Goal: Task Accomplishment & Management: Use online tool/utility

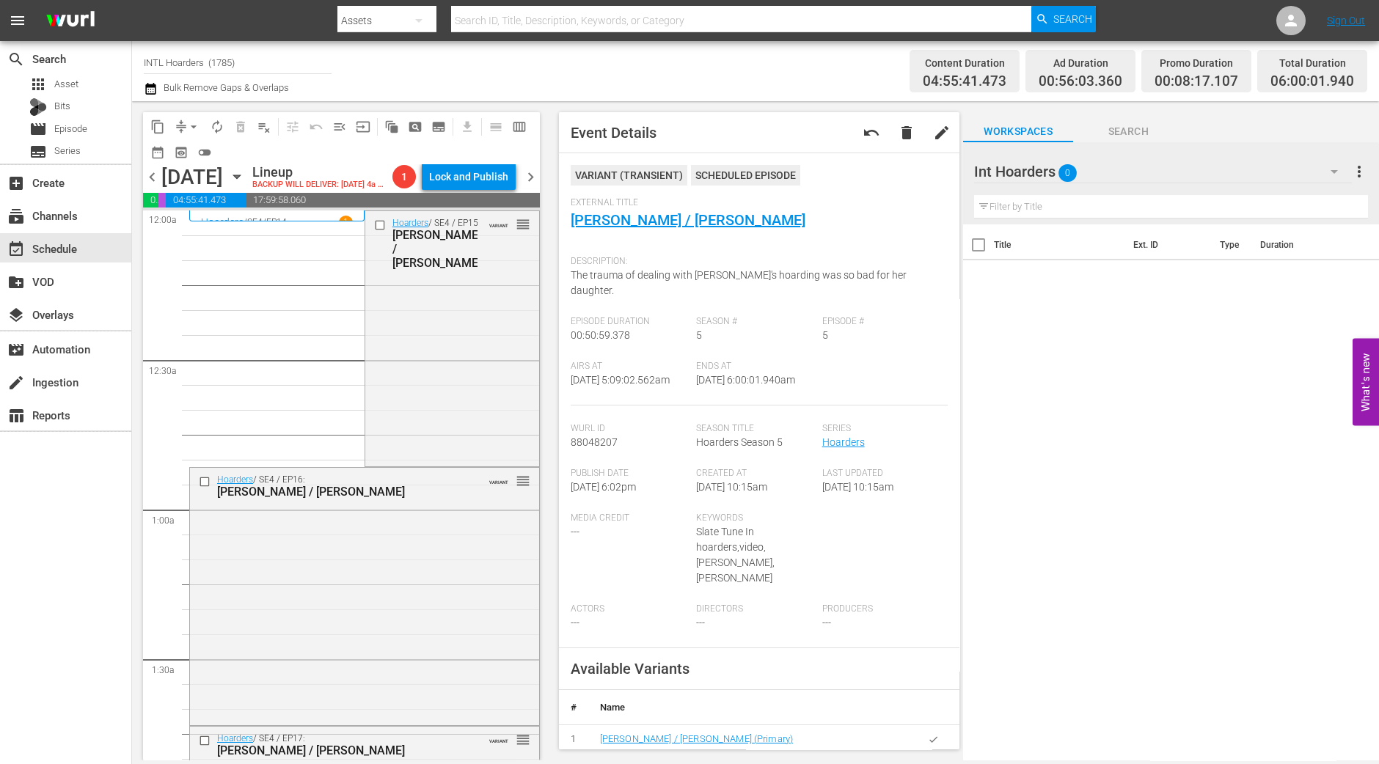
scroll to position [1008, 0]
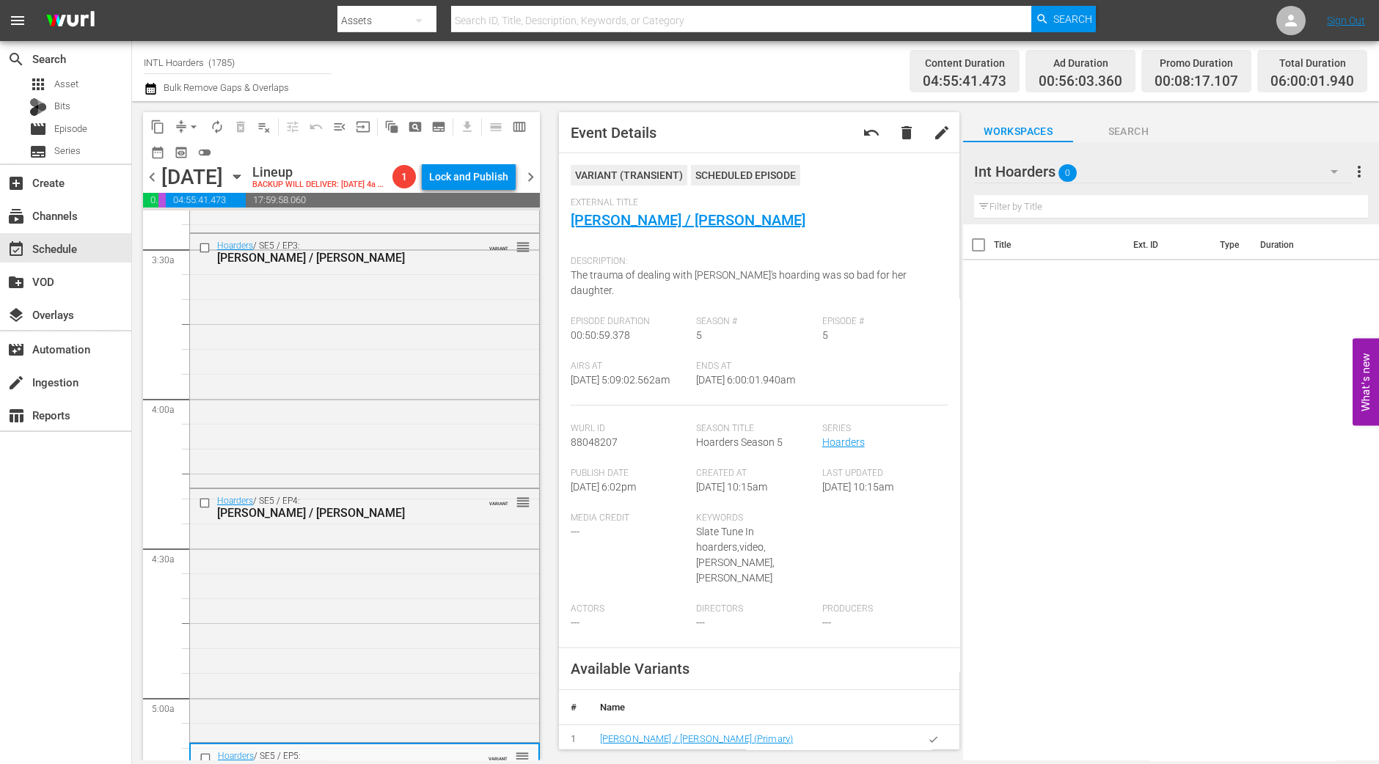
click at [142, 297] on div "content_copy compress arrow_drop_down autorenew_outlined delete_forever_outline…" at bounding box center [337, 430] width 411 height 659
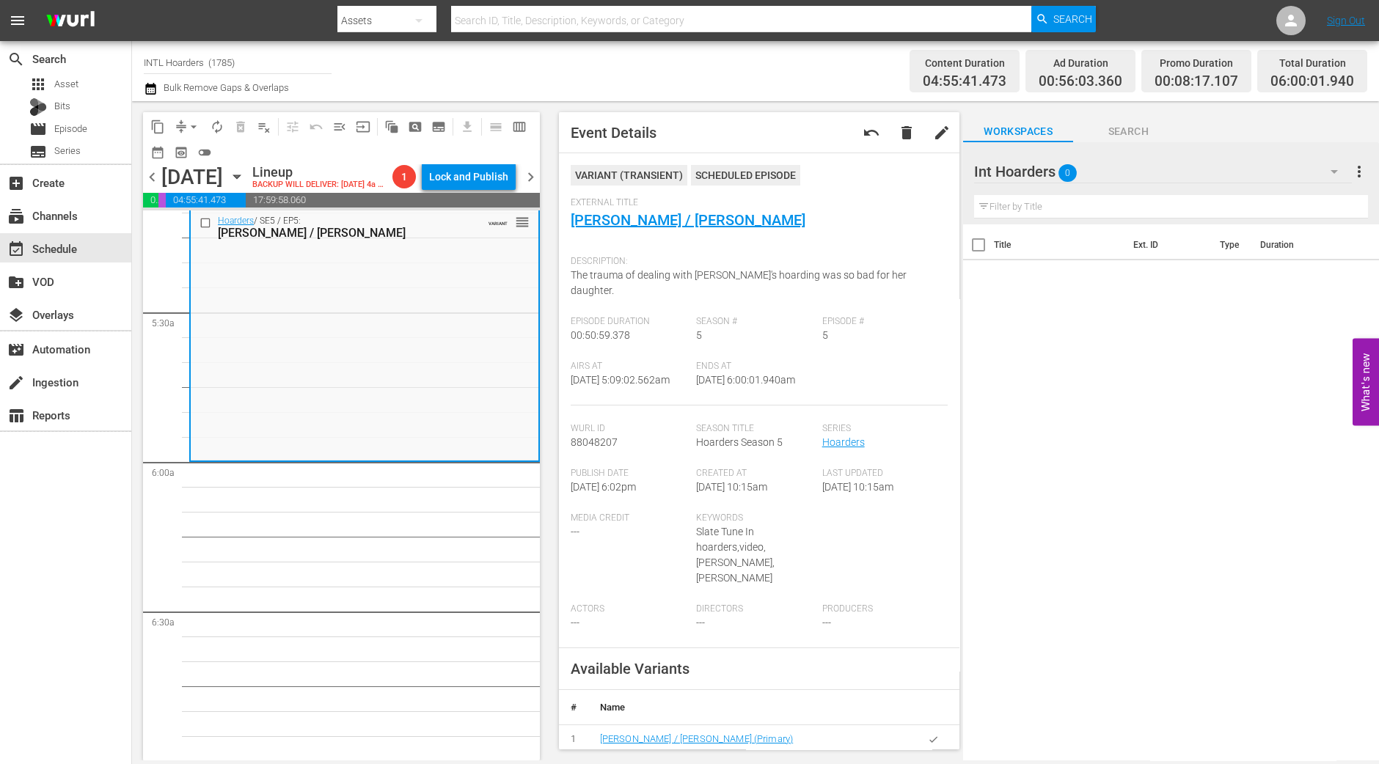
scroll to position [1374, 0]
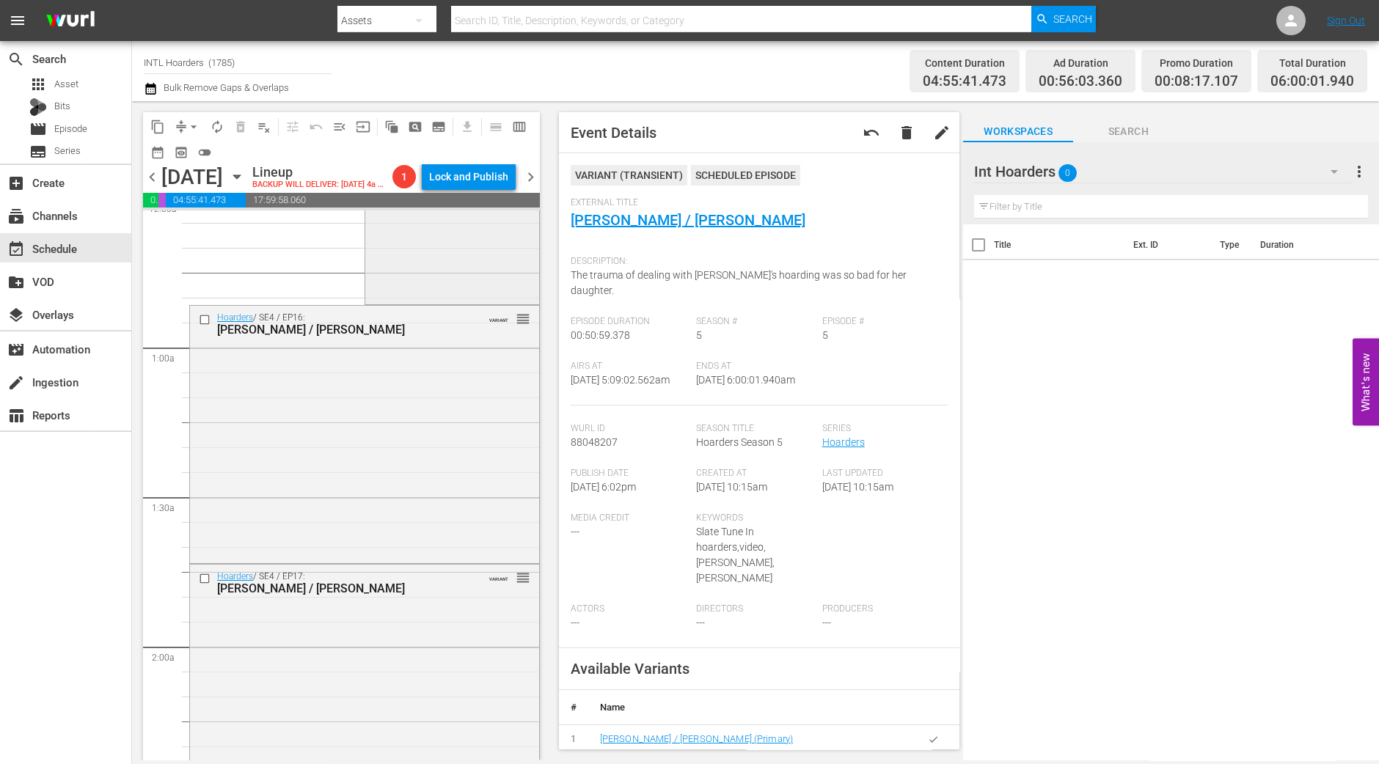
scroll to position [0, 0]
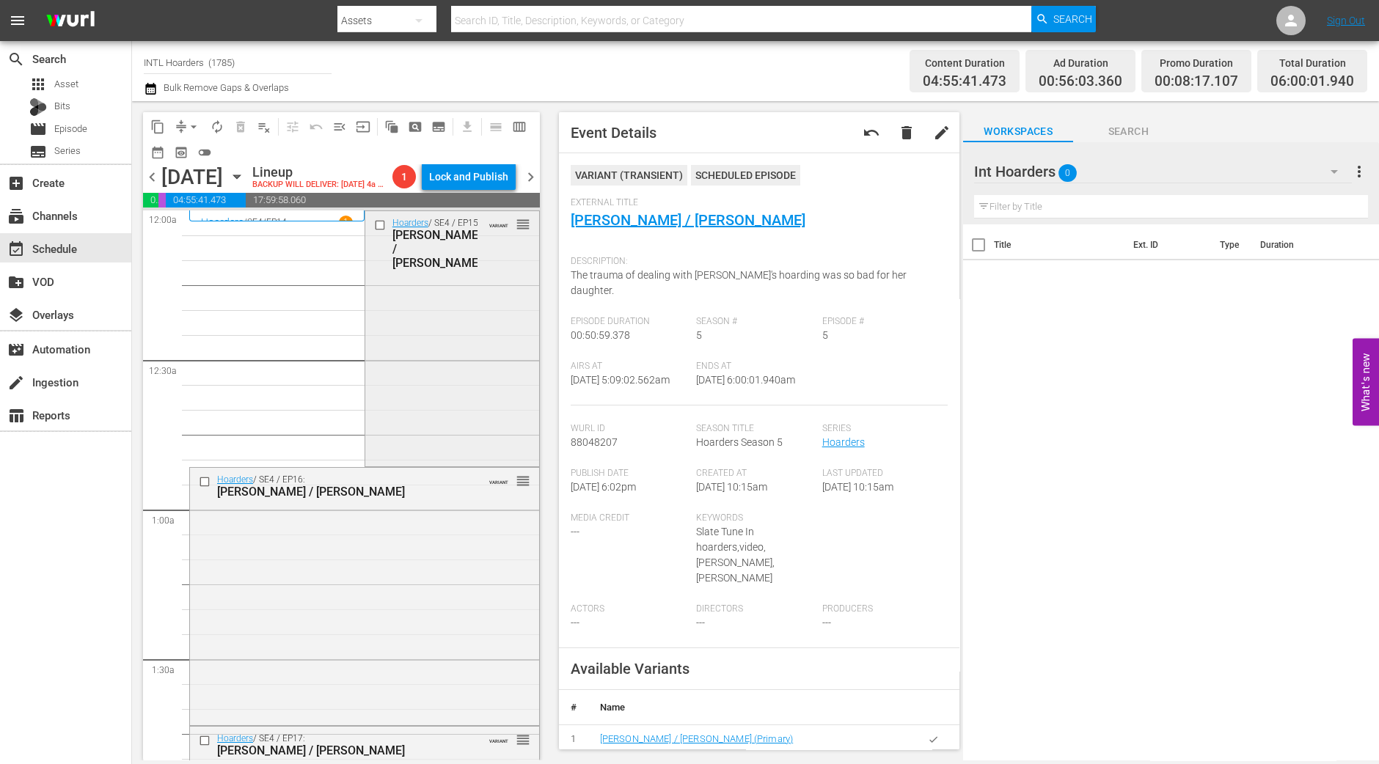
click at [378, 413] on div "Hoarders / SE4 / EP15: Eileen / Judy VARIANT reorder" at bounding box center [452, 337] width 174 height 253
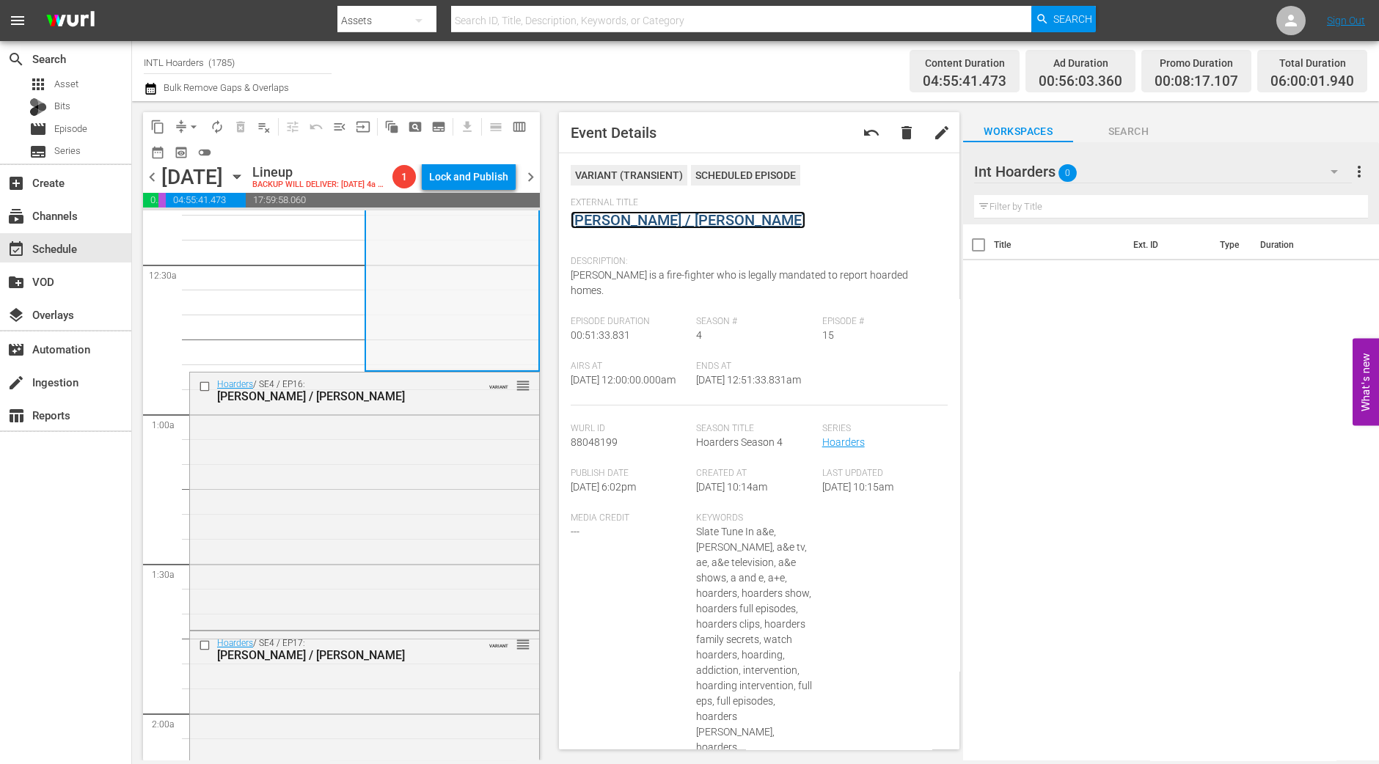
scroll to position [183, 0]
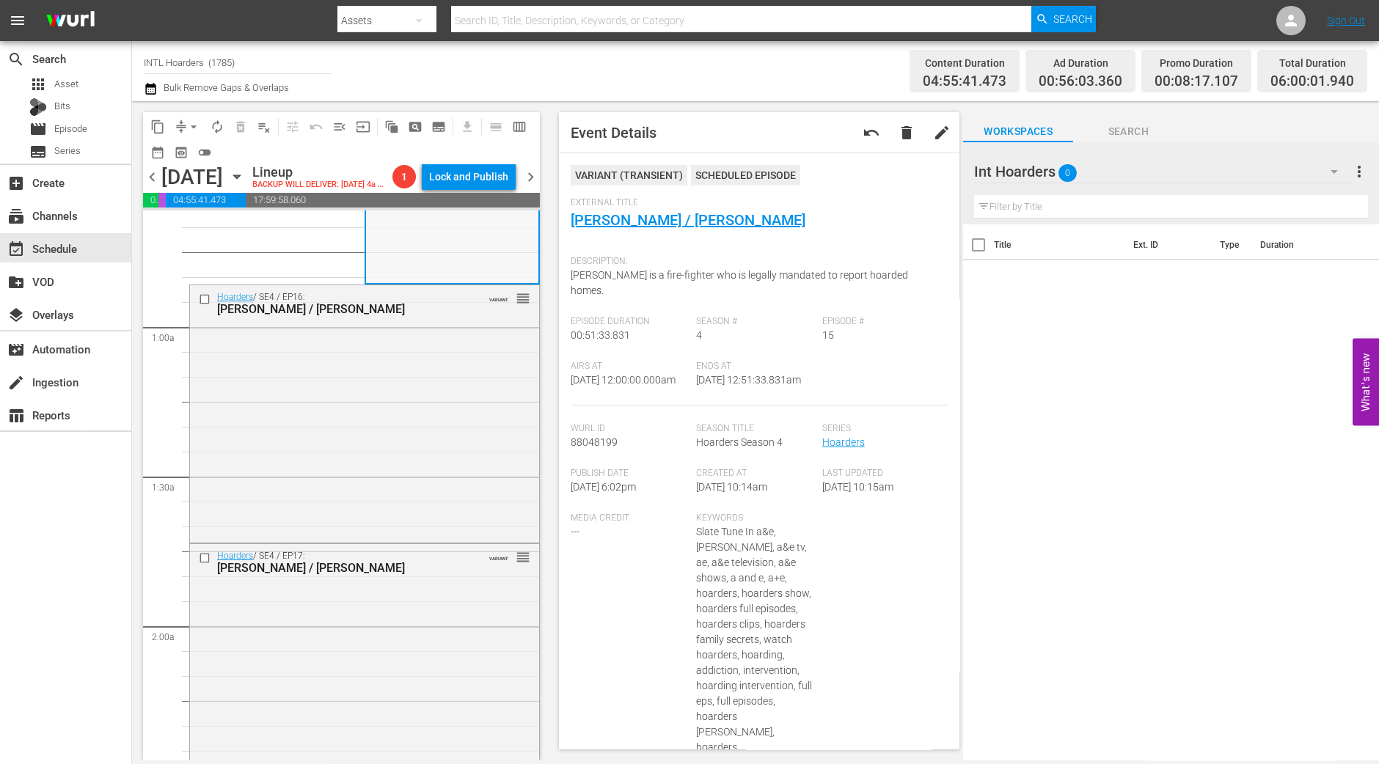
click at [439, 488] on div "Hoarders / SE4 / EP16: Wilma / Nora VARIANT reorder" at bounding box center [364, 412] width 349 height 254
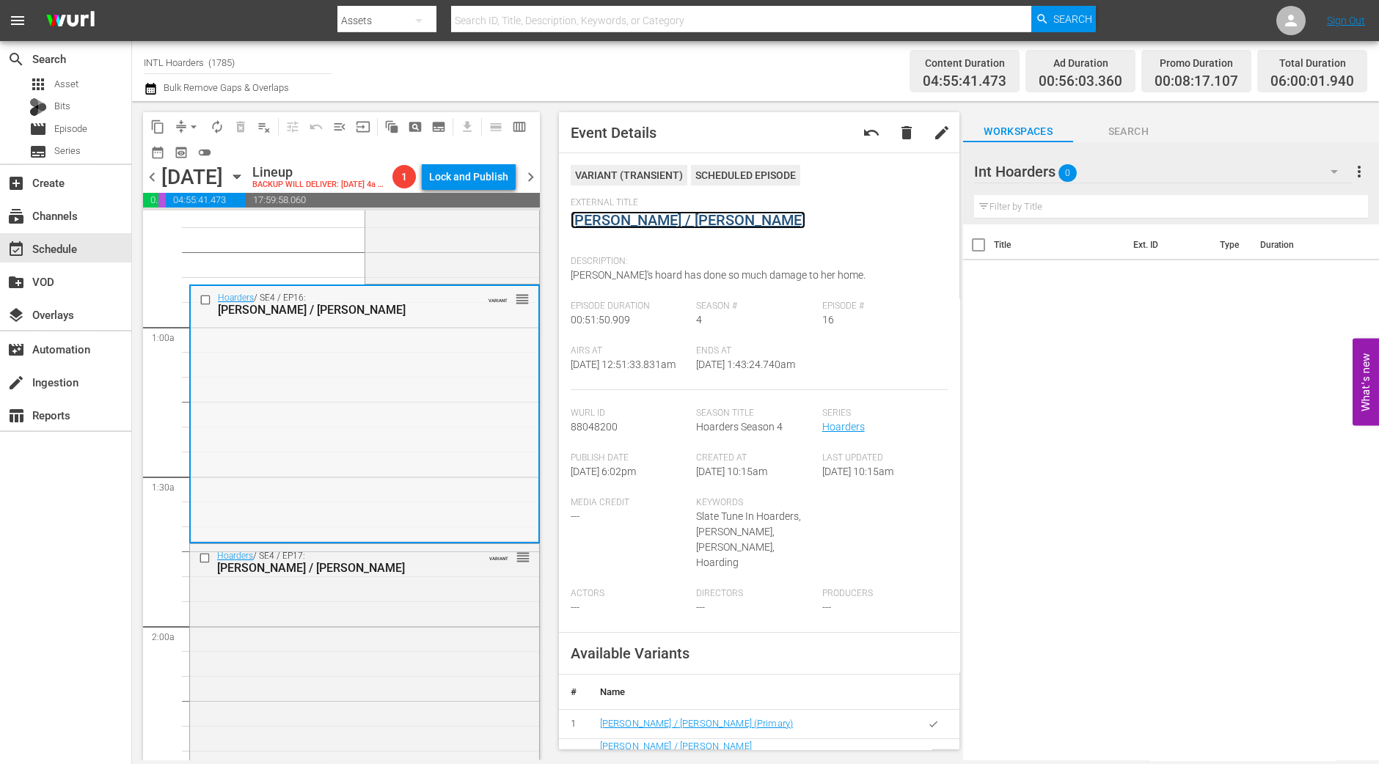
scroll to position [366, 0]
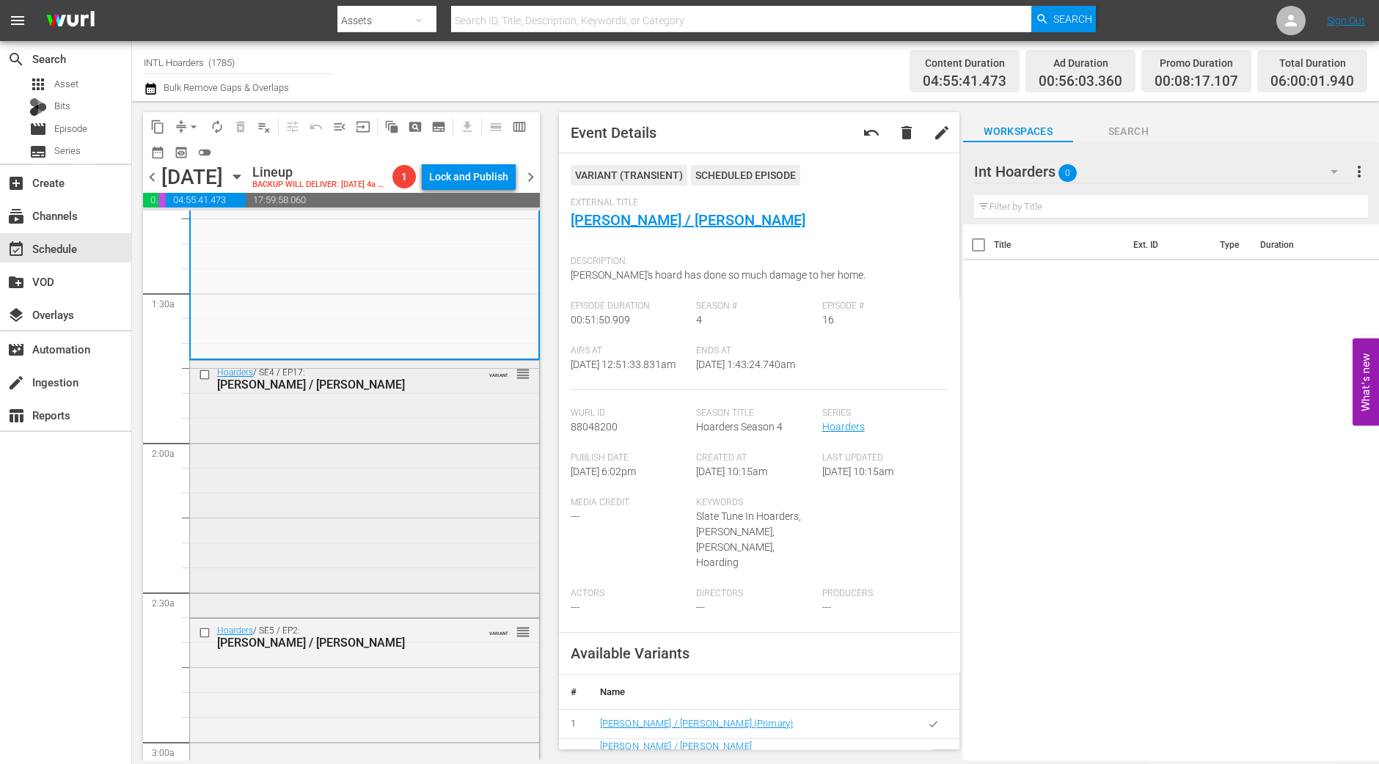
click at [419, 537] on div "Hoarders / SE4 / EP17: Mike / Bonnie VARIANT reorder" at bounding box center [364, 488] width 349 height 254
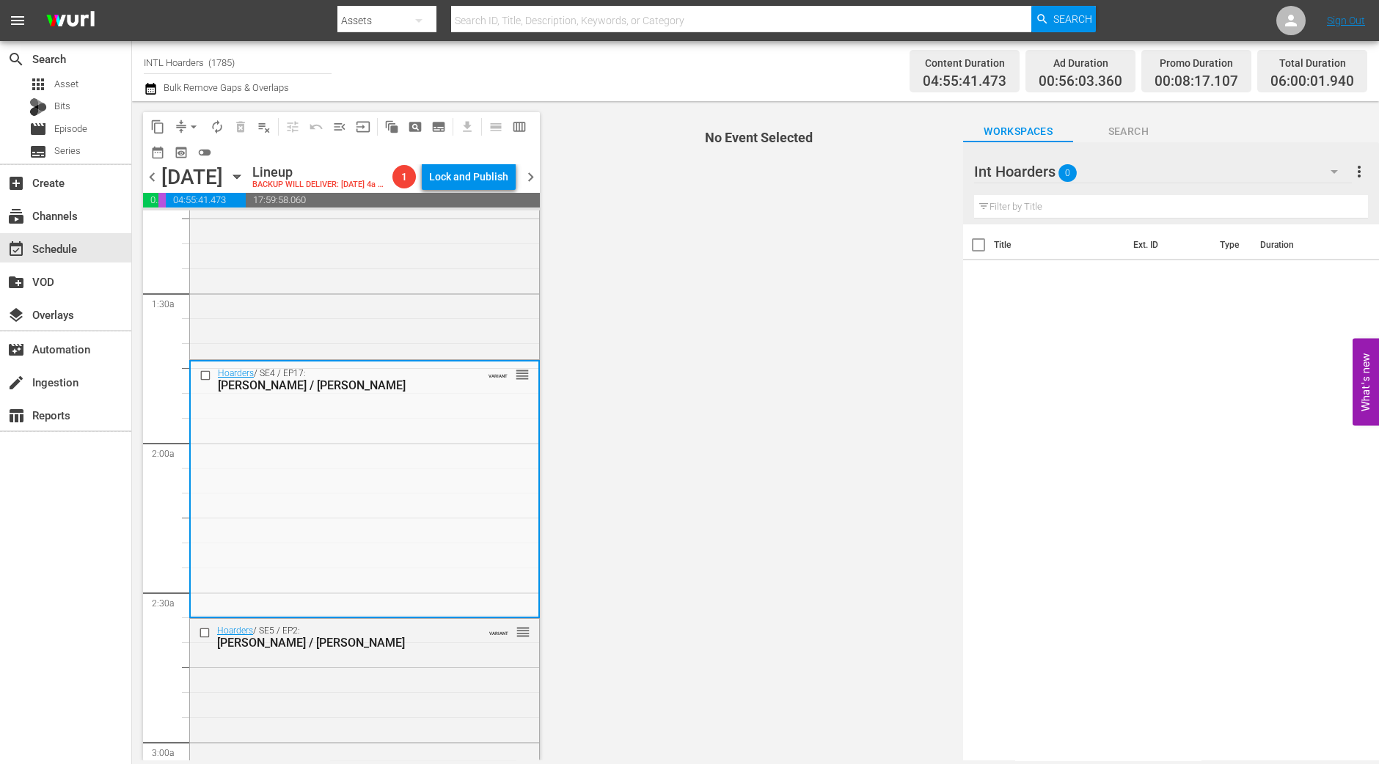
scroll to position [458, 0]
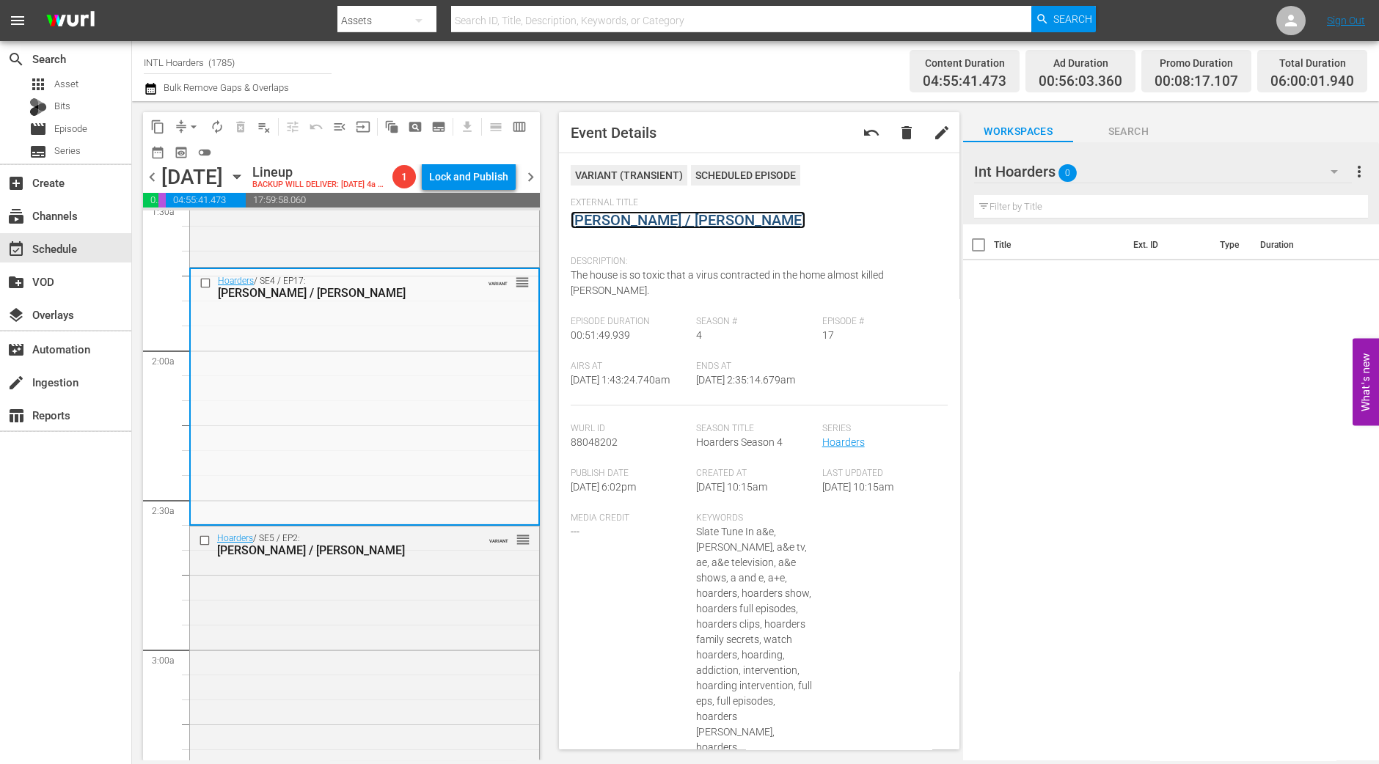
drag, startPoint x: 638, startPoint y: 205, endPoint x: 634, endPoint y: 215, distance: 10.9
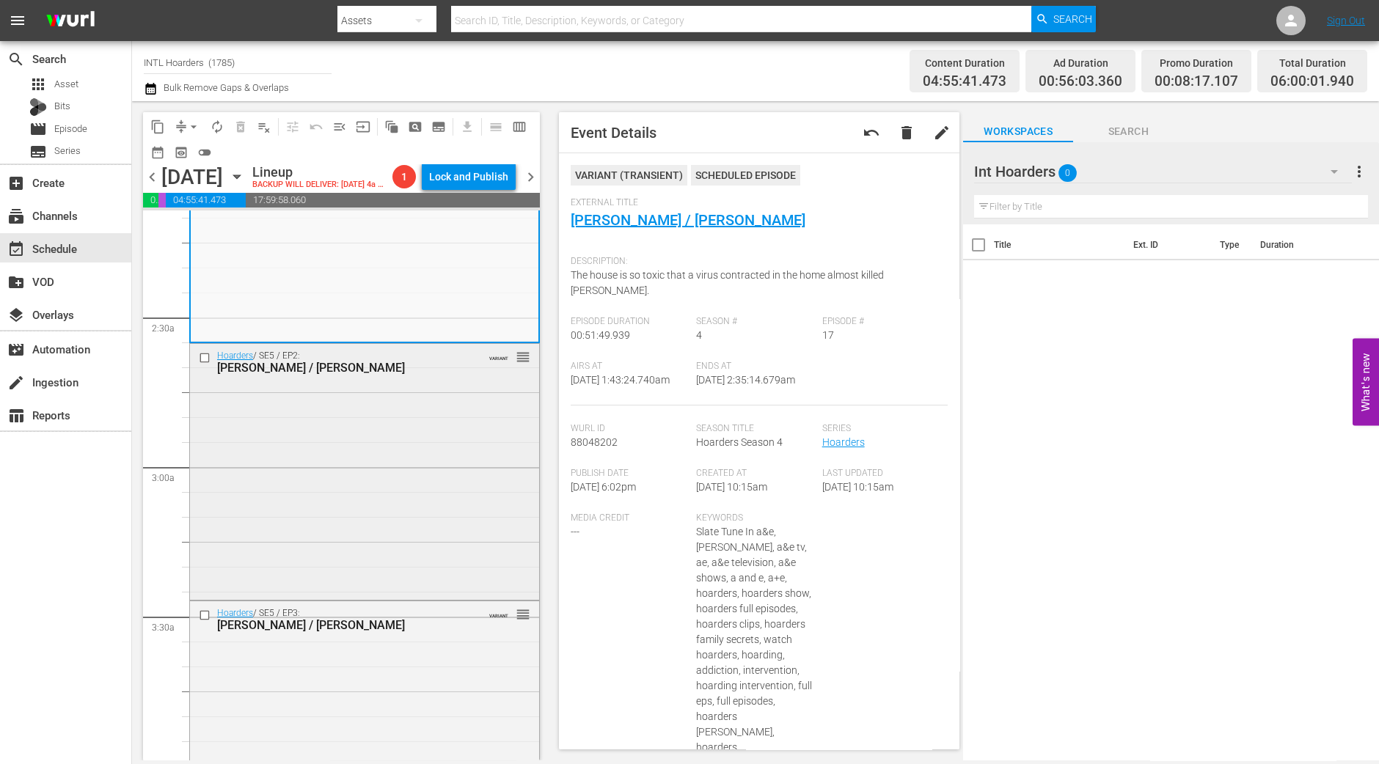
click at [367, 456] on div "Hoarders / SE5 / EP2: Barbara / Richard VARIANT reorder" at bounding box center [364, 470] width 349 height 252
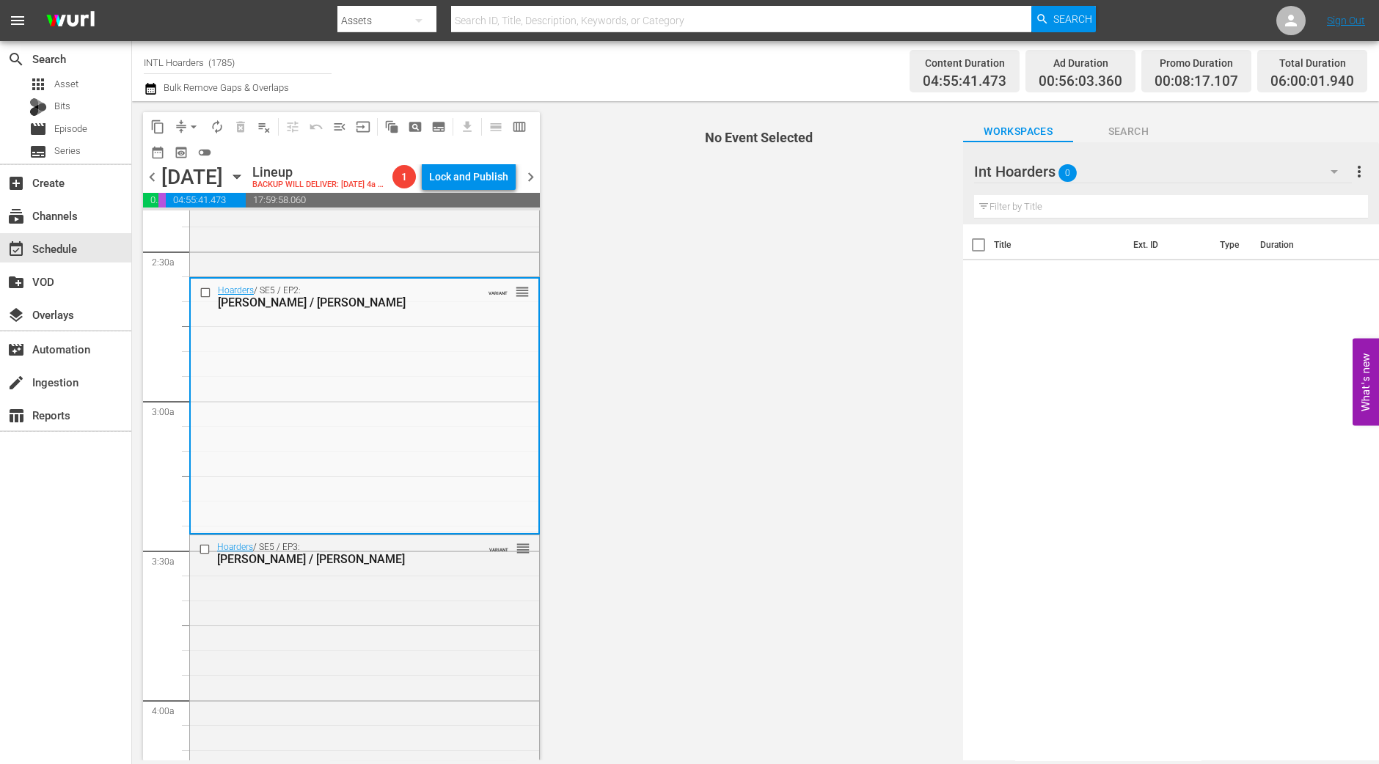
scroll to position [733, 0]
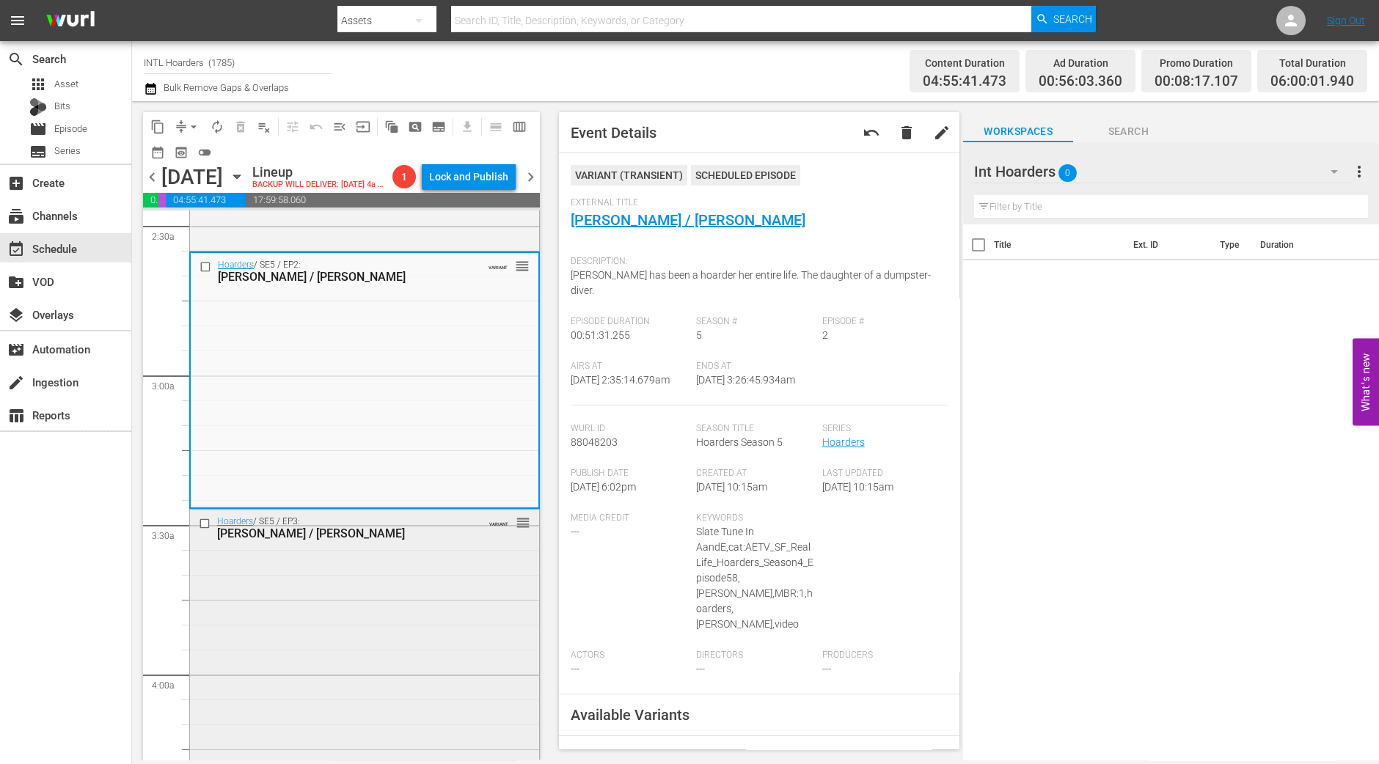
click at [513, 685] on div "Hoarders / SE5 / EP3: Mary / Annie VARIANT reorder" at bounding box center [364, 636] width 349 height 252
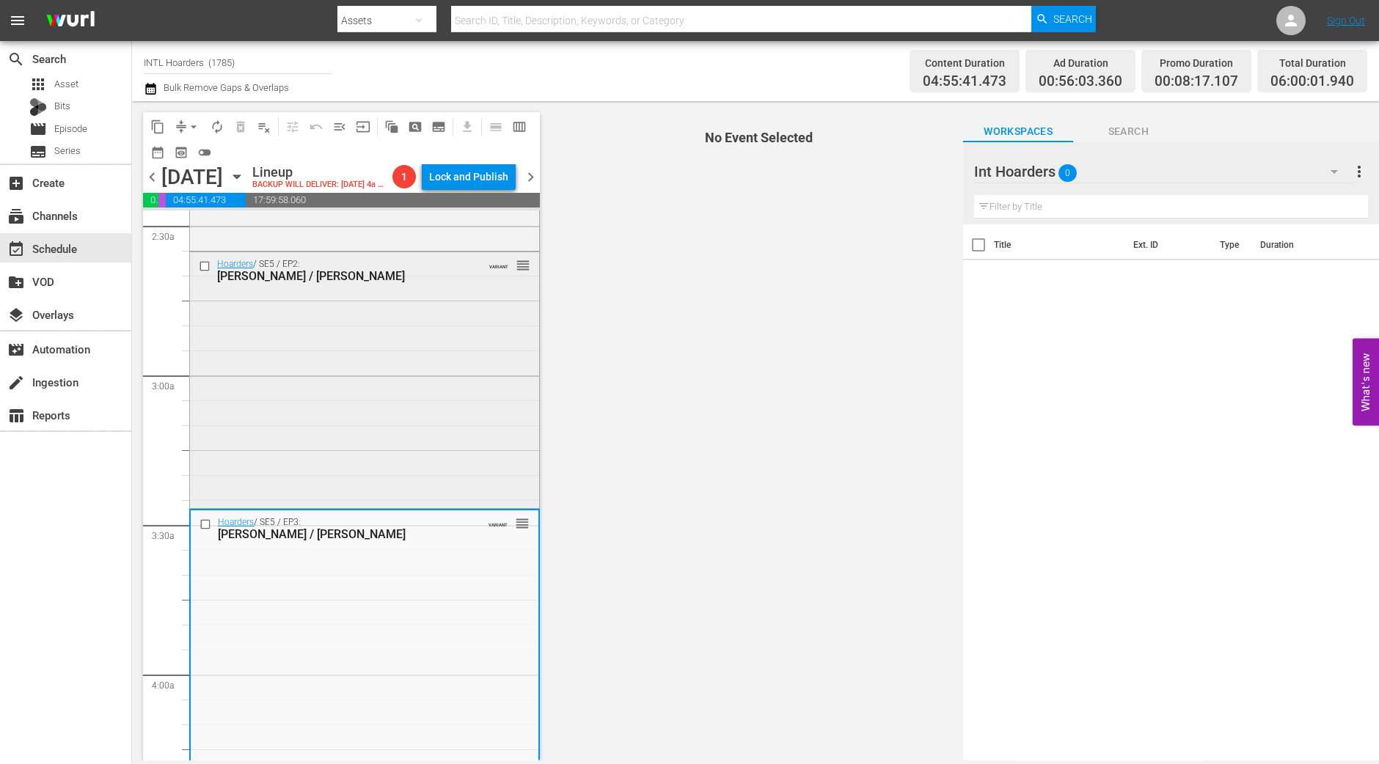
click at [463, 463] on div "Hoarders / SE5 / EP2: Barbara / Richard VARIANT reorder" at bounding box center [364, 378] width 349 height 252
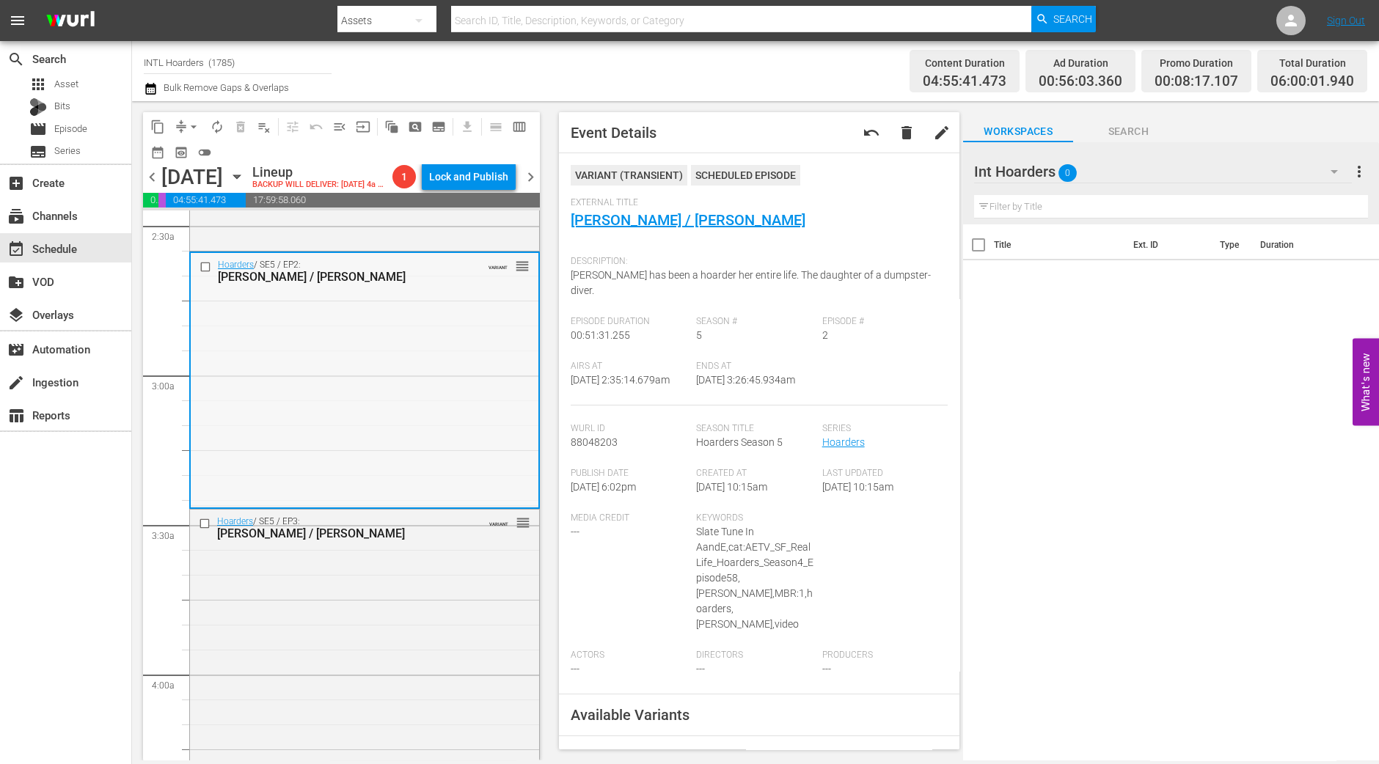
click at [460, 449] on div "Hoarders / SE5 / EP2: Barbara / Richard VARIANT reorder" at bounding box center [365, 379] width 348 height 252
click at [337, 725] on div "Hoarders / SE5 / EP3: Mary / Annie VARIANT reorder" at bounding box center [364, 636] width 349 height 252
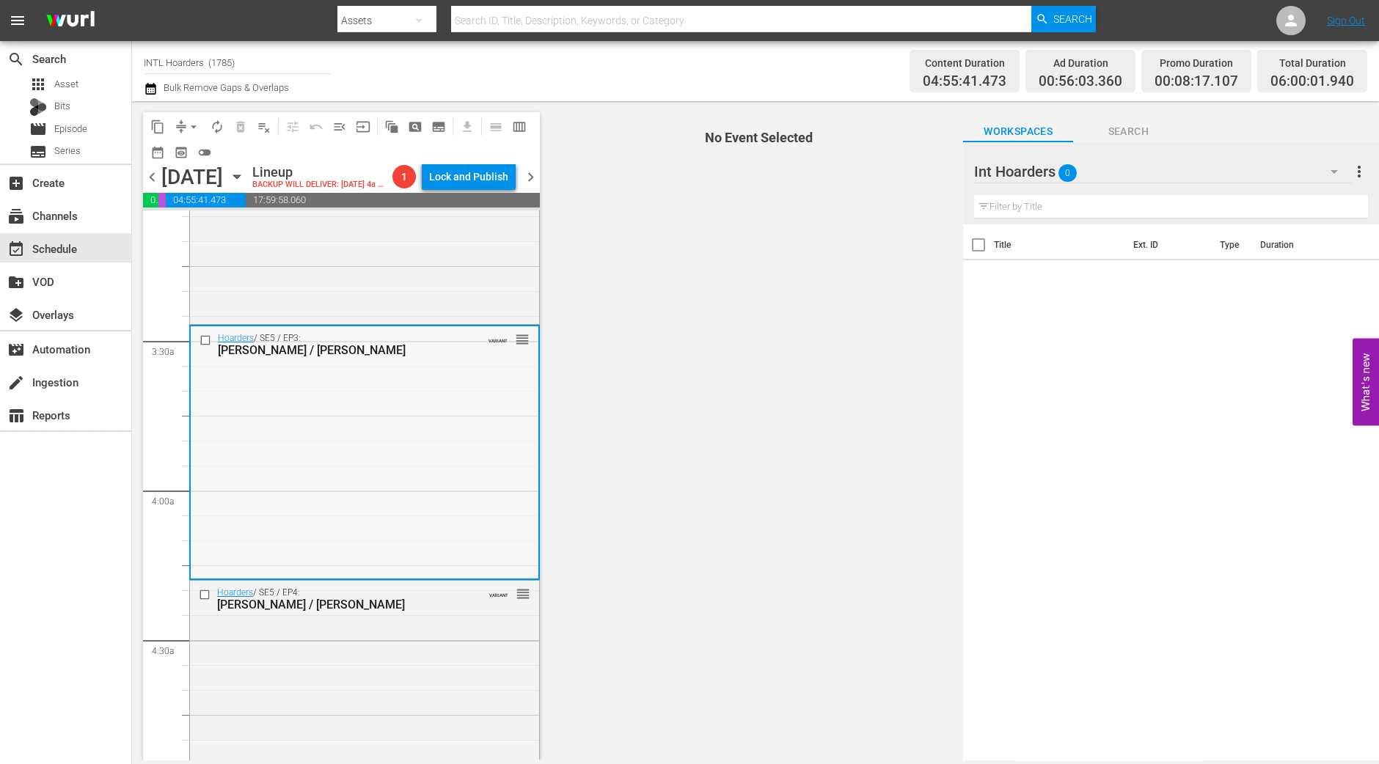
scroll to position [1008, 0]
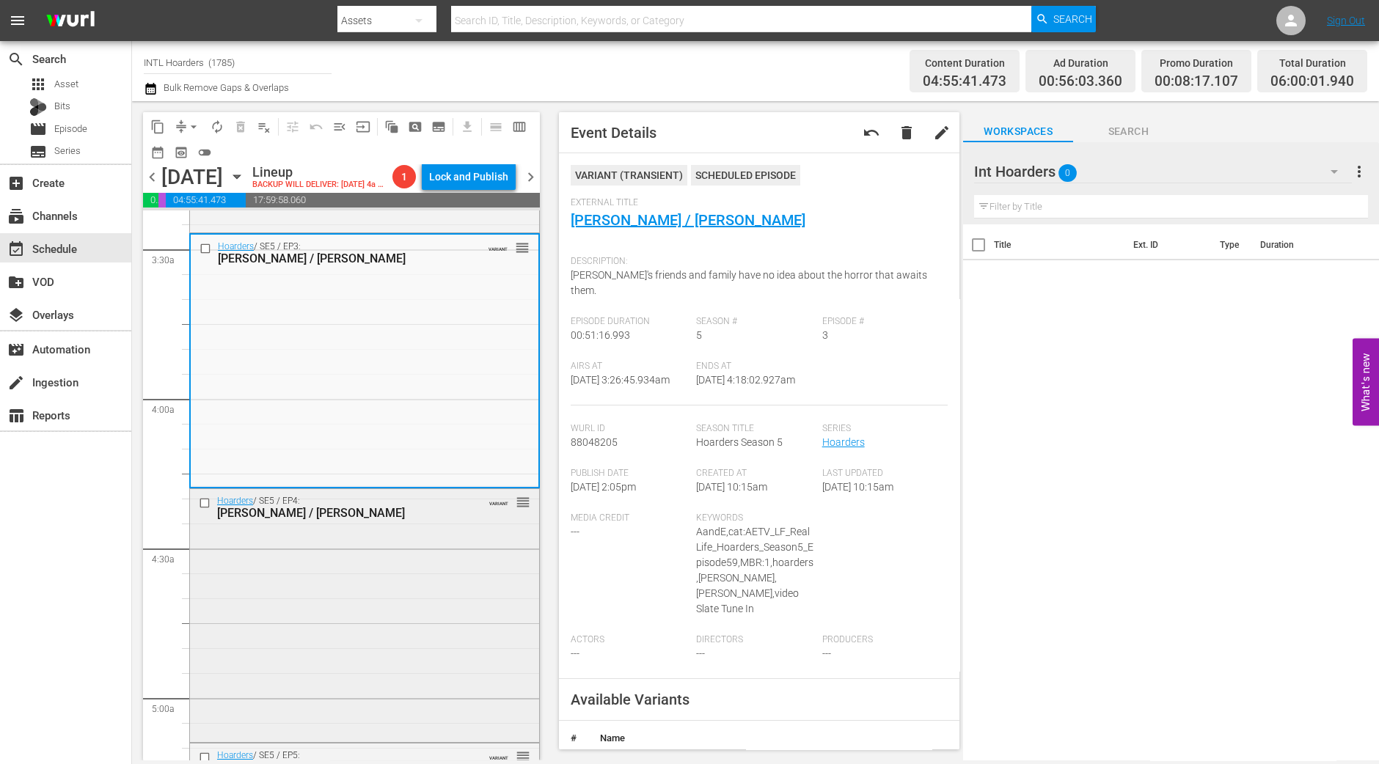
click at [465, 587] on div "Hoarders / SE5 / EP4: Carrie / James VARIANT reorder" at bounding box center [364, 614] width 349 height 250
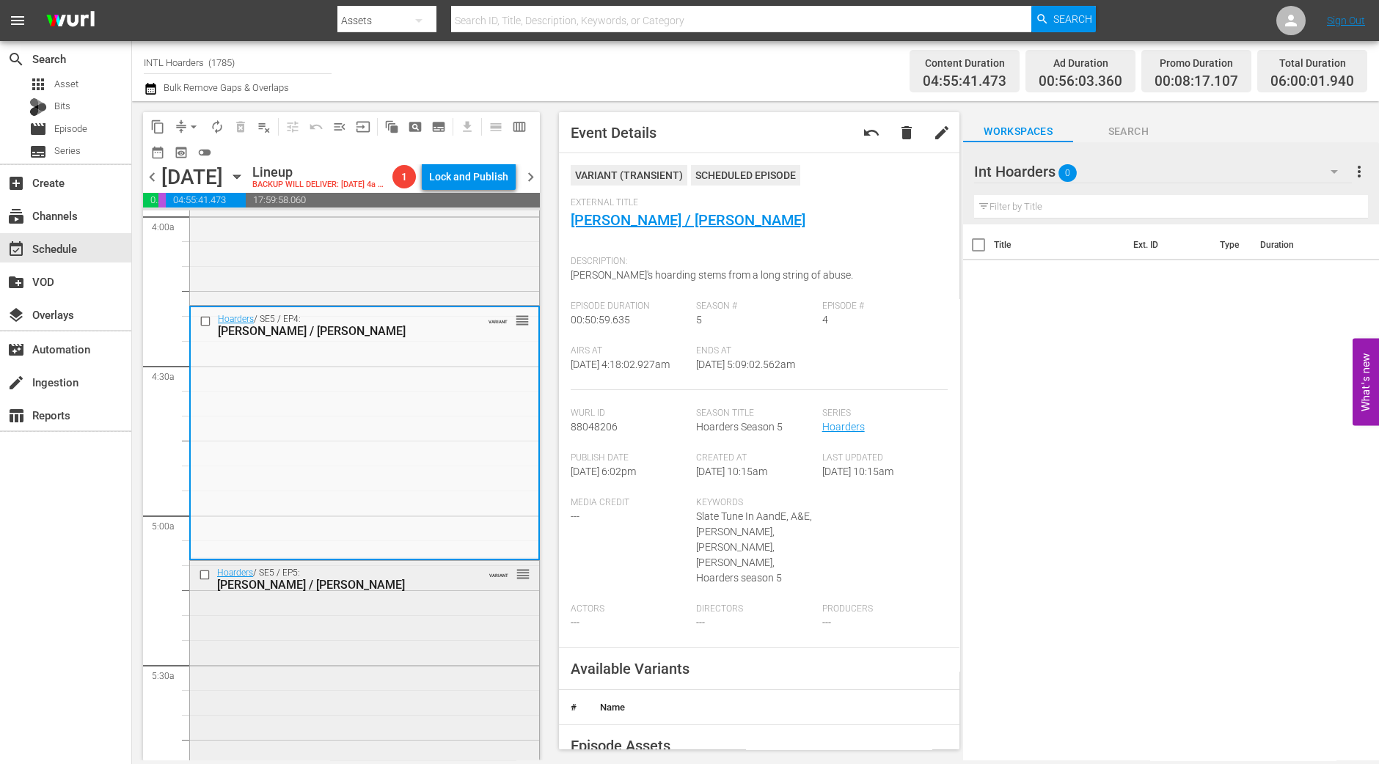
scroll to position [1283, 0]
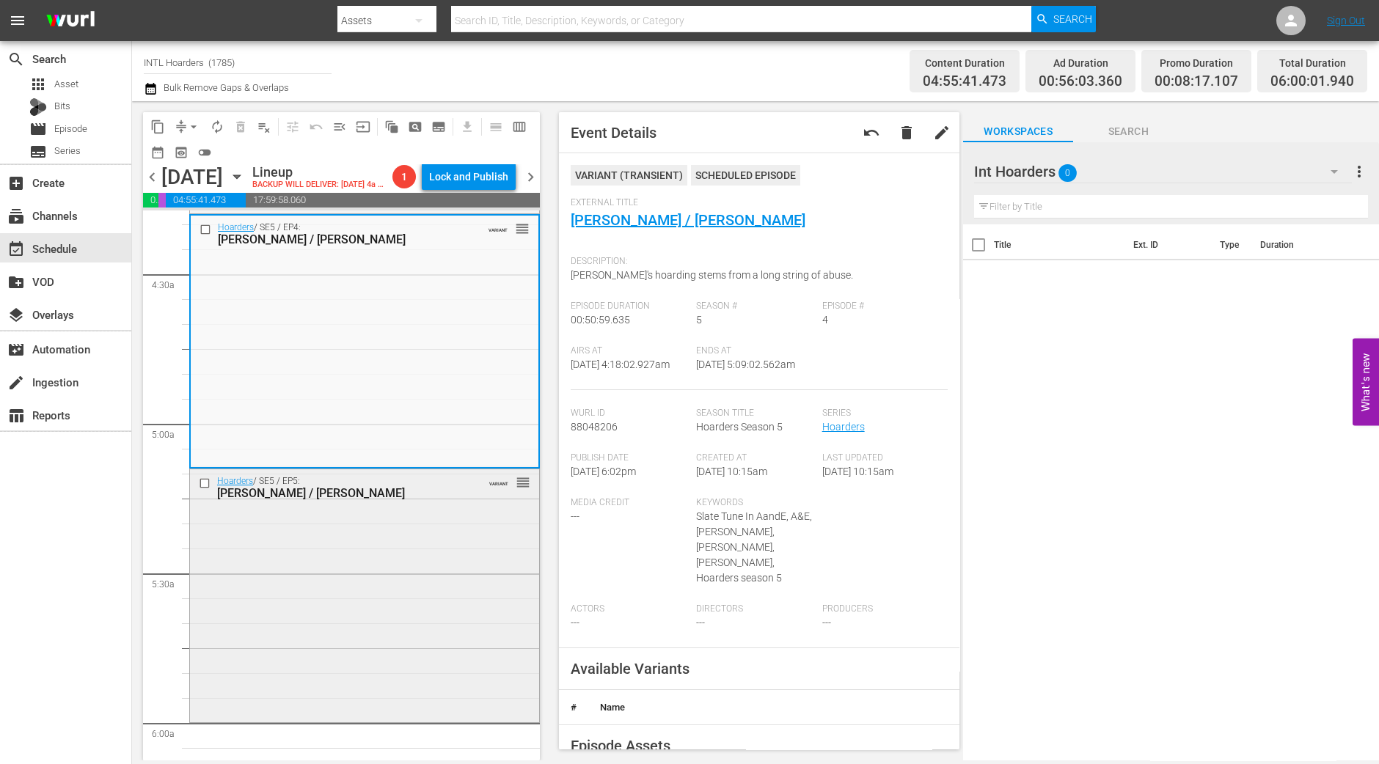
click at [461, 619] on div "Hoarders / SE5 / EP5: Joanne / Kristy VARIANT reorder" at bounding box center [364, 594] width 349 height 250
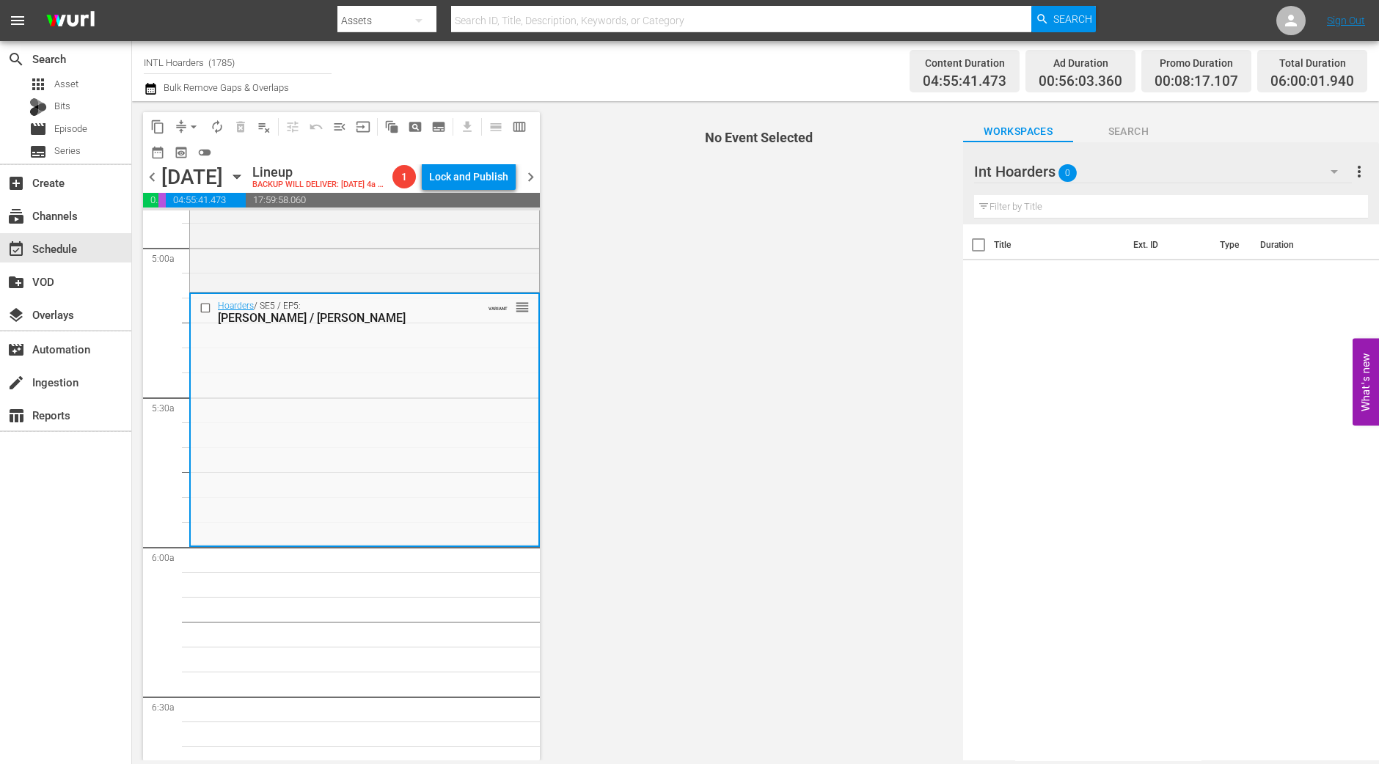
scroll to position [1466, 0]
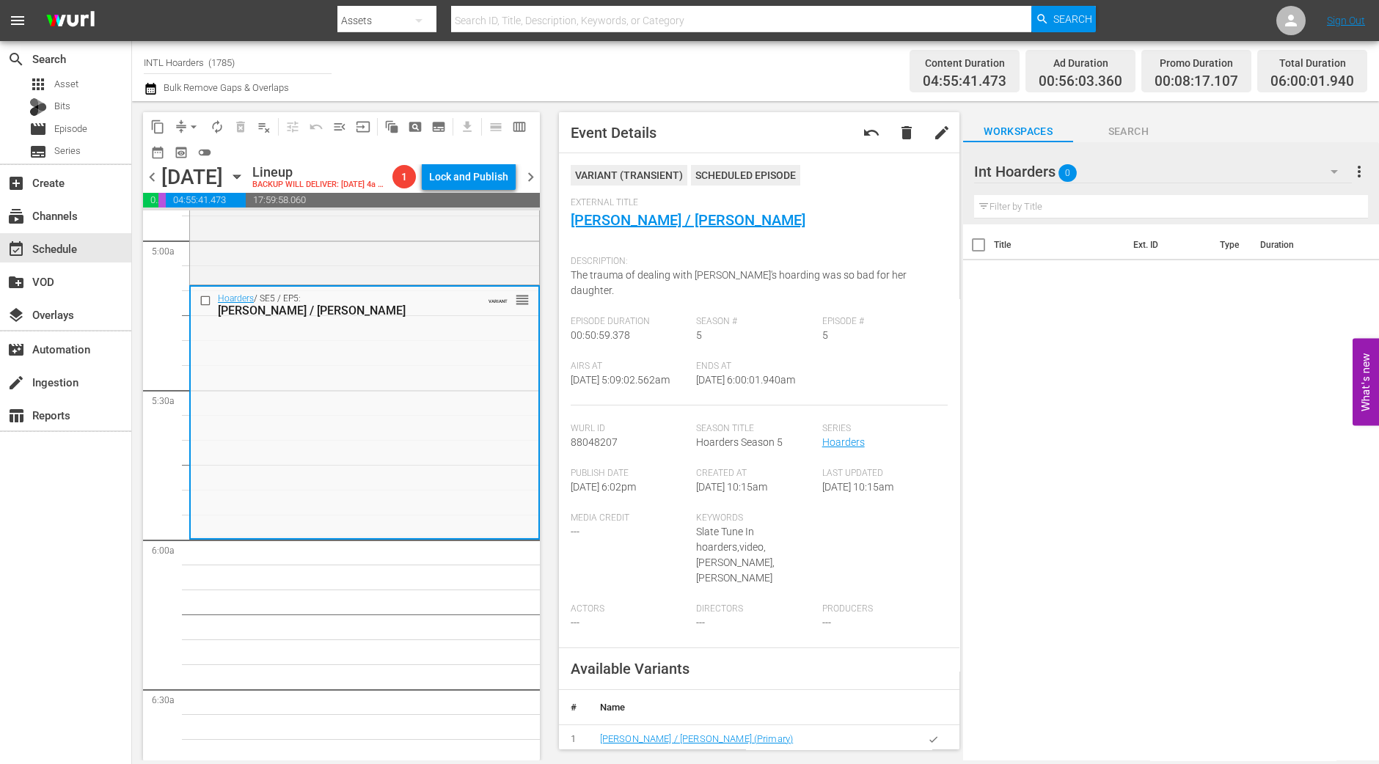
click at [137, 384] on div "content_copy compress arrow_drop_down autorenew_outlined delete_forever_outline…" at bounding box center [337, 430] width 411 height 659
click at [193, 122] on span "arrow_drop_down" at bounding box center [193, 127] width 15 height 15
click at [191, 158] on li "Align to Midnight" at bounding box center [194, 156] width 154 height 24
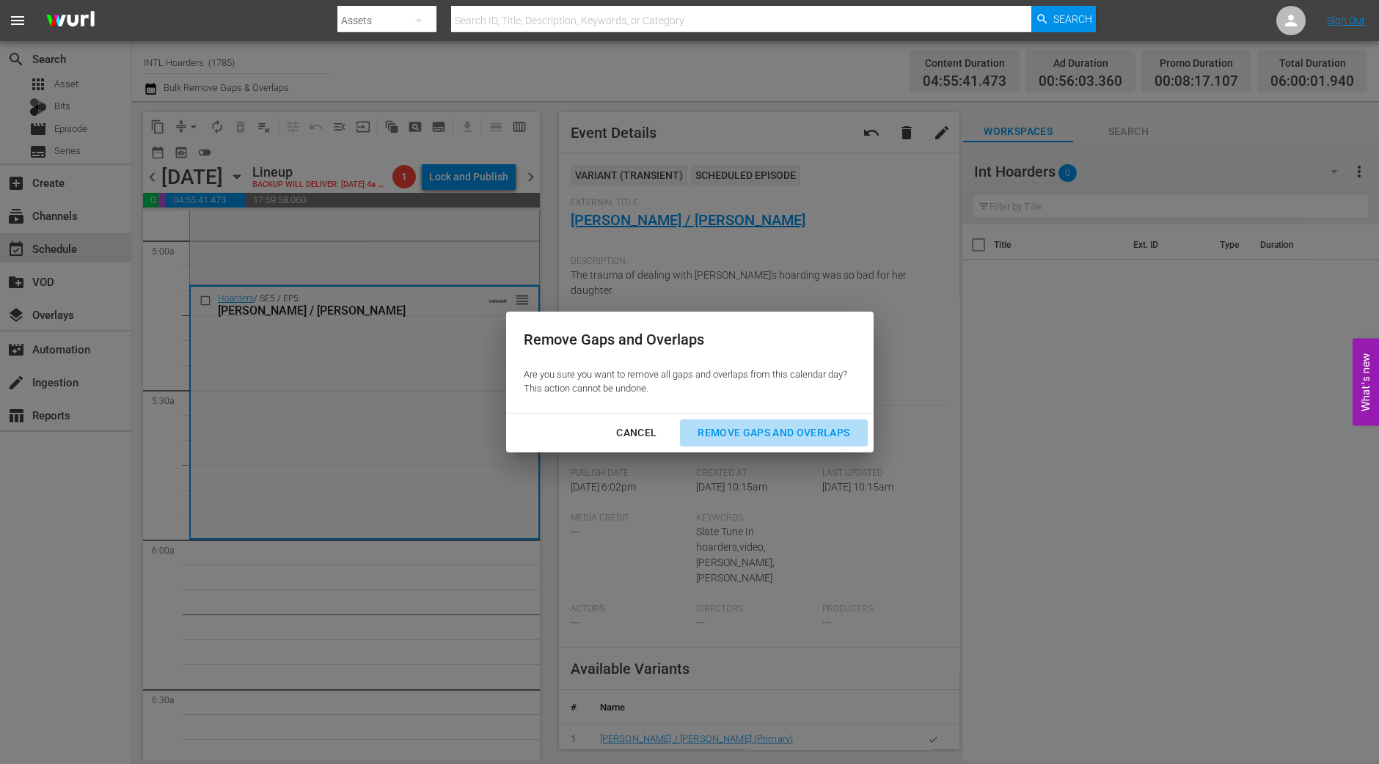
click at [738, 424] on div "Remove Gaps and Overlaps" at bounding box center [773, 433] width 175 height 18
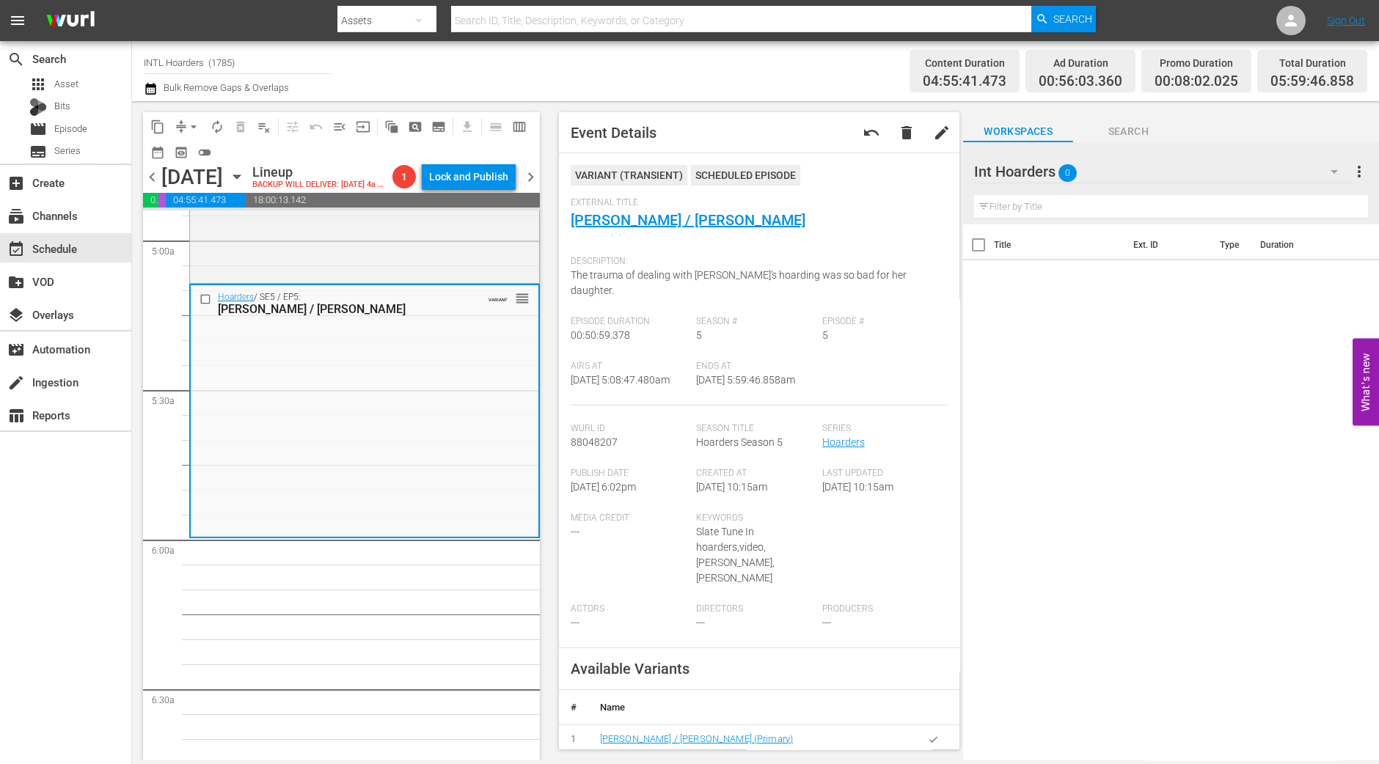
click at [549, 642] on span "Event Details undo delete edit VARIANT ( TRANSIENT ) Scheduled Episode External…" at bounding box center [756, 430] width 416 height 659
click at [191, 128] on span "arrow_drop_down" at bounding box center [193, 127] width 15 height 15
click at [191, 150] on li "Align to Midnight" at bounding box center [194, 156] width 154 height 24
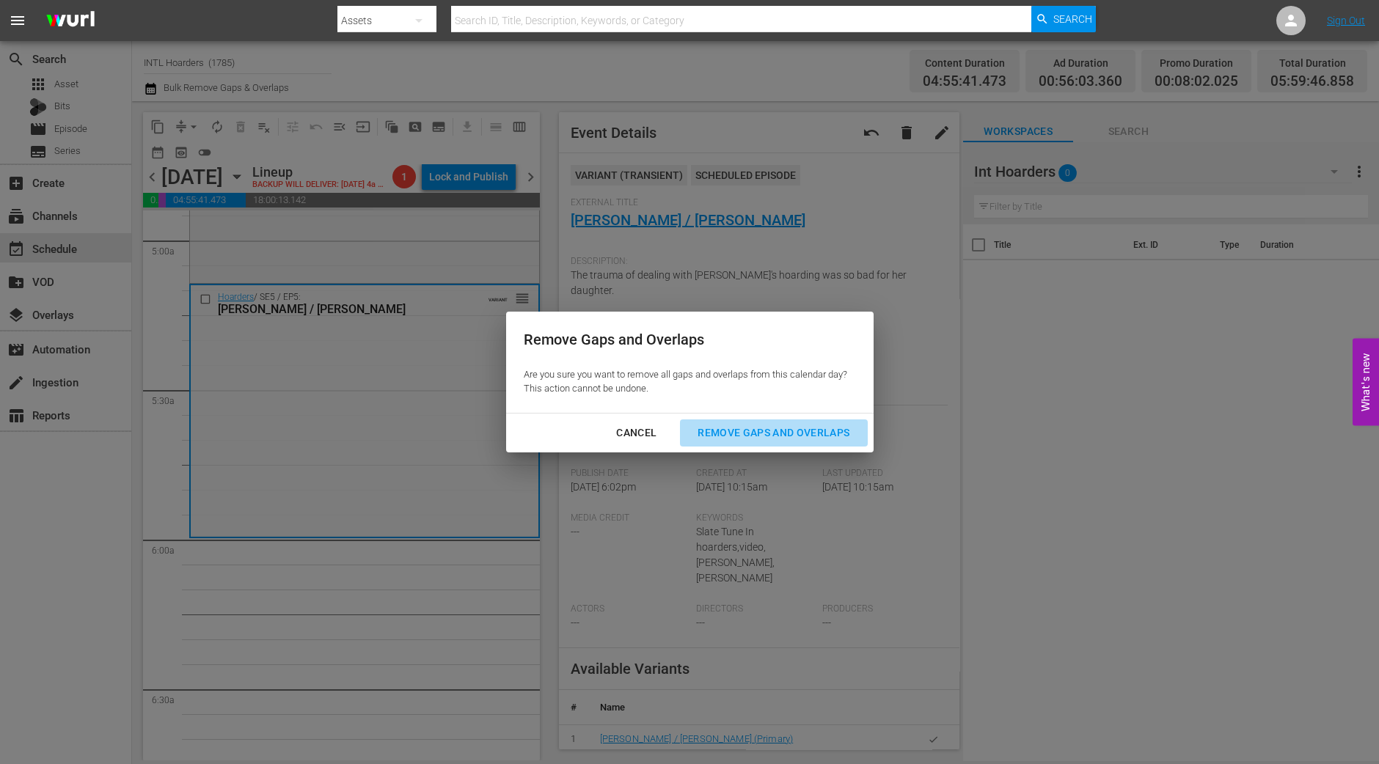
click at [722, 425] on div "Remove Gaps and Overlaps" at bounding box center [773, 433] width 175 height 18
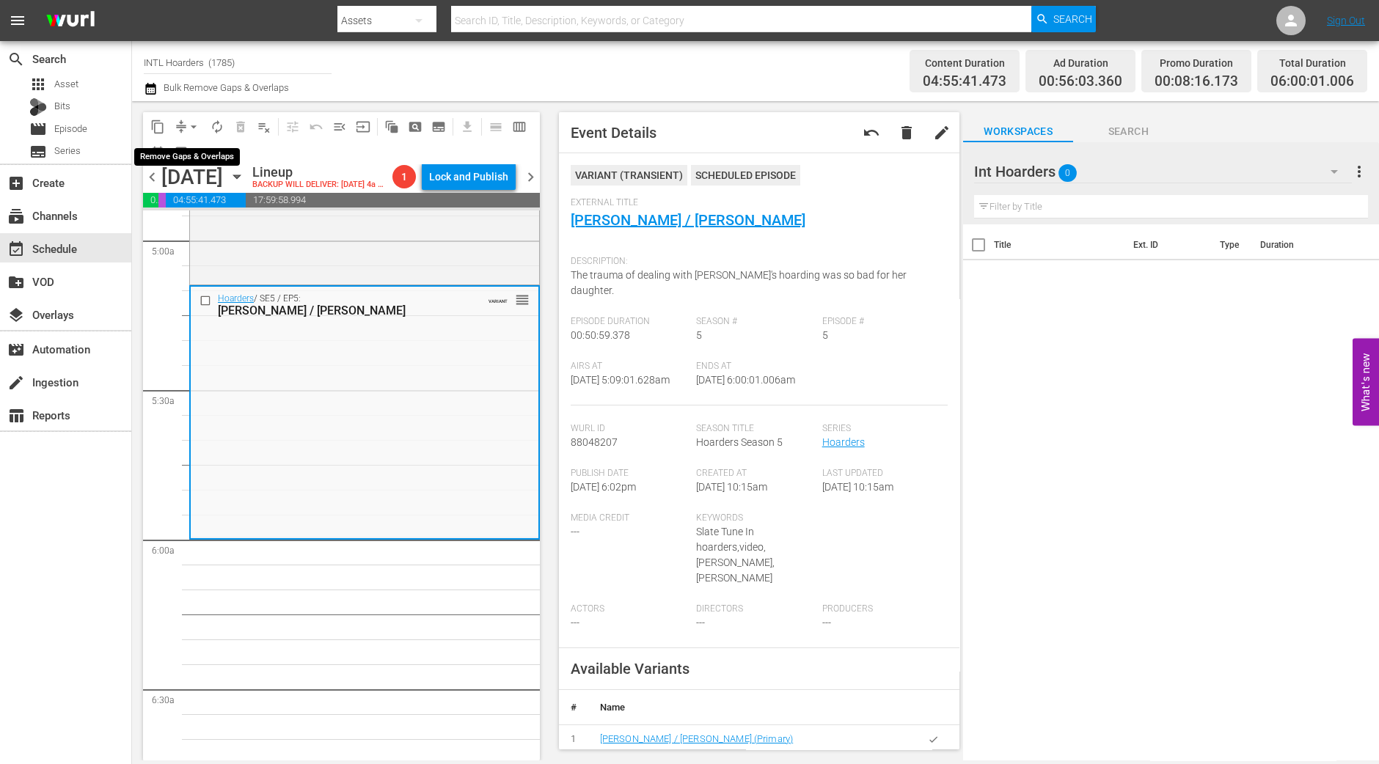
click at [188, 130] on span "arrow_drop_down" at bounding box center [193, 127] width 15 height 15
click at [187, 147] on li "Align to Midnight" at bounding box center [194, 156] width 154 height 24
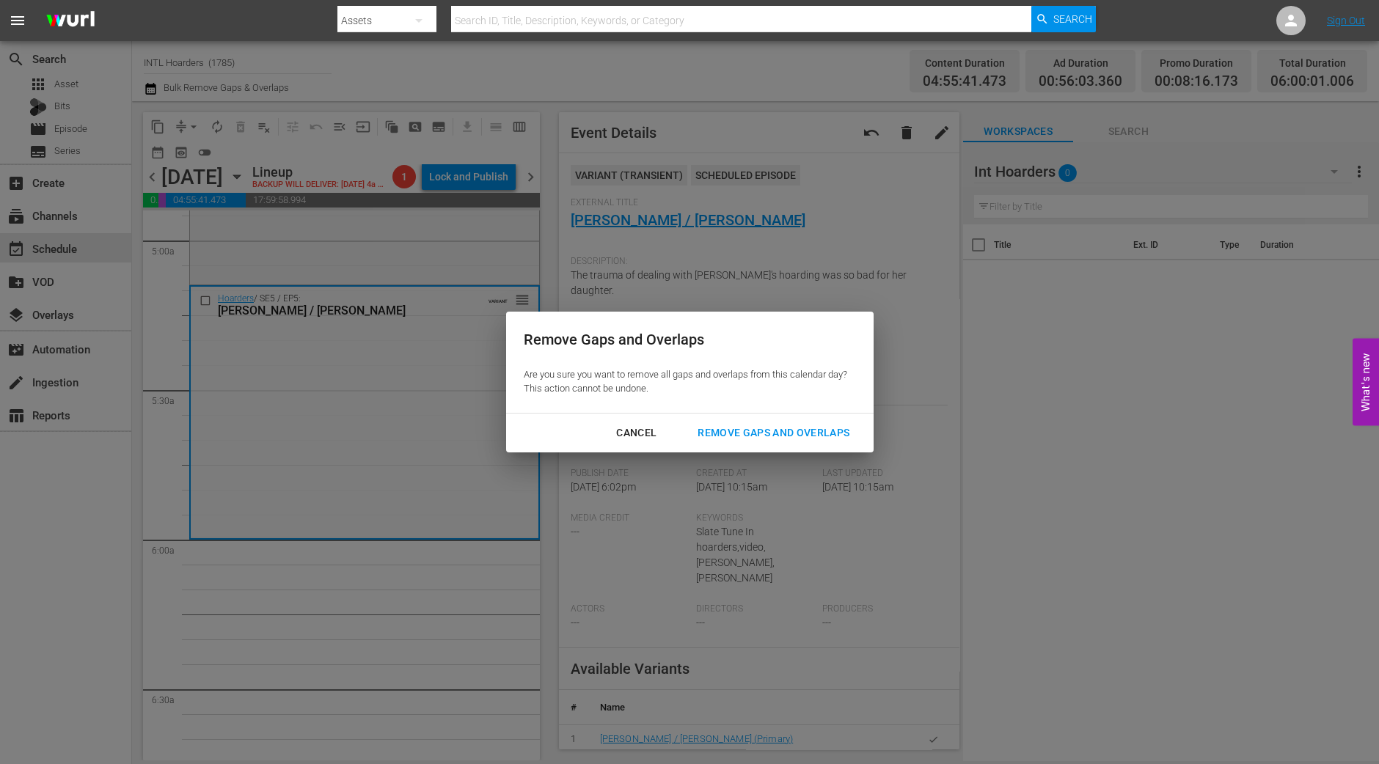
drag, startPoint x: 779, startPoint y: 438, endPoint x: 781, endPoint y: 450, distance: 11.9
click at [779, 441] on div "Remove Gaps and Overlaps" at bounding box center [773, 433] width 175 height 18
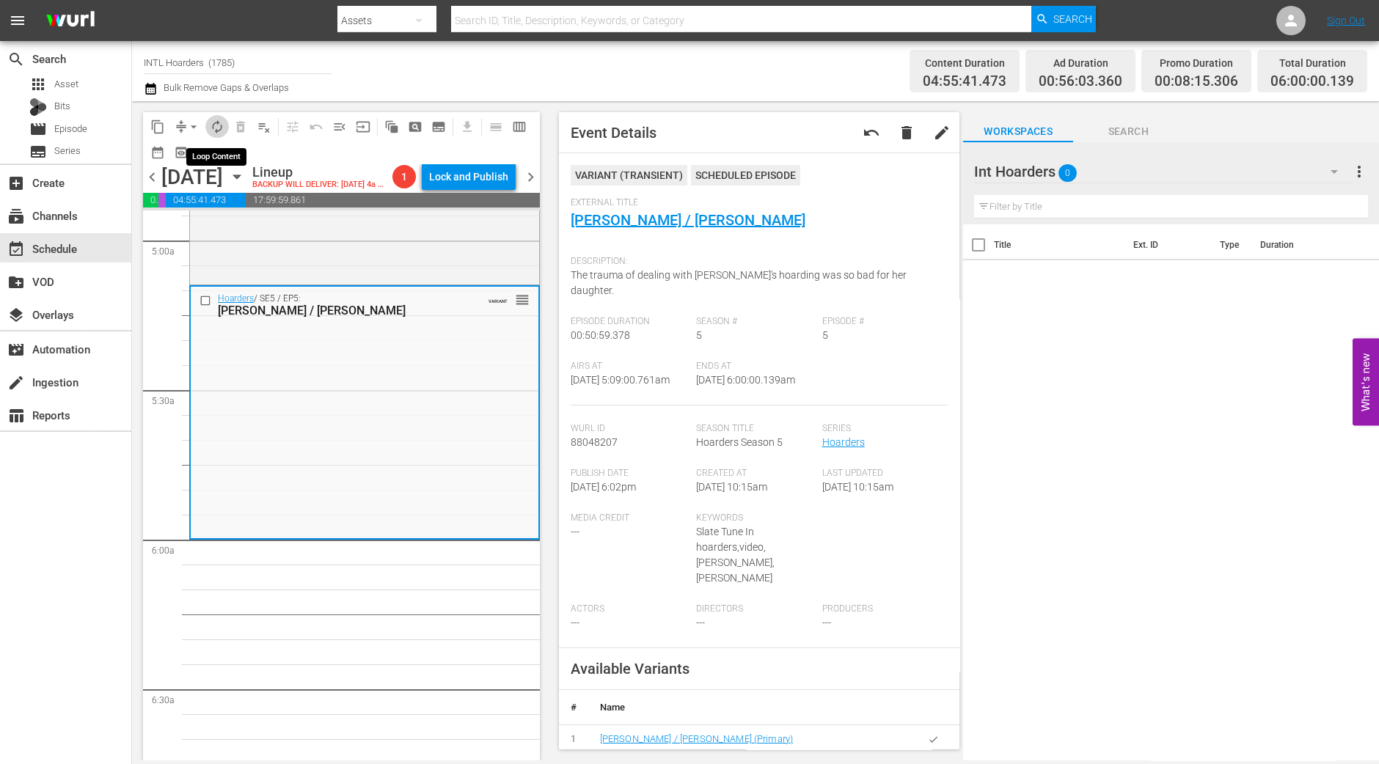
click at [216, 125] on span "autorenew_outlined" at bounding box center [217, 127] width 15 height 15
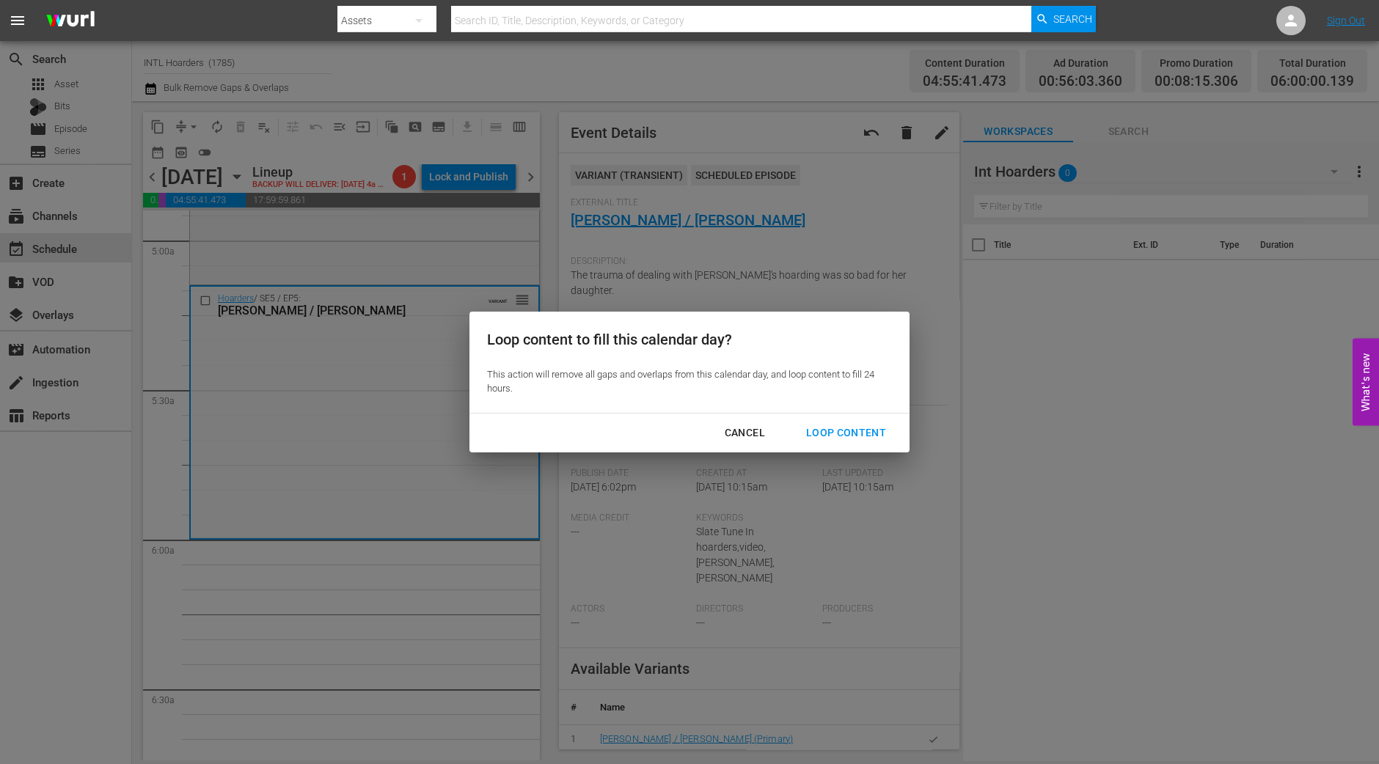
click at [837, 434] on div "Loop Content" at bounding box center [845, 433] width 103 height 18
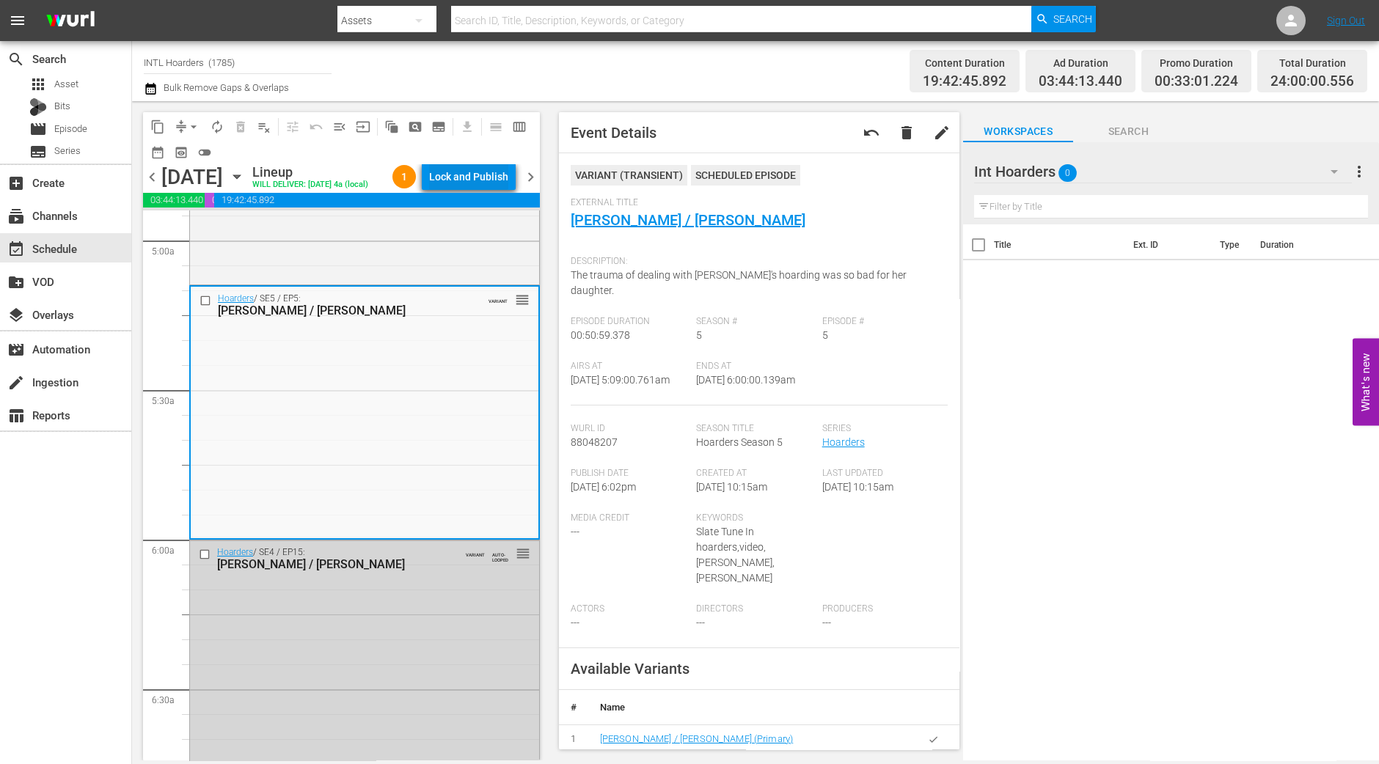
click at [474, 183] on div "Lock and Publish" at bounding box center [468, 177] width 79 height 26
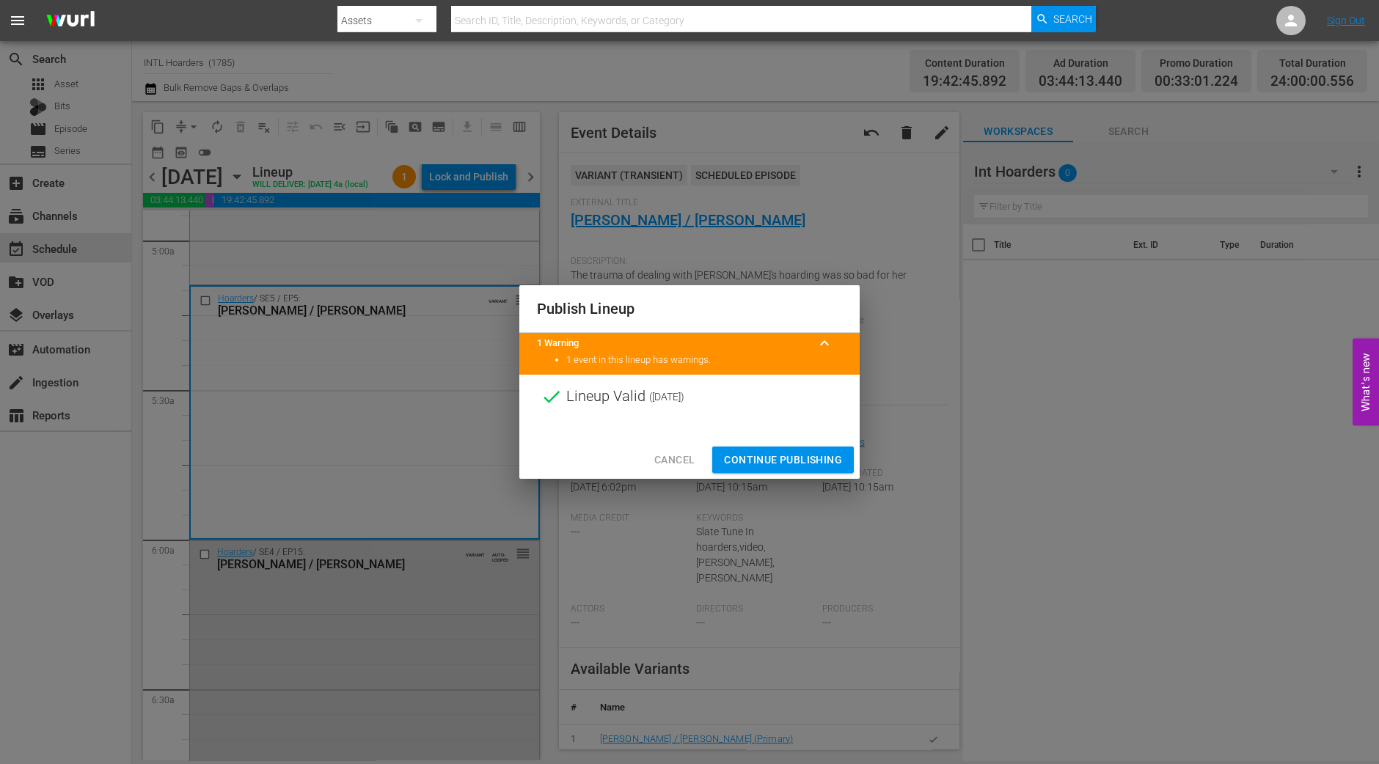
click at [788, 463] on span "Continue Publishing" at bounding box center [783, 460] width 118 height 18
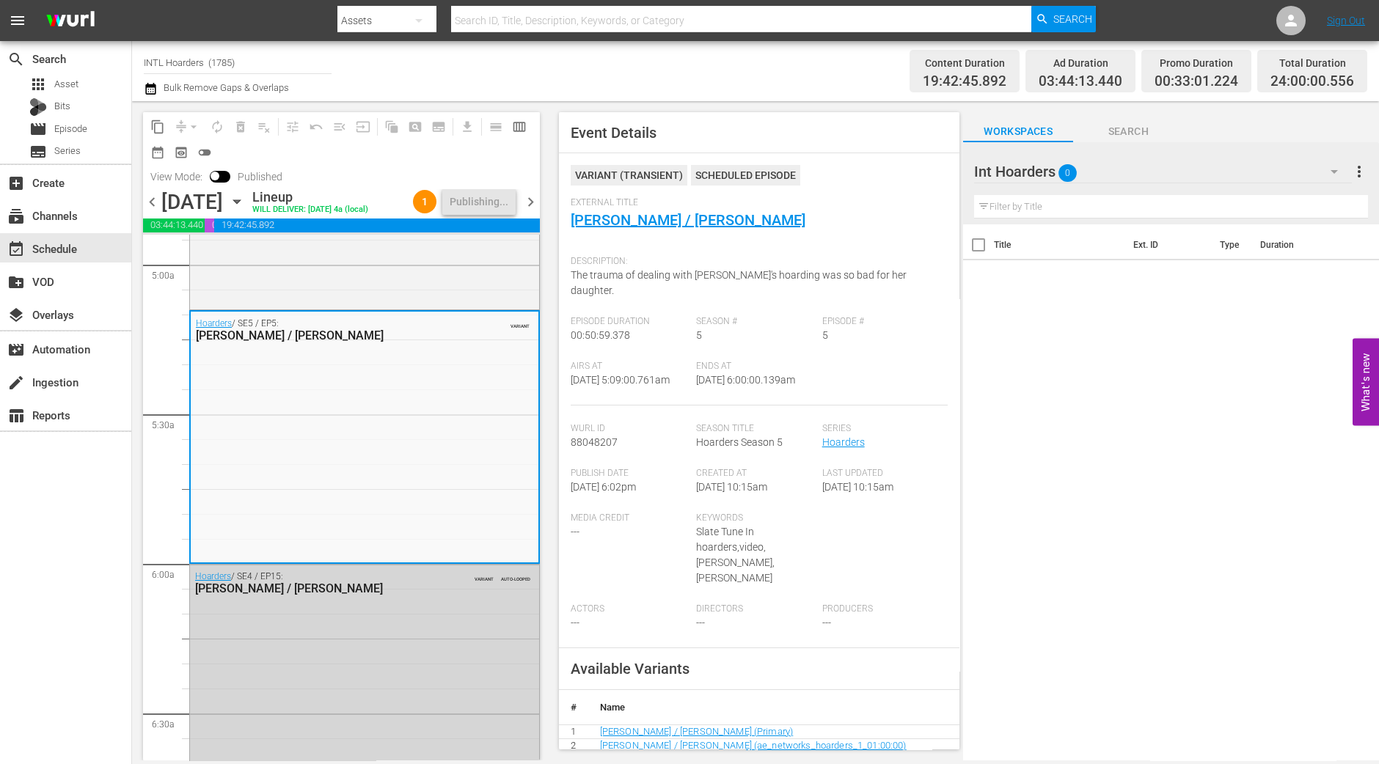
click at [125, 485] on div "search Search apps Asset Bits movie Episode subtitles Series add_box Create sub…" at bounding box center [66, 423] width 132 height 764
click at [537, 211] on span "chevron_right" at bounding box center [530, 202] width 18 height 18
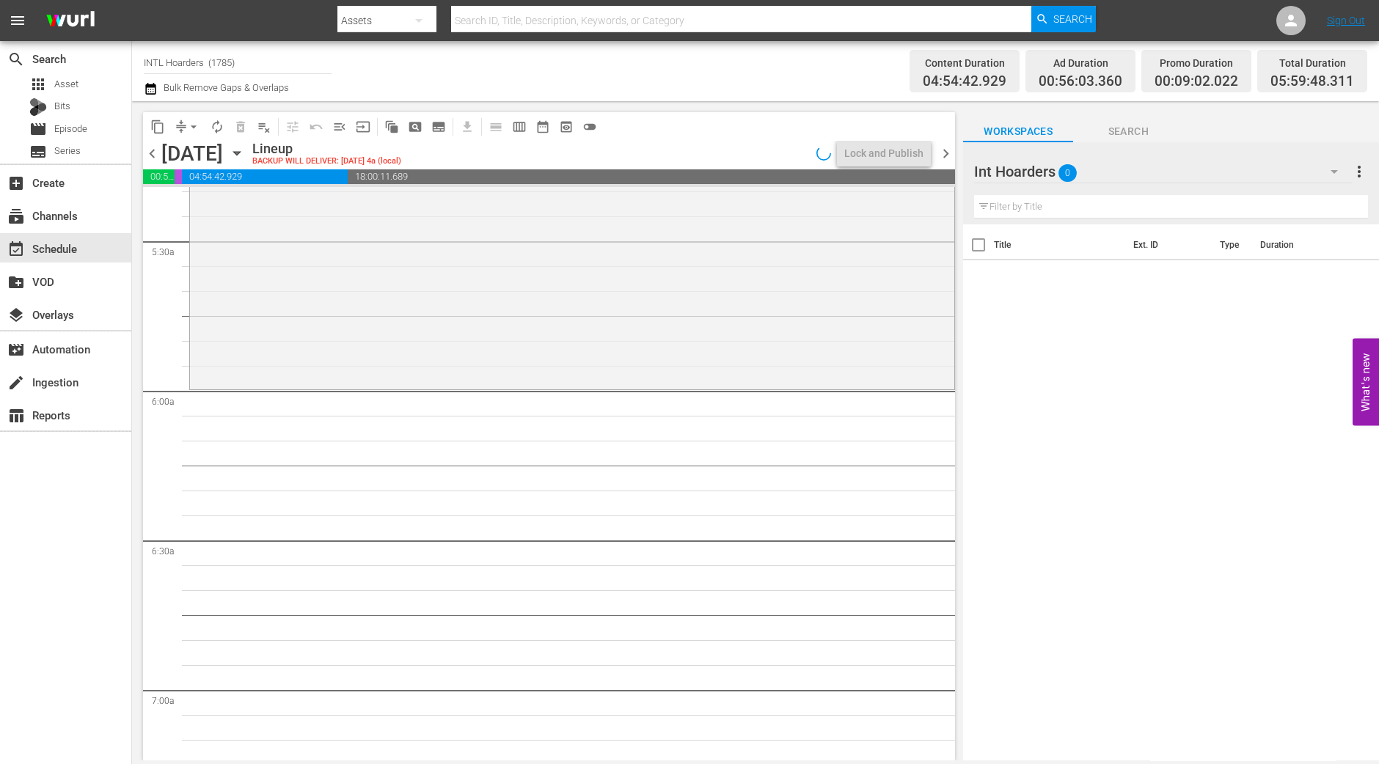
scroll to position [1492, 0]
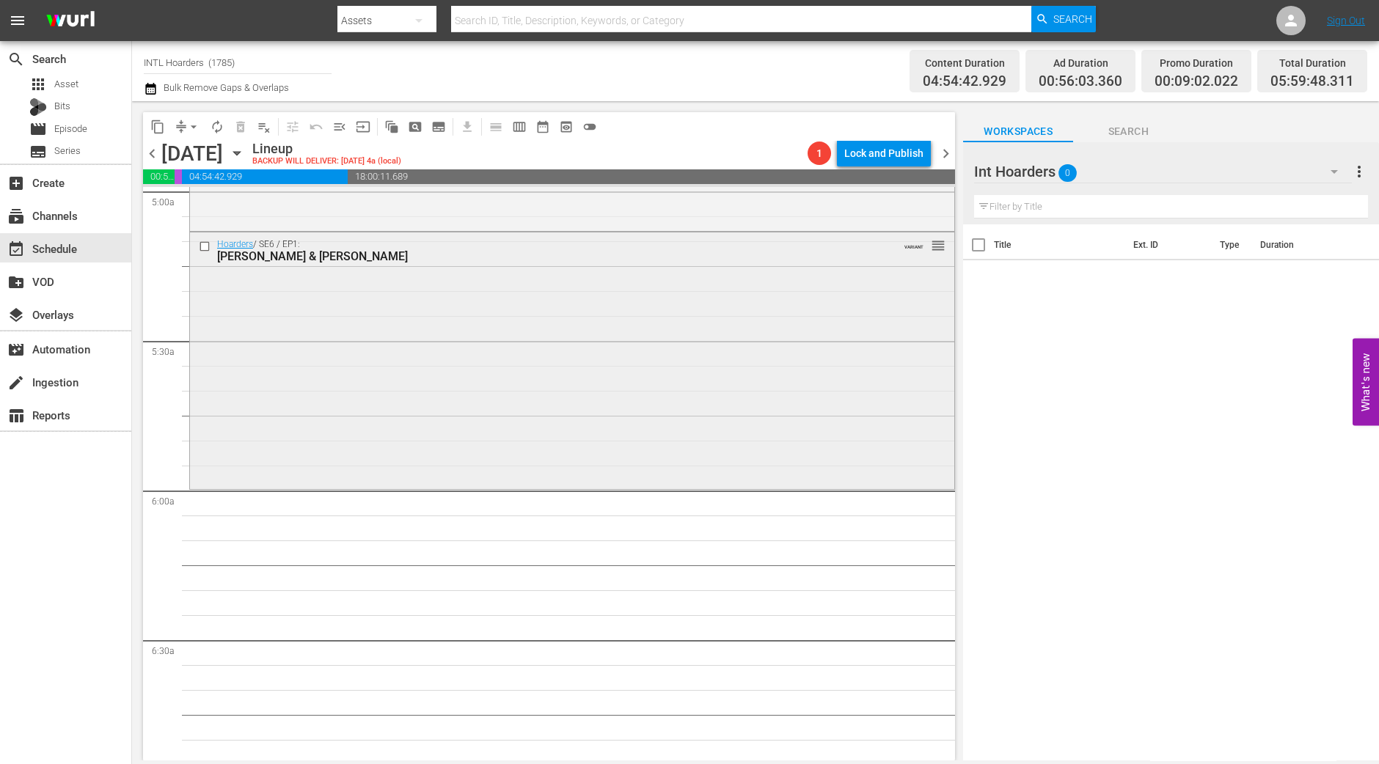
click at [489, 307] on div "Hoarders / SE6 / EP1: Debra & Patty VARIANT reorder" at bounding box center [572, 358] width 764 height 253
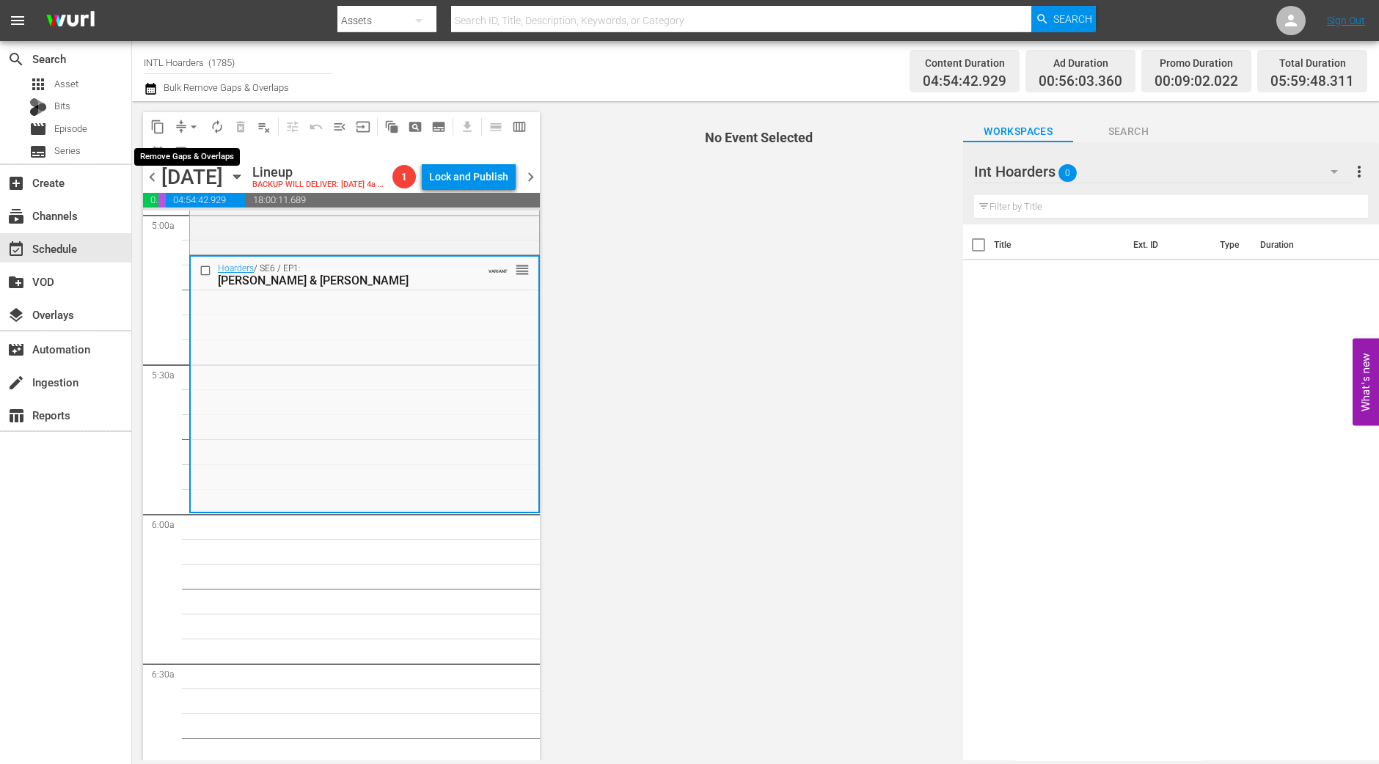
click at [184, 121] on button "arrow_drop_down" at bounding box center [193, 126] width 23 height 23
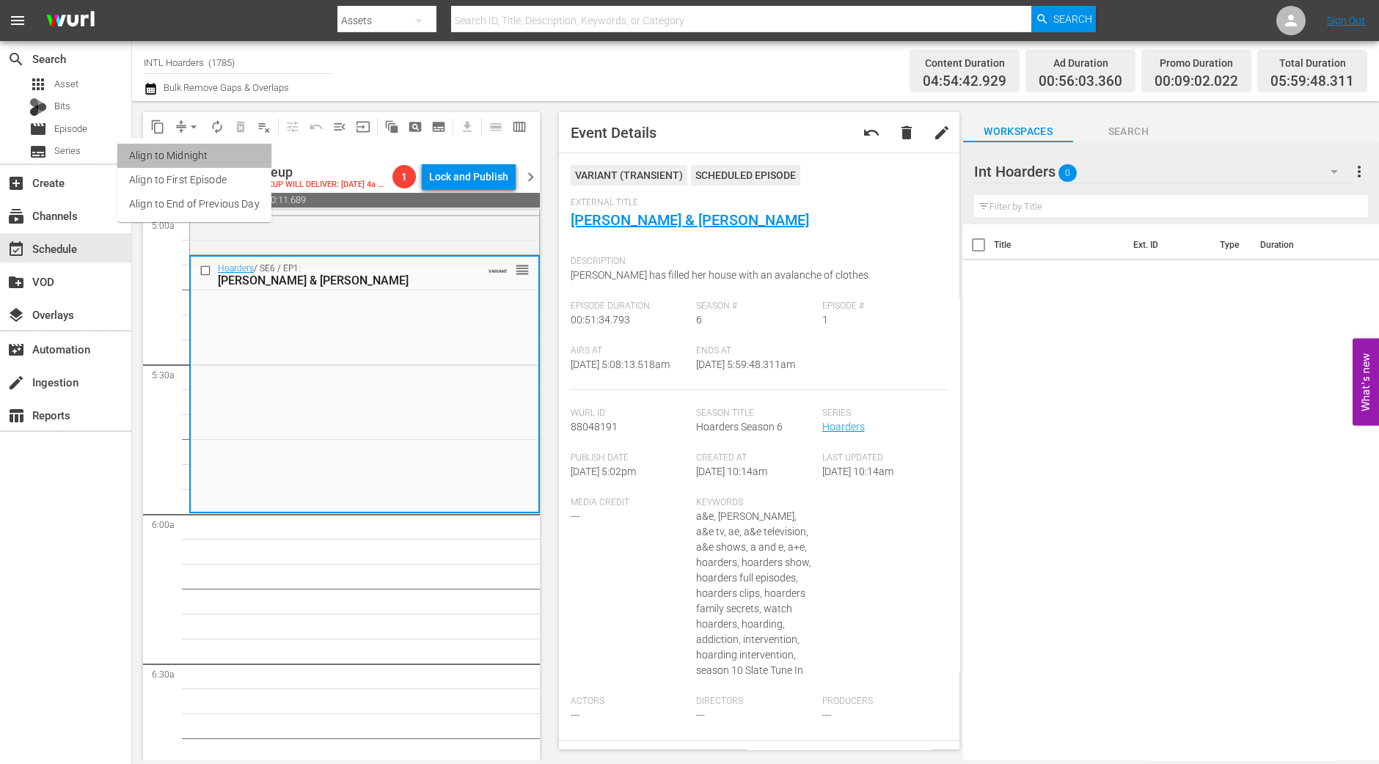
click at [194, 150] on li "Align to Midnight" at bounding box center [194, 156] width 154 height 24
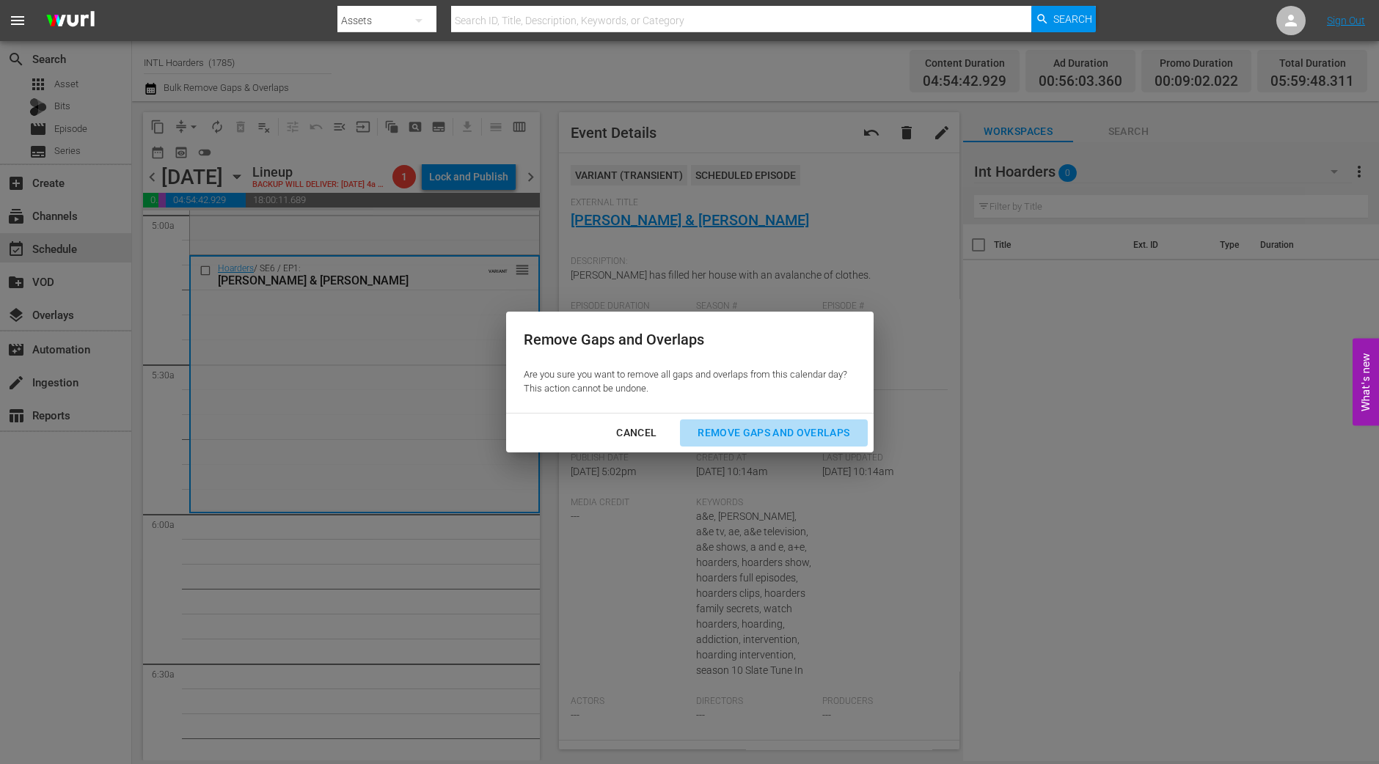
click at [721, 427] on div "Remove Gaps and Overlaps" at bounding box center [773, 433] width 175 height 18
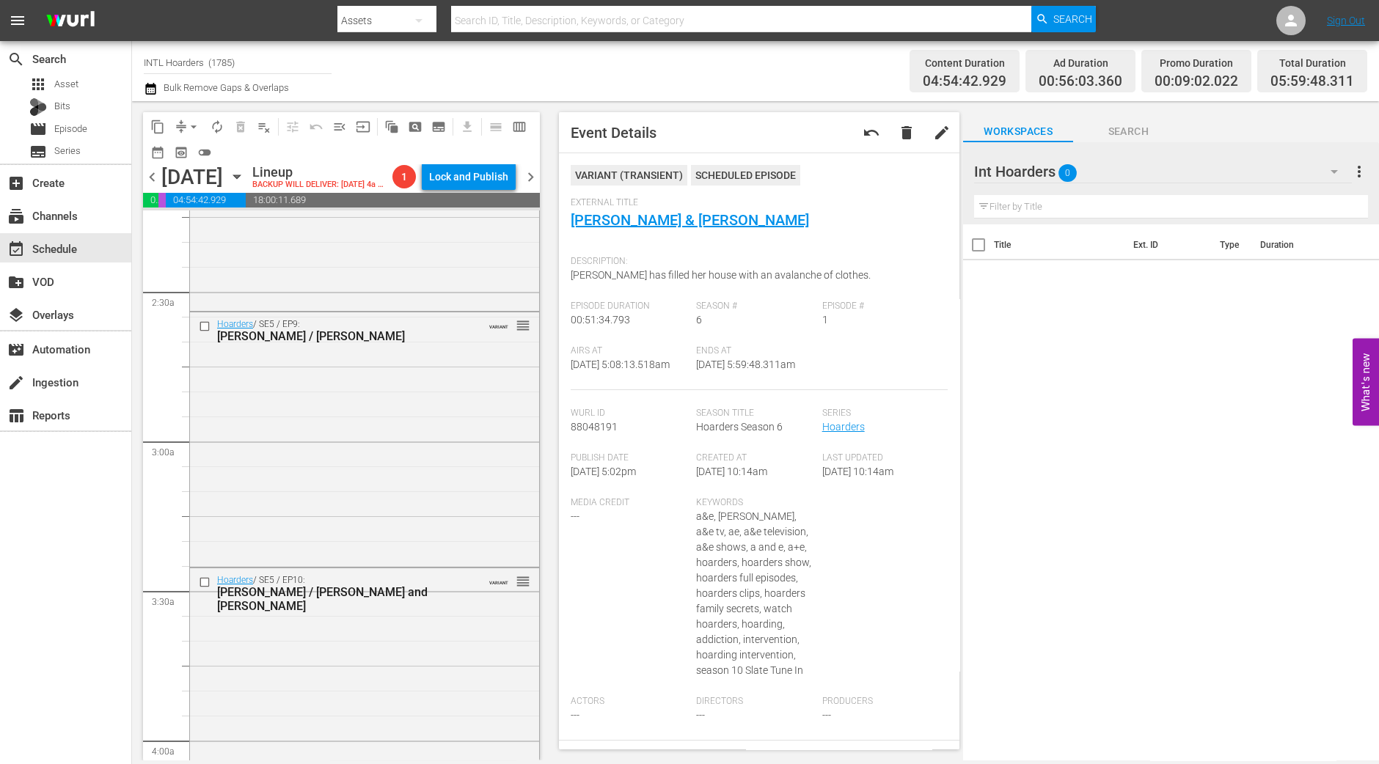
scroll to position [850, 0]
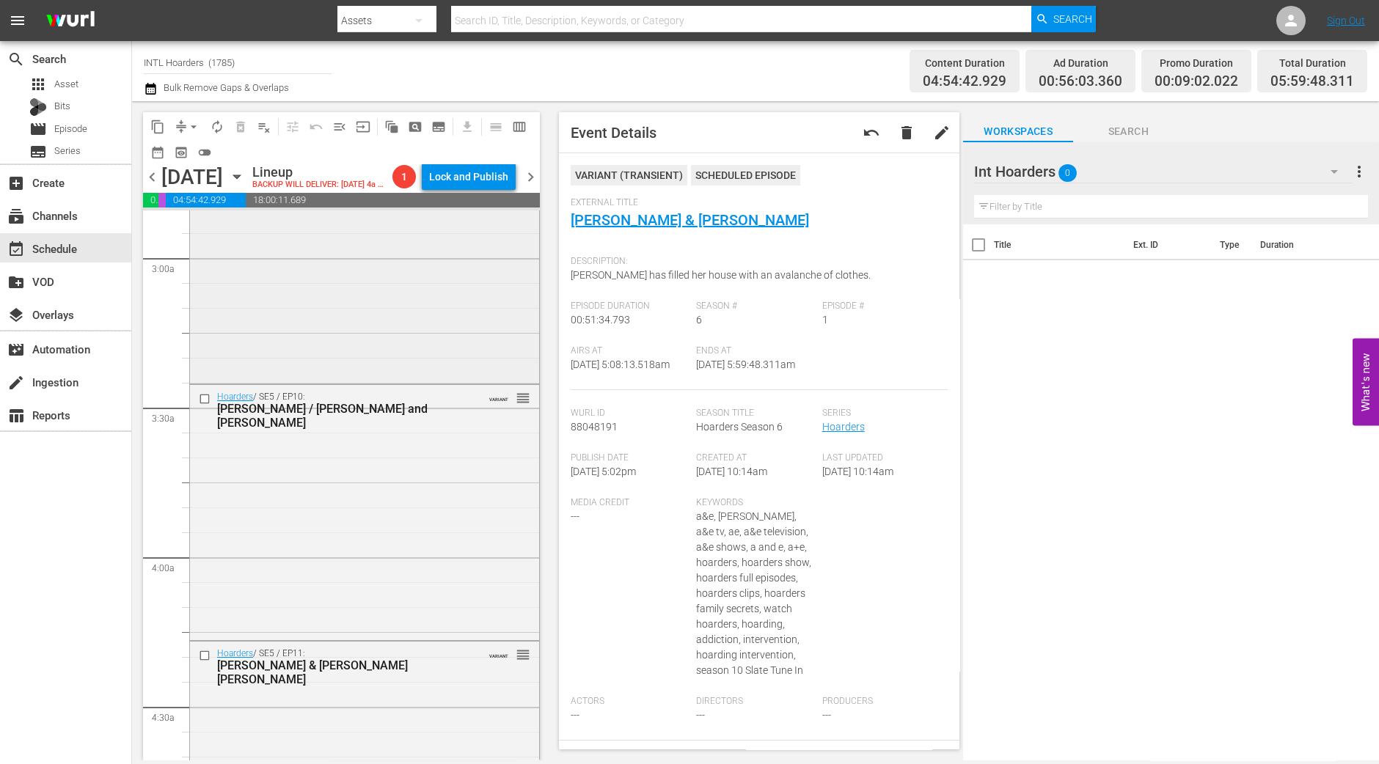
click at [351, 381] on div "Hoarders / SE5 / EP9: Verna / Joanne VARIANT reorder" at bounding box center [364, 255] width 349 height 252
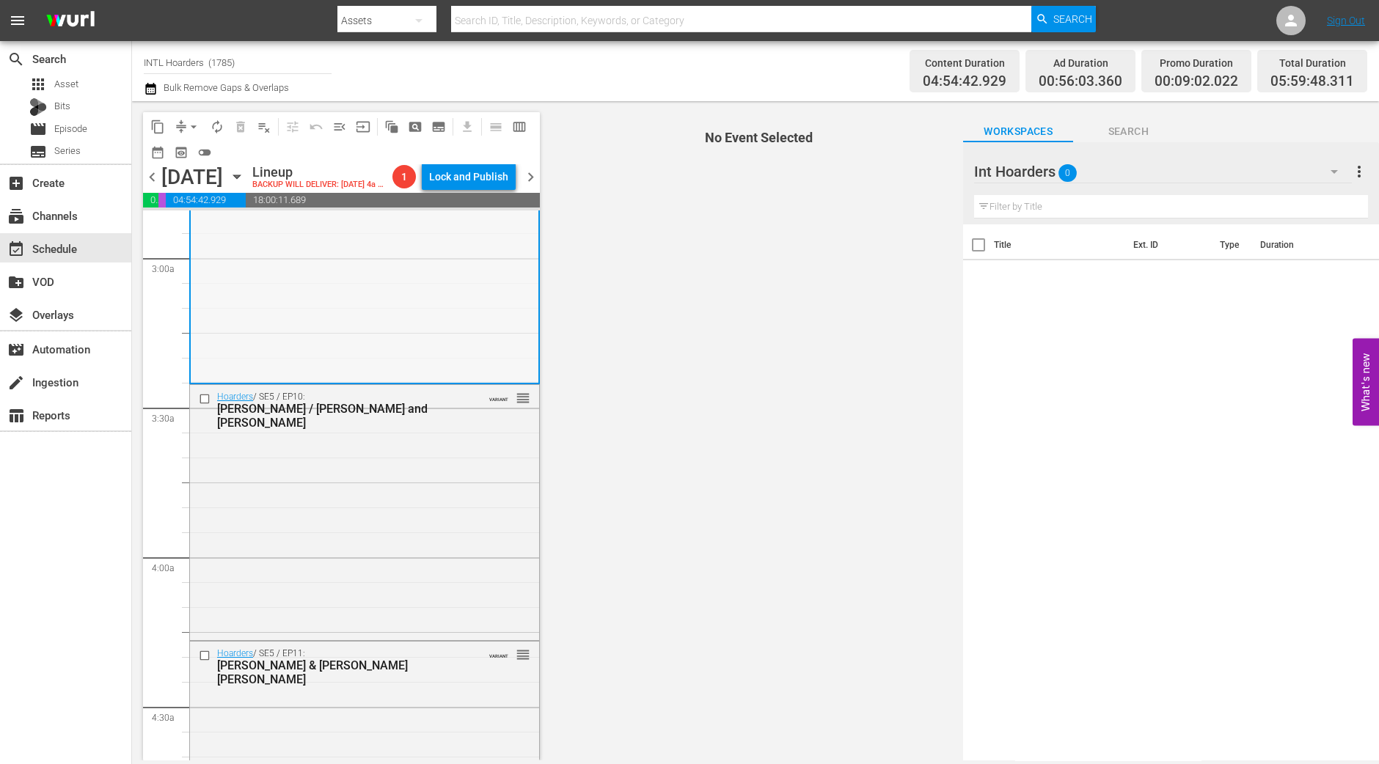
scroll to position [758, 0]
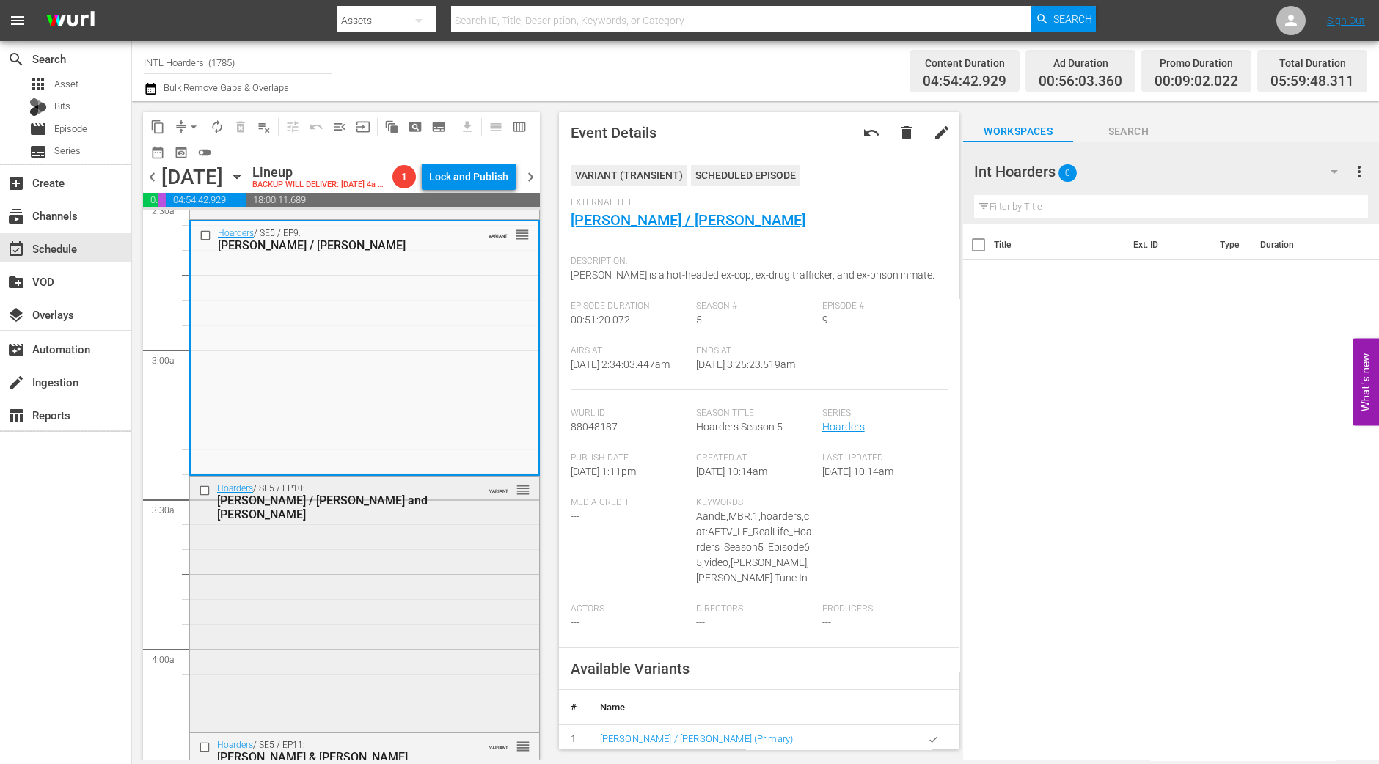
click at [472, 548] on div "Hoarders / SE5 / EP10: Anna / Claire and Vance VARIANT reorder" at bounding box center [364, 603] width 349 height 252
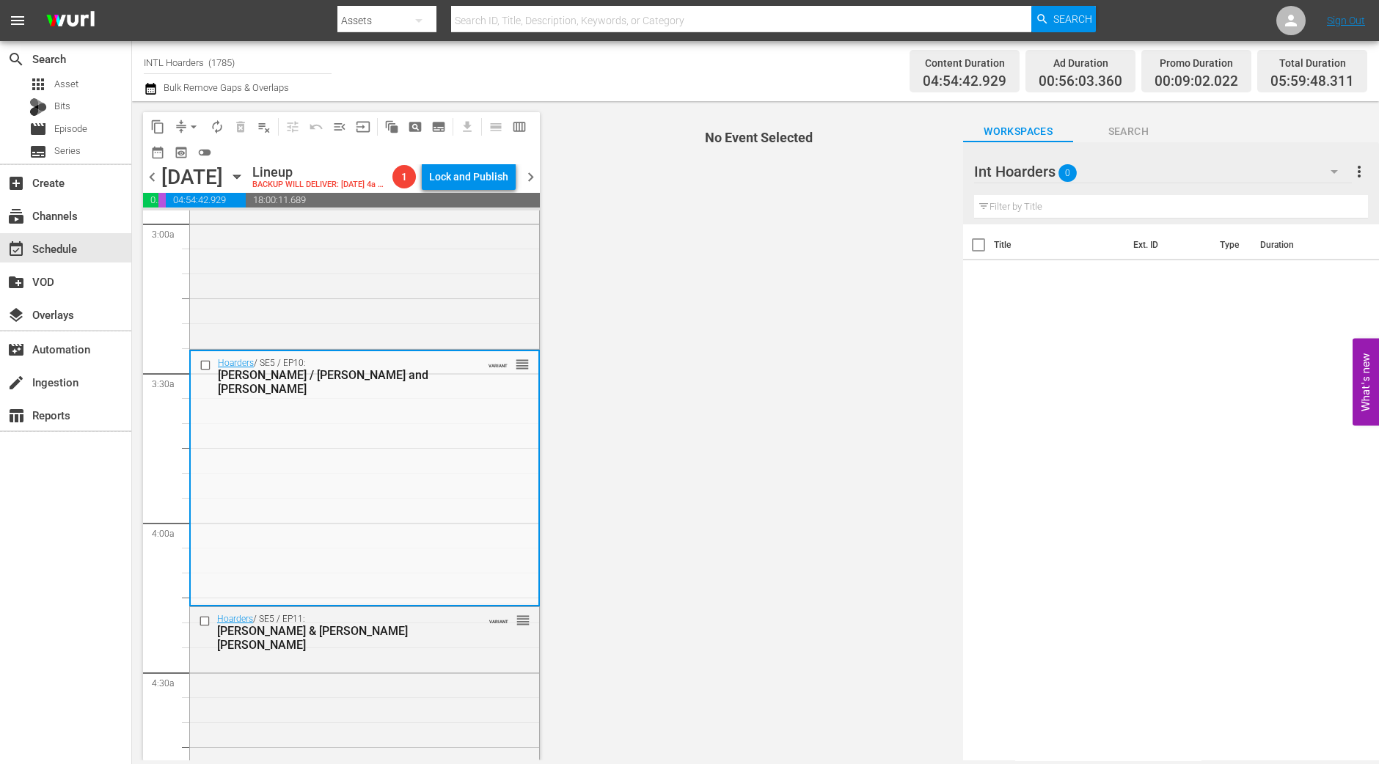
scroll to position [942, 0]
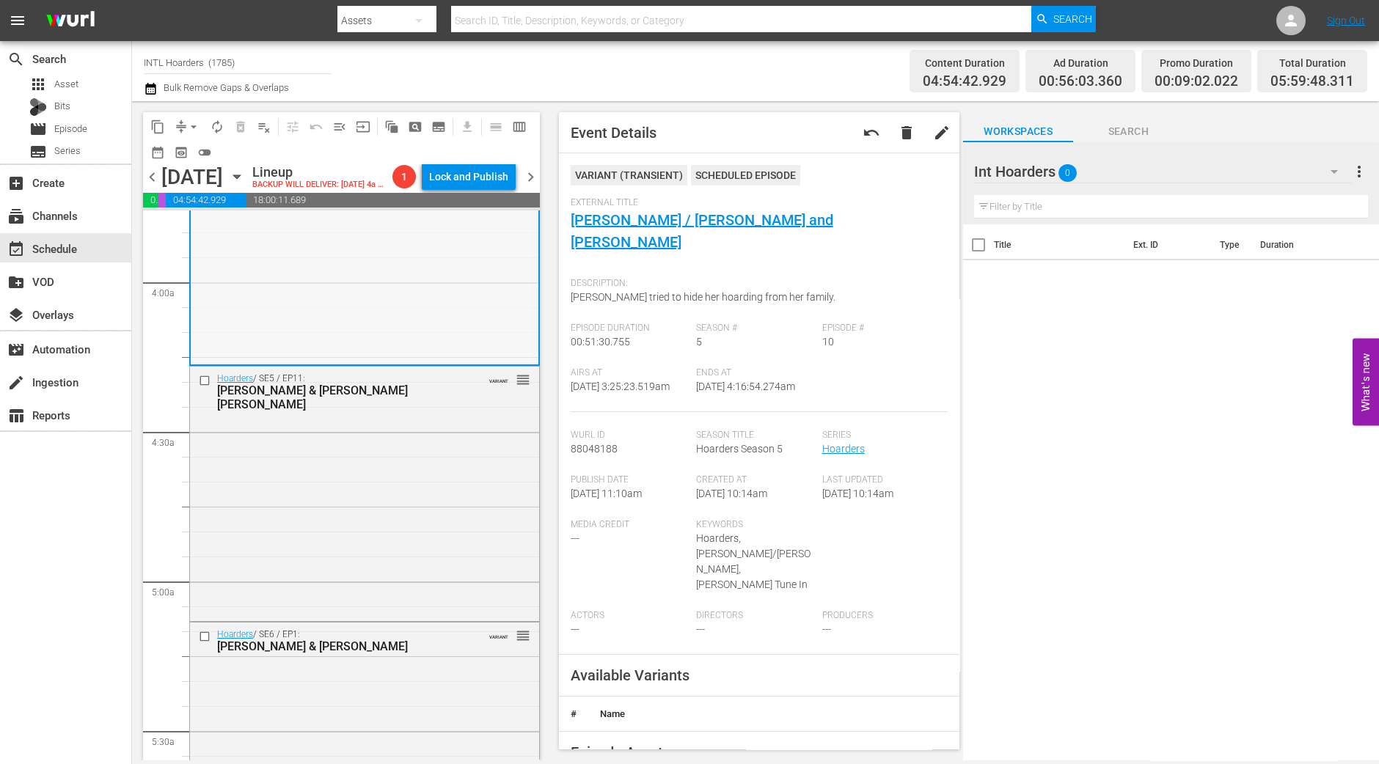
click at [440, 491] on div "Hoarders / SE5 / EP11: Constance & Jeri Jo VARIANT reorder" at bounding box center [364, 493] width 349 height 252
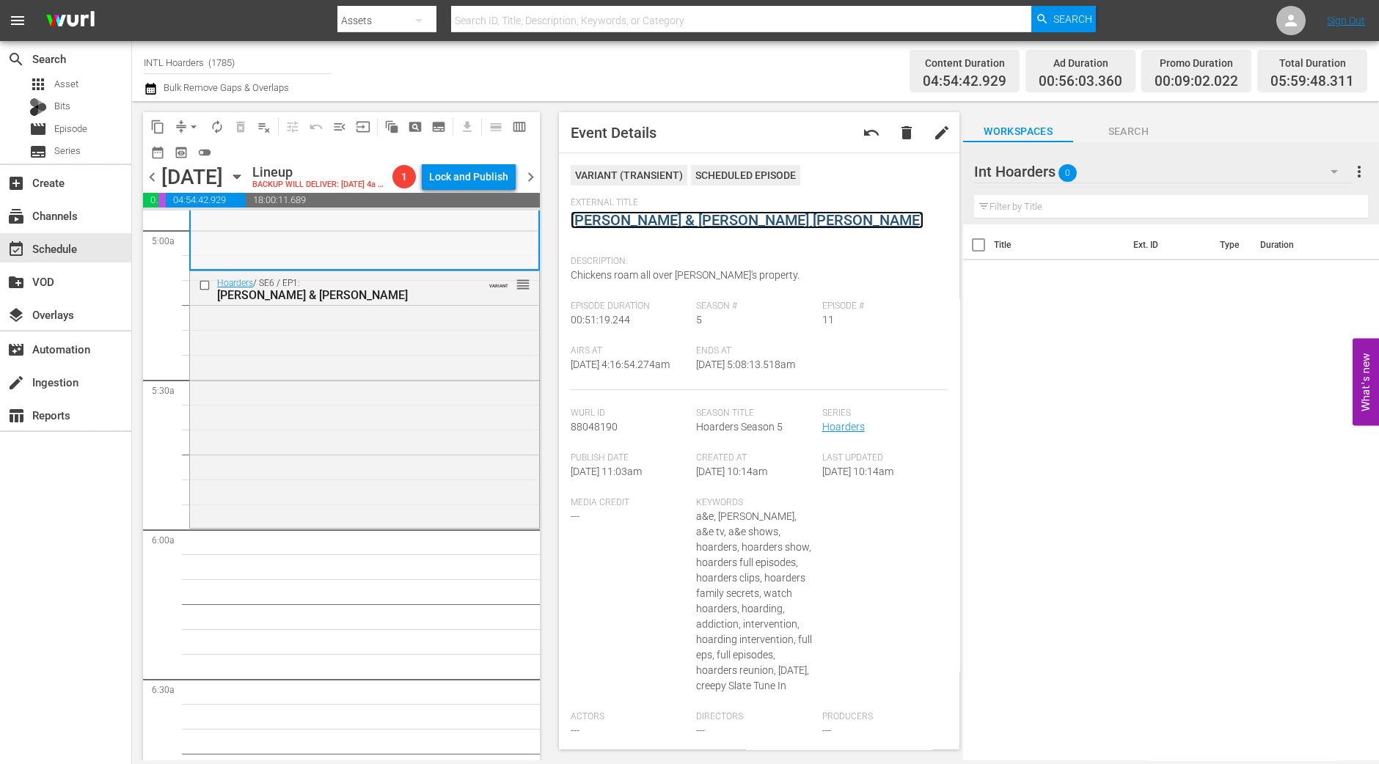
scroll to position [1492, 0]
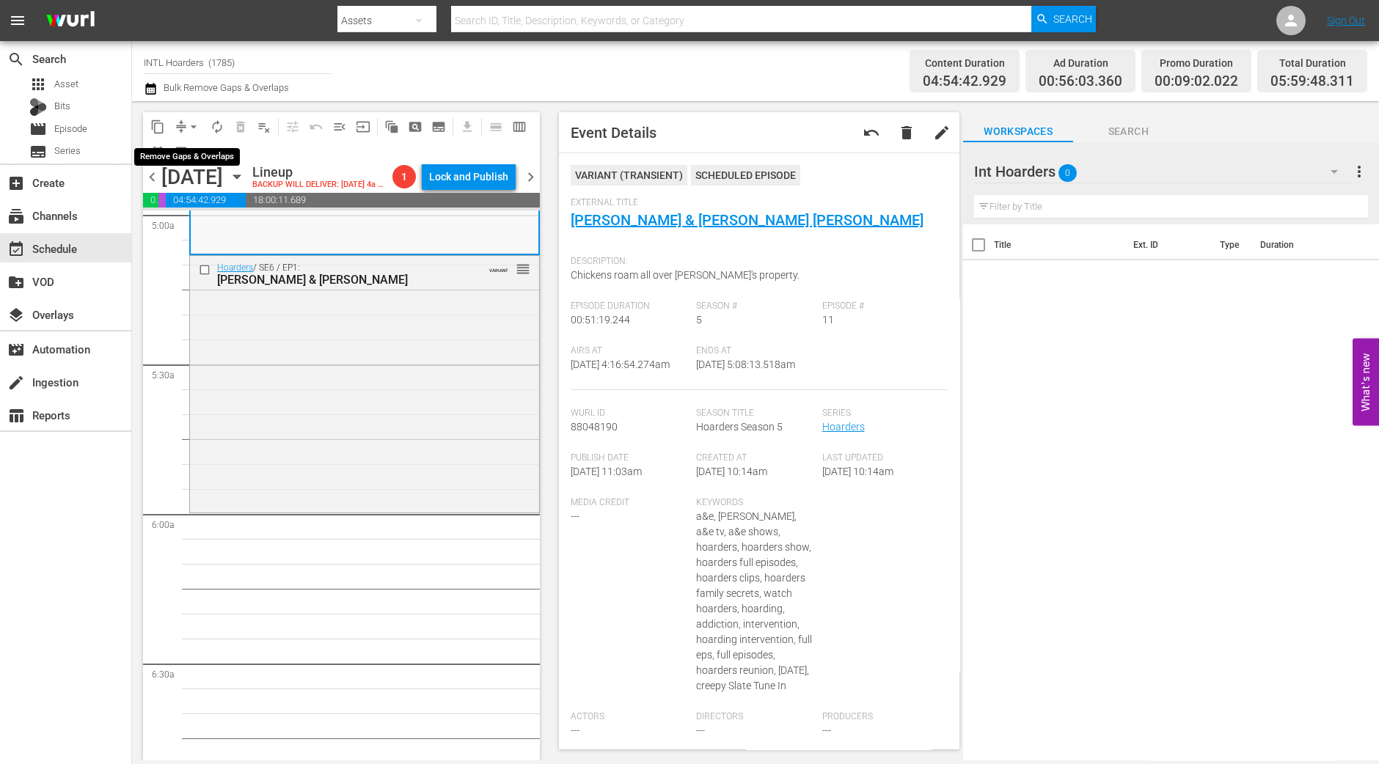
click at [198, 122] on span "arrow_drop_down" at bounding box center [193, 127] width 15 height 15
click at [183, 150] on li "Align to Midnight" at bounding box center [194, 156] width 154 height 24
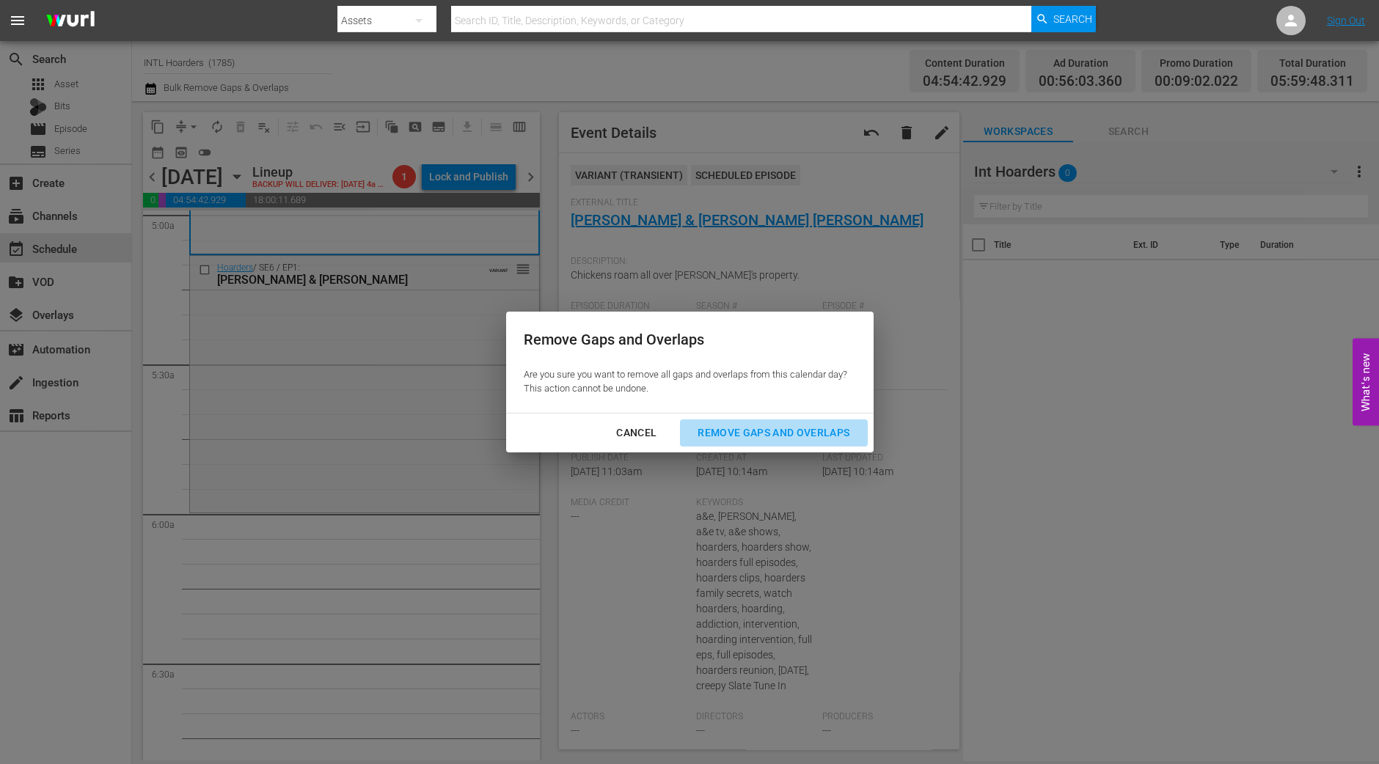
click at [785, 429] on div "Remove Gaps and Overlaps" at bounding box center [773, 433] width 175 height 18
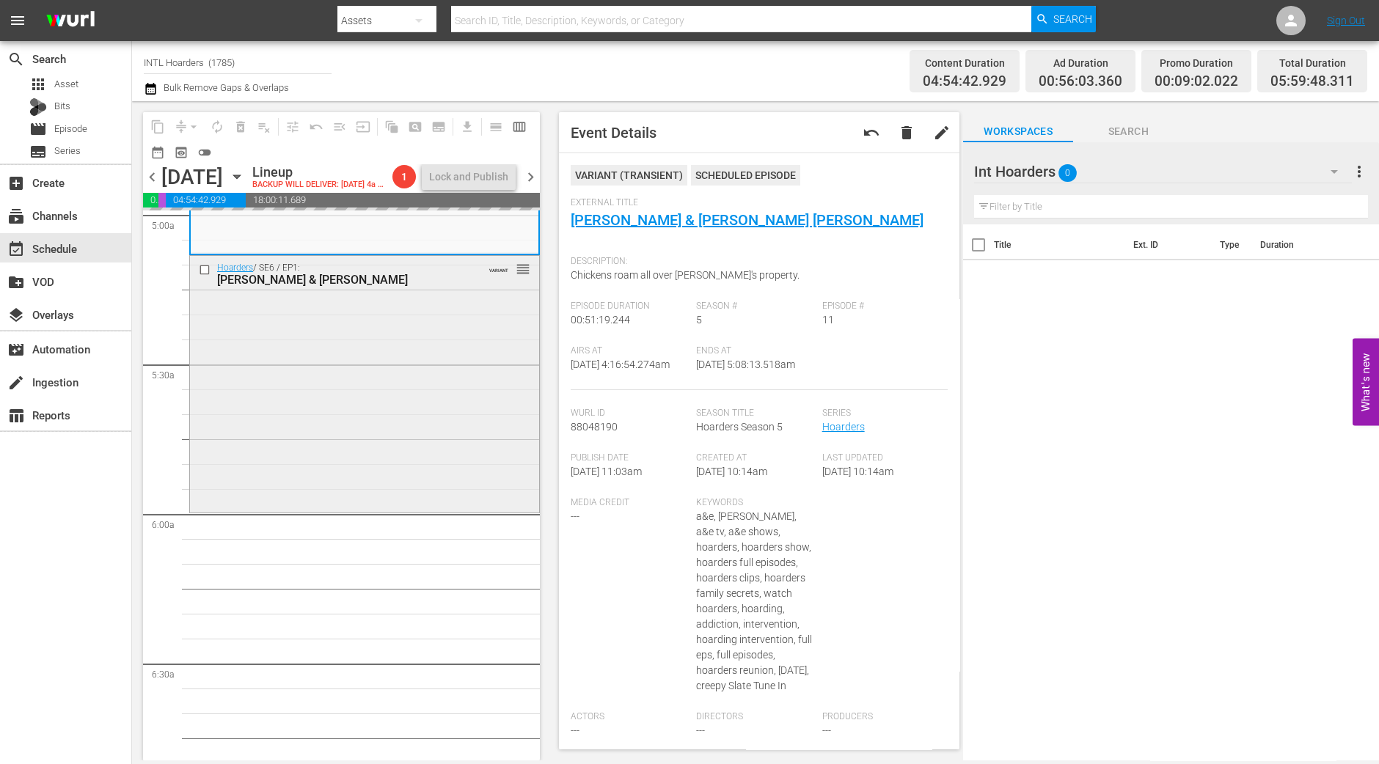
click at [483, 480] on div "Hoarders / SE6 / EP1: Debra & Patty VARIANT reorder" at bounding box center [364, 382] width 349 height 253
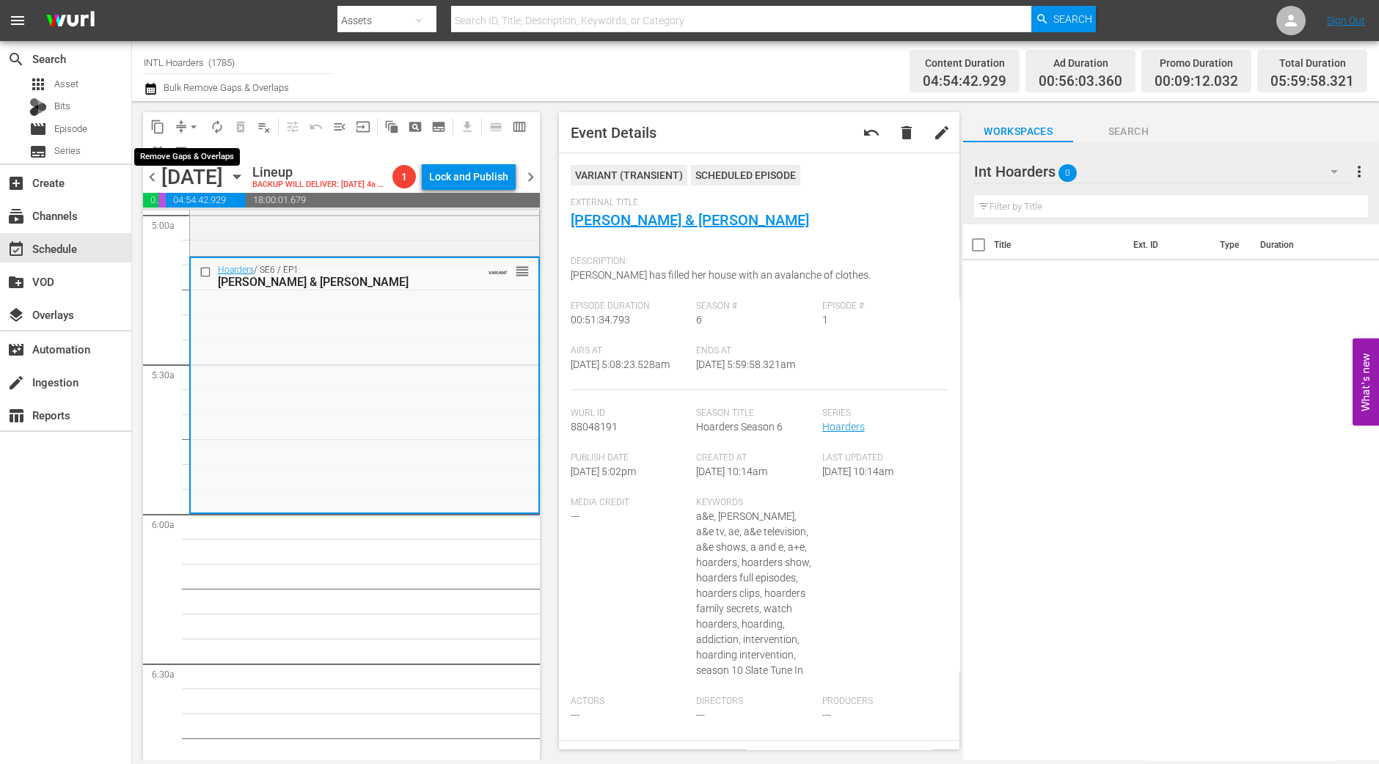
click at [194, 129] on span "arrow_drop_down" at bounding box center [193, 127] width 15 height 15
click at [197, 158] on li "Align to Midnight" at bounding box center [194, 156] width 154 height 24
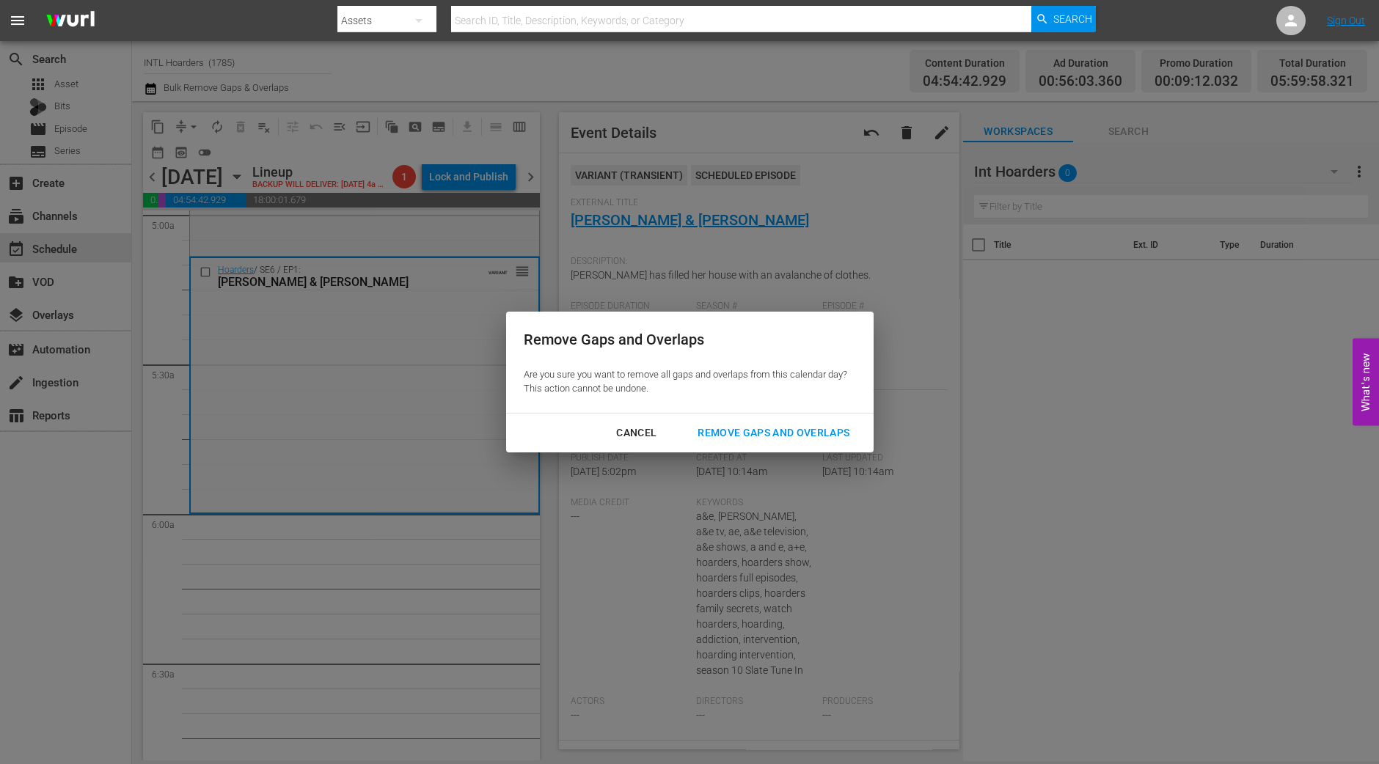
click at [788, 442] on button "Remove Gaps and Overlaps" at bounding box center [773, 432] width 187 height 27
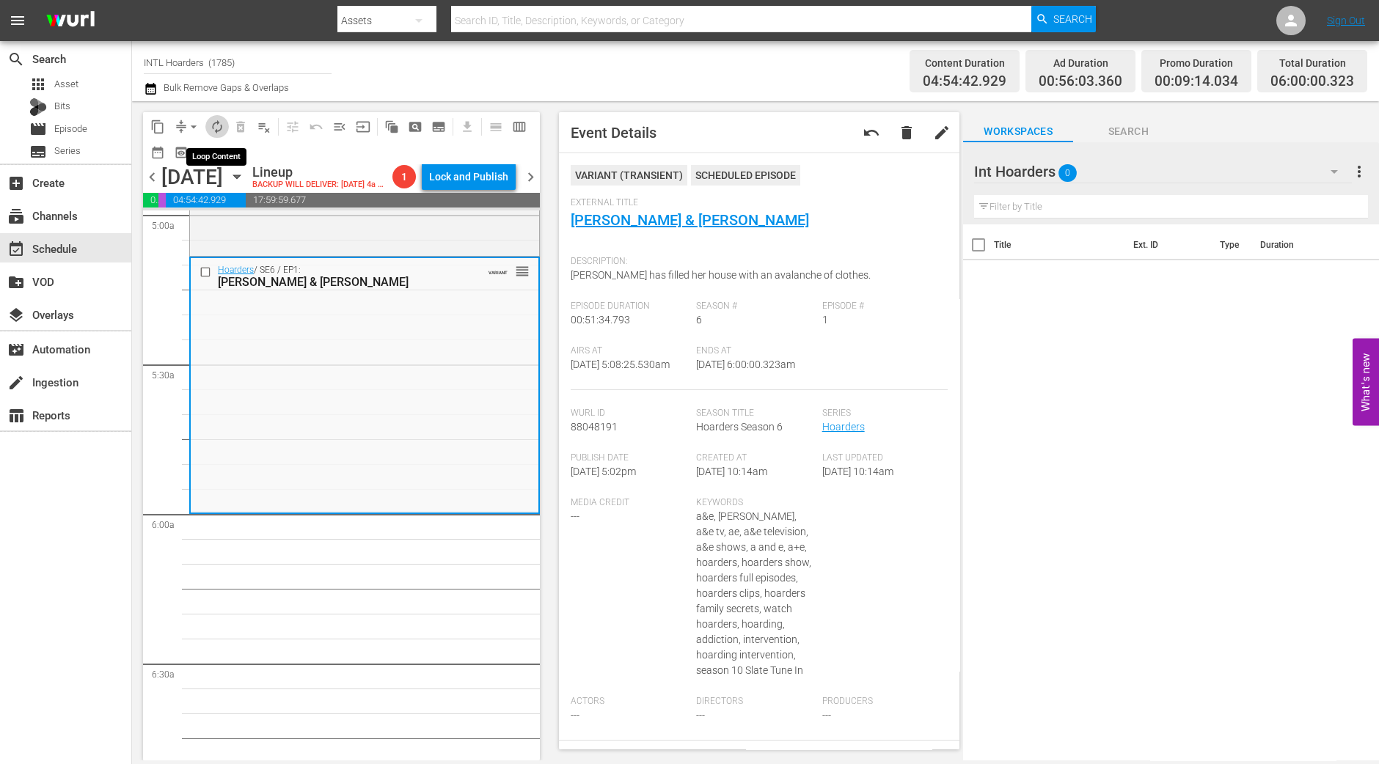
click at [217, 133] on button "autorenew_outlined" at bounding box center [216, 126] width 23 height 23
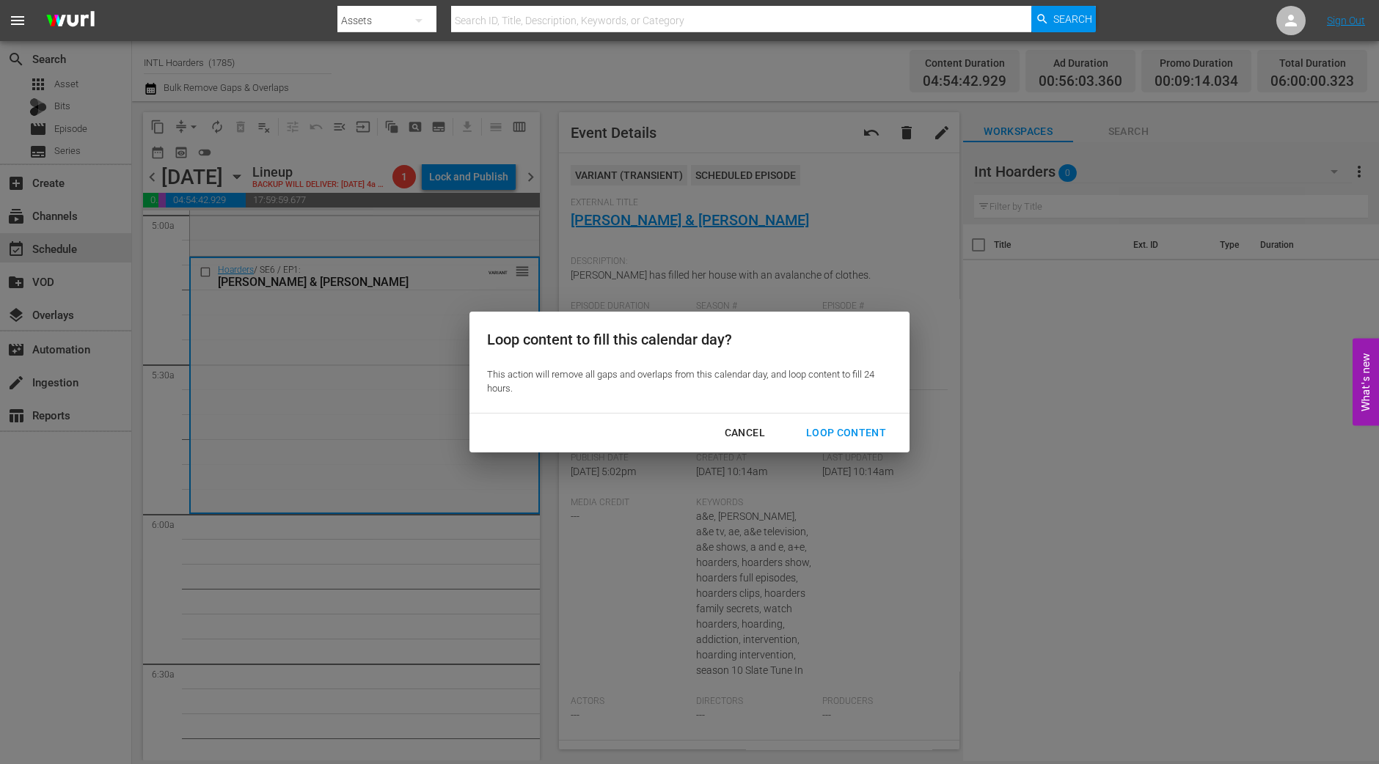
click at [862, 424] on div "Loop Content" at bounding box center [845, 433] width 103 height 18
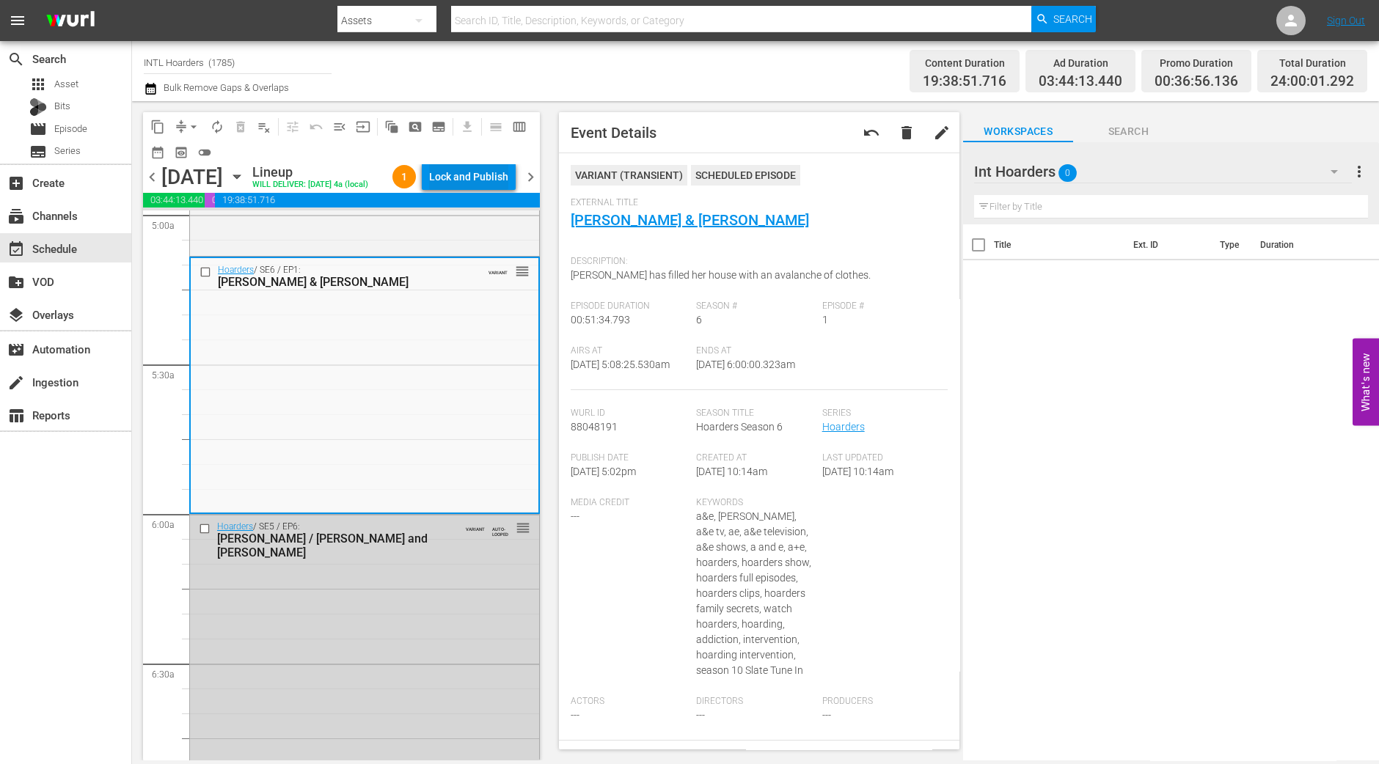
click at [495, 174] on div "Lock and Publish" at bounding box center [468, 177] width 79 height 26
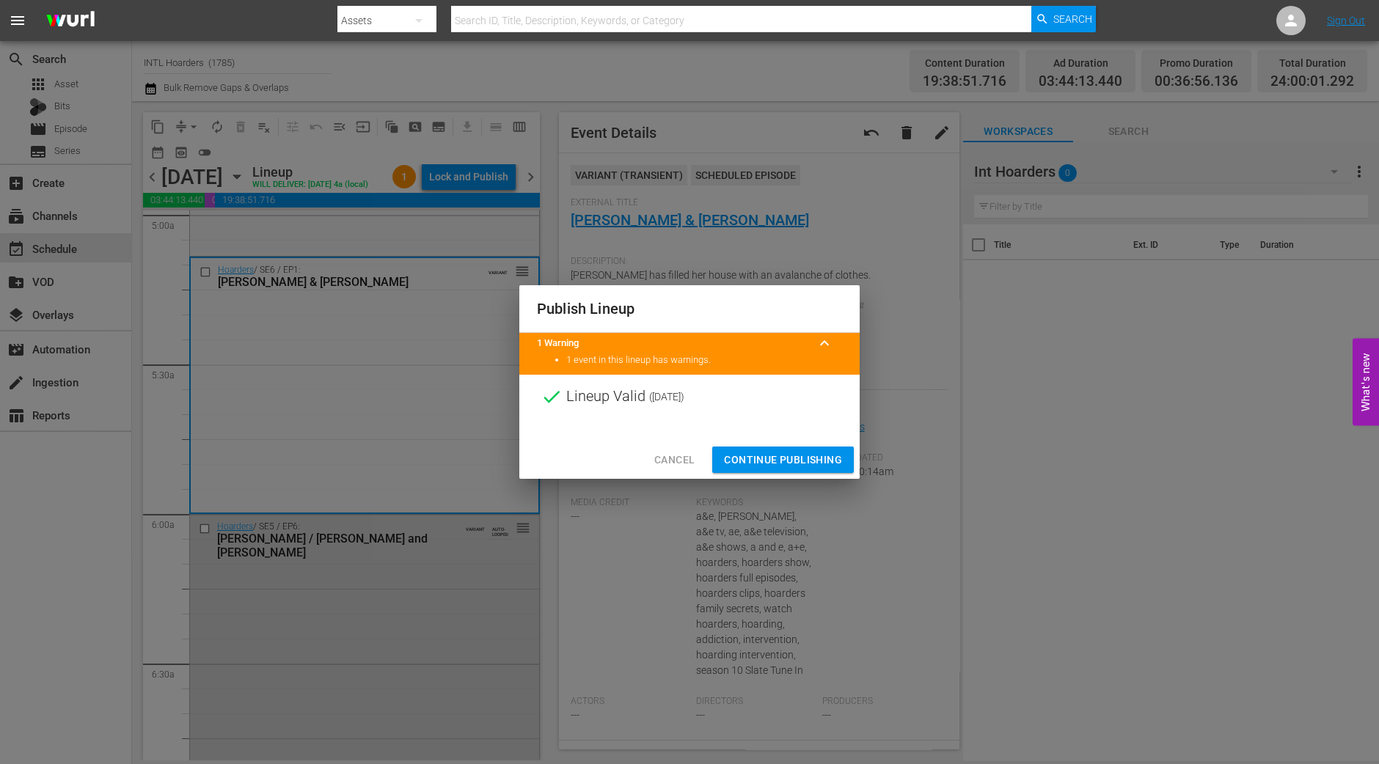
click at [803, 449] on button "Continue Publishing" at bounding box center [783, 460] width 142 height 27
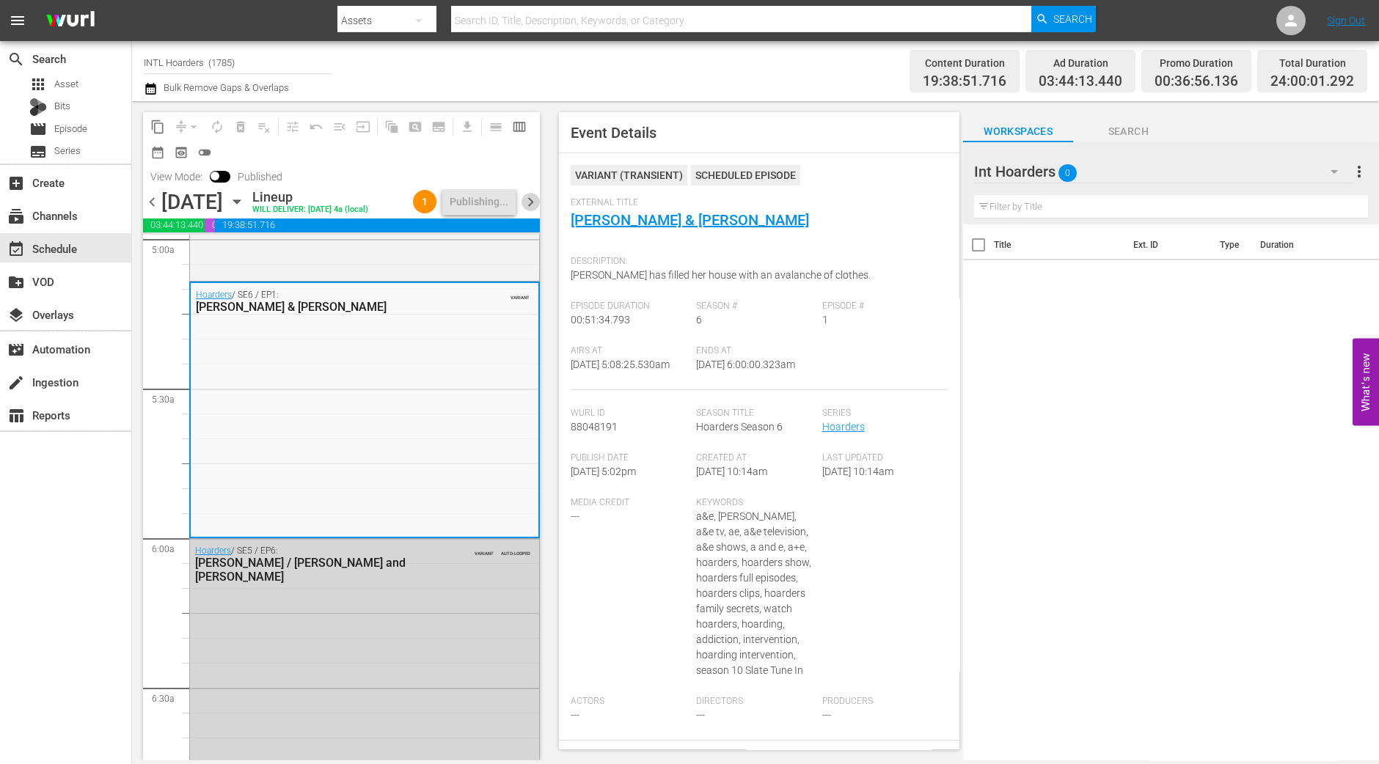
click at [535, 211] on span "chevron_right" at bounding box center [530, 202] width 18 height 18
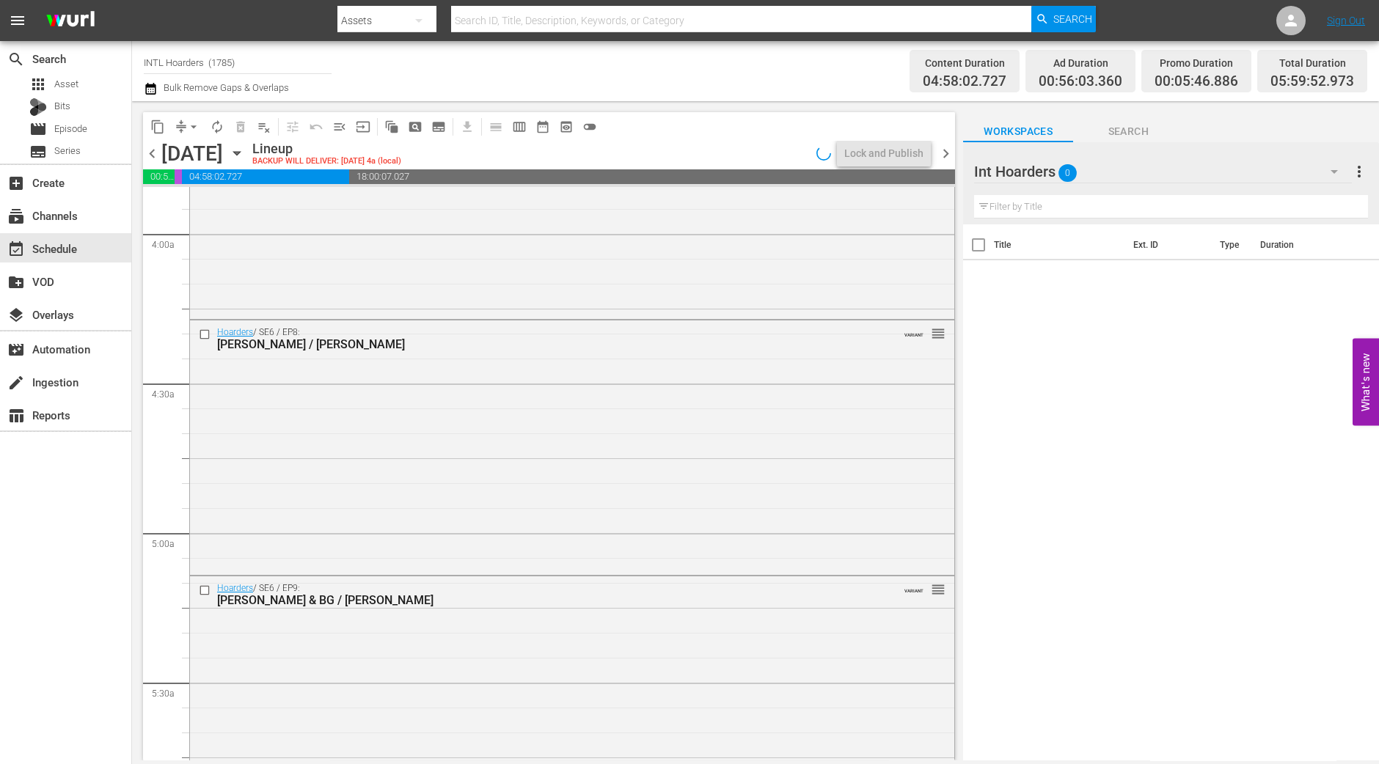
scroll to position [1425, 0]
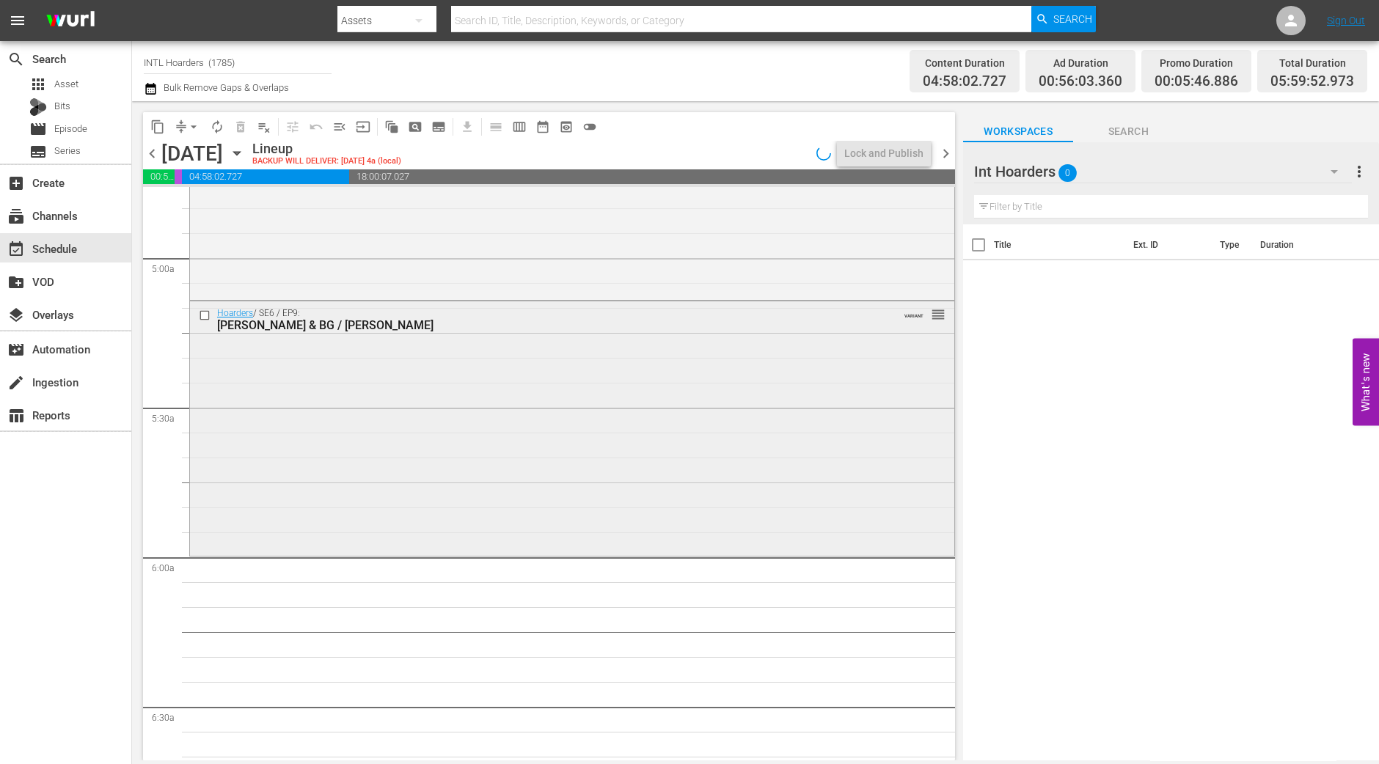
click at [436, 397] on div "Hoarders / SE6 / EP9: Lee & BG / Chris VARIANT reorder" at bounding box center [572, 427] width 764 height 252
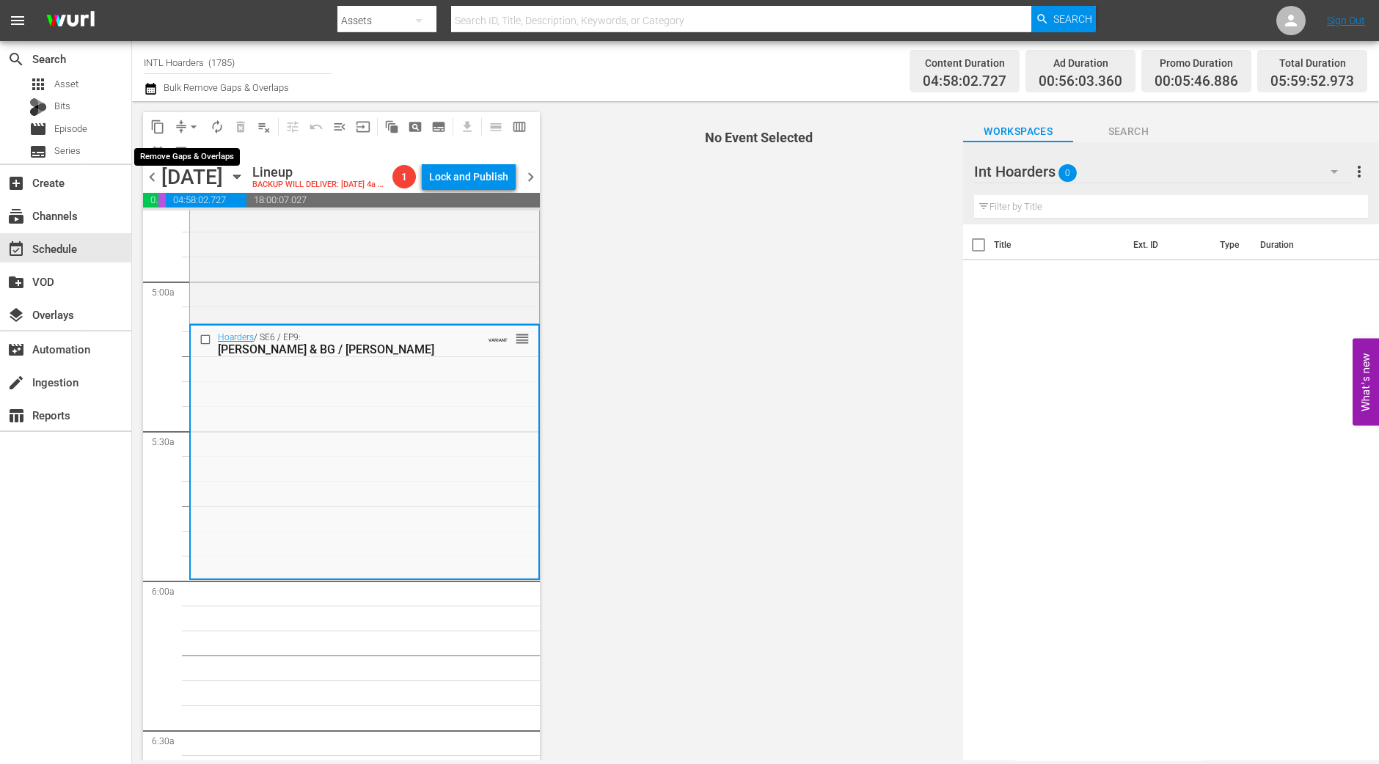
drag, startPoint x: 186, startPoint y: 122, endPoint x: 186, endPoint y: 132, distance: 9.5
click at [186, 122] on span "arrow_drop_down" at bounding box center [193, 127] width 15 height 15
click at [191, 155] on li "Align to Midnight" at bounding box center [194, 156] width 154 height 24
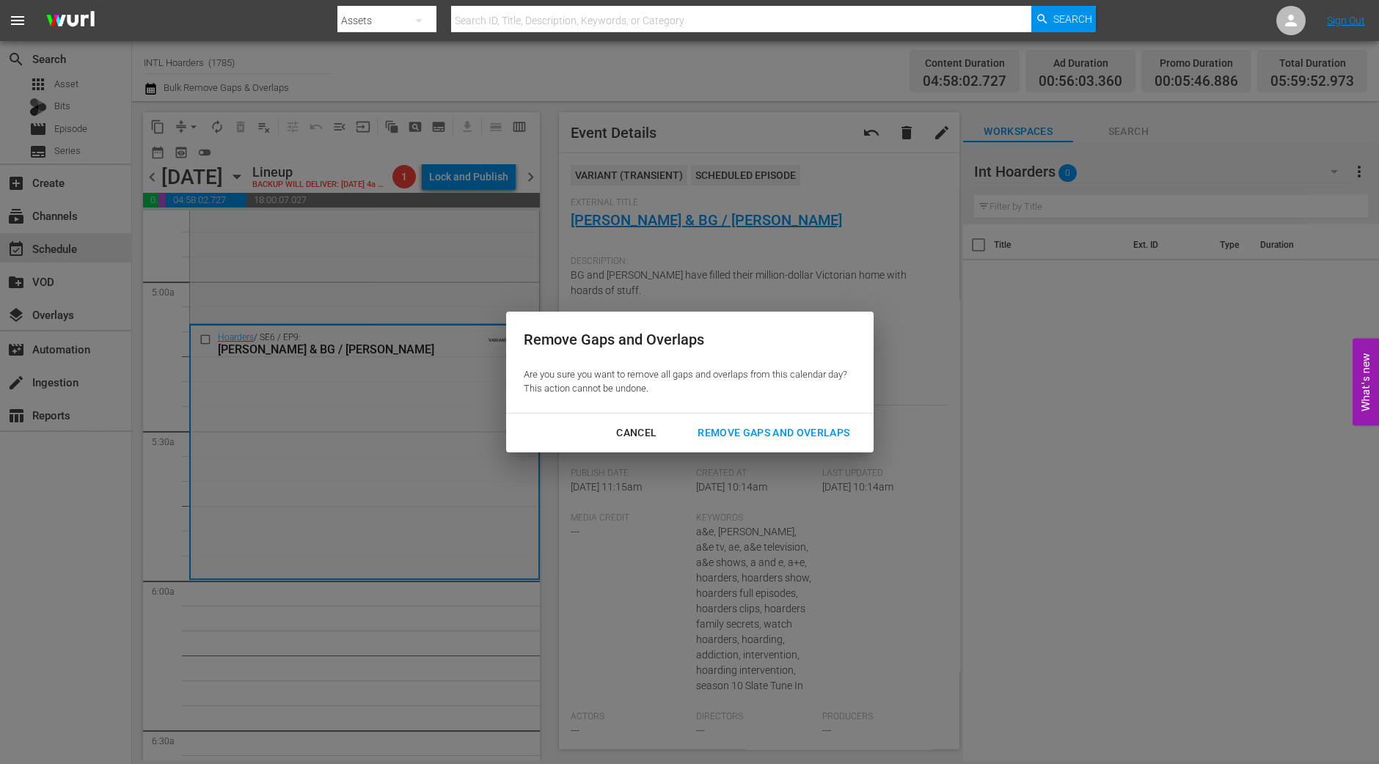
click at [790, 429] on div "Remove Gaps and Overlaps" at bounding box center [773, 433] width 175 height 18
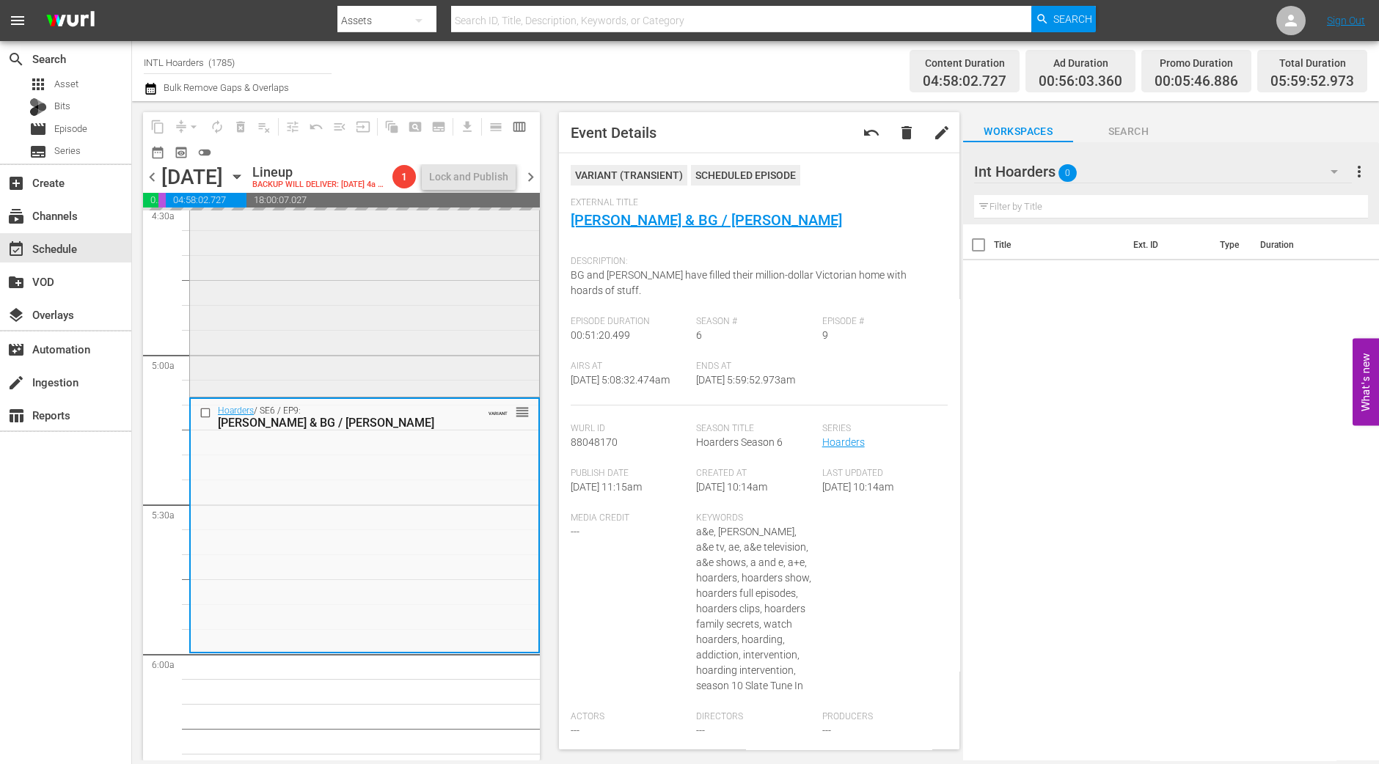
scroll to position [1058, 0]
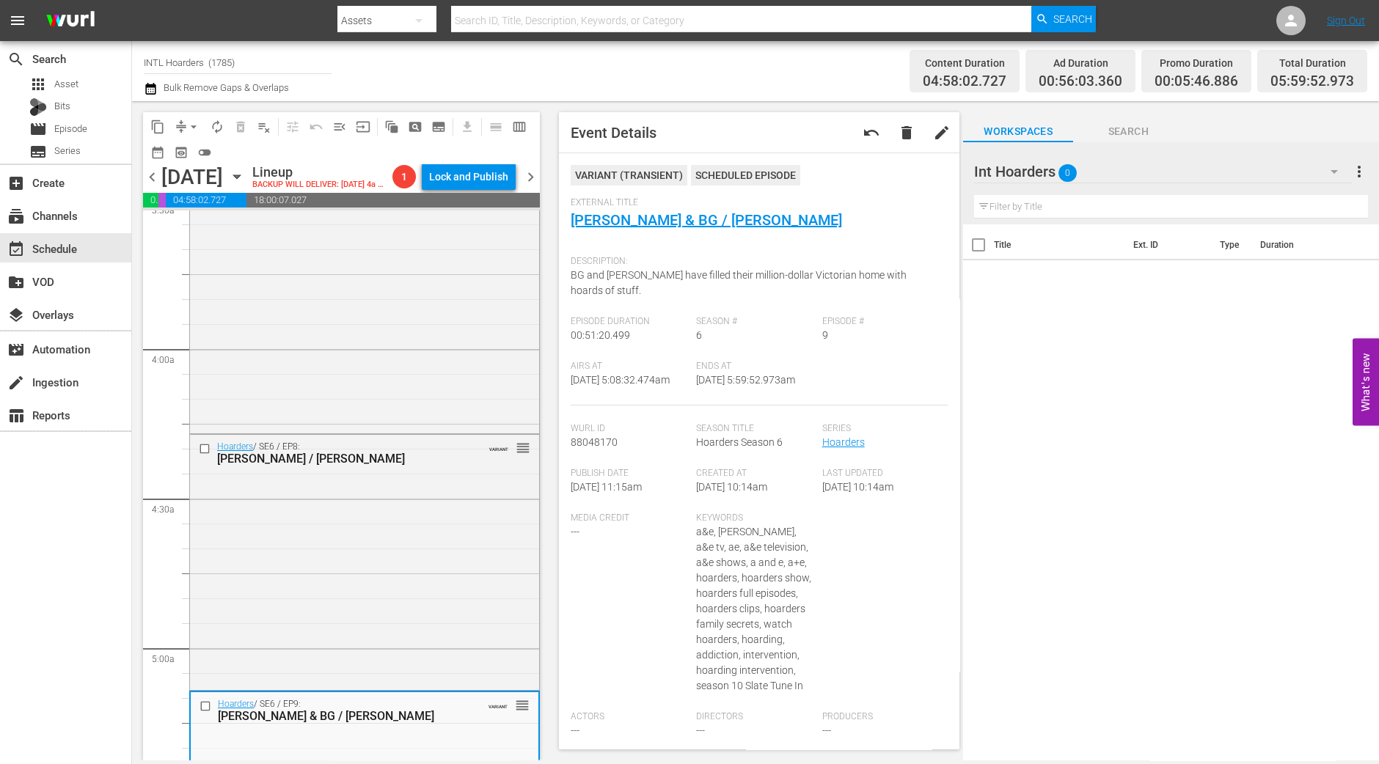
click at [359, 370] on div "Hoarders / SE6 / EP7: Susan & Michael VARIANT reorder" at bounding box center [364, 306] width 349 height 252
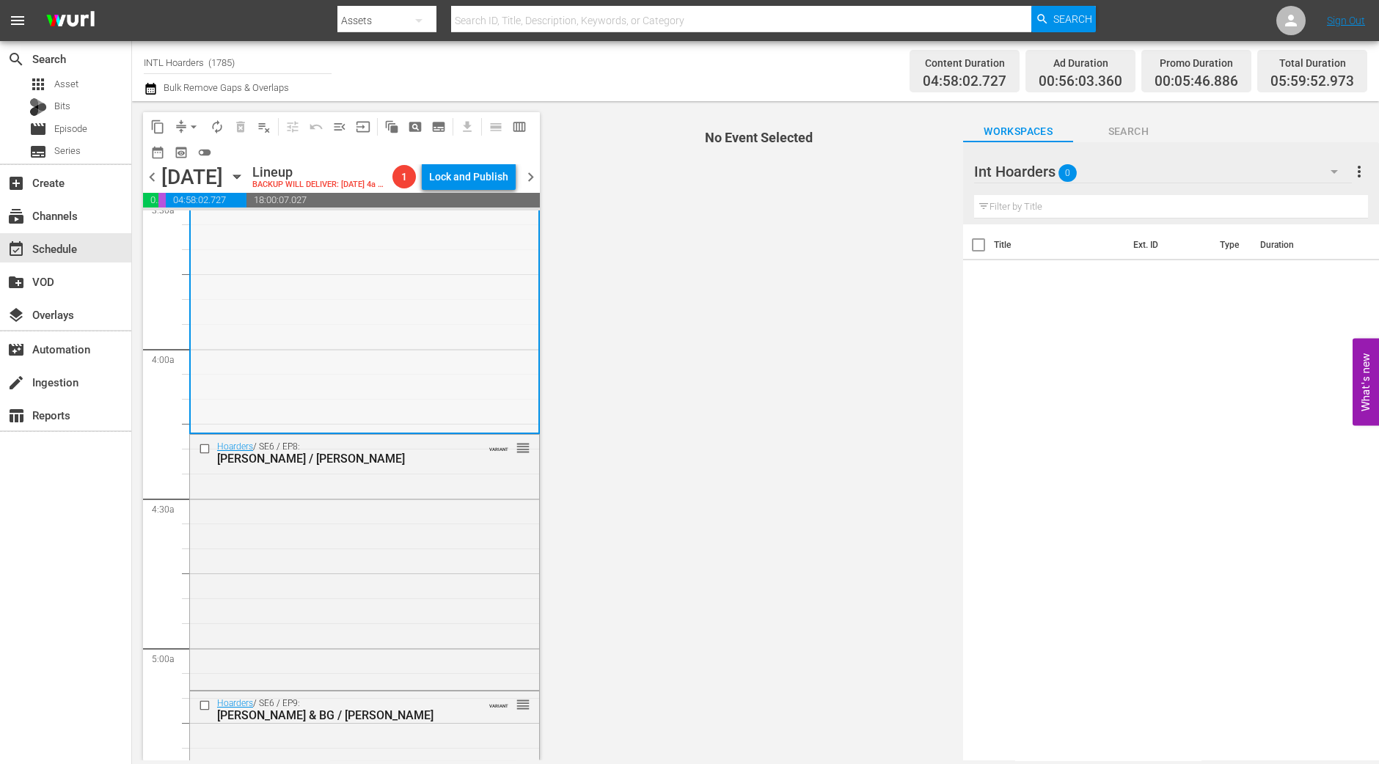
scroll to position [967, 0]
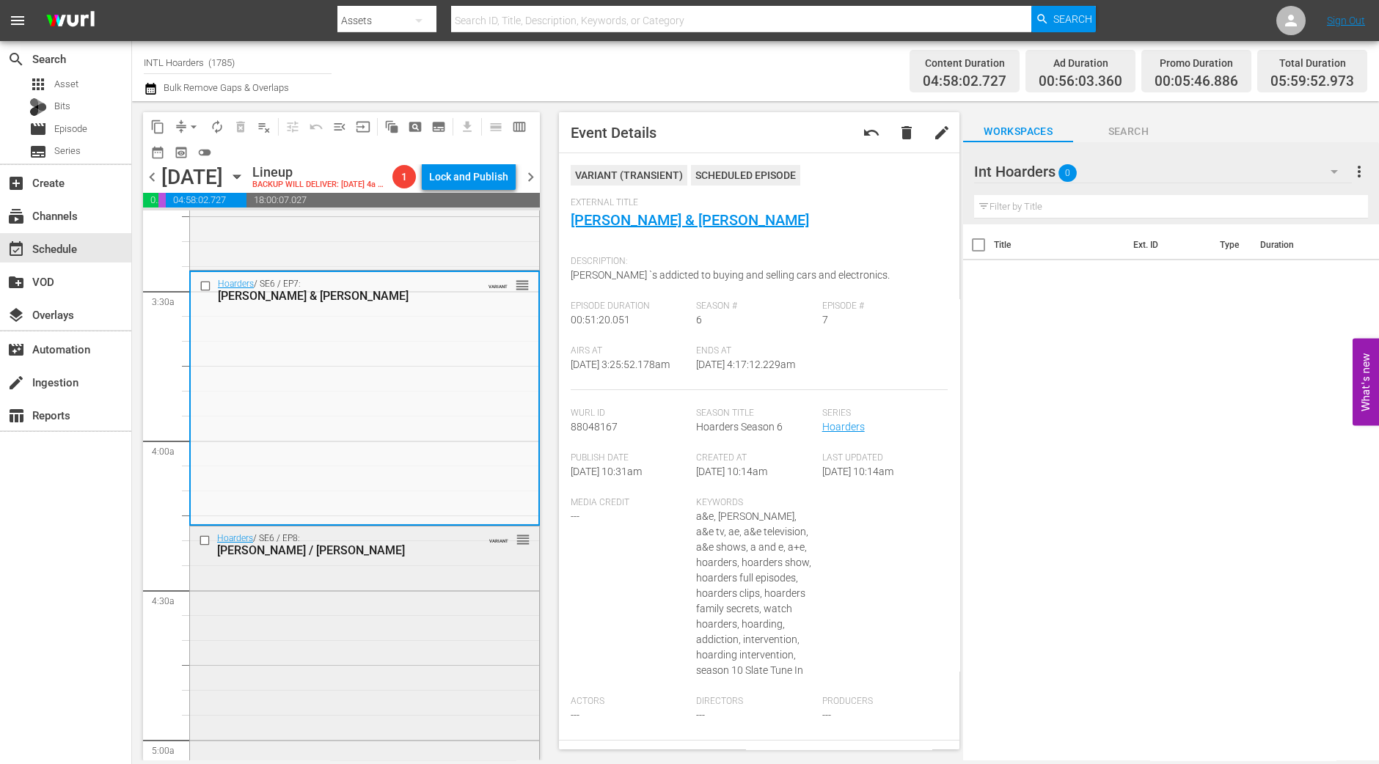
click at [397, 614] on div "Hoarders / SE6 / EP8: Terry / Adelle VARIANT reorder" at bounding box center [364, 653] width 349 height 252
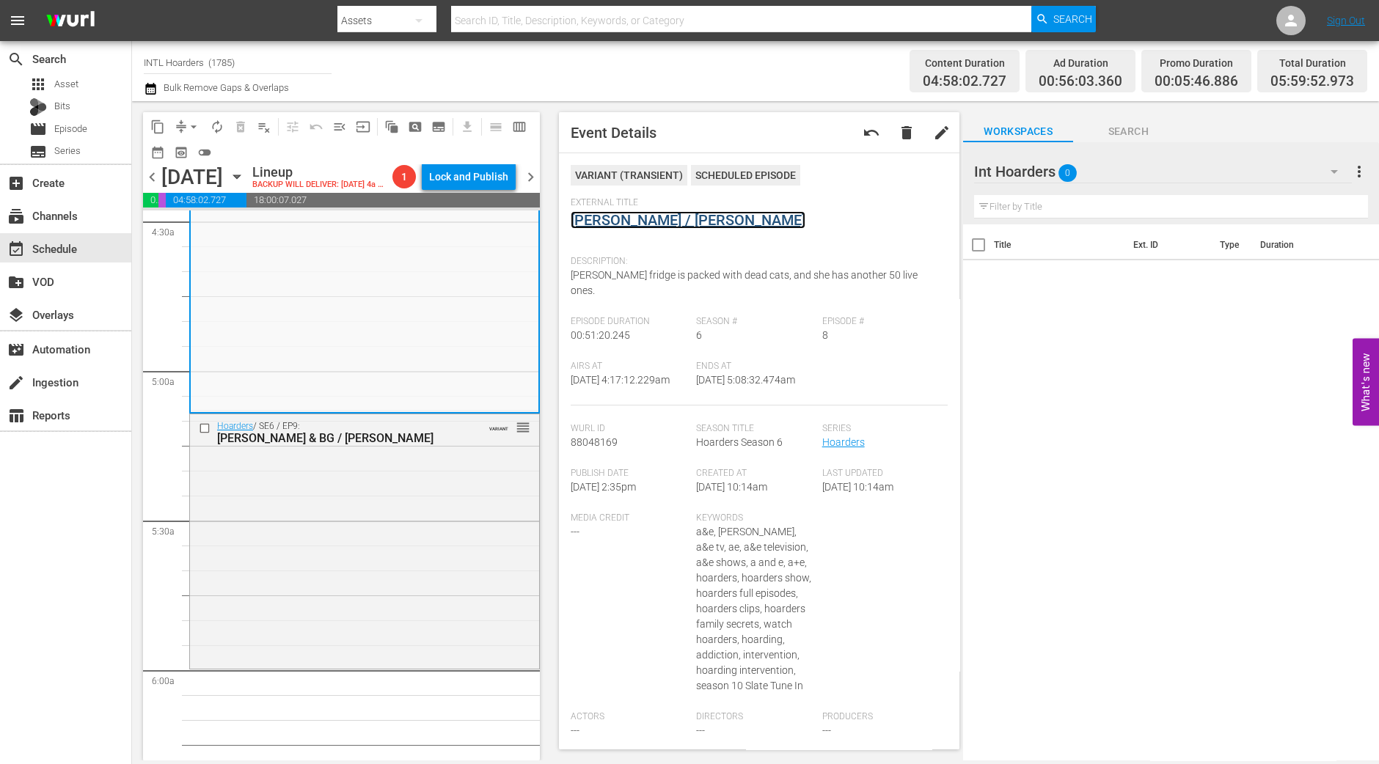
scroll to position [1333, 0]
click at [374, 568] on div "Hoarders / SE6 / EP9: Lee & BG / Chris VARIANT reorder" at bounding box center [364, 543] width 349 height 252
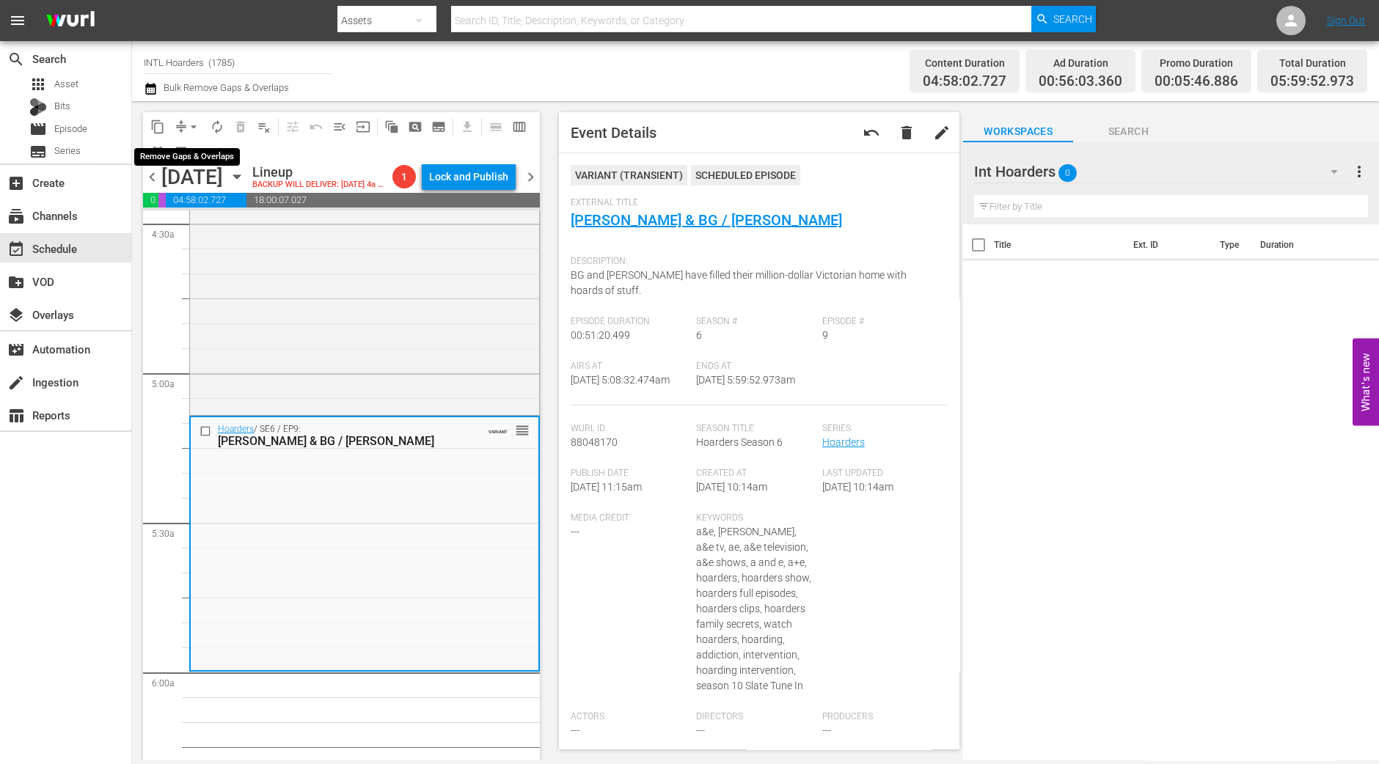
click at [190, 128] on span "arrow_drop_down" at bounding box center [193, 127] width 15 height 15
click at [187, 144] on li "Align to Midnight" at bounding box center [194, 156] width 154 height 24
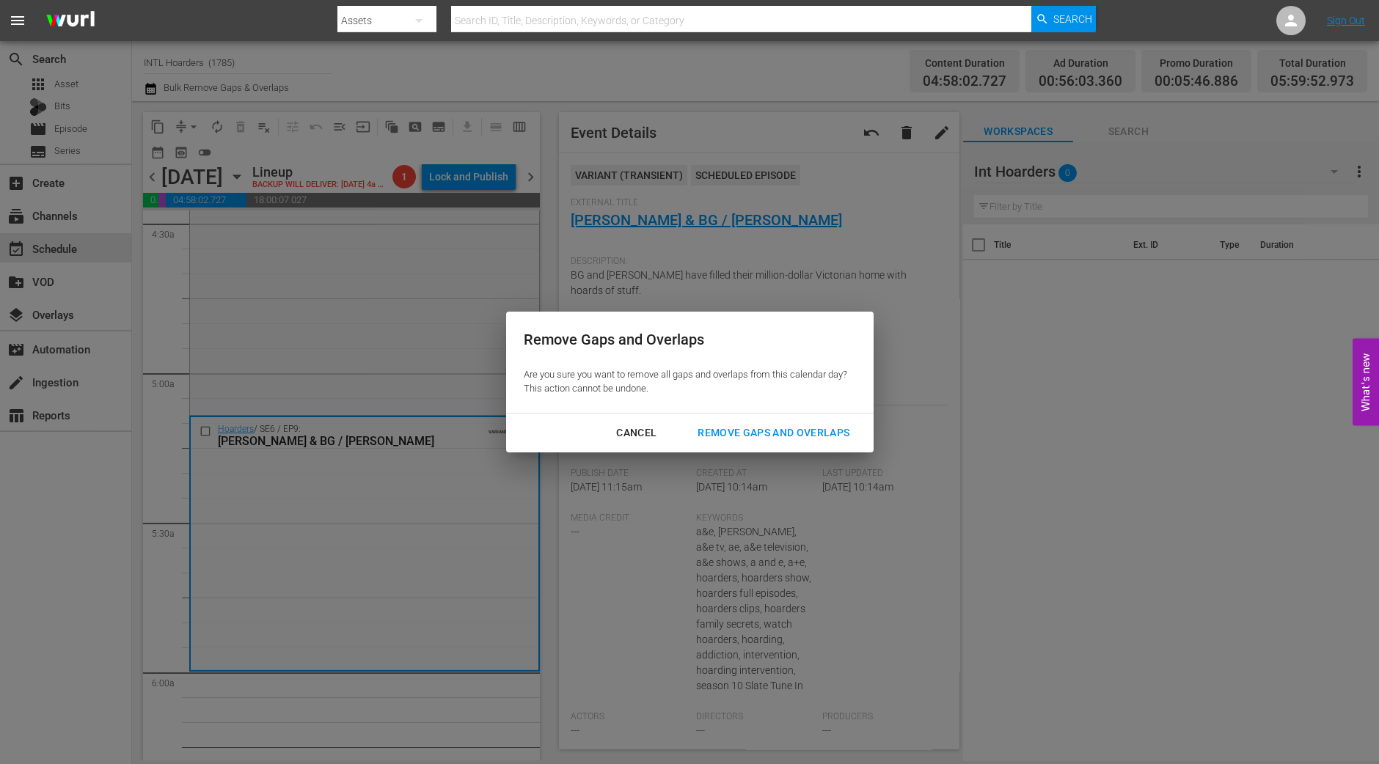
click at [814, 432] on div "Remove Gaps and Overlaps" at bounding box center [773, 433] width 175 height 18
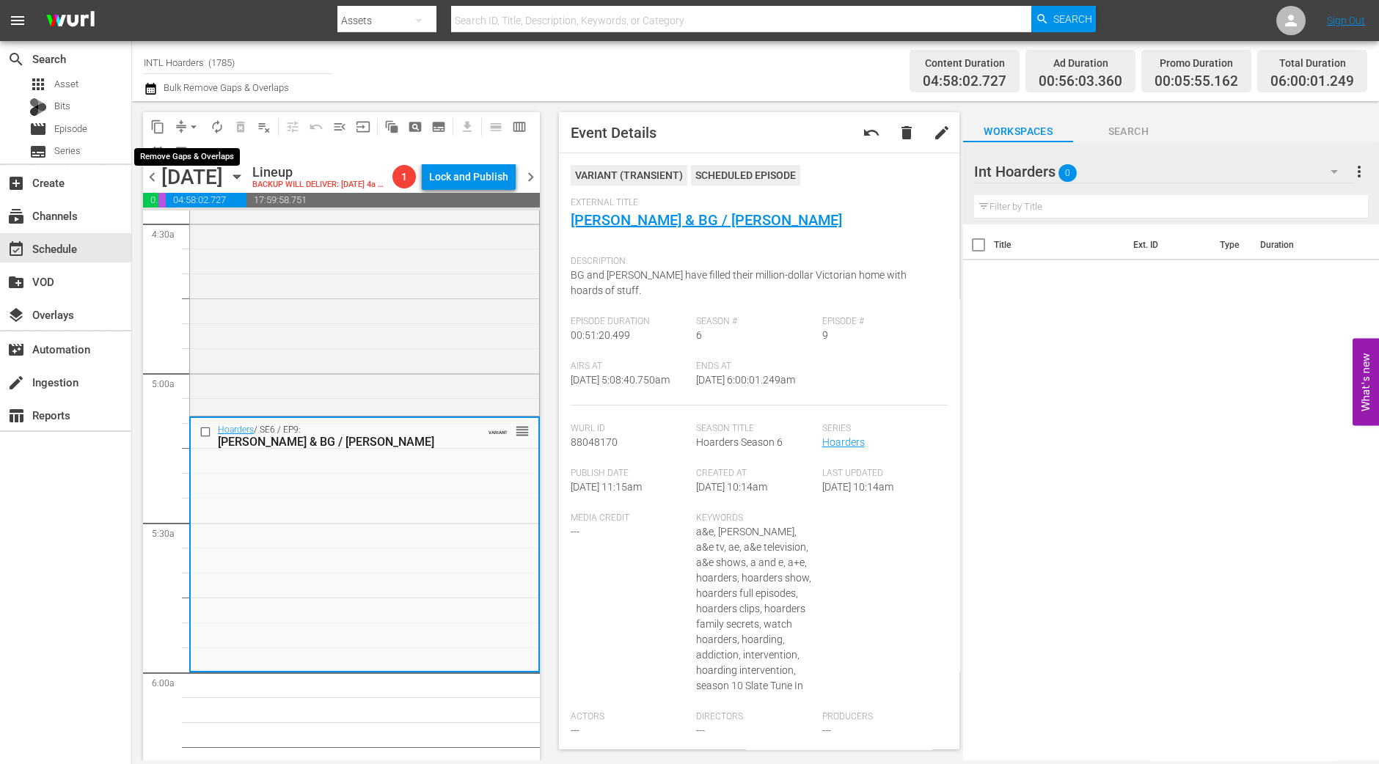
click at [184, 123] on button "arrow_drop_down" at bounding box center [193, 126] width 23 height 23
click at [194, 142] on ul "Align to Midnight Align to First Episode Align to End of Previous Day" at bounding box center [194, 180] width 154 height 84
click at [199, 152] on li "Align to Midnight" at bounding box center [194, 156] width 154 height 24
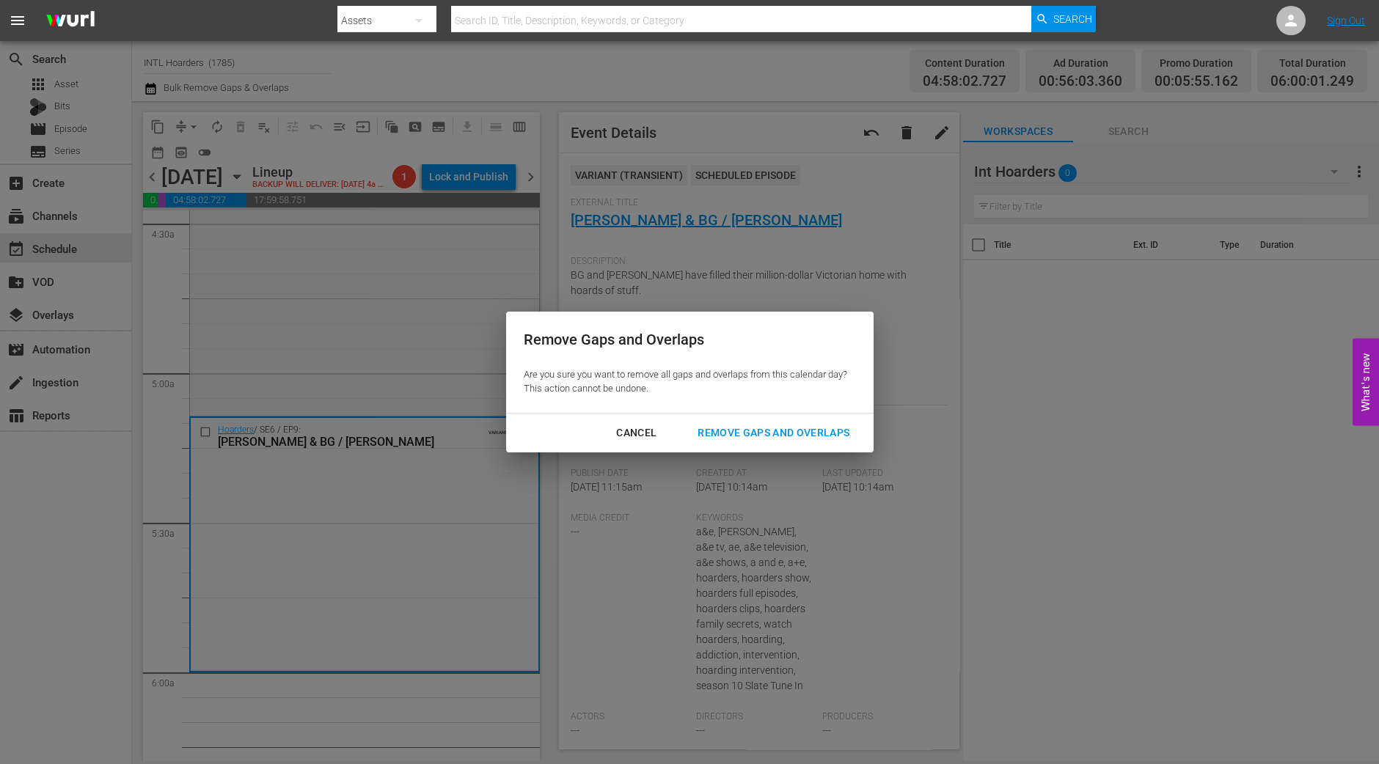
click at [776, 441] on div "Remove Gaps and Overlaps" at bounding box center [773, 433] width 175 height 18
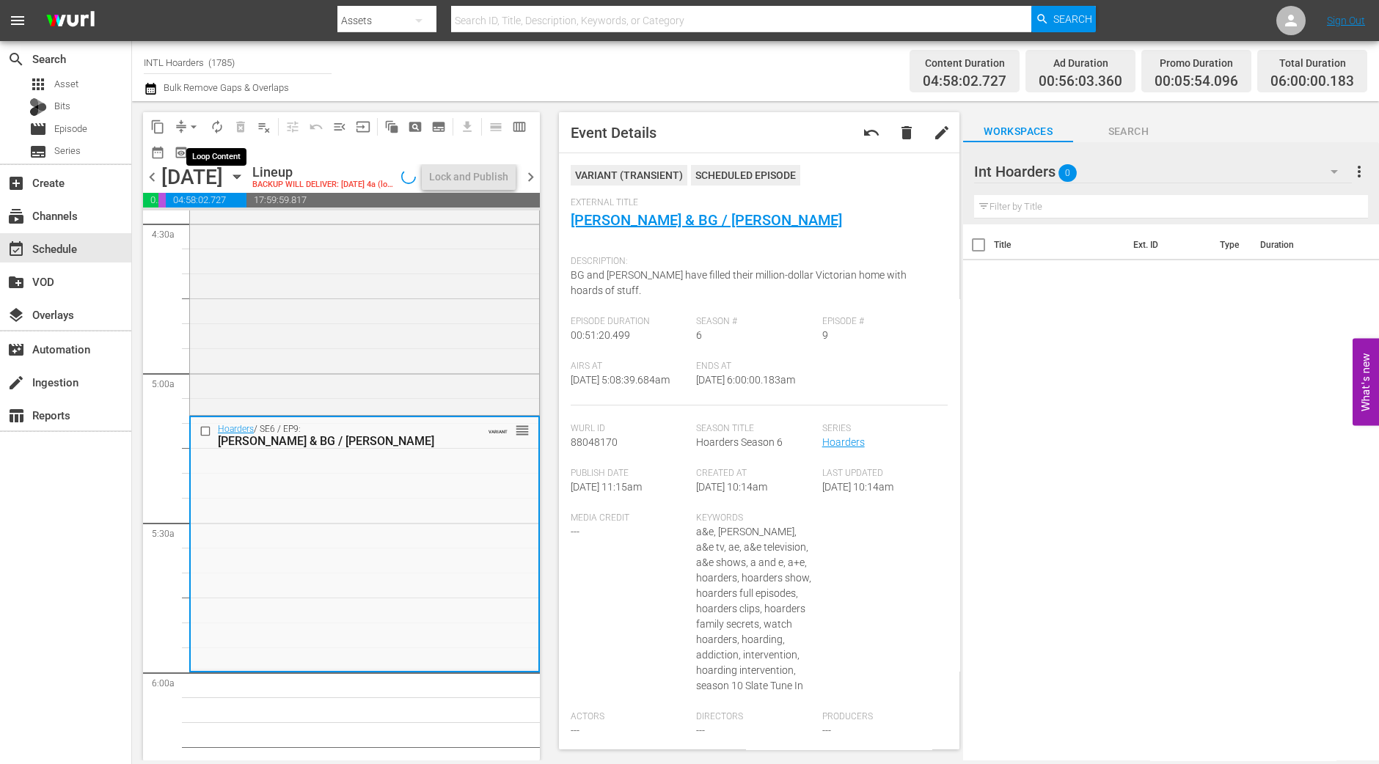
click at [220, 120] on span "autorenew_outlined" at bounding box center [217, 127] width 15 height 15
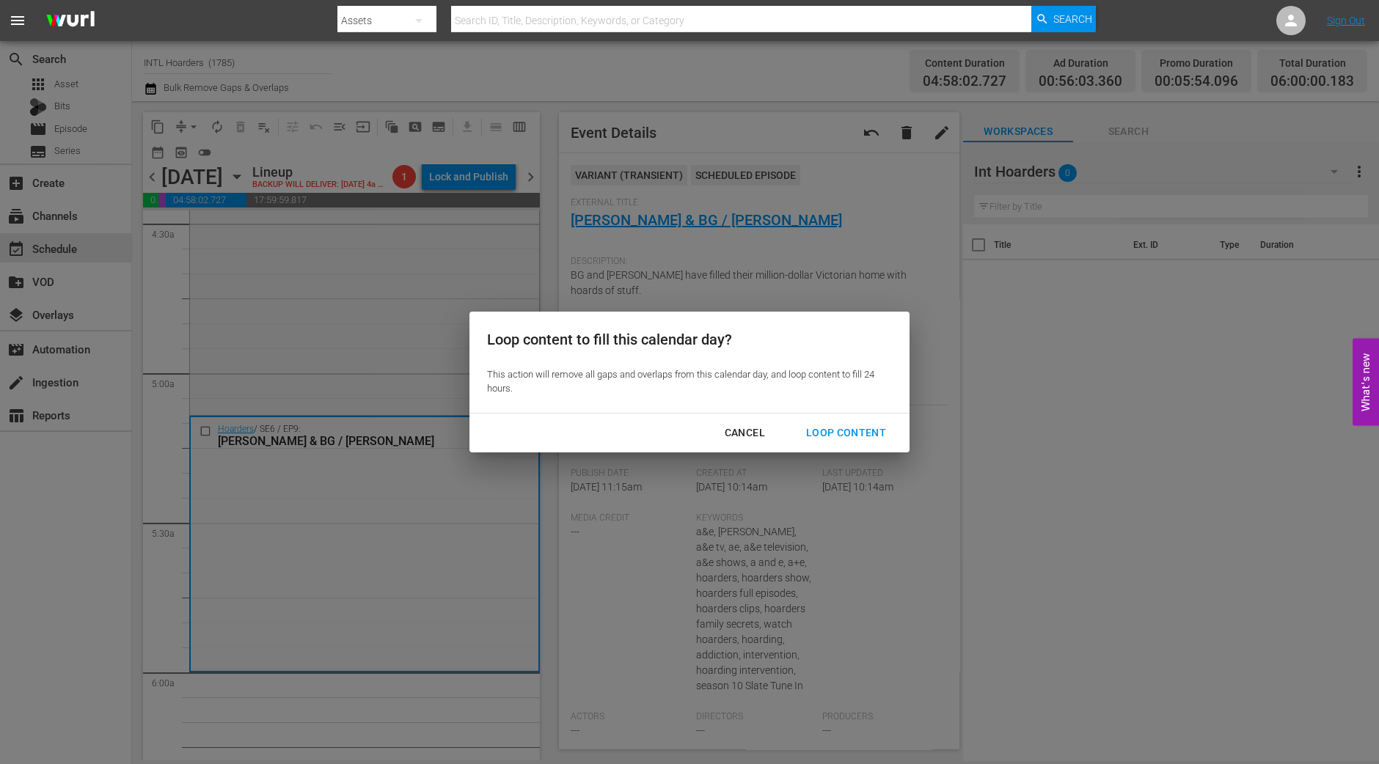
click at [866, 442] on button "Loop Content" at bounding box center [845, 432] width 115 height 27
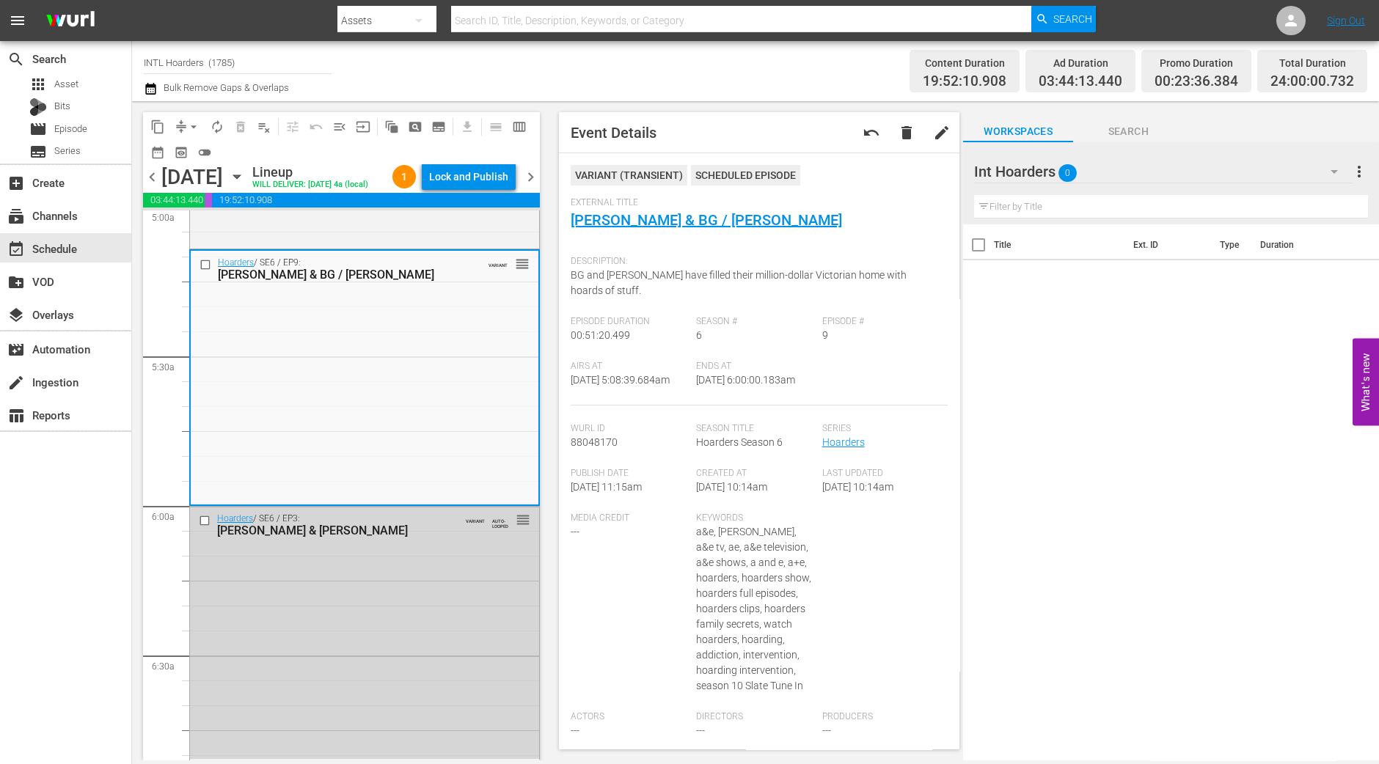
scroll to position [1517, 0]
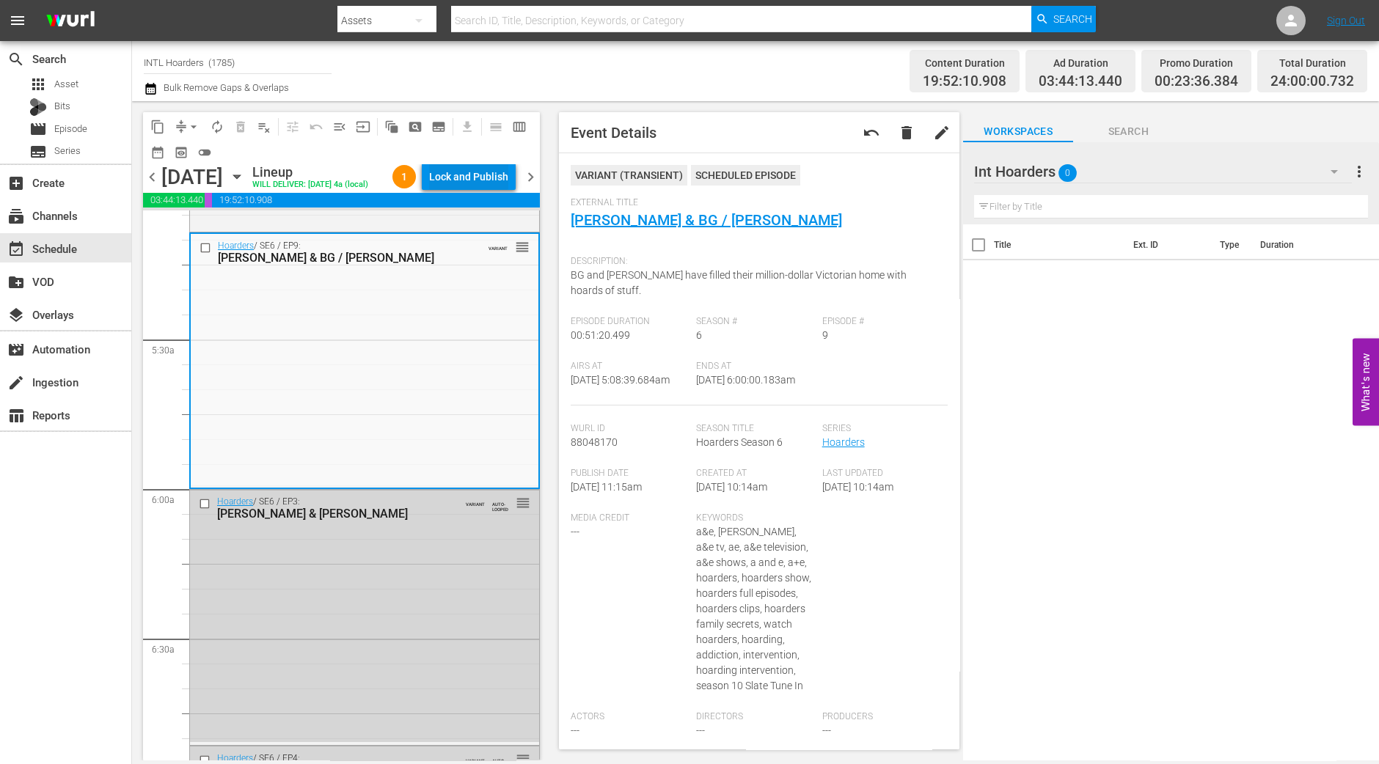
click at [497, 177] on div "Lock and Publish" at bounding box center [468, 177] width 79 height 26
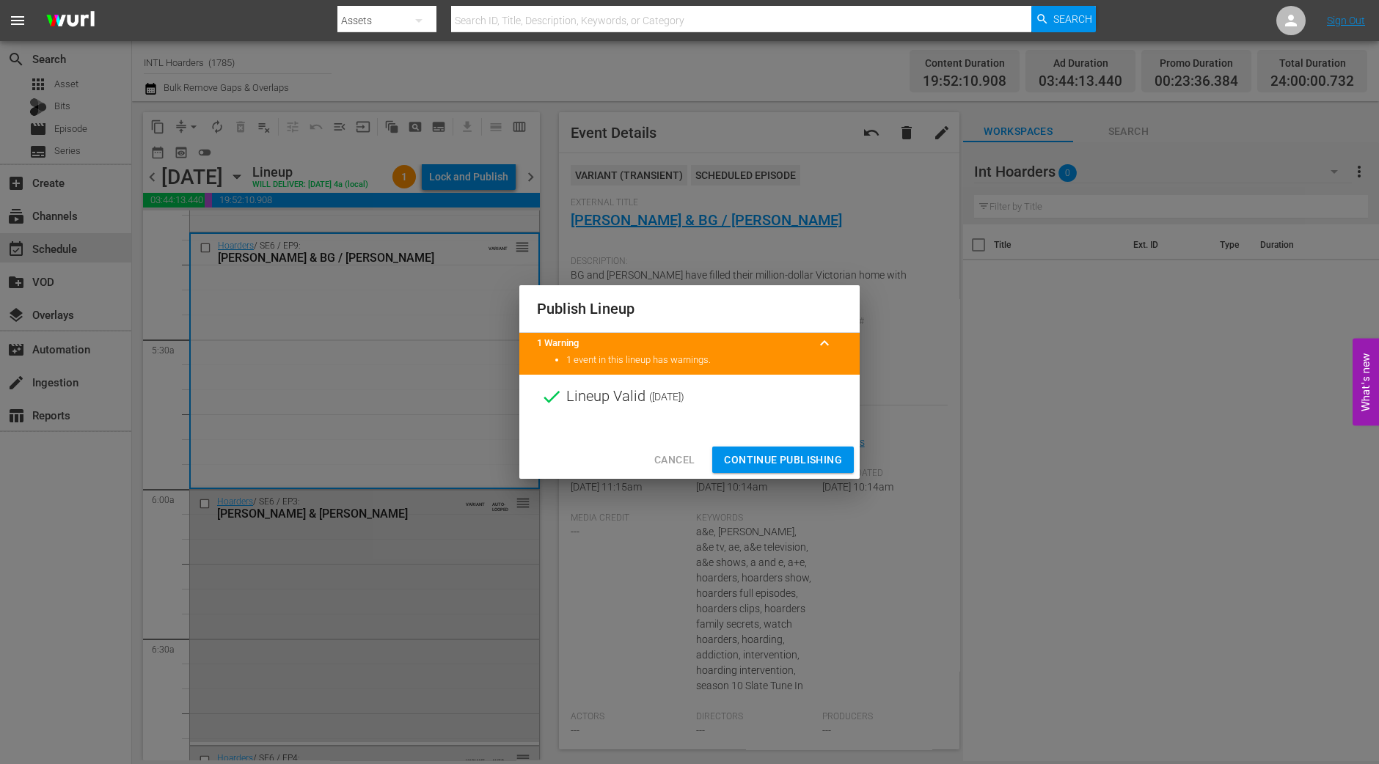
click at [772, 452] on span "Continue Publishing" at bounding box center [783, 460] width 118 height 18
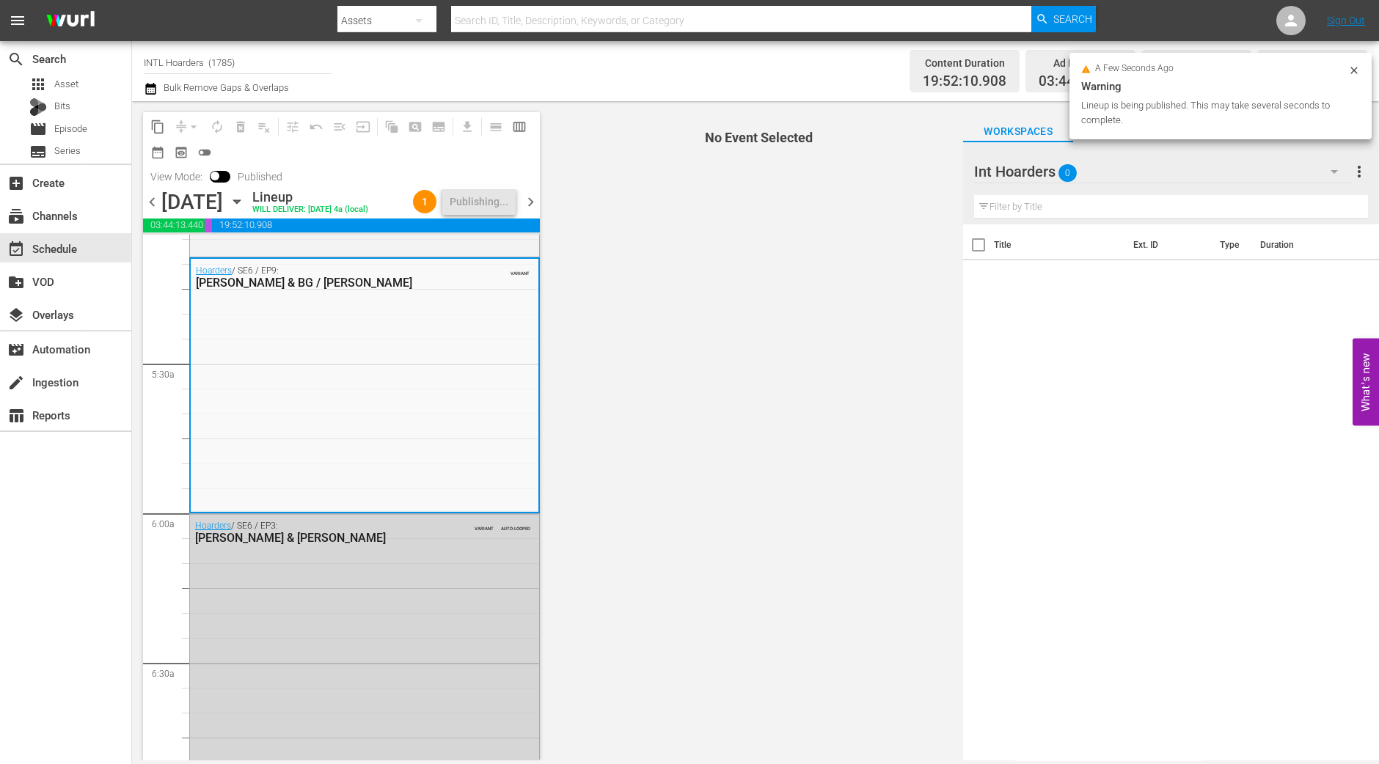
click at [532, 211] on span "chevron_right" at bounding box center [530, 202] width 18 height 18
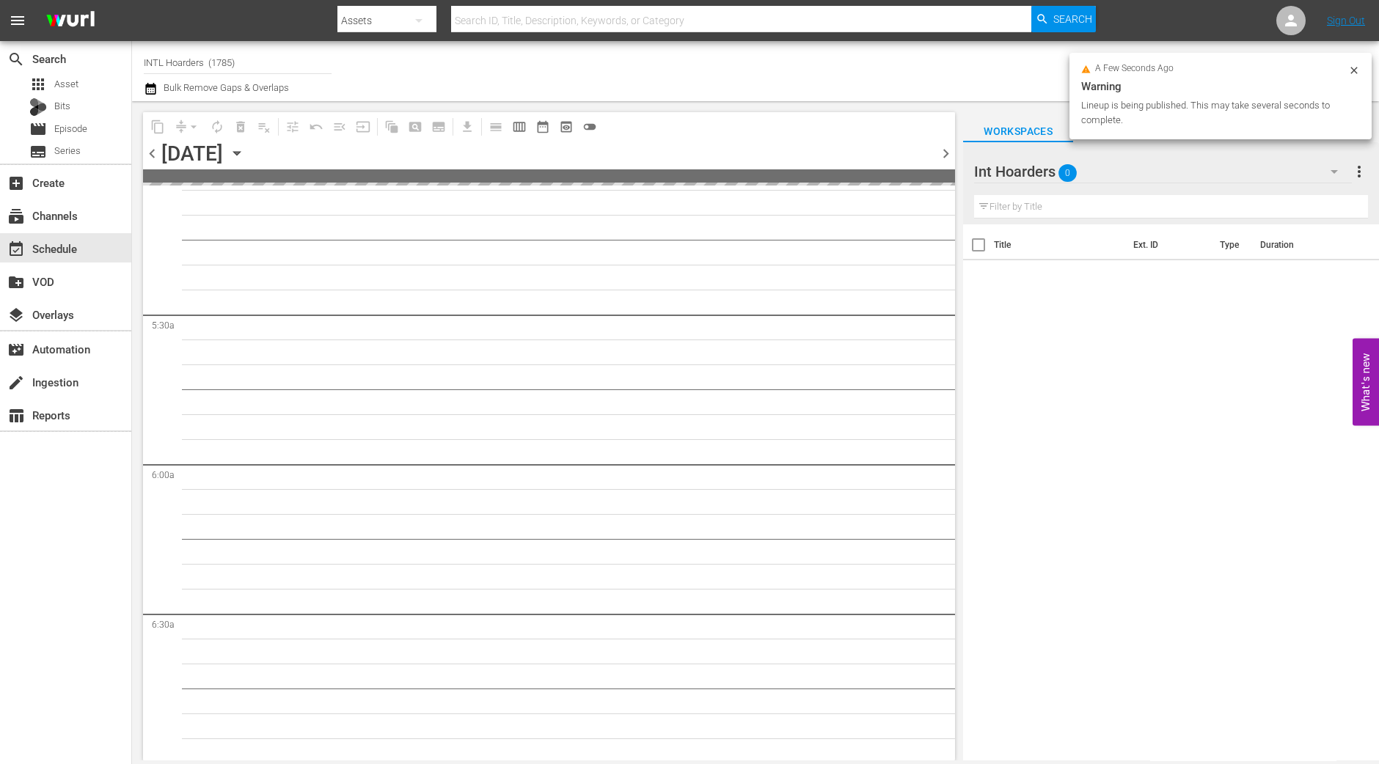
scroll to position [1616, 0]
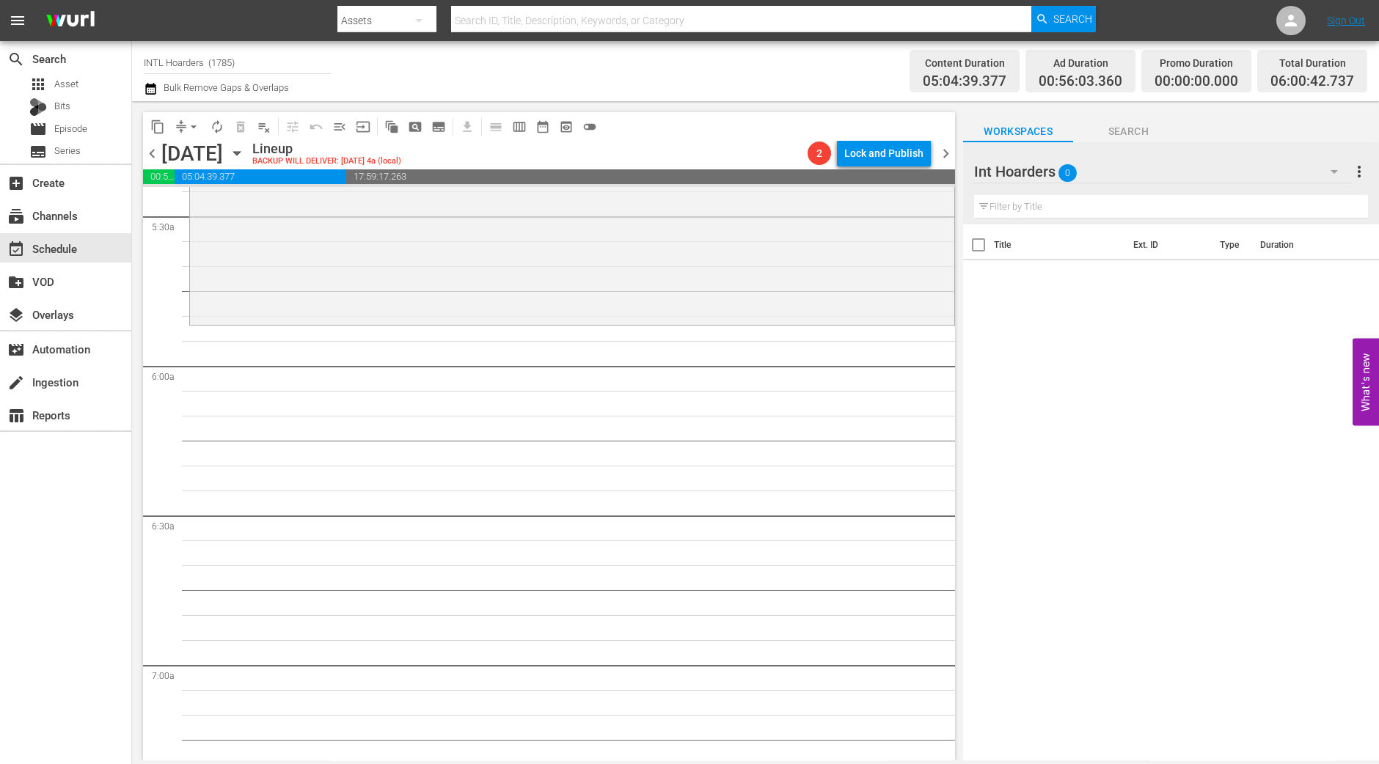
click at [543, 243] on div "Hoarders / SE1 / EP3: Tara / Betty Tara / Betty (ae_networks_hoarders_1_01:00:0…" at bounding box center [572, 192] width 764 height 259
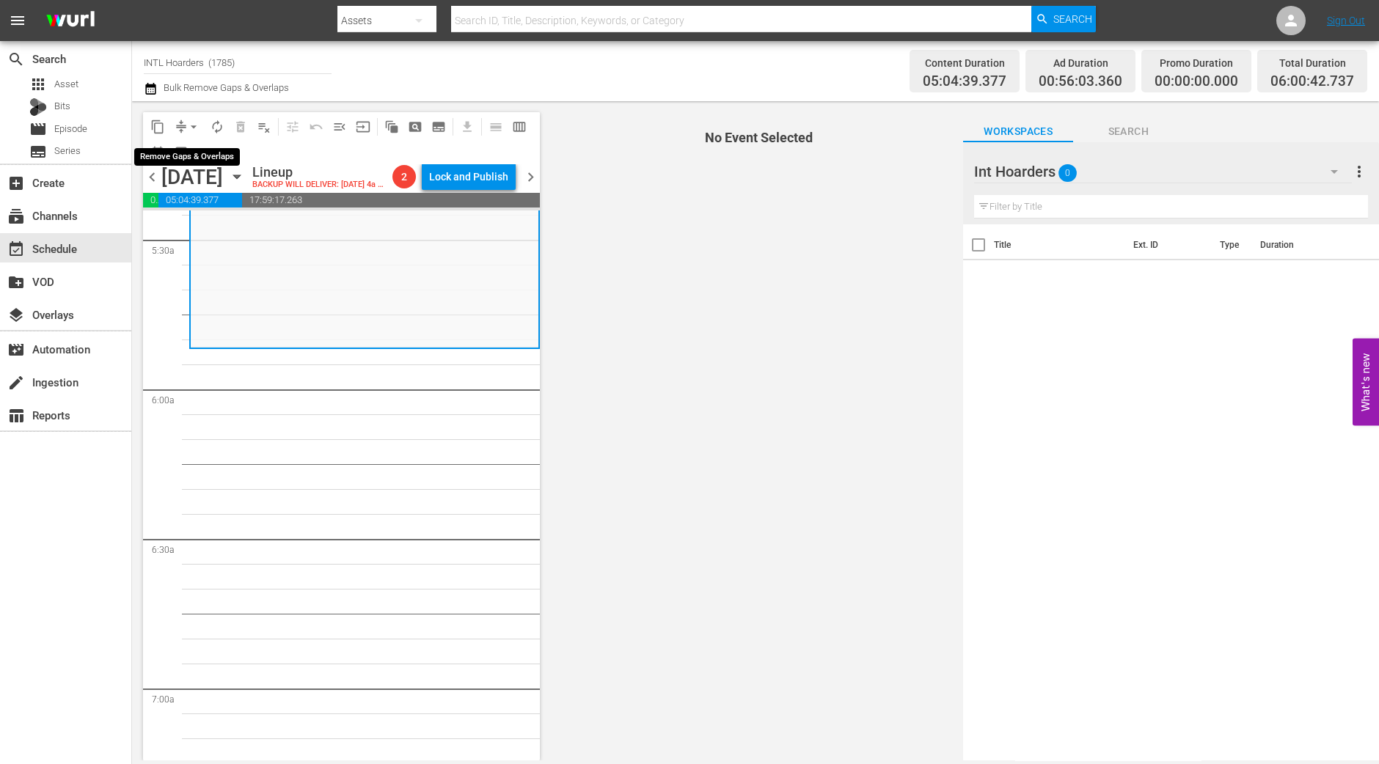
click at [194, 125] on span "arrow_drop_down" at bounding box center [193, 127] width 15 height 15
click at [203, 157] on li "Align to Midnight" at bounding box center [194, 156] width 154 height 24
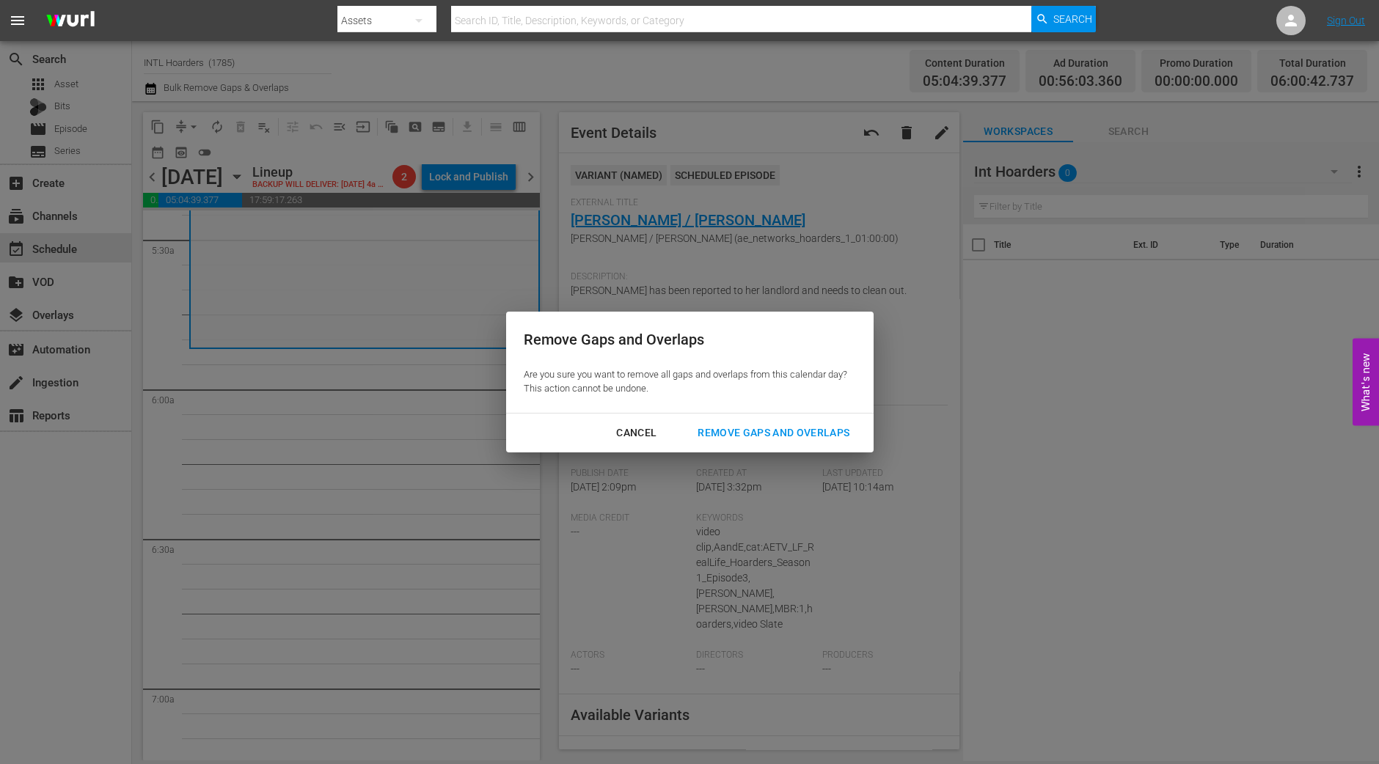
click at [817, 437] on div "Remove Gaps and Overlaps" at bounding box center [773, 433] width 175 height 18
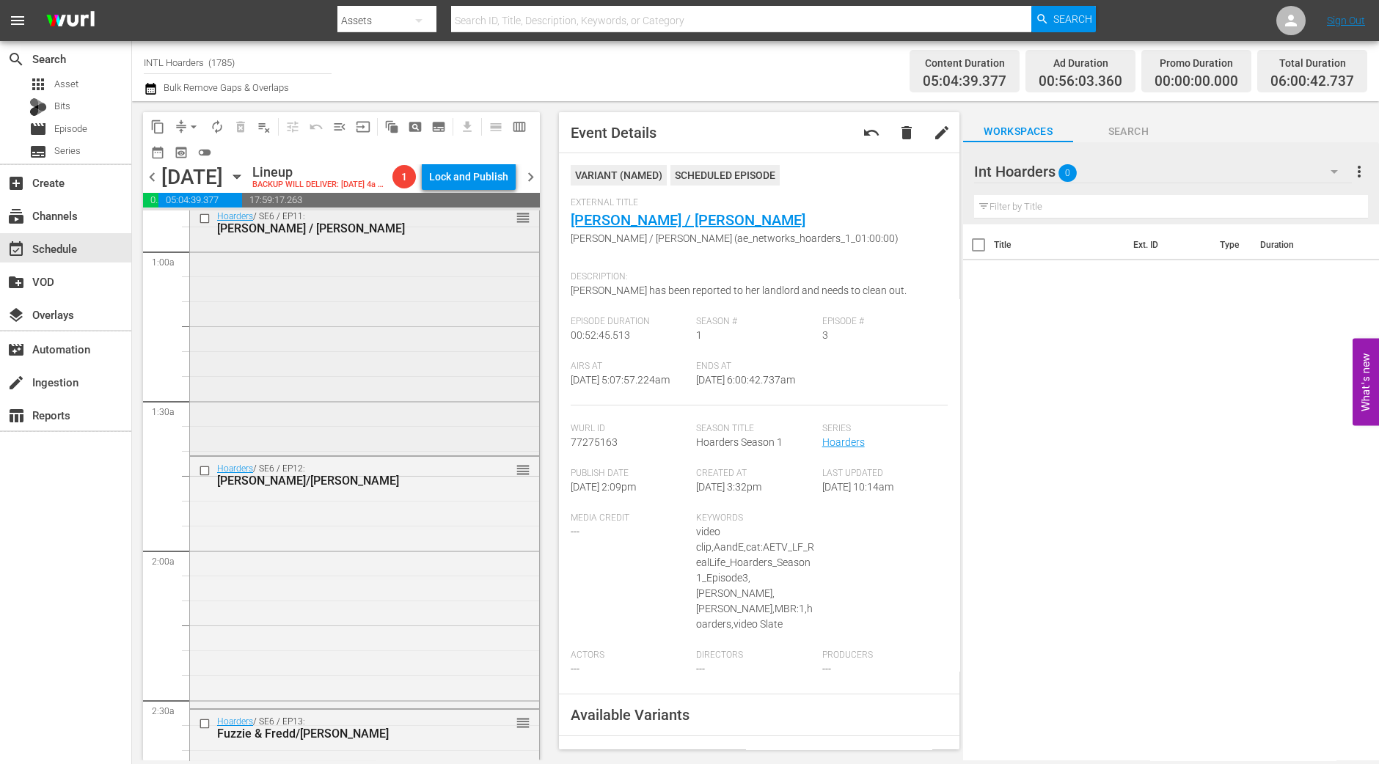
scroll to position [58, 0]
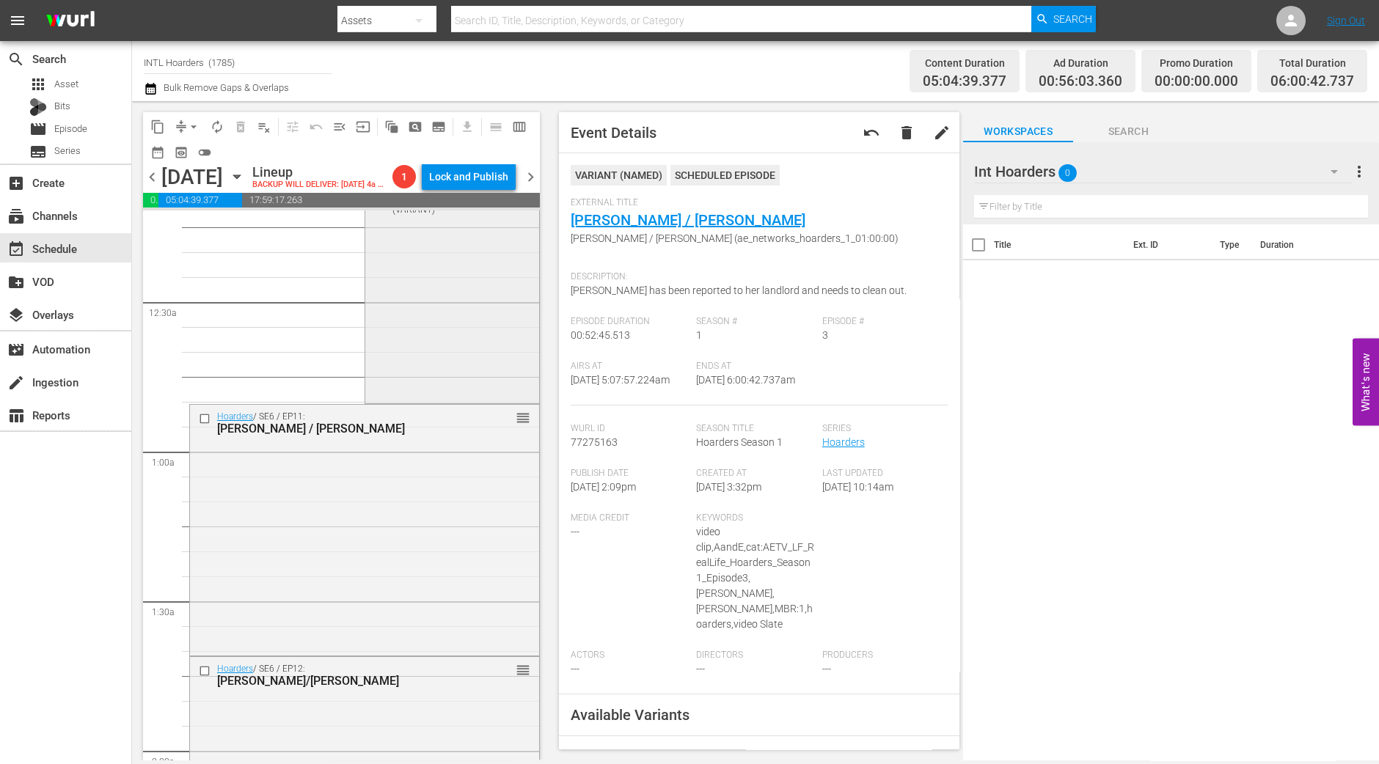
click at [444, 368] on div "Hoarders / SE6 / EP10: Jan / Bebe Jan / Bebe (VARIANT) VARIANT reorder" at bounding box center [452, 277] width 174 height 248
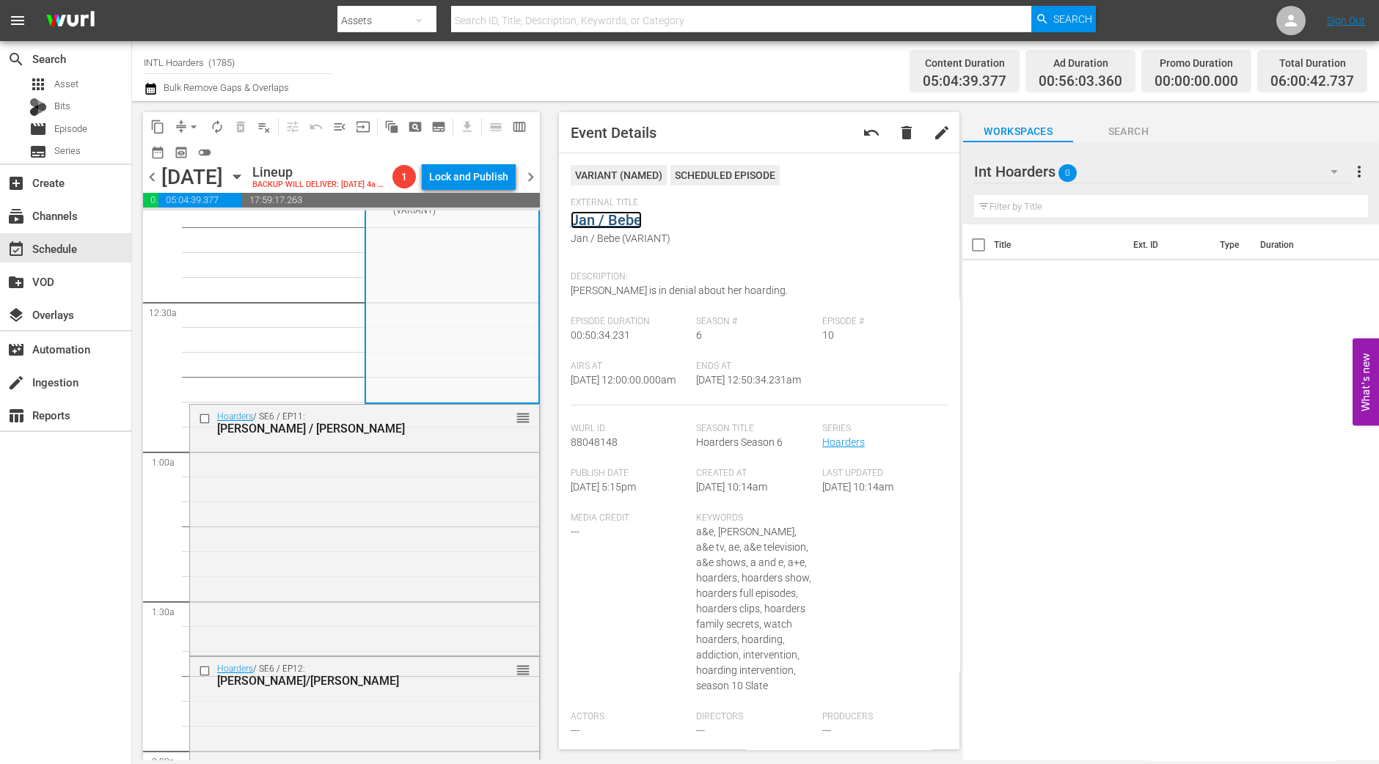
drag, startPoint x: 624, startPoint y: 210, endPoint x: 616, endPoint y: 215, distance: 9.6
drag, startPoint x: 616, startPoint y: 215, endPoint x: 711, endPoint y: 224, distance: 95.8
click at [711, 224] on div "External Title Jan / Bebe Jan / Bebe (VARIANT)" at bounding box center [760, 230] width 378 height 67
click at [394, 565] on div "Hoarders / SE6 / EP11: Jeff / Merlene reorder" at bounding box center [364, 529] width 349 height 248
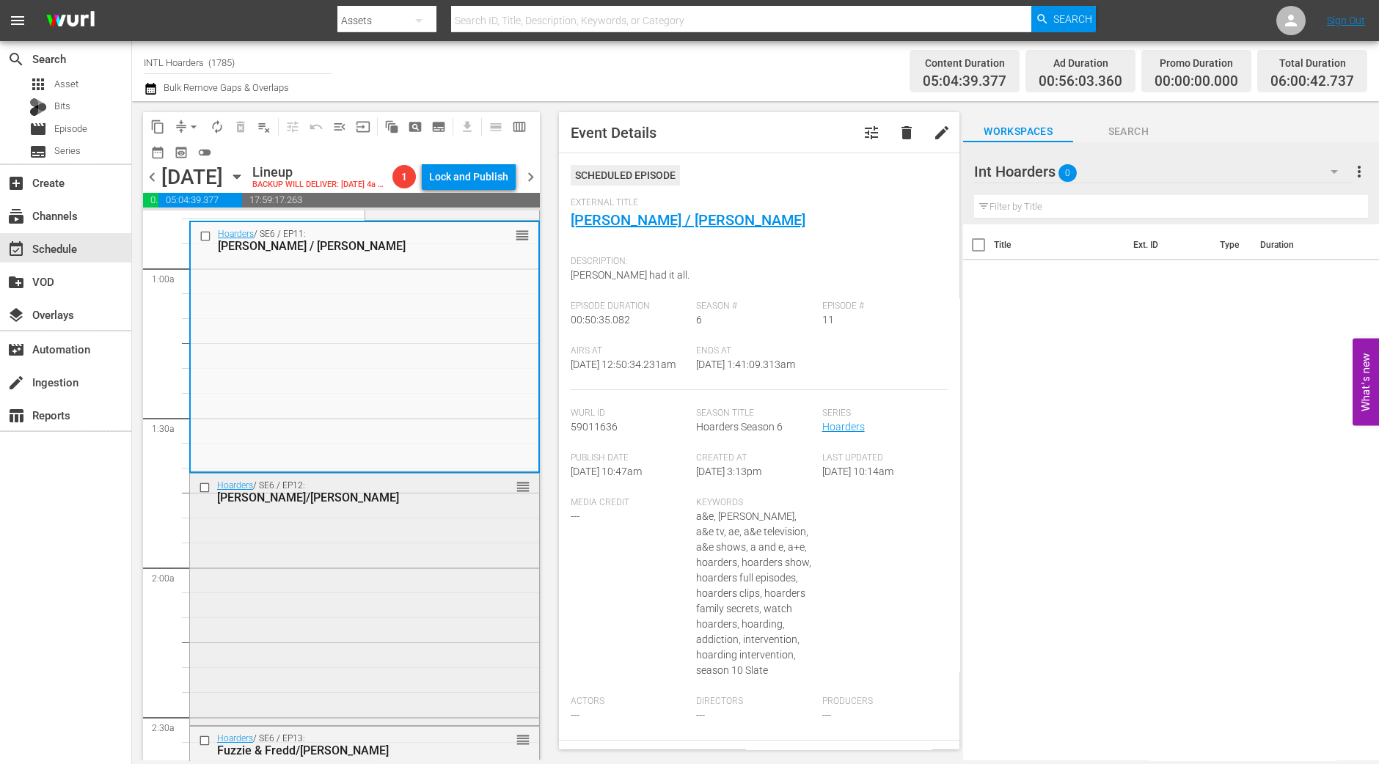
click at [428, 531] on div "Hoarders / SE6 / EP12: Diana/Dolores reorder" at bounding box center [364, 598] width 349 height 249
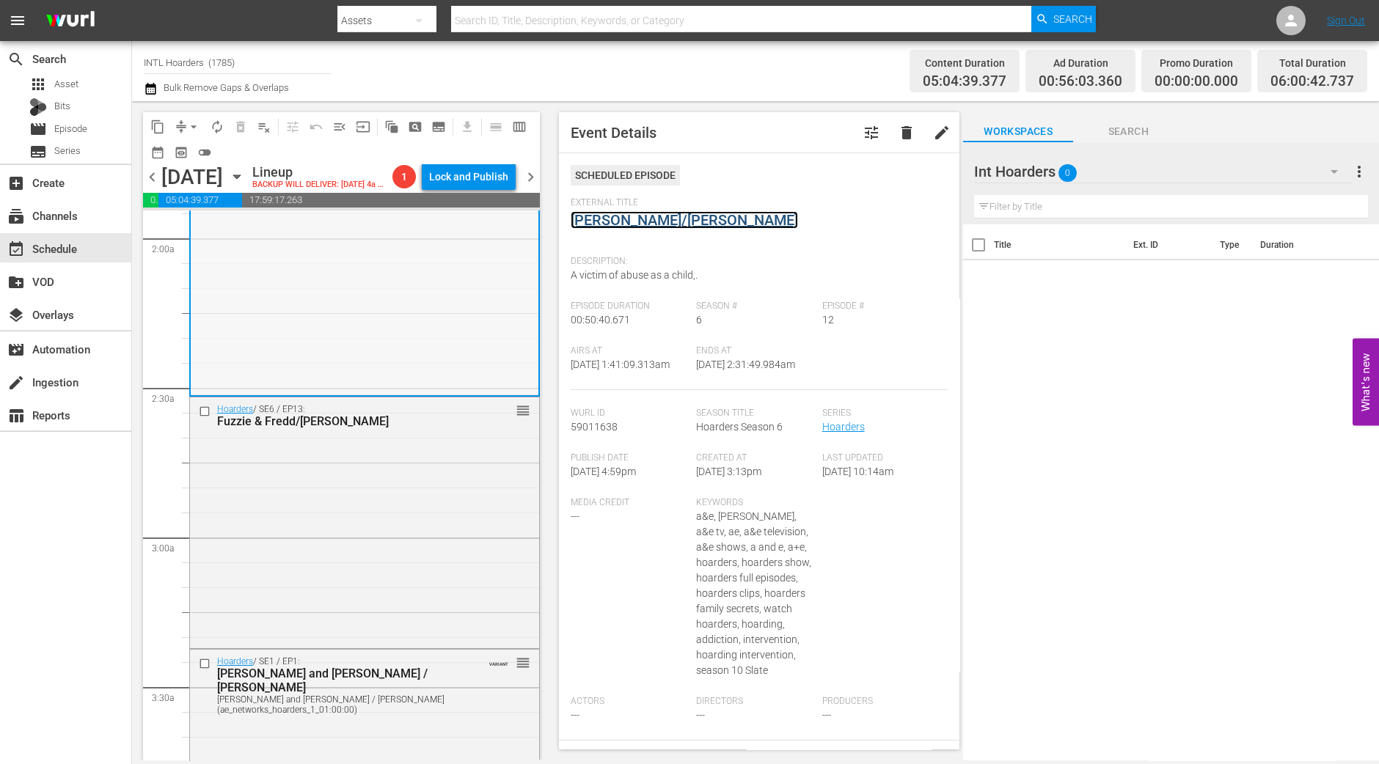
scroll to position [700, 0]
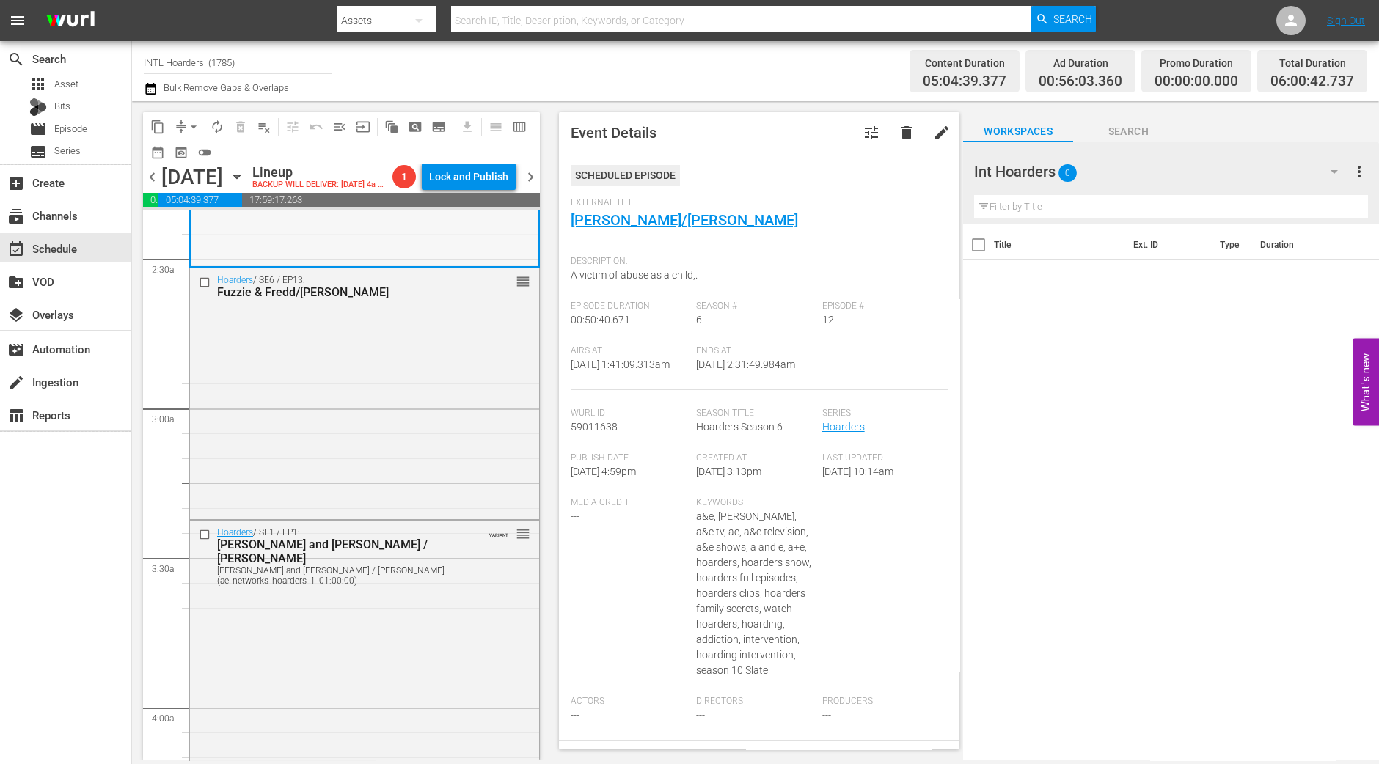
click at [449, 362] on div "Hoarders / SE6 / EP13: Fuzzie & Fredd/Nancy reorder" at bounding box center [364, 392] width 349 height 248
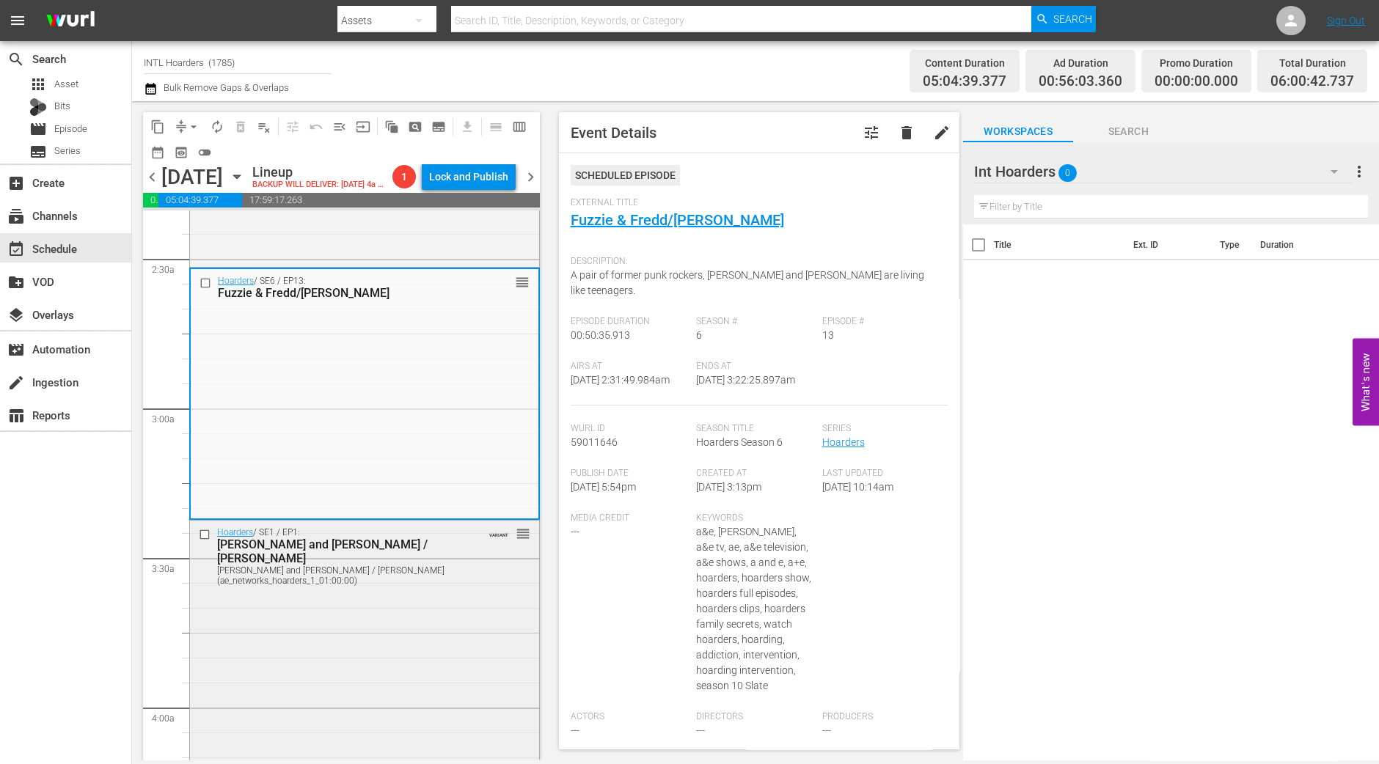
click at [389, 633] on div "Hoarders / SE1 / EP1: Jennifer and Ron / Jill Jennifer and Ron / Jill (ae_netwo…" at bounding box center [364, 650] width 349 height 259
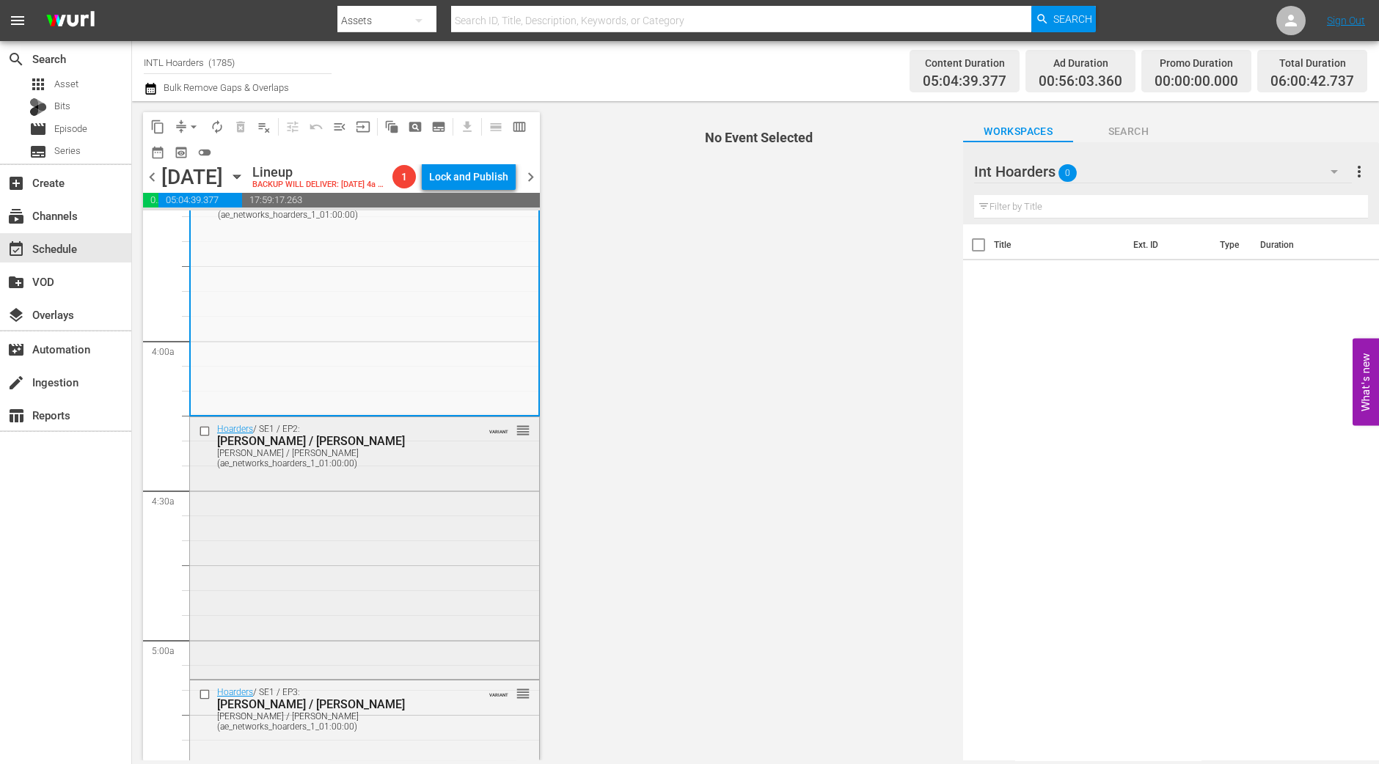
scroll to position [975, 0]
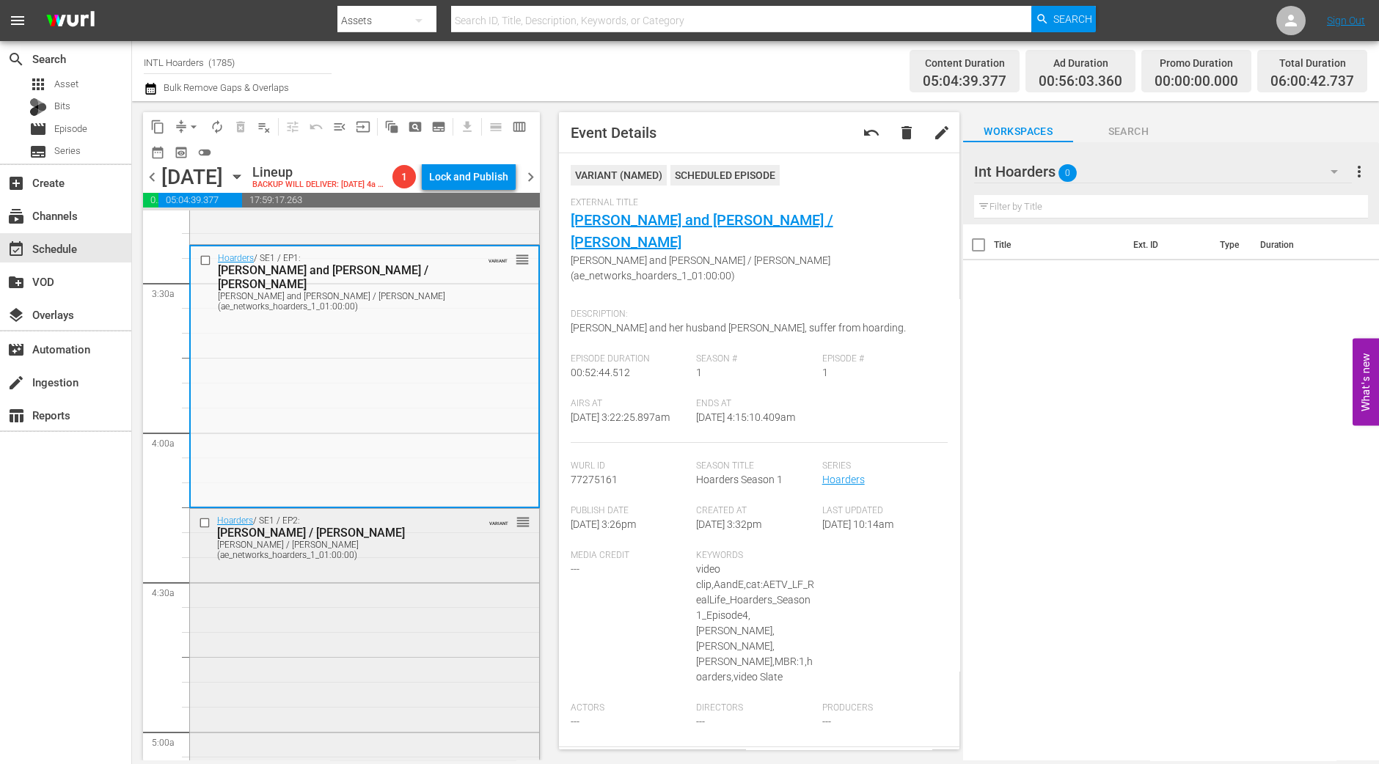
click at [433, 609] on div "Hoarders / SE1 / EP2: Linda / Steven Linda / Steven (ae_networks_hoarders_1_01:…" at bounding box center [364, 638] width 349 height 259
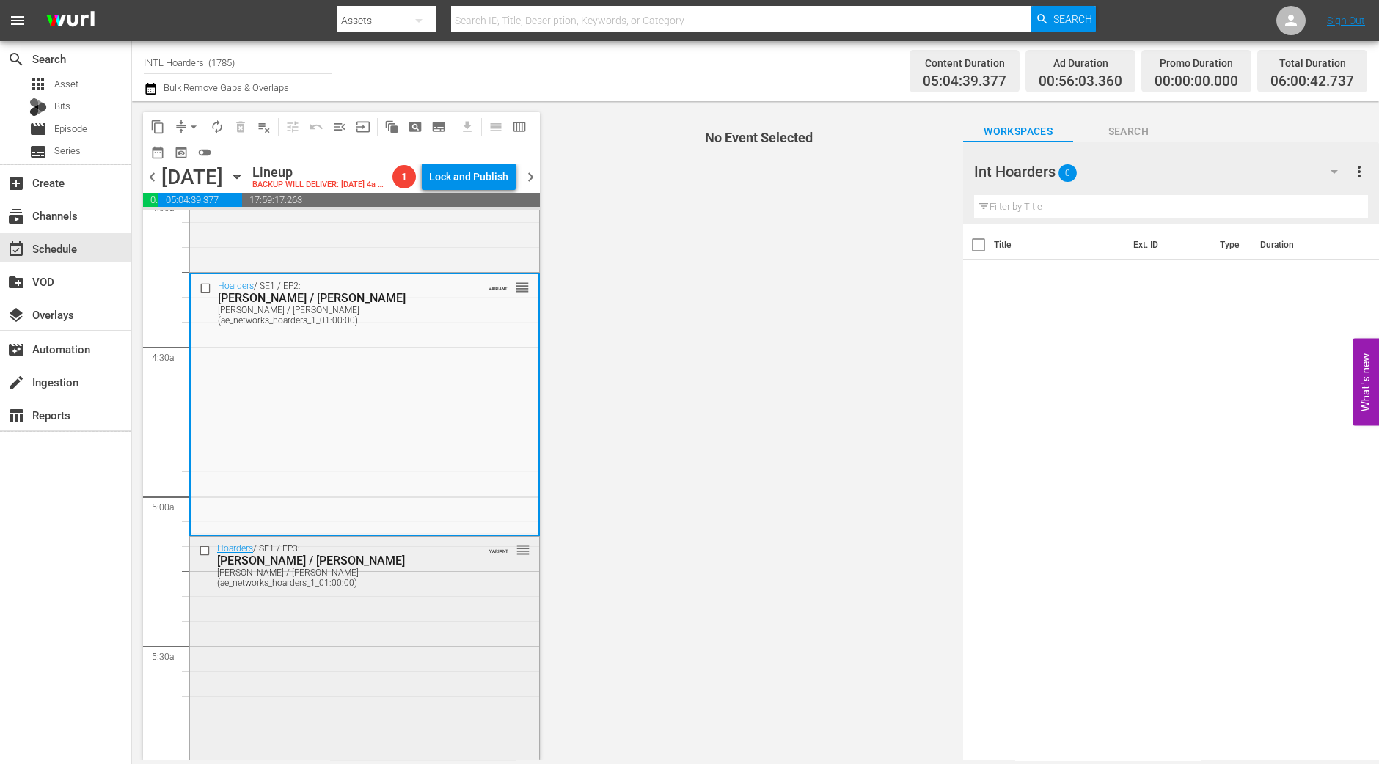
scroll to position [1250, 0]
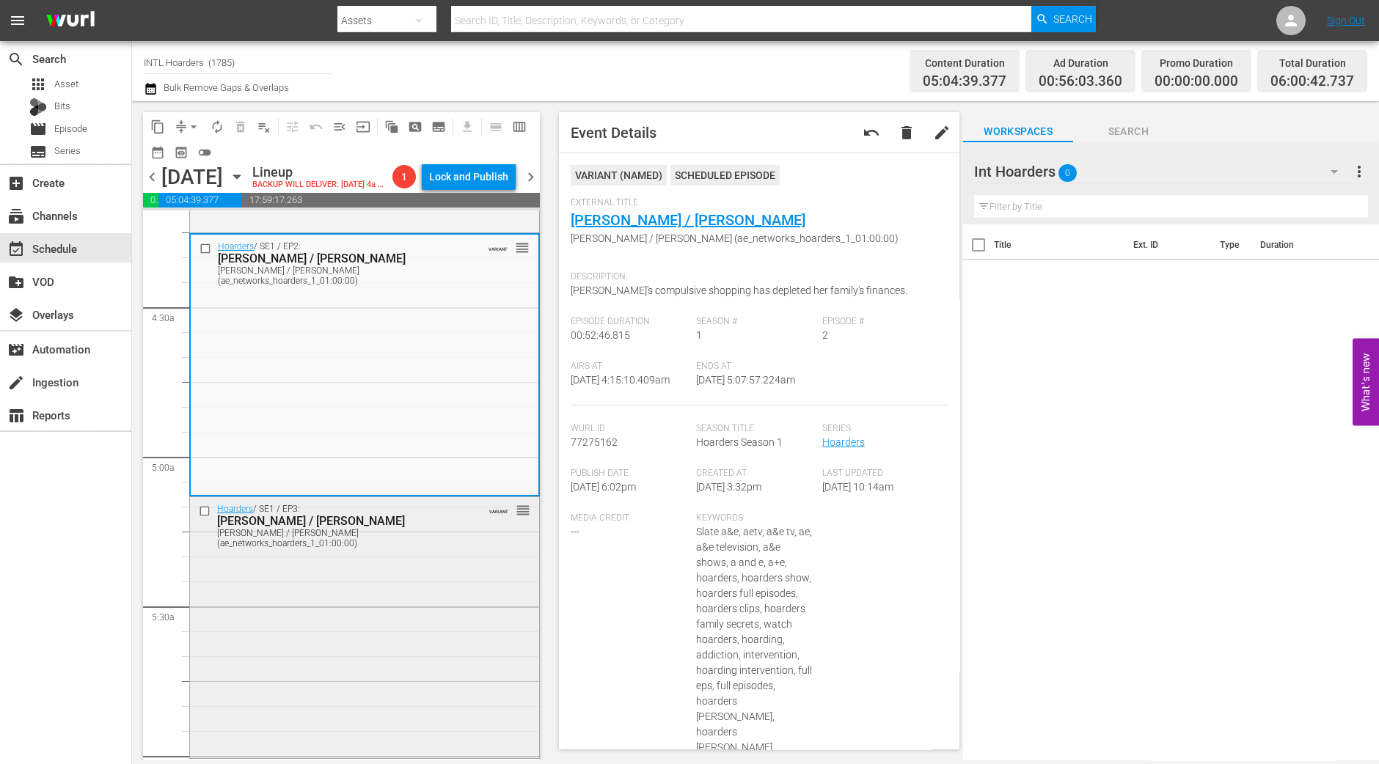
click at [417, 593] on div "Hoarders / SE1 / EP3: Tara / Betty Tara / Betty (ae_networks_hoarders_1_01:00:0…" at bounding box center [364, 626] width 349 height 259
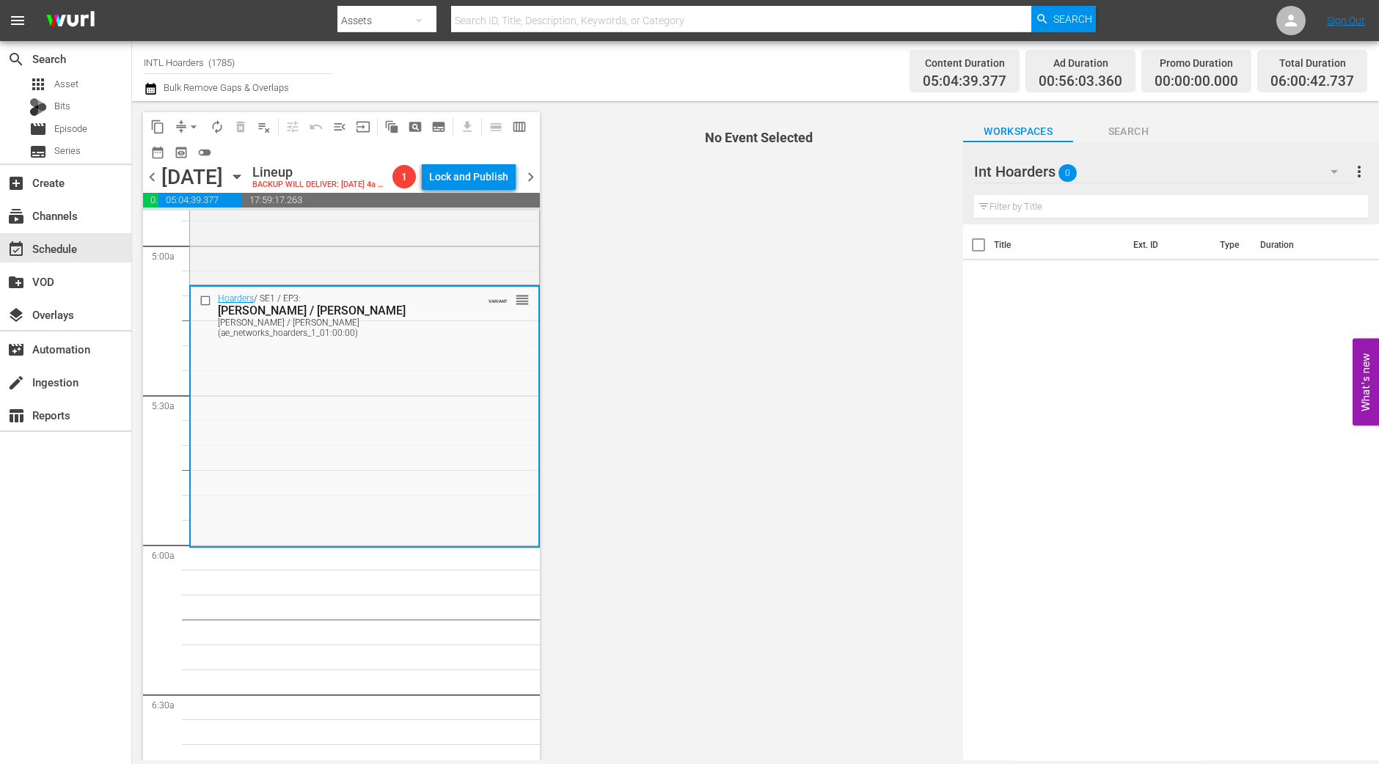
scroll to position [1433, 0]
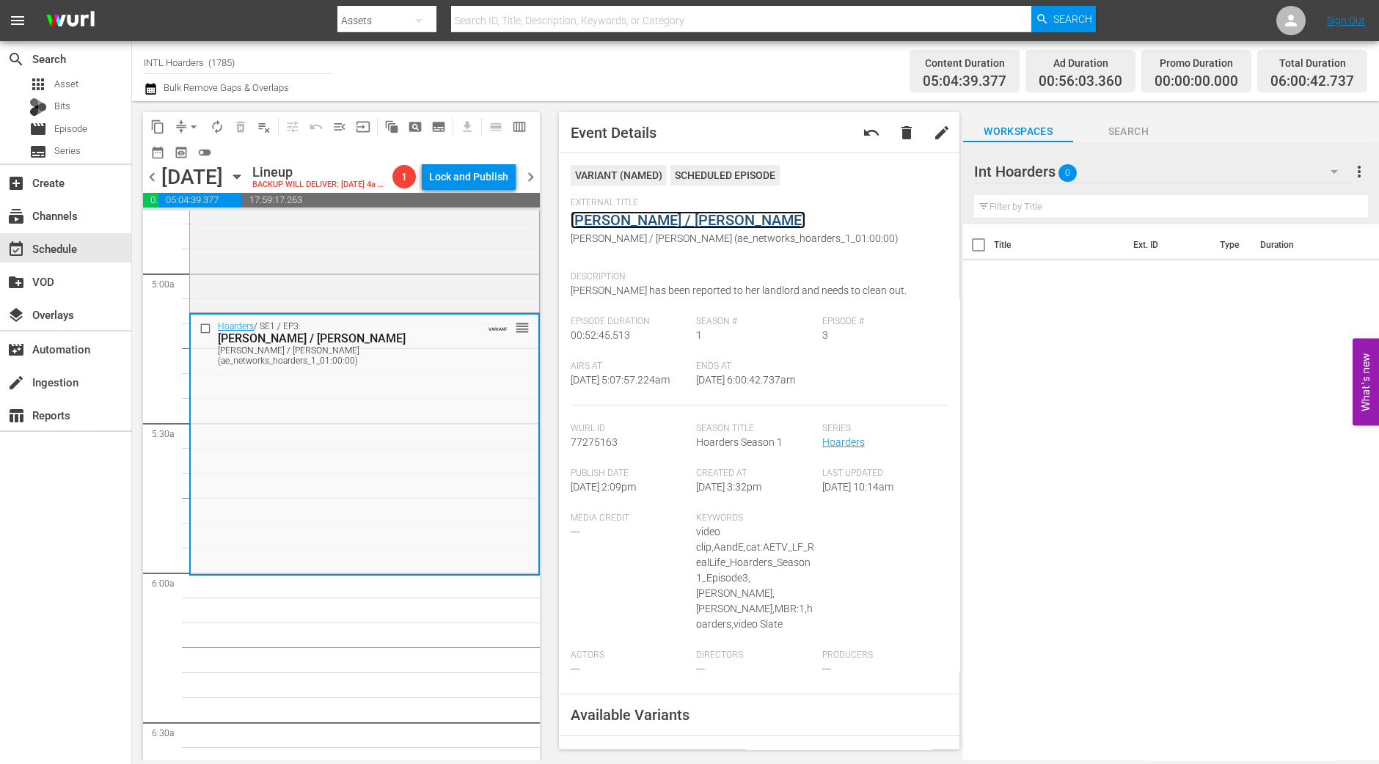
drag, startPoint x: 634, startPoint y: 230, endPoint x: 626, endPoint y: 221, distance: 11.4
click at [187, 129] on span "arrow_drop_down" at bounding box center [193, 127] width 15 height 15
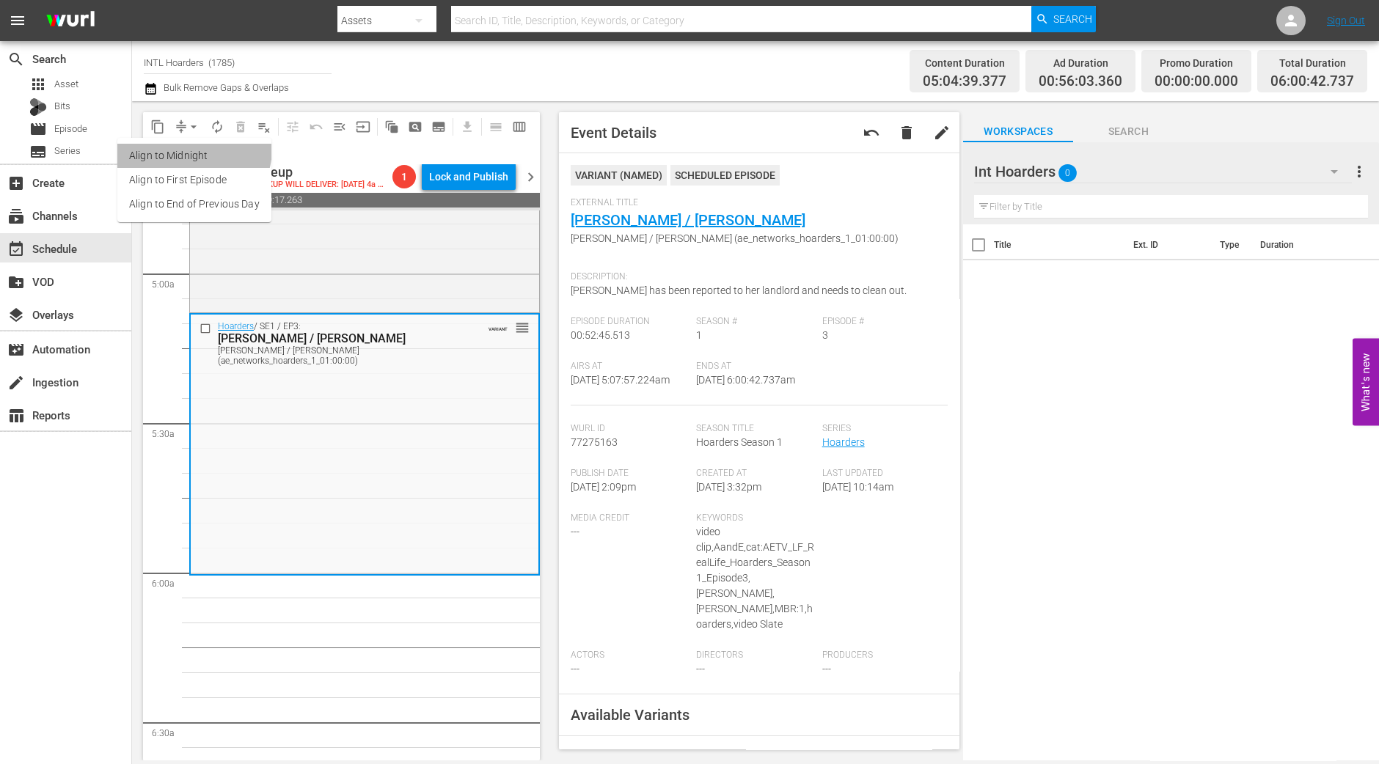
click at [187, 148] on li "Align to Midnight" at bounding box center [194, 156] width 154 height 24
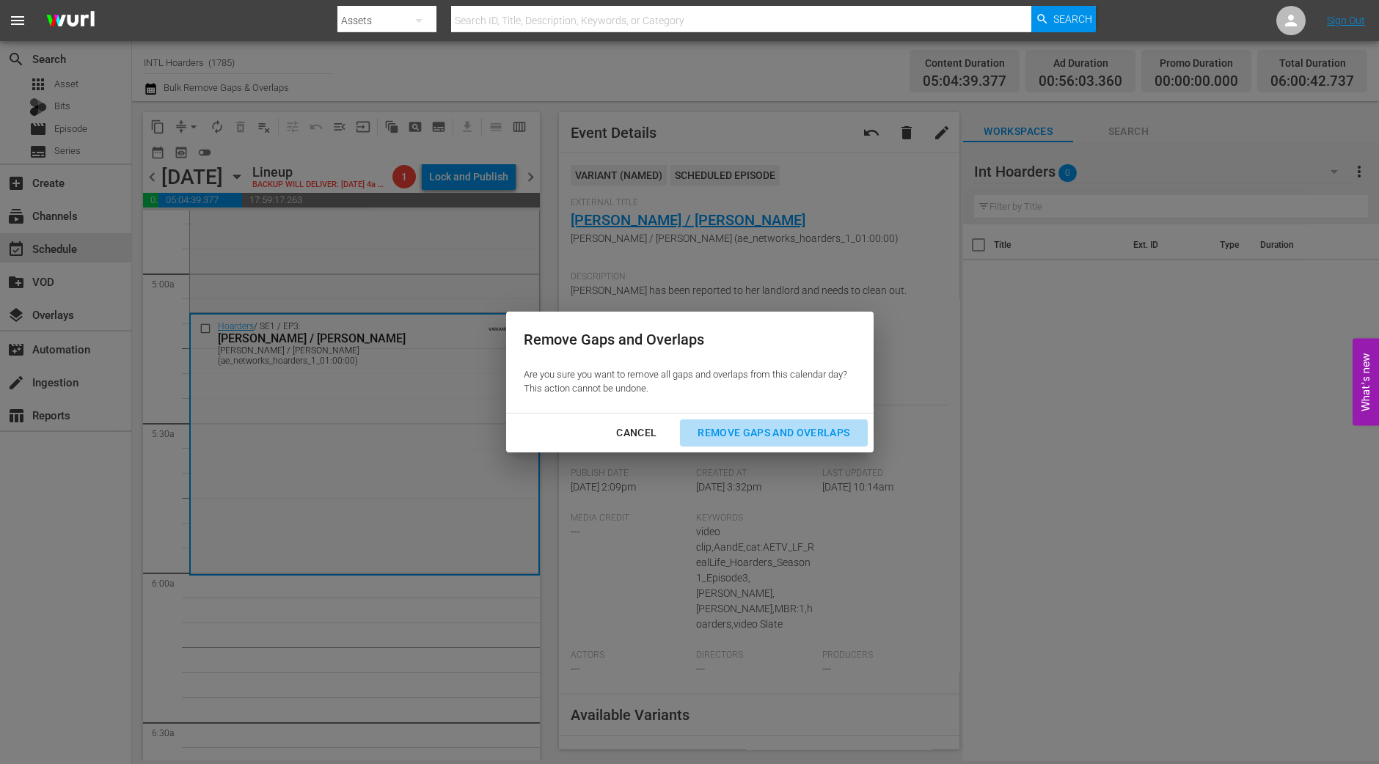
click at [780, 439] on div "Remove Gaps and Overlaps" at bounding box center [773, 433] width 175 height 18
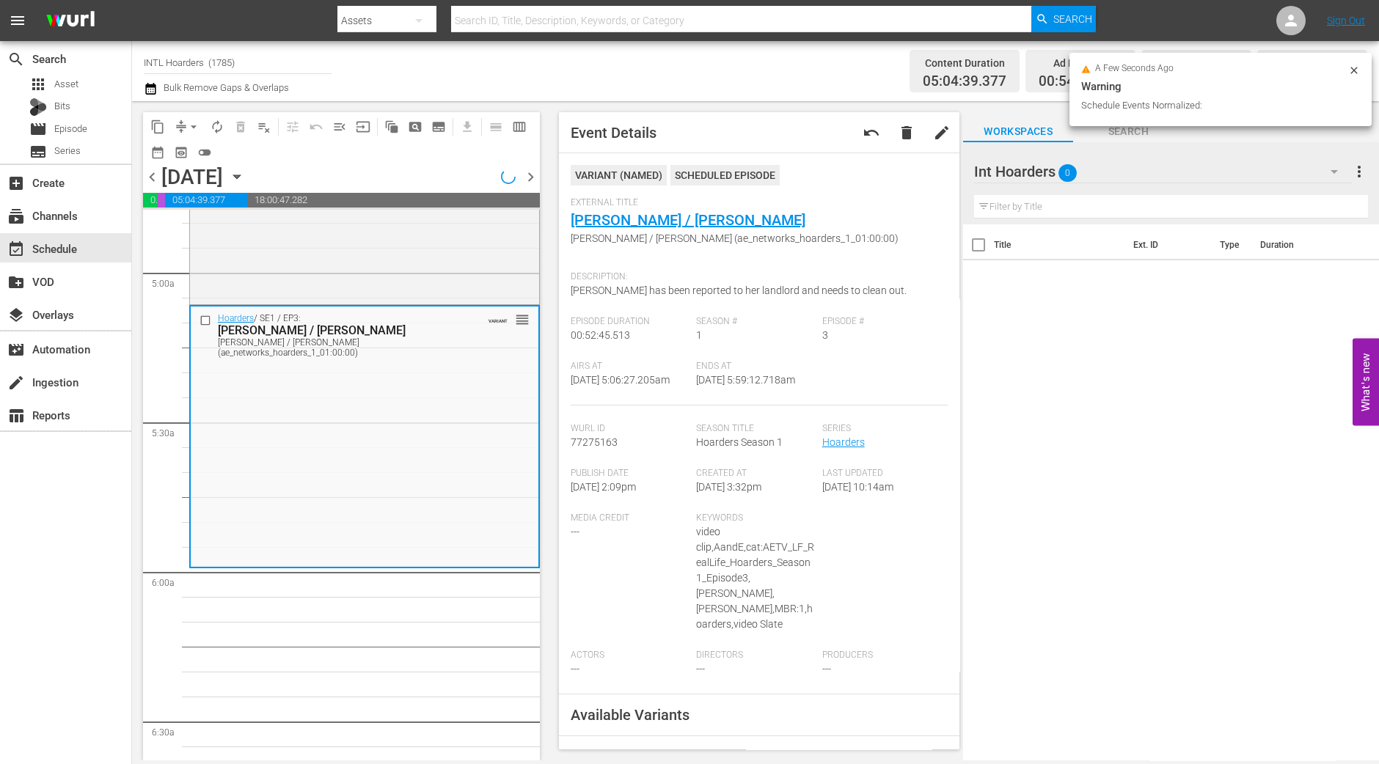
scroll to position [1483, 0]
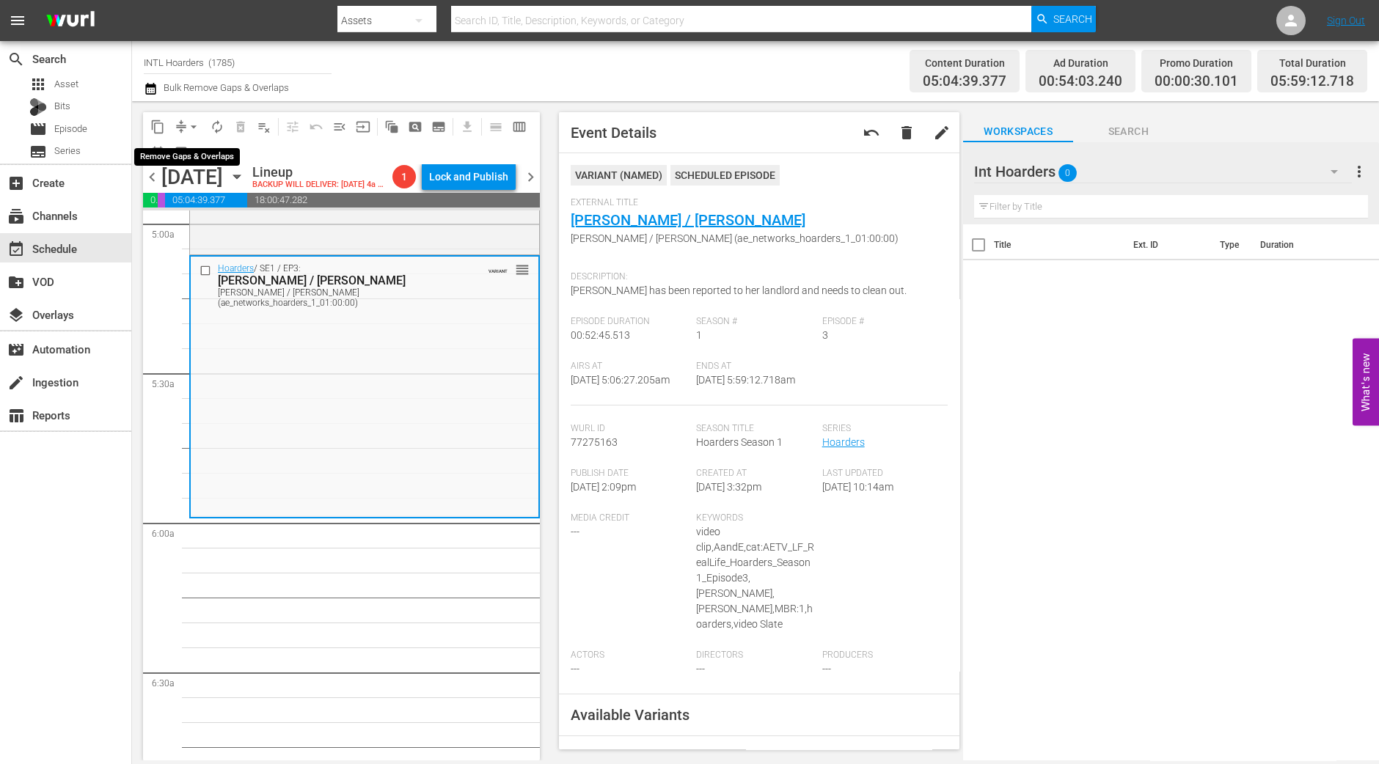
click at [191, 128] on span "arrow_drop_down" at bounding box center [193, 127] width 15 height 15
click at [198, 155] on li "Align to Midnight" at bounding box center [194, 156] width 154 height 24
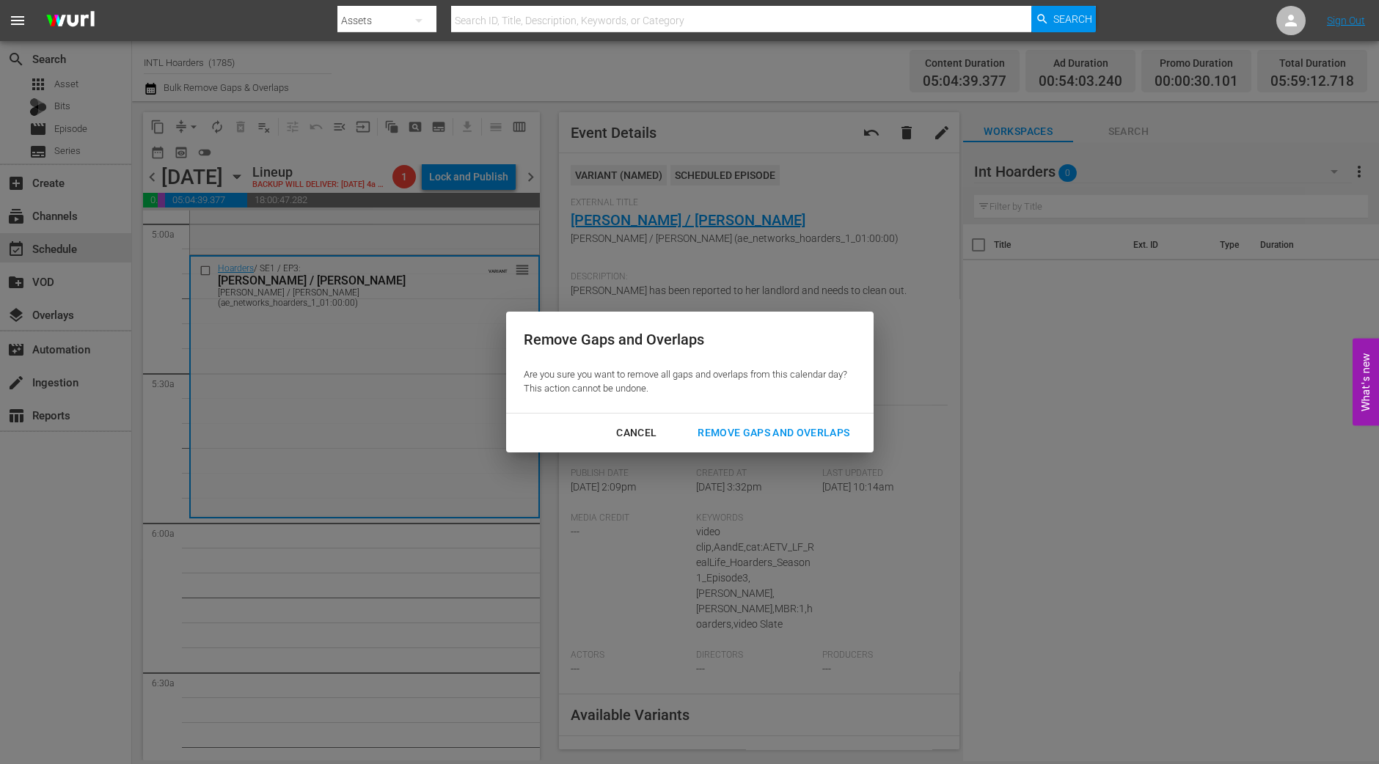
click at [799, 434] on div "Remove Gaps and Overlaps" at bounding box center [773, 433] width 175 height 18
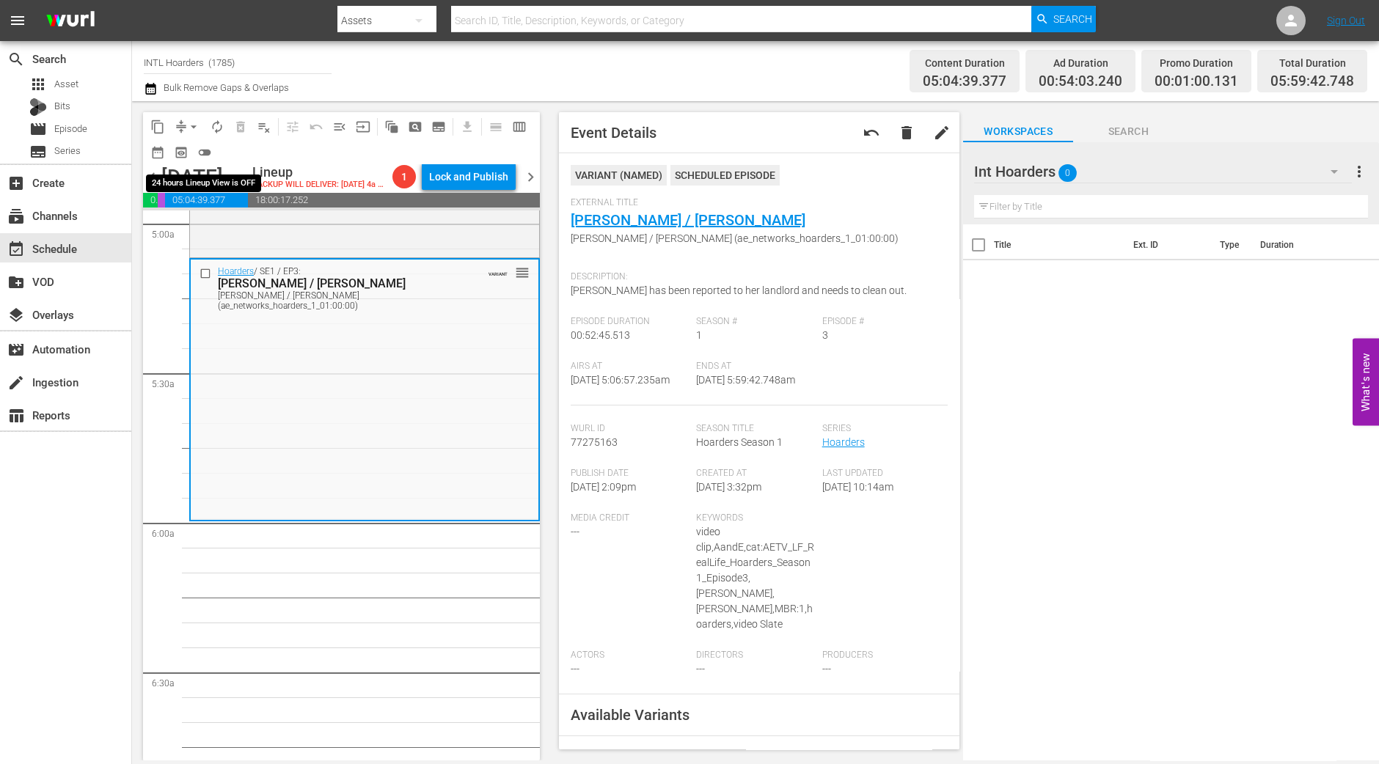
click at [194, 126] on span "arrow_drop_down" at bounding box center [193, 127] width 15 height 15
click at [195, 161] on li "Align to Midnight" at bounding box center [194, 156] width 154 height 24
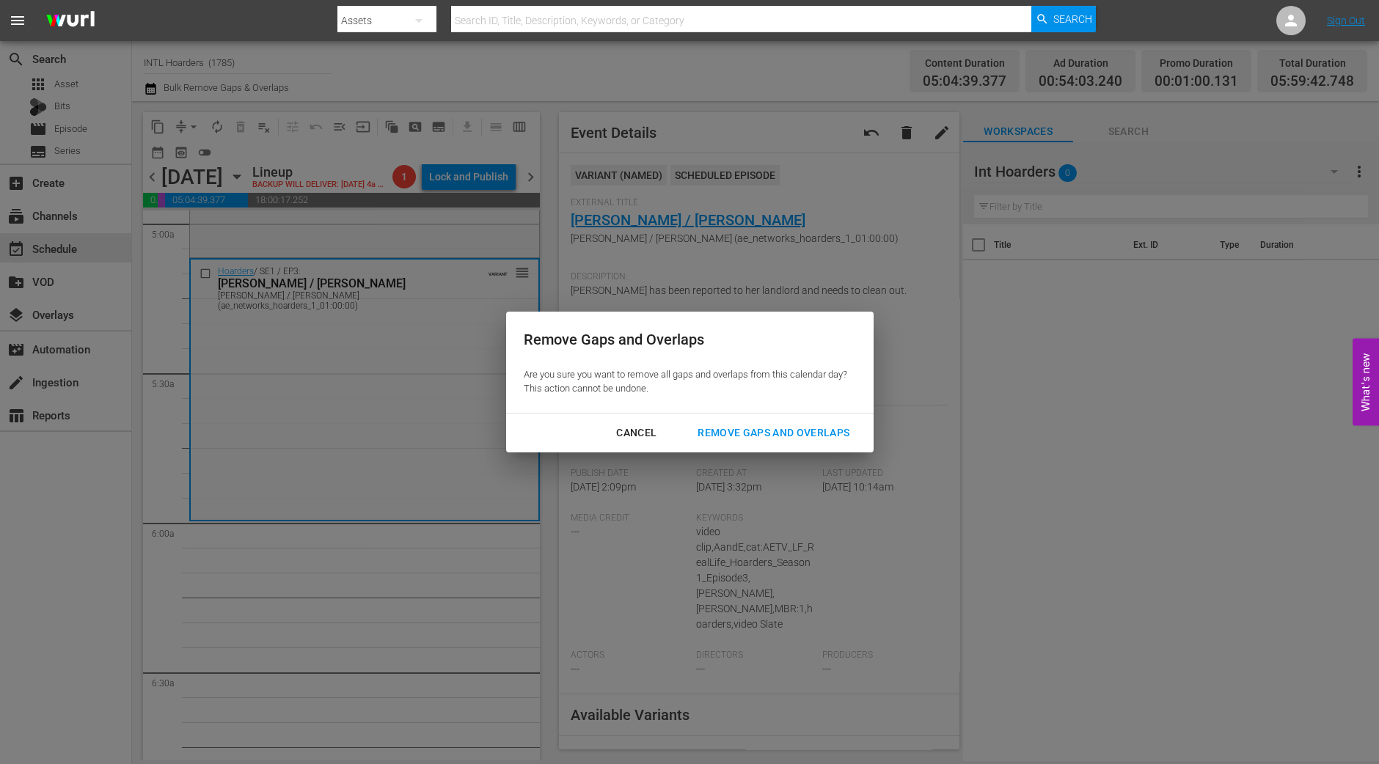
click at [788, 439] on div "Remove Gaps and Overlaps" at bounding box center [773, 433] width 175 height 18
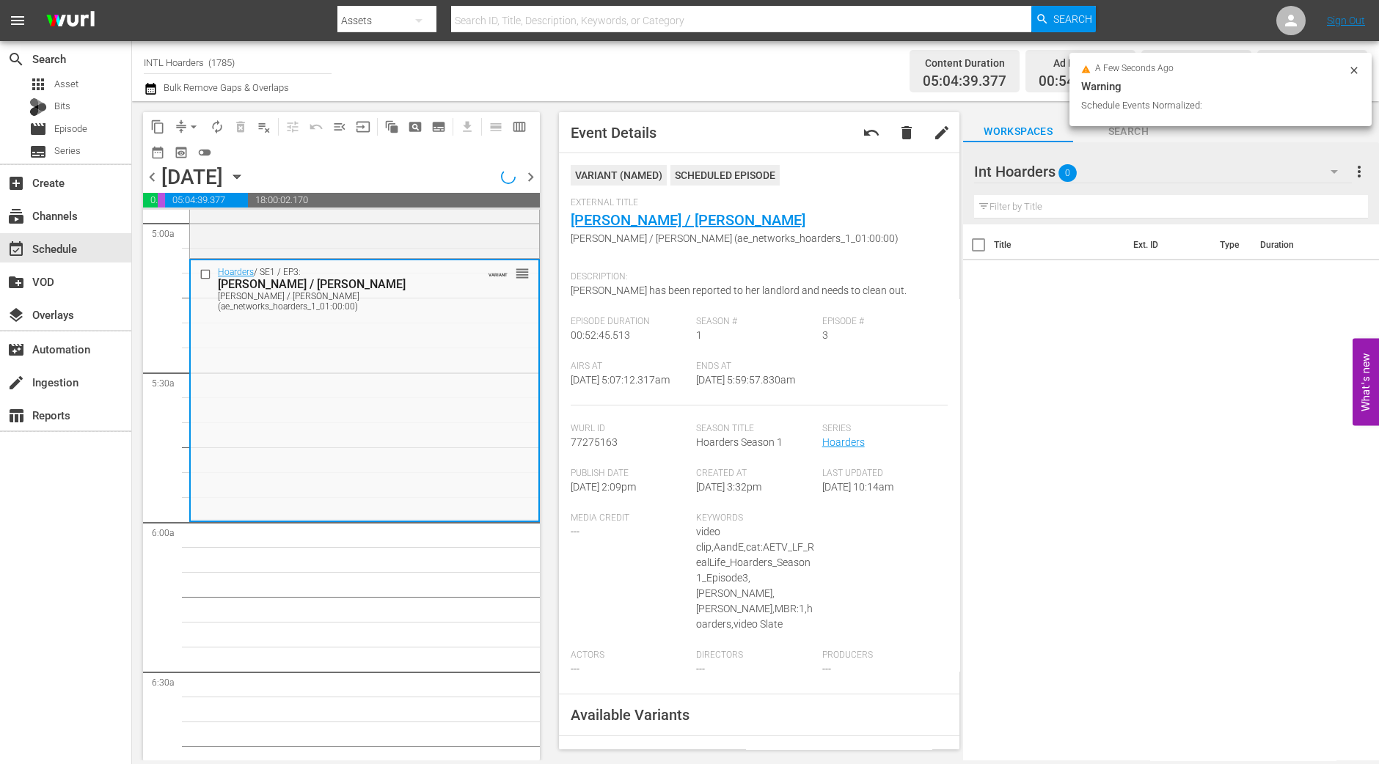
scroll to position [1458, 0]
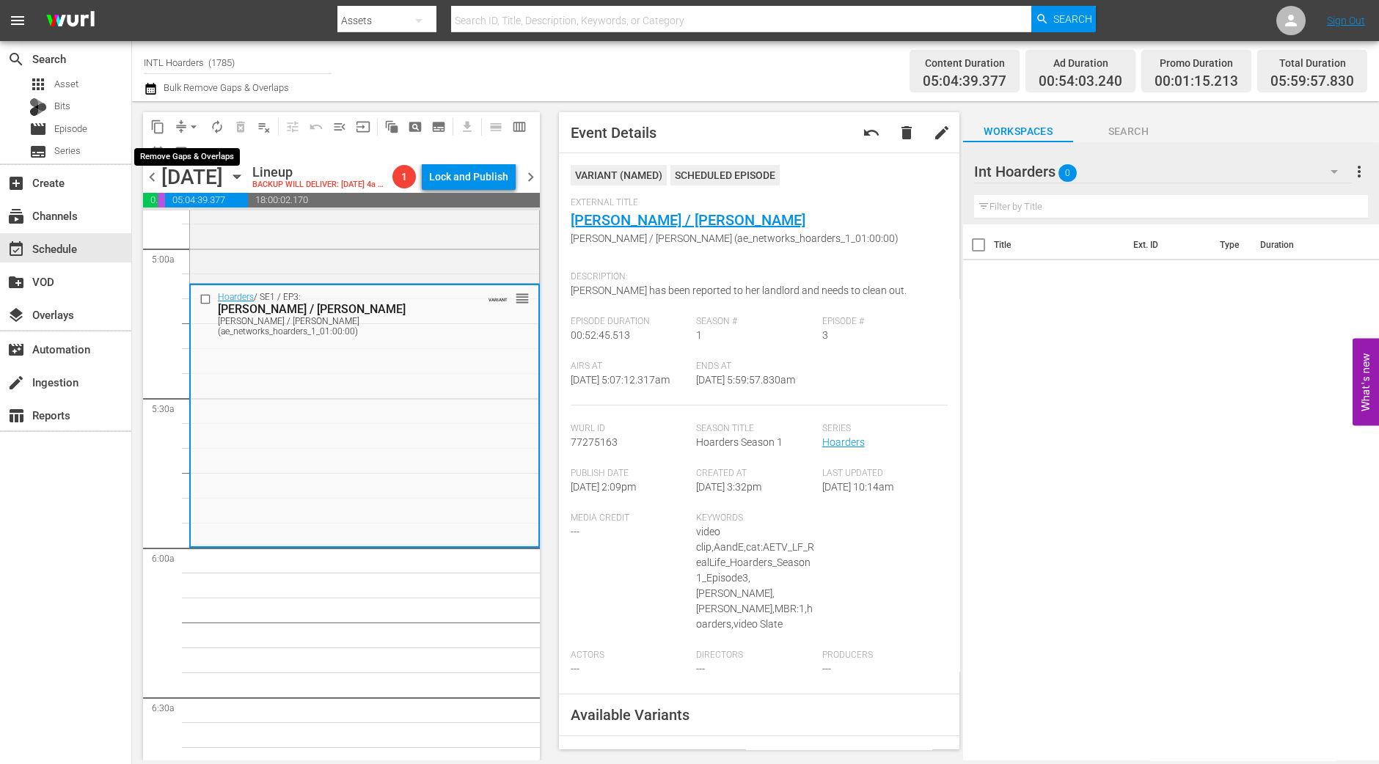
click at [194, 122] on span "arrow_drop_down" at bounding box center [193, 127] width 15 height 15
click at [188, 142] on ul "Align to Midnight Align to First Episode Align to End of Previous Day" at bounding box center [194, 180] width 154 height 84
click at [188, 147] on li "Align to Midnight" at bounding box center [194, 156] width 154 height 24
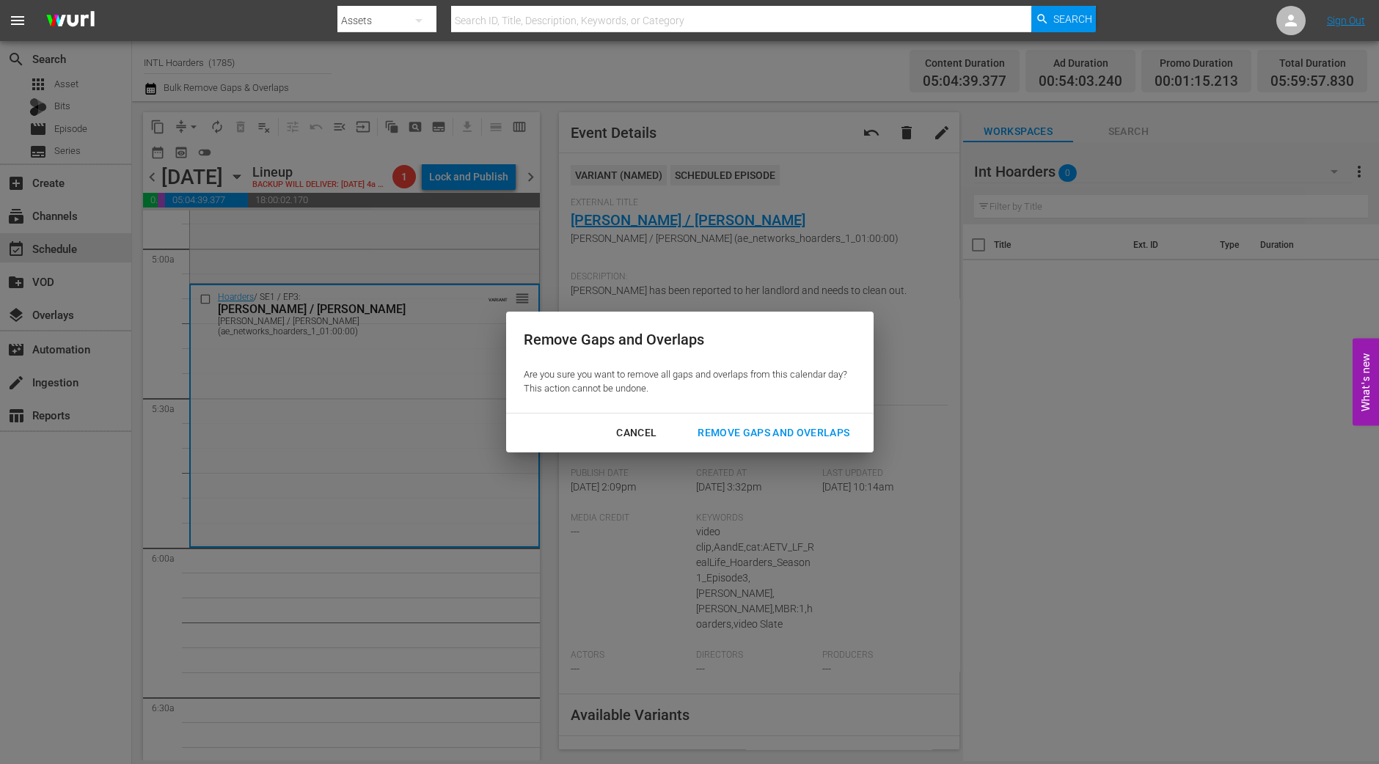
click at [770, 432] on div "Remove Gaps and Overlaps" at bounding box center [773, 433] width 175 height 18
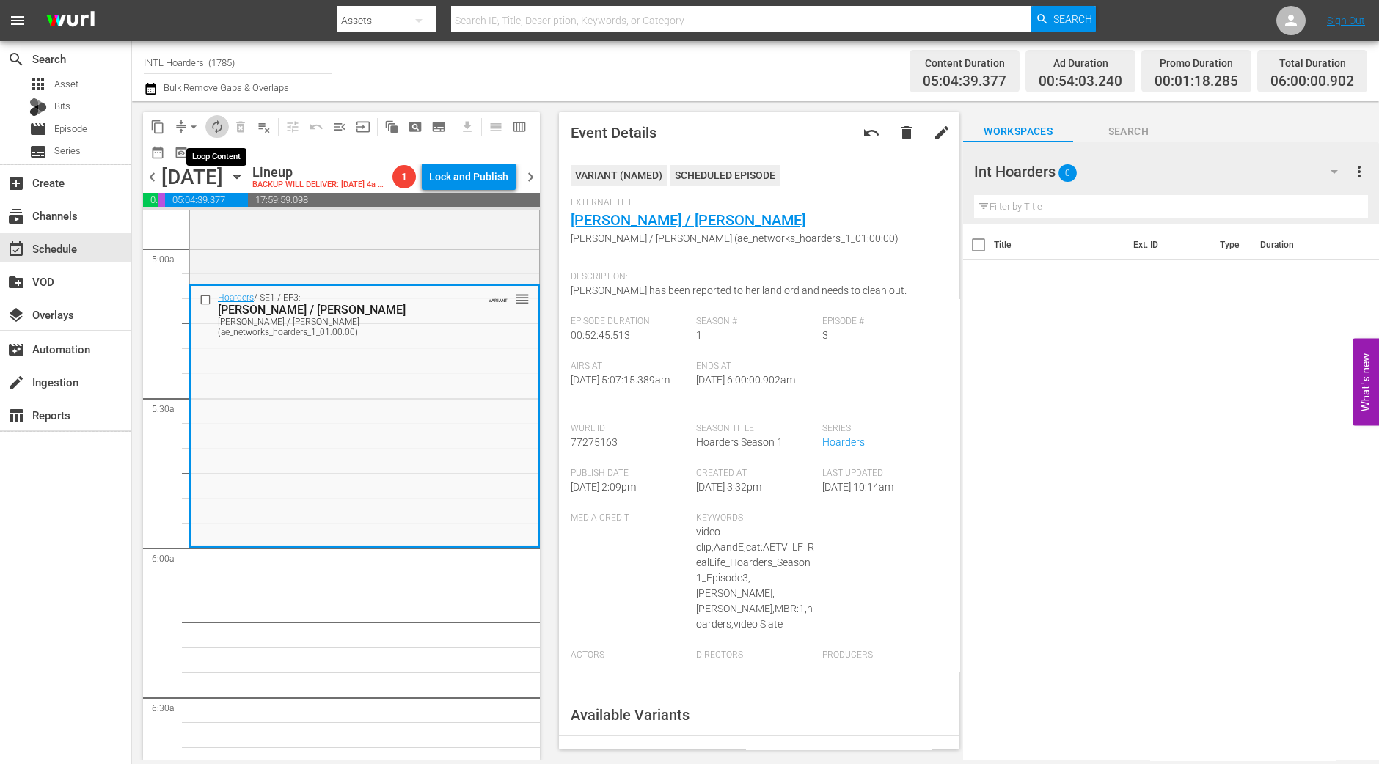
click at [218, 123] on span "autorenew_outlined" at bounding box center [217, 127] width 15 height 15
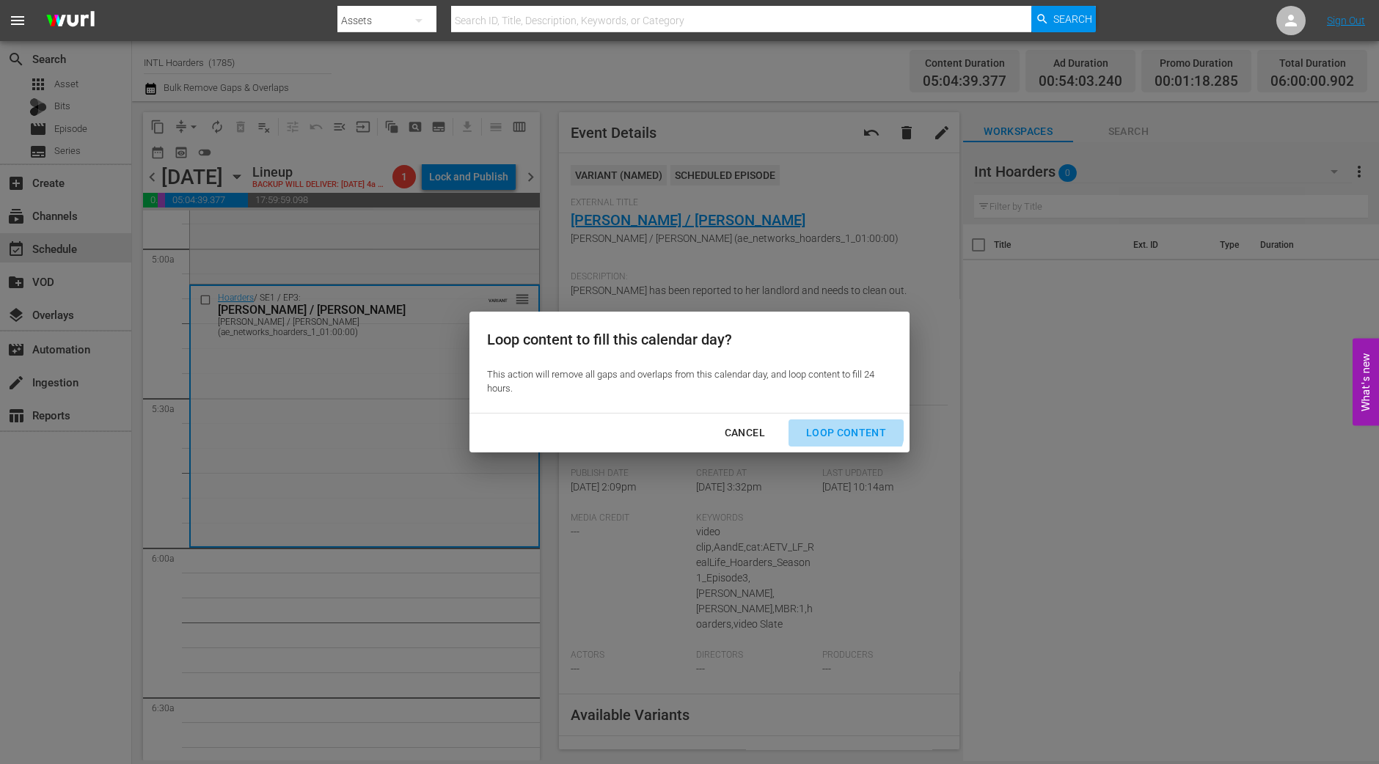
click at [847, 427] on div "Loop Content" at bounding box center [845, 433] width 103 height 18
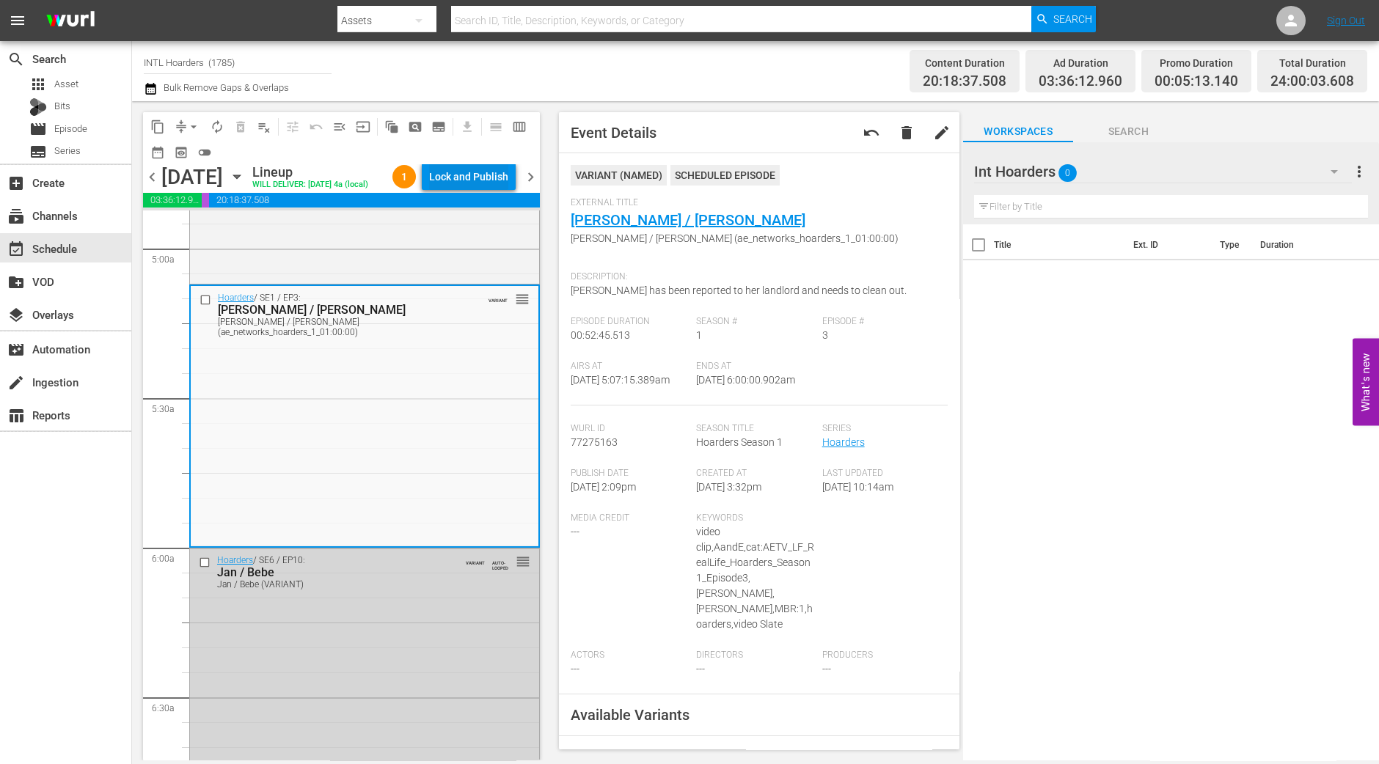
click at [489, 172] on div "Lock and Publish" at bounding box center [468, 177] width 79 height 26
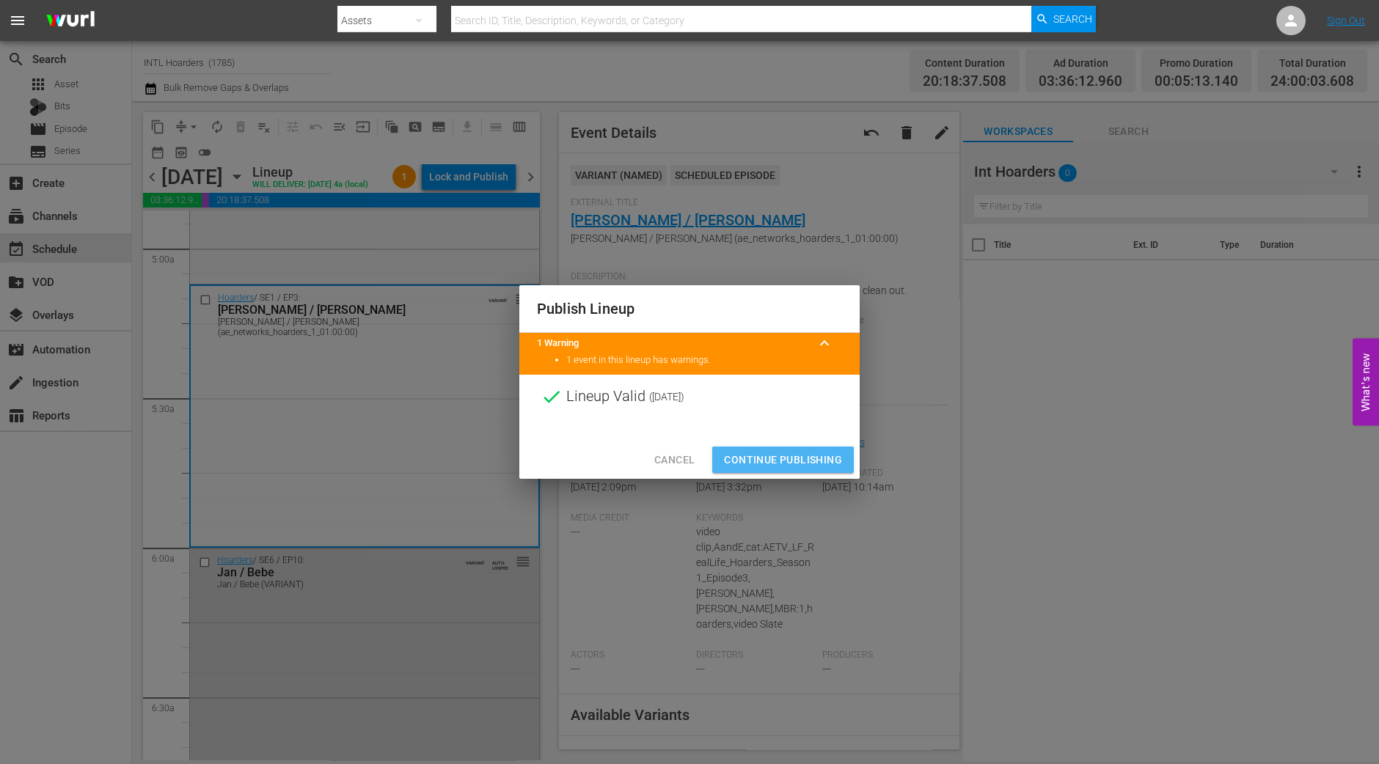
click at [751, 450] on button "Continue Publishing" at bounding box center [783, 460] width 142 height 27
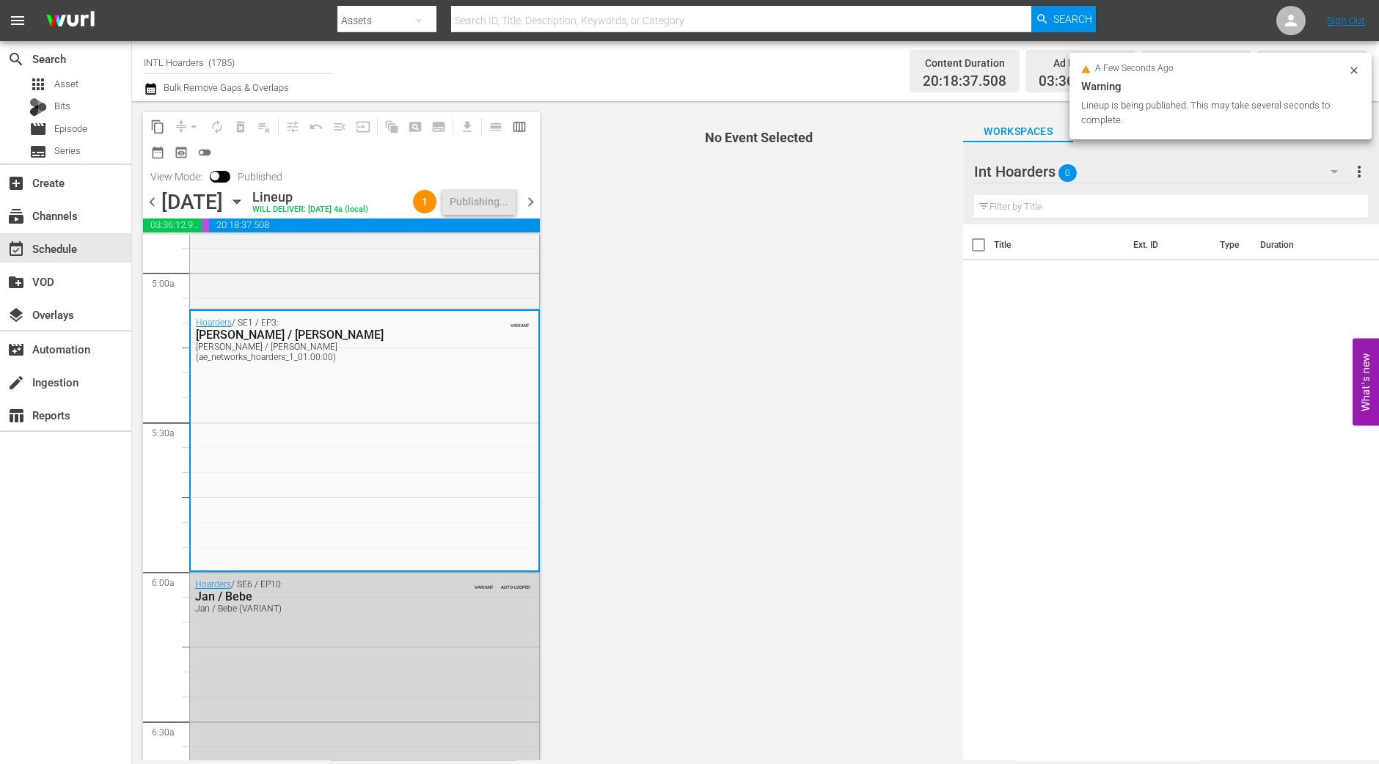
click at [532, 205] on span "chevron_right" at bounding box center [530, 202] width 18 height 18
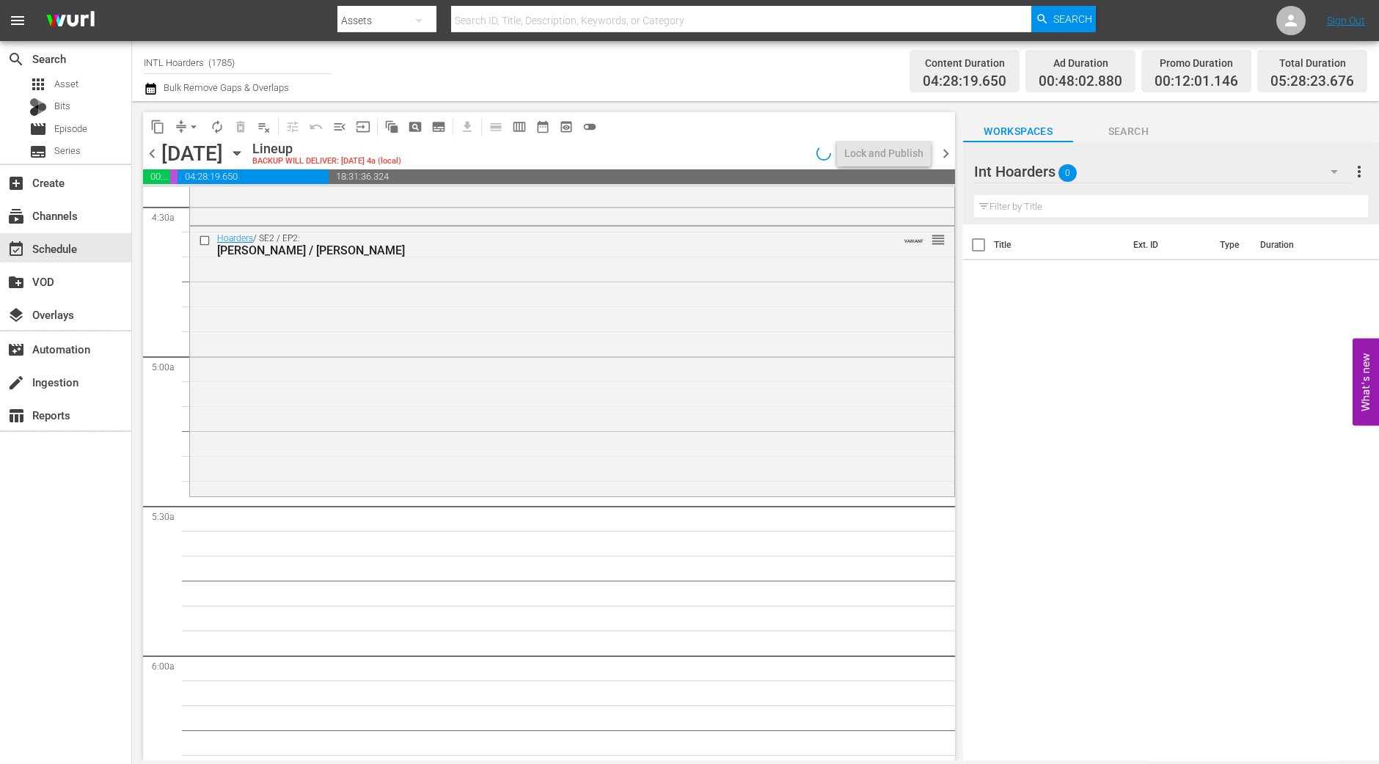
scroll to position [1416, 0]
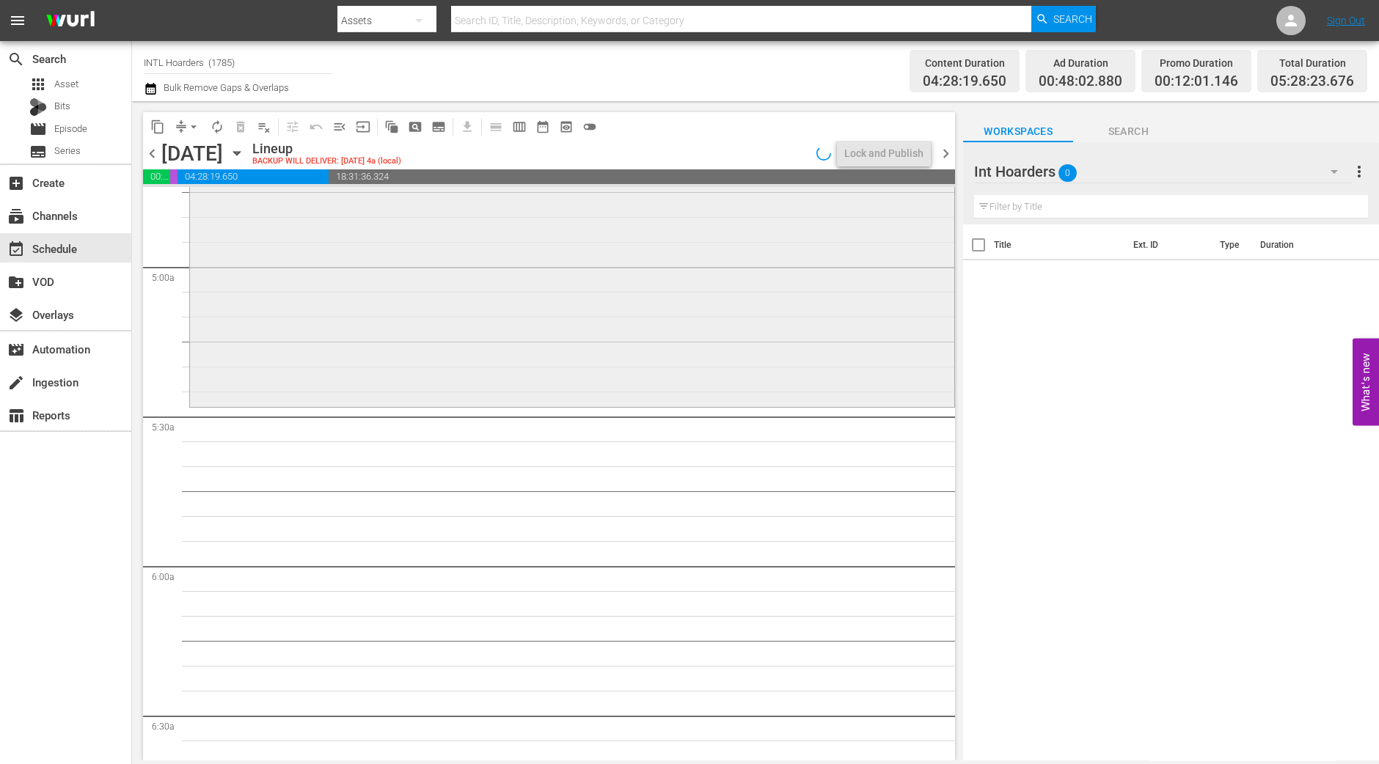
click at [433, 364] on div "Hoarders / SE2 / EP2: Judi / Gail VARIANT reorder" at bounding box center [572, 271] width 764 height 268
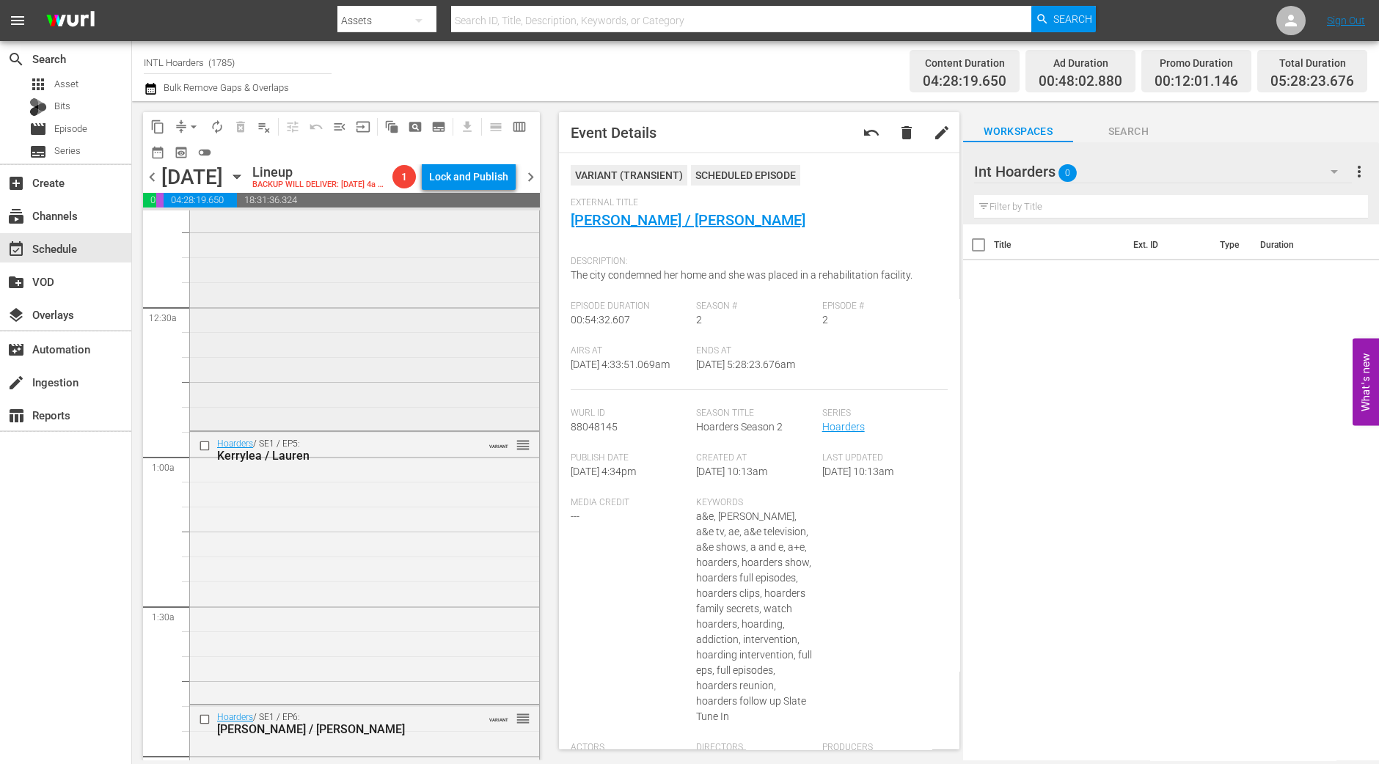
scroll to position [0, 0]
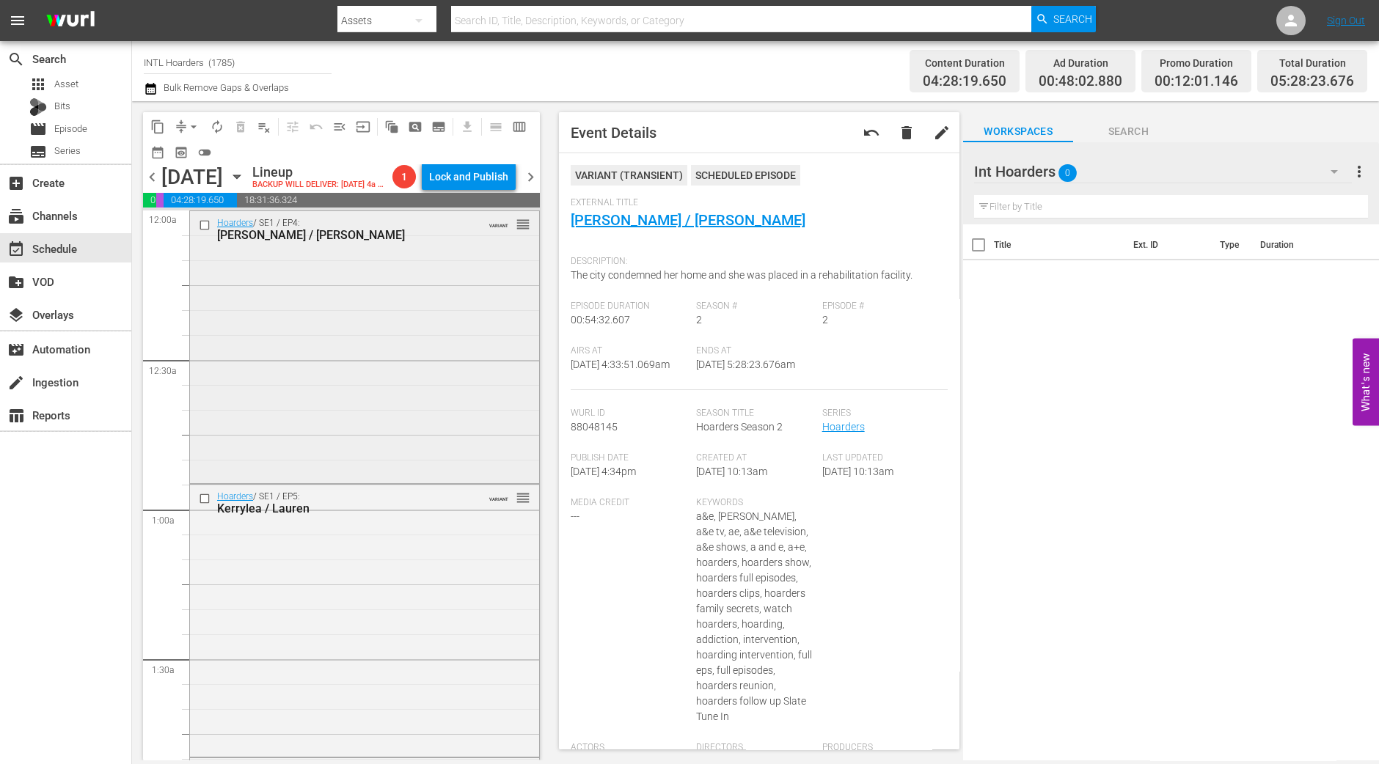
click at [405, 449] on div "Hoarders / SE1 / EP4: Jake / Shirley VARIANT reorder" at bounding box center [364, 345] width 349 height 269
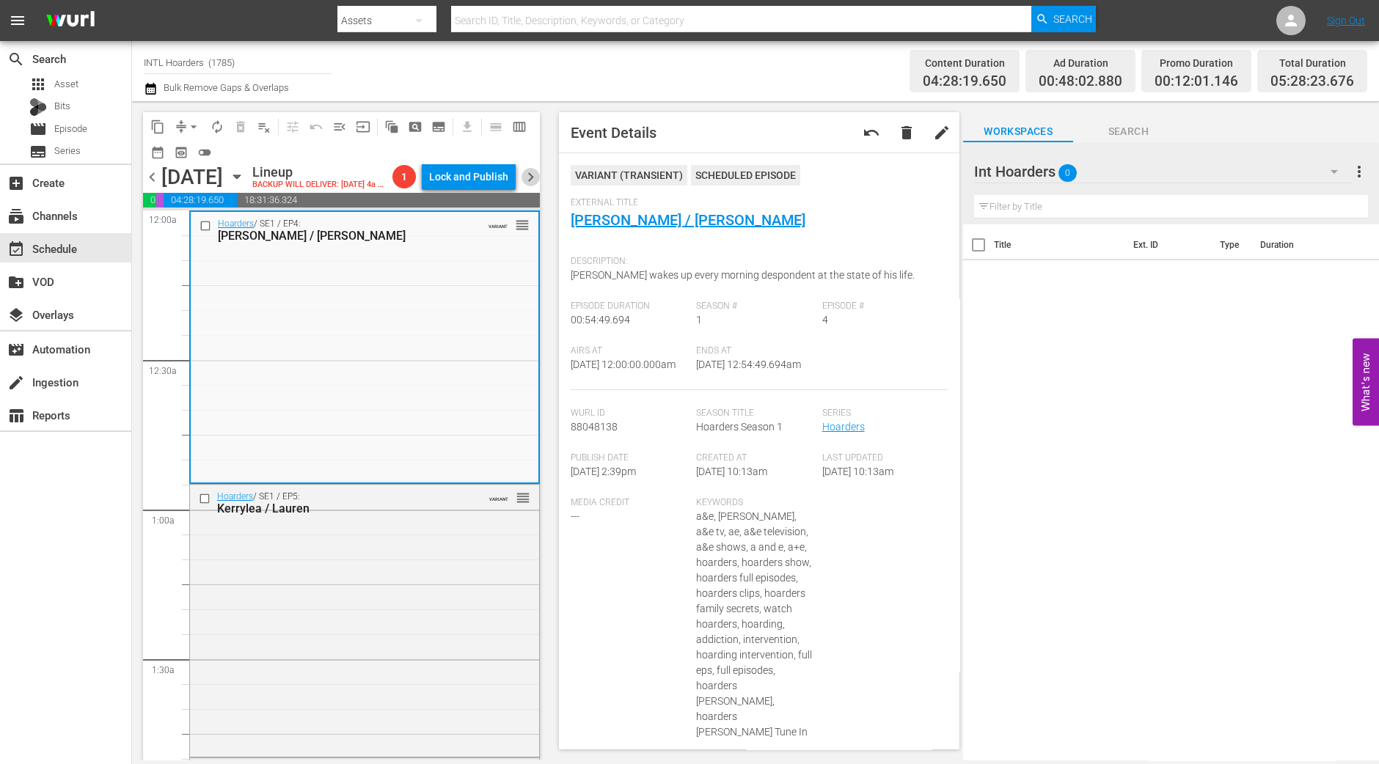
click at [530, 182] on span "chevron_right" at bounding box center [530, 177] width 18 height 18
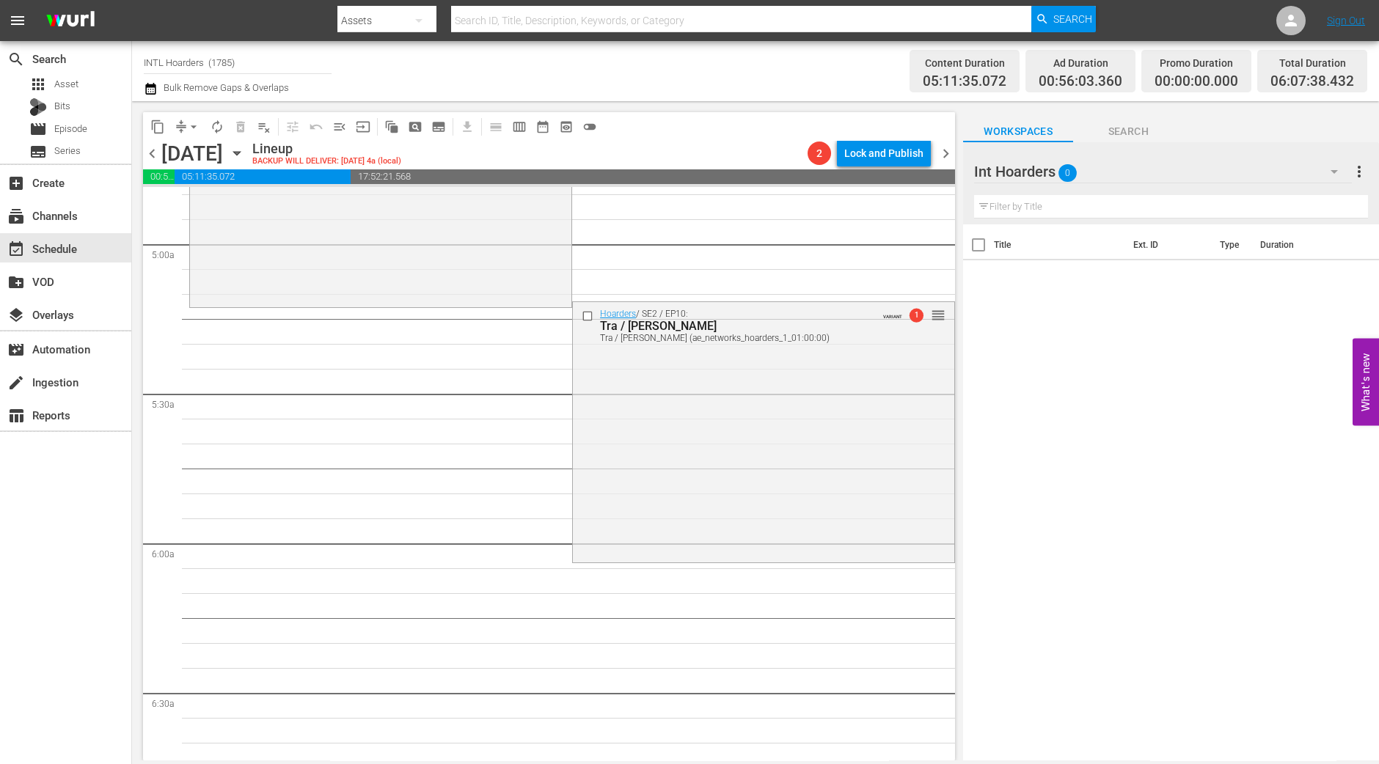
scroll to position [1442, 0]
click at [601, 517] on div "Hoarders / SE2 / EP10: Tra / Jill Tra / Jill (ae_networks_hoarders_1_01:00:00) …" at bounding box center [763, 427] width 381 height 257
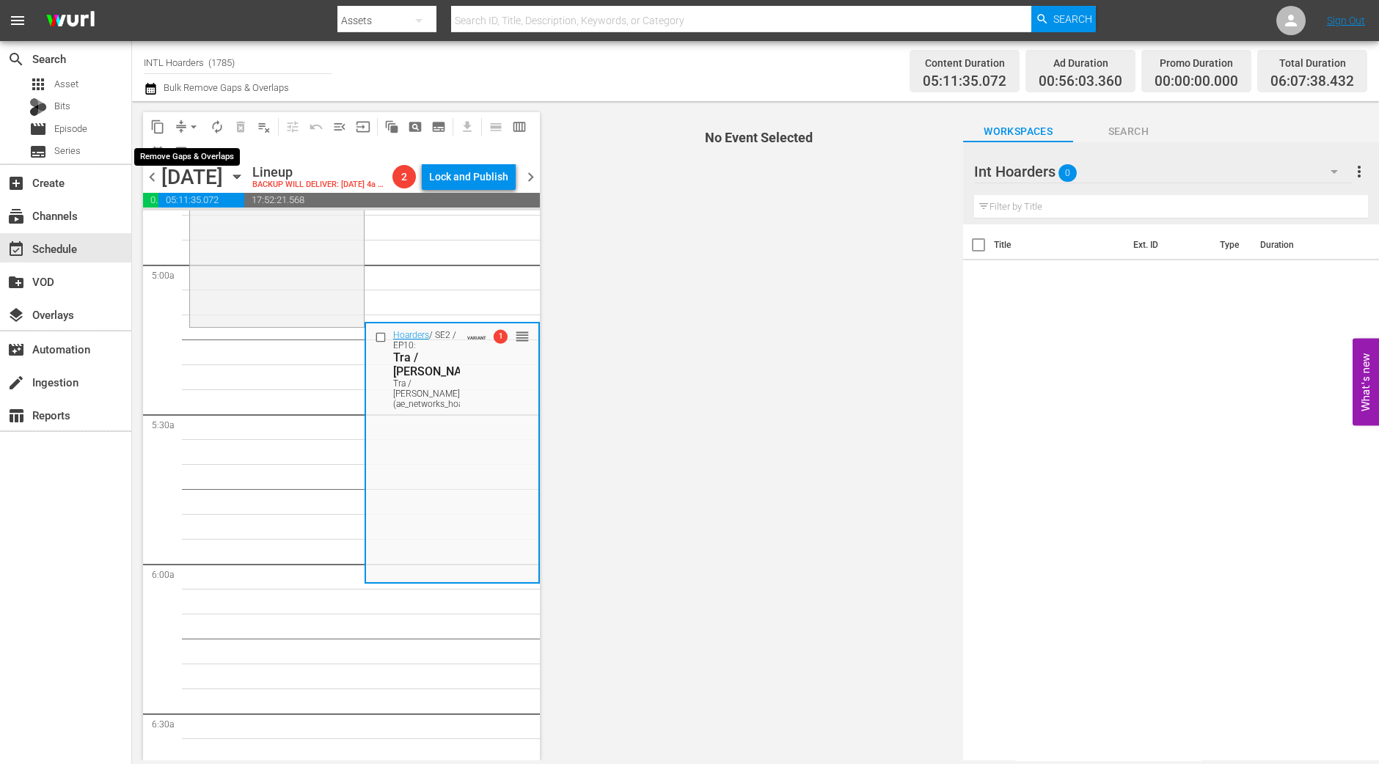
click at [194, 126] on span "arrow_drop_down" at bounding box center [193, 127] width 15 height 15
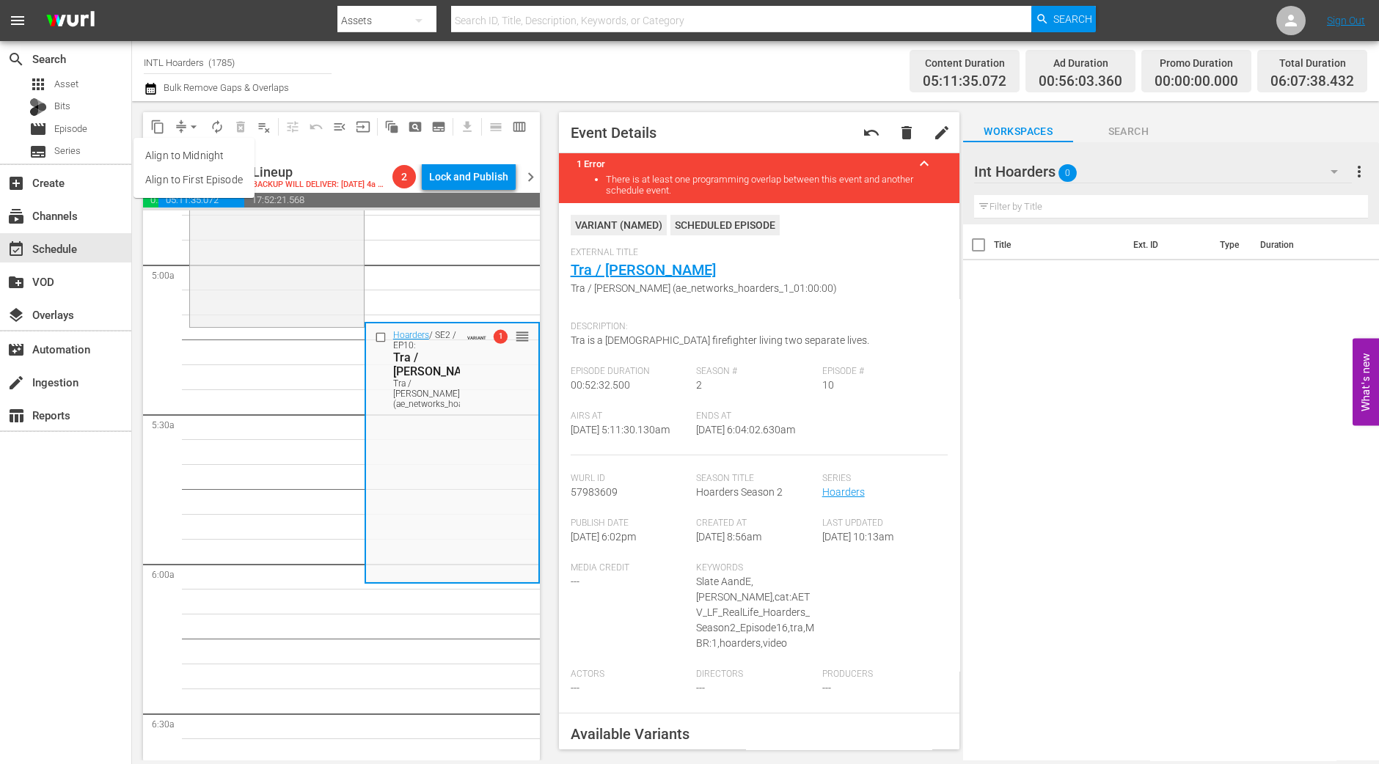
click at [227, 150] on li "Align to Midnight" at bounding box center [193, 156] width 121 height 24
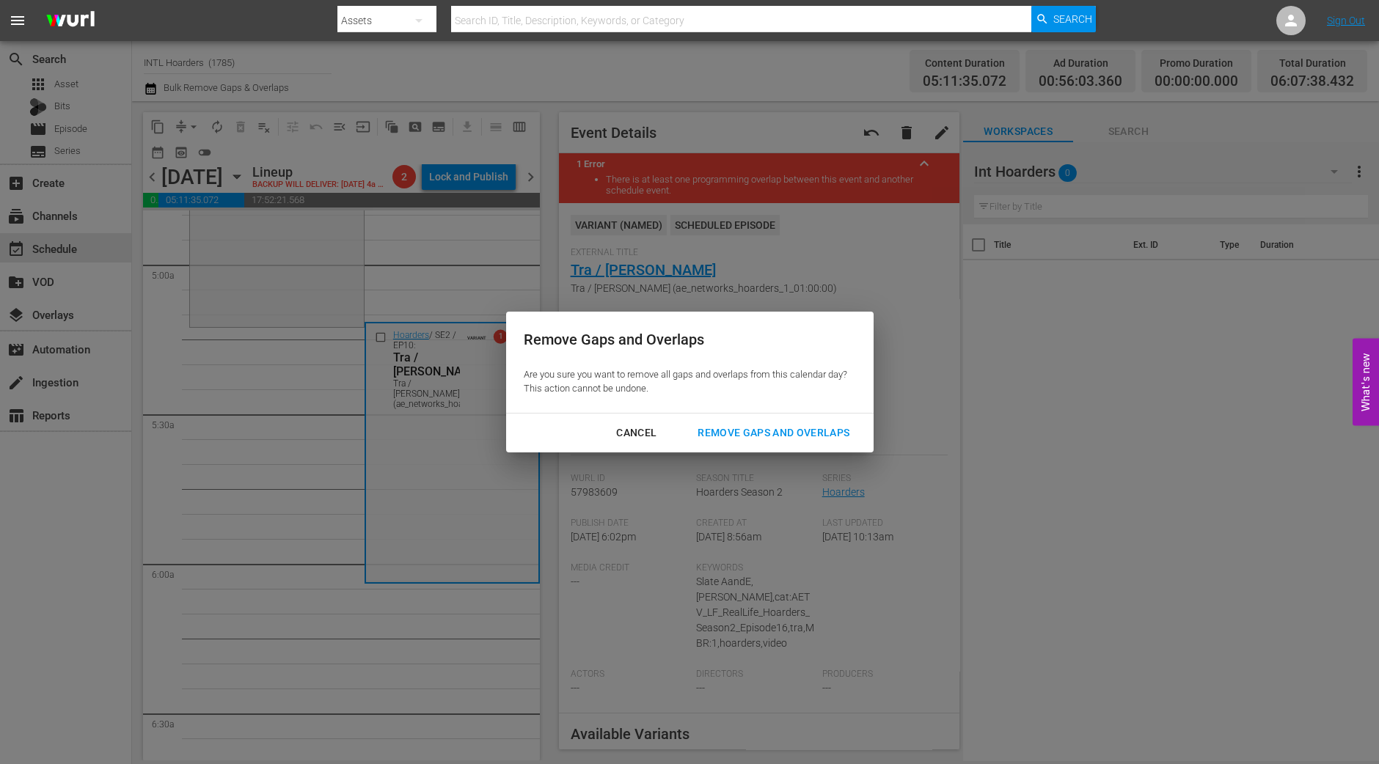
click at [760, 436] on div "Remove Gaps and Overlaps" at bounding box center [773, 433] width 175 height 18
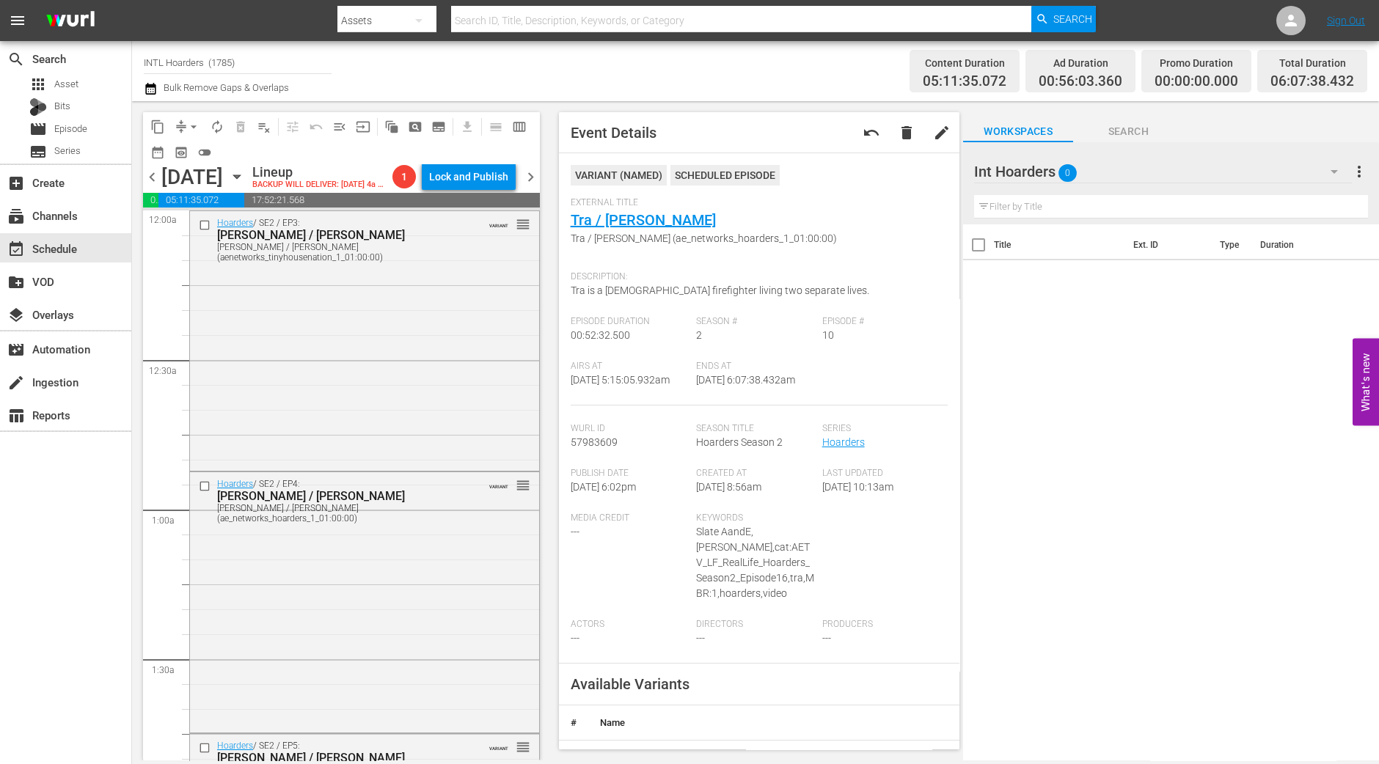
scroll to position [0, 0]
click at [335, 381] on div "Hoarders / SE2 / EP3: Chris / Dale Chris / Dale (aenetworks_tinyhousenation_1_0…" at bounding box center [364, 339] width 349 height 257
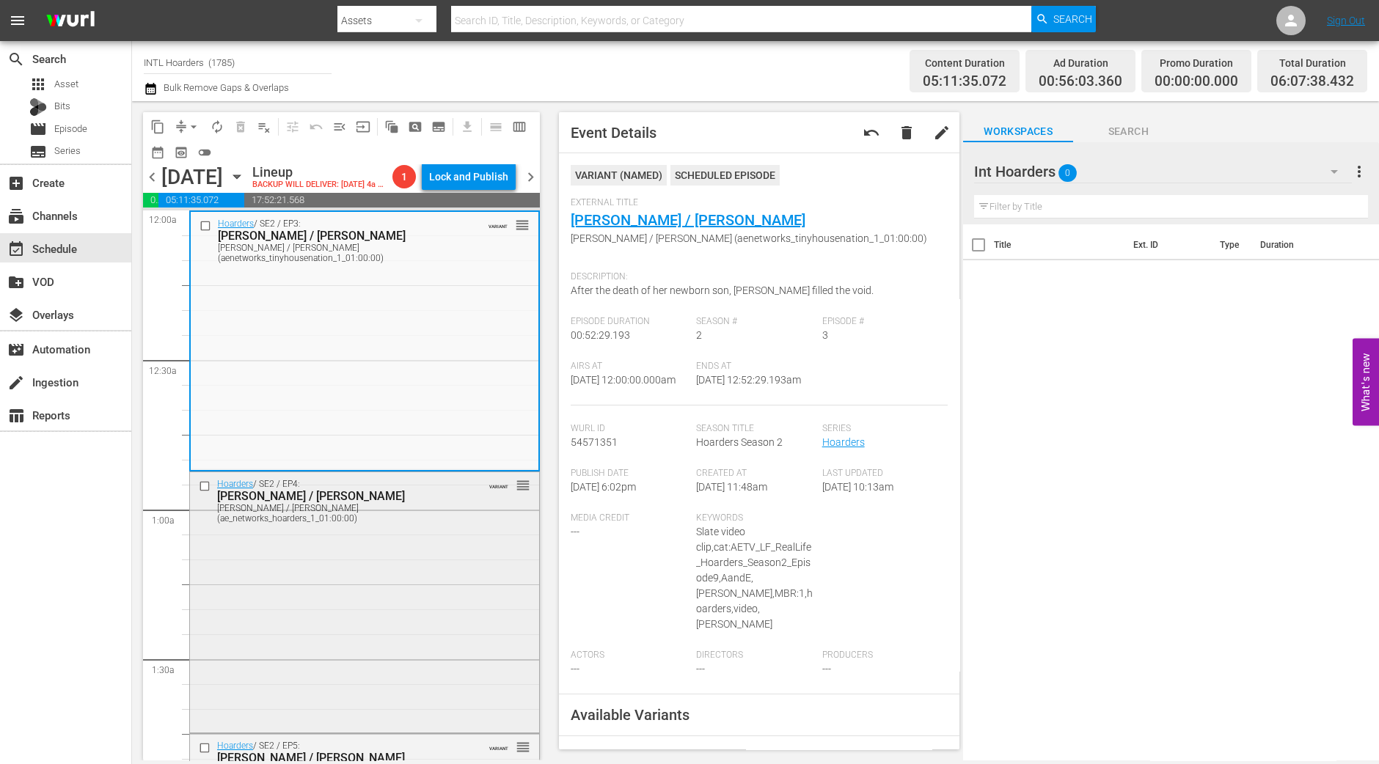
click at [387, 670] on div "Hoarders / SE2 / EP4: Bob / Richard Bob / Richard (ae_networks_hoarders_1_01:00…" at bounding box center [364, 600] width 349 height 257
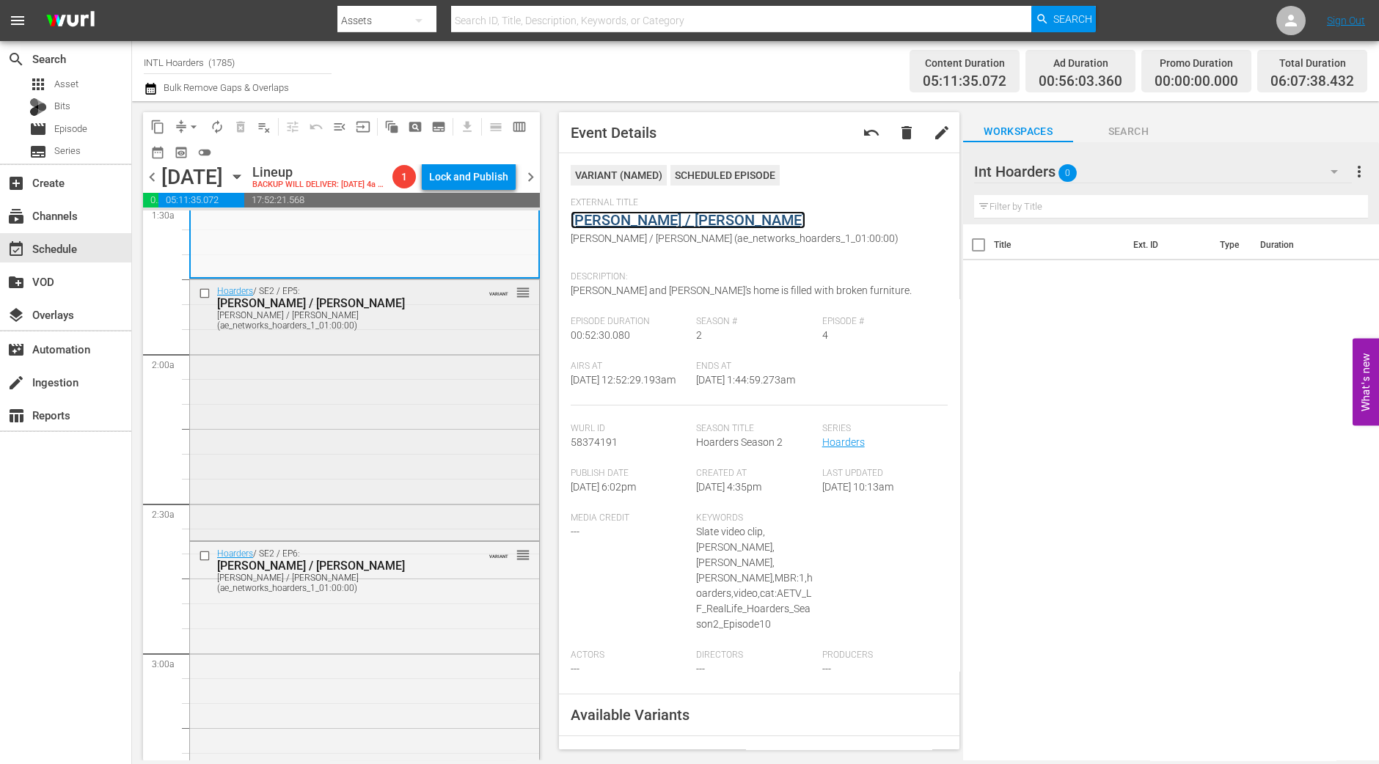
scroll to position [458, 0]
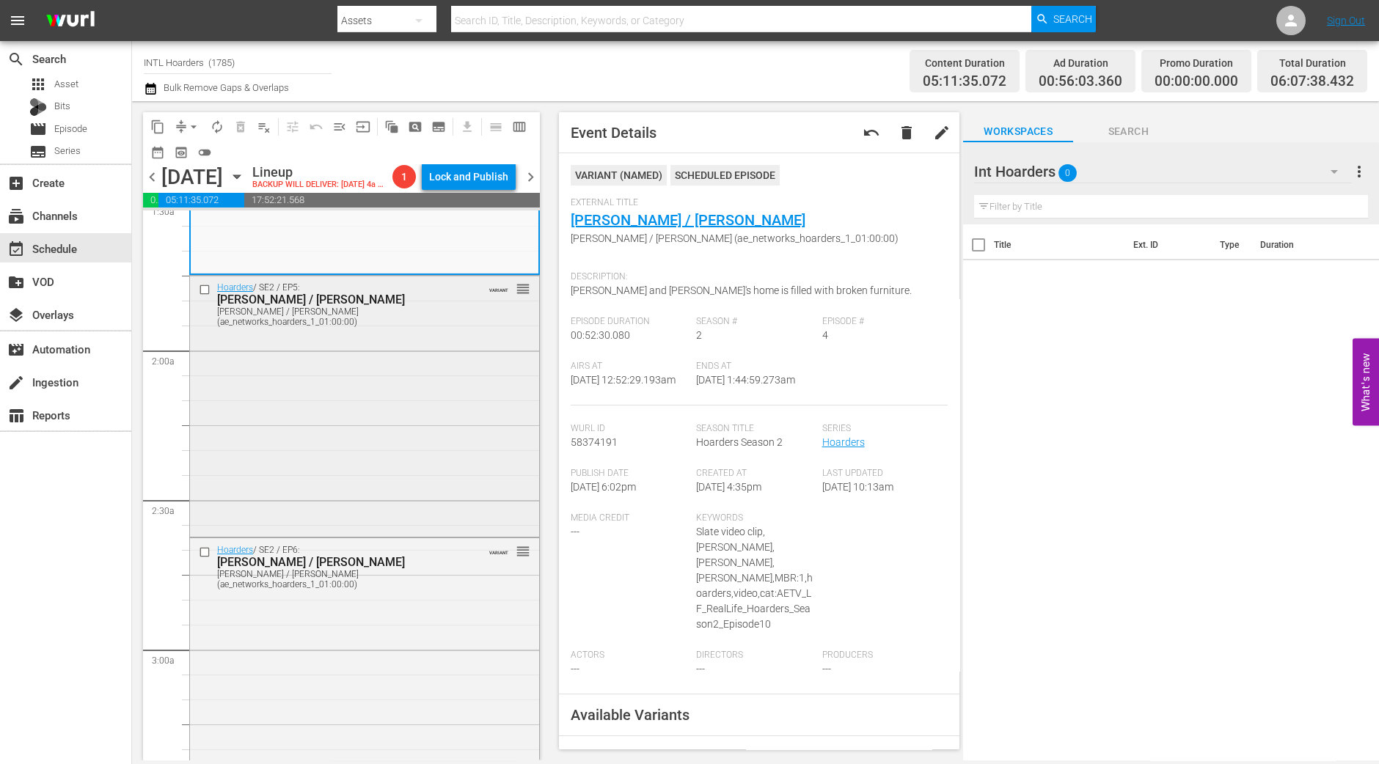
click at [417, 424] on div "Hoarders / SE2 / EP5: Julie / Shannon Julie / Shannon (ae_networks_hoarders_1_0…" at bounding box center [364, 404] width 349 height 257
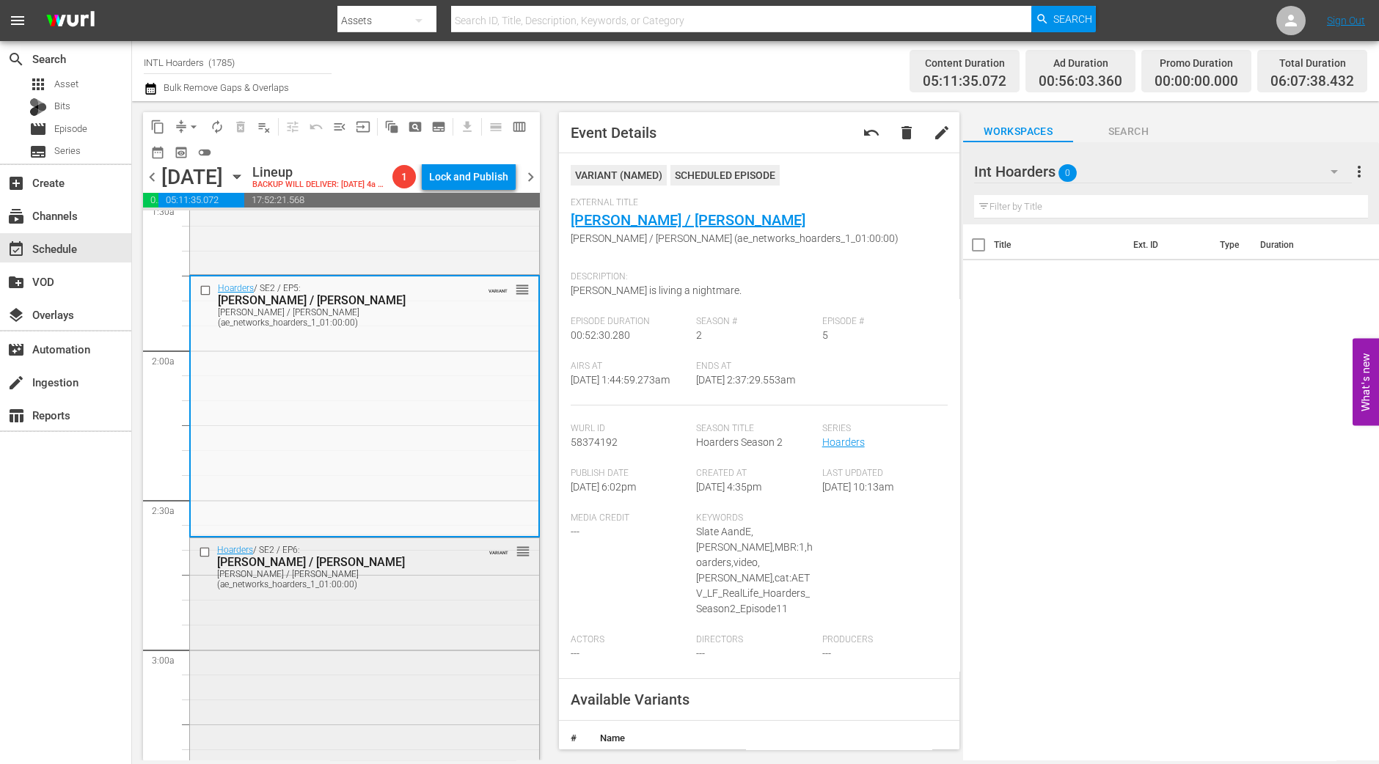
click at [421, 716] on div "Hoarders / SE2 / EP6: Deborah / Jim Deborah / Jim (ae_networks_hoarders_1_01:00…" at bounding box center [364, 666] width 349 height 257
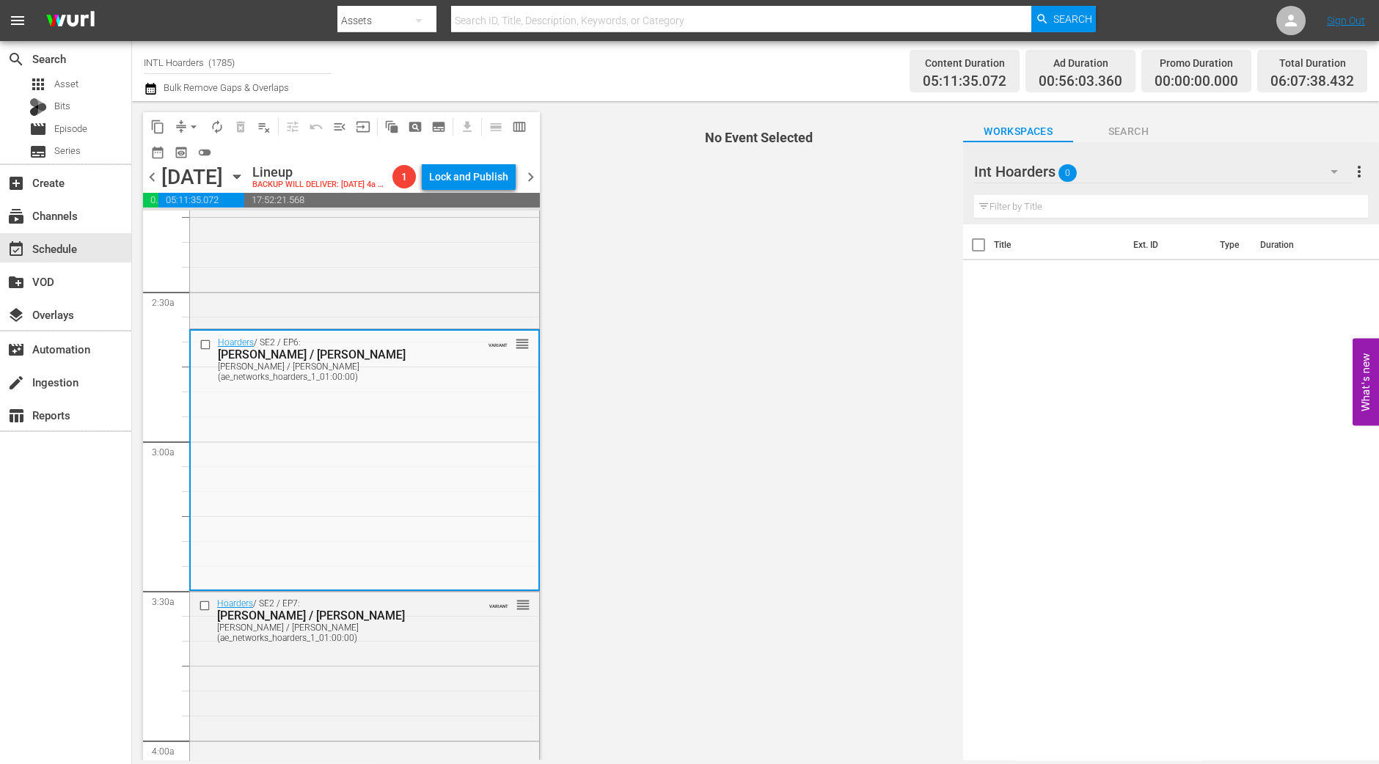
scroll to position [733, 0]
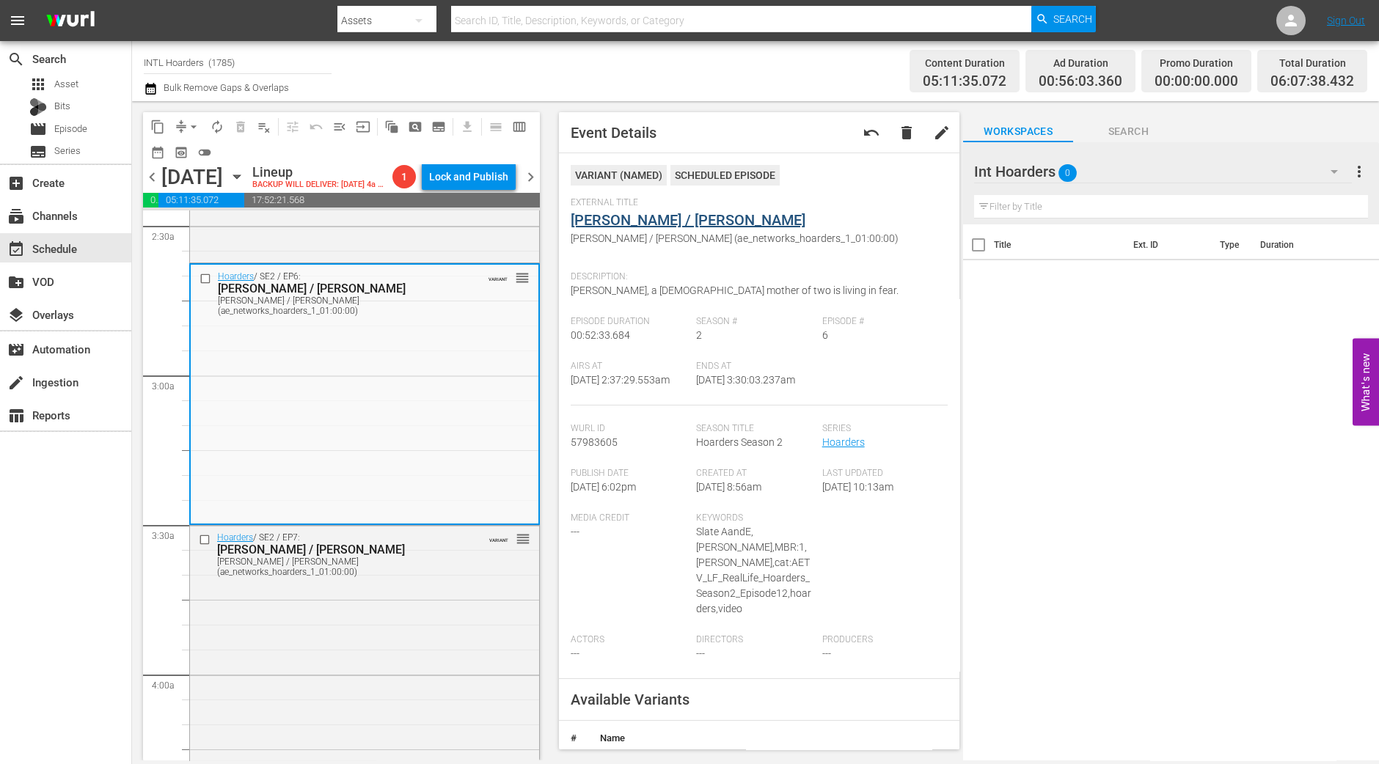
drag, startPoint x: 672, startPoint y: 213, endPoint x: 638, endPoint y: 217, distance: 34.0
click at [480, 654] on div "Hoarders / SE2 / EP7: Linda / Todd Linda / Todd (ae_networks_hoarders_1_01:00:0…" at bounding box center [364, 654] width 349 height 257
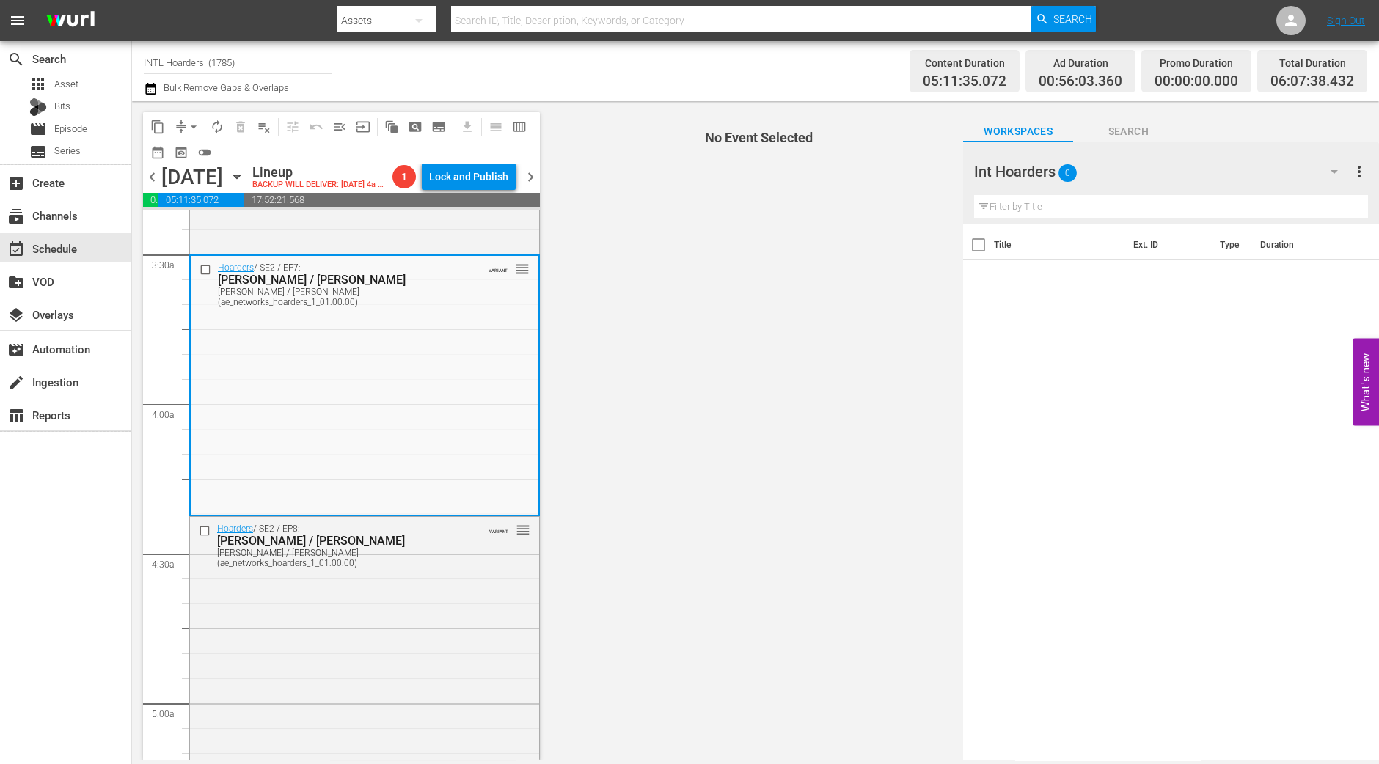
scroll to position [1008, 0]
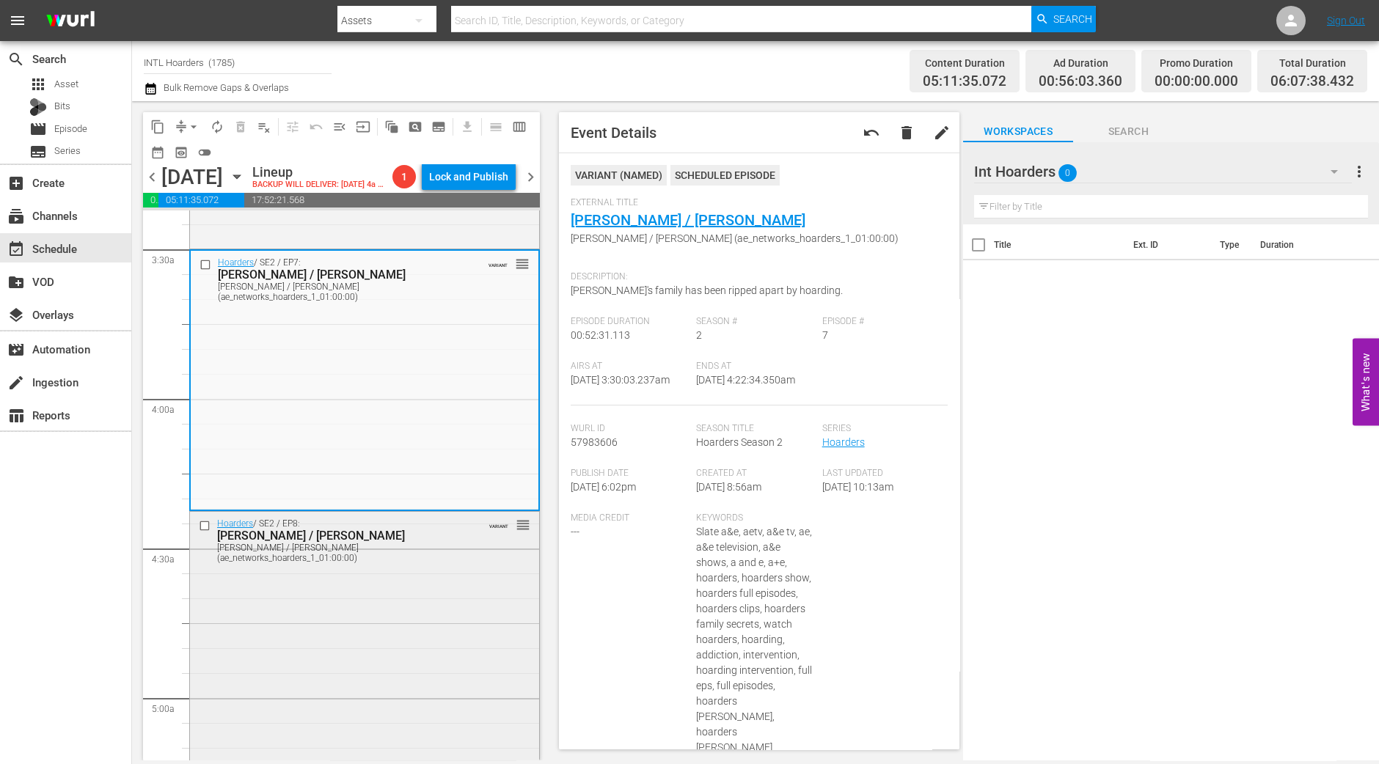
click at [433, 689] on div "Hoarders / SE2 / EP8: Janet / Christina Janet / Christina (ae_networks_hoarders…" at bounding box center [364, 640] width 349 height 257
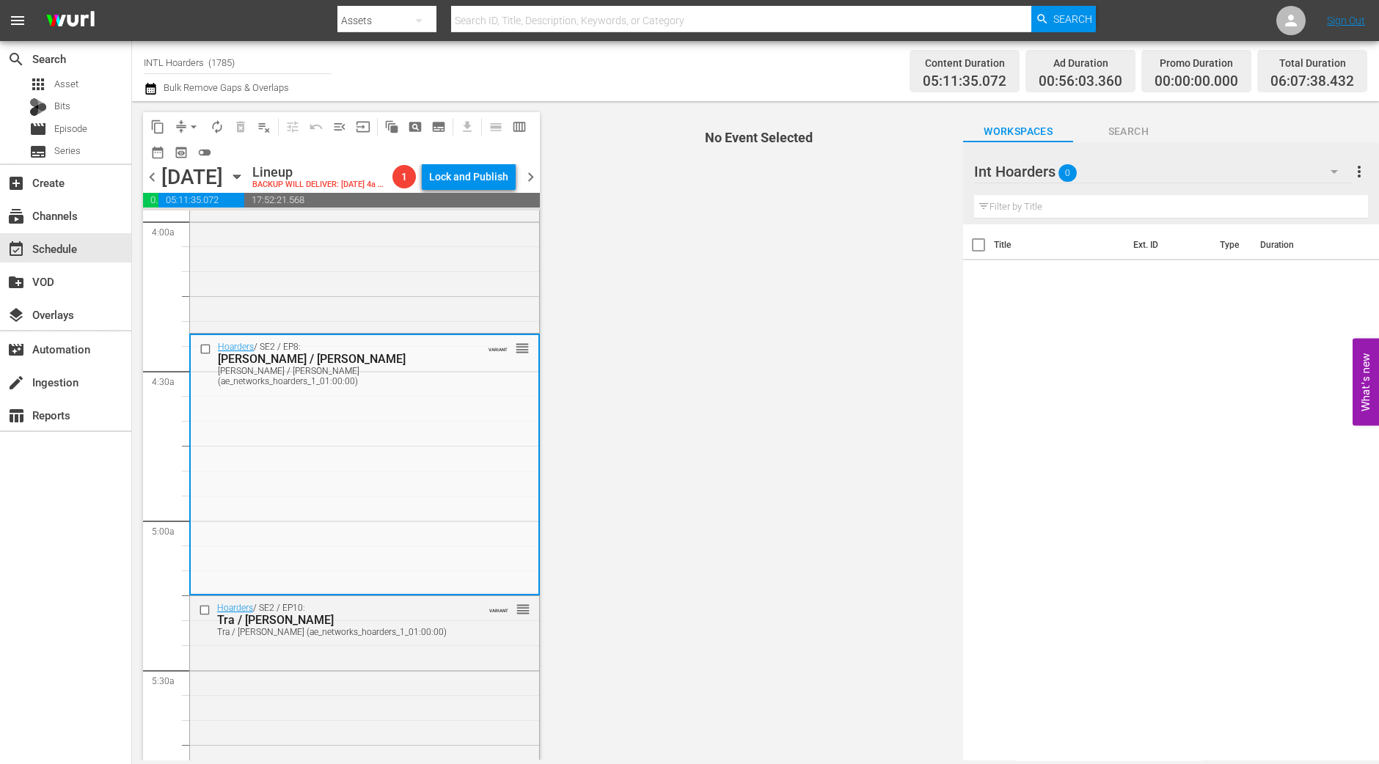
scroll to position [1283, 0]
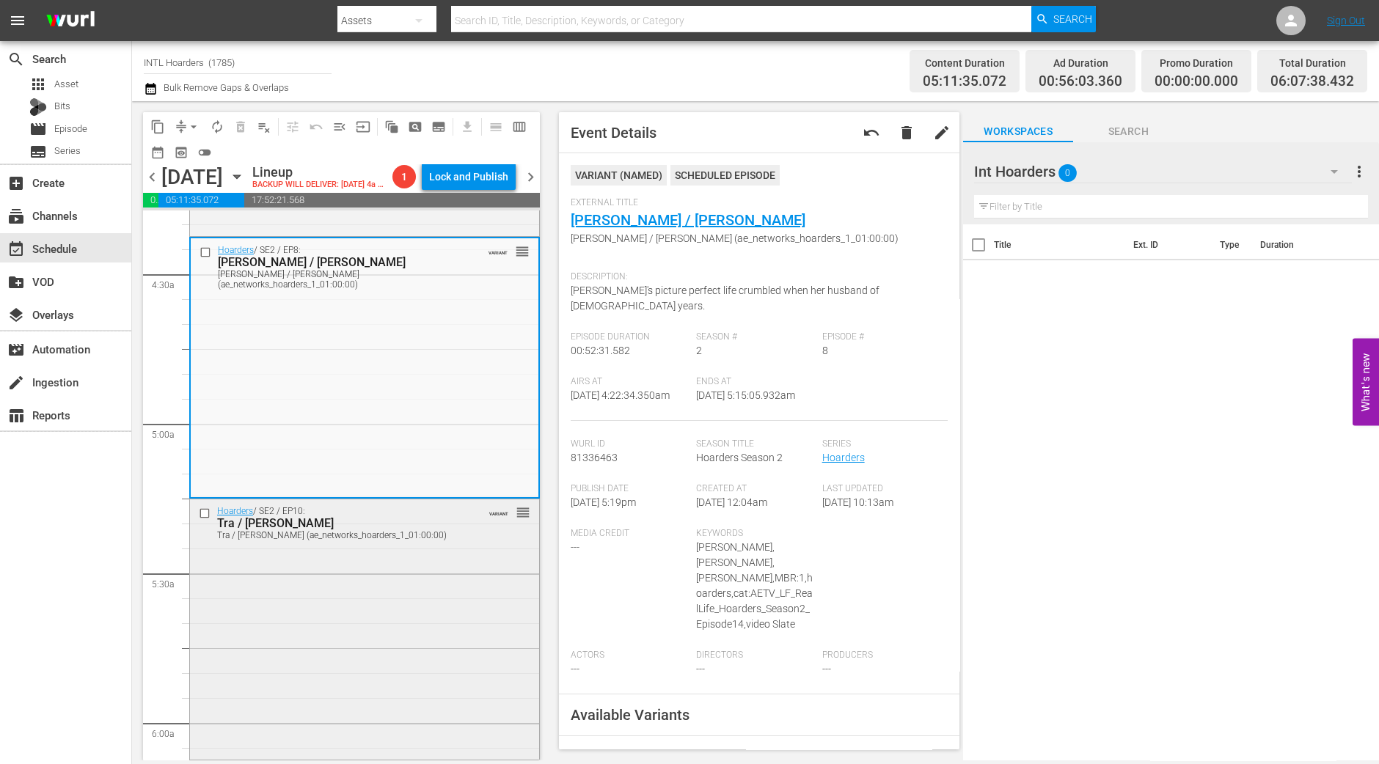
click at [439, 645] on div "Hoarders / SE2 / EP10: Tra / Jill Tra / Jill (ae_networks_hoarders_1_01:00:00) …" at bounding box center [364, 627] width 349 height 257
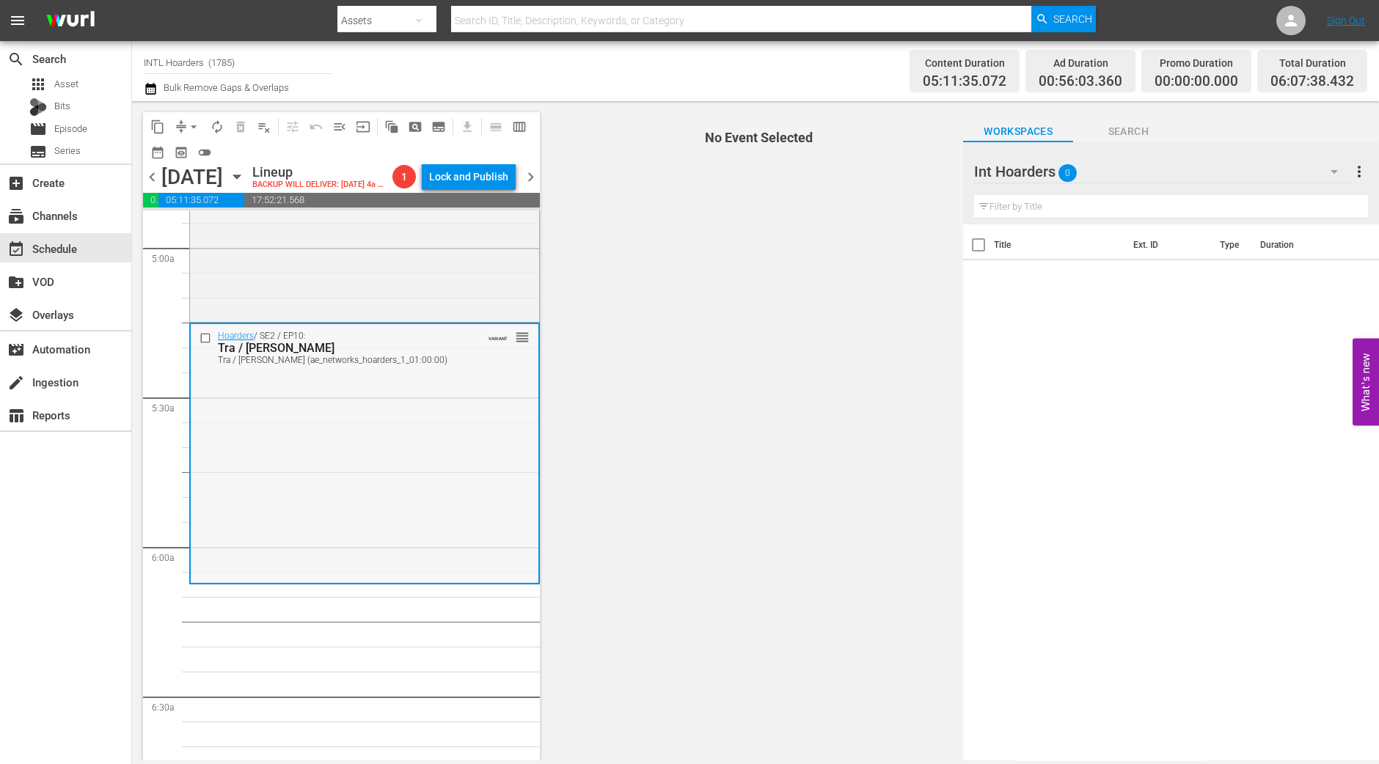
scroll to position [1466, 0]
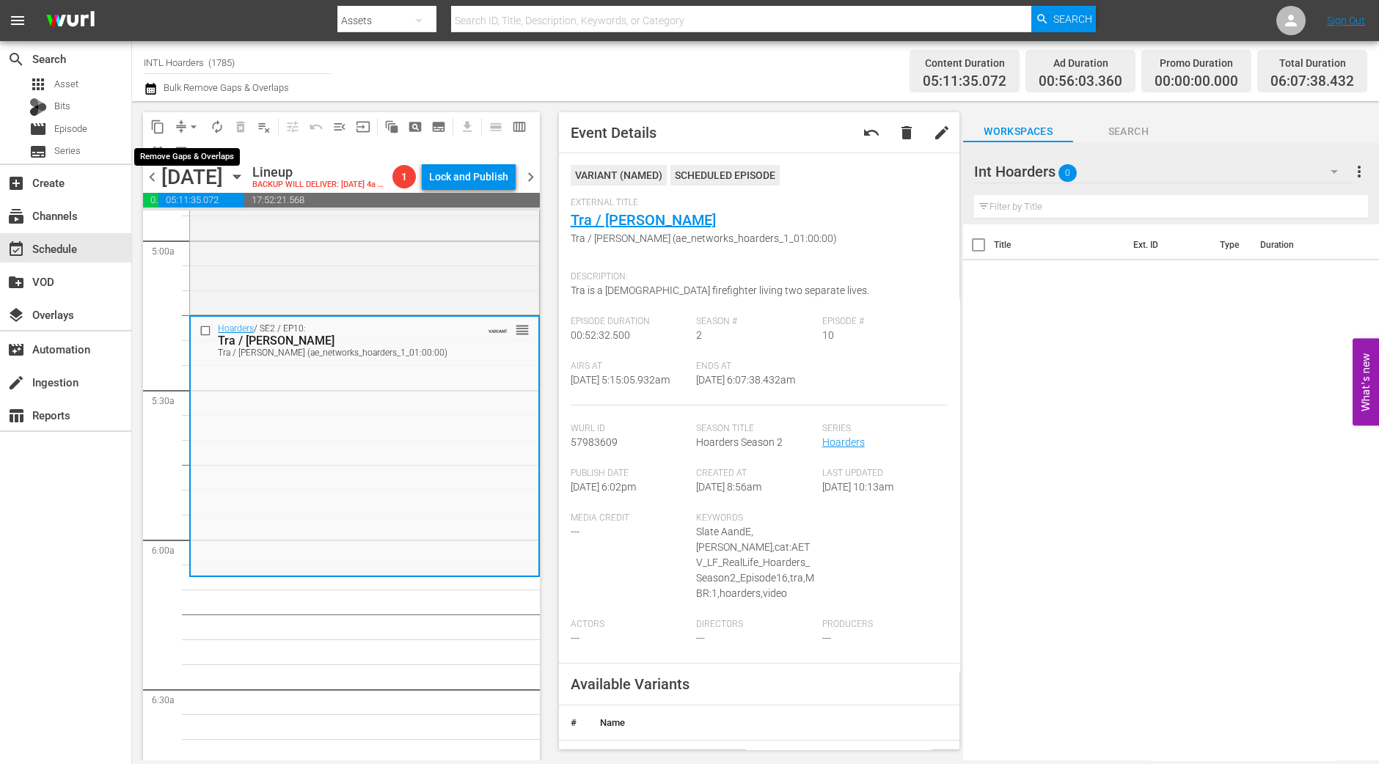
click at [190, 132] on span "arrow_drop_down" at bounding box center [193, 127] width 15 height 15
click at [197, 160] on li "Align to Midnight" at bounding box center [193, 156] width 121 height 24
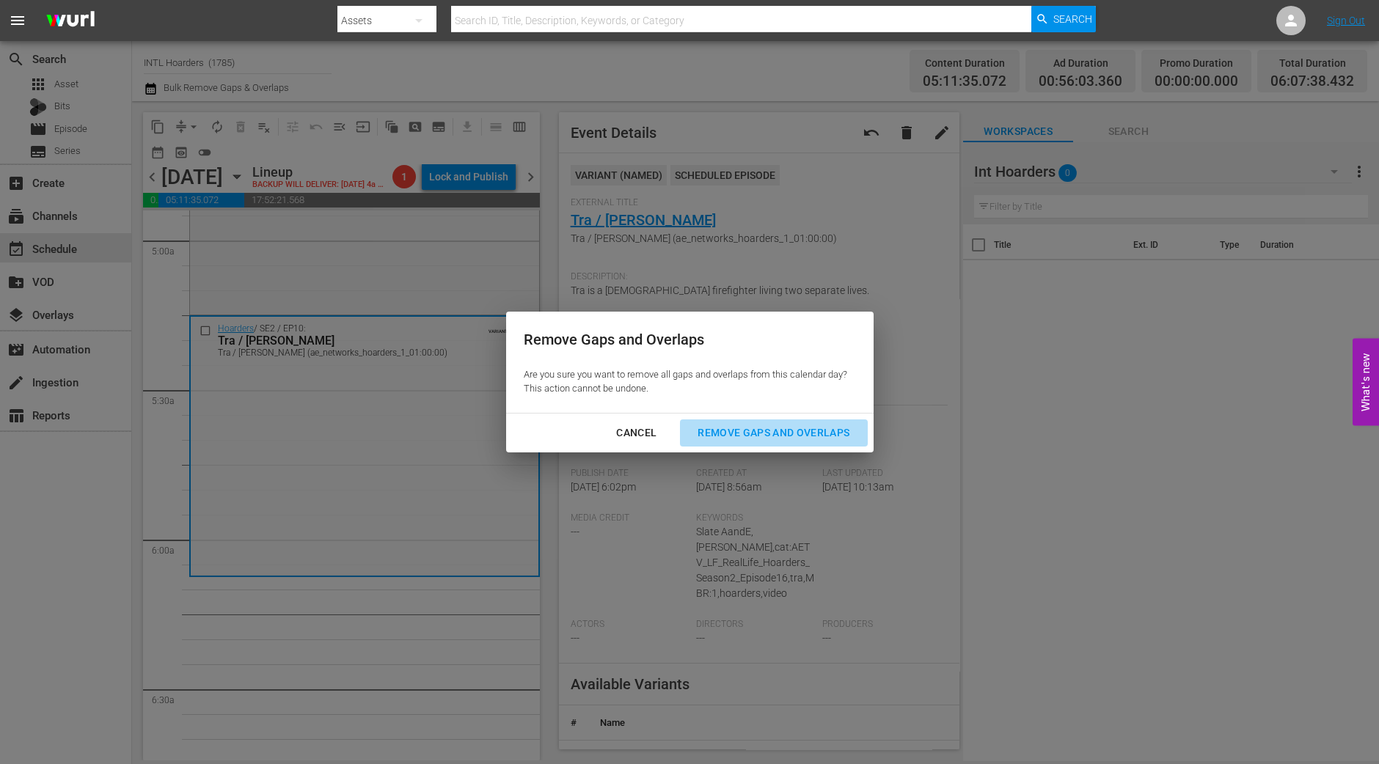
click at [799, 441] on div "Remove Gaps and Overlaps" at bounding box center [773, 433] width 175 height 18
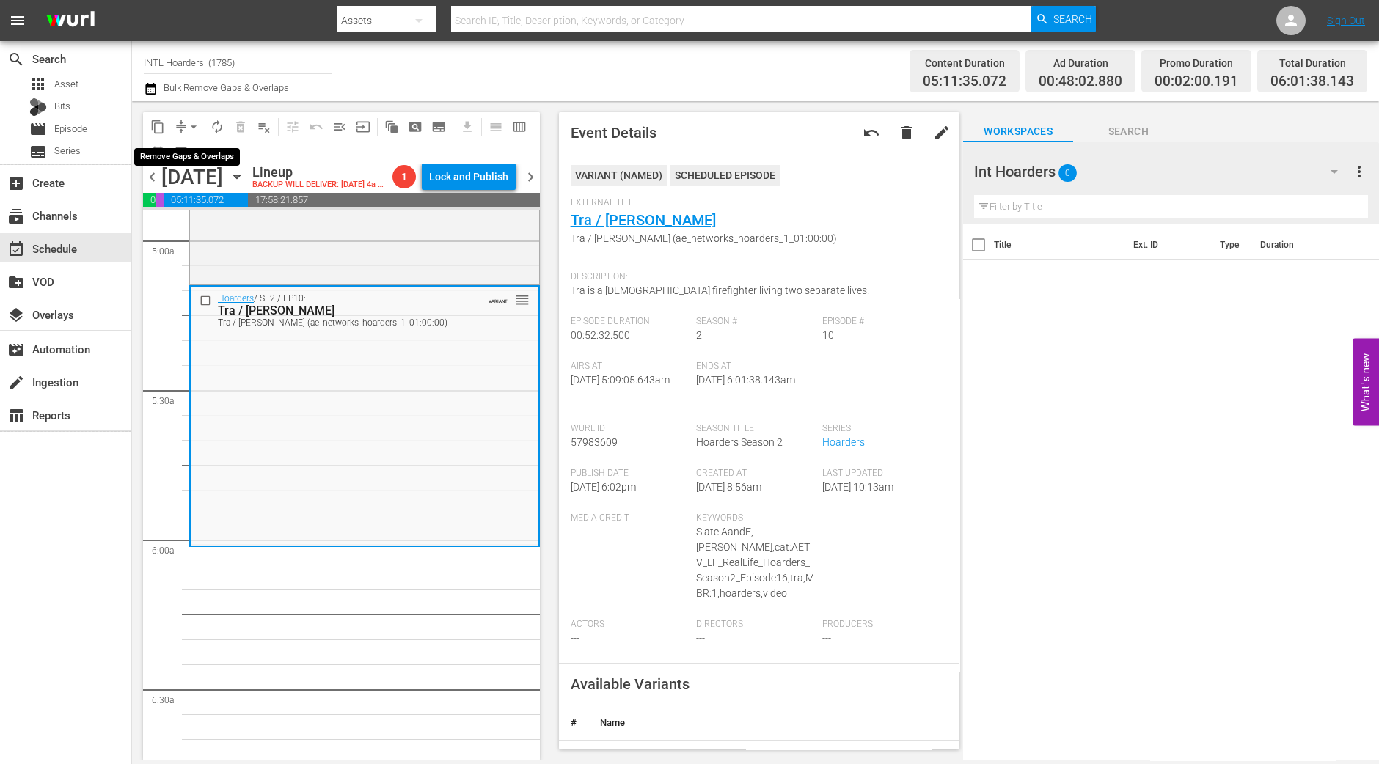
click at [194, 126] on span "arrow_drop_down" at bounding box center [193, 127] width 15 height 15
click at [205, 161] on li "Align to Midnight" at bounding box center [193, 156] width 121 height 24
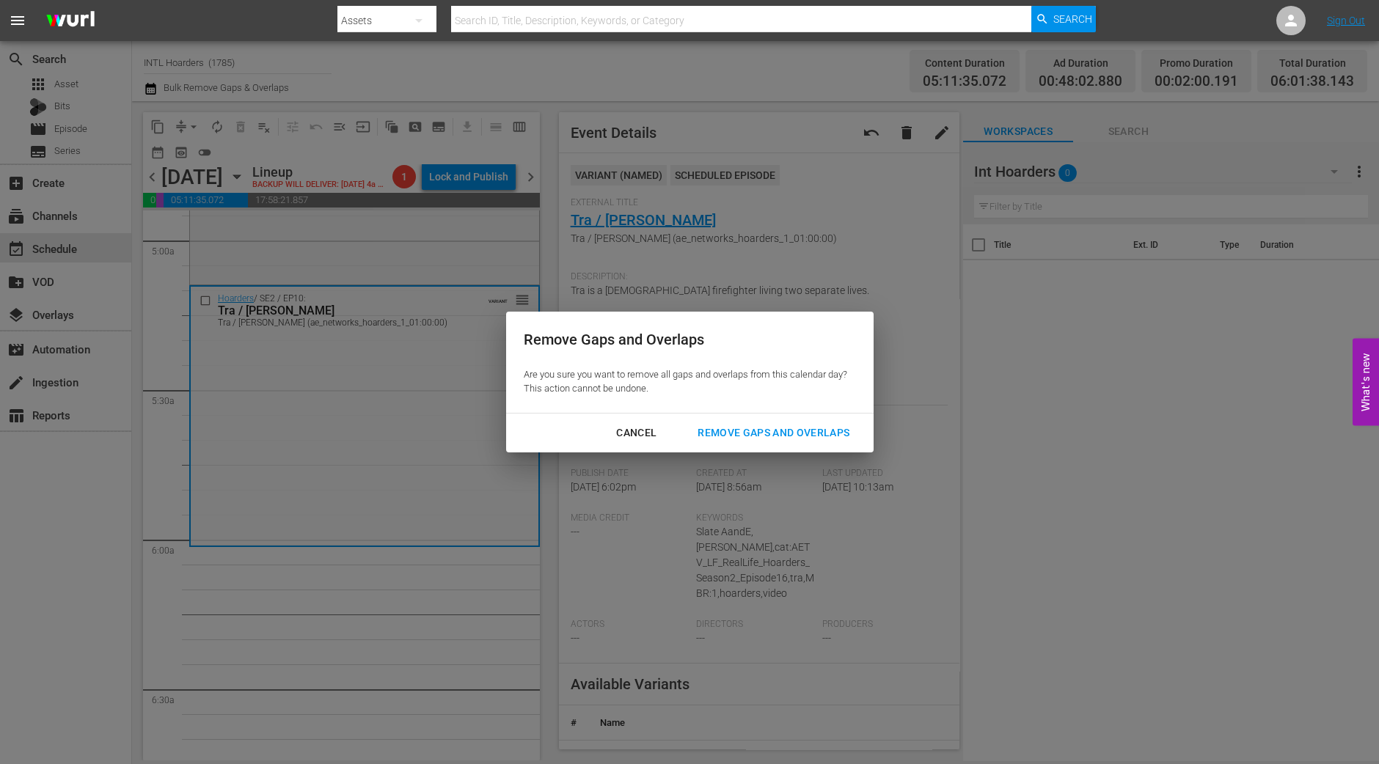
click at [768, 430] on div "Remove Gaps and Overlaps" at bounding box center [773, 433] width 175 height 18
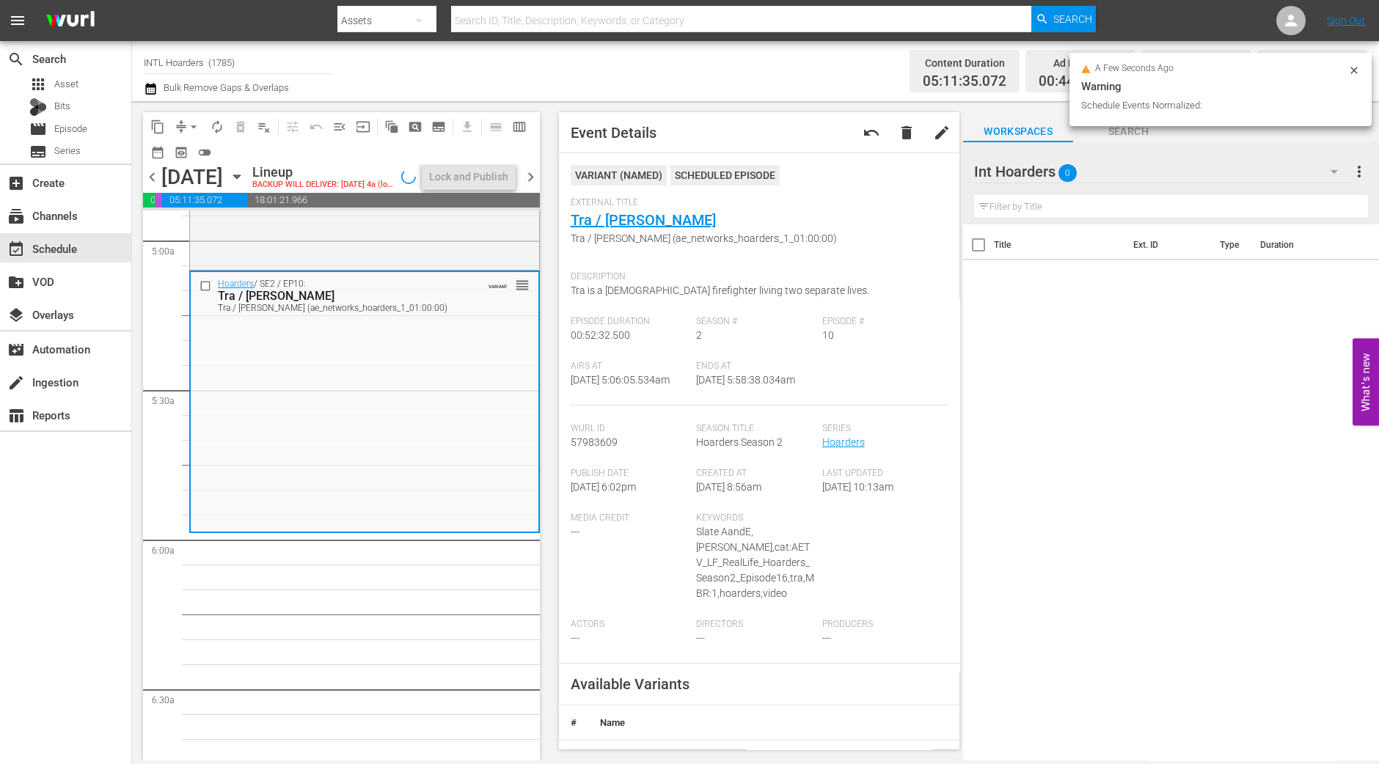
scroll to position [1492, 0]
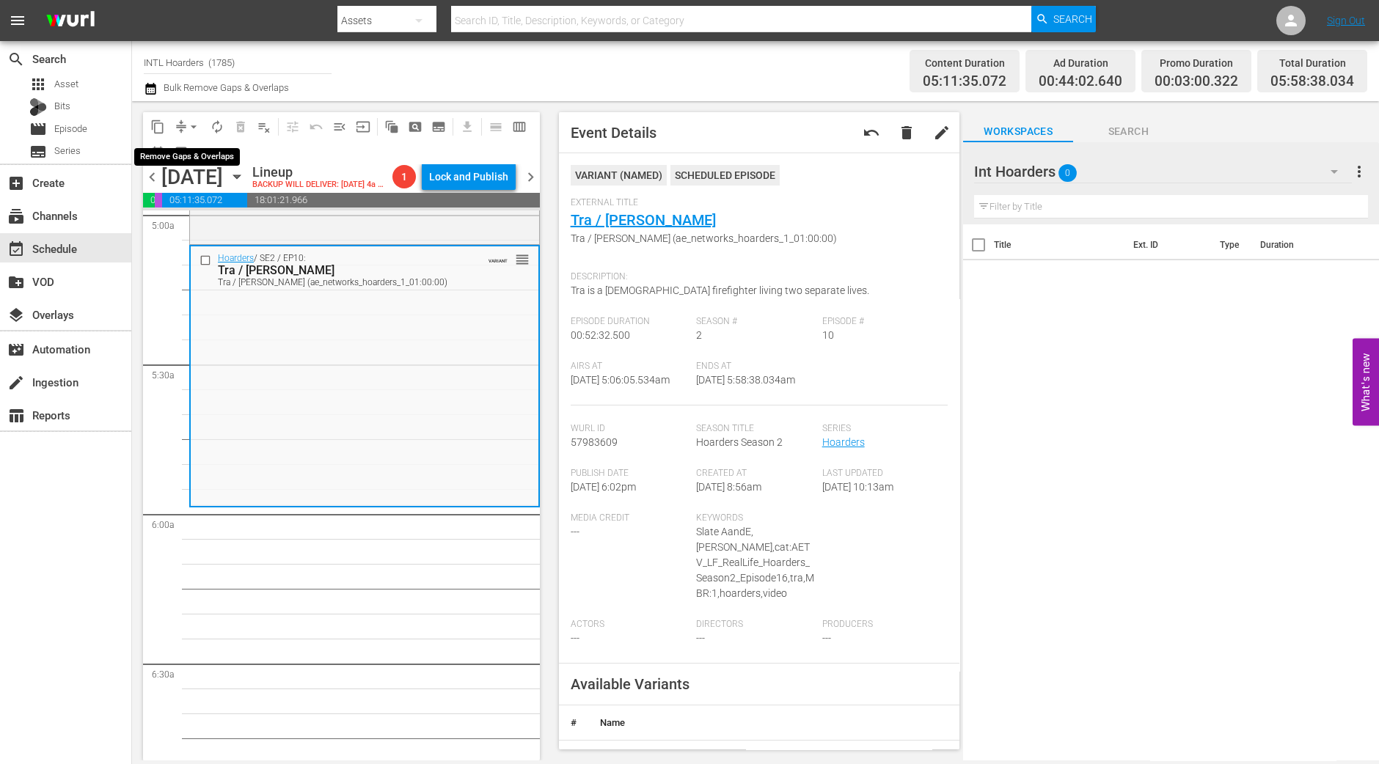
drag, startPoint x: 191, startPoint y: 127, endPoint x: 191, endPoint y: 136, distance: 9.6
click at [191, 128] on span "arrow_drop_down" at bounding box center [193, 127] width 15 height 15
click at [197, 161] on li "Align to Midnight" at bounding box center [193, 156] width 121 height 24
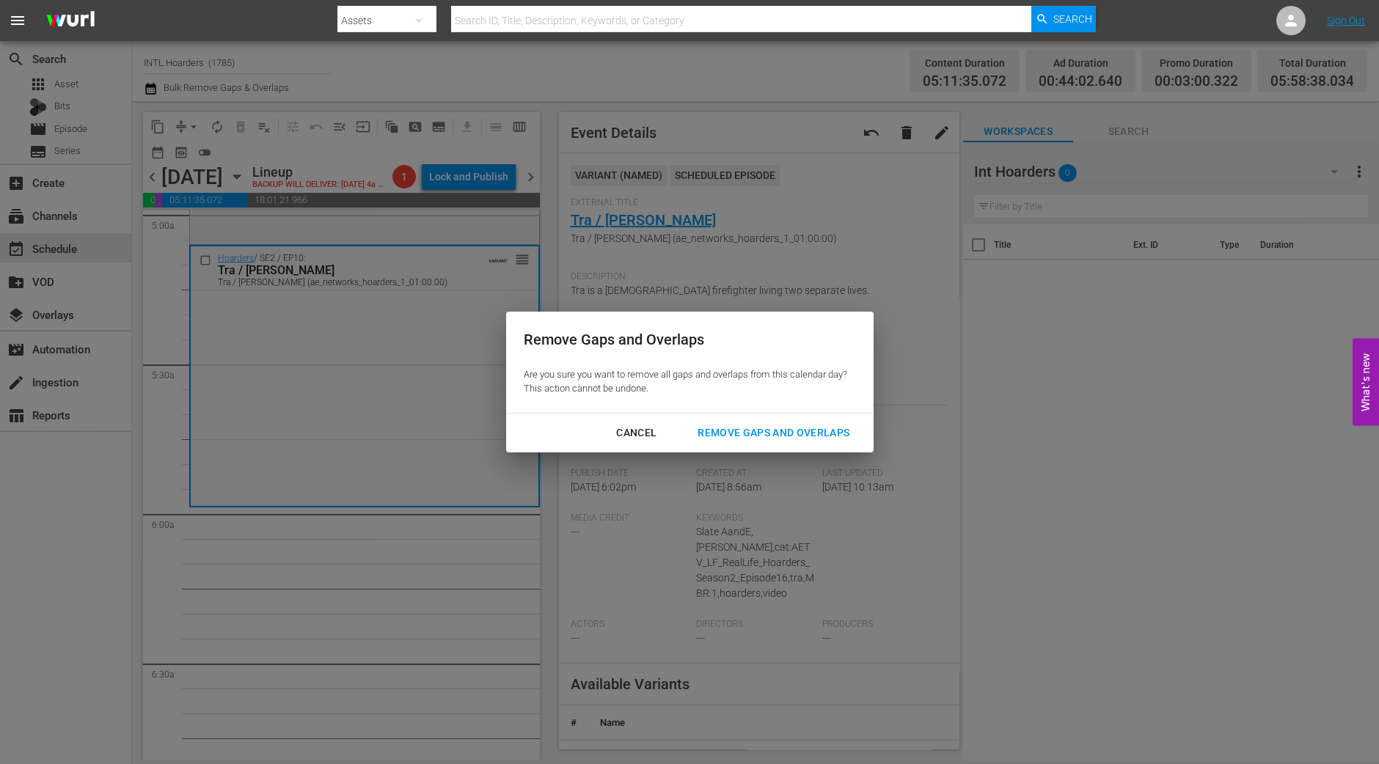
click at [759, 428] on div "Remove Gaps and Overlaps" at bounding box center [773, 433] width 175 height 18
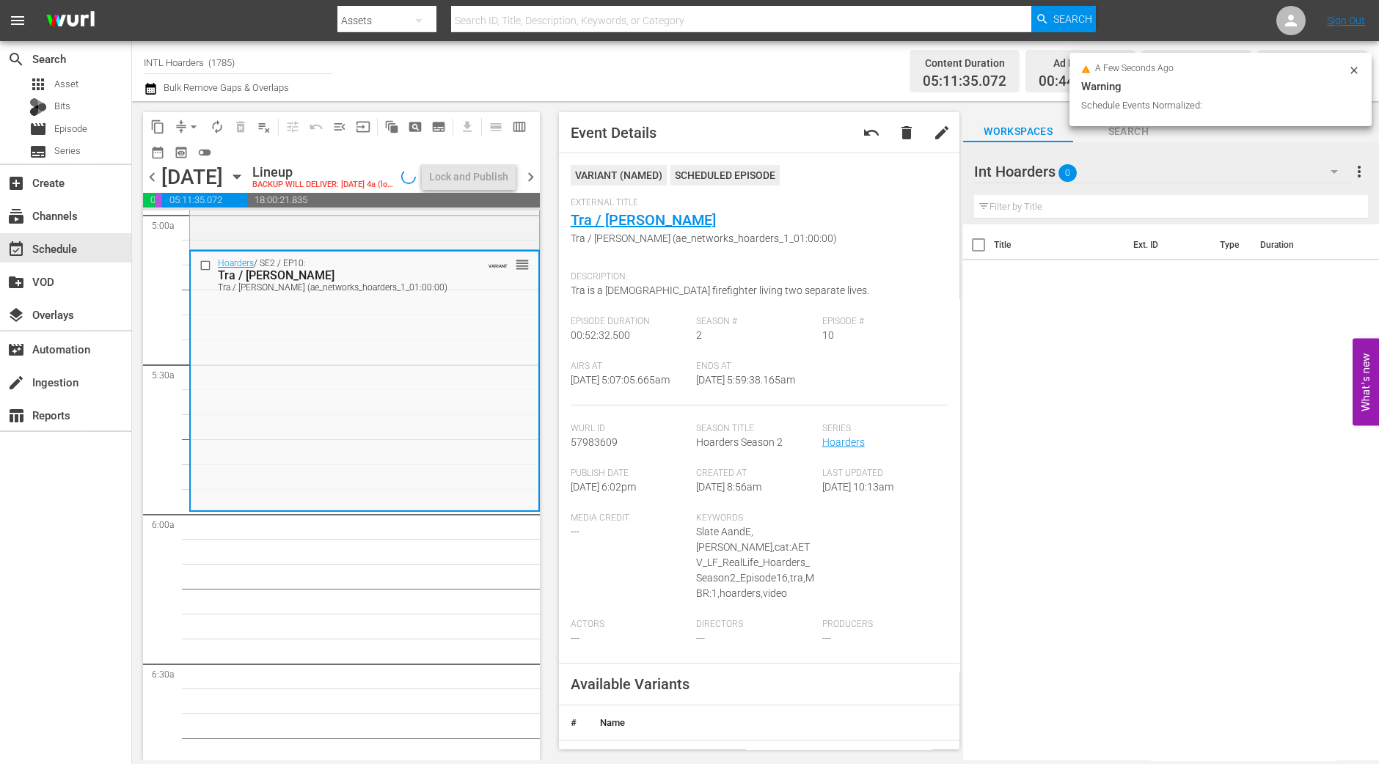
scroll to position [1466, 0]
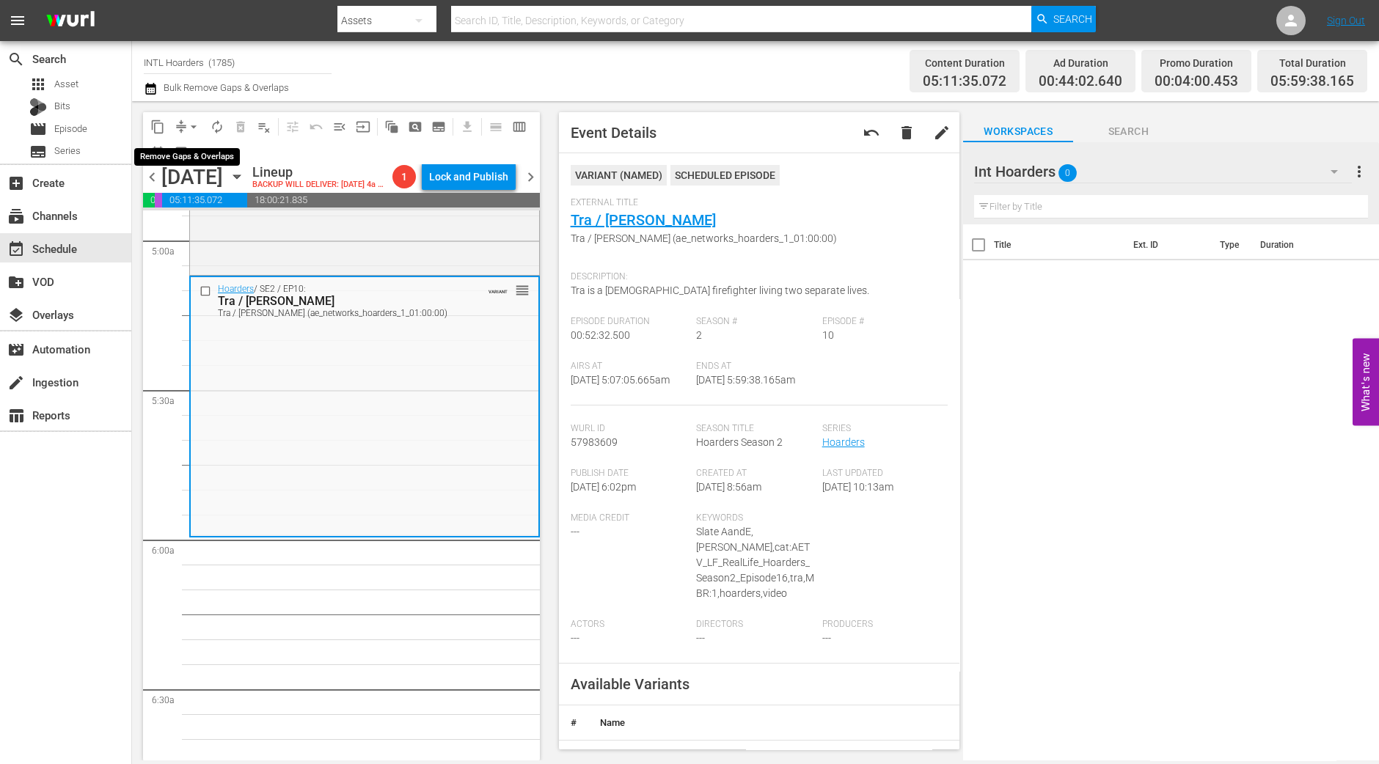
drag, startPoint x: 192, startPoint y: 129, endPoint x: 191, endPoint y: 136, distance: 7.4
click at [192, 130] on span "arrow_drop_down" at bounding box center [193, 127] width 15 height 15
click at [191, 147] on li "Align to Midnight" at bounding box center [193, 156] width 121 height 24
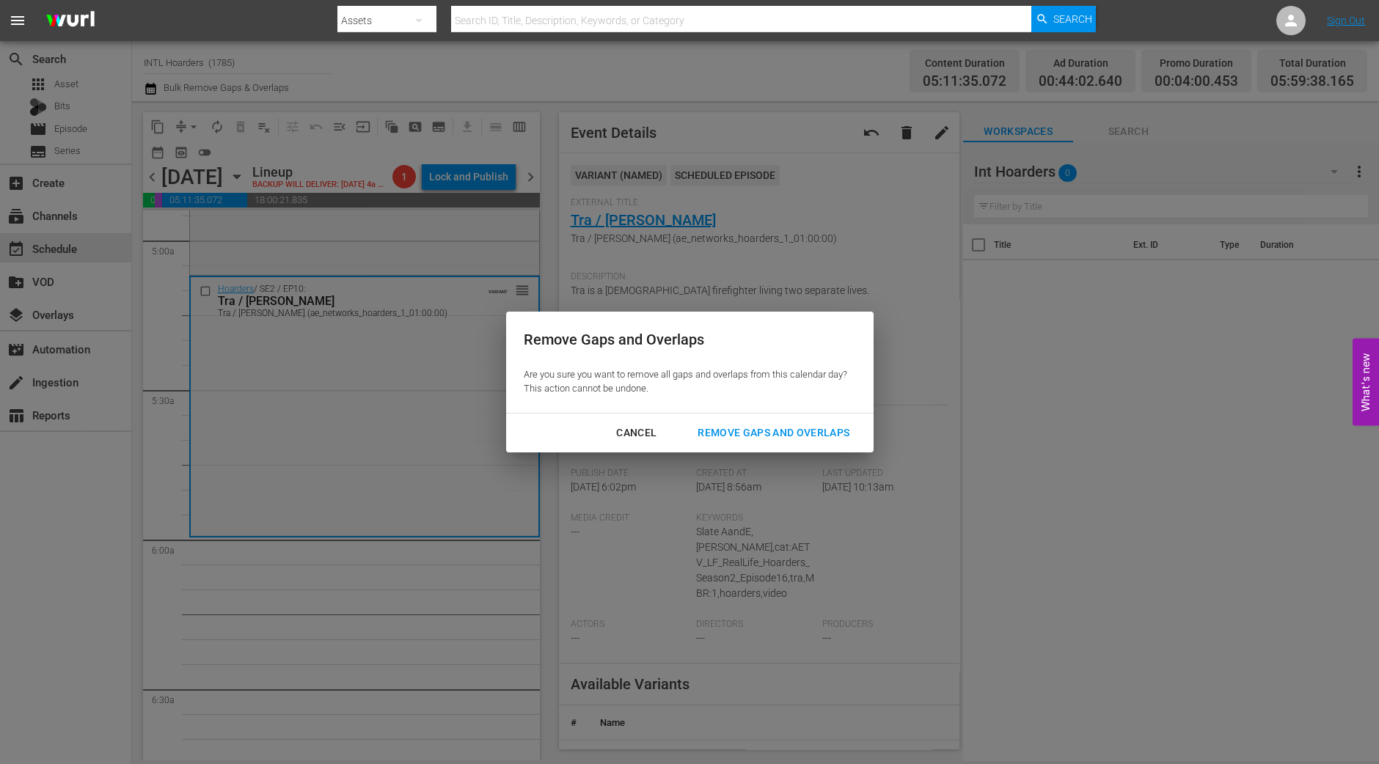
click at [736, 426] on div "Remove Gaps and Overlaps" at bounding box center [773, 433] width 175 height 18
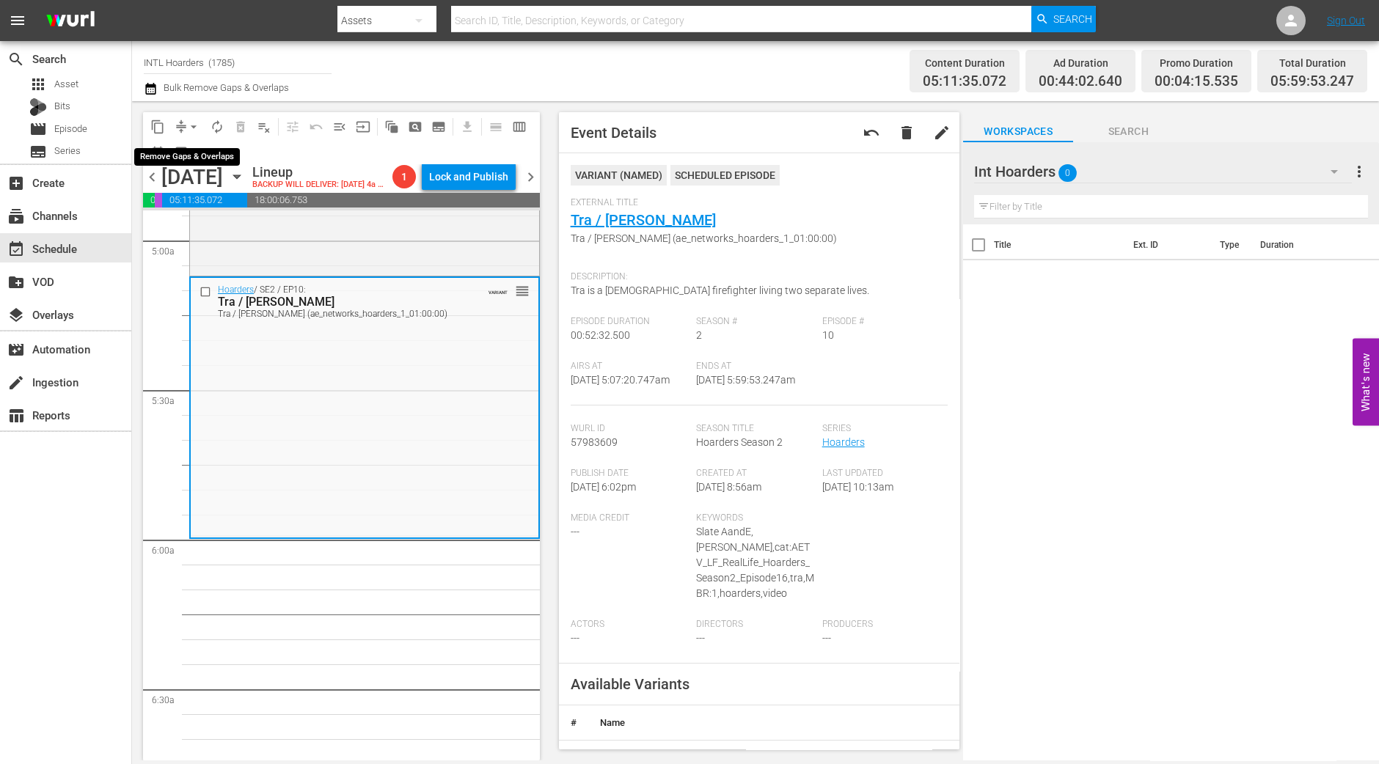
click at [191, 126] on span "arrow_drop_down" at bounding box center [193, 127] width 15 height 15
click at [208, 157] on li "Align to Midnight" at bounding box center [193, 156] width 121 height 24
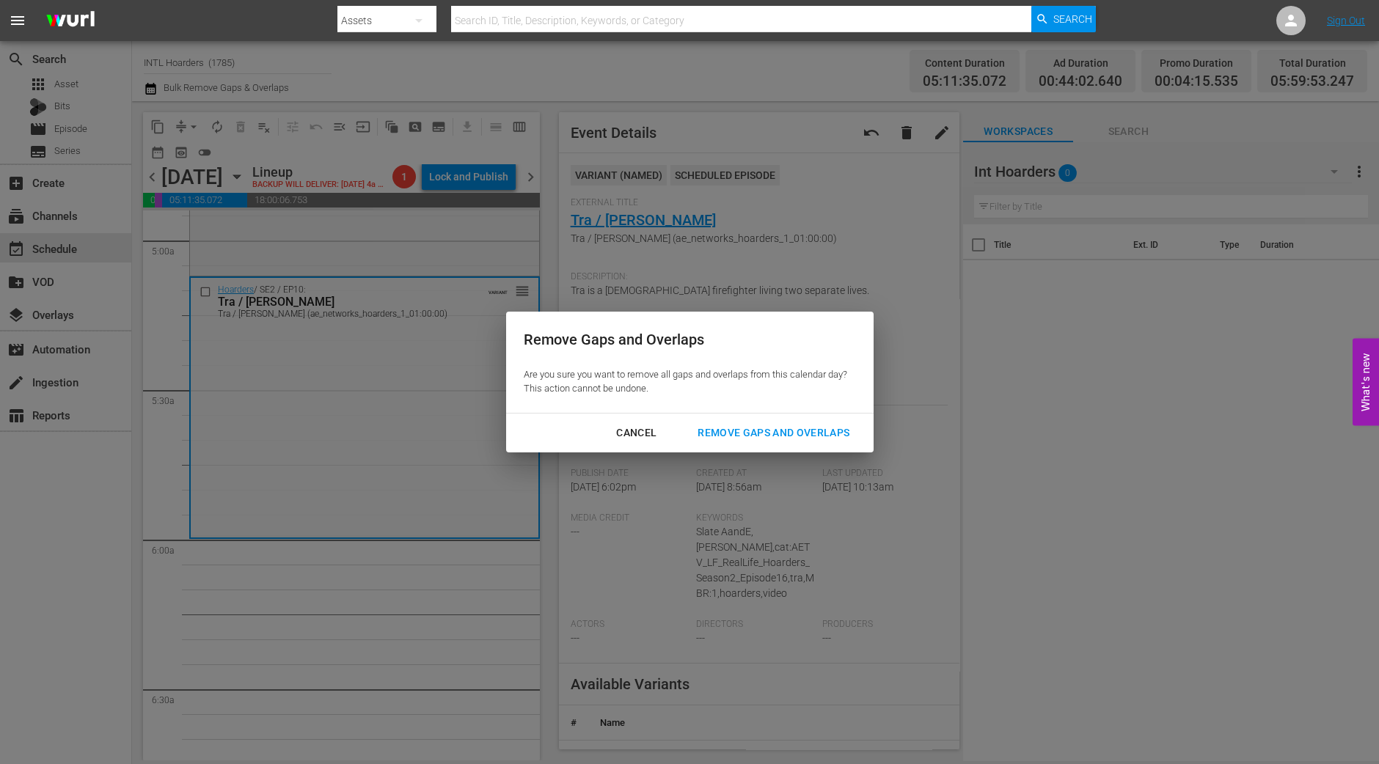
click at [792, 438] on div "Remove Gaps and Overlaps" at bounding box center [773, 433] width 175 height 18
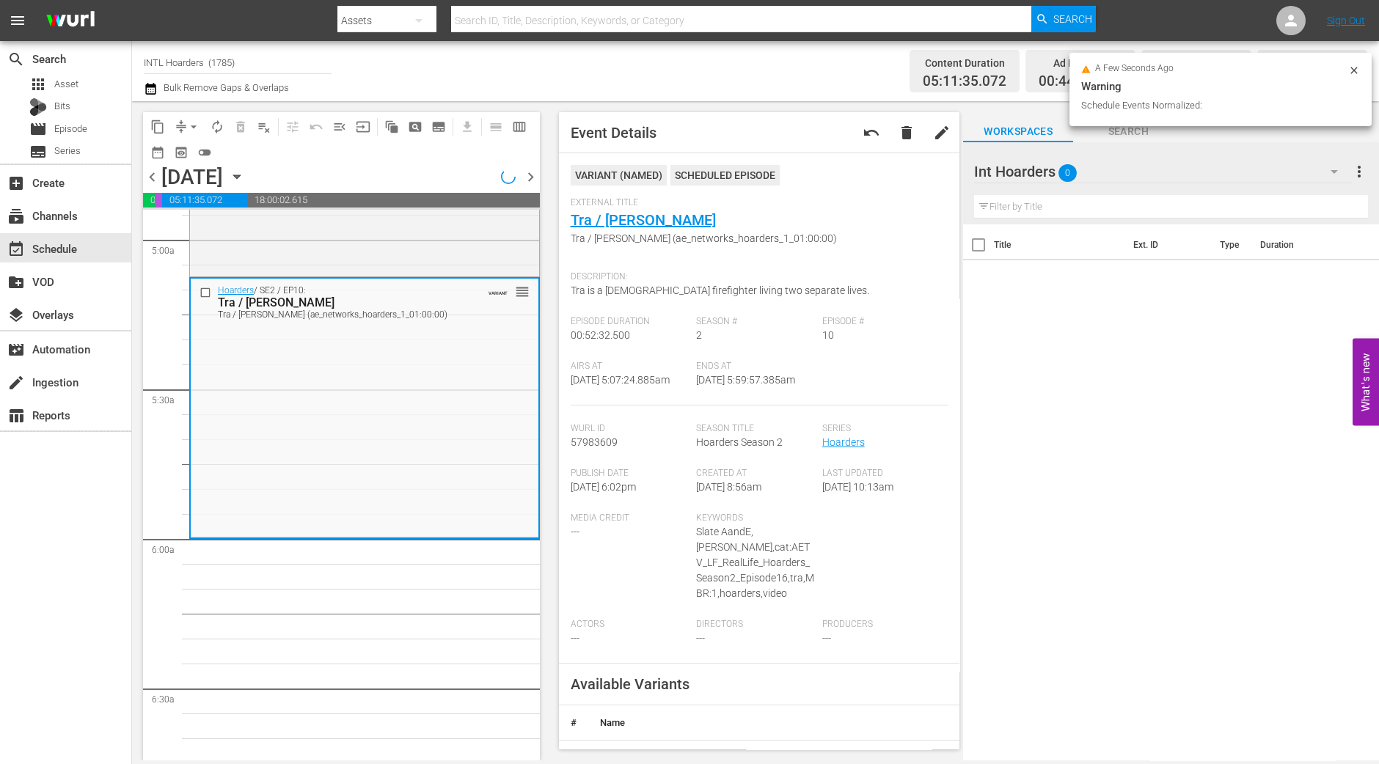
scroll to position [1441, 0]
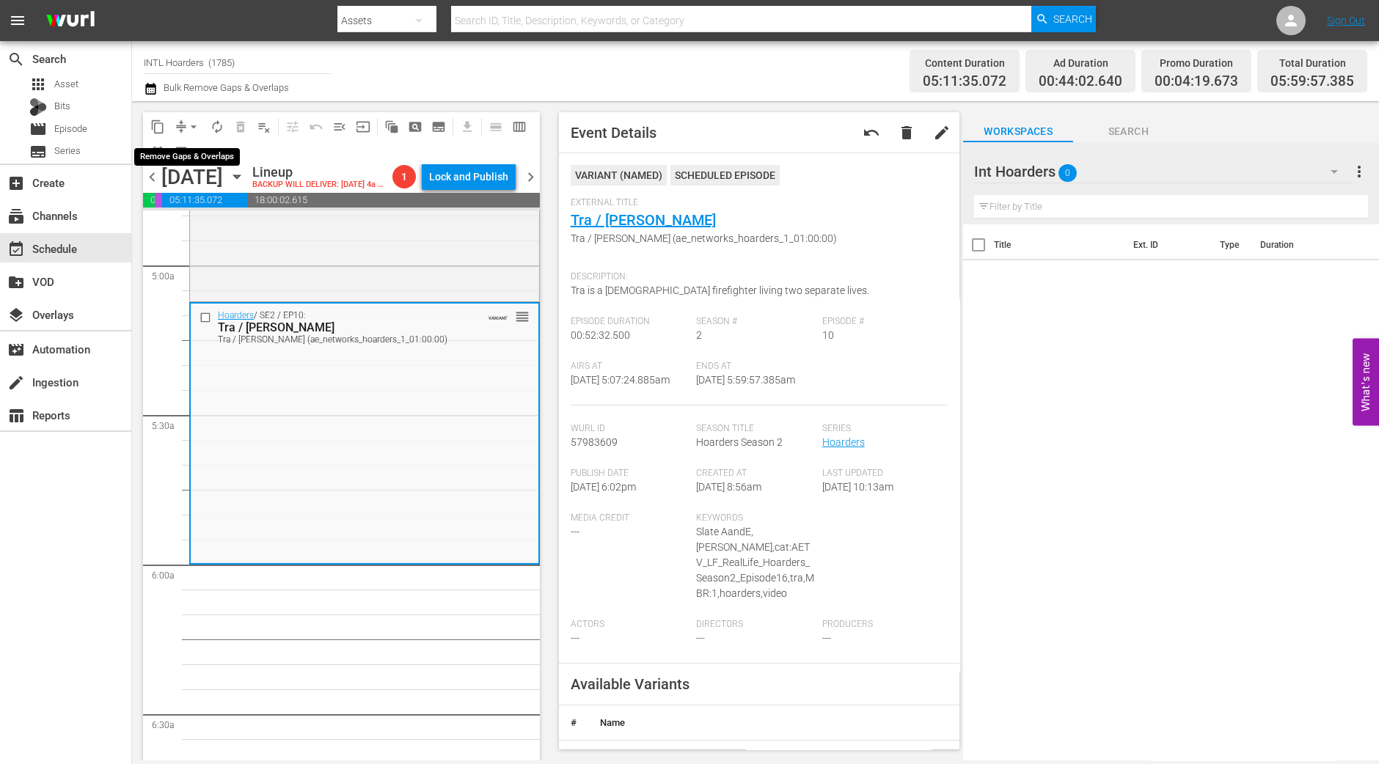
click at [188, 123] on span "arrow_drop_down" at bounding box center [193, 127] width 15 height 15
click at [193, 155] on li "Align to Midnight" at bounding box center [193, 156] width 121 height 24
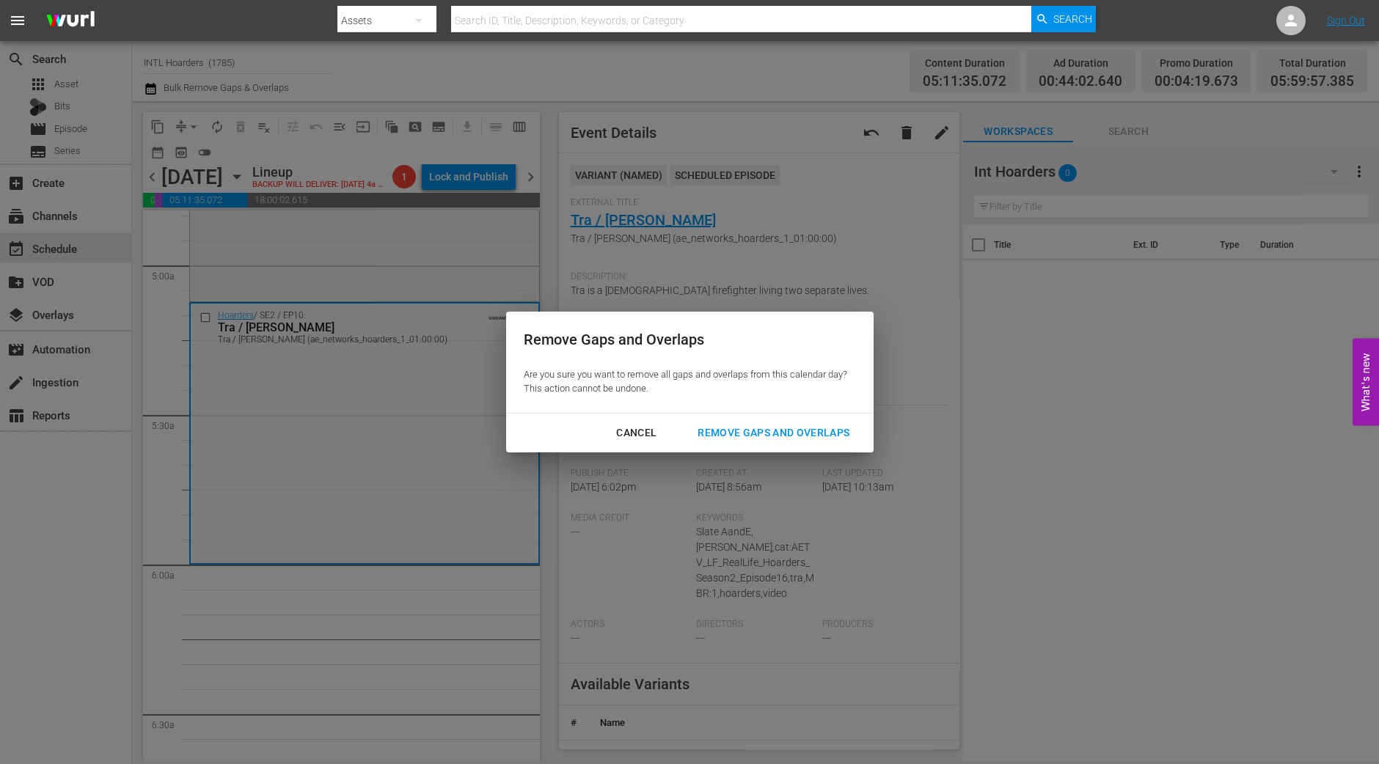
click at [804, 430] on div "Remove Gaps and Overlaps" at bounding box center [773, 433] width 175 height 18
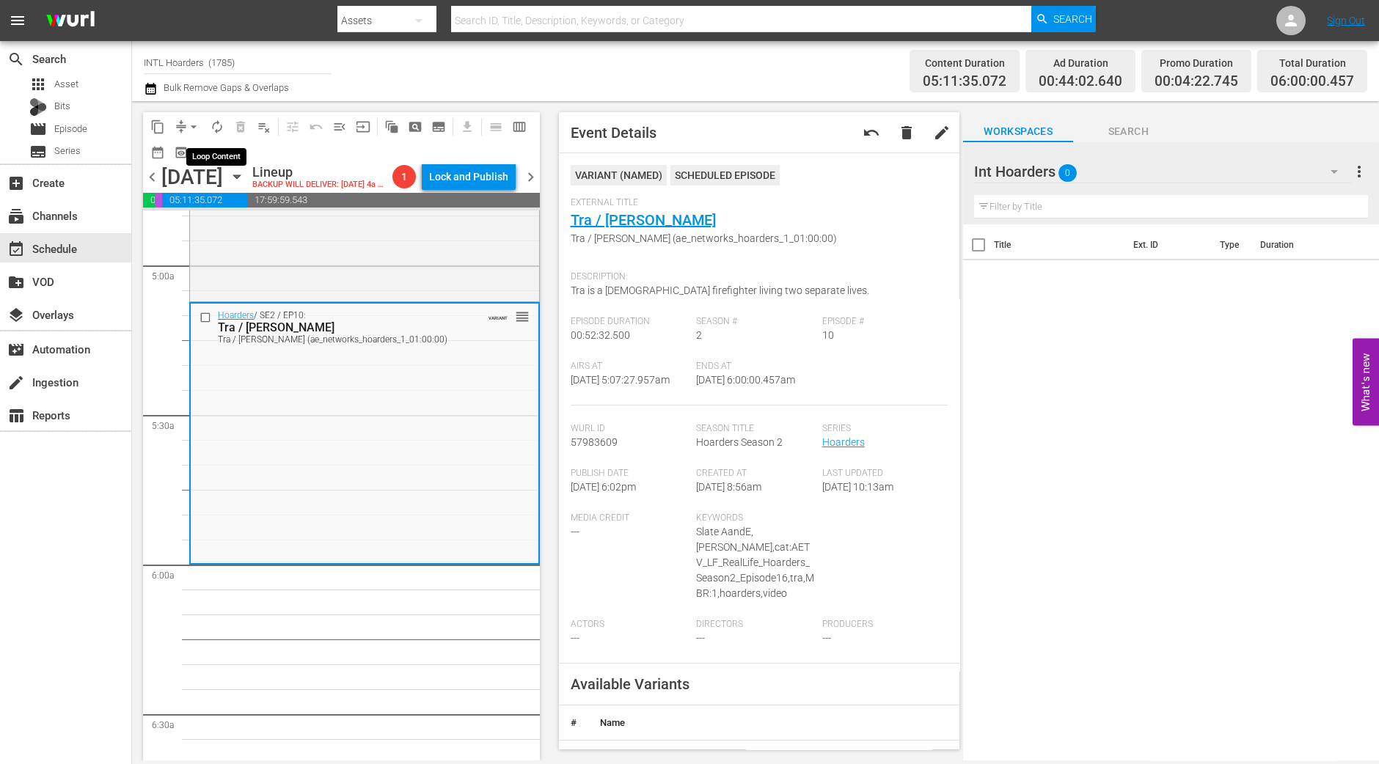
click at [212, 123] on span "autorenew_outlined" at bounding box center [217, 127] width 15 height 15
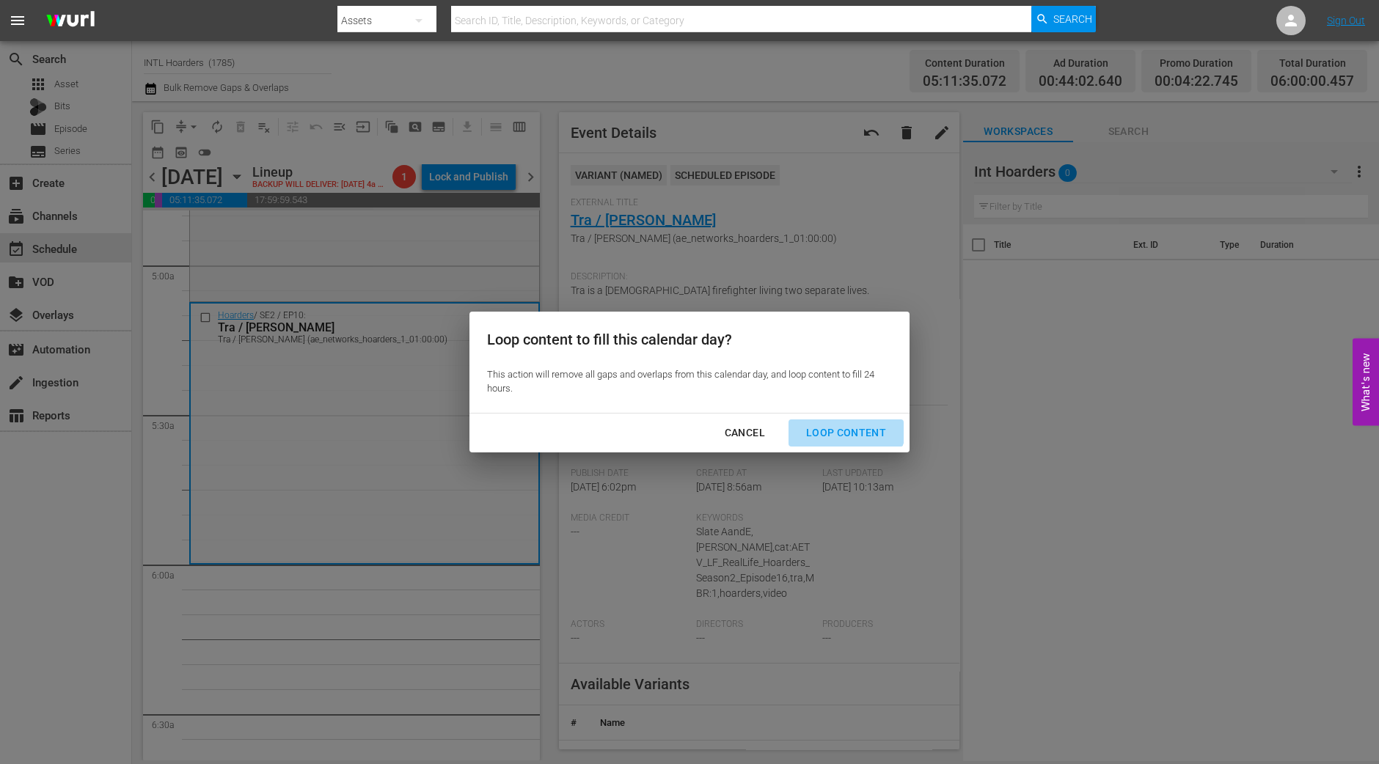
click at [833, 420] on button "Loop Content" at bounding box center [845, 432] width 115 height 27
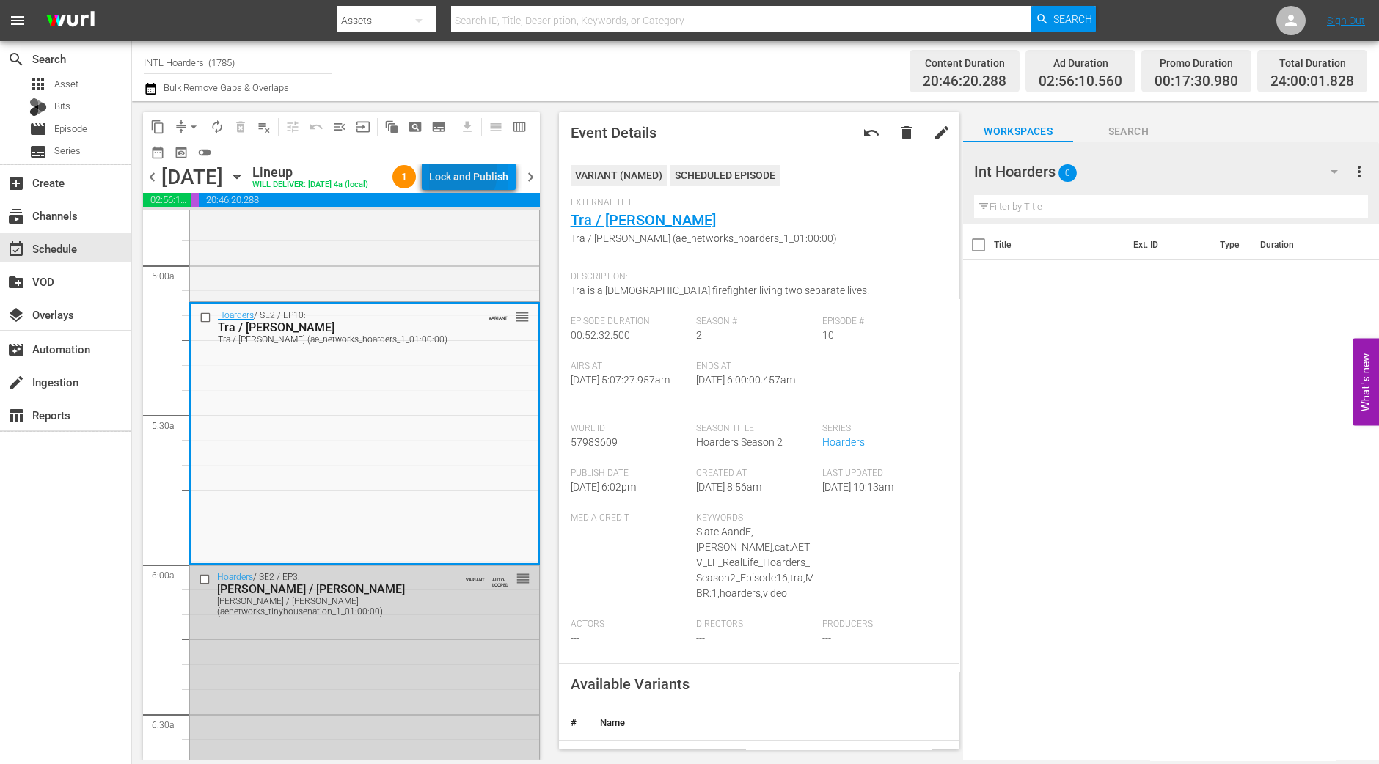
click at [455, 174] on div "Lock and Publish" at bounding box center [468, 177] width 79 height 26
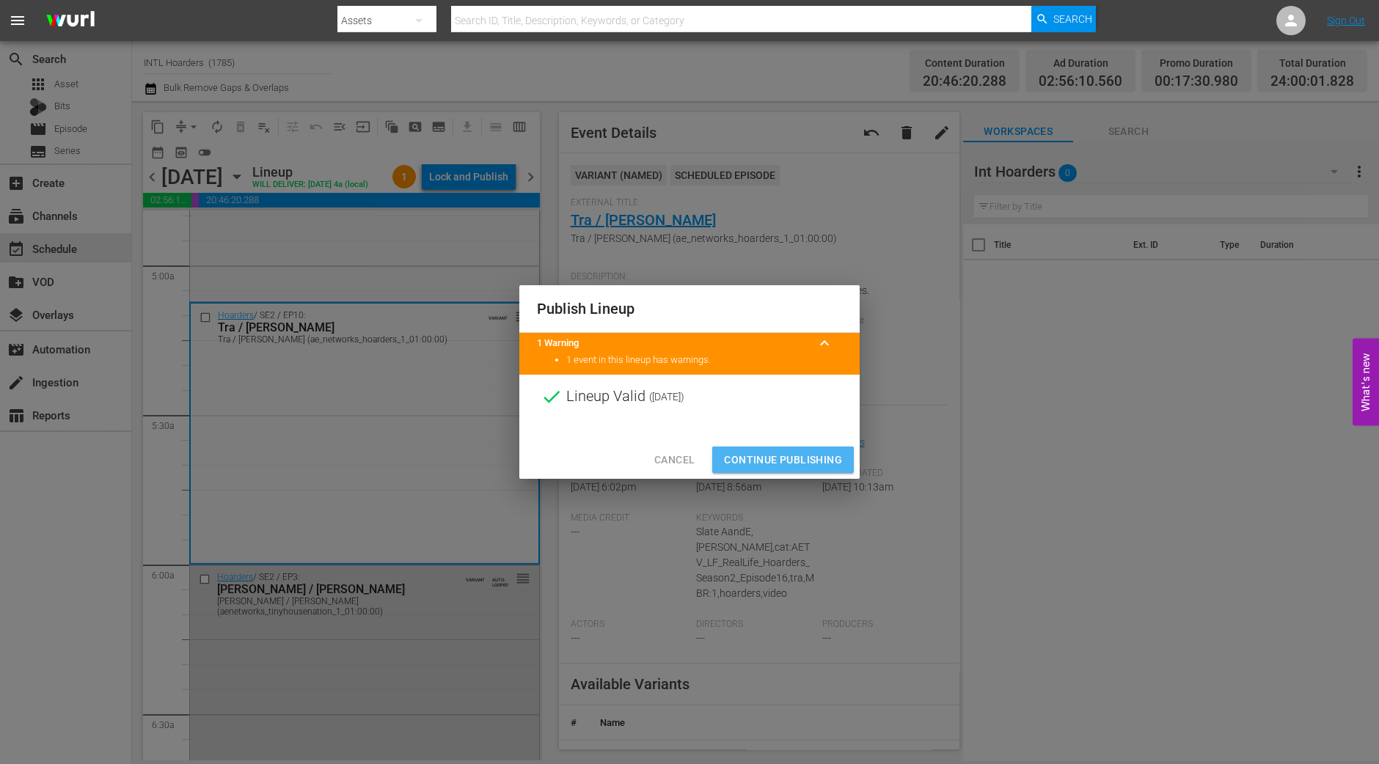
click at [758, 449] on button "Continue Publishing" at bounding box center [783, 460] width 142 height 27
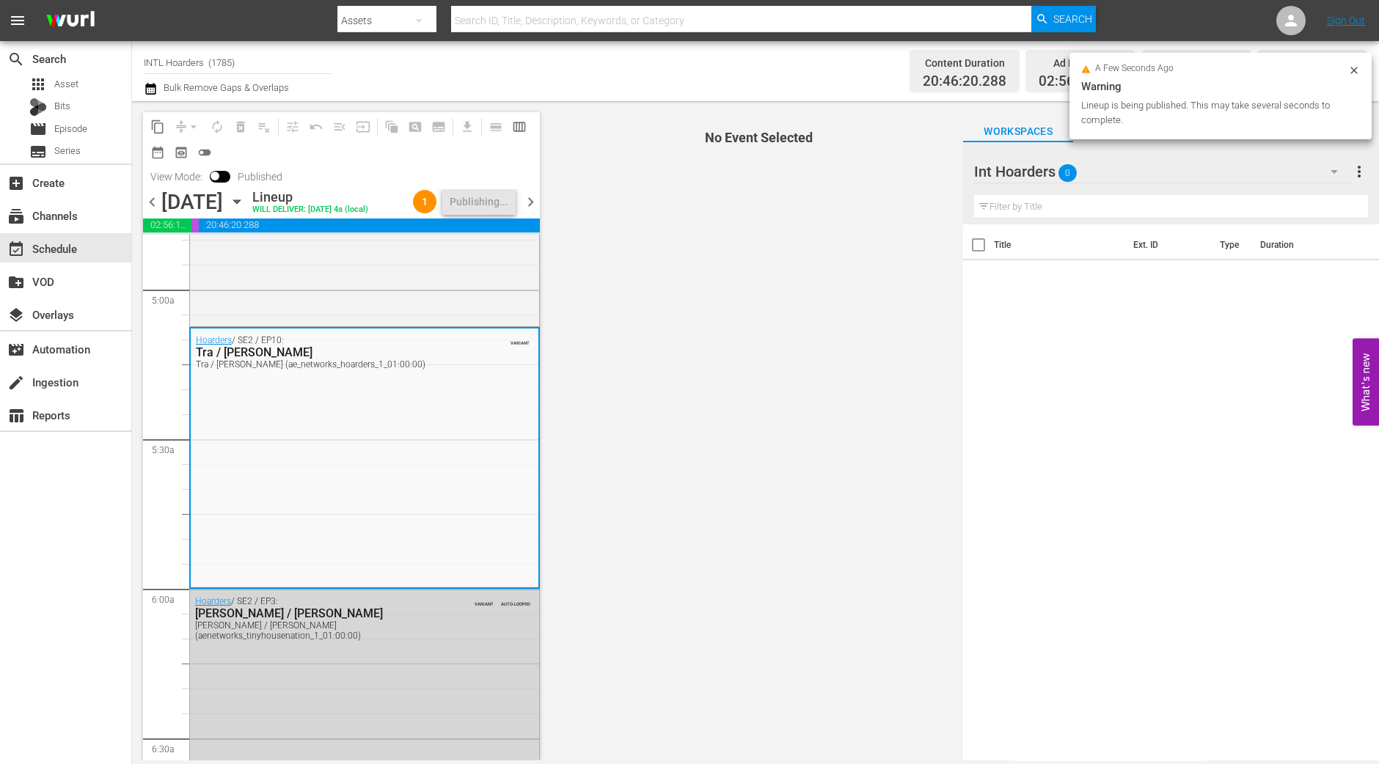
click at [153, 198] on span "chevron_left" at bounding box center [152, 202] width 18 height 18
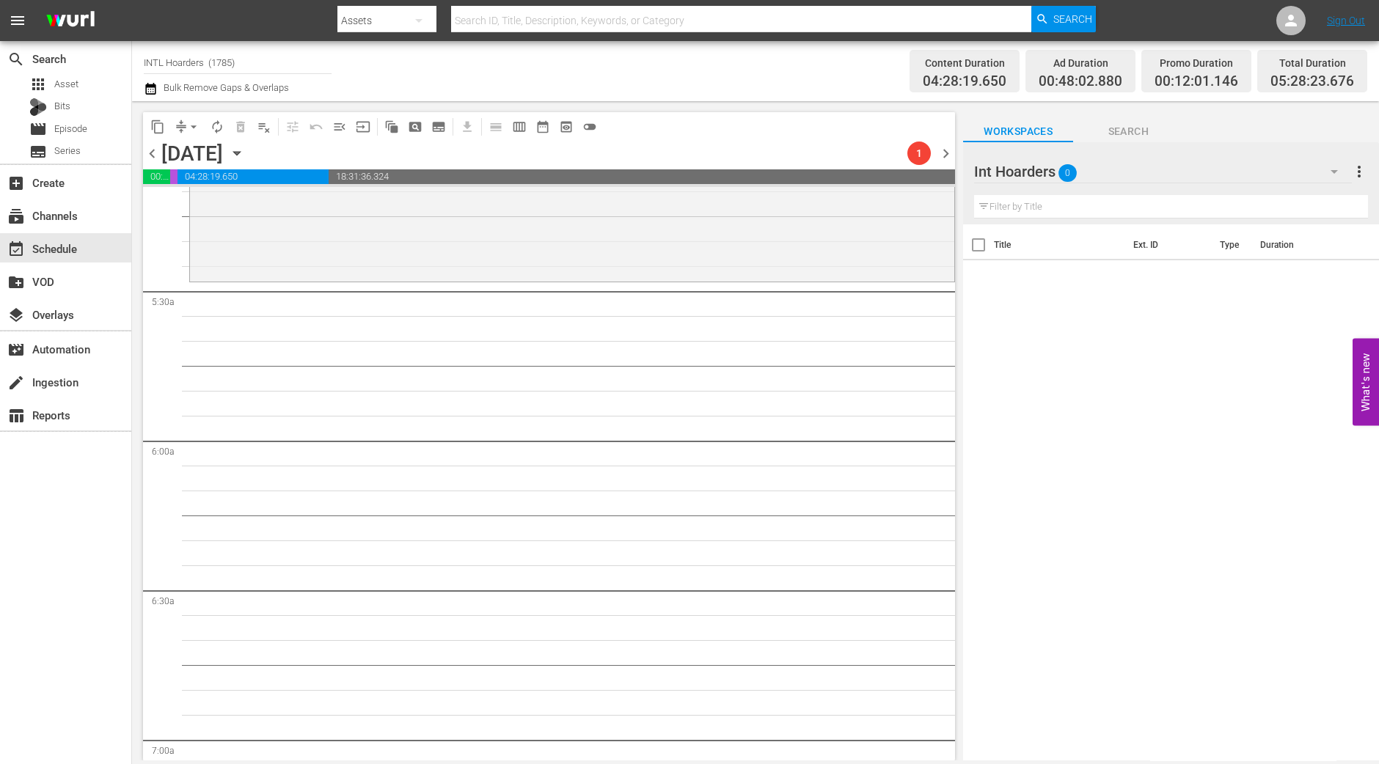
scroll to position [1492, 0]
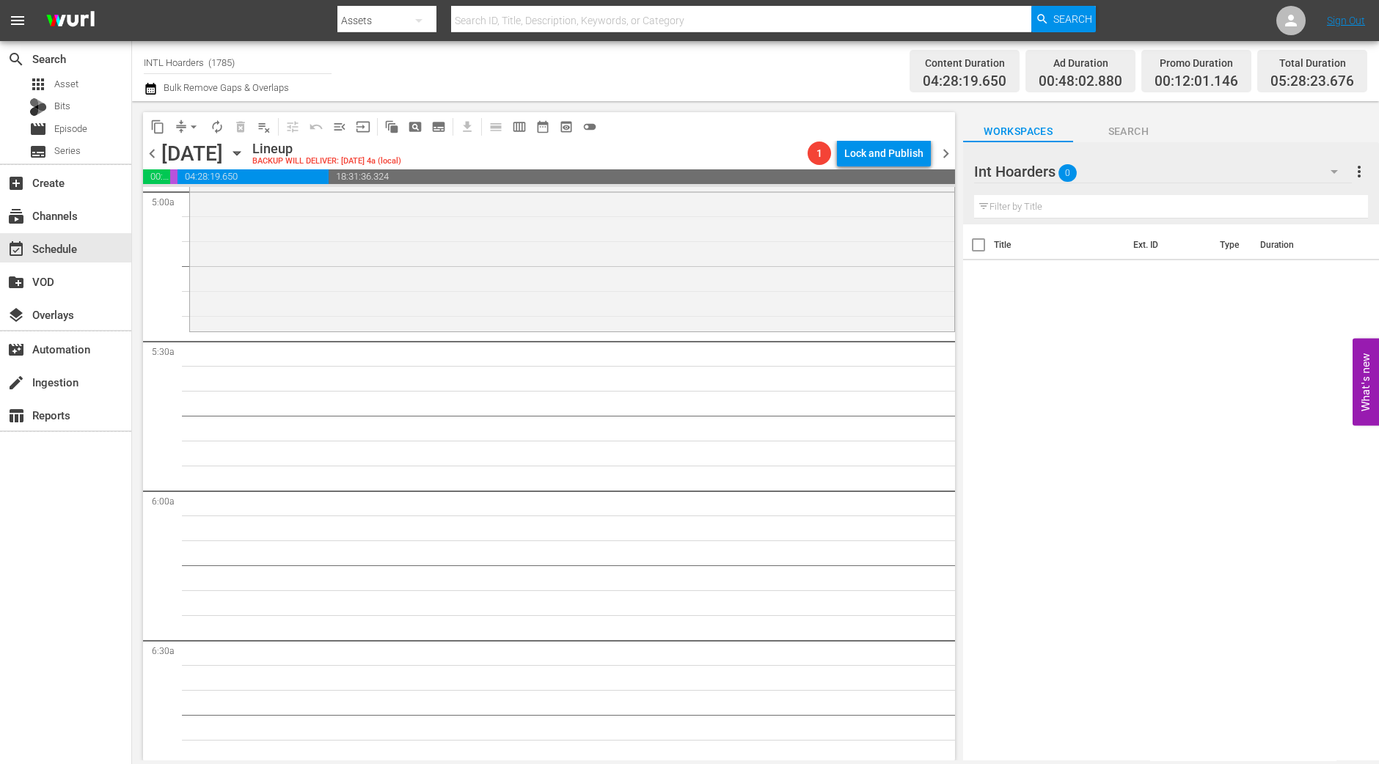
click at [760, 302] on div "Hoarders / SE2 / EP2: Judi / Gail VARIANT reorder" at bounding box center [572, 196] width 764 height 268
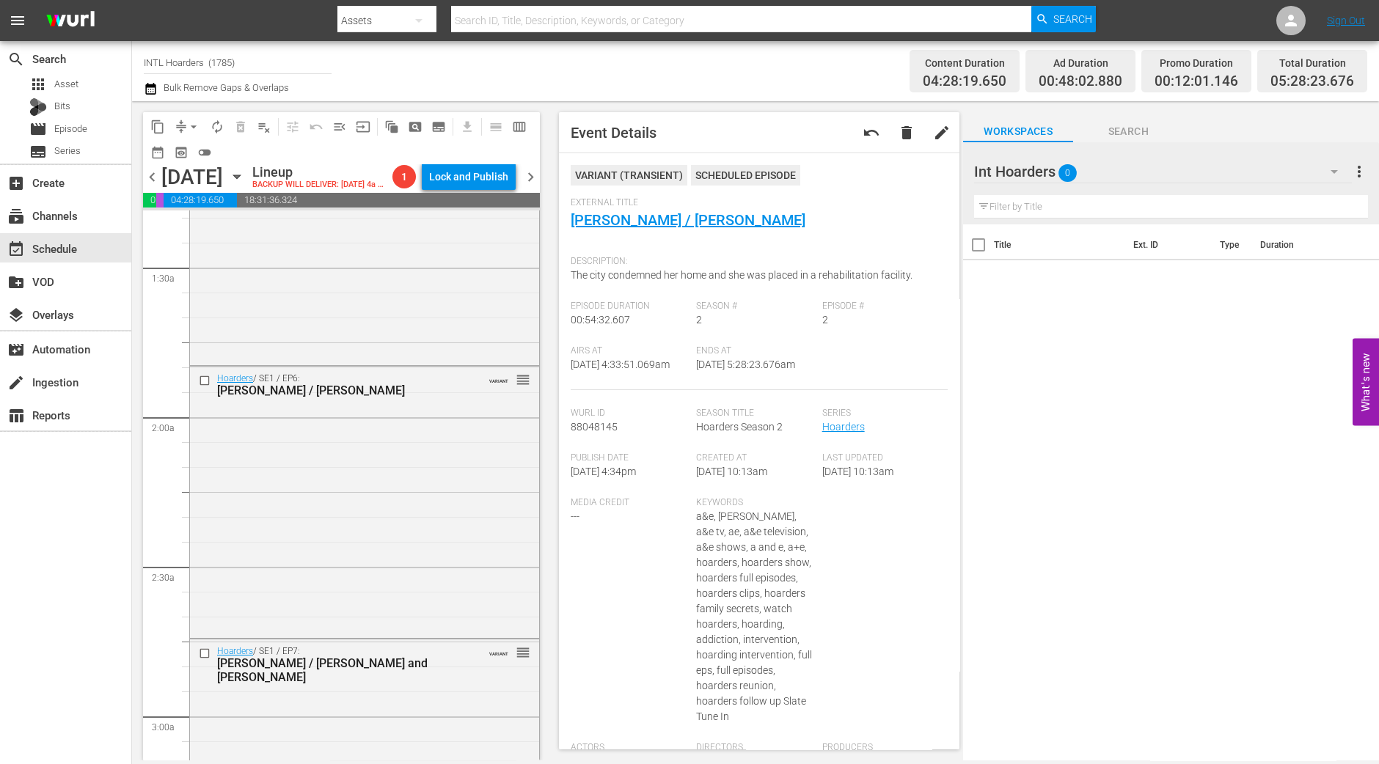
scroll to position [0, 0]
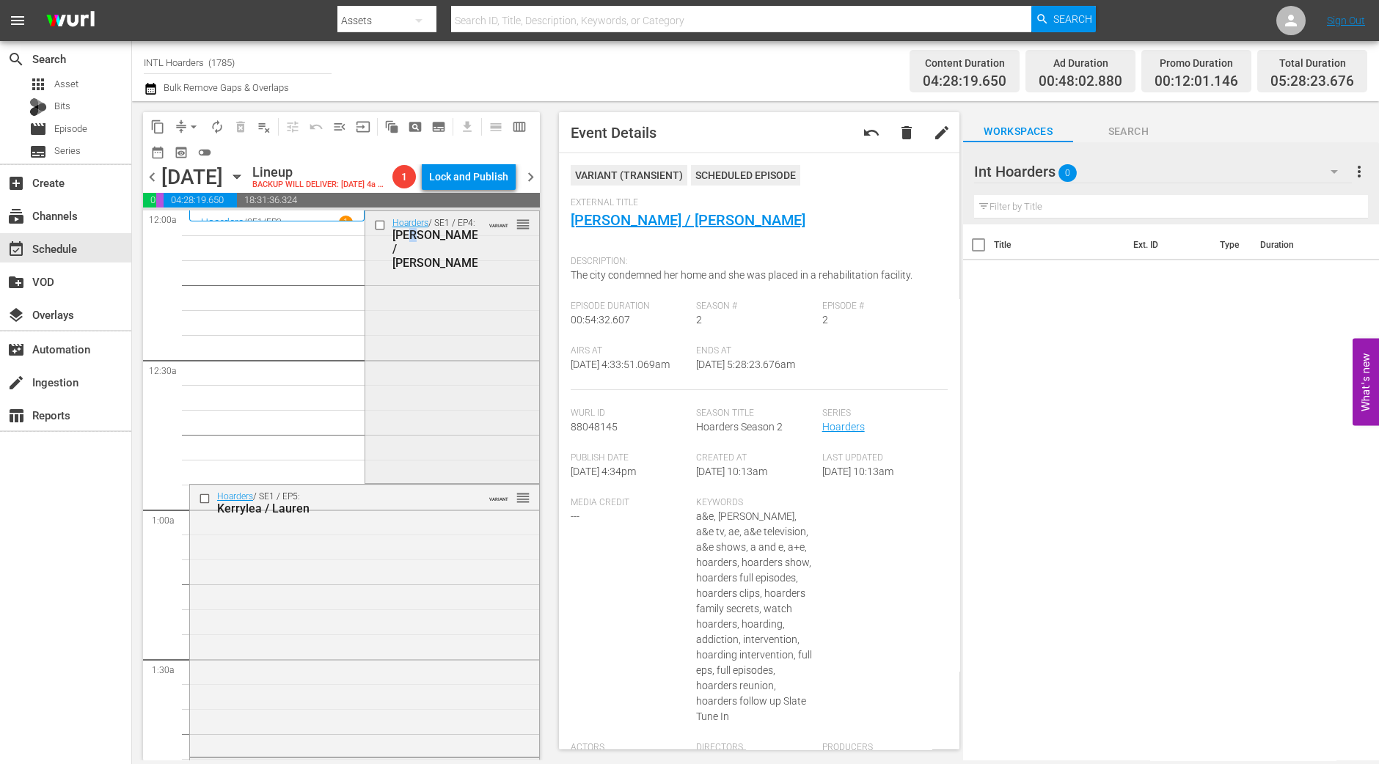
click at [409, 372] on div "Hoarders / SE1 / EP4: Jake / Shirley VARIANT reorder" at bounding box center [452, 345] width 174 height 269
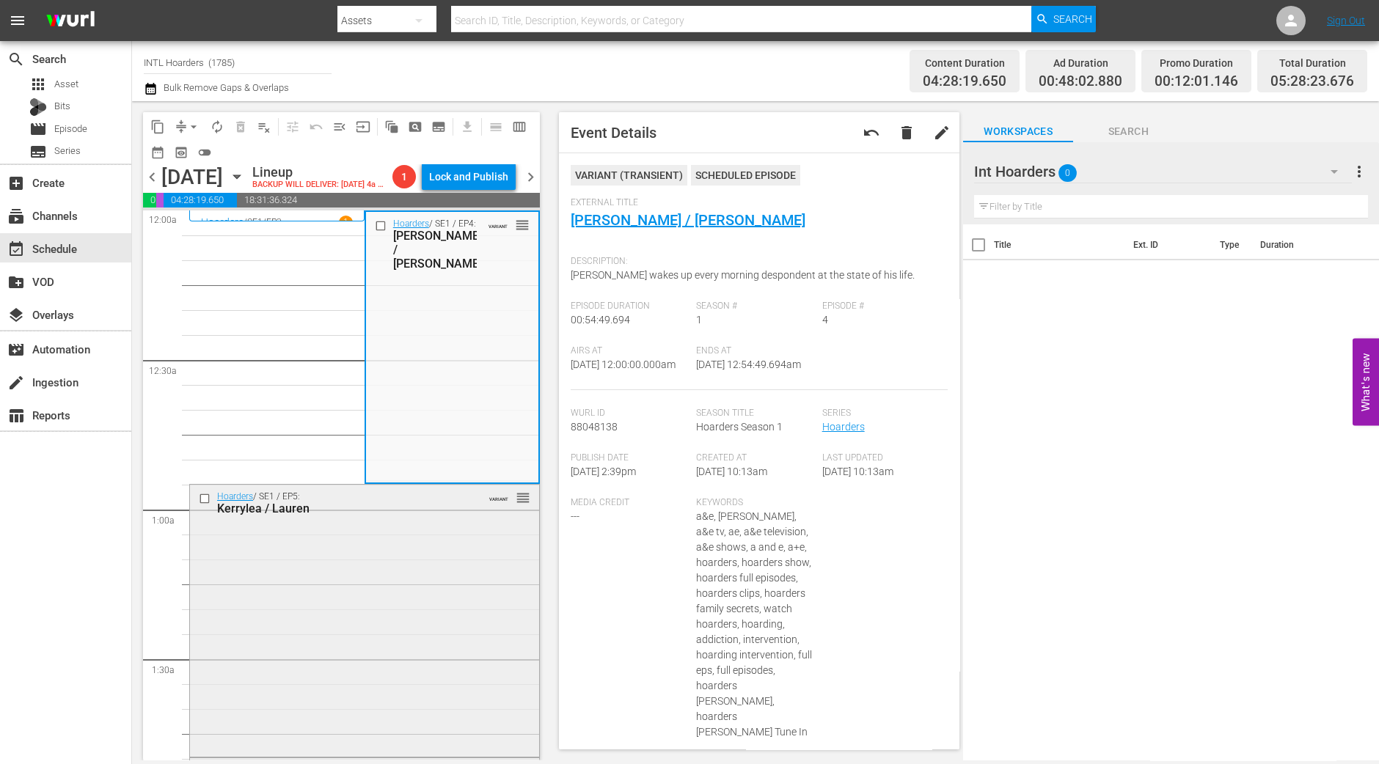
click at [322, 595] on div "Hoarders / SE1 / EP5: Kerrylea / Lauren VARIANT reorder" at bounding box center [364, 619] width 349 height 269
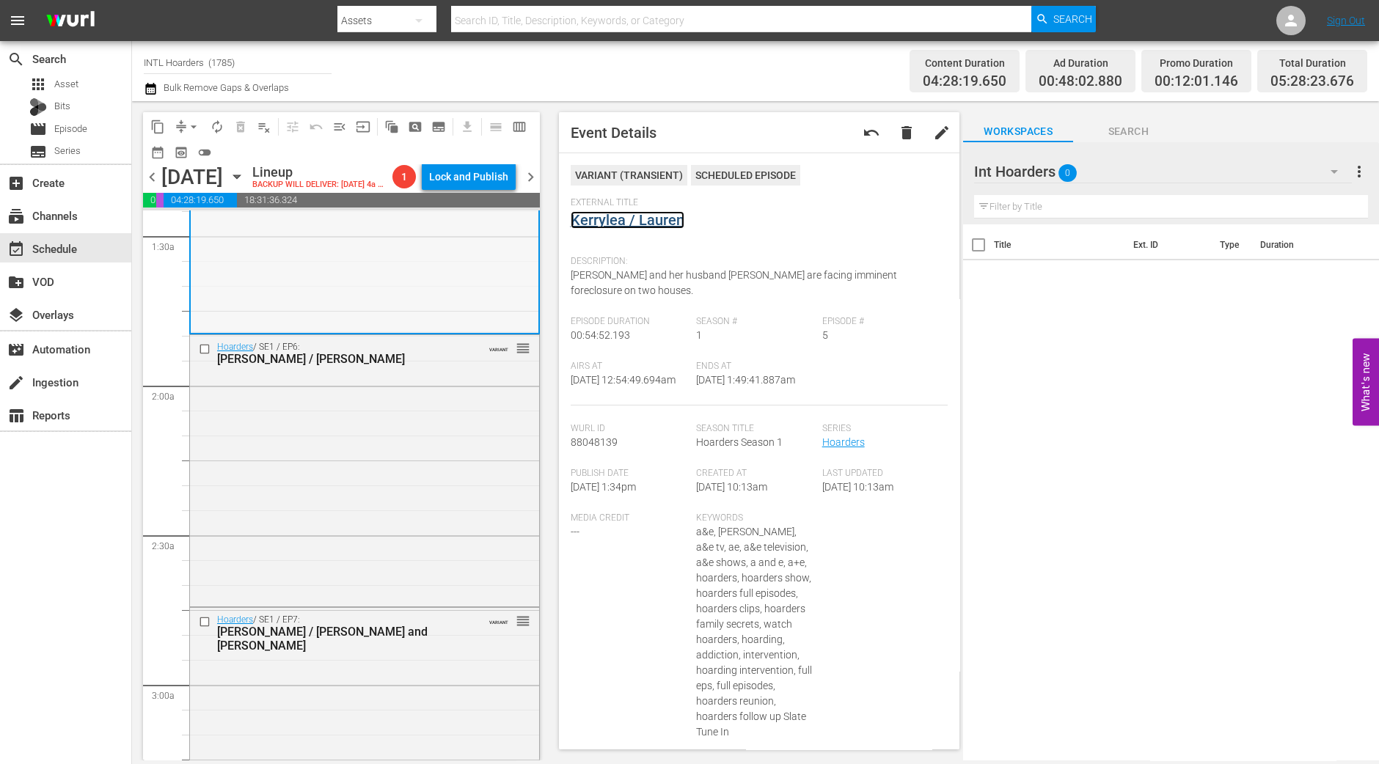
scroll to position [458, 0]
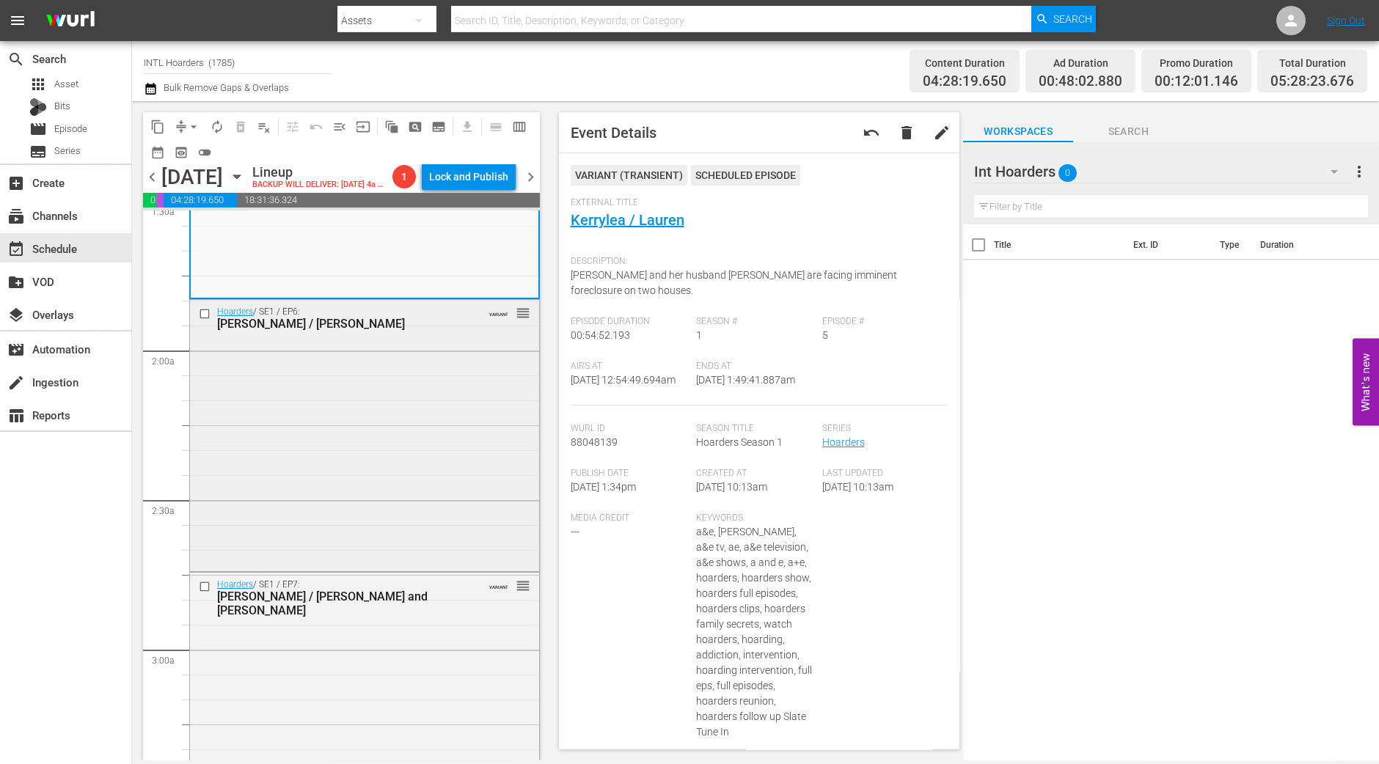
click at [433, 376] on div "Hoarders / SE1 / EP6: Patty / Bill VARIANT reorder" at bounding box center [364, 434] width 349 height 268
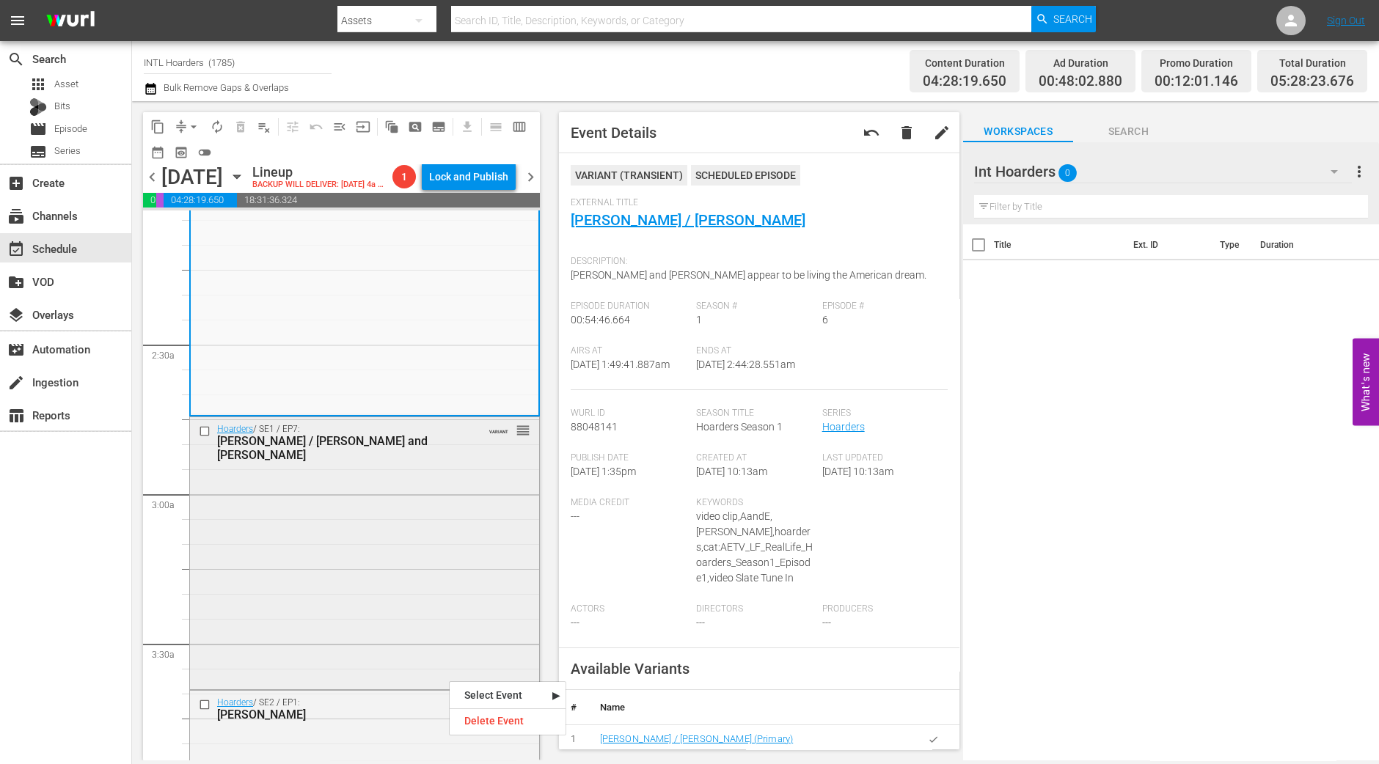
scroll to position [641, 0]
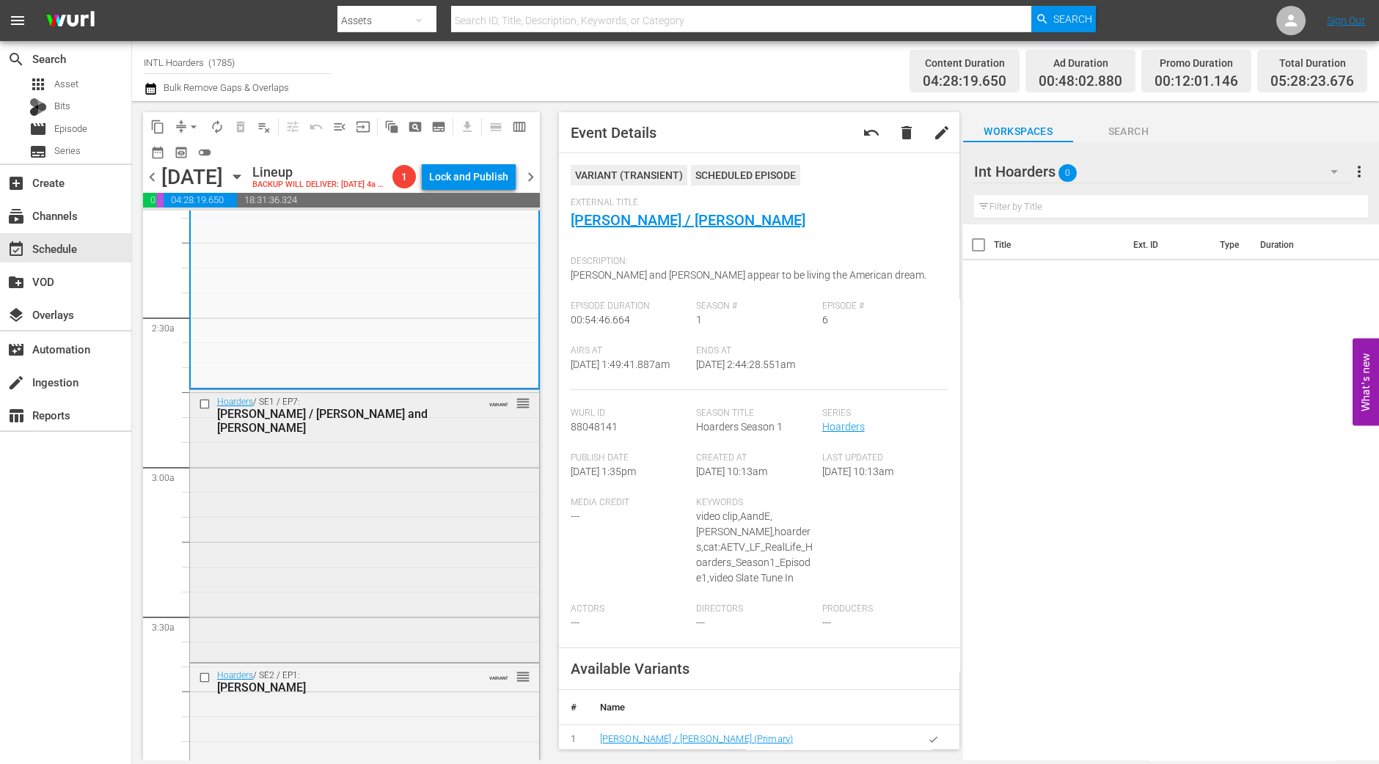
click at [355, 538] on div "Hoarders / SE1 / EP7: Paul / Missy and Alex VARIANT reorder" at bounding box center [364, 524] width 349 height 269
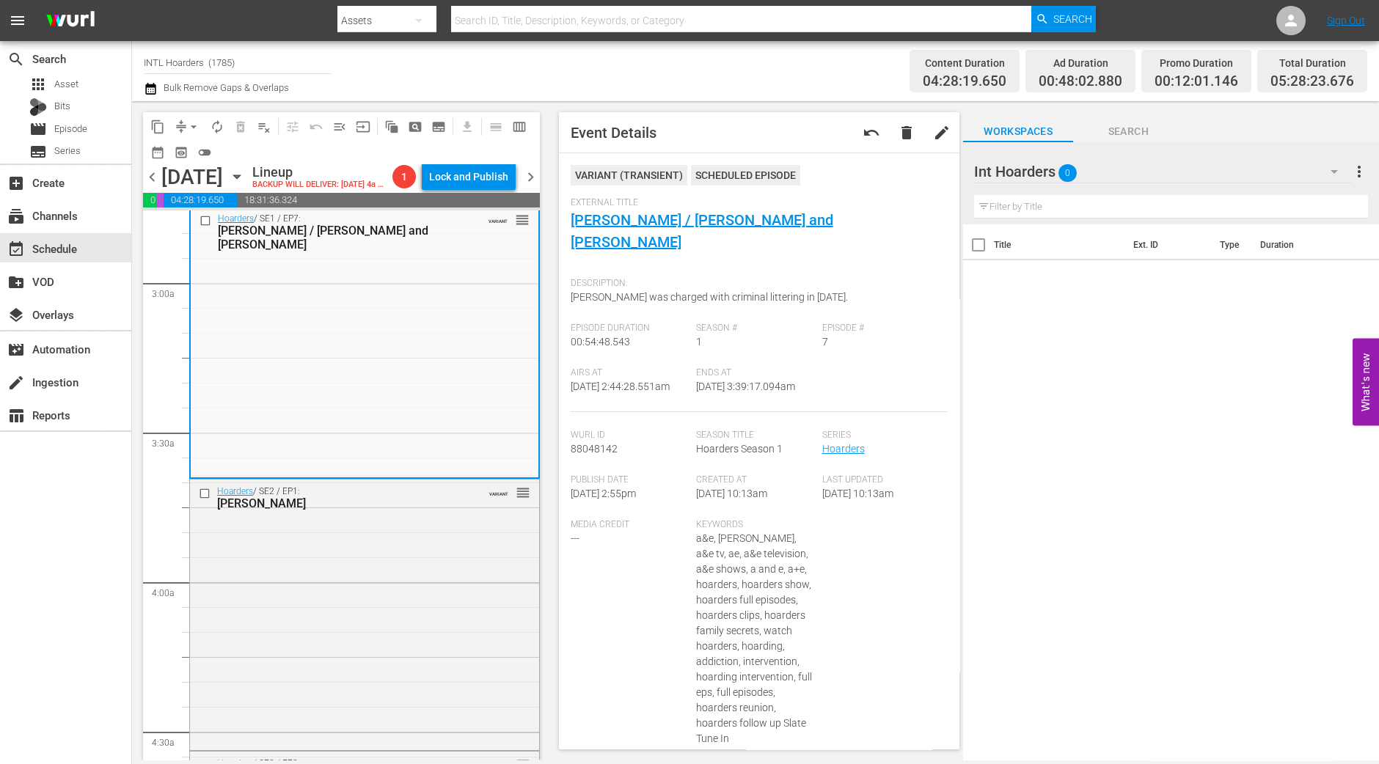
scroll to position [733, 0]
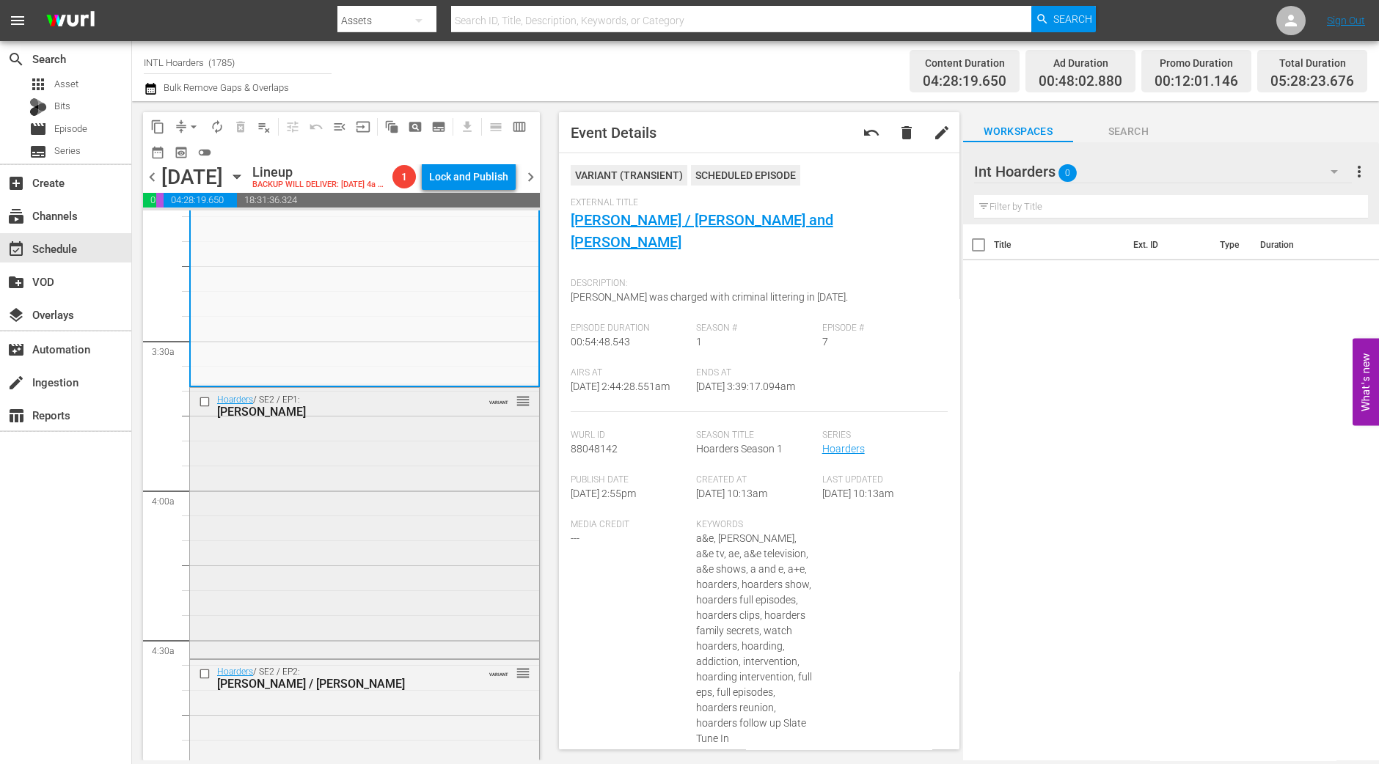
click at [375, 500] on div "Hoarders / SE2 / EP1: Augustine VARIANT reorder" at bounding box center [364, 522] width 349 height 268
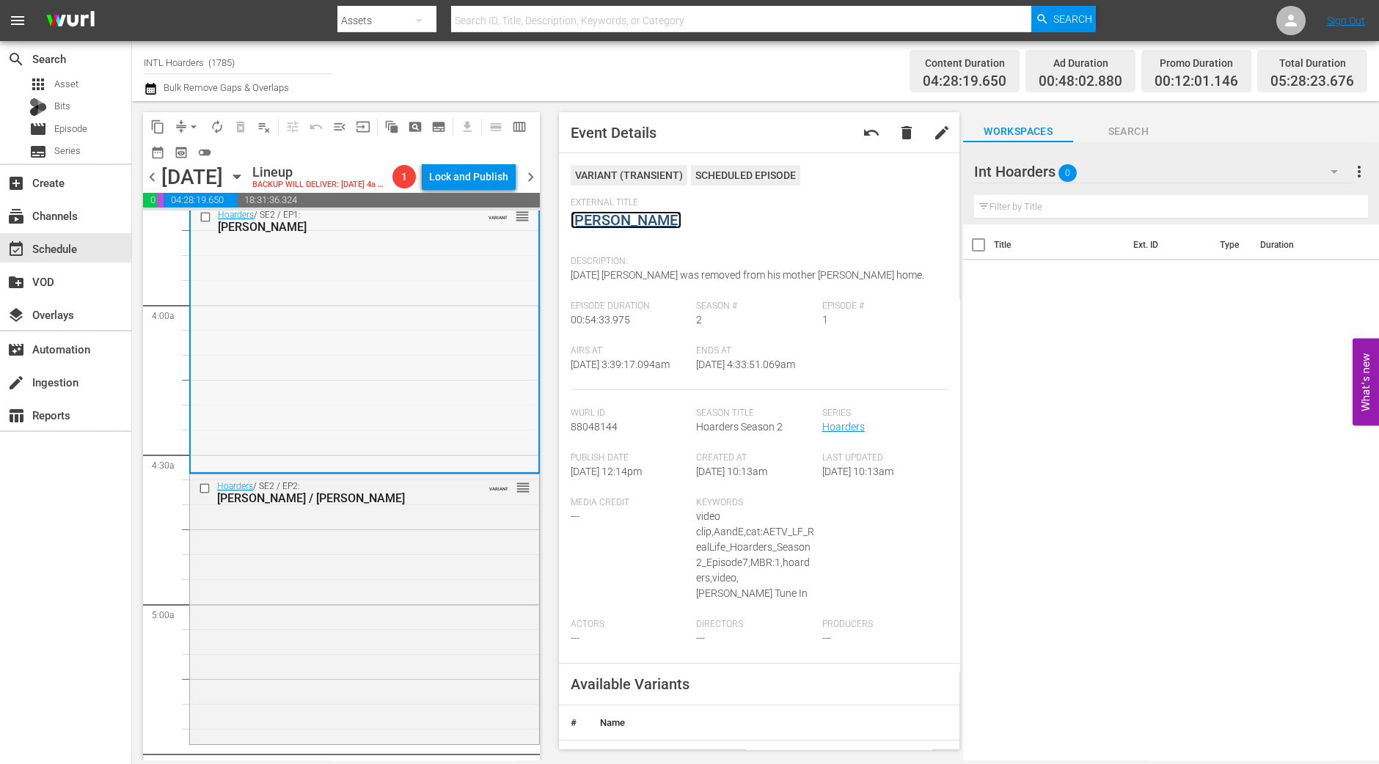
scroll to position [1191, 0]
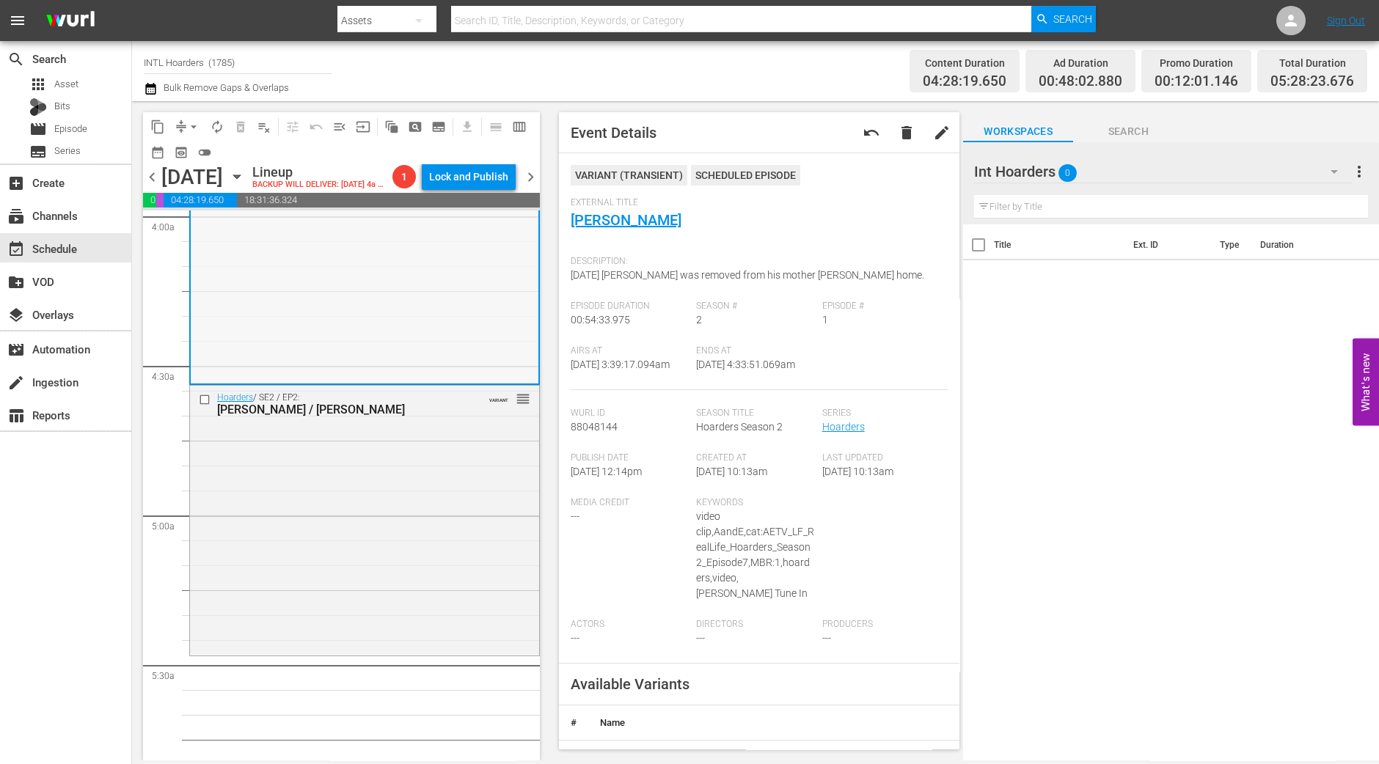
click at [425, 476] on div "Hoarders / SE2 / EP2: Judi / Gail VARIANT reorder" at bounding box center [364, 520] width 349 height 268
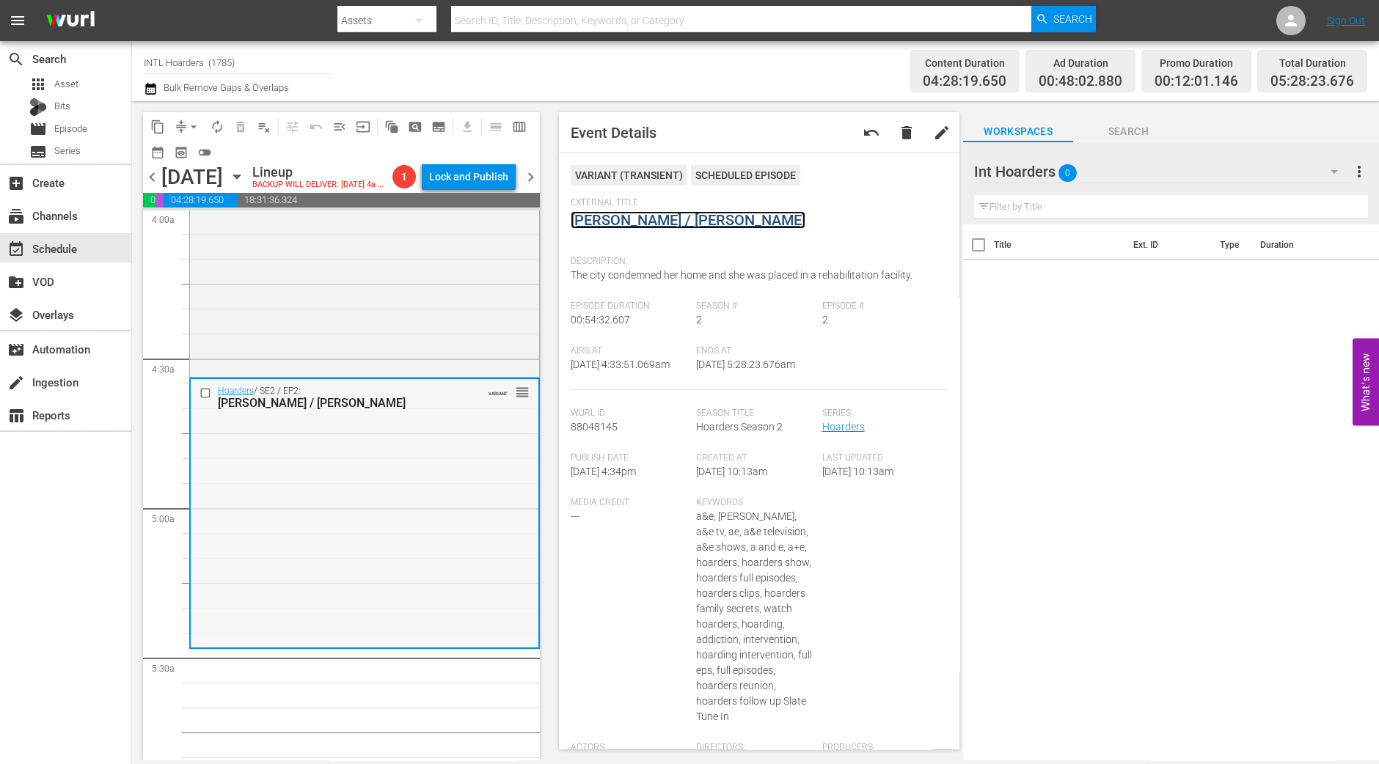
scroll to position [1374, 0]
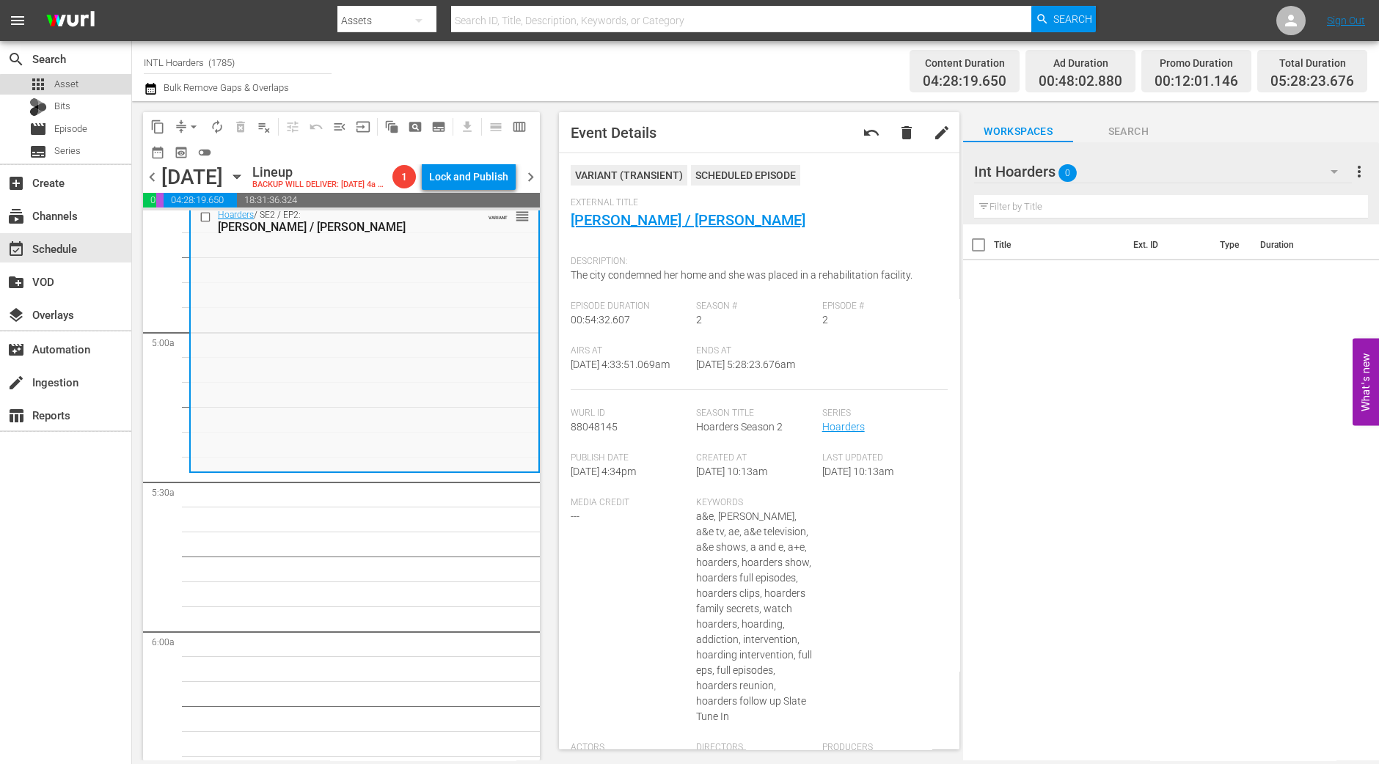
click at [89, 91] on div "apps Asset" at bounding box center [65, 84] width 131 height 21
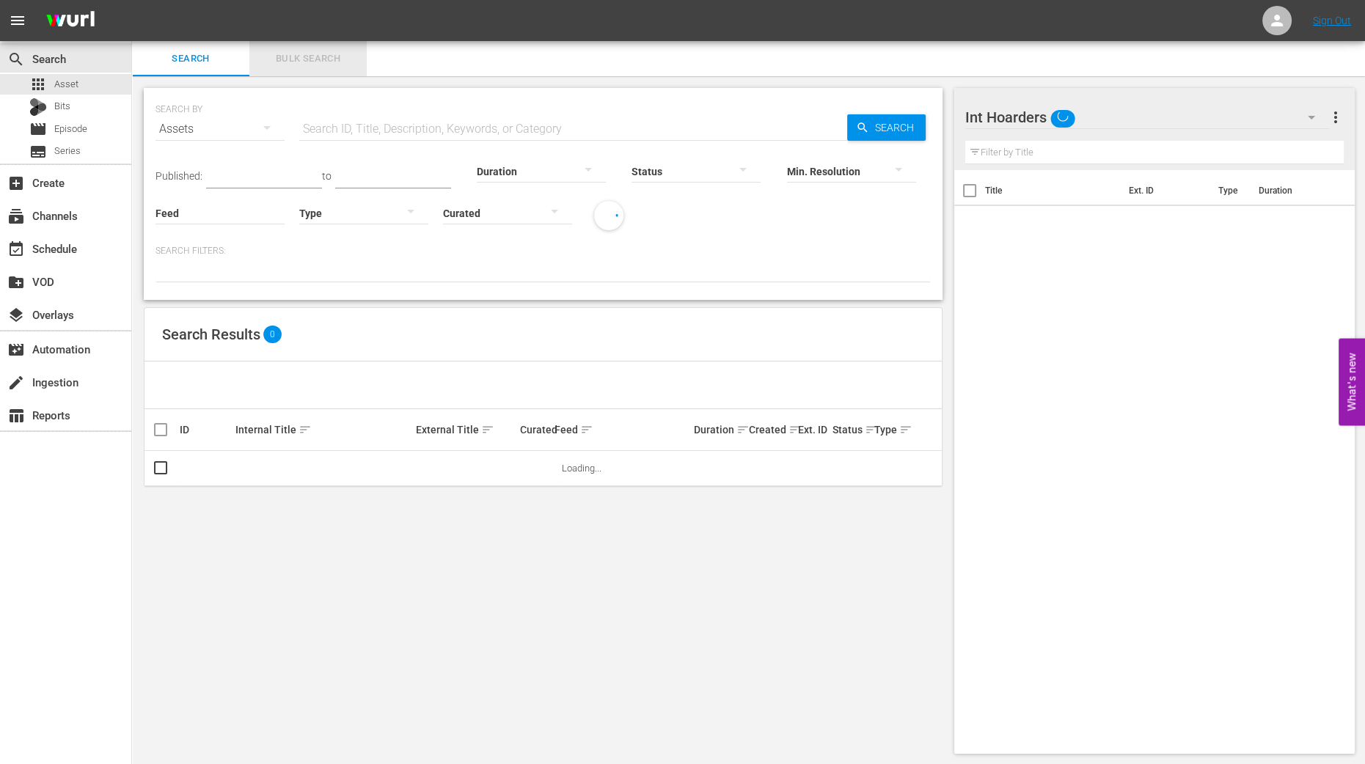
click at [315, 54] on span "Bulk Search" at bounding box center [308, 59] width 100 height 17
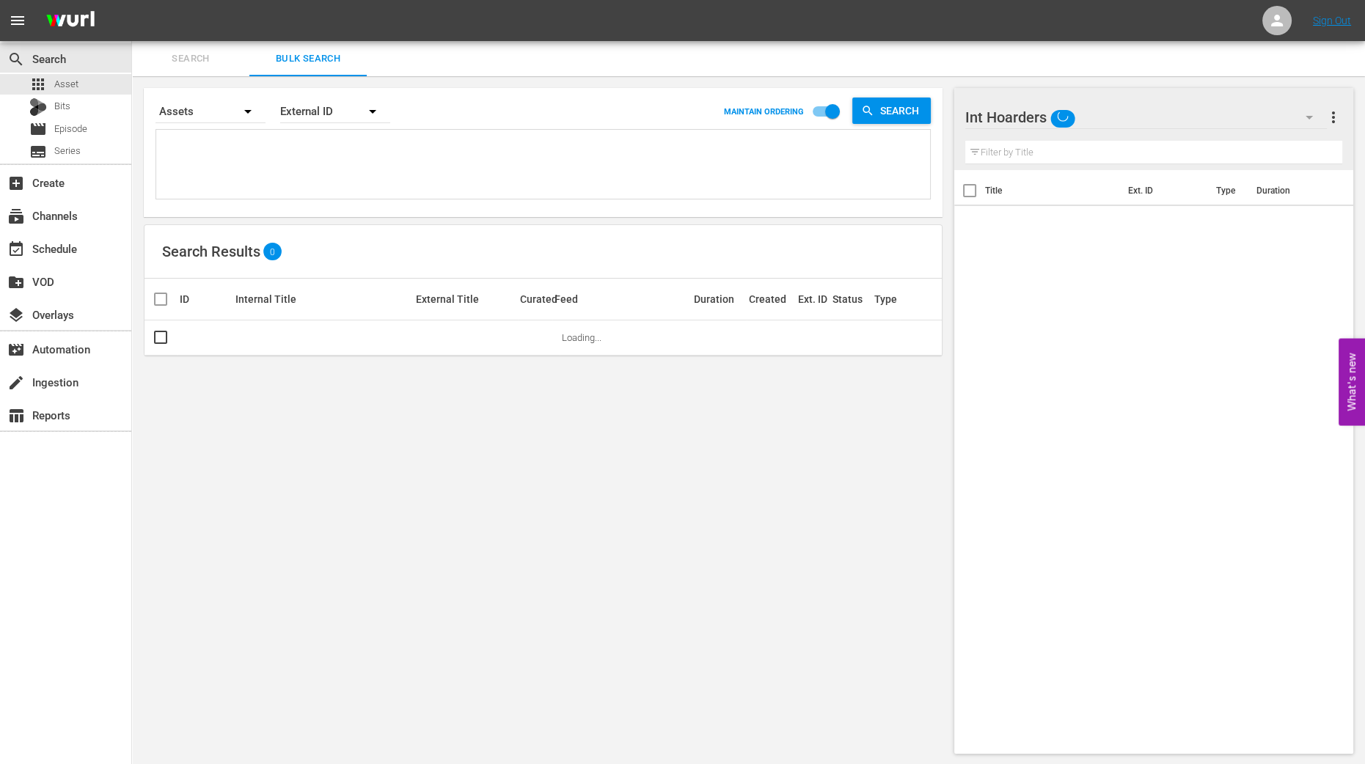
click at [1311, 119] on icon "button" at bounding box center [1309, 118] width 18 height 18
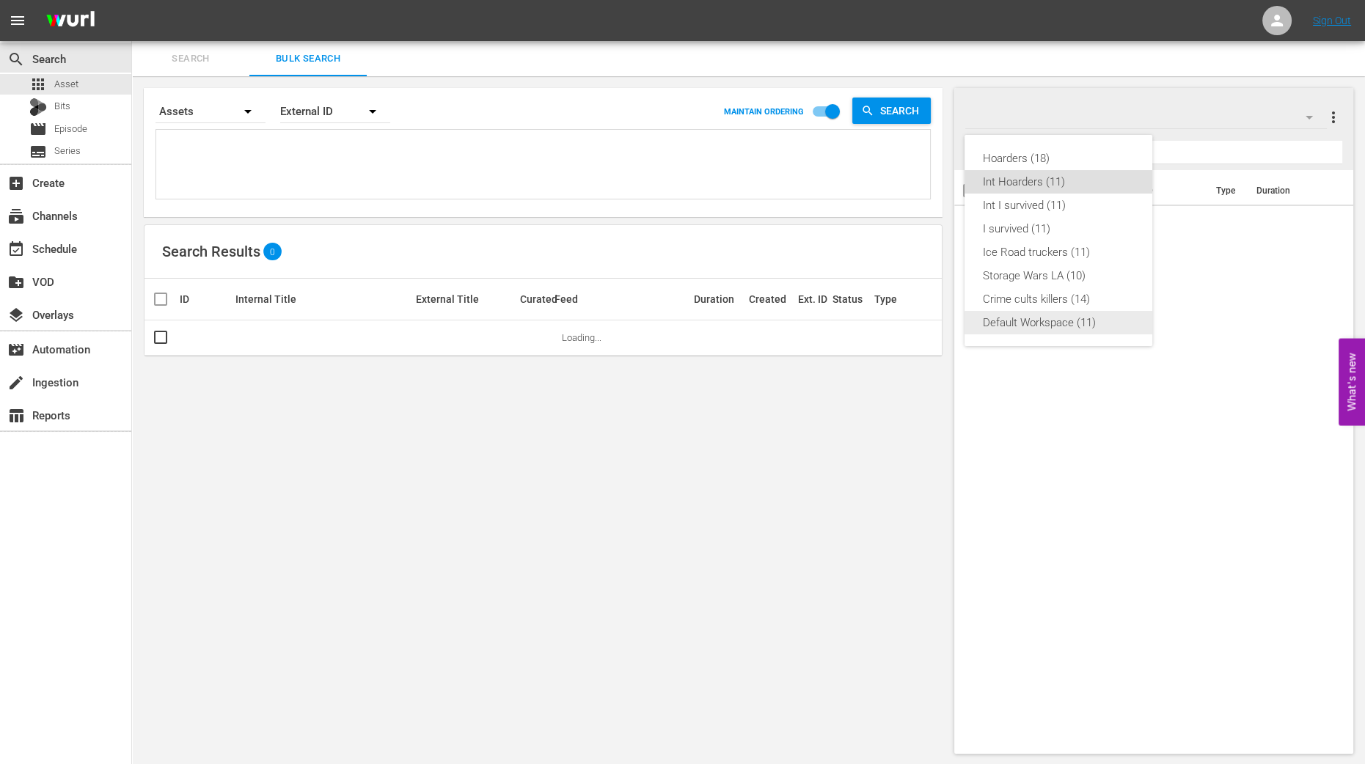
click at [1082, 330] on div "Default Workspace (11)" at bounding box center [1058, 322] width 153 height 23
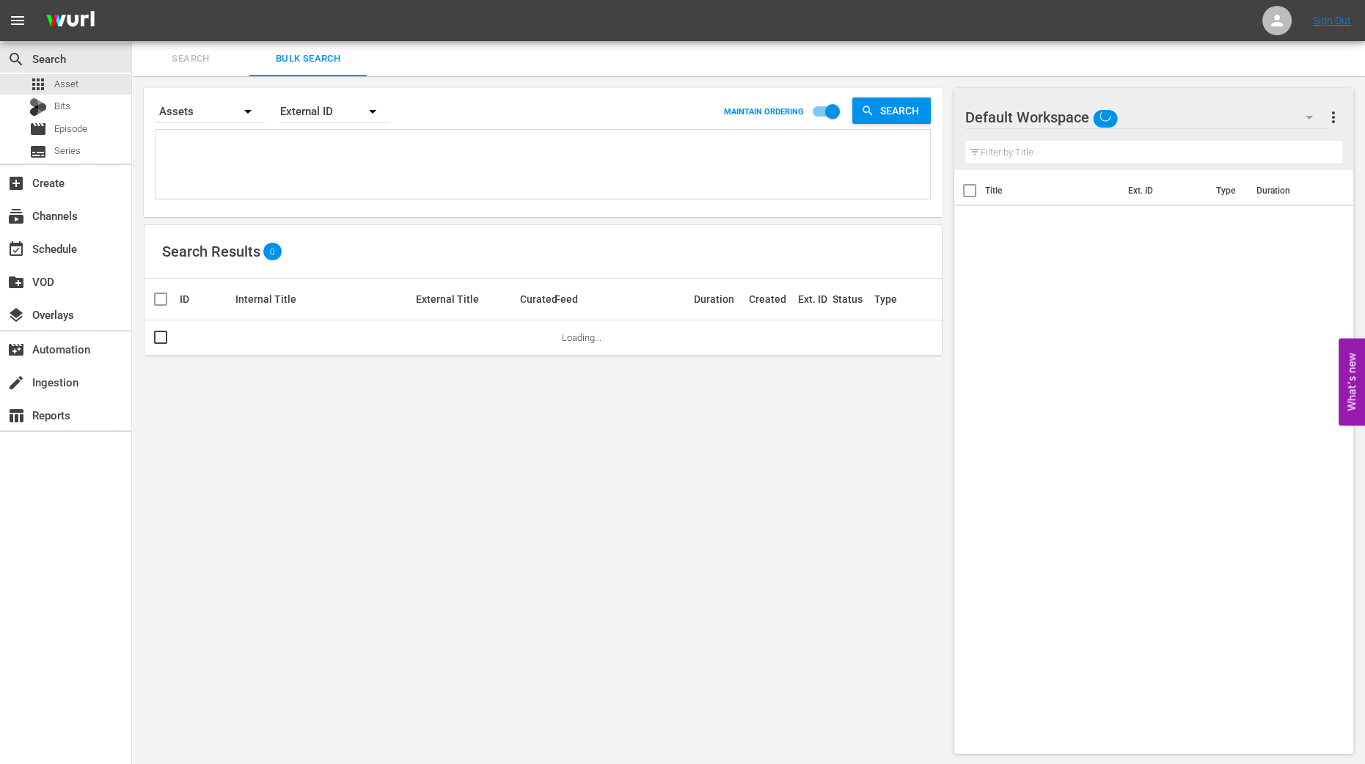
click at [381, 104] on div "Hoarders (18) Int Hoarders (11) Int I survived (11) I survived (11) Ice Road tr…" at bounding box center [682, 382] width 1365 height 764
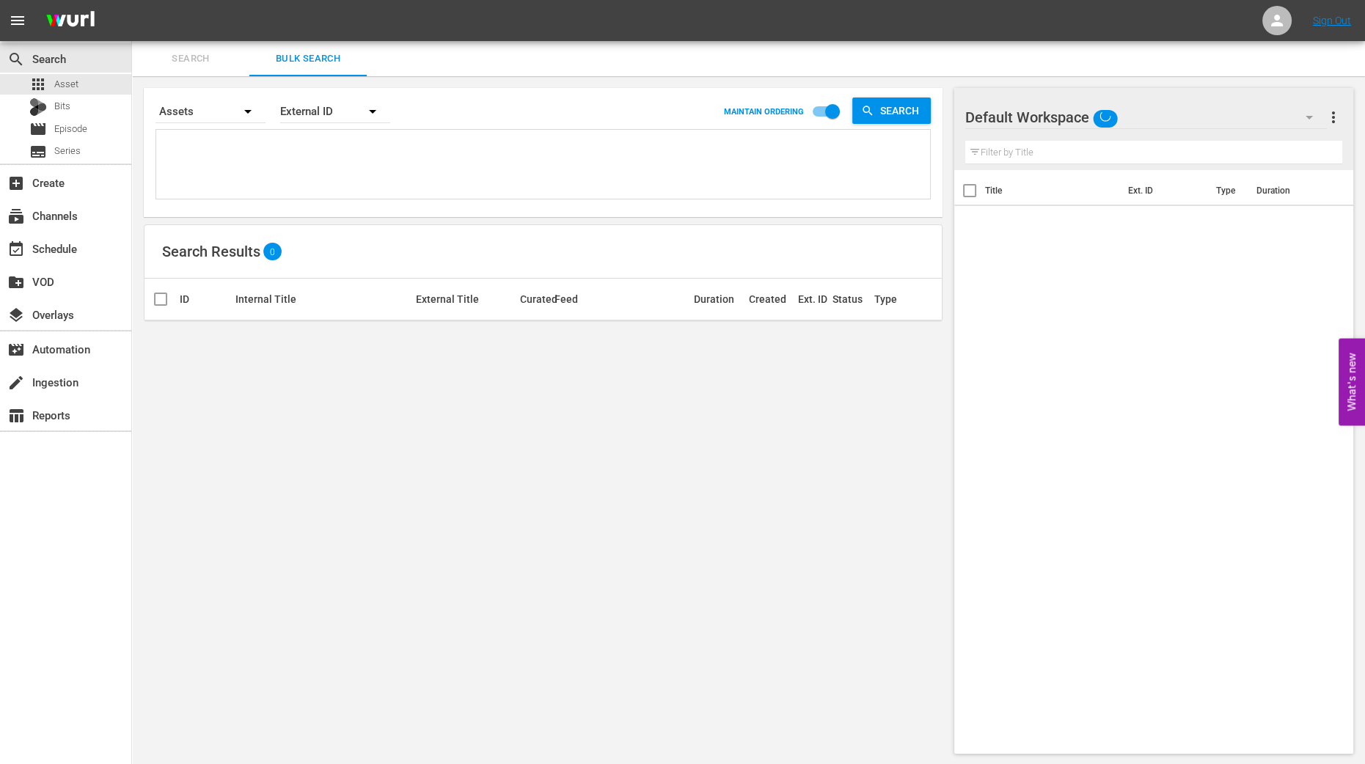
click at [401, 188] on textarea at bounding box center [545, 166] width 770 height 67
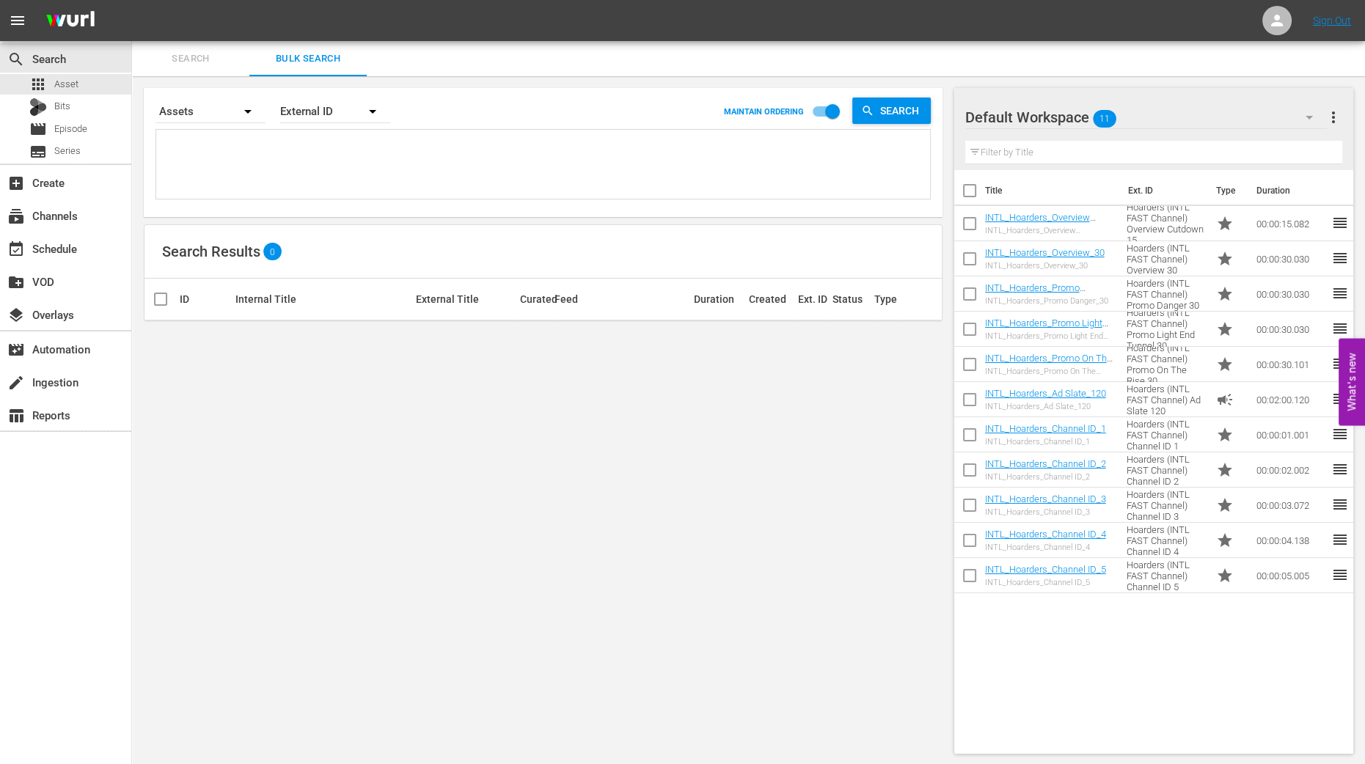
type textarea "2"
type textarea "20"
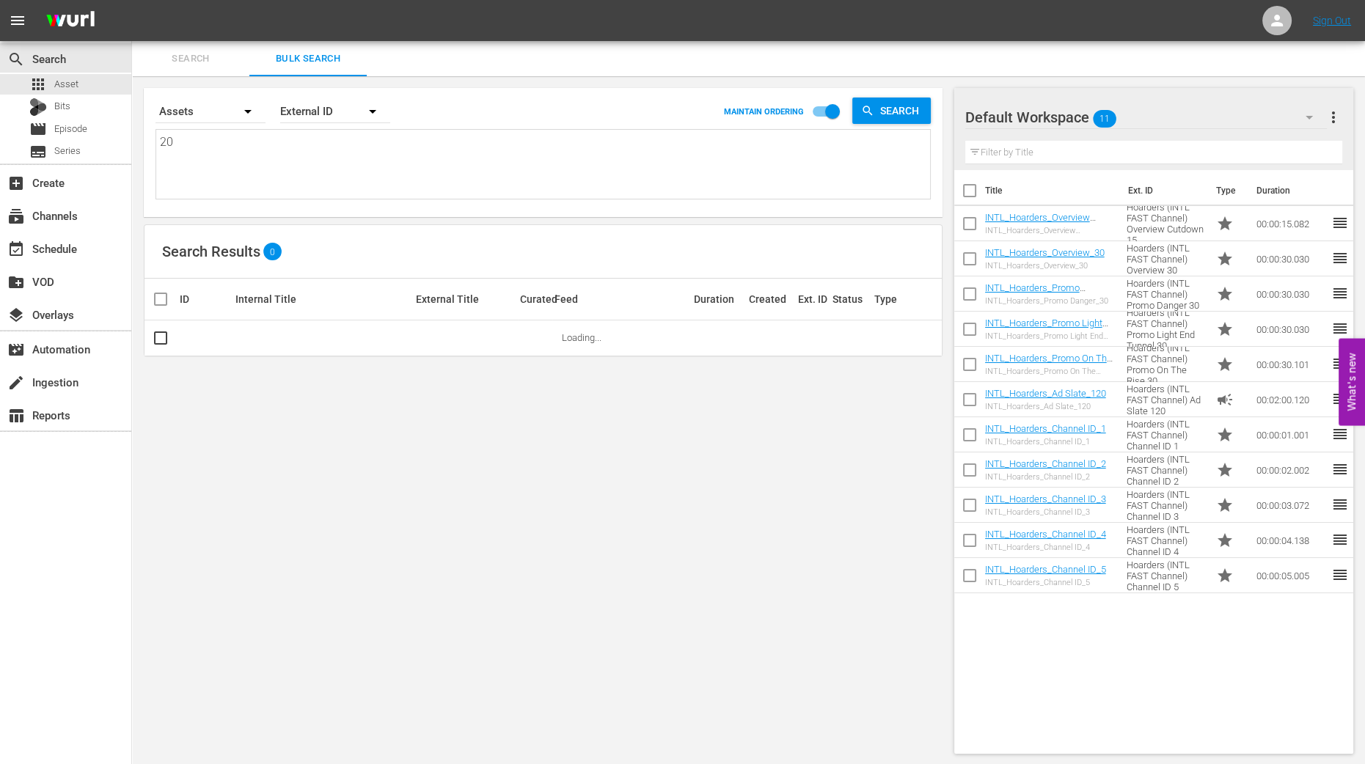
type textarea "20"
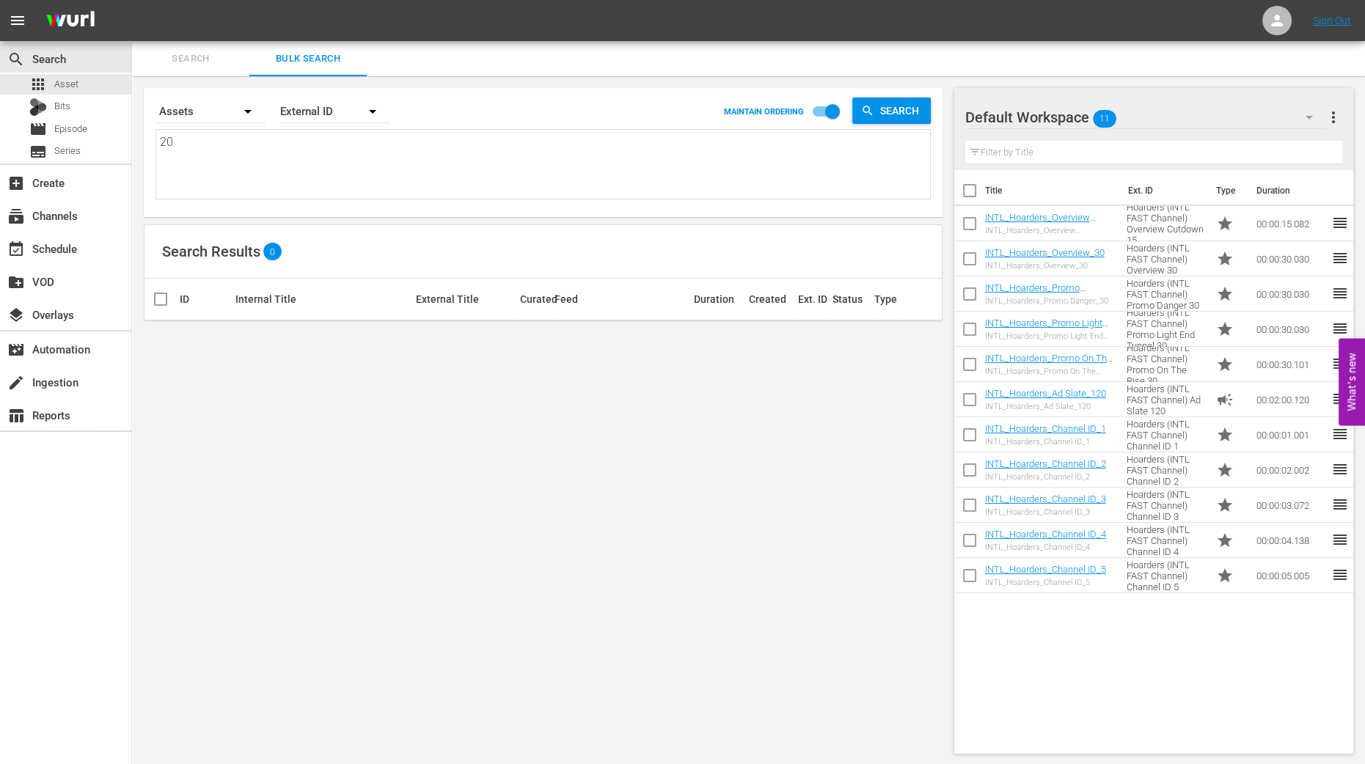
type textarea "2"
type textarea "23"
type textarea "230"
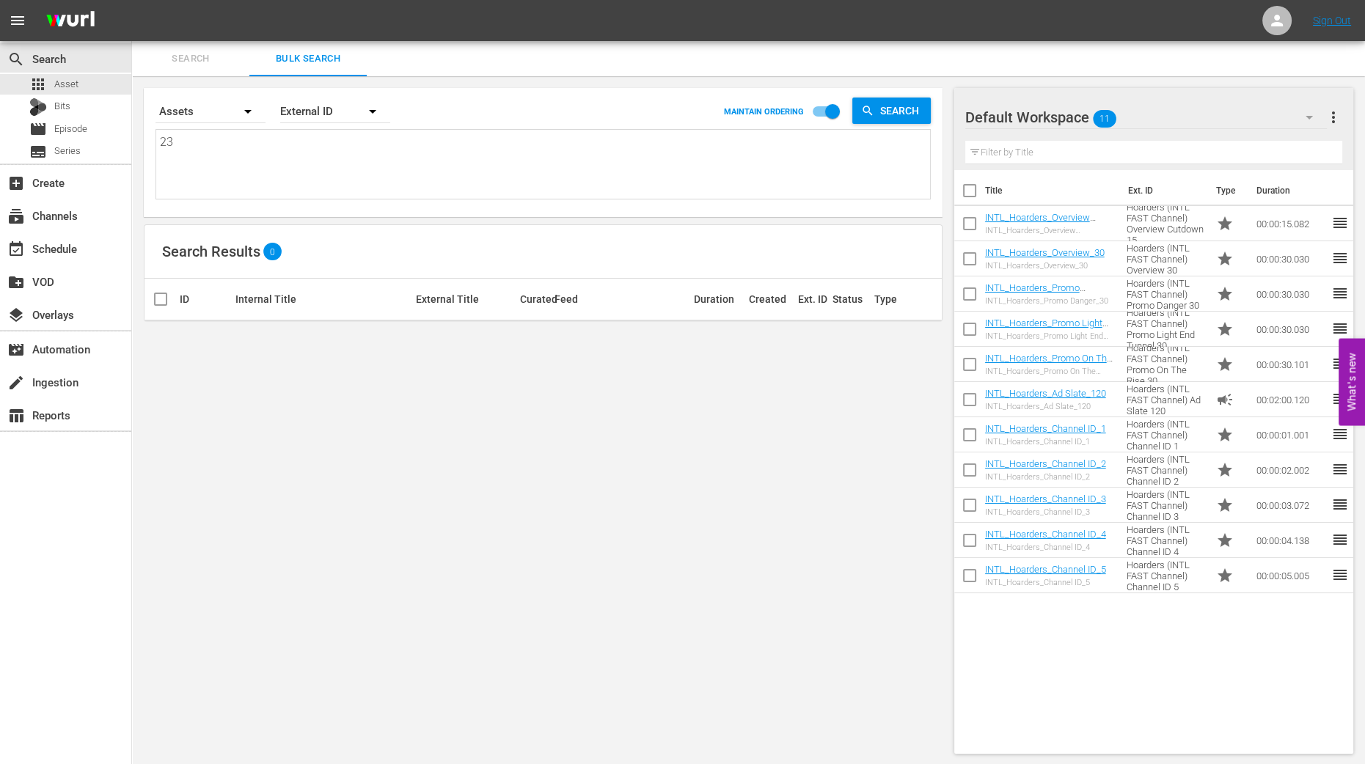
type textarea "230"
type textarea "2303"
type textarea "23039"
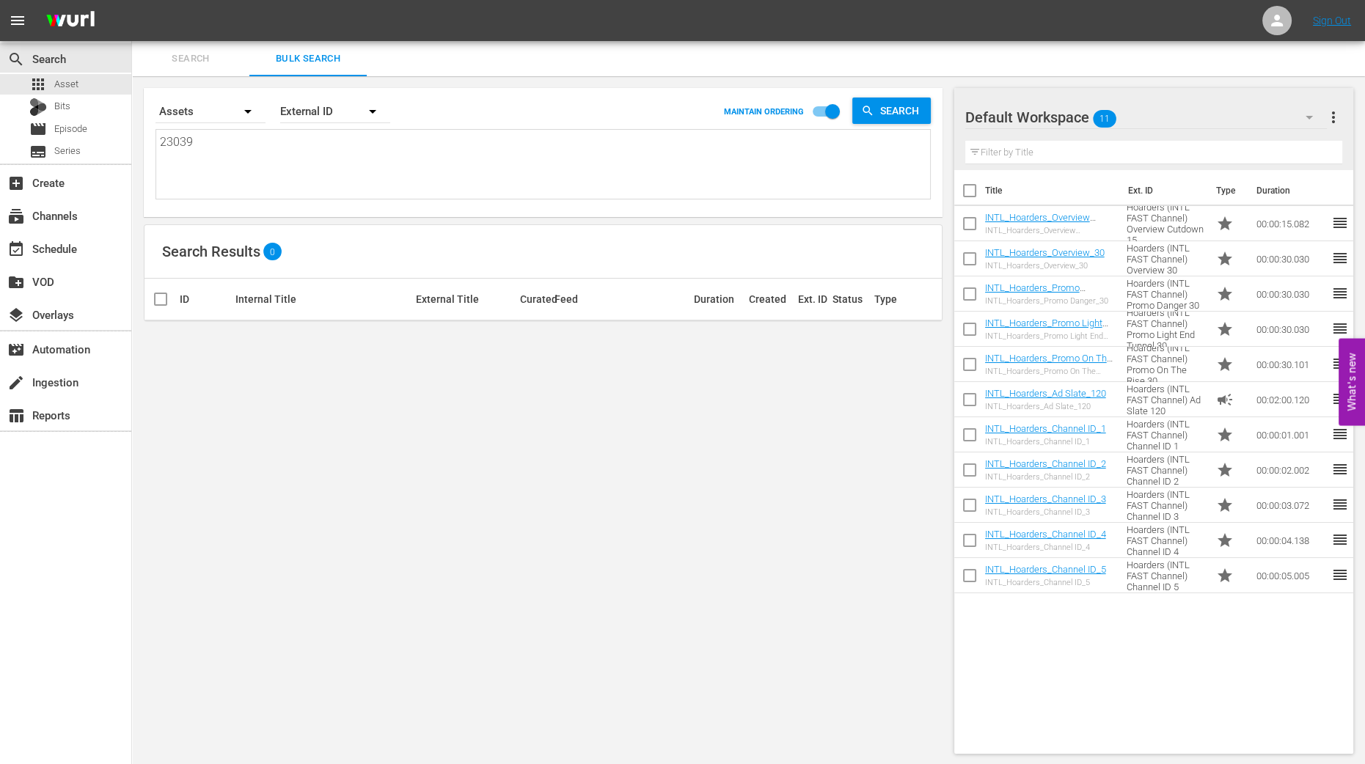
type textarea "230398"
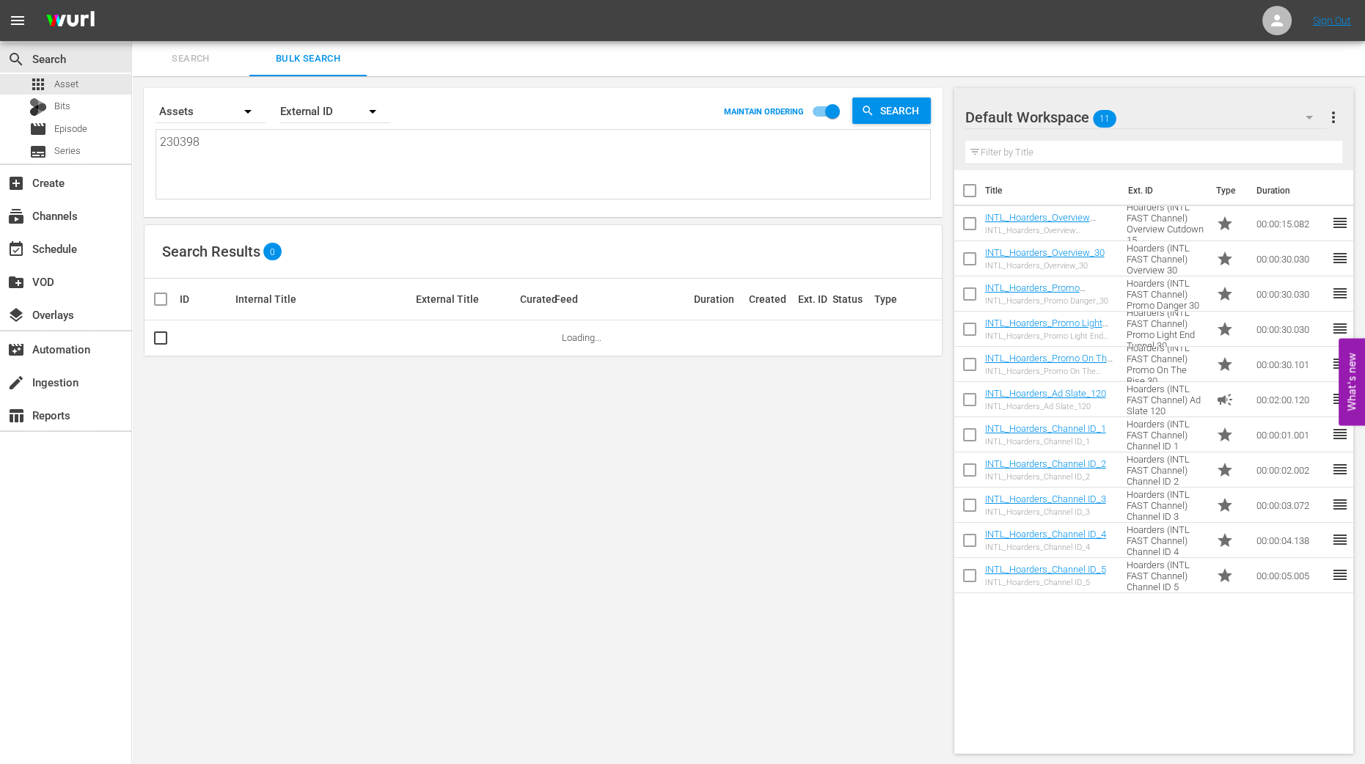
type textarea "230398"
type textarea "230398 2"
type textarea "230398 23"
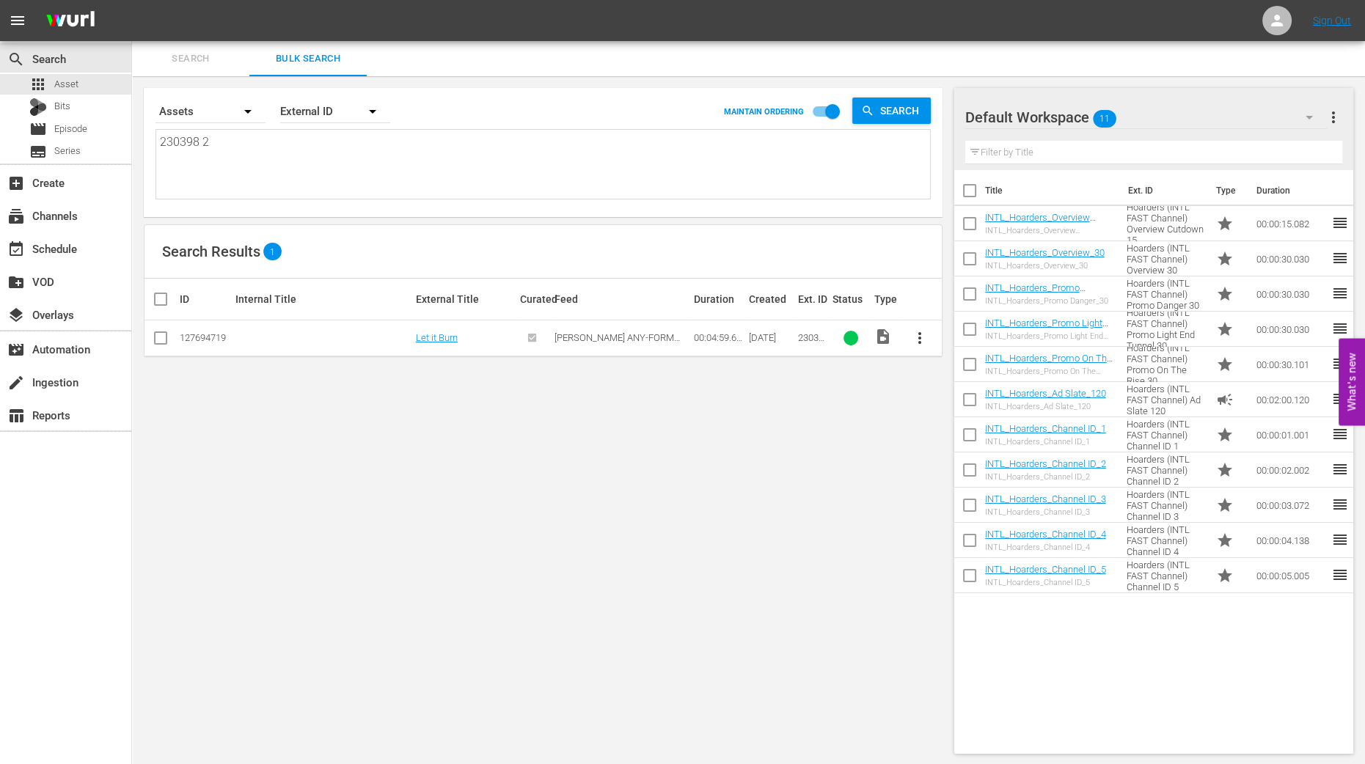
type textarea "230398 23"
type textarea "230398 230"
type textarea "230398 2308"
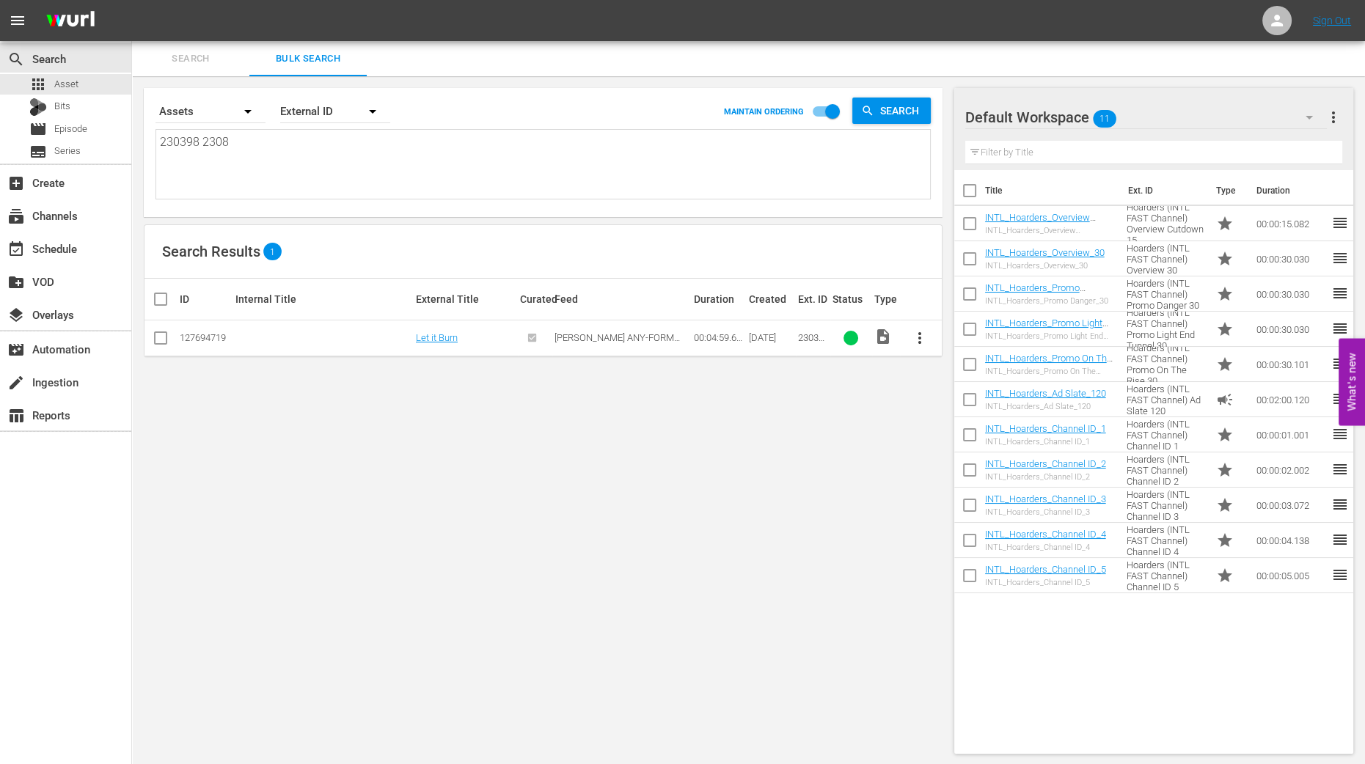
type textarea "230398 23086"
type textarea "230398 230865"
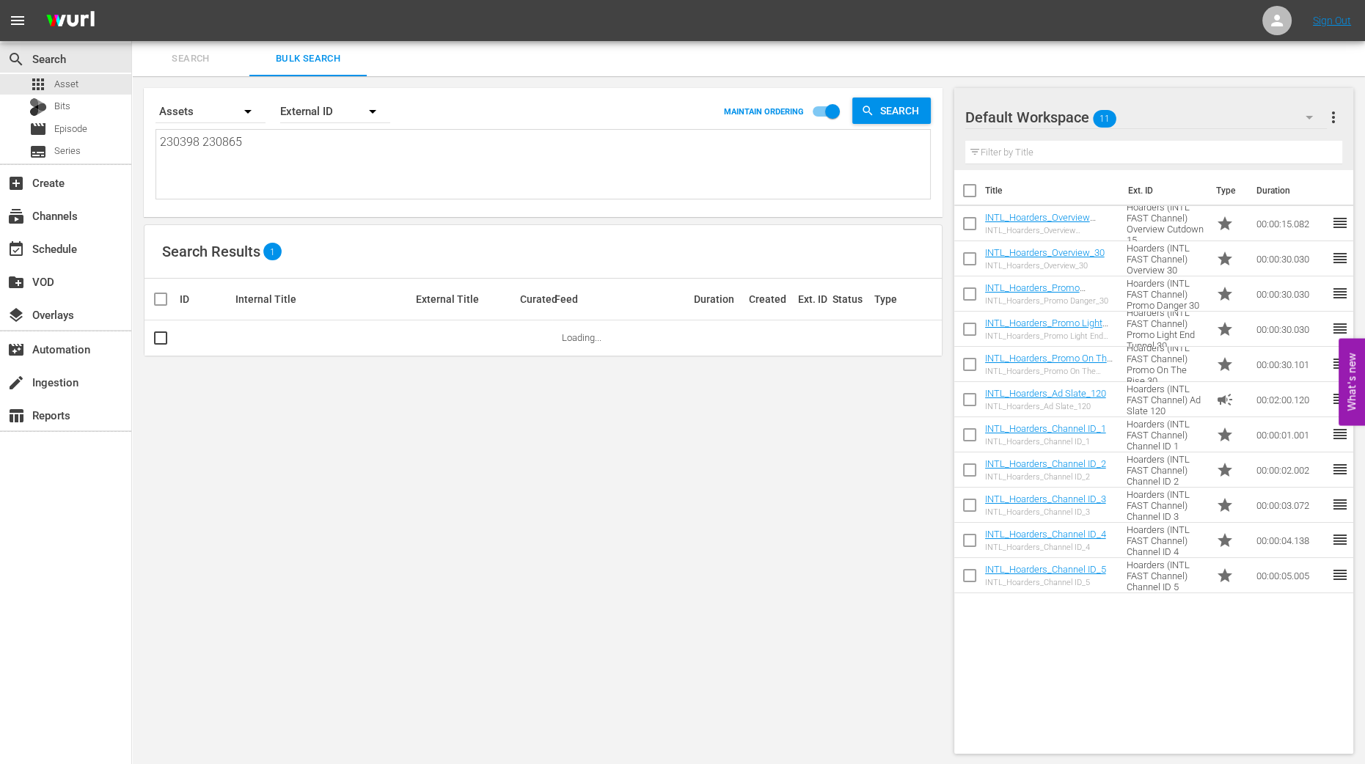
type textarea "230398 230865"
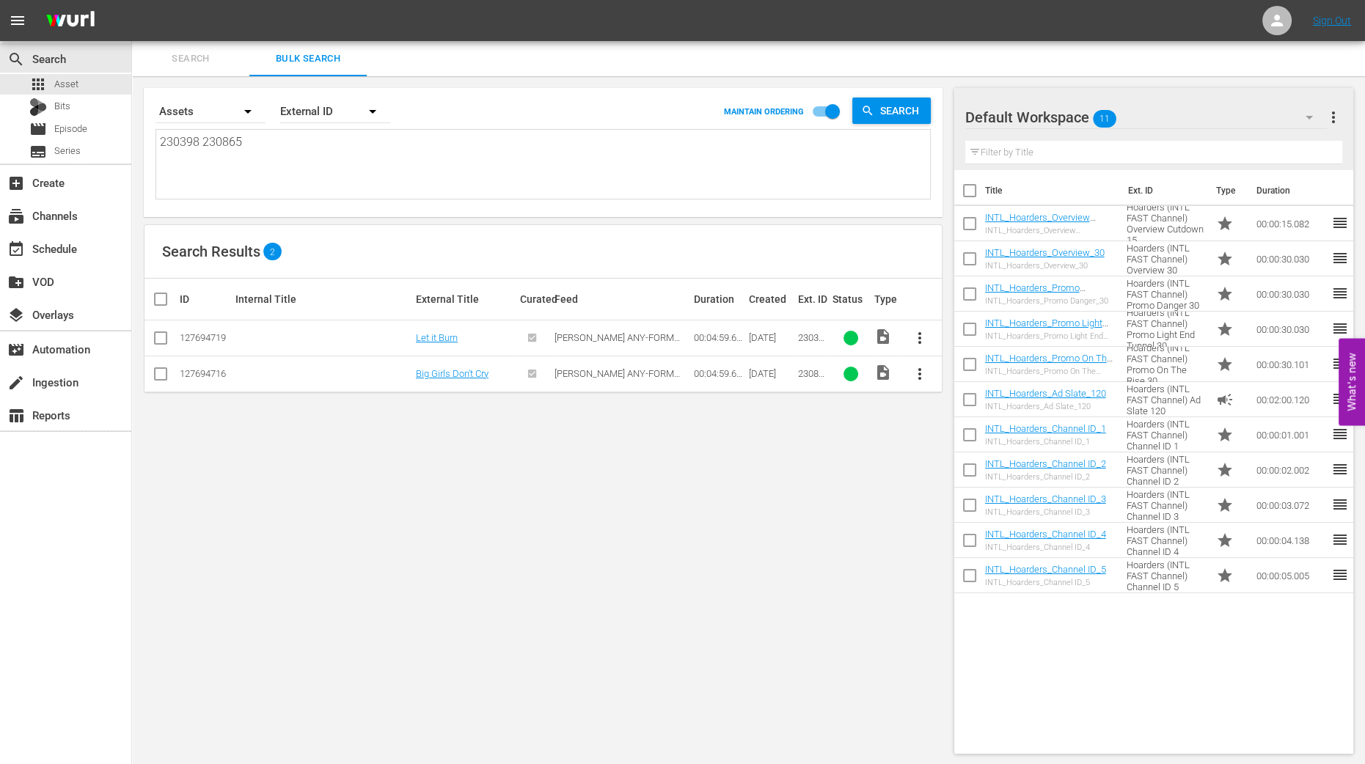
type textarea "230398 230865 2"
type textarea "230398 230865 23"
type textarea "230398 230865 230"
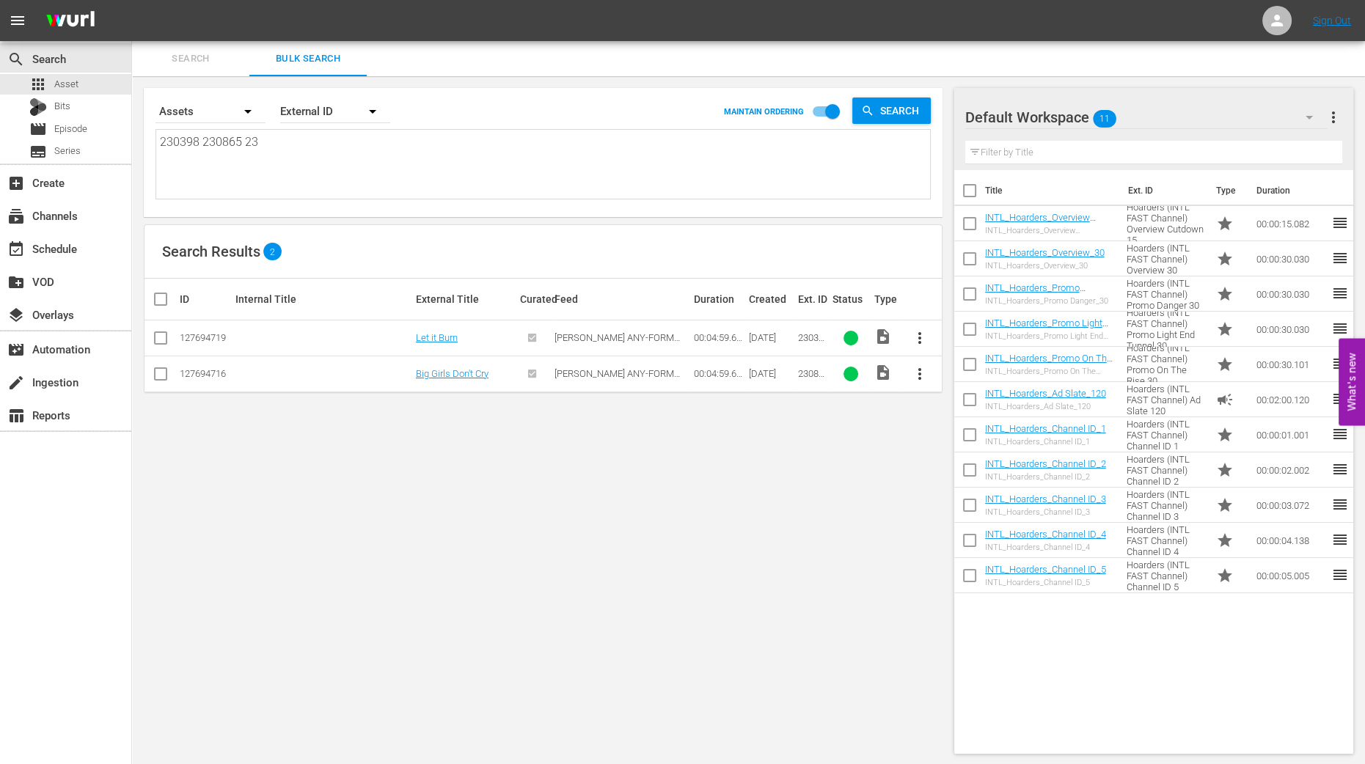
type textarea "230398 230865 230"
type textarea "230398 230865 2304"
type textarea "230398 230865 23040"
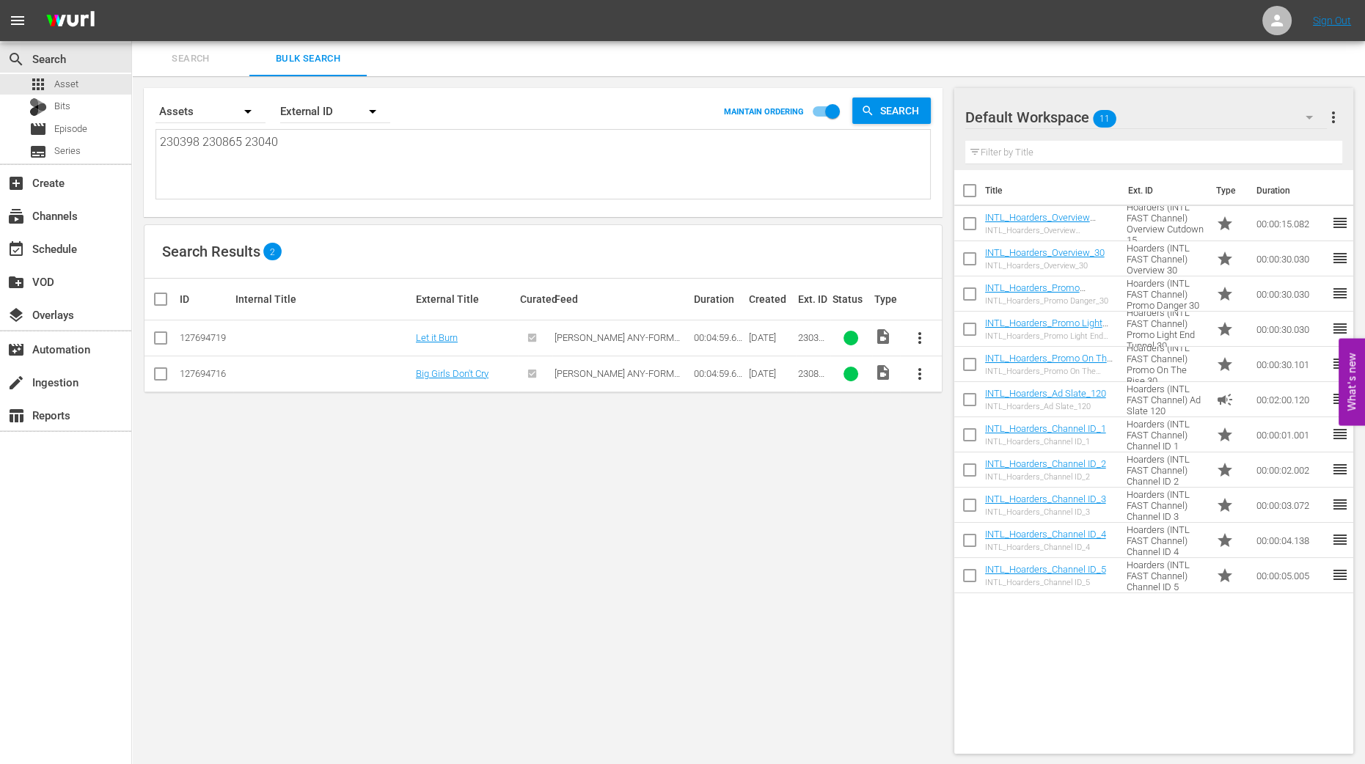
type textarea "230398 230865 230402"
click at [161, 295] on input "checkbox" at bounding box center [166, 299] width 29 height 18
checkbox input "true"
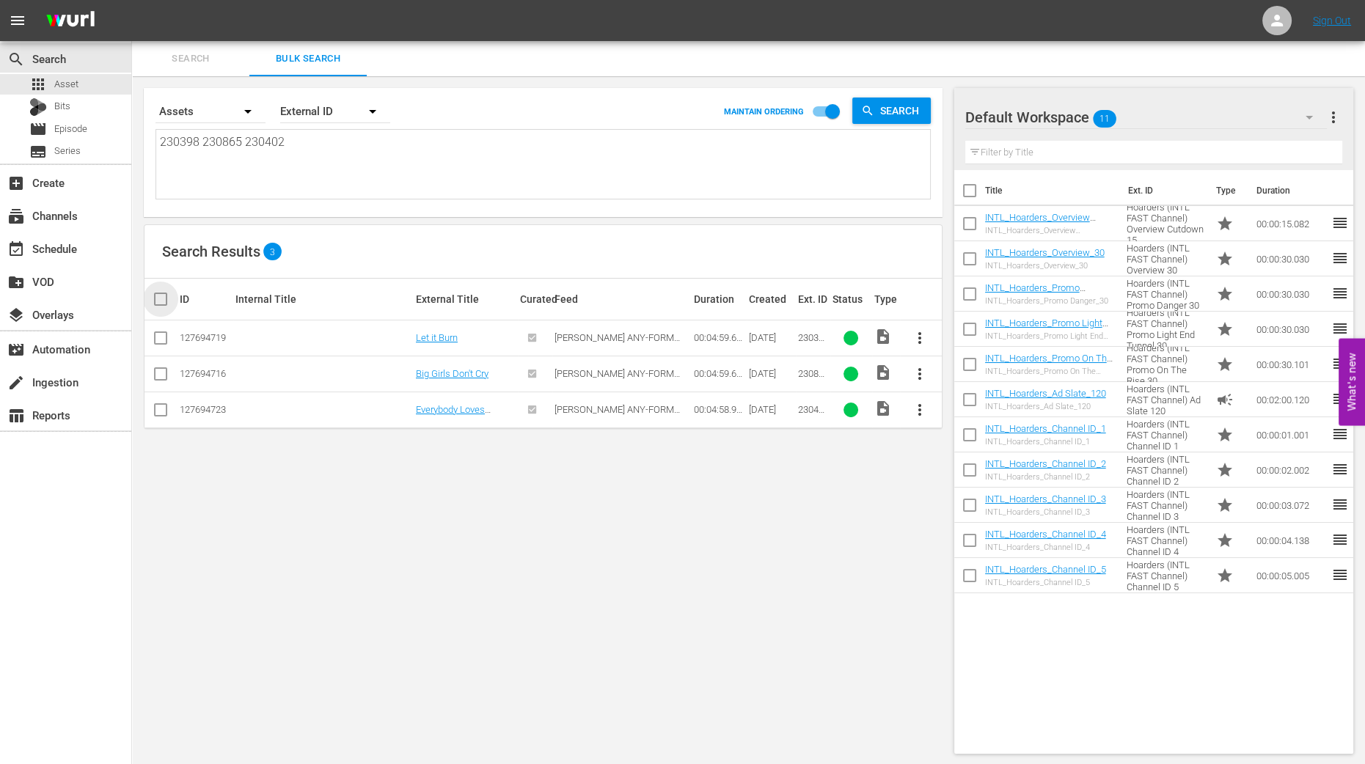
checkbox input "true"
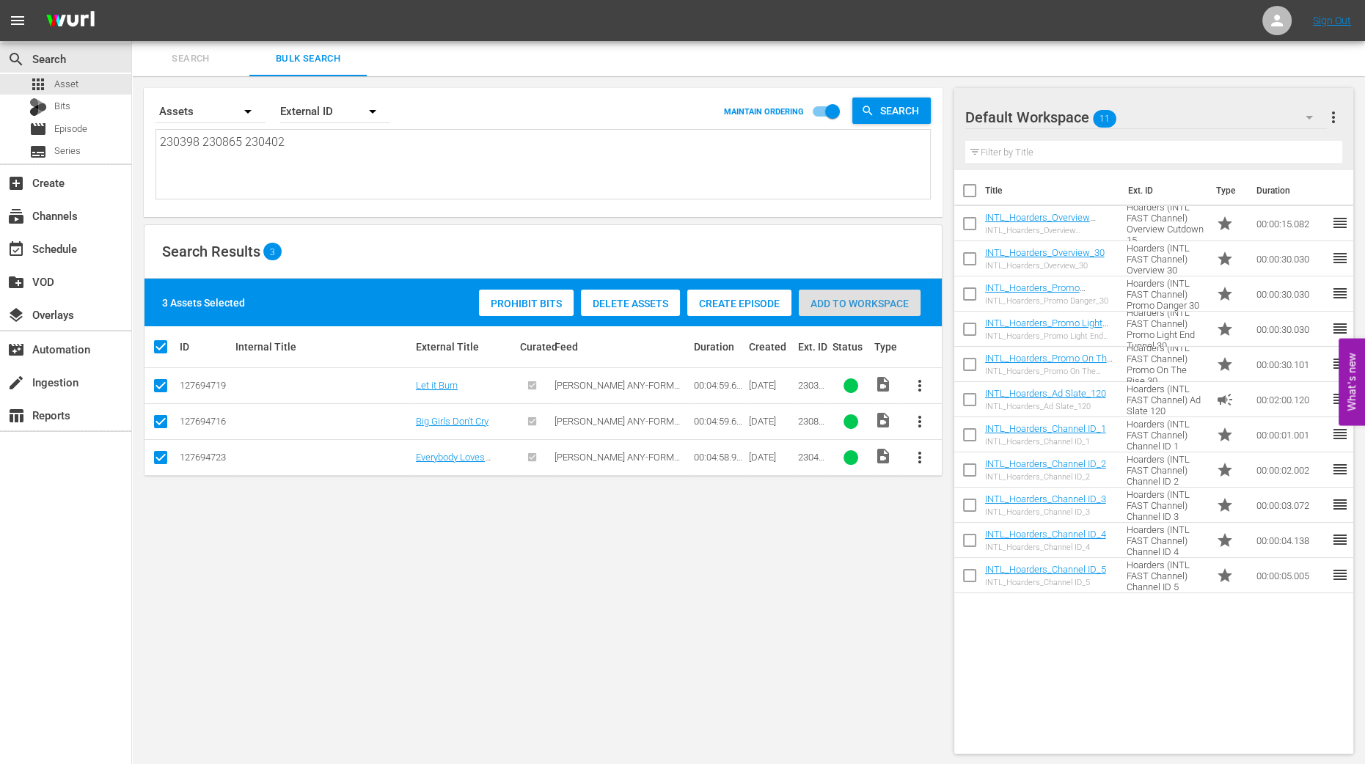
click at [839, 306] on span "Add to Workspace" at bounding box center [860, 304] width 122 height 12
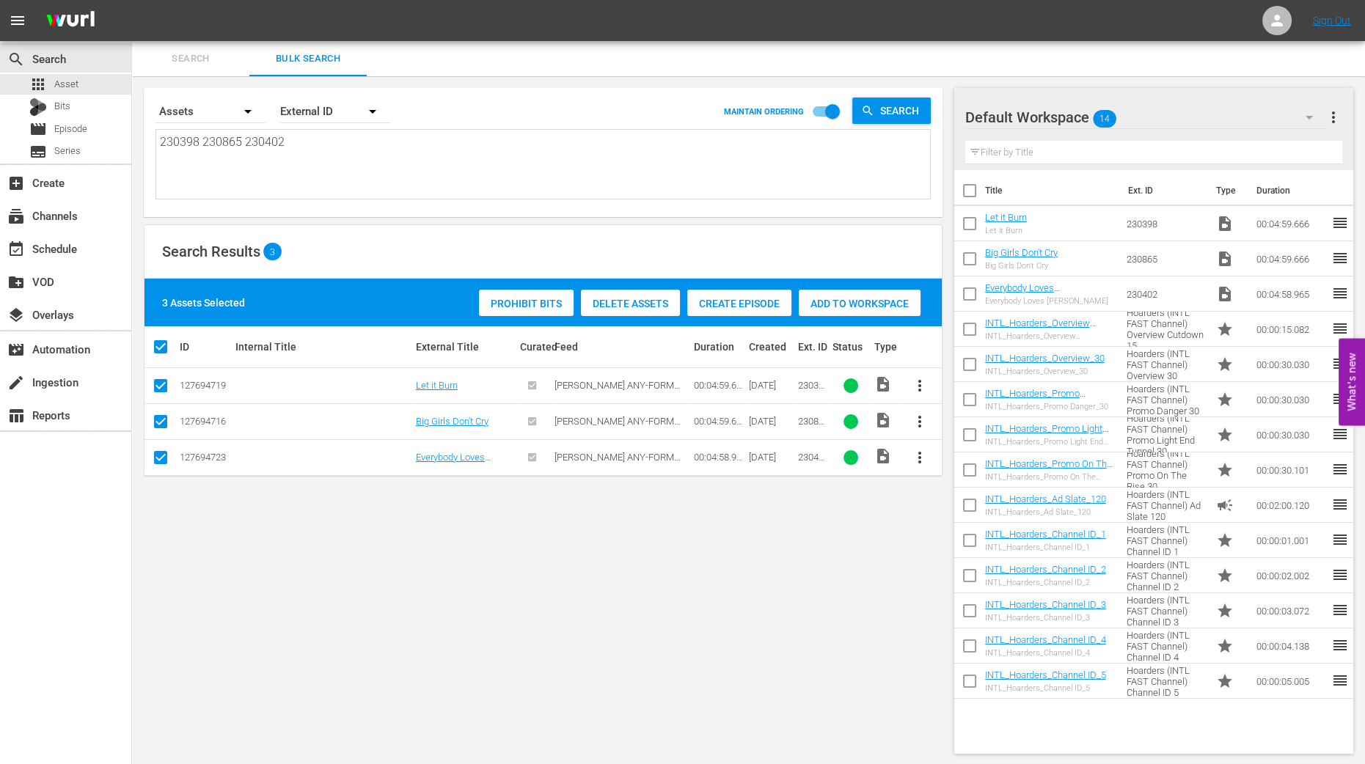
click at [415, 666] on div "Search By Assets Order By External ID MAINTAIN ORDERING Search 230398 230865 23…" at bounding box center [543, 420] width 822 height 689
drag, startPoint x: 301, startPoint y: 144, endPoint x: 60, endPoint y: 128, distance: 241.1
click at [132, 0] on div "search Search apps Asset Bits movie Episode subtitles Series add_box Create sub…" at bounding box center [748, 0] width 1233 height 0
type textarea "2"
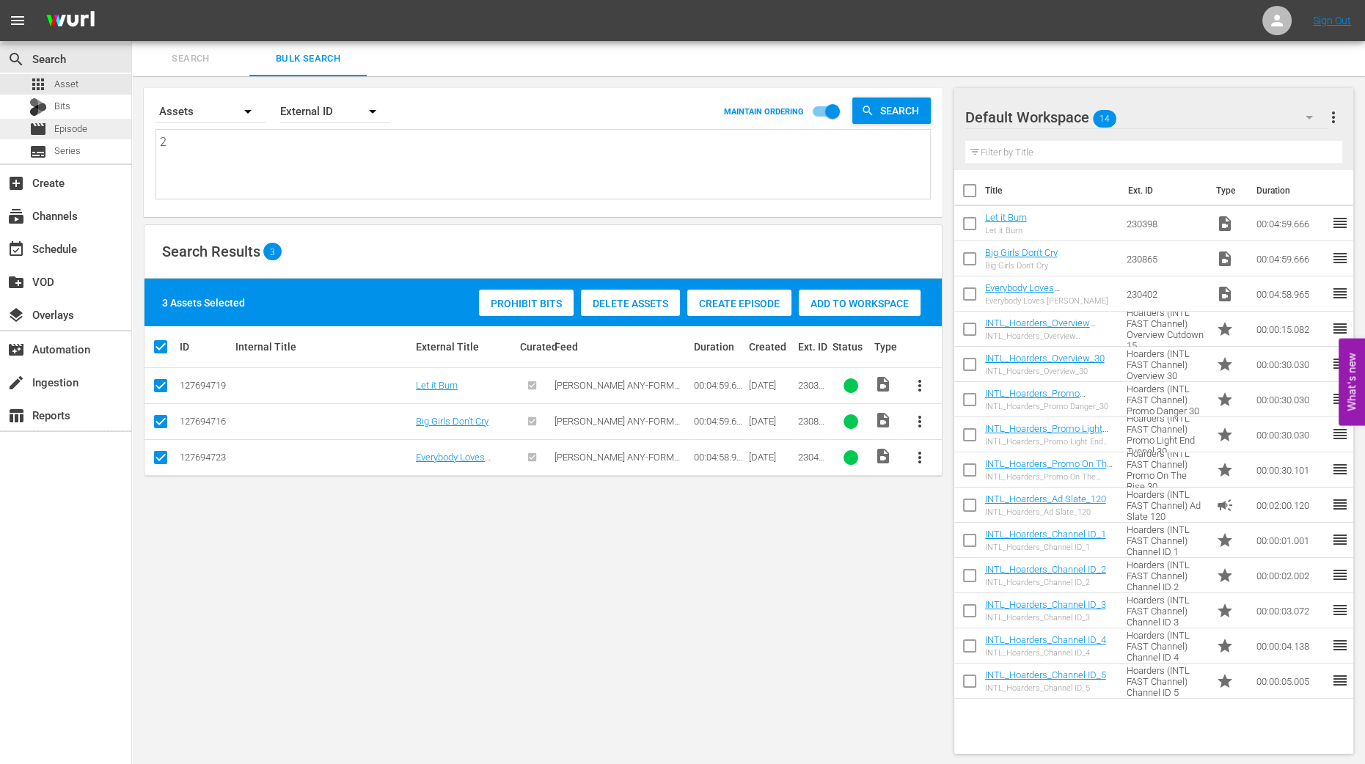
type textarea "23"
type textarea "230"
type textarea "2308"
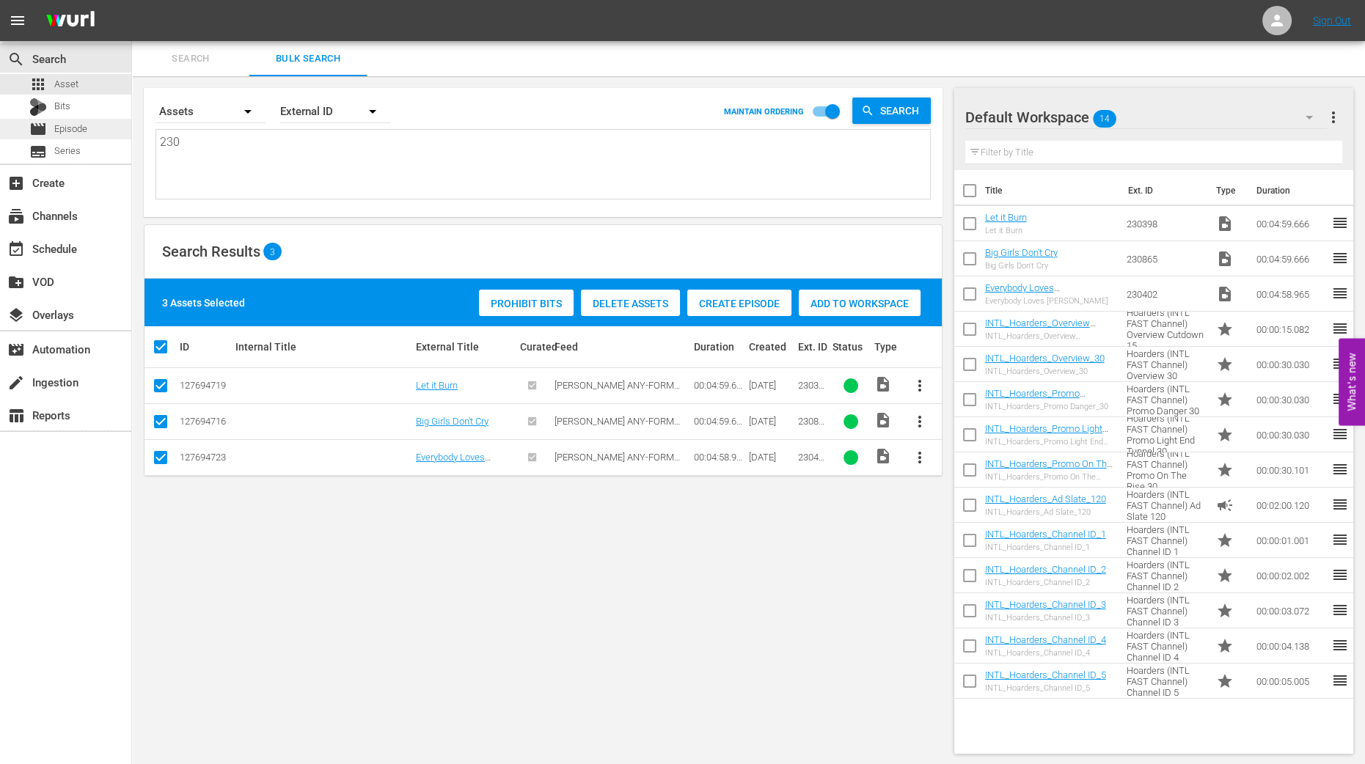
type textarea "2308"
type textarea "23086"
type textarea "230866"
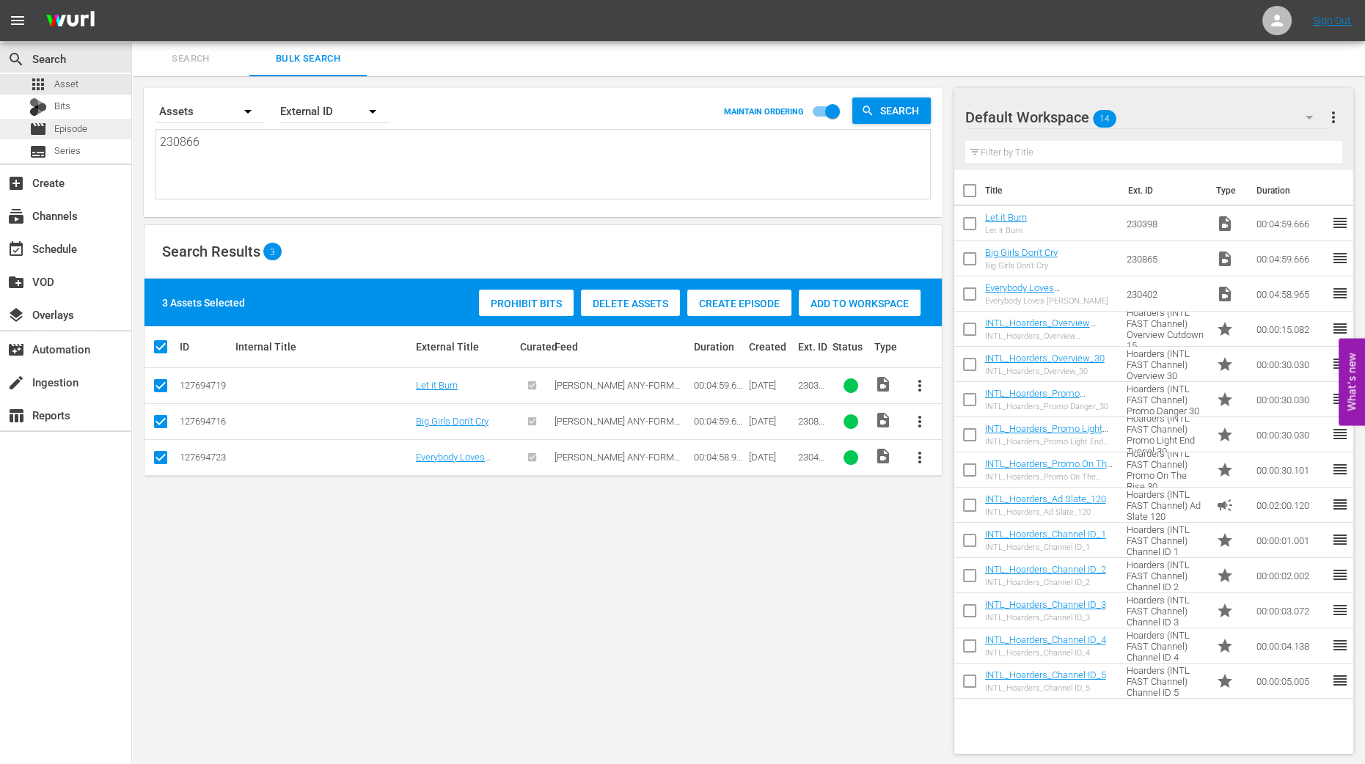
type textarea "230866"
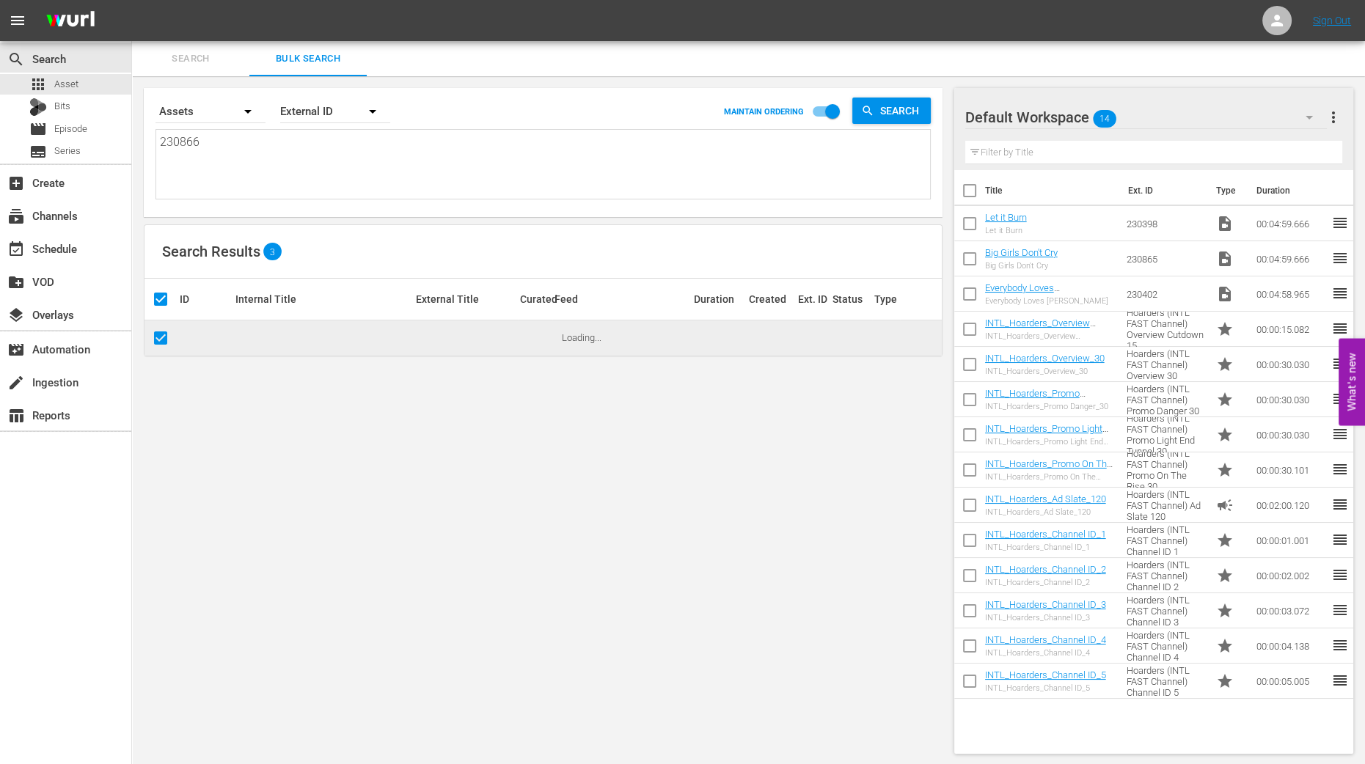
type textarea "230866"
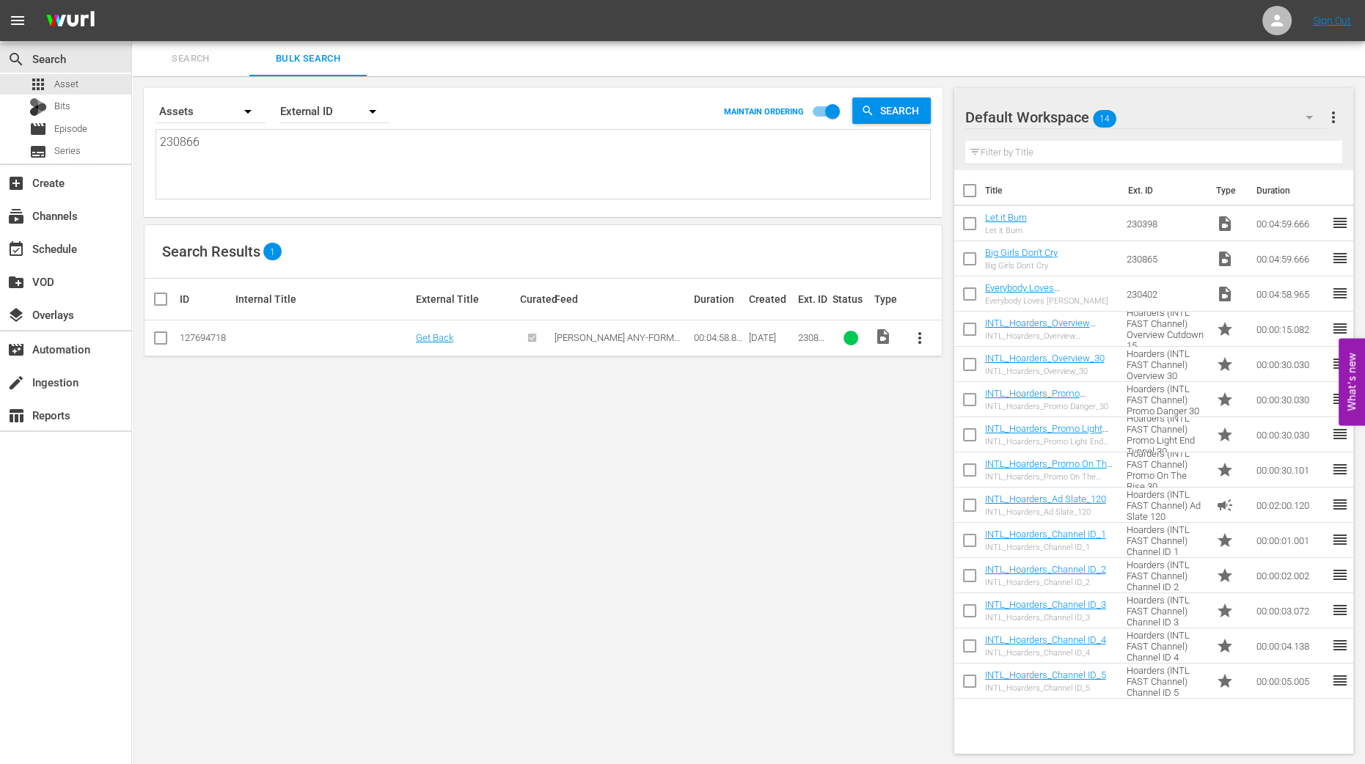
type textarea "230866 2"
type textarea "230866 23"
type textarea "230866 230"
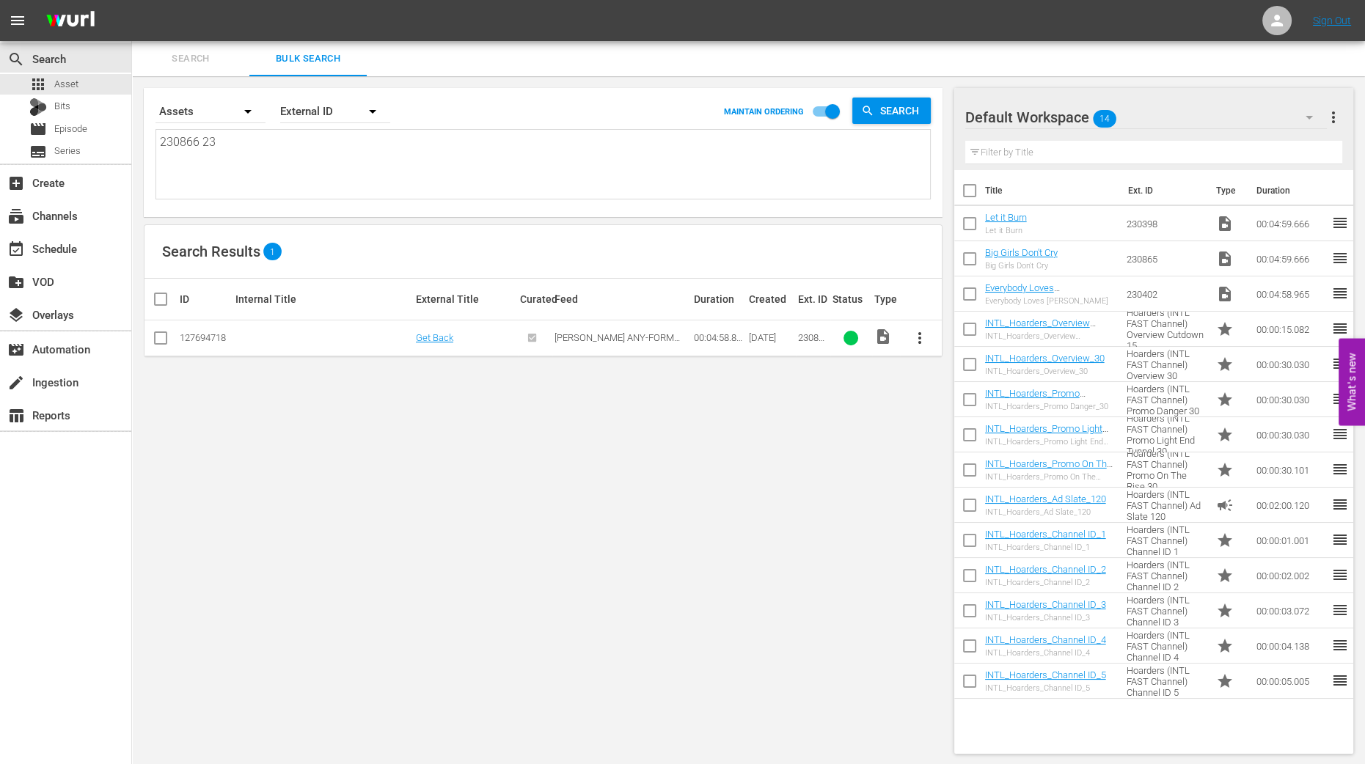
type textarea "230866 230"
type textarea "230866 2304"
type textarea "230866 23040"
type textarea "230866 230404"
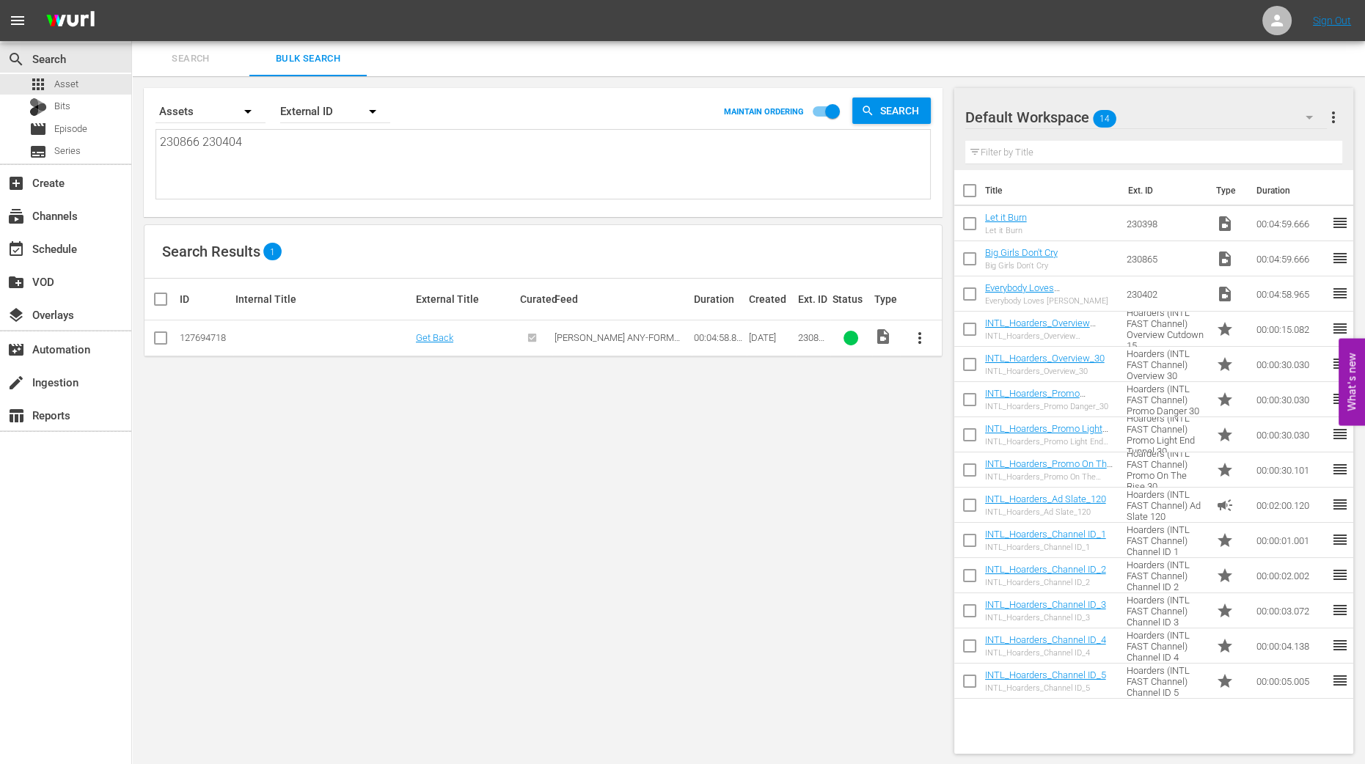
type textarea "230866 230404"
type textarea "230866 230404 2"
type textarea "230866 230404 23"
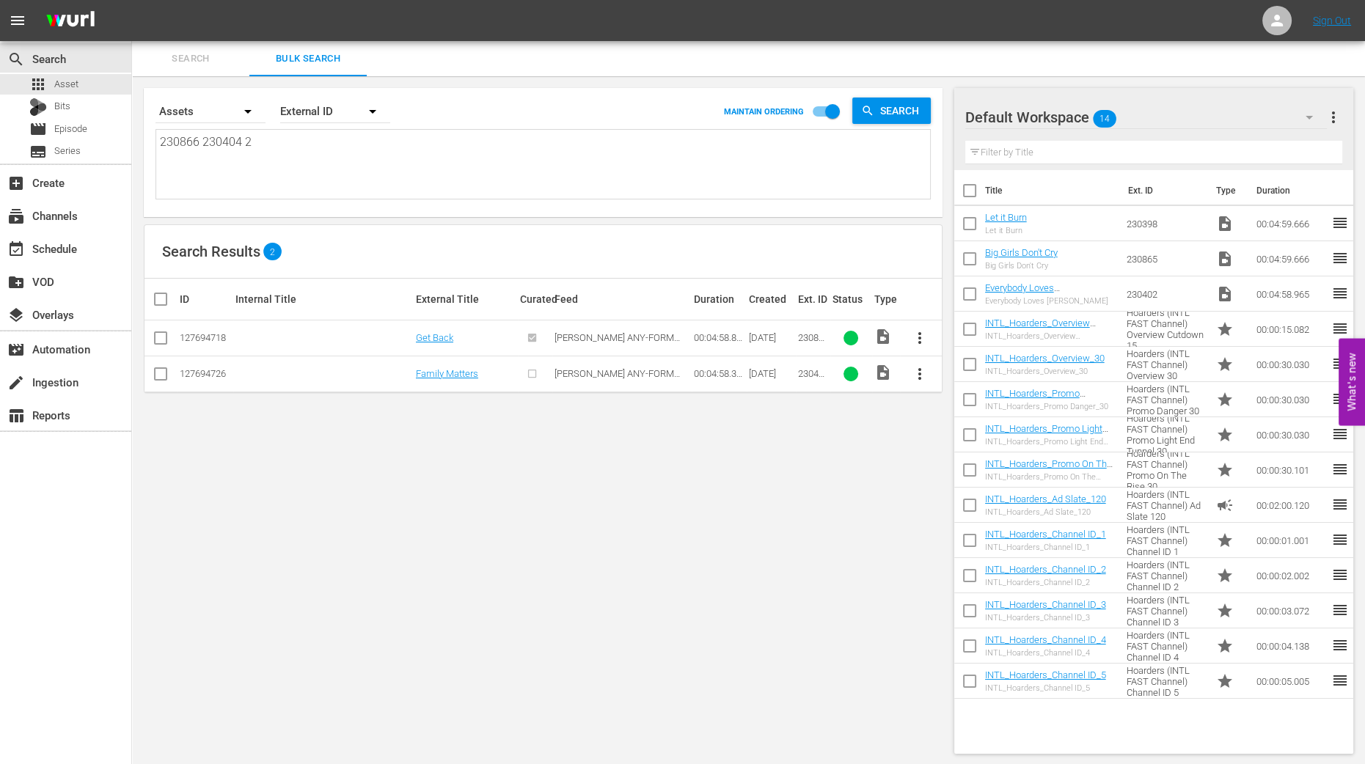
type textarea "230866 230404 23"
type textarea "230866 230404 230"
type textarea "230866 230404 2308"
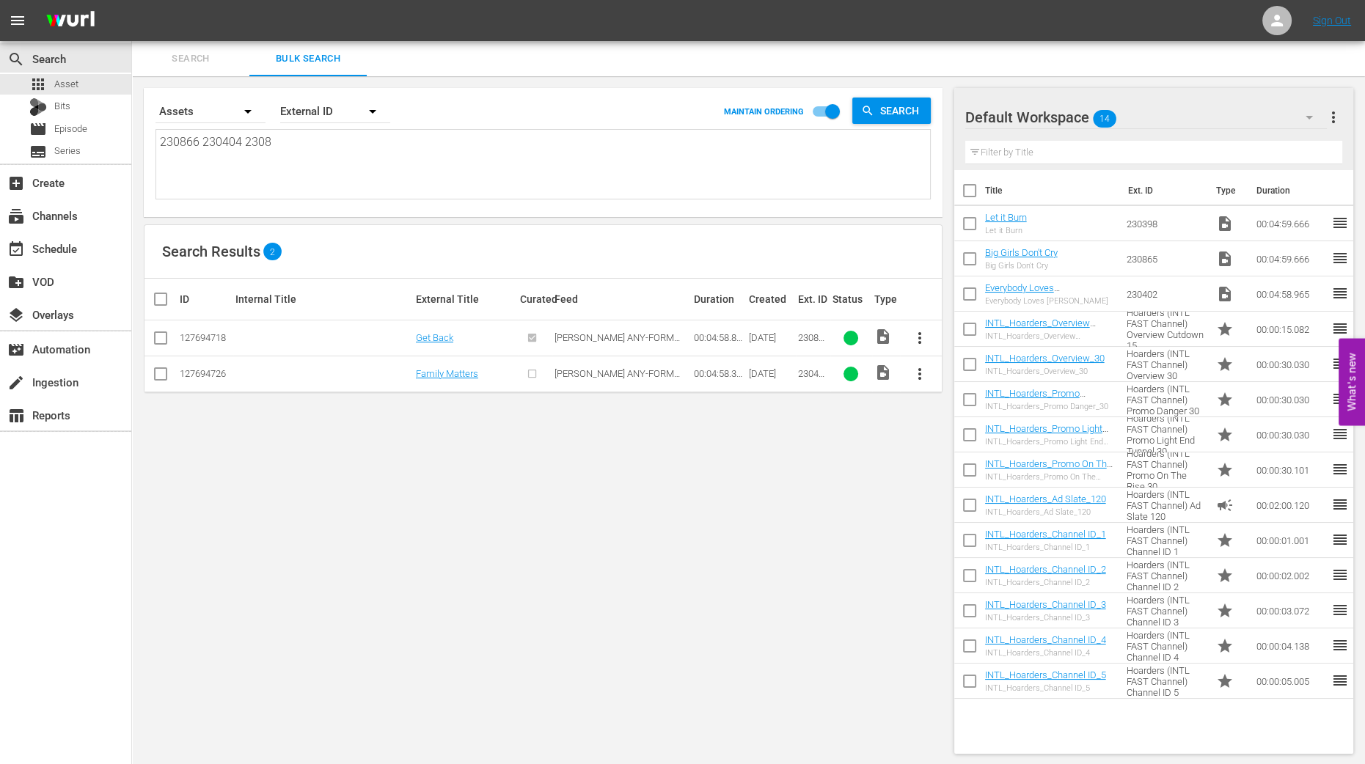
type textarea "230866 230404 23086"
type textarea "230866 230404 230867"
click at [161, 299] on input "checkbox" at bounding box center [166, 299] width 29 height 18
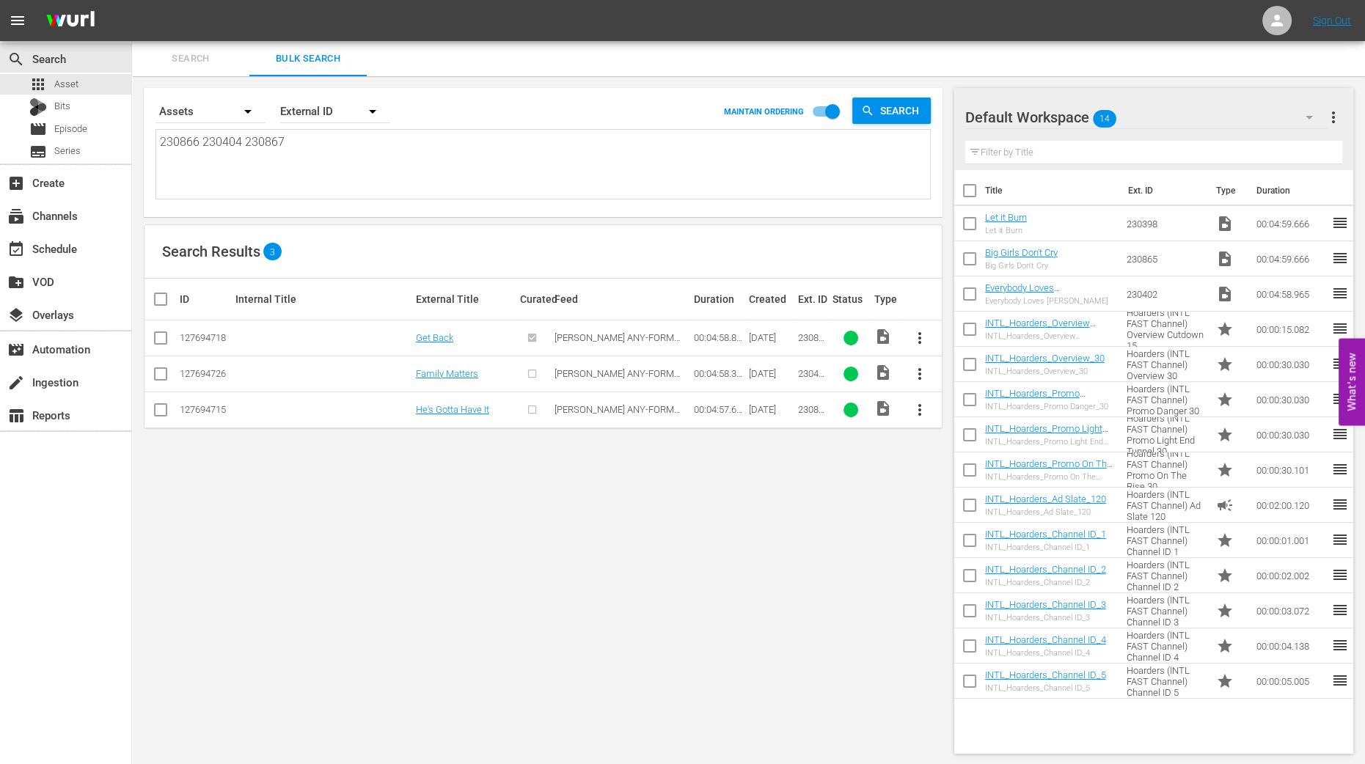
checkbox input "true"
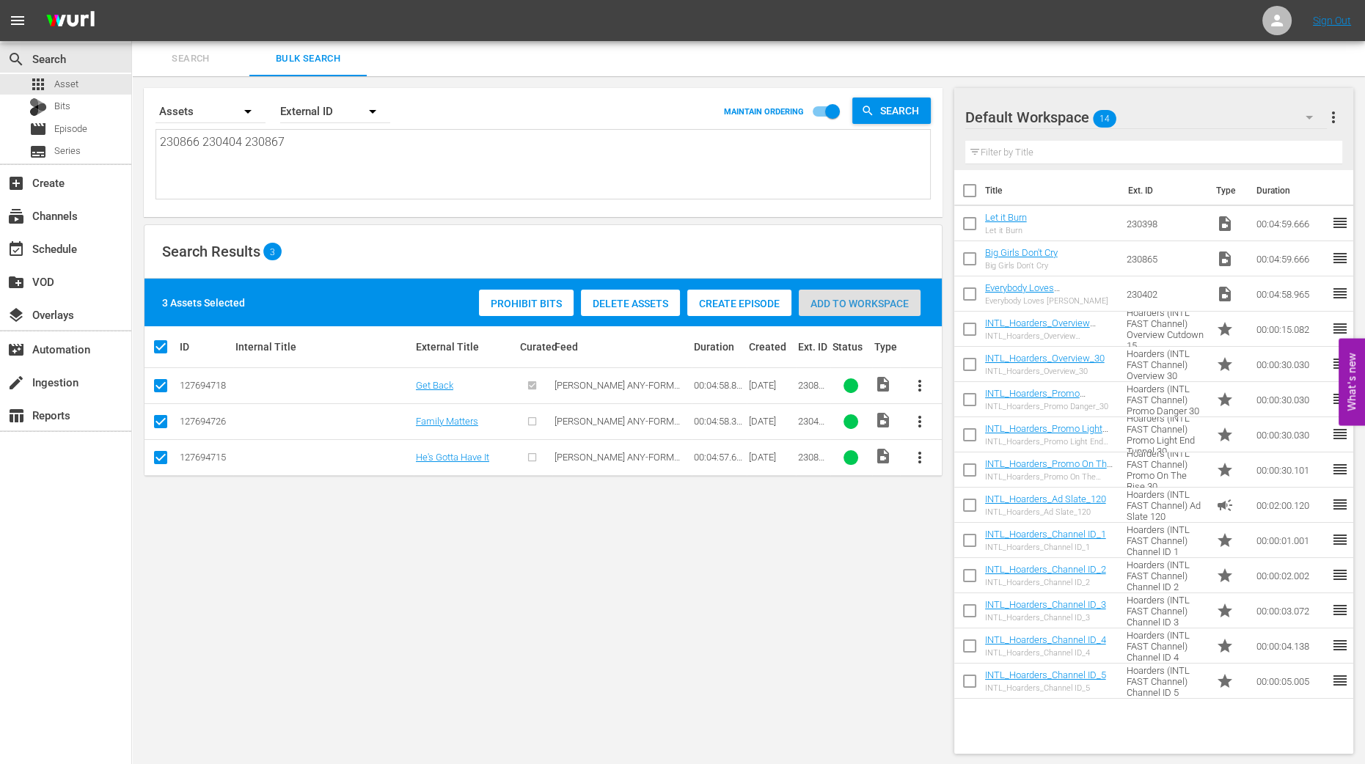
click at [895, 298] on span "Add to Workspace" at bounding box center [860, 304] width 122 height 12
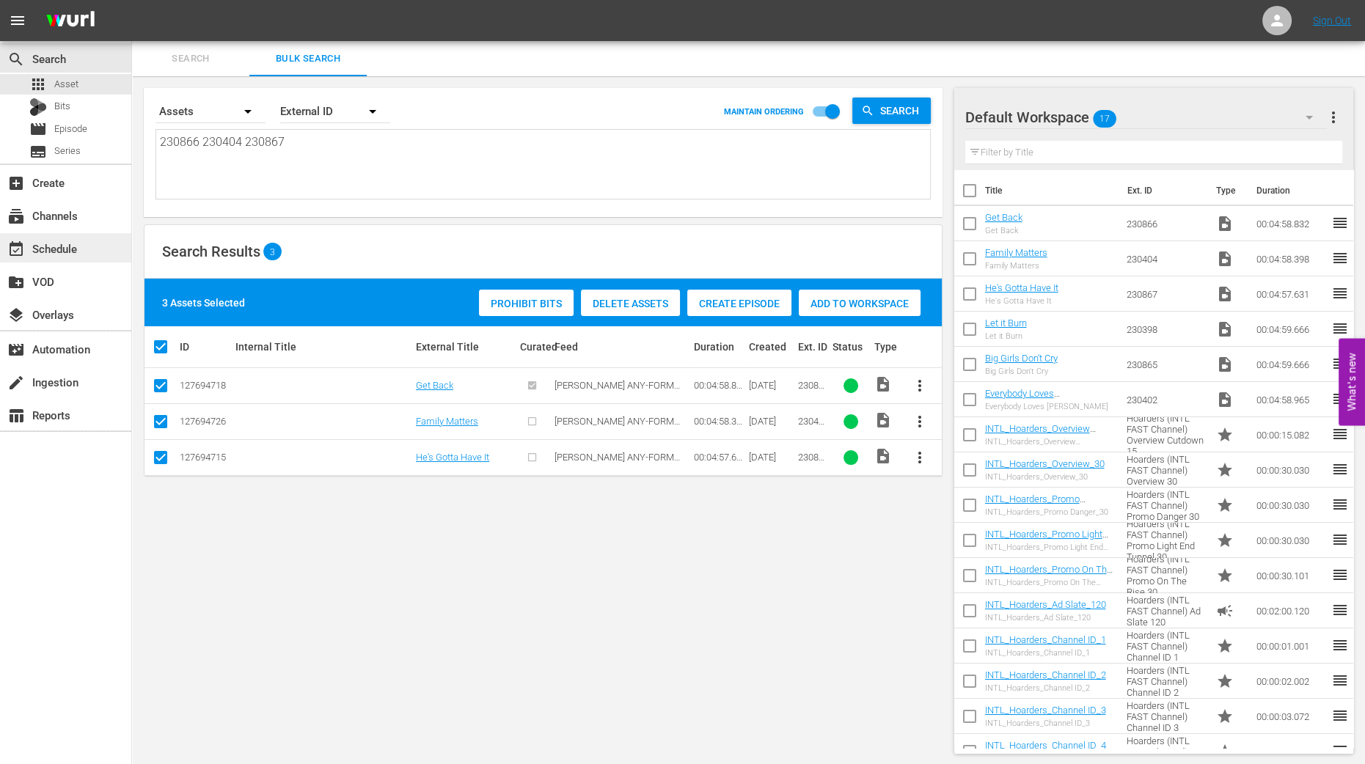
click at [64, 240] on div "event_available Schedule" at bounding box center [65, 247] width 131 height 29
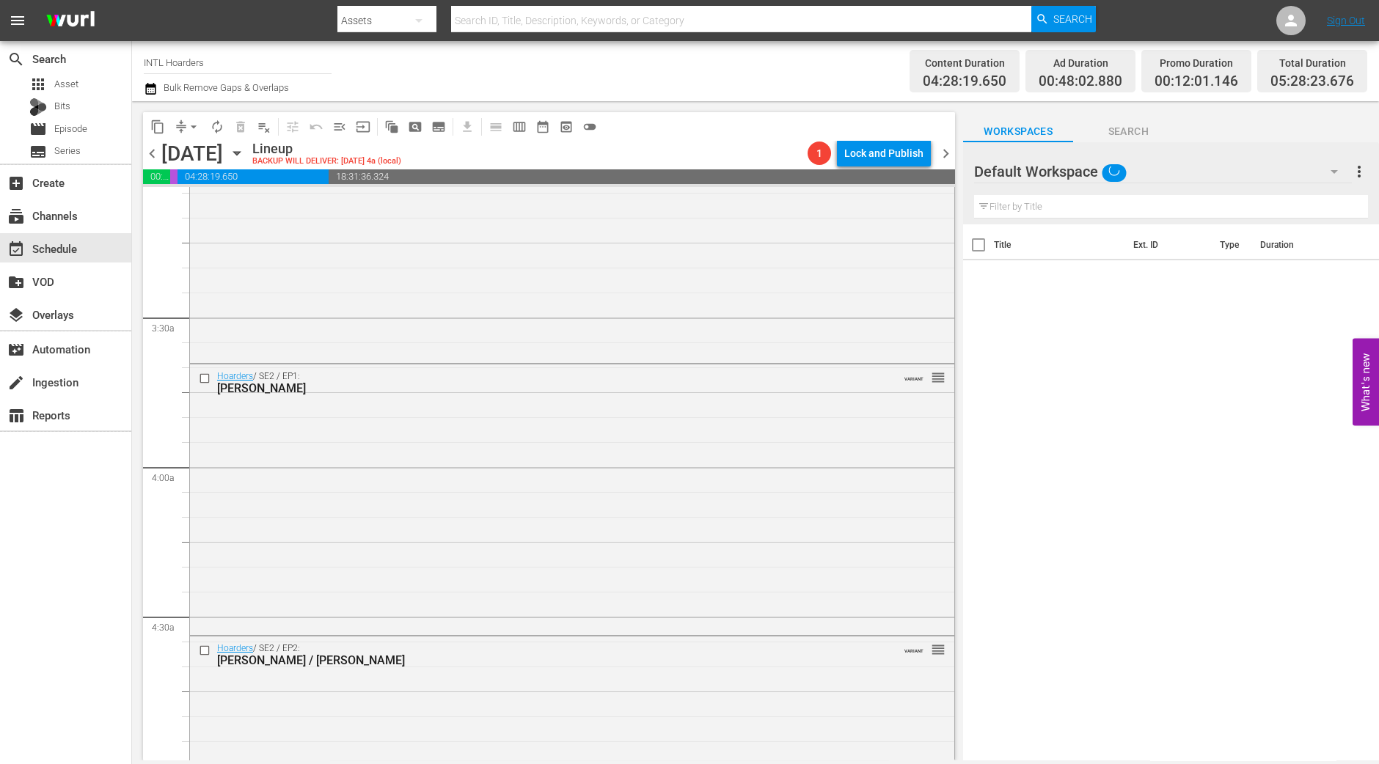
scroll to position [1374, 0]
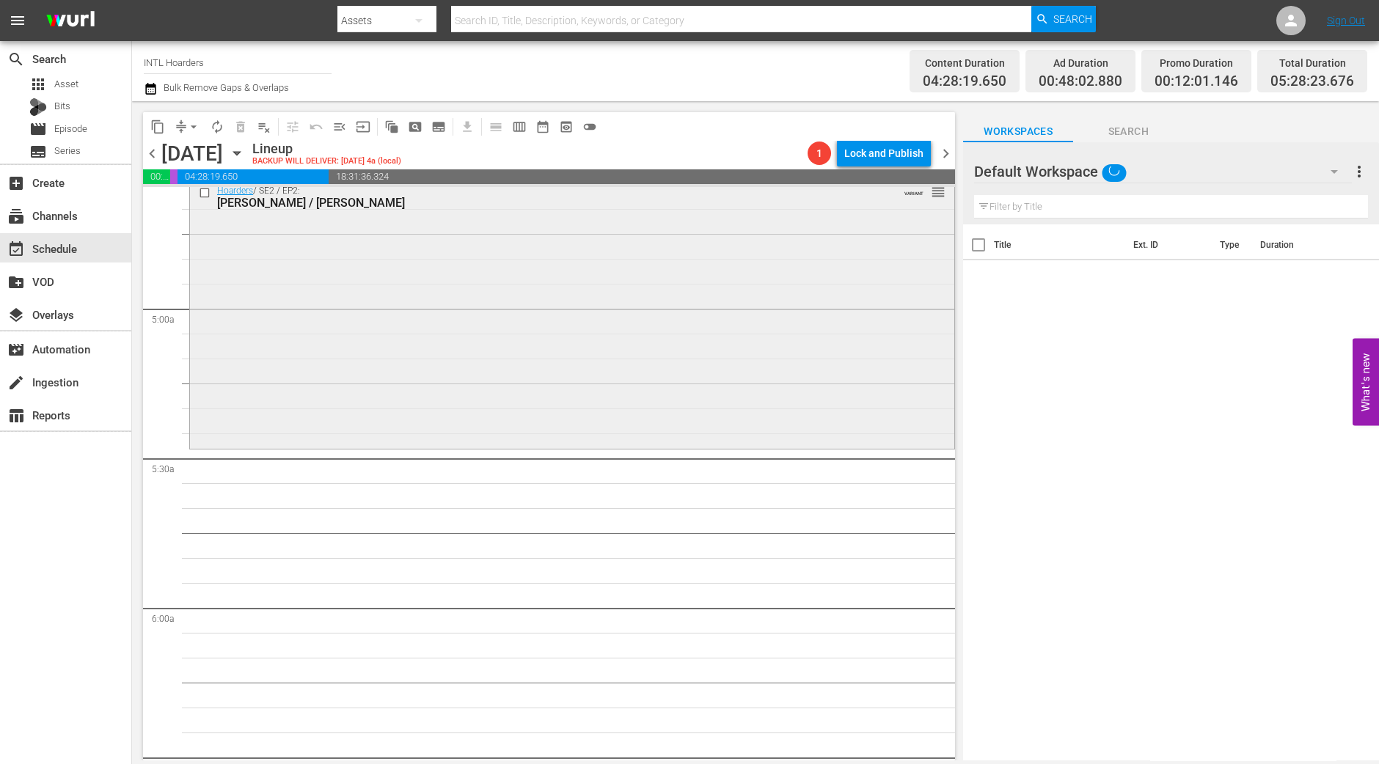
click at [480, 373] on div "Hoarders / SE2 / EP2: Judi / Gail VARIANT reorder" at bounding box center [572, 313] width 764 height 268
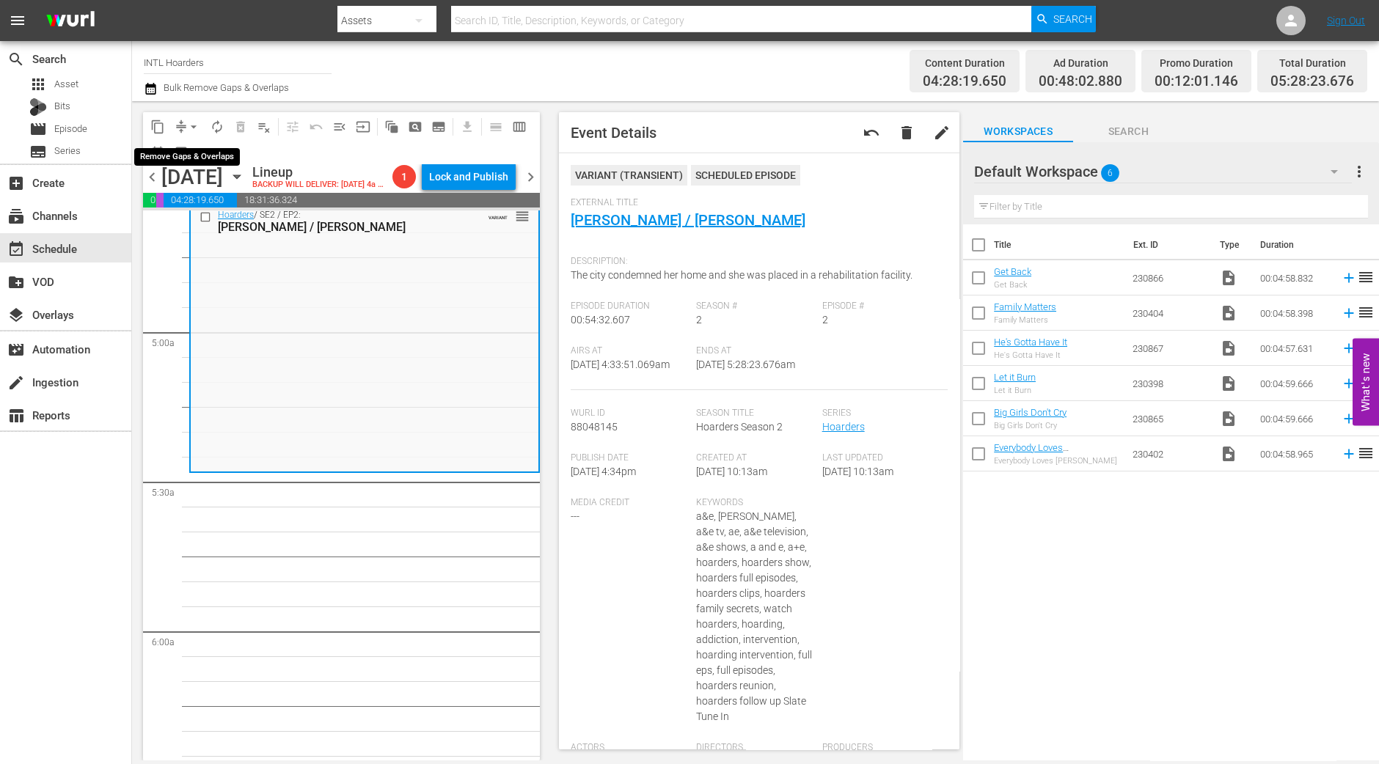
click at [202, 132] on button "arrow_drop_down" at bounding box center [193, 126] width 23 height 23
click at [180, 153] on li "Align to Midnight" at bounding box center [194, 156] width 154 height 24
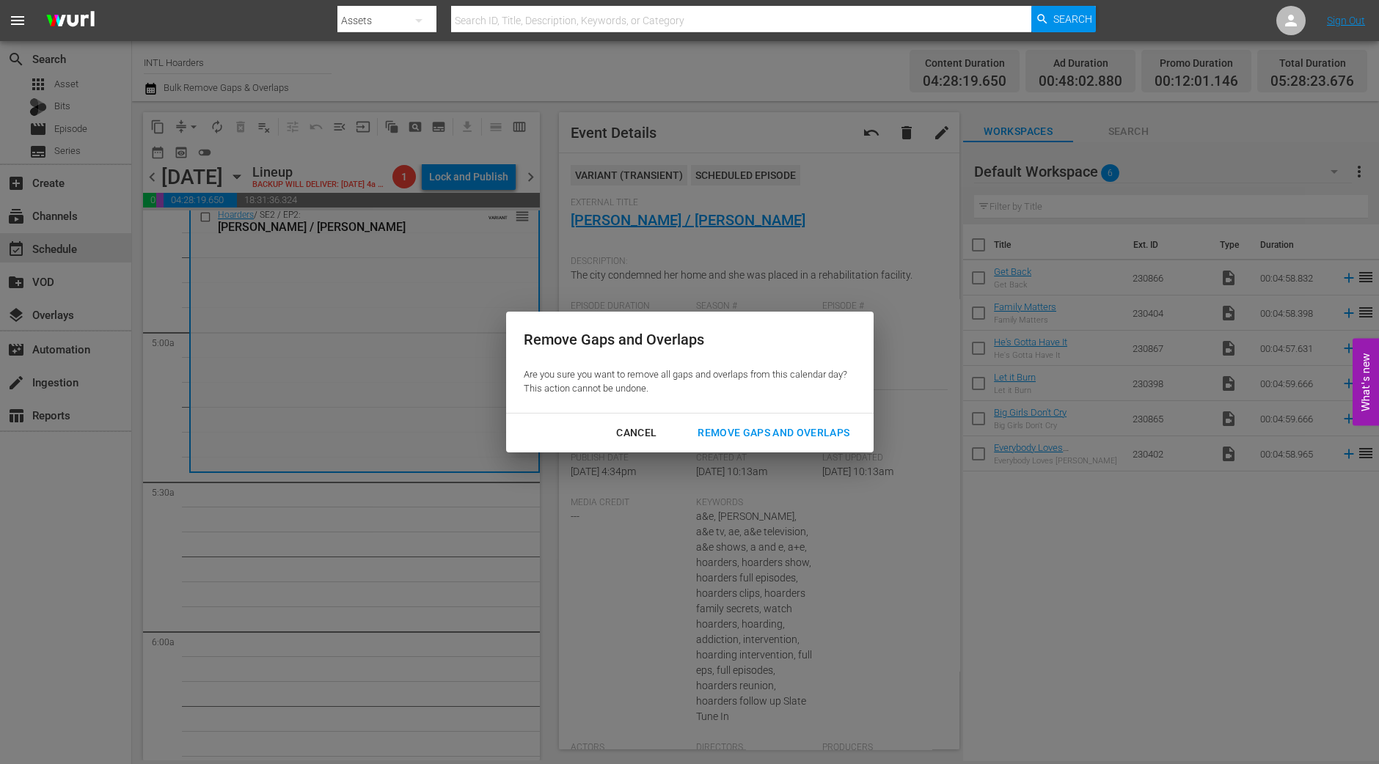
click at [725, 430] on div "Remove Gaps and Overlaps" at bounding box center [773, 433] width 175 height 18
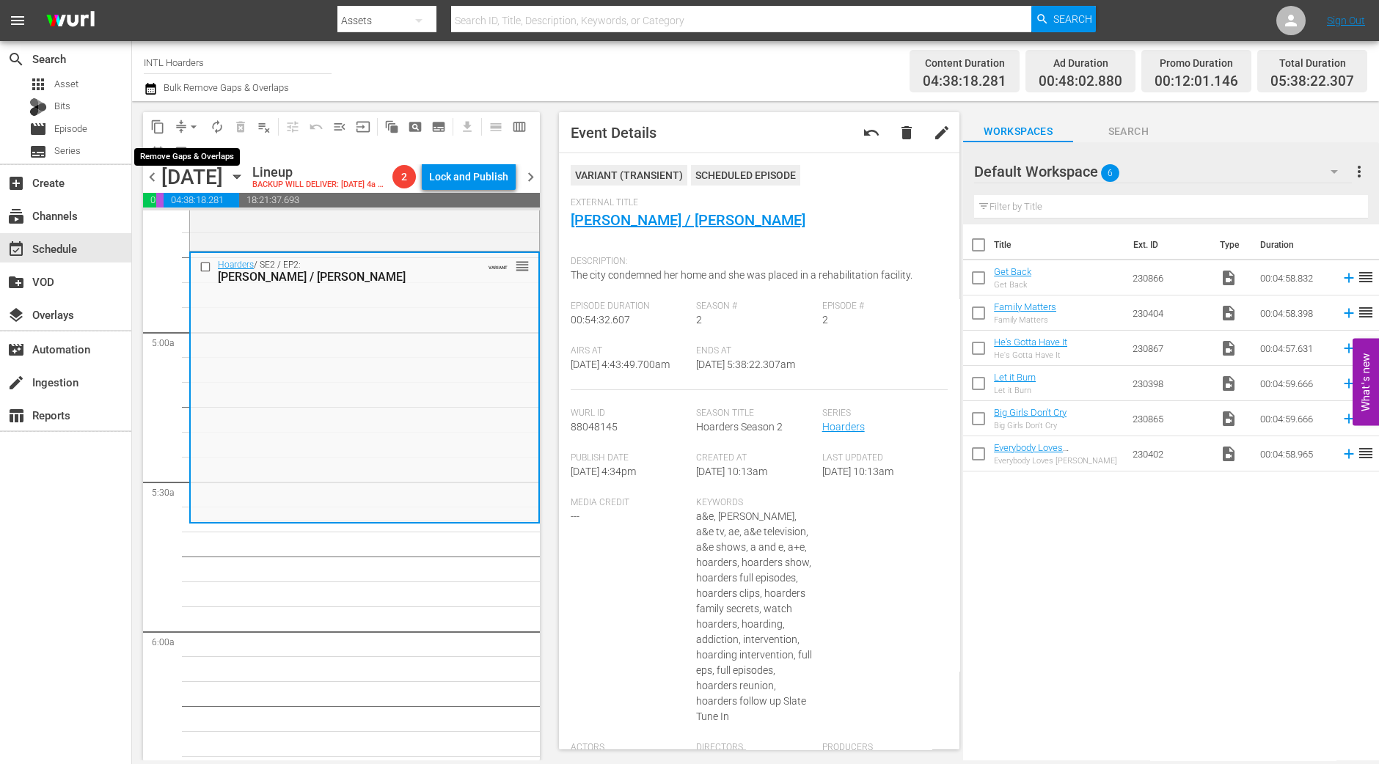
click at [191, 119] on button "arrow_drop_down" at bounding box center [193, 126] width 23 height 23
click at [216, 158] on li "Align to Midnight" at bounding box center [194, 156] width 154 height 24
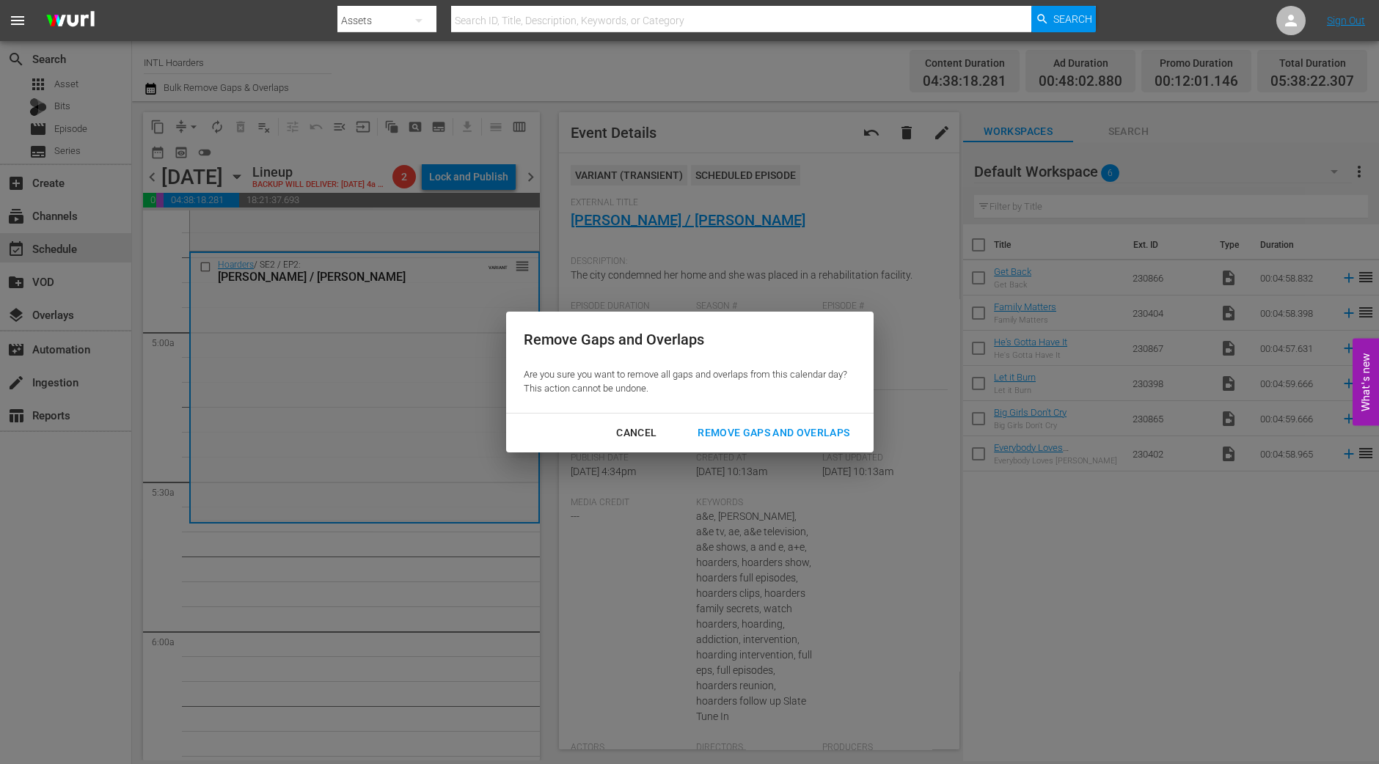
click at [807, 445] on button "Remove Gaps and Overlaps" at bounding box center [773, 432] width 187 height 27
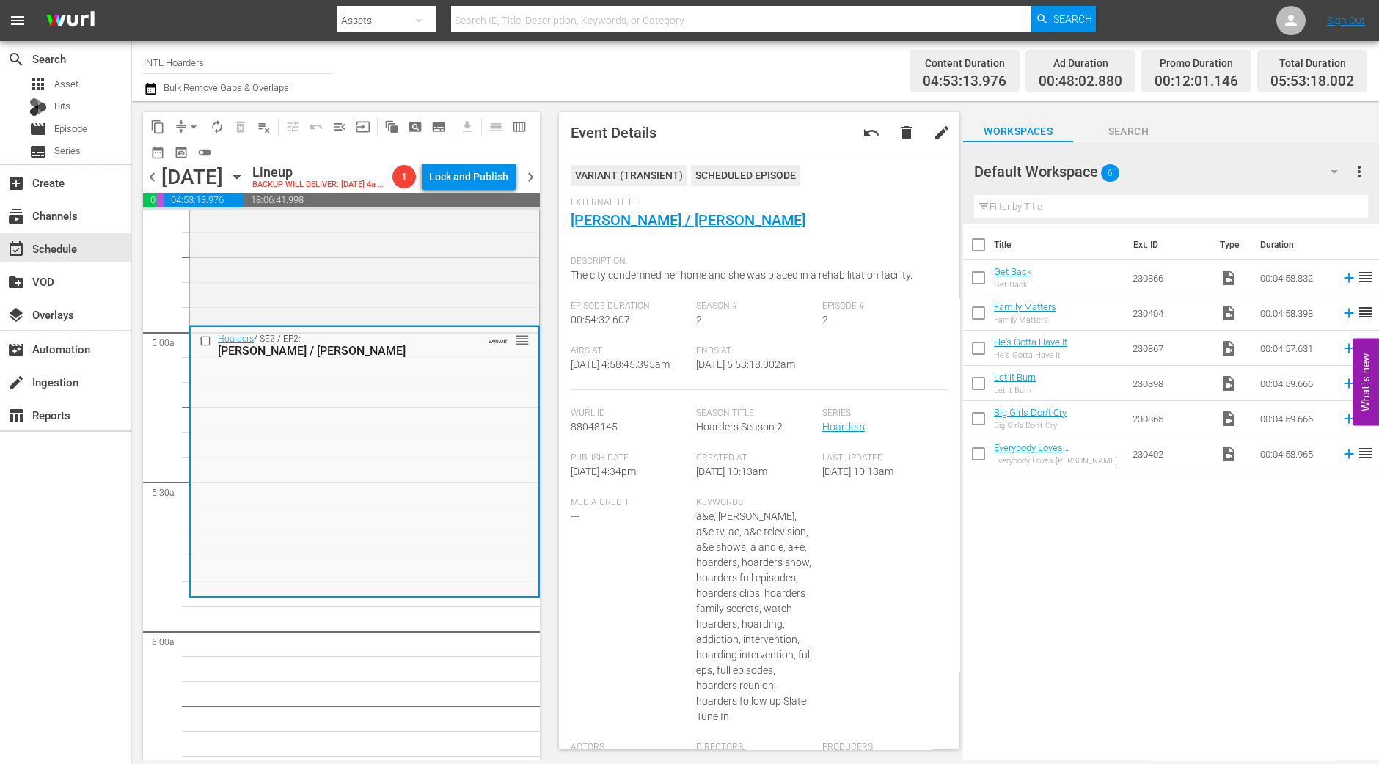
click at [194, 125] on span "arrow_drop_down" at bounding box center [193, 127] width 15 height 15
click at [201, 157] on li "Align to Midnight" at bounding box center [194, 156] width 154 height 24
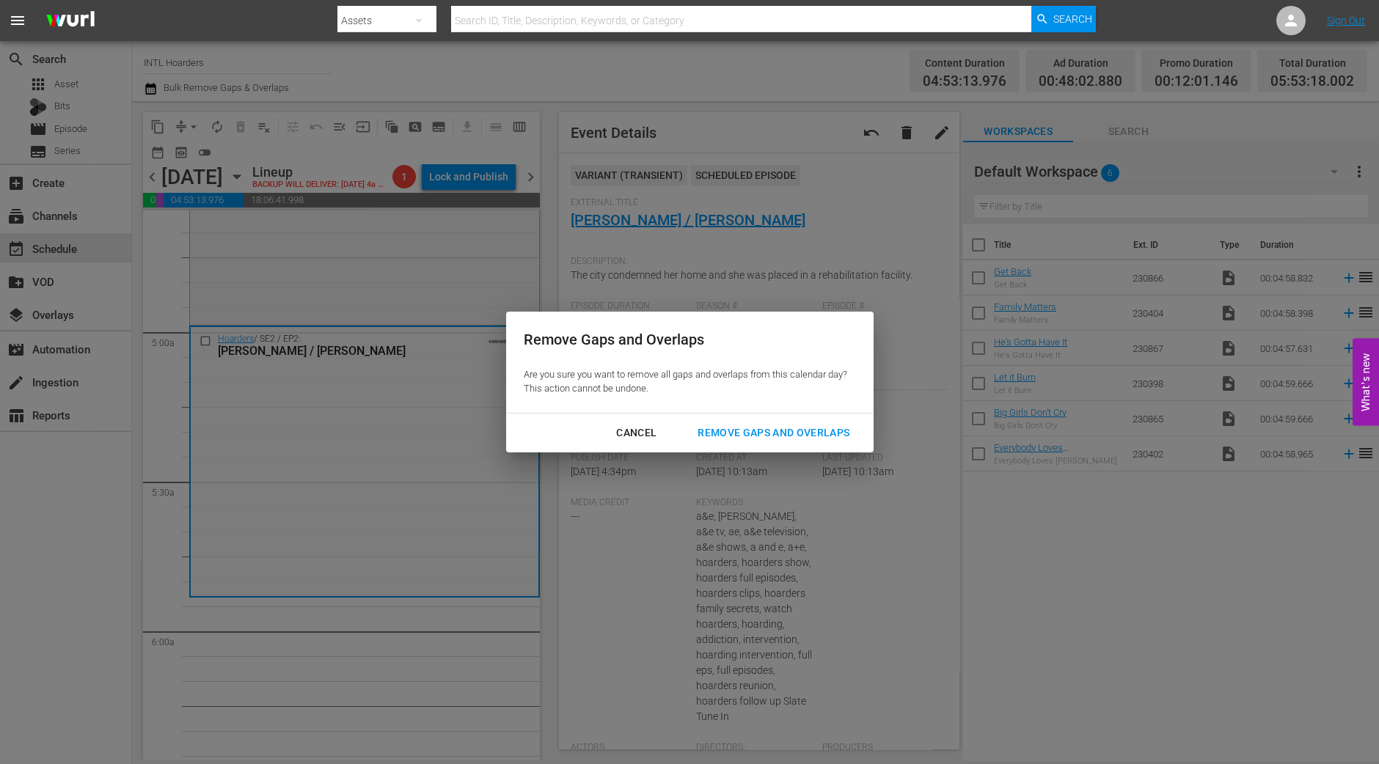
drag, startPoint x: 792, startPoint y: 437, endPoint x: 791, endPoint y: 445, distance: 8.1
click at [791, 441] on div "Remove Gaps and Overlaps" at bounding box center [773, 433] width 175 height 18
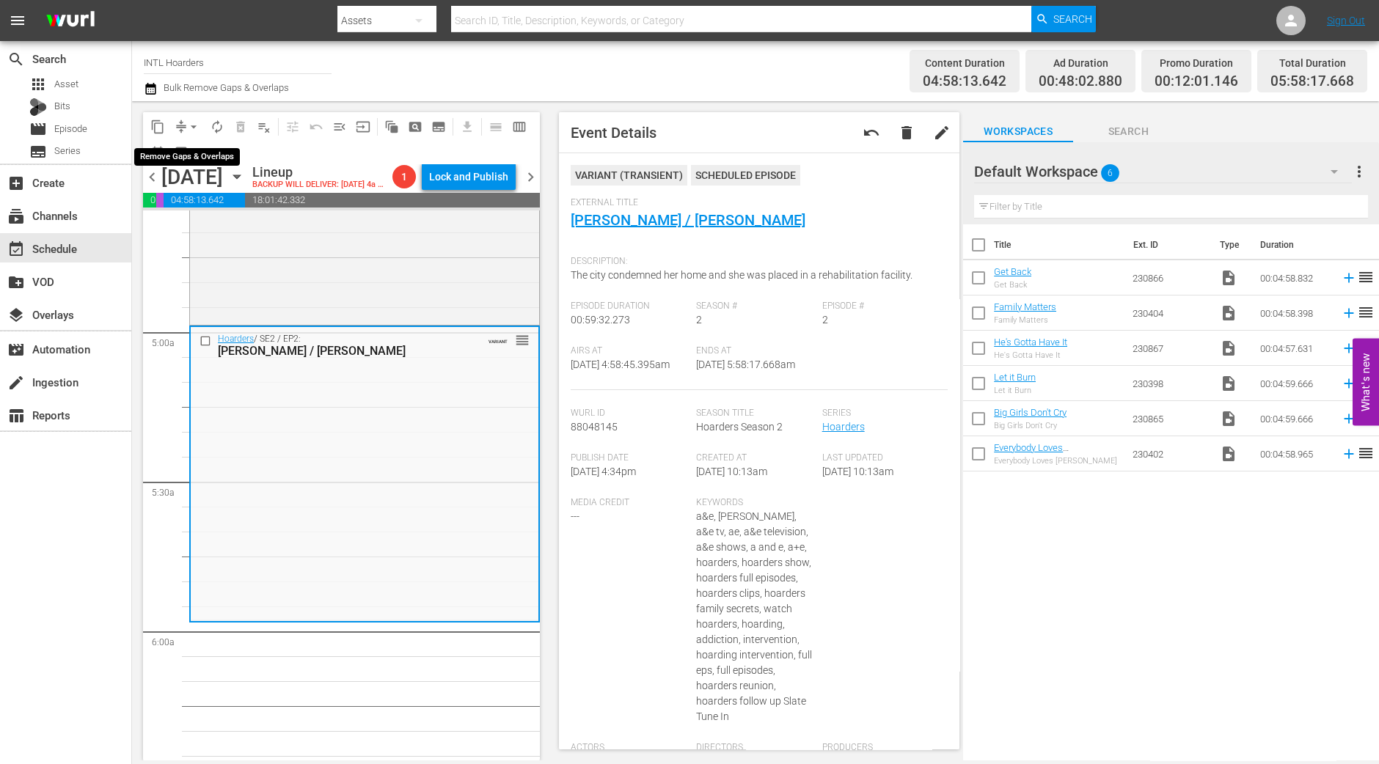
click at [191, 130] on span "arrow_drop_down" at bounding box center [193, 127] width 15 height 15
click at [193, 161] on li "Align to Midnight" at bounding box center [194, 156] width 154 height 24
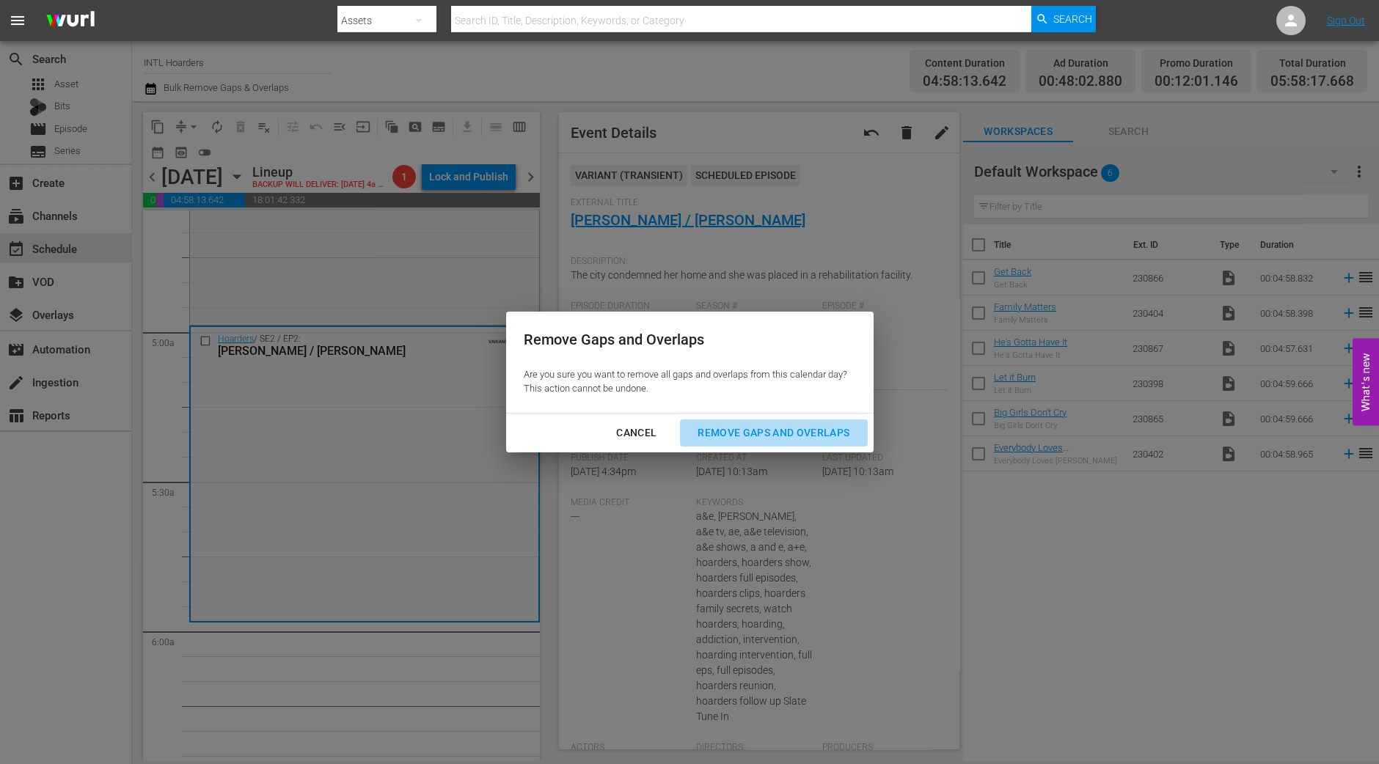
click at [793, 441] on div "Remove Gaps and Overlaps" at bounding box center [773, 433] width 175 height 18
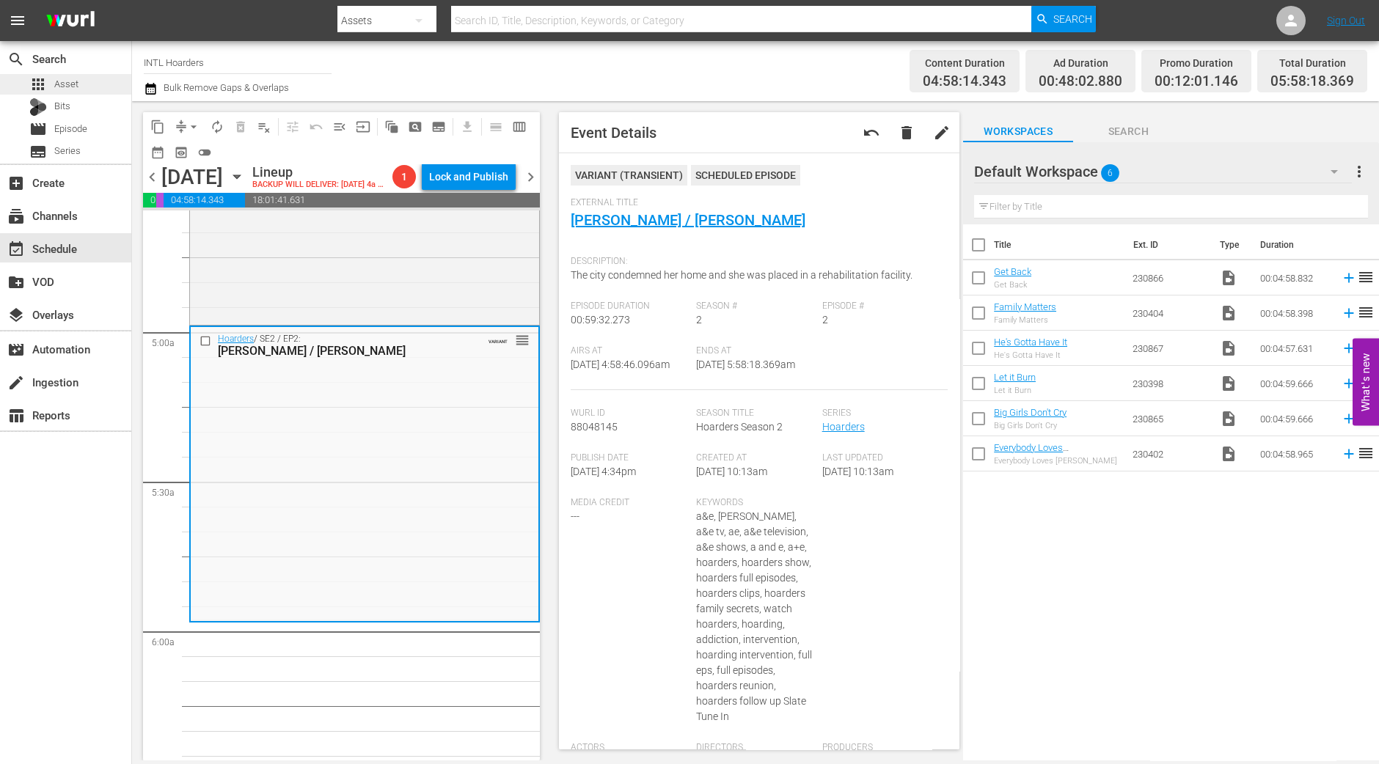
click at [89, 79] on div "apps Asset" at bounding box center [65, 84] width 131 height 21
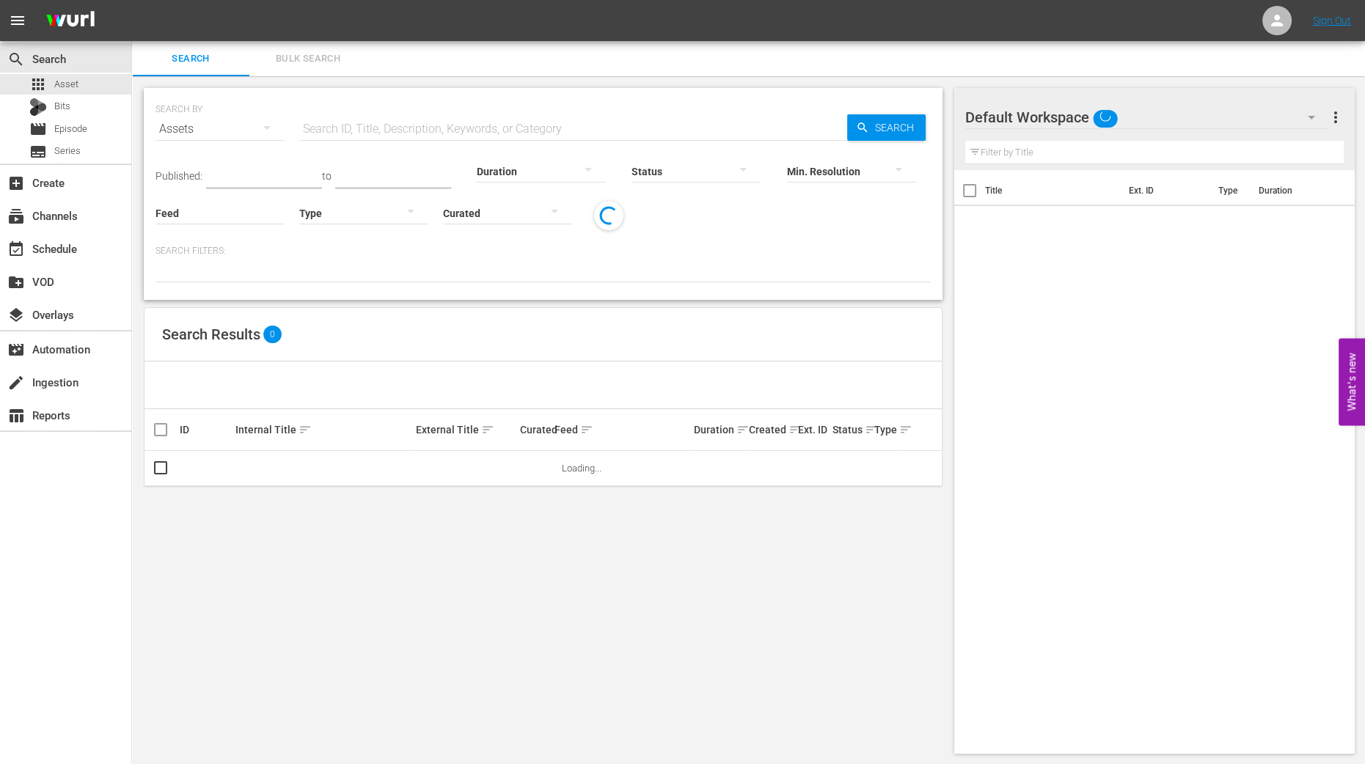
click at [317, 47] on button "Bulk Search" at bounding box center [307, 58] width 117 height 35
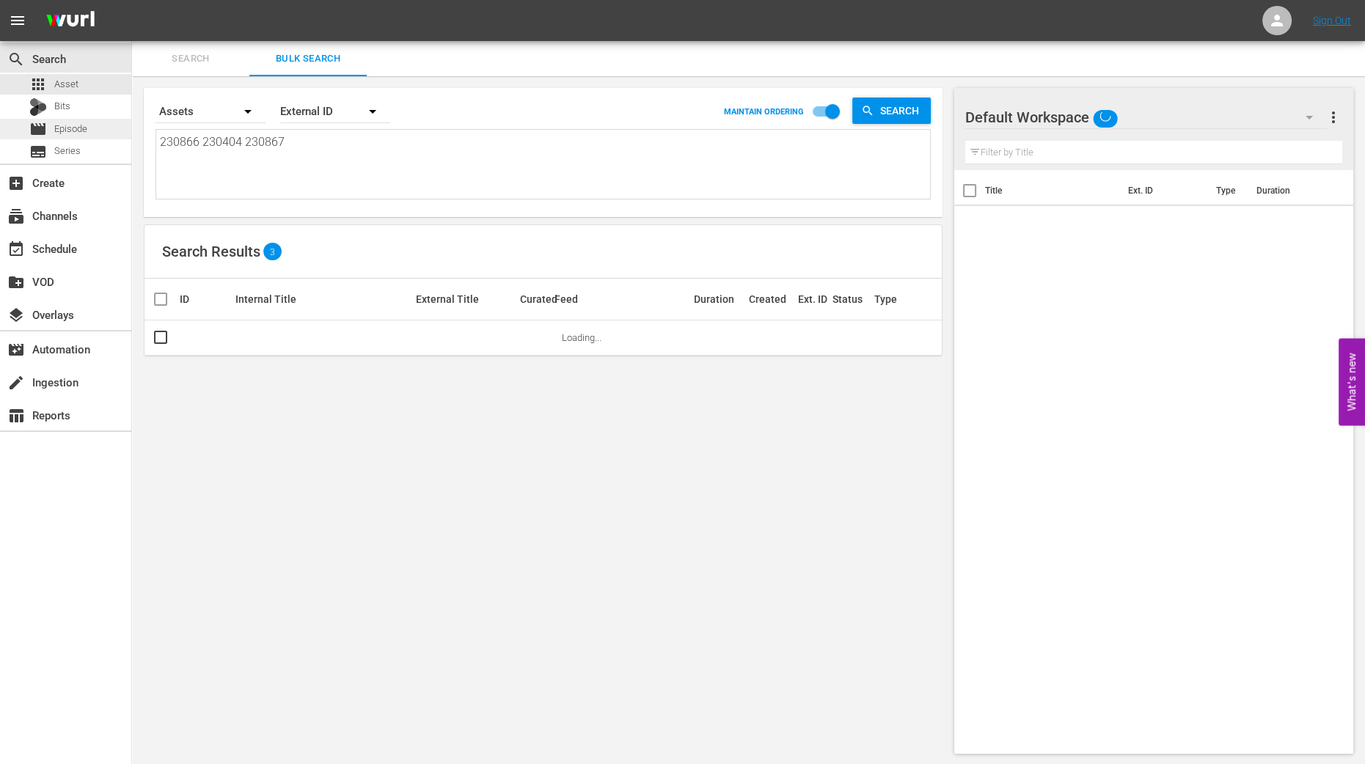
drag, startPoint x: 290, startPoint y: 133, endPoint x: 121, endPoint y: 122, distance: 169.0
click at [132, 0] on div "search Search apps Asset Bits movie Episode subtitles Series add_box Create sub…" at bounding box center [748, 0] width 1233 height 0
type textarea "1"
type textarea "12"
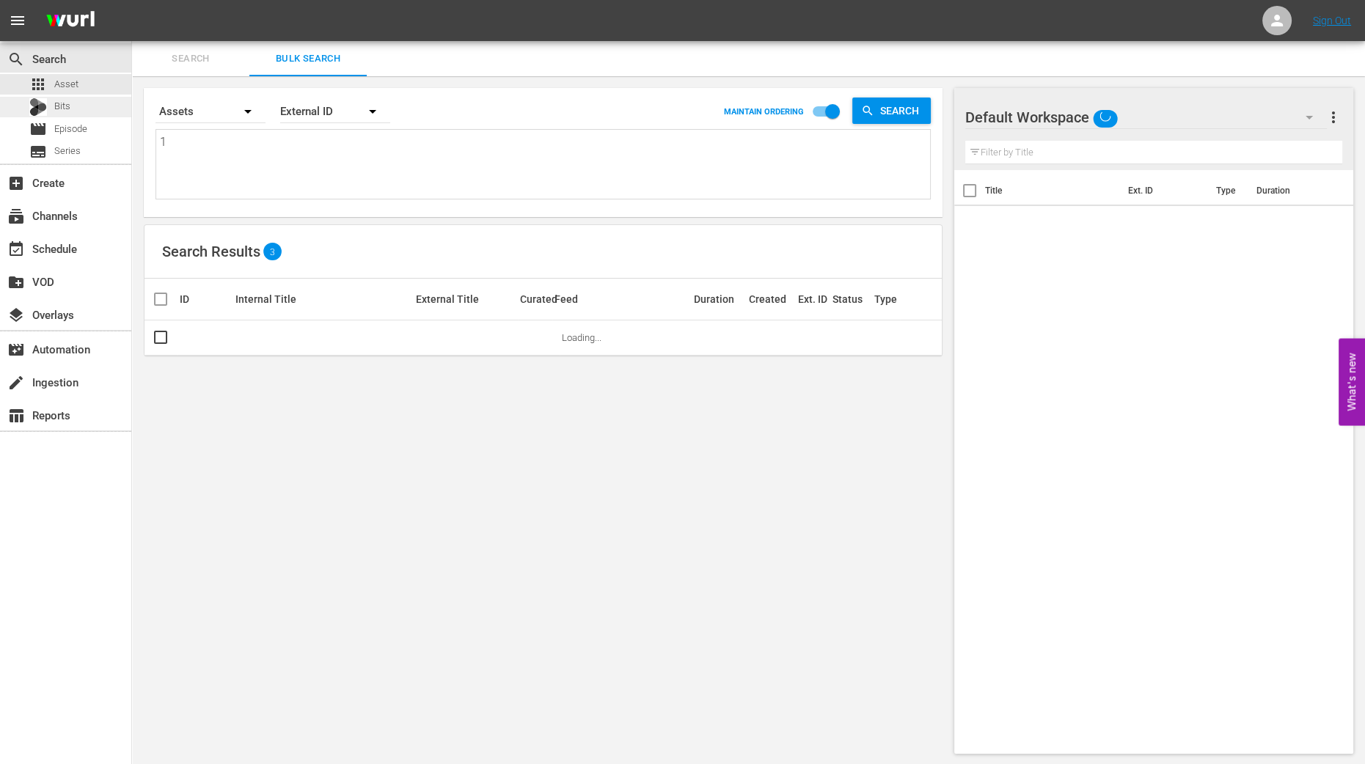
type textarea "12"
type textarea "123"
type textarea "1230"
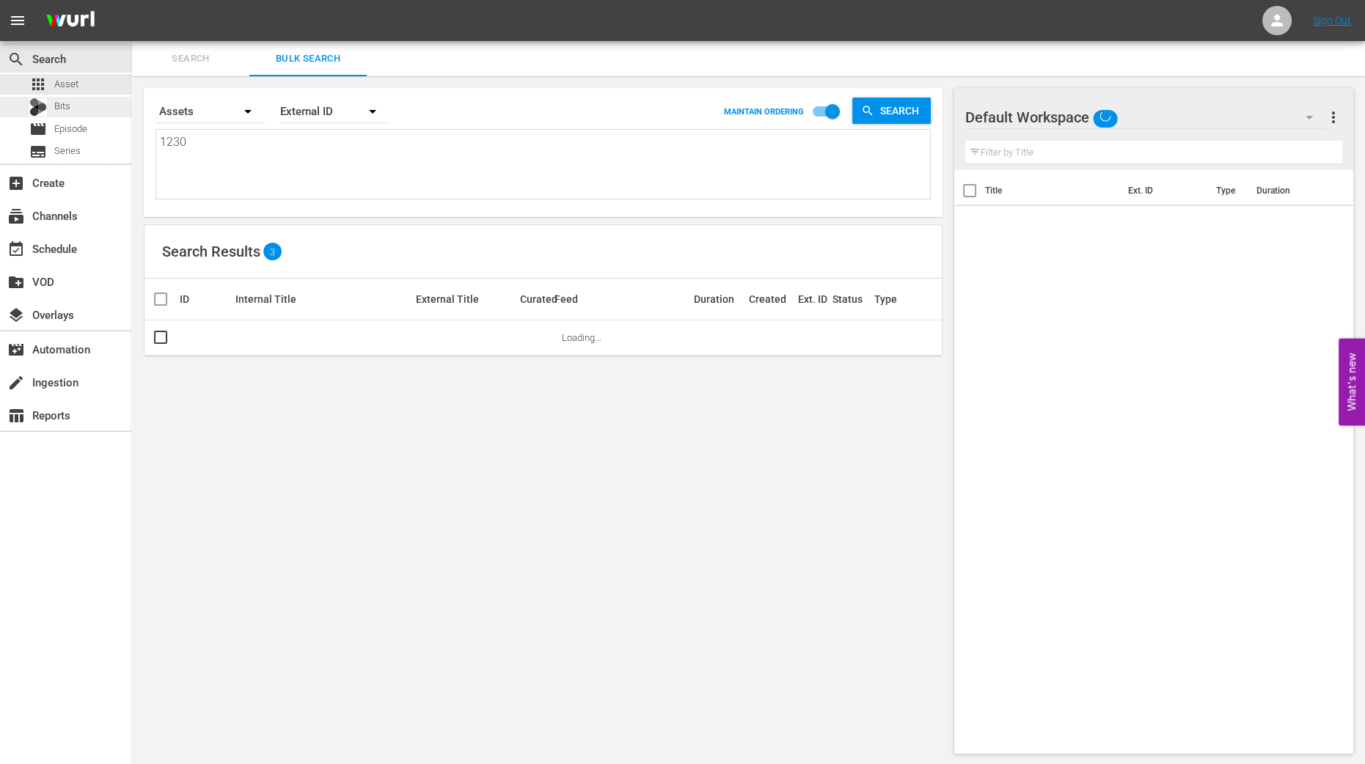
type textarea "12305"
type textarea "123058"
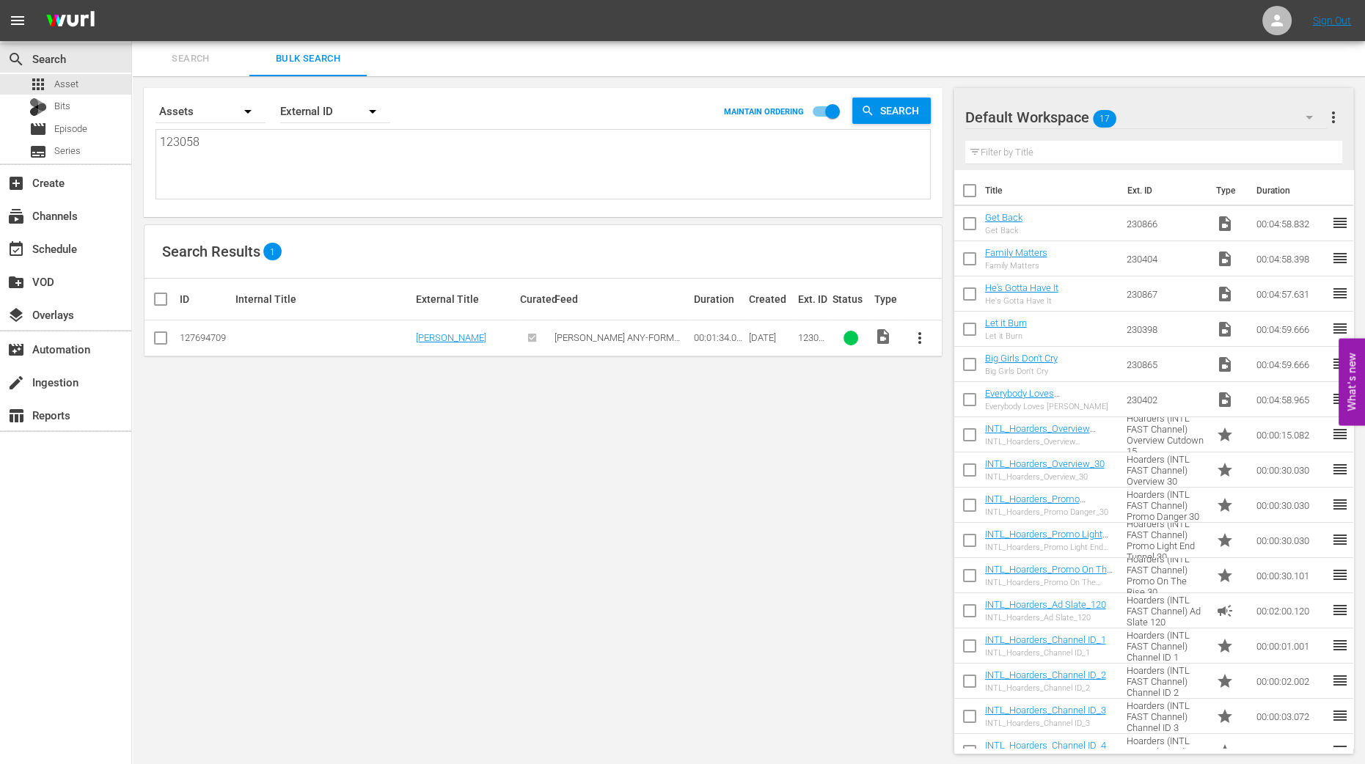
type textarea "123058"
click at [166, 340] on input "checkbox" at bounding box center [161, 341] width 18 height 18
checkbox input "true"
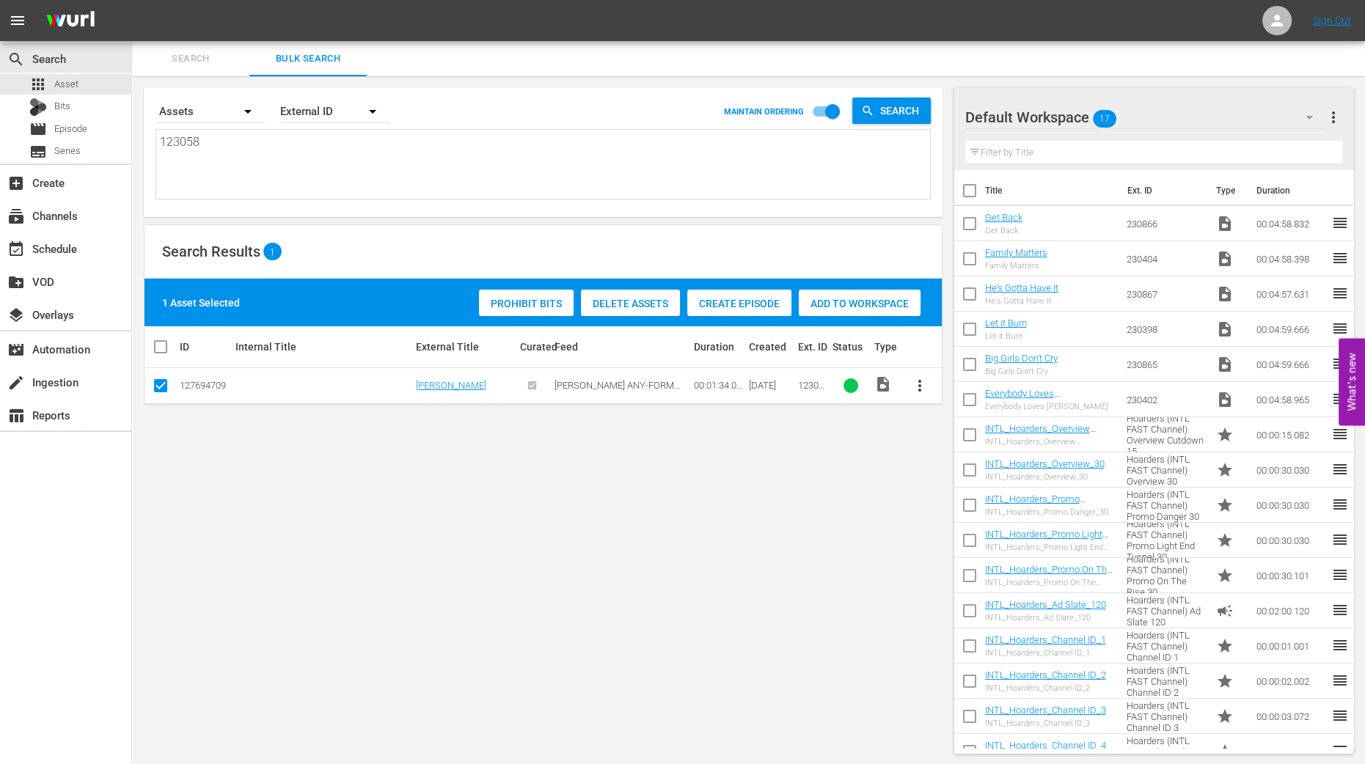
click at [903, 298] on span "Add to Workspace" at bounding box center [860, 304] width 122 height 12
click at [52, 244] on div "event_available Schedule" at bounding box center [41, 246] width 82 height 13
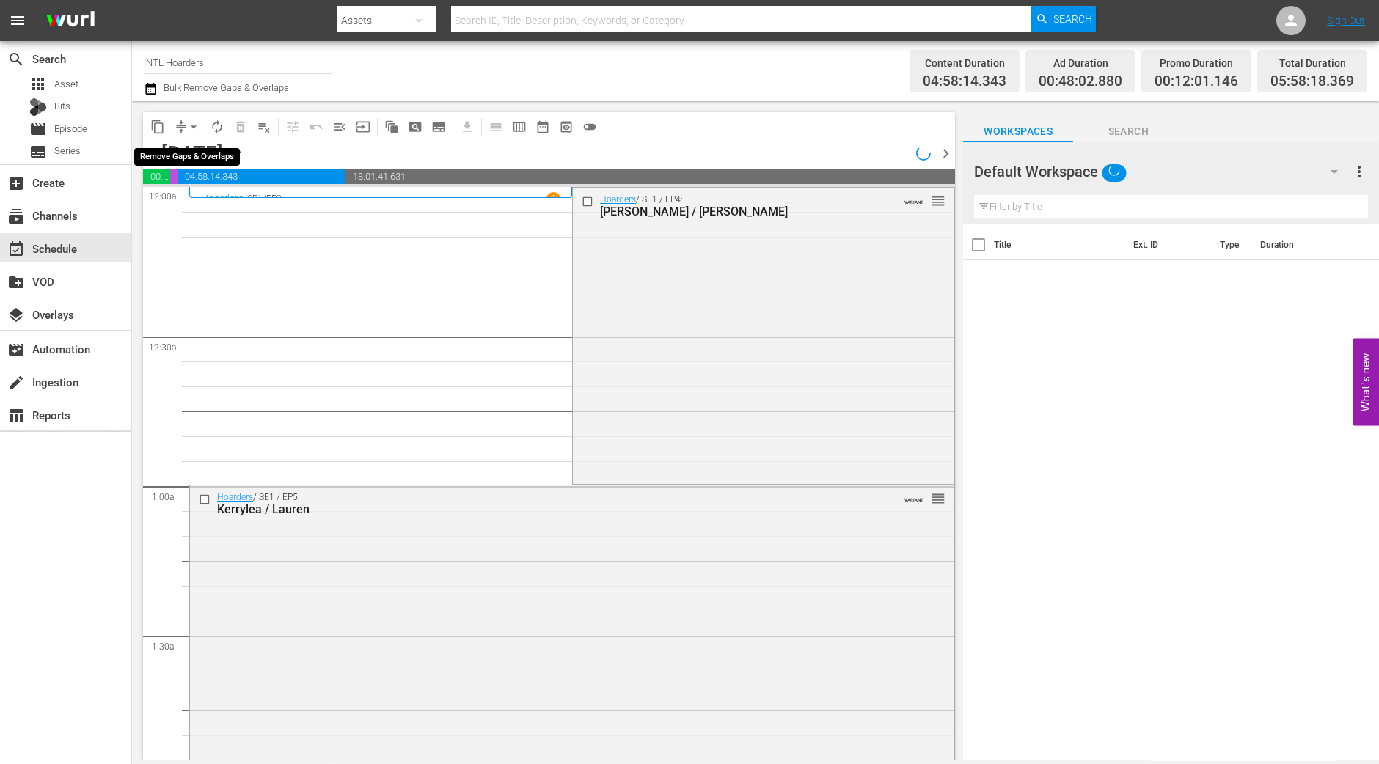
click at [194, 129] on span "arrow_drop_down" at bounding box center [193, 127] width 15 height 15
click at [199, 155] on li "Align to Midnight" at bounding box center [194, 156] width 154 height 24
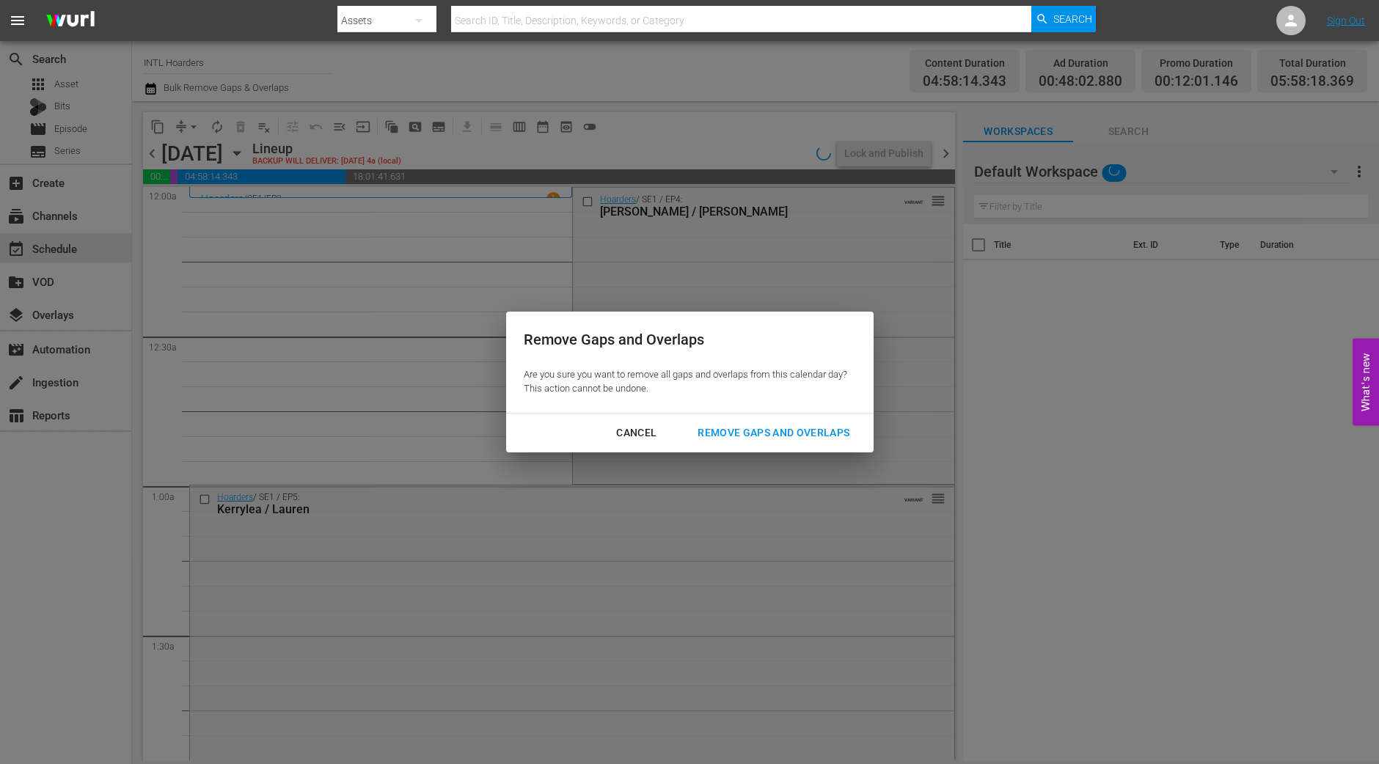
click at [806, 442] on button "Remove Gaps and Overlaps" at bounding box center [773, 432] width 187 height 27
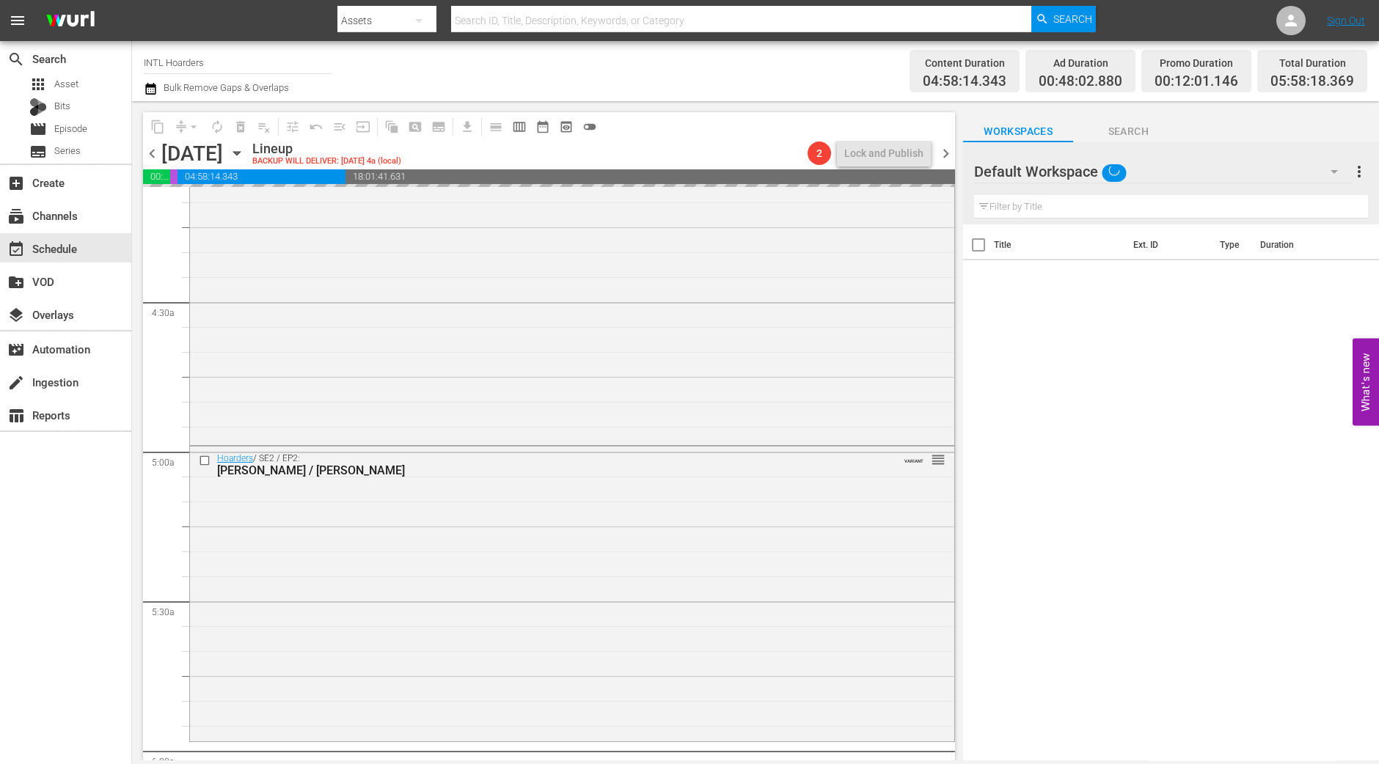
scroll to position [1466, 0]
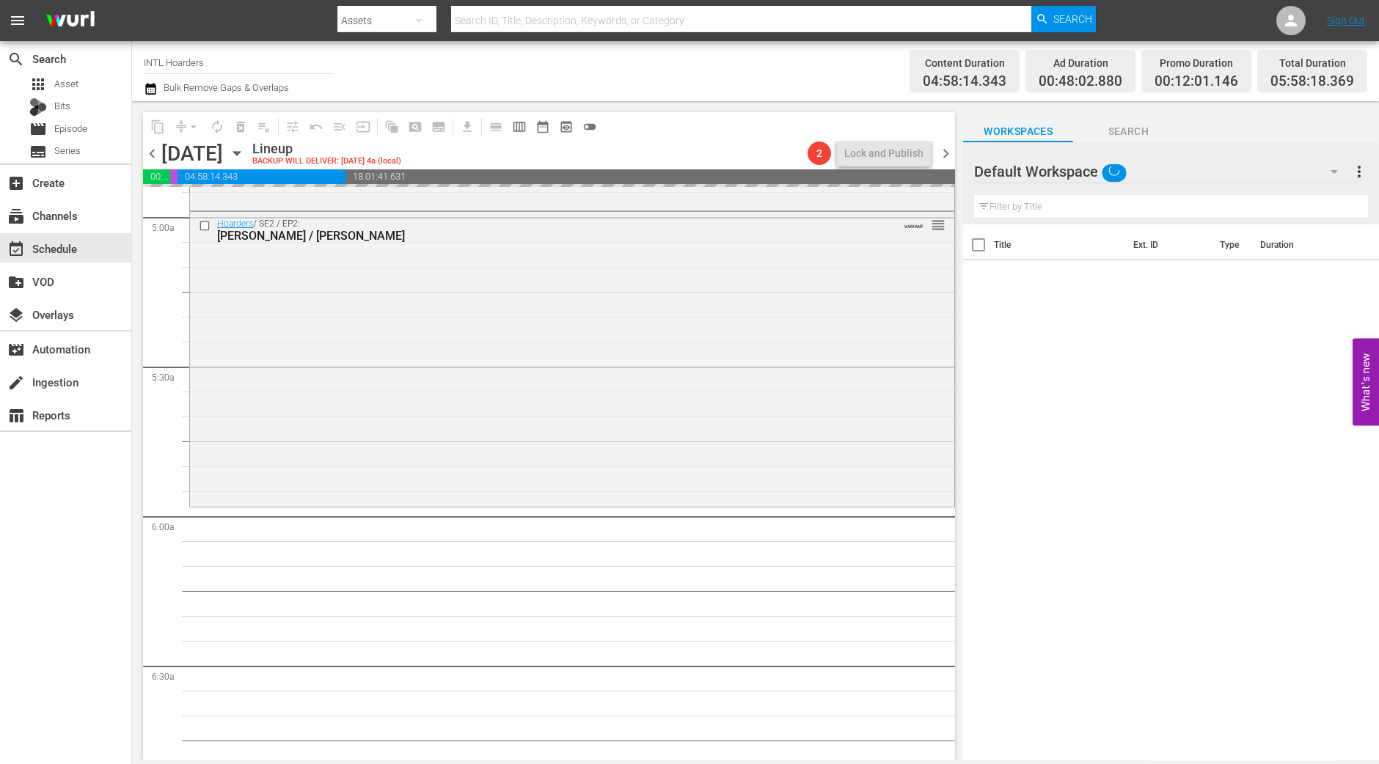
click at [762, 447] on div "Hoarders / SE2 / EP2: Judi / Gail VARIANT reorder" at bounding box center [572, 358] width 764 height 293
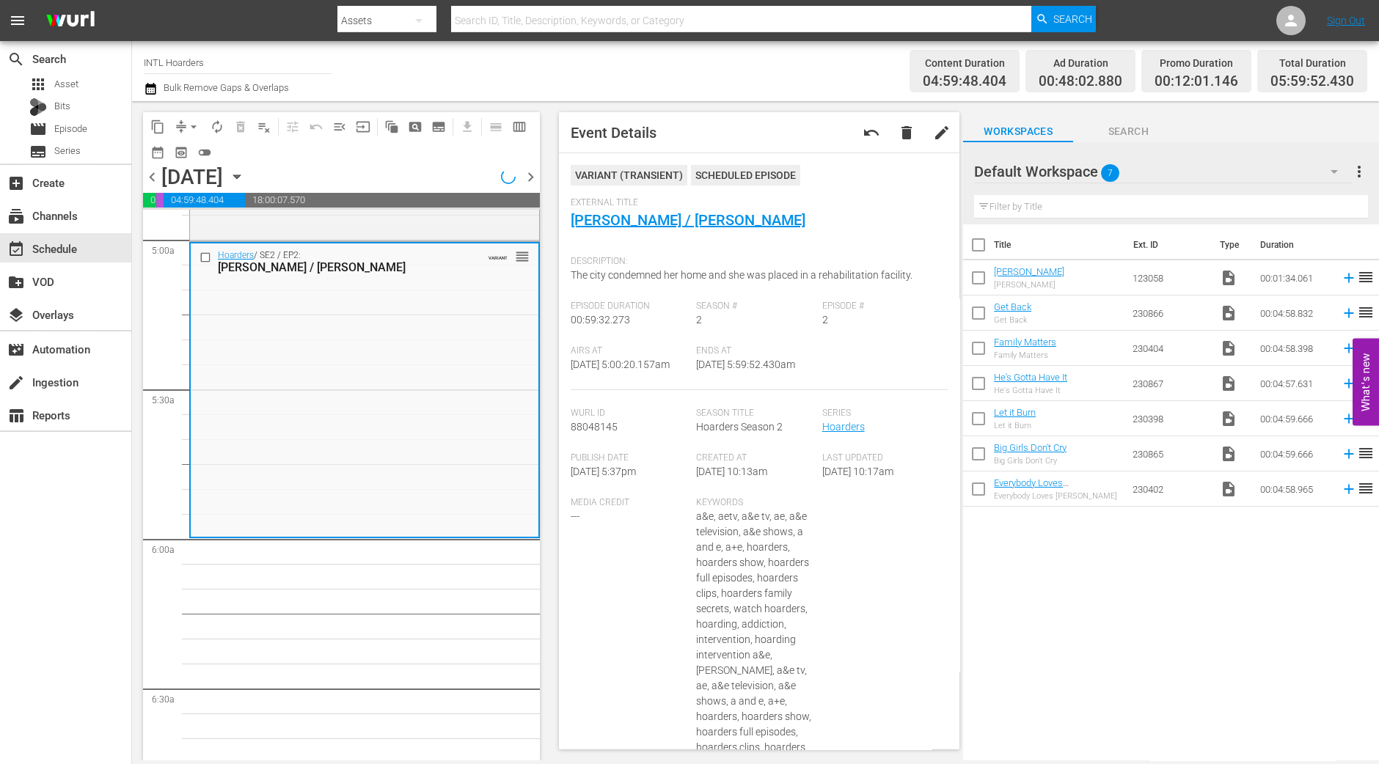
scroll to position [1441, 0]
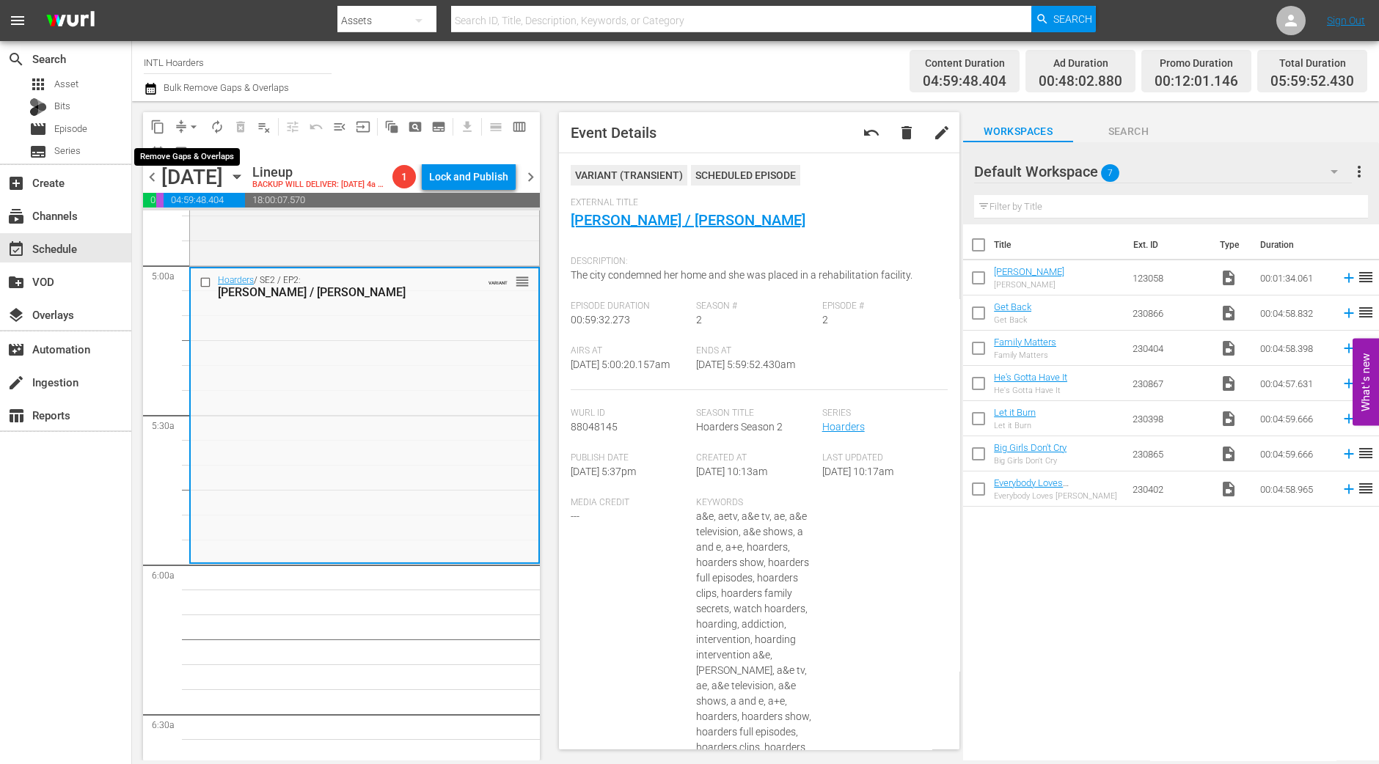
click at [194, 131] on span "arrow_drop_down" at bounding box center [193, 127] width 15 height 15
click at [194, 158] on li "Align to Midnight" at bounding box center [194, 156] width 154 height 24
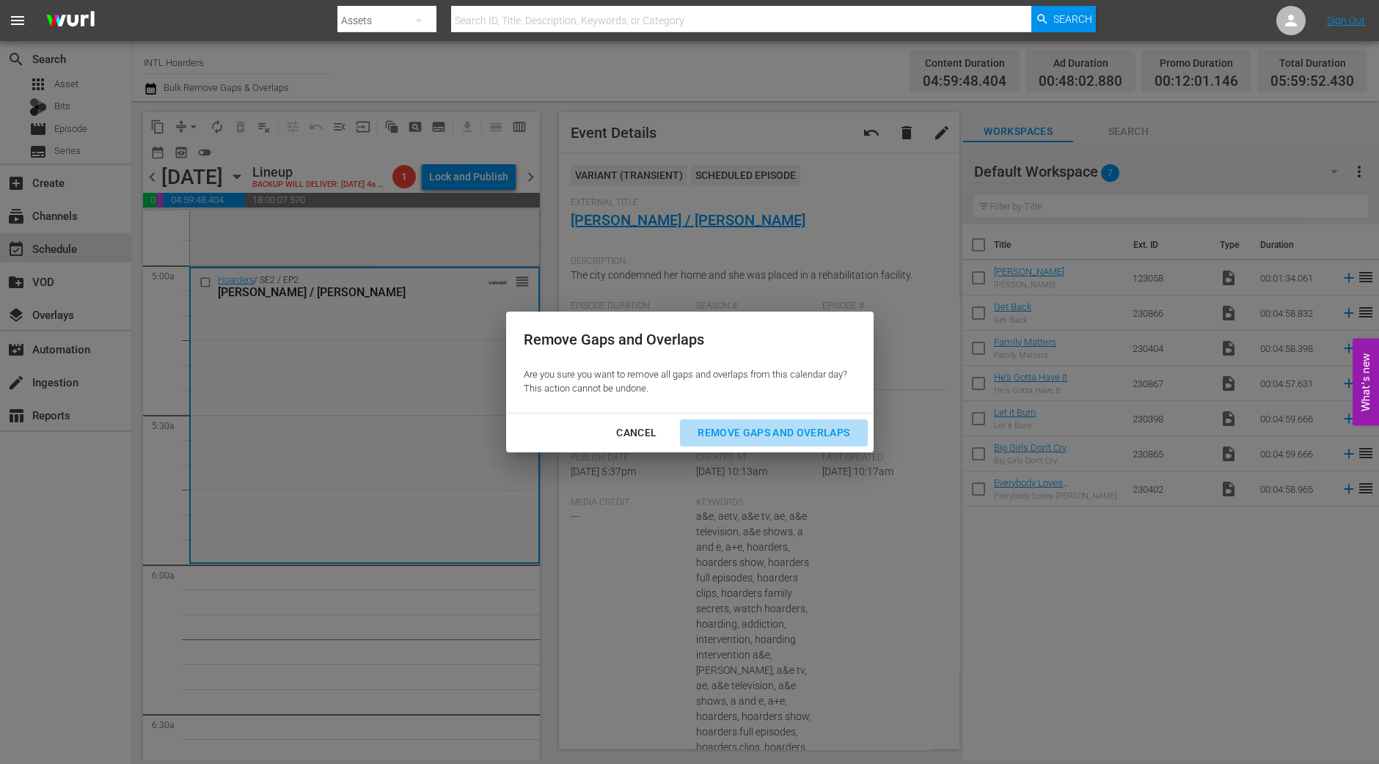
click at [750, 440] on div "Remove Gaps and Overlaps" at bounding box center [773, 433] width 175 height 18
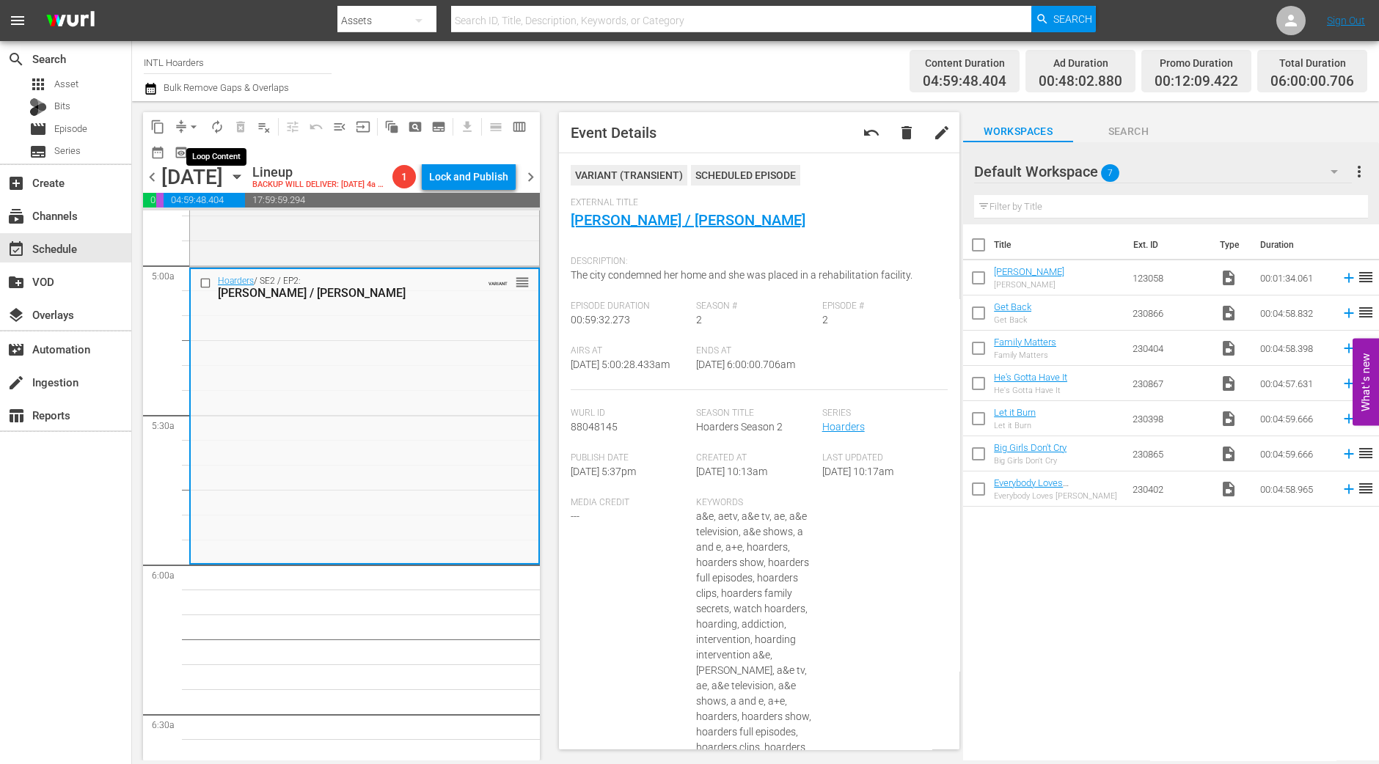
click at [216, 128] on span "autorenew_outlined" at bounding box center [217, 127] width 15 height 15
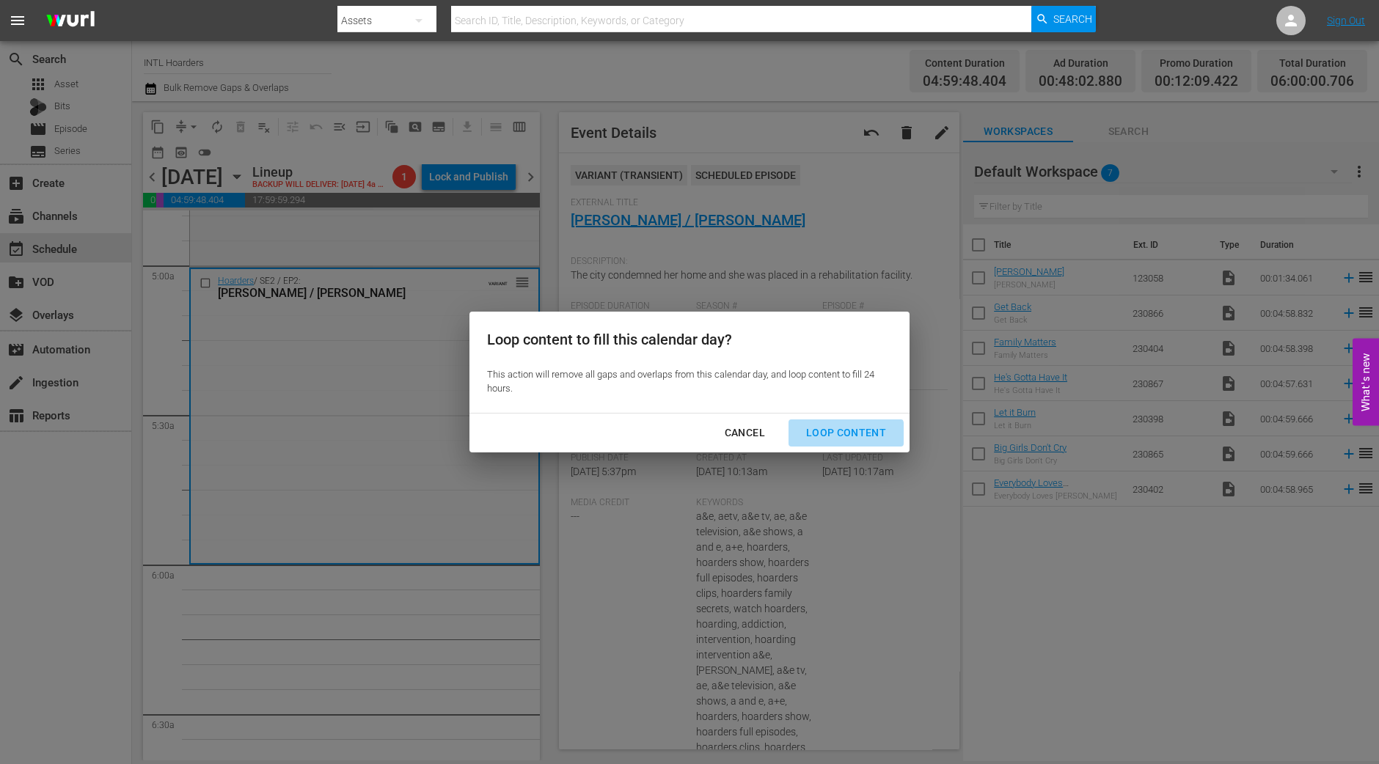
click at [840, 442] on button "Loop Content" at bounding box center [845, 432] width 115 height 27
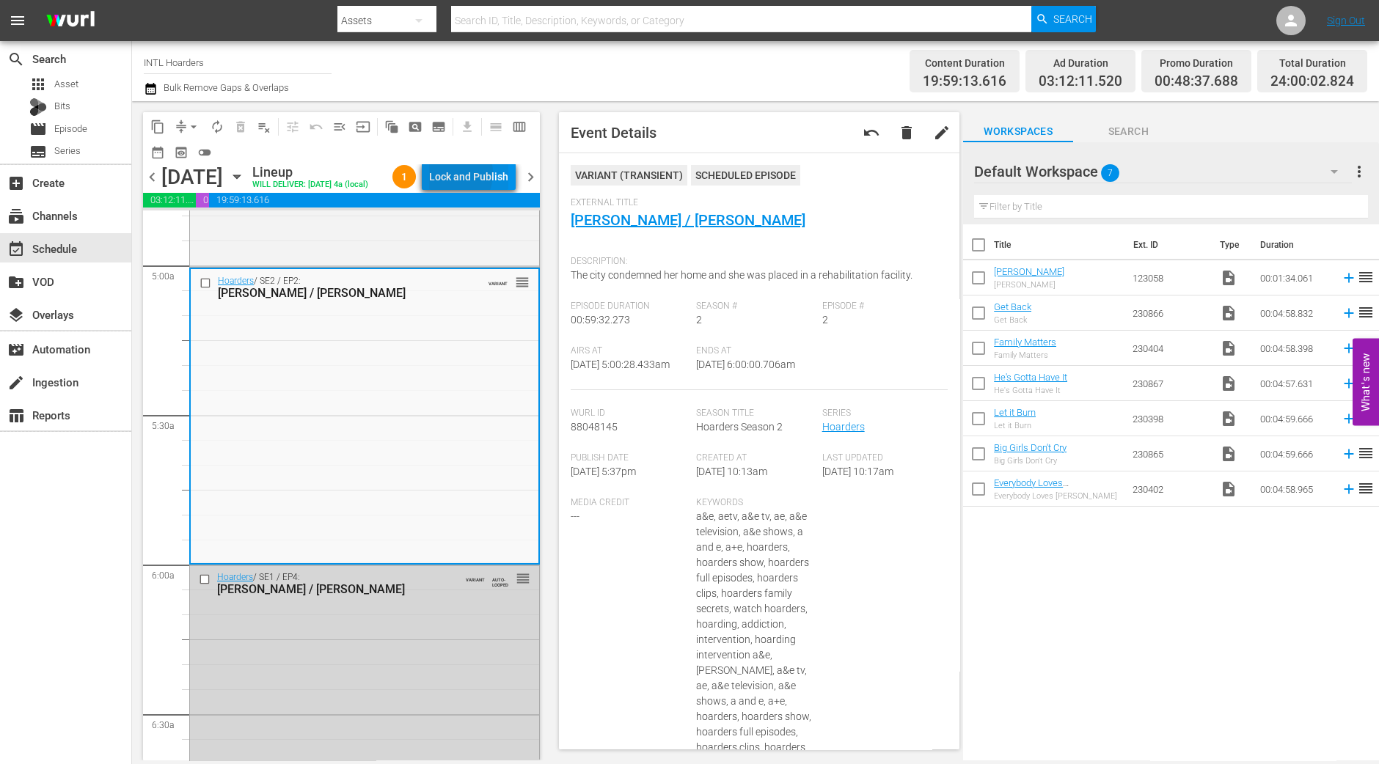
click at [464, 176] on div "Lock and Publish" at bounding box center [468, 177] width 79 height 26
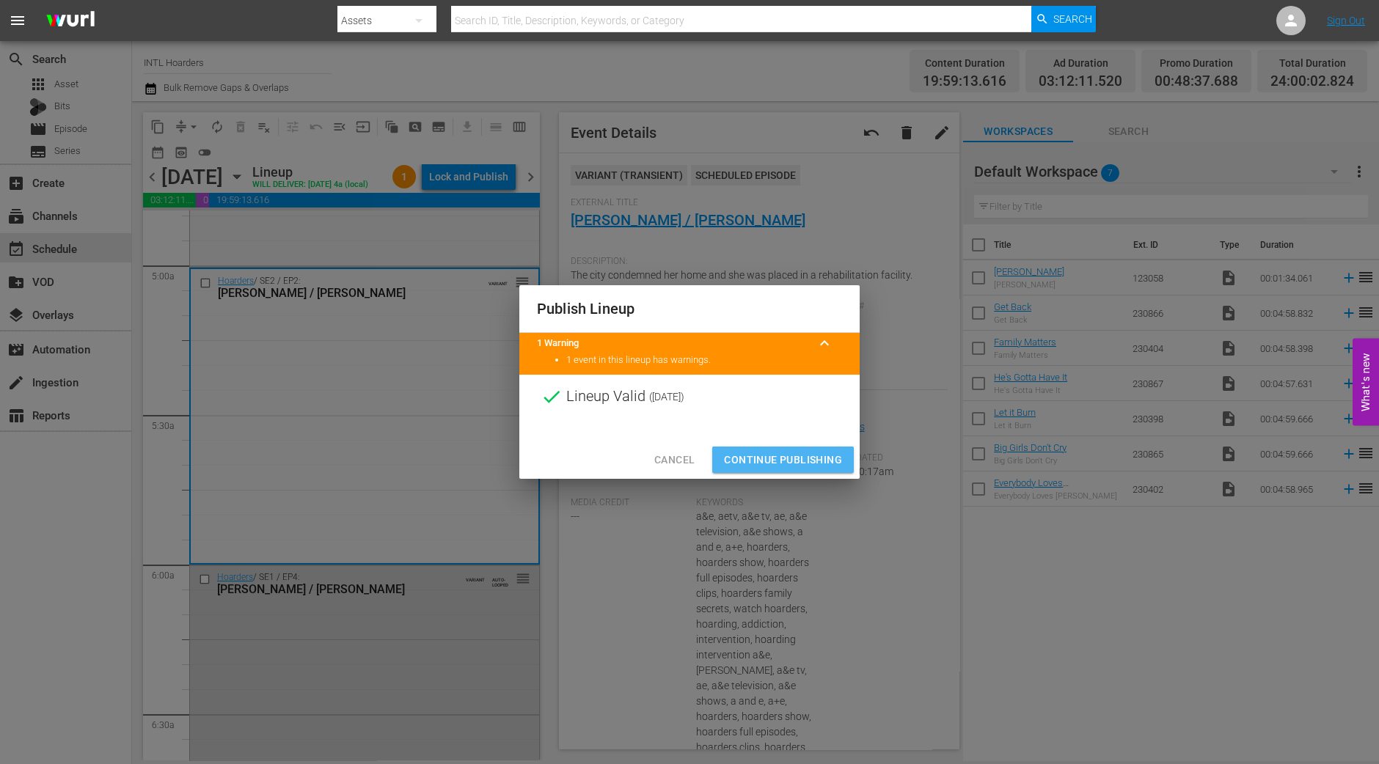
click at [768, 469] on button "Continue Publishing" at bounding box center [783, 460] width 142 height 27
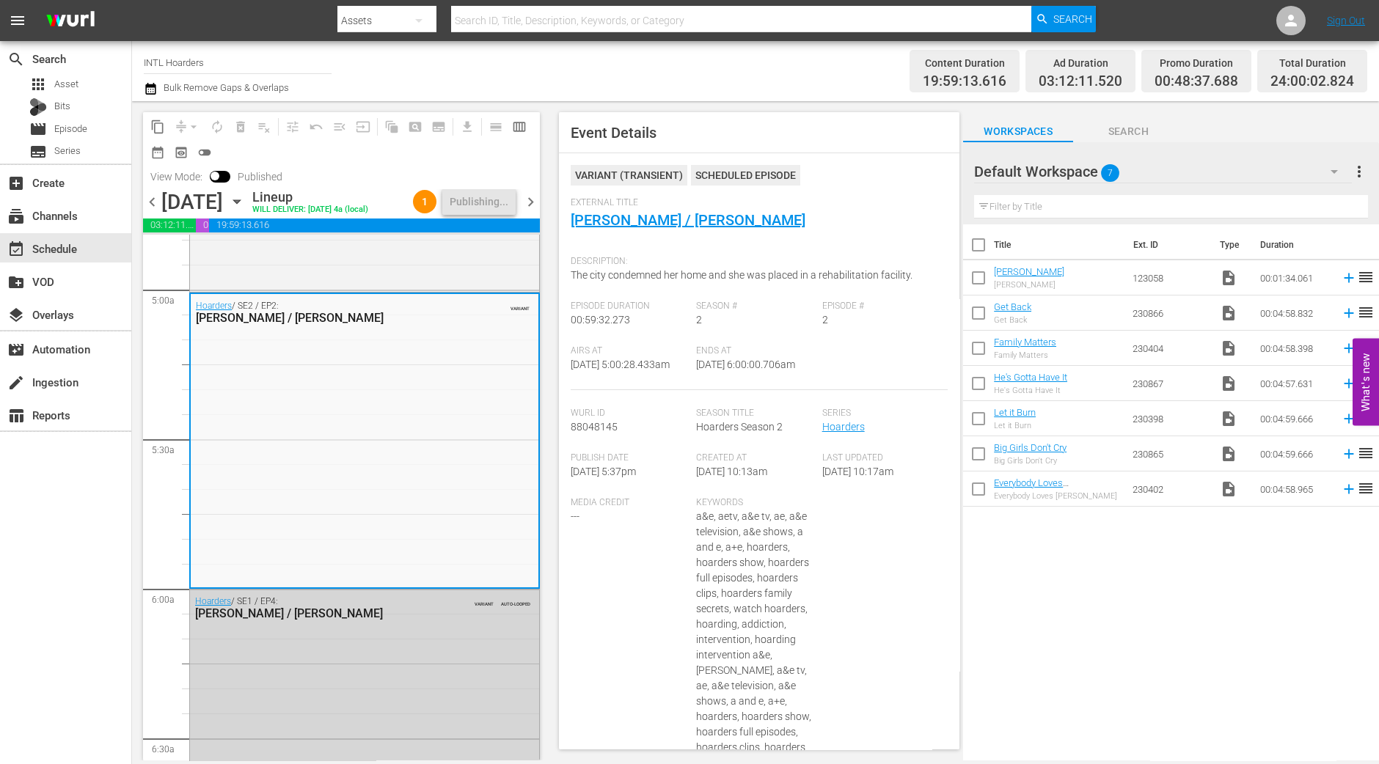
click at [158, 207] on span "chevron_left" at bounding box center [152, 202] width 18 height 18
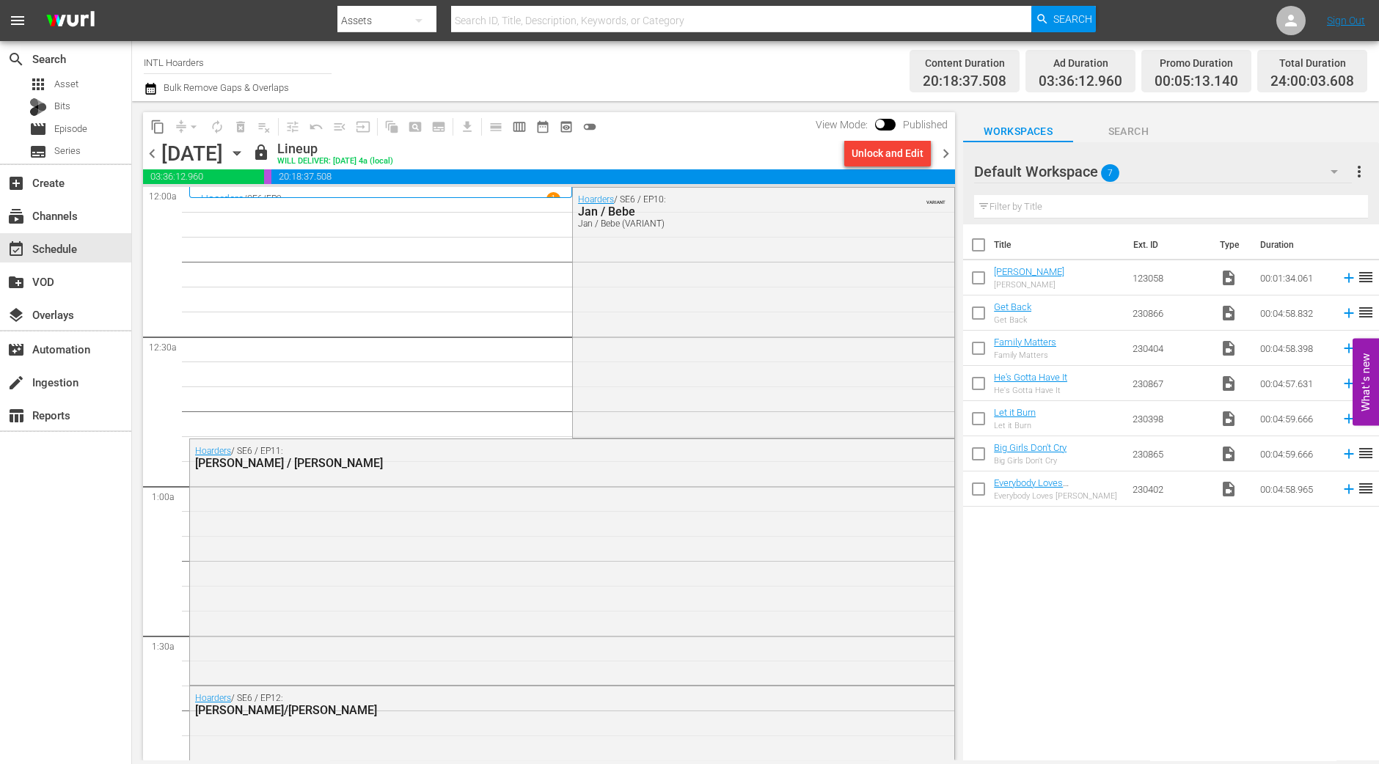
click at [245, 161] on icon "button" at bounding box center [237, 153] width 16 height 16
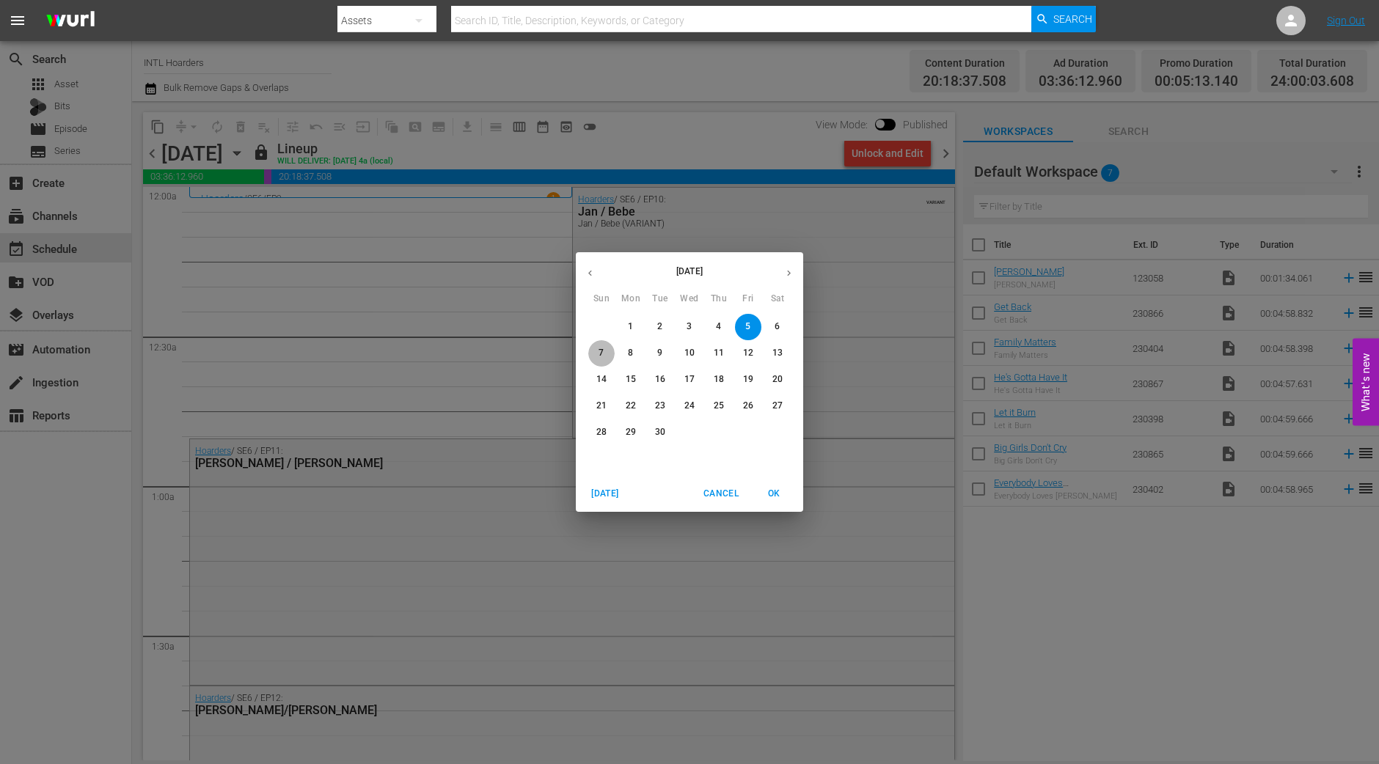
click at [603, 360] on button "7" at bounding box center [601, 353] width 26 height 26
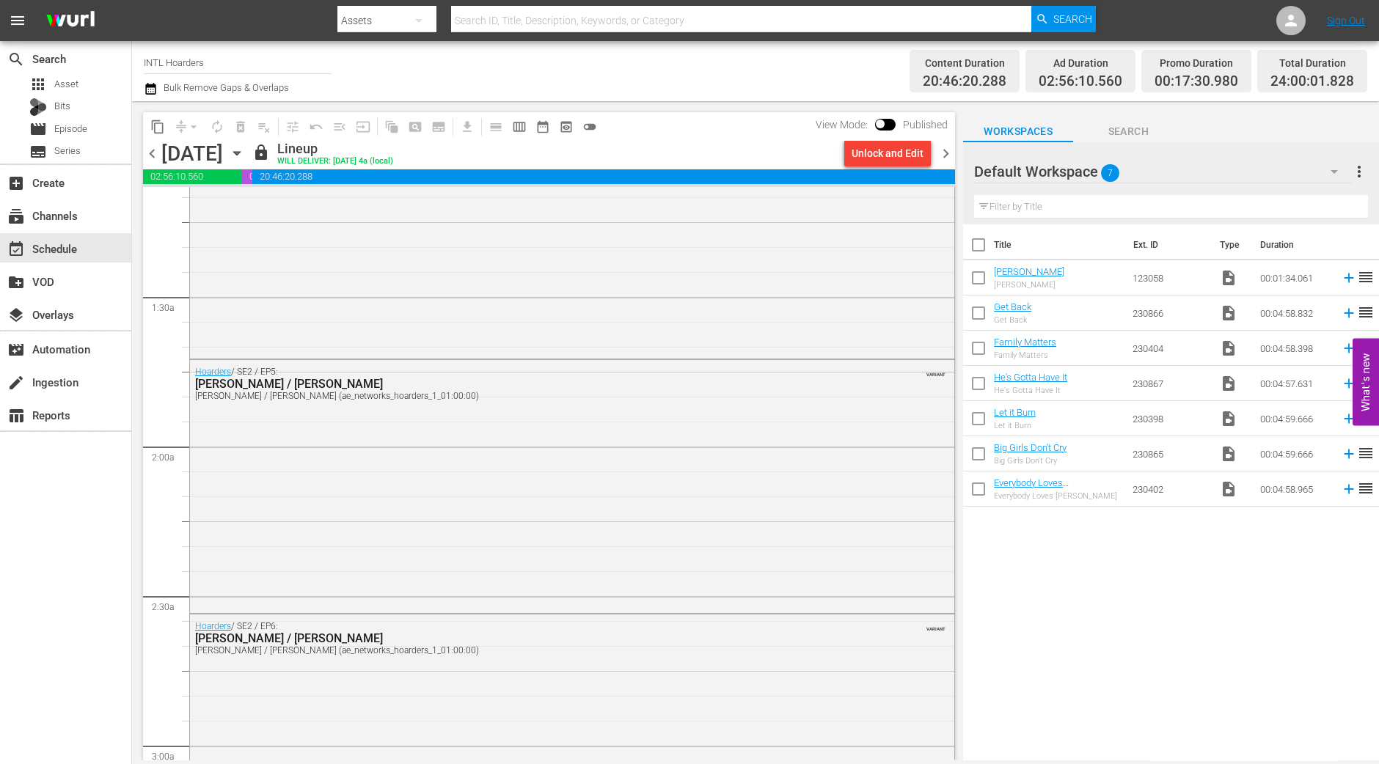
scroll to position [550, 0]
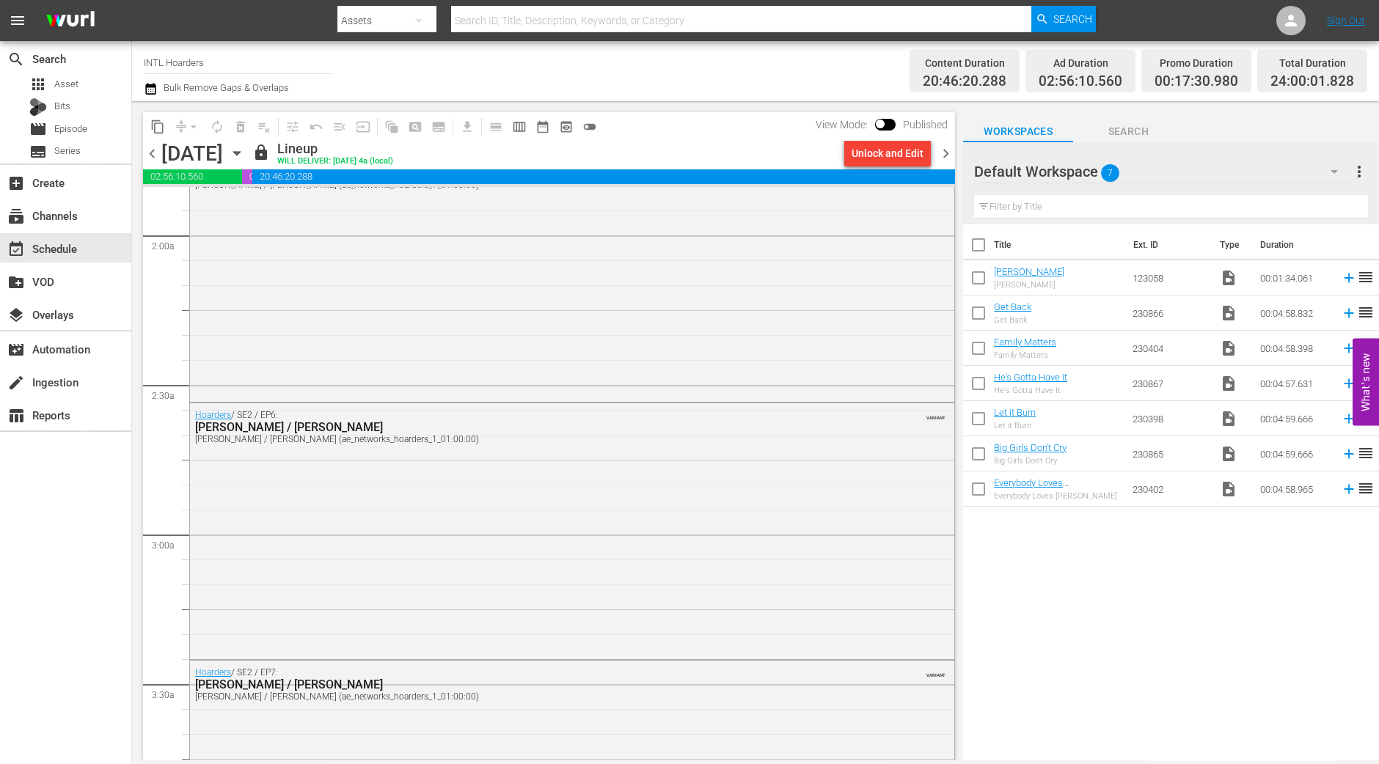
click at [947, 147] on span "chevron_right" at bounding box center [945, 153] width 18 height 18
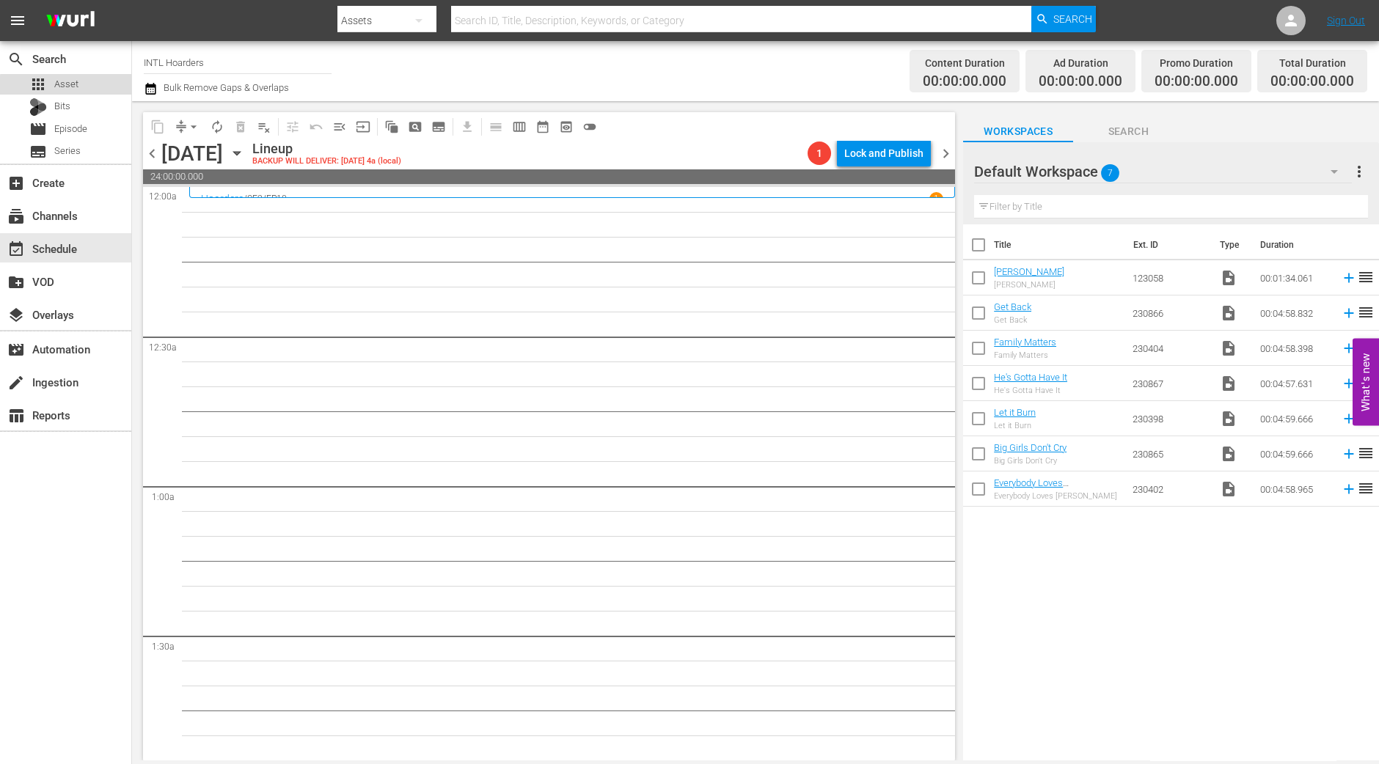
click at [68, 86] on span "Asset" at bounding box center [66, 84] width 24 height 15
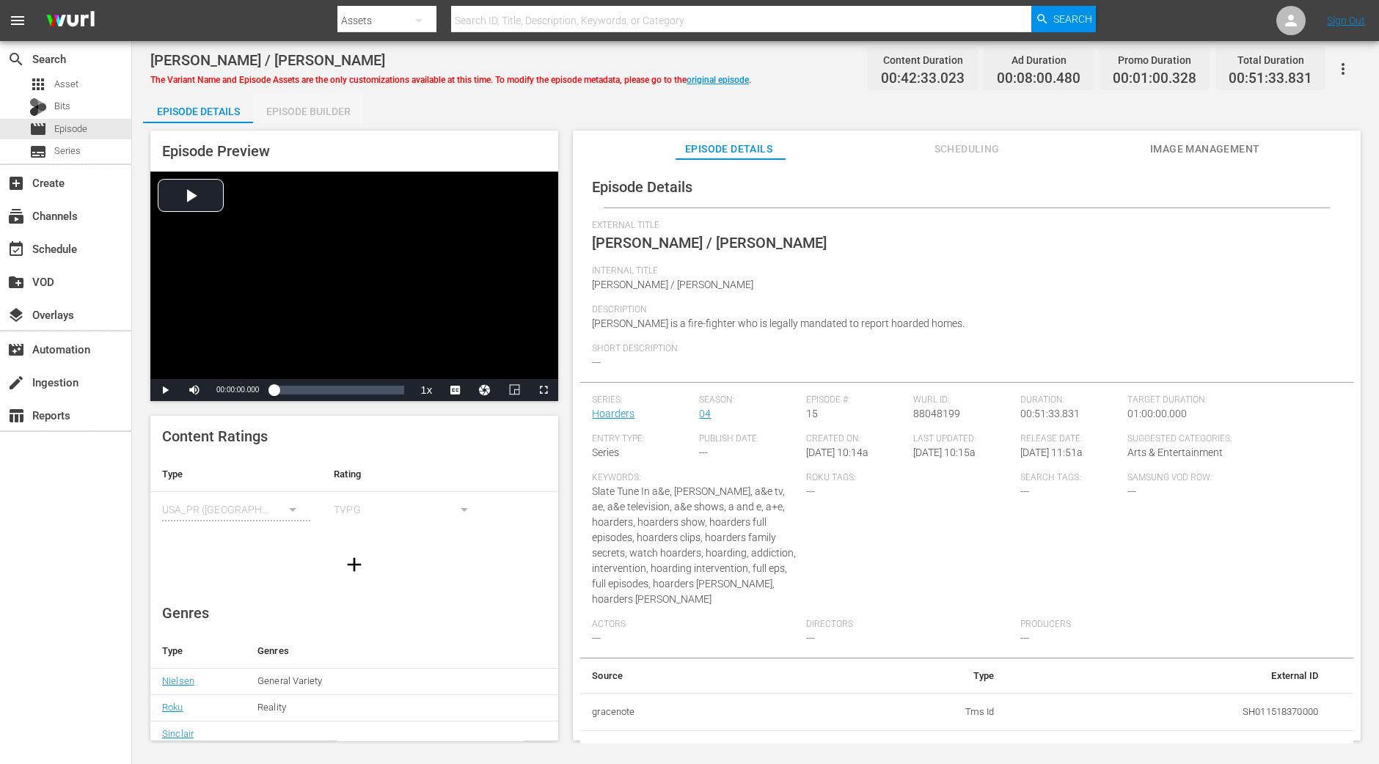
click at [343, 112] on div "Episode Builder" at bounding box center [308, 111] width 110 height 35
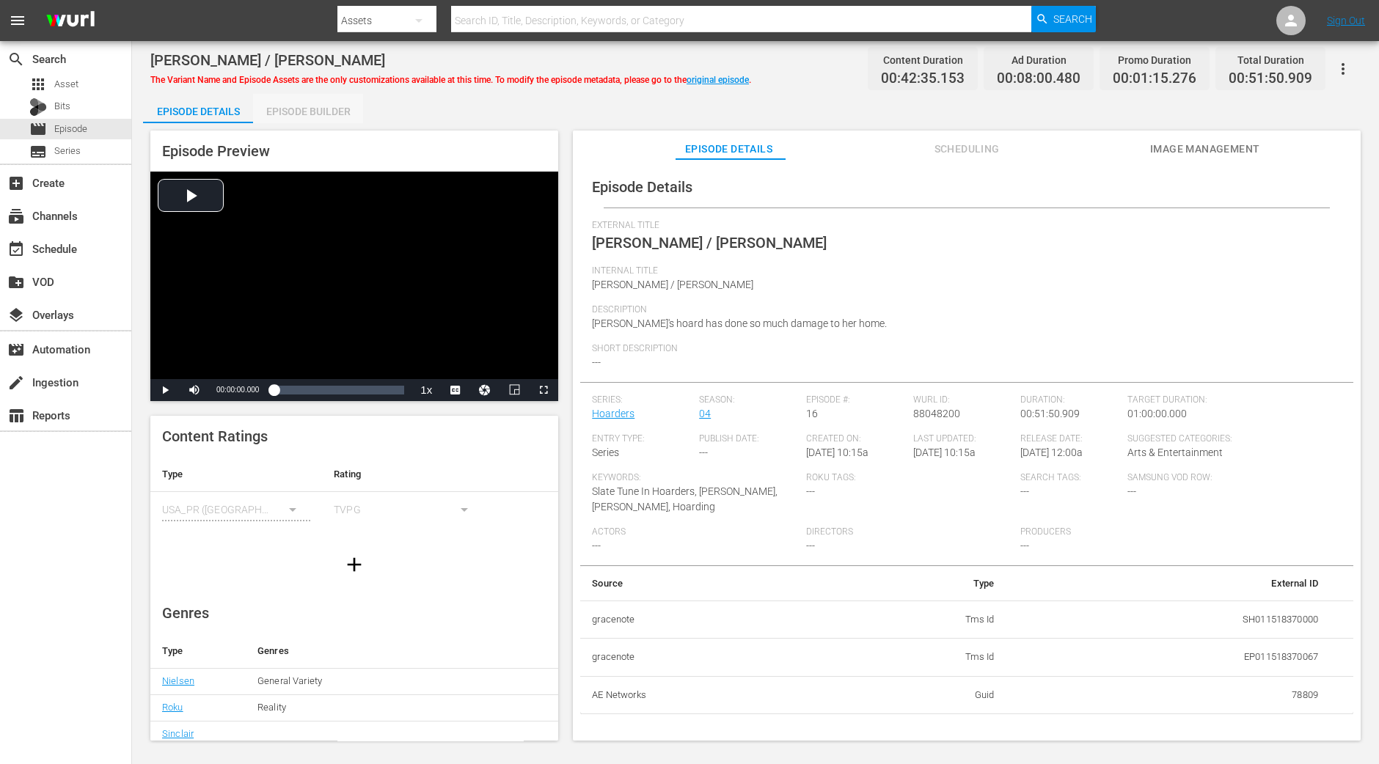
drag, startPoint x: 341, startPoint y: 120, endPoint x: 334, endPoint y: 19, distance: 100.7
click at [341, 120] on div "Episode Builder" at bounding box center [308, 111] width 110 height 35
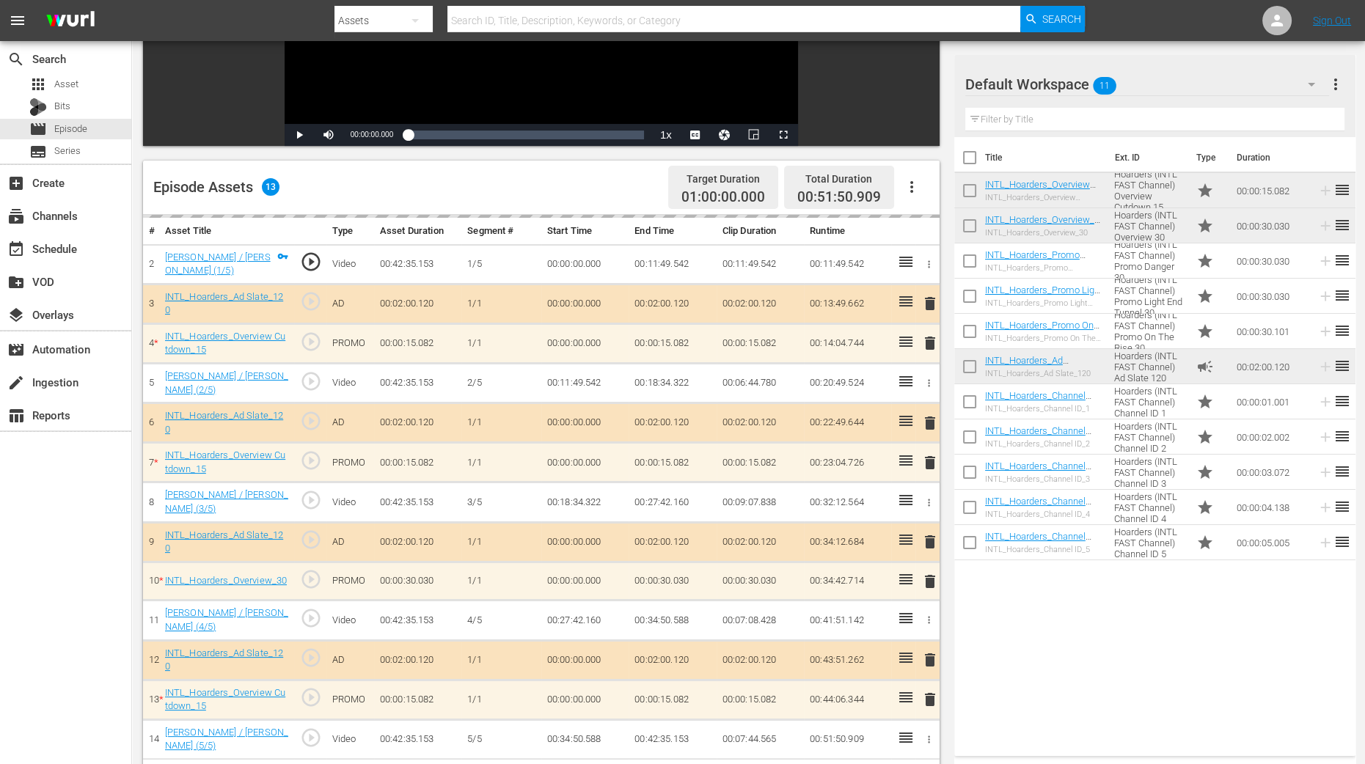
scroll to position [275, 0]
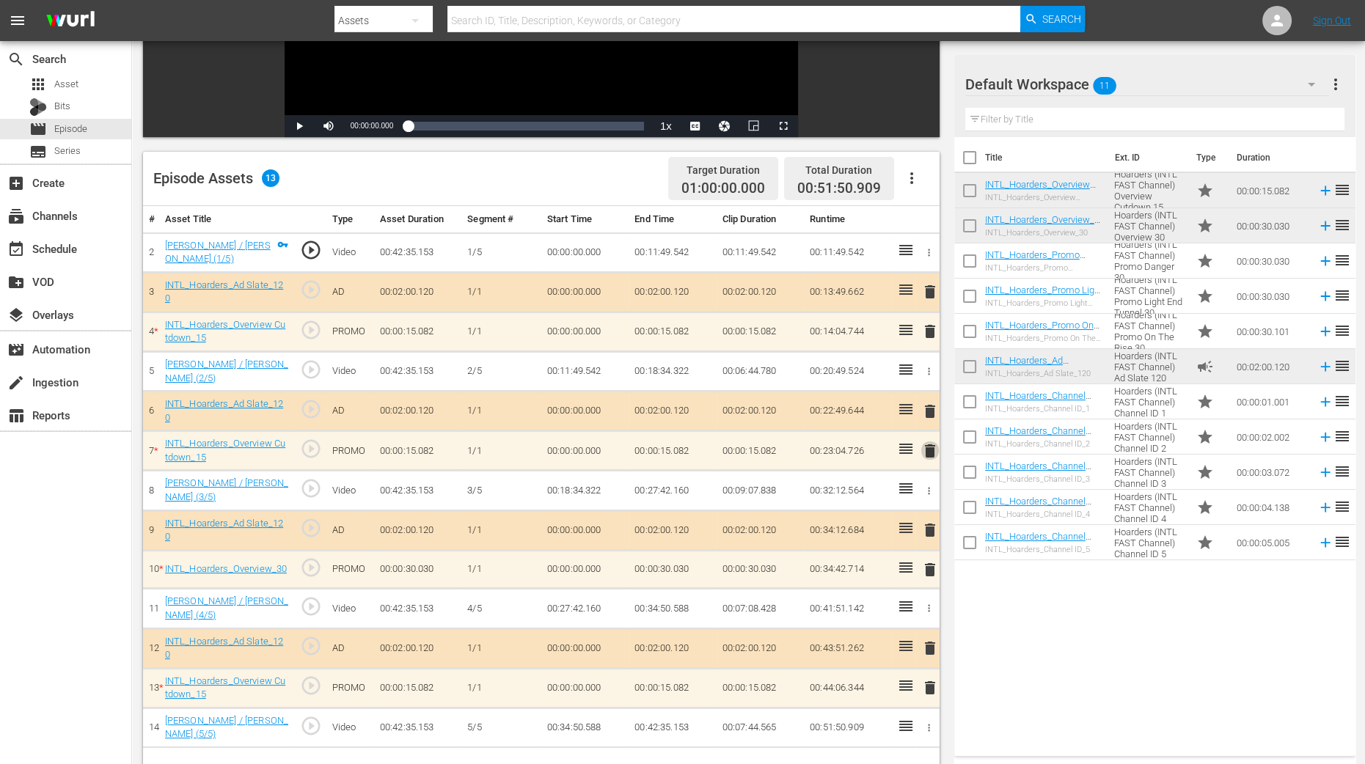
click at [928, 447] on span "delete" at bounding box center [930, 451] width 18 height 18
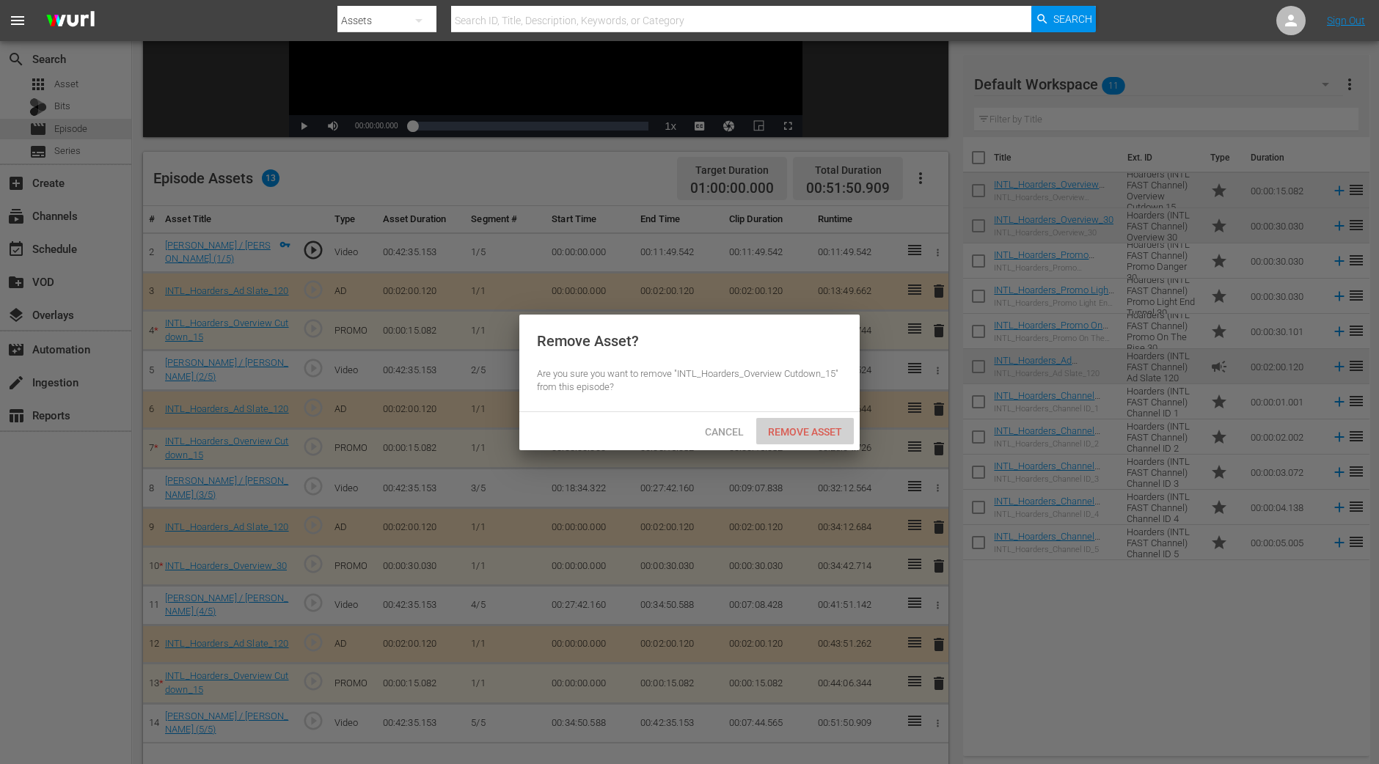
drag, startPoint x: 796, startPoint y: 430, endPoint x: 706, endPoint y: 250, distance: 200.7
click at [795, 430] on span "Remove Asset" at bounding box center [805, 432] width 98 height 12
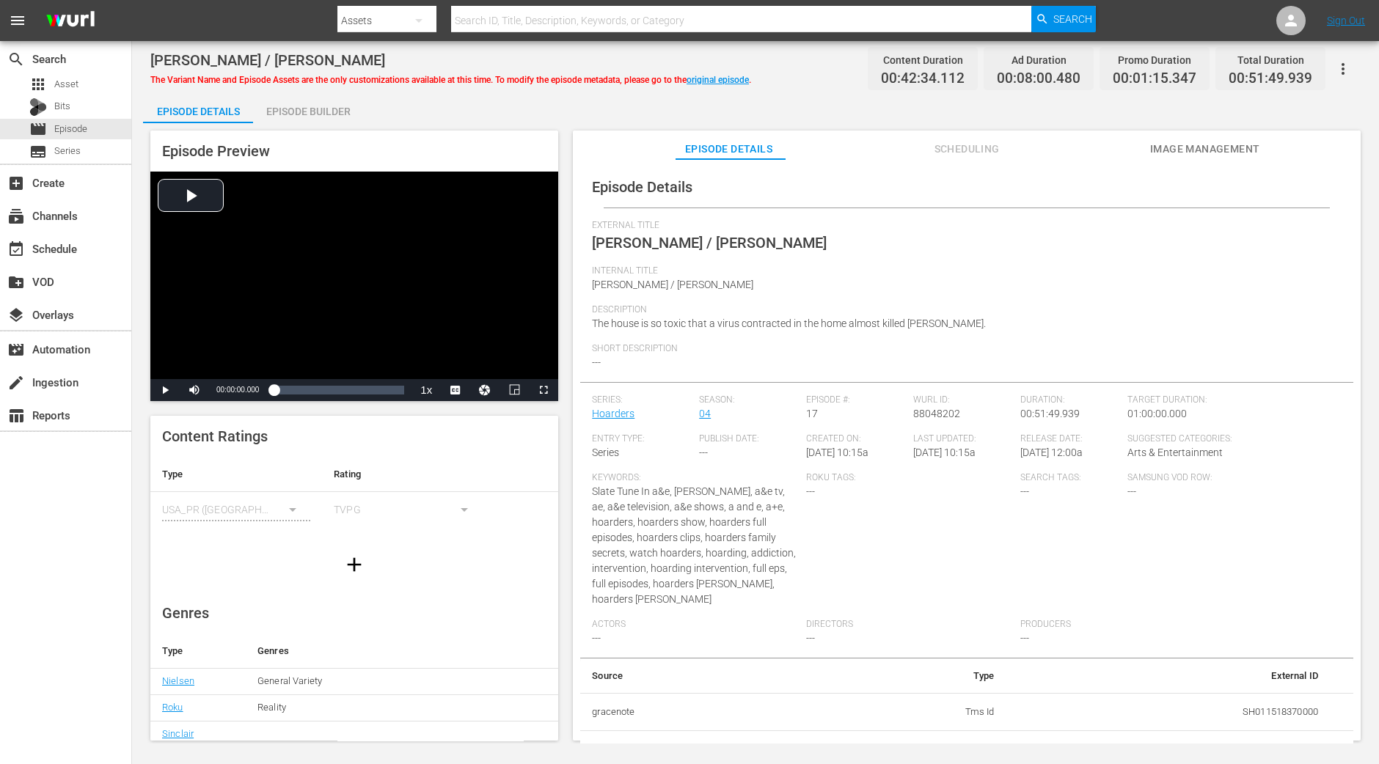
click at [299, 113] on div "Episode Builder" at bounding box center [308, 111] width 110 height 35
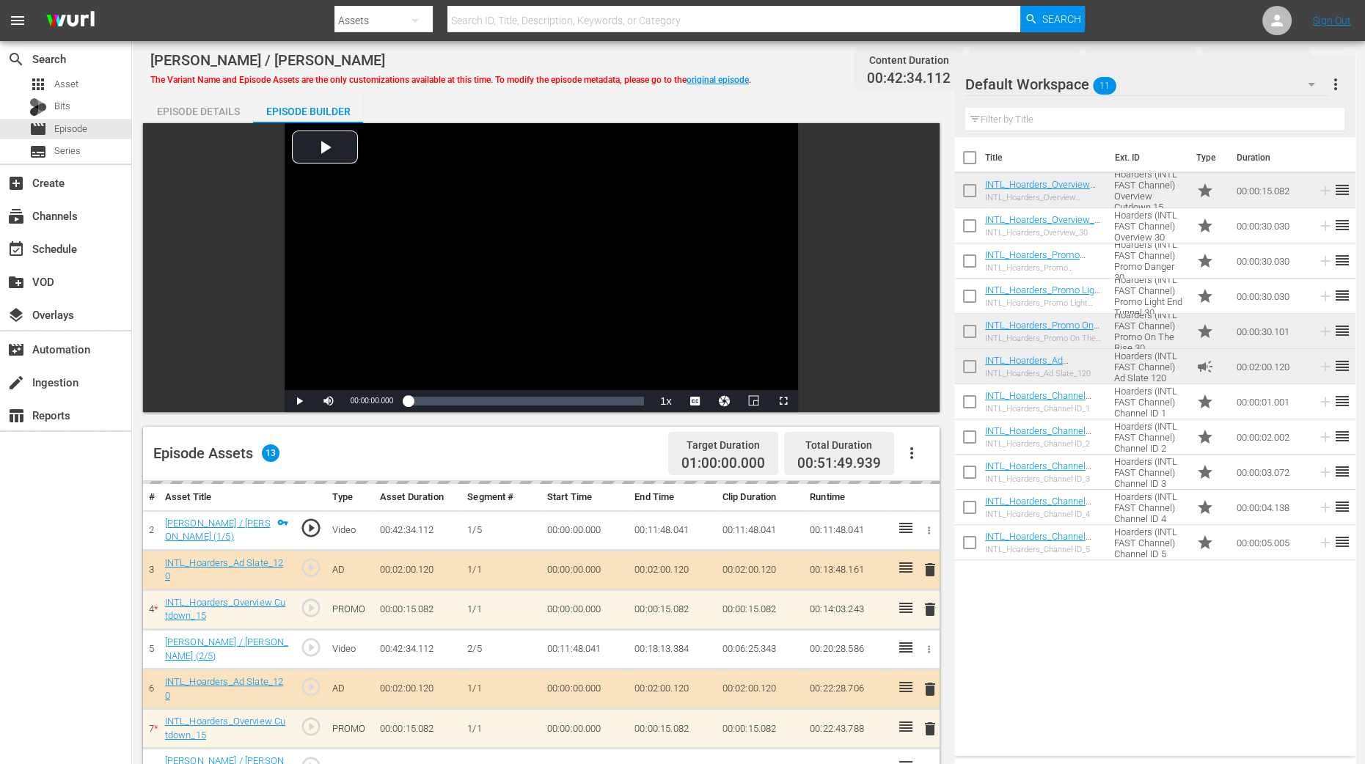
scroll to position [381, 0]
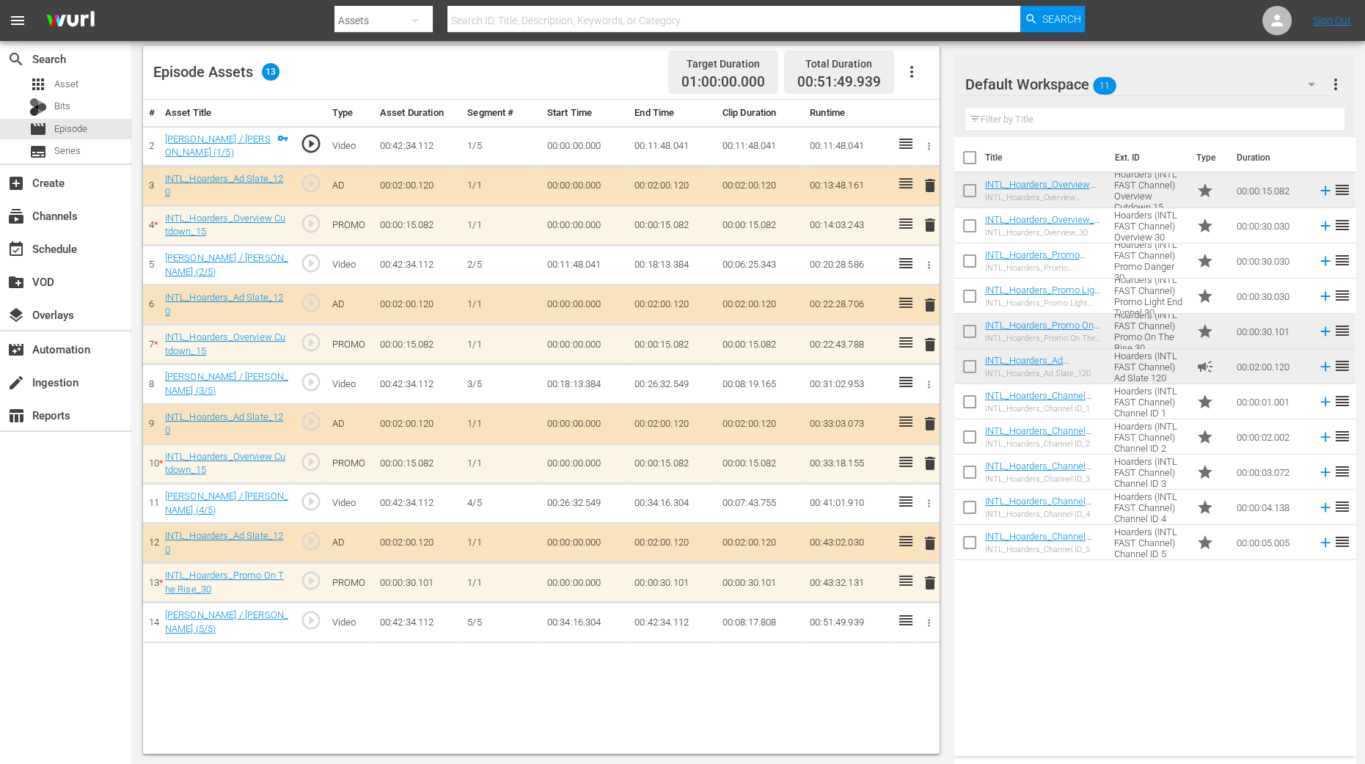
click at [136, 615] on div "Mike / Bonnie The Variant Name and Episode Assets are the only customizations a…" at bounding box center [748, 212] width 1233 height 1105
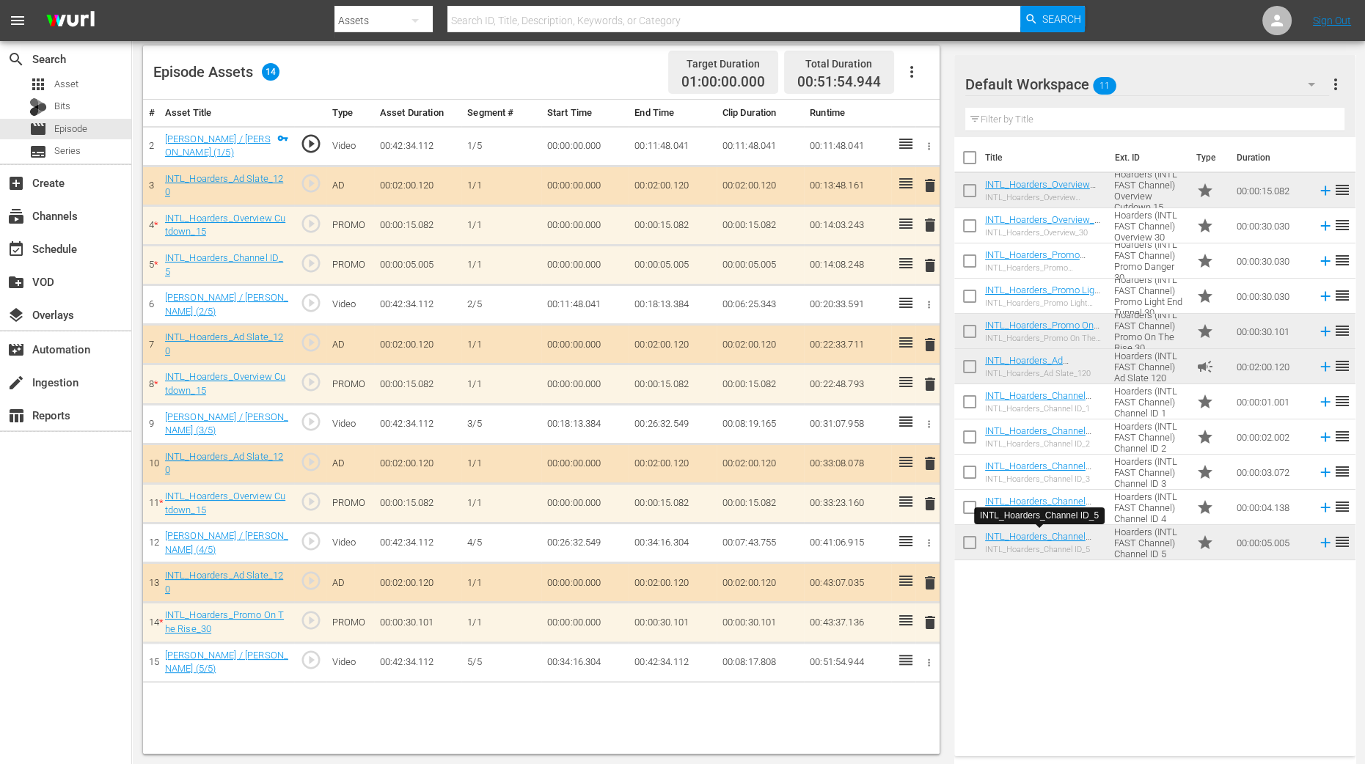
click at [932, 269] on span "delete" at bounding box center [930, 266] width 18 height 18
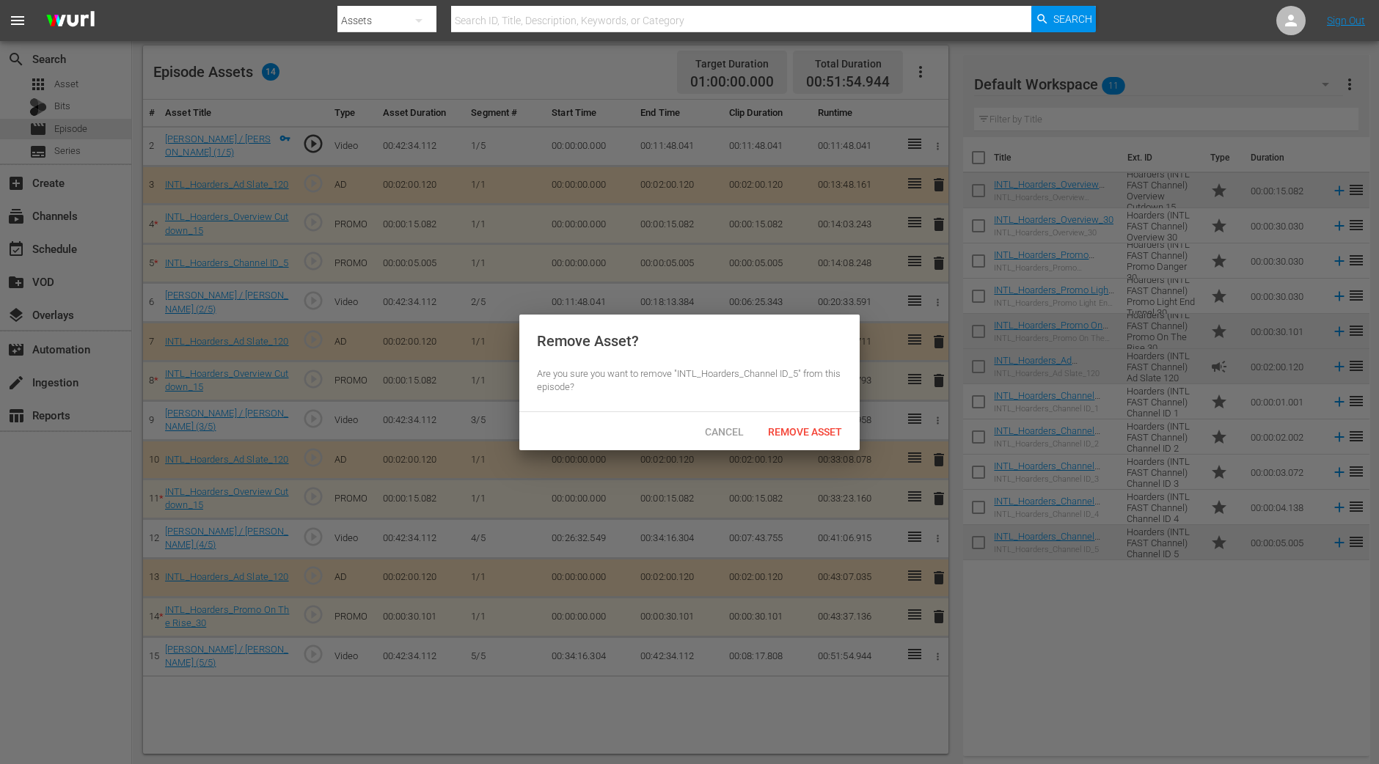
click at [802, 434] on span "Remove Asset" at bounding box center [805, 432] width 98 height 12
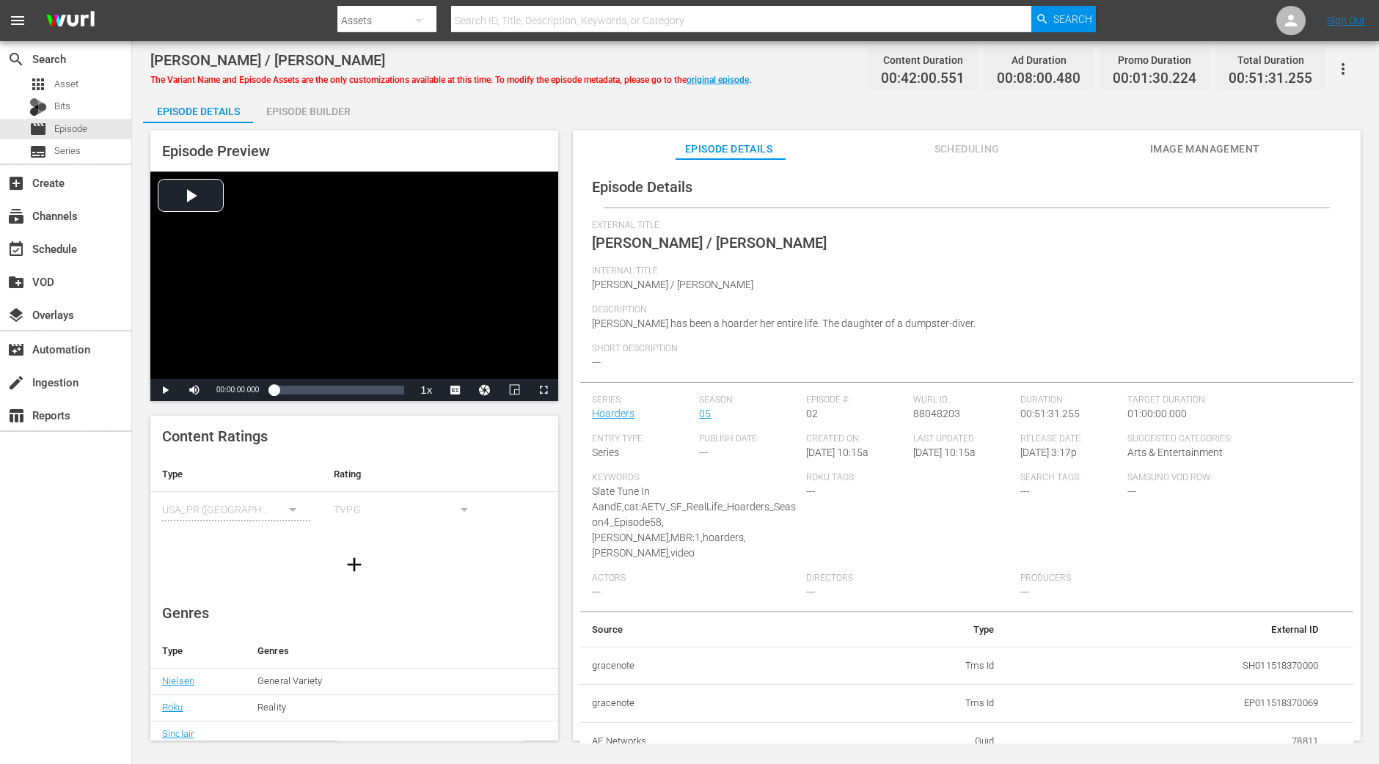
click at [302, 116] on div "Episode Builder" at bounding box center [308, 111] width 110 height 35
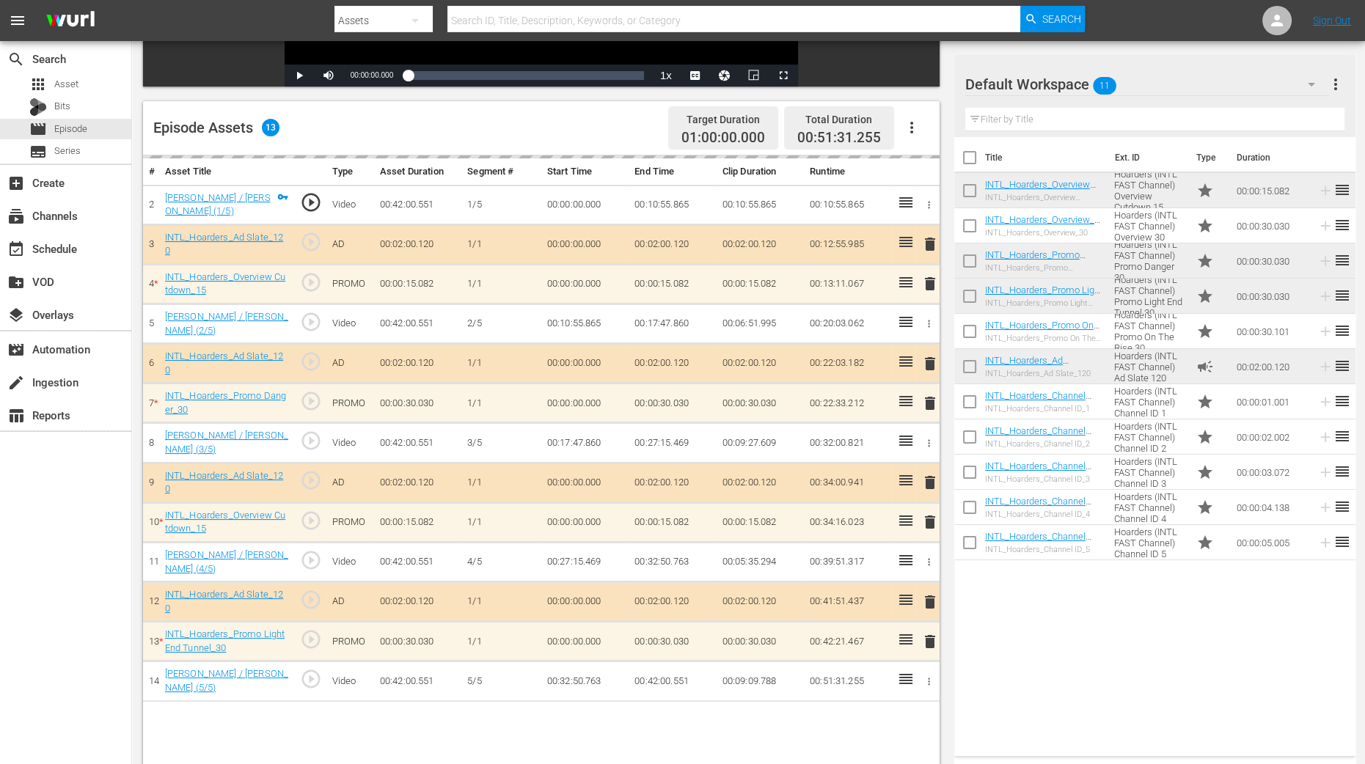
scroll to position [366, 0]
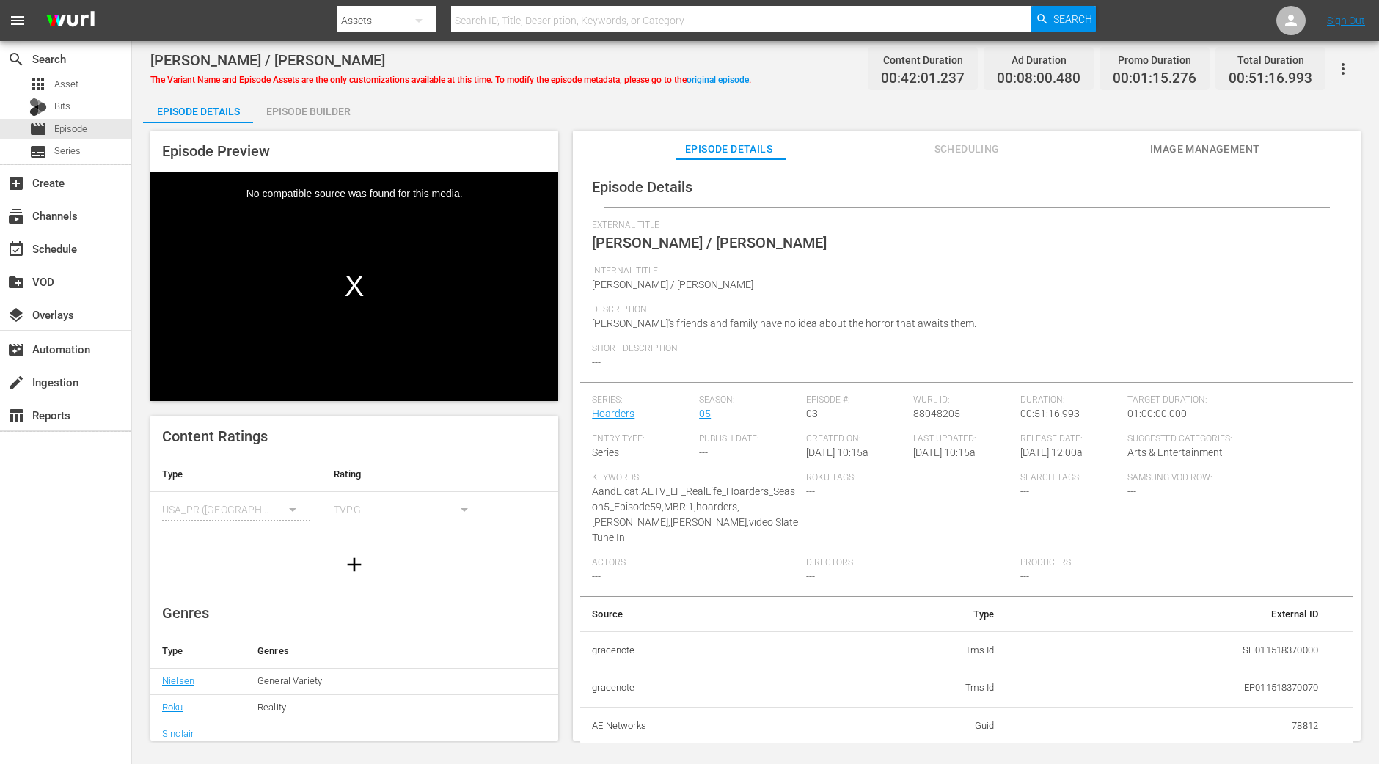
click at [322, 112] on div "Episode Builder" at bounding box center [308, 111] width 110 height 35
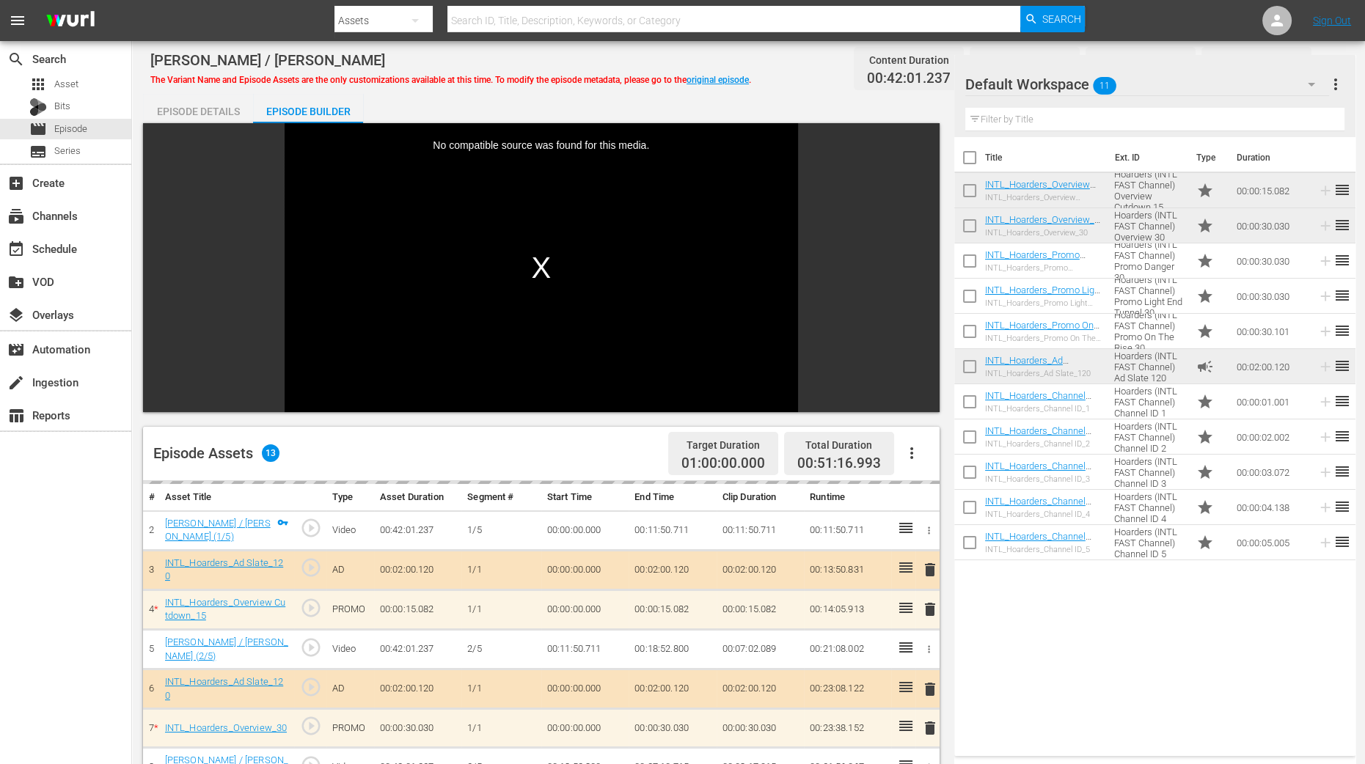
scroll to position [366, 0]
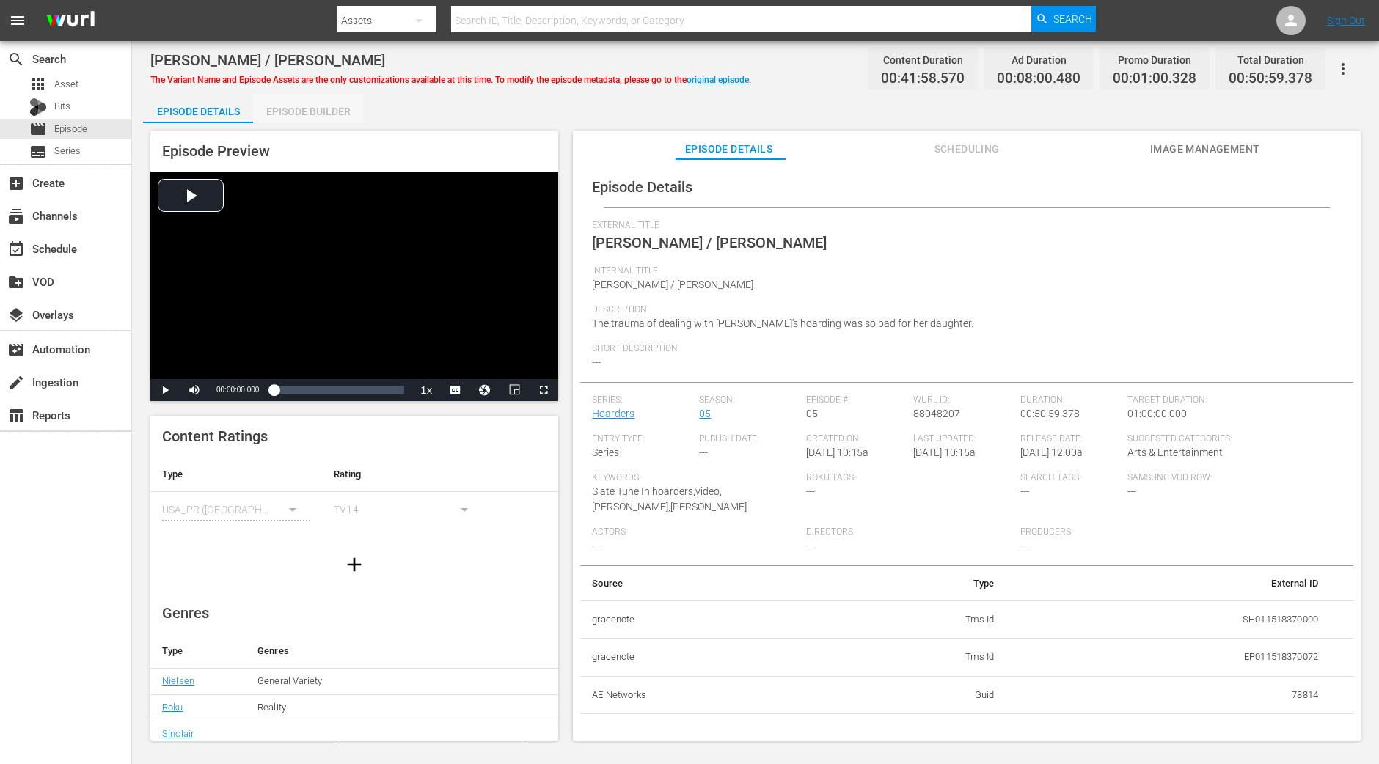
click at [318, 106] on div "Episode Builder" at bounding box center [308, 111] width 110 height 35
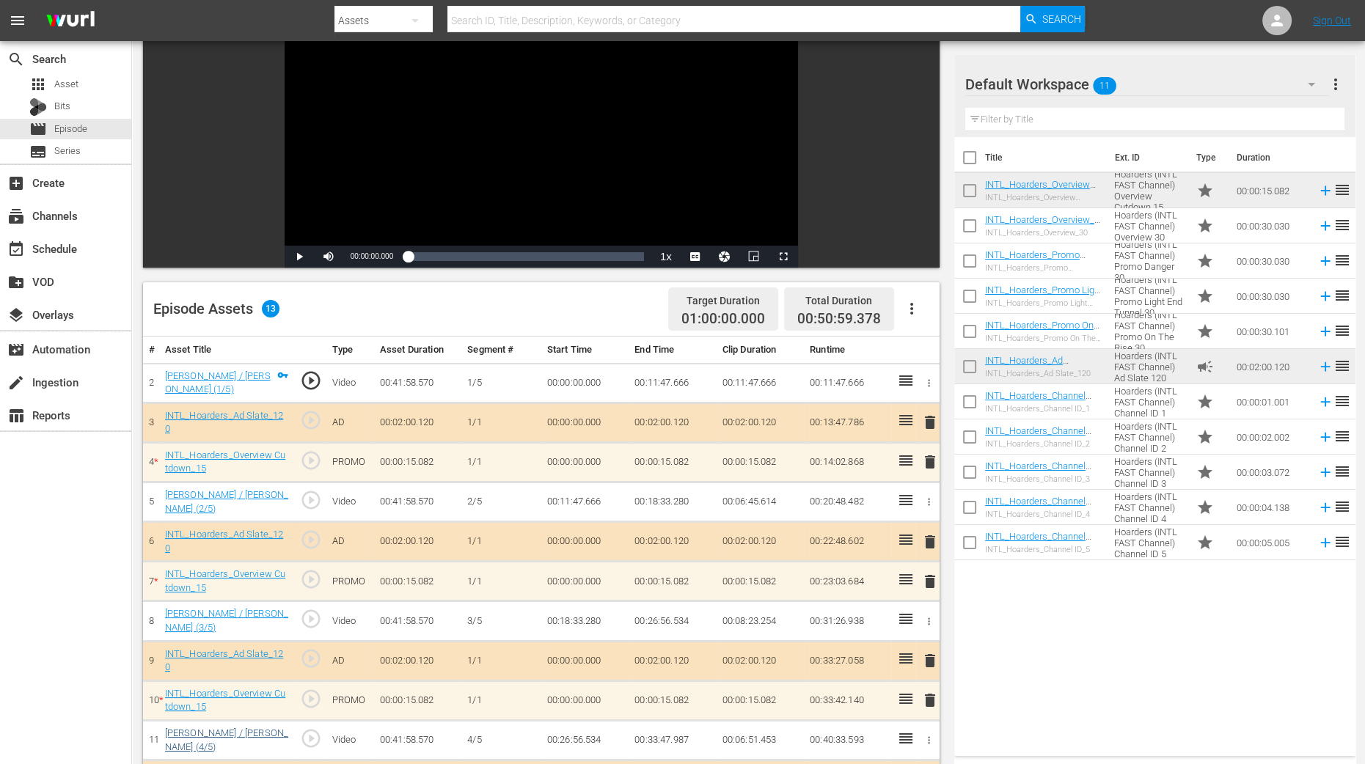
scroll to position [275, 0]
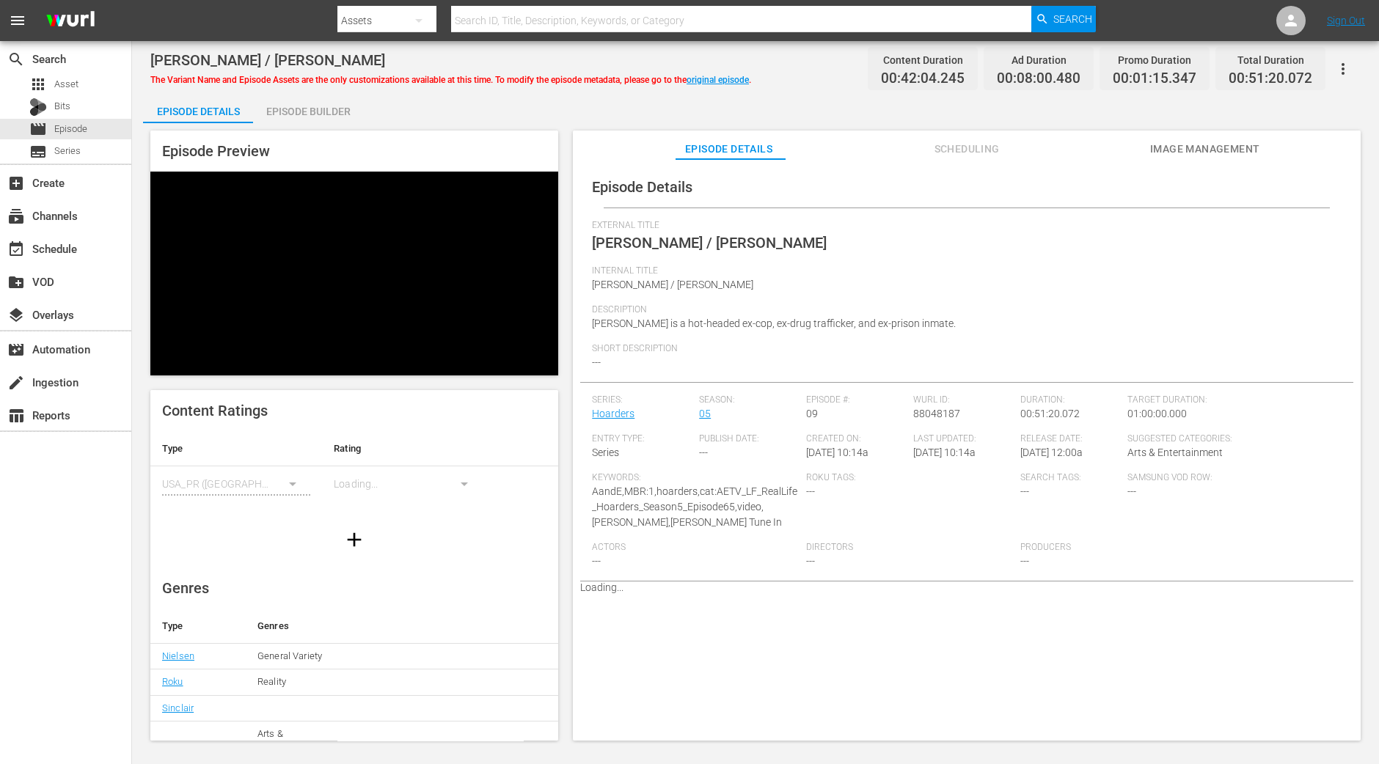
click at [333, 111] on div "Episode Builder" at bounding box center [308, 111] width 110 height 35
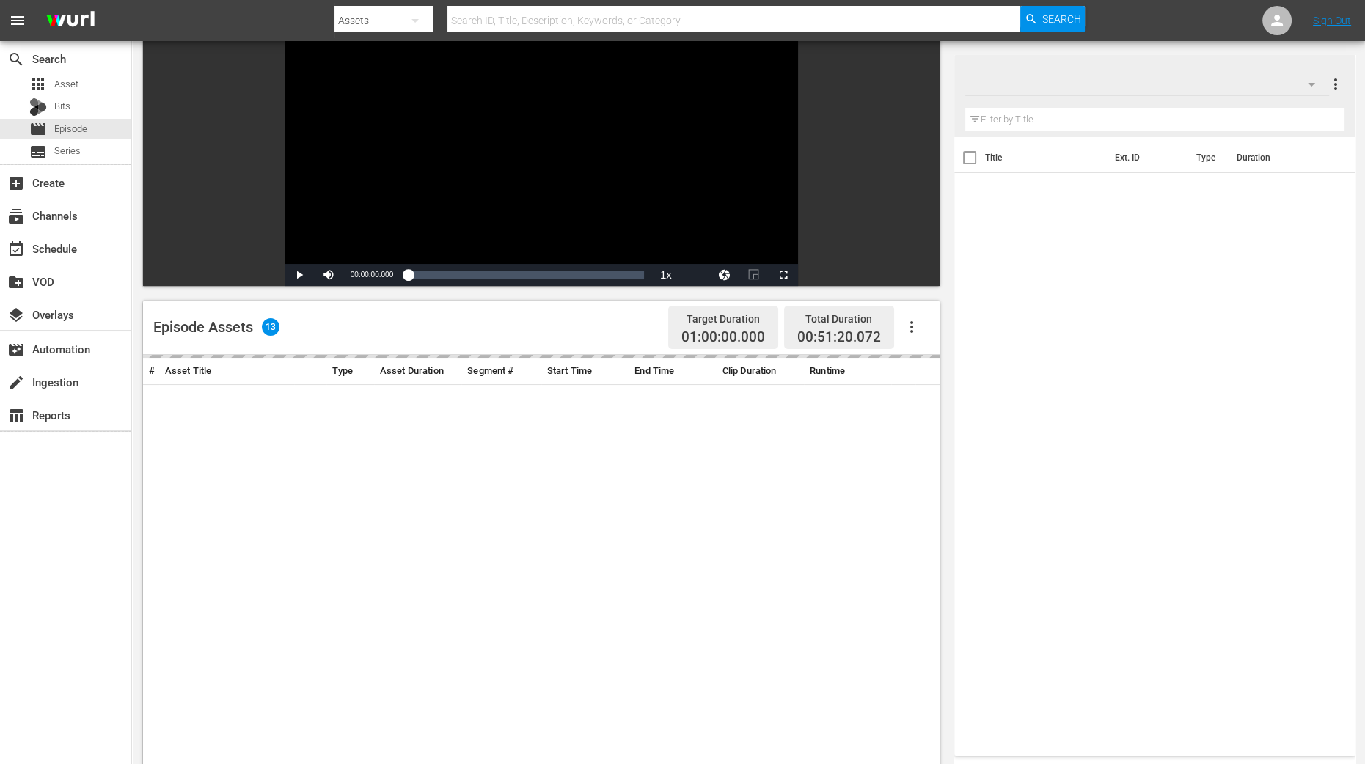
scroll to position [366, 0]
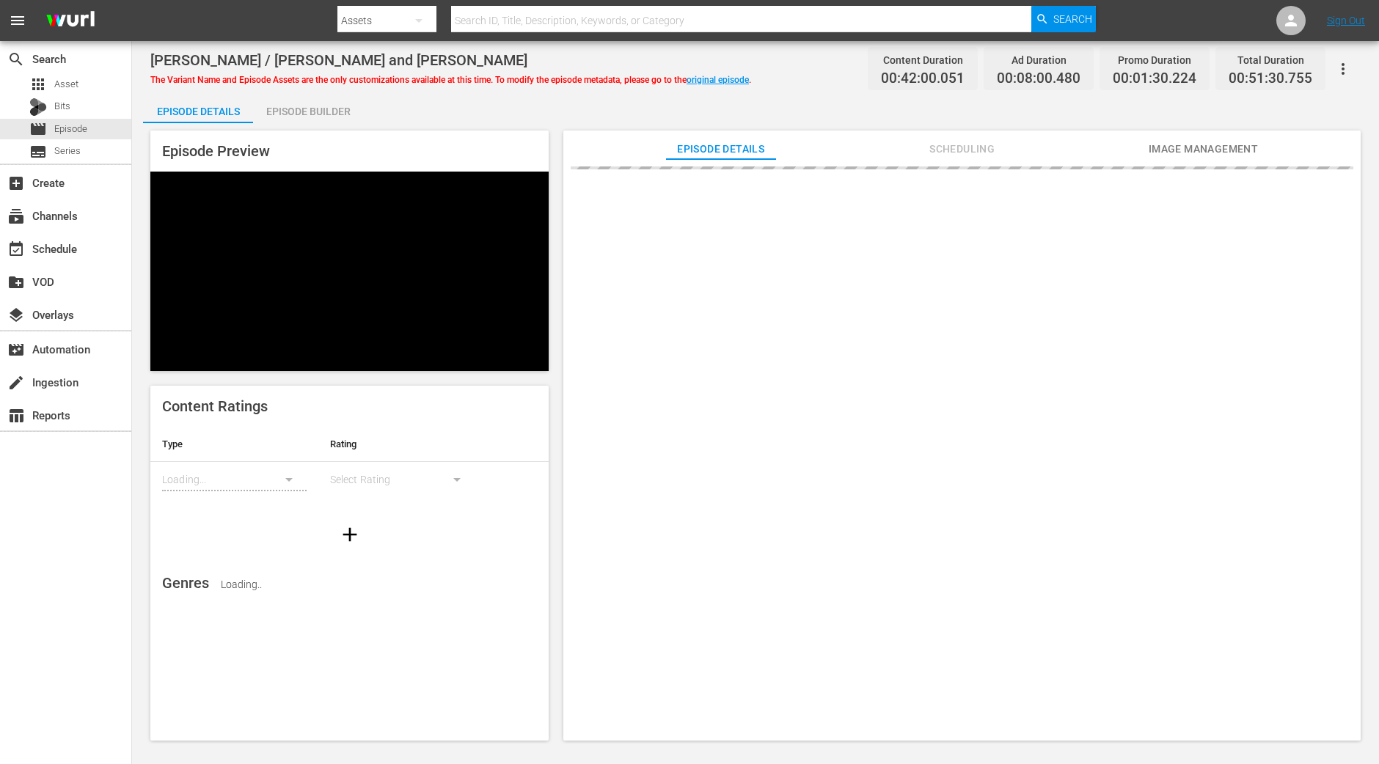
click at [296, 106] on div "Episode Builder" at bounding box center [308, 111] width 110 height 35
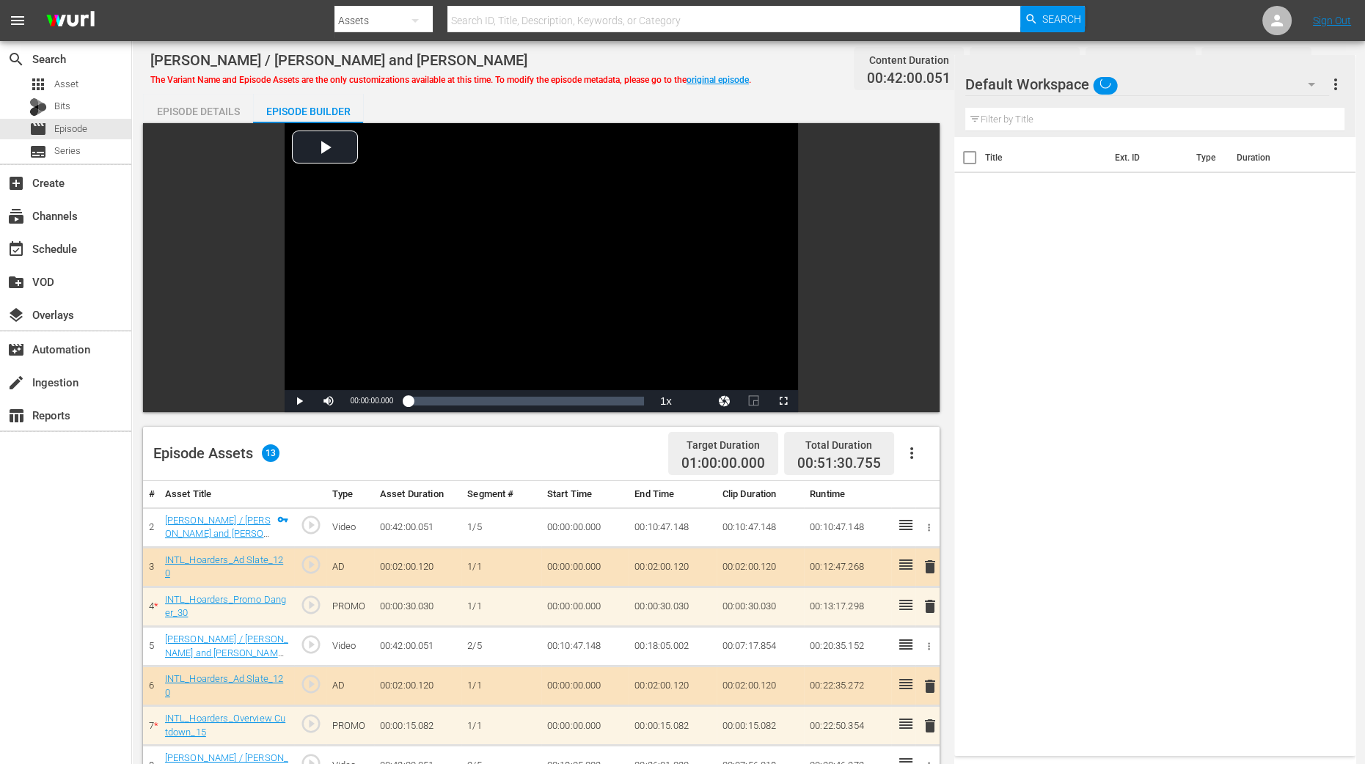
scroll to position [366, 0]
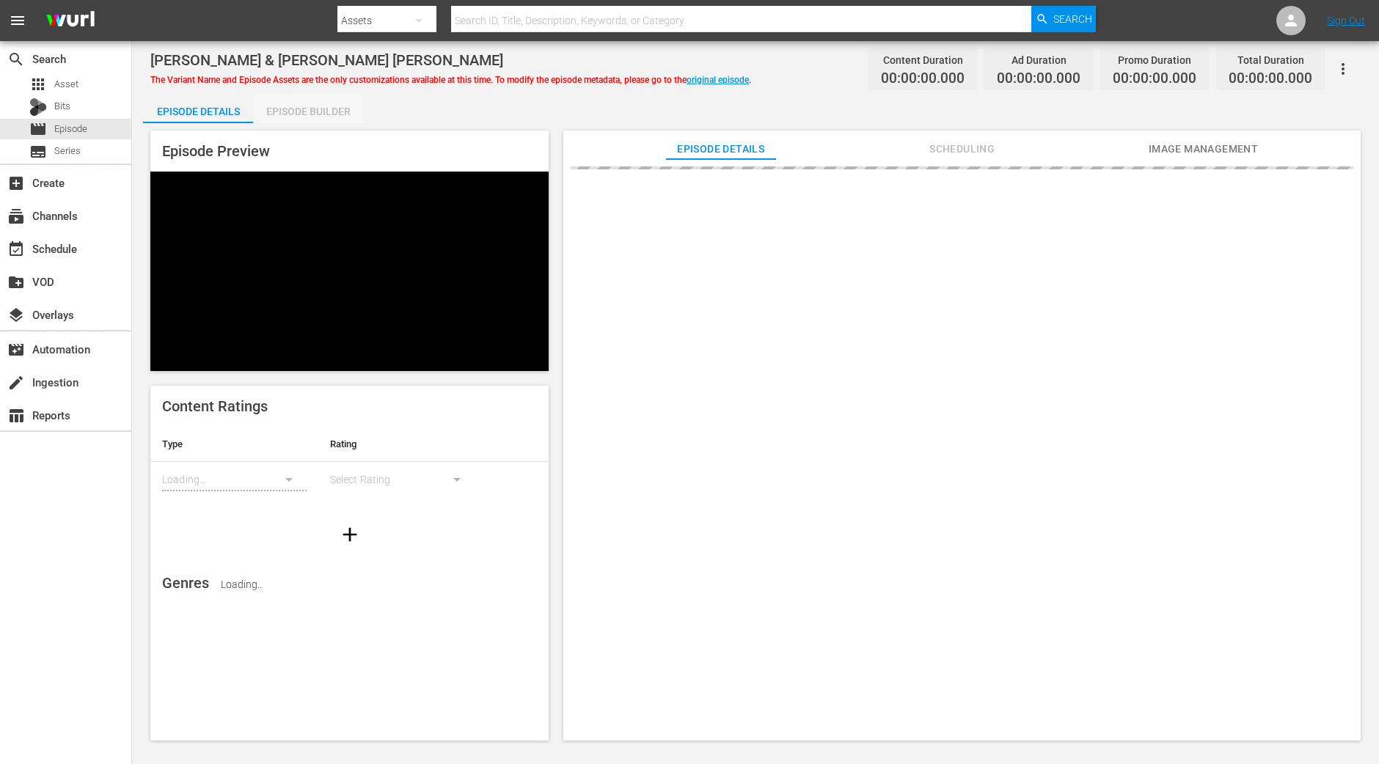
click at [308, 109] on div "Episode Builder" at bounding box center [308, 111] width 110 height 35
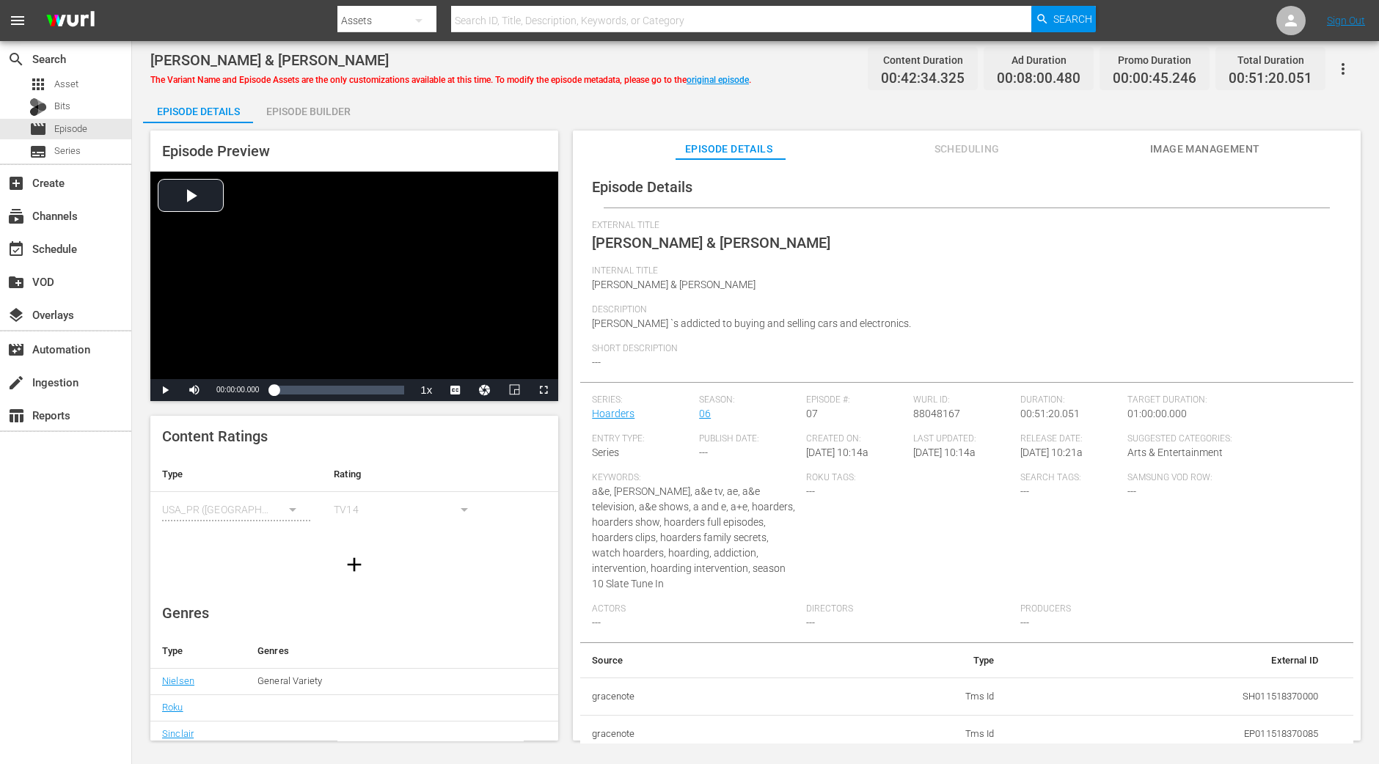
click at [314, 110] on div "Episode Builder" at bounding box center [308, 111] width 110 height 35
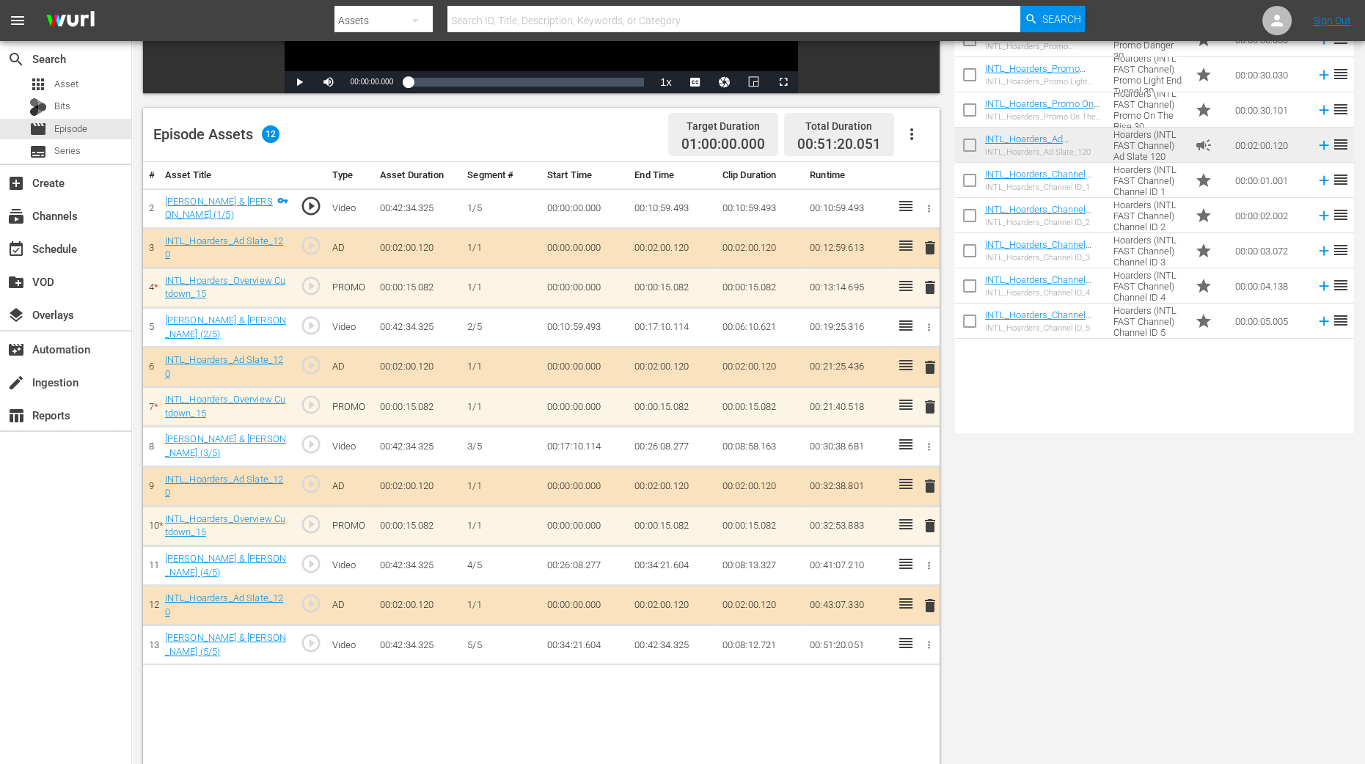
scroll to position [381, 0]
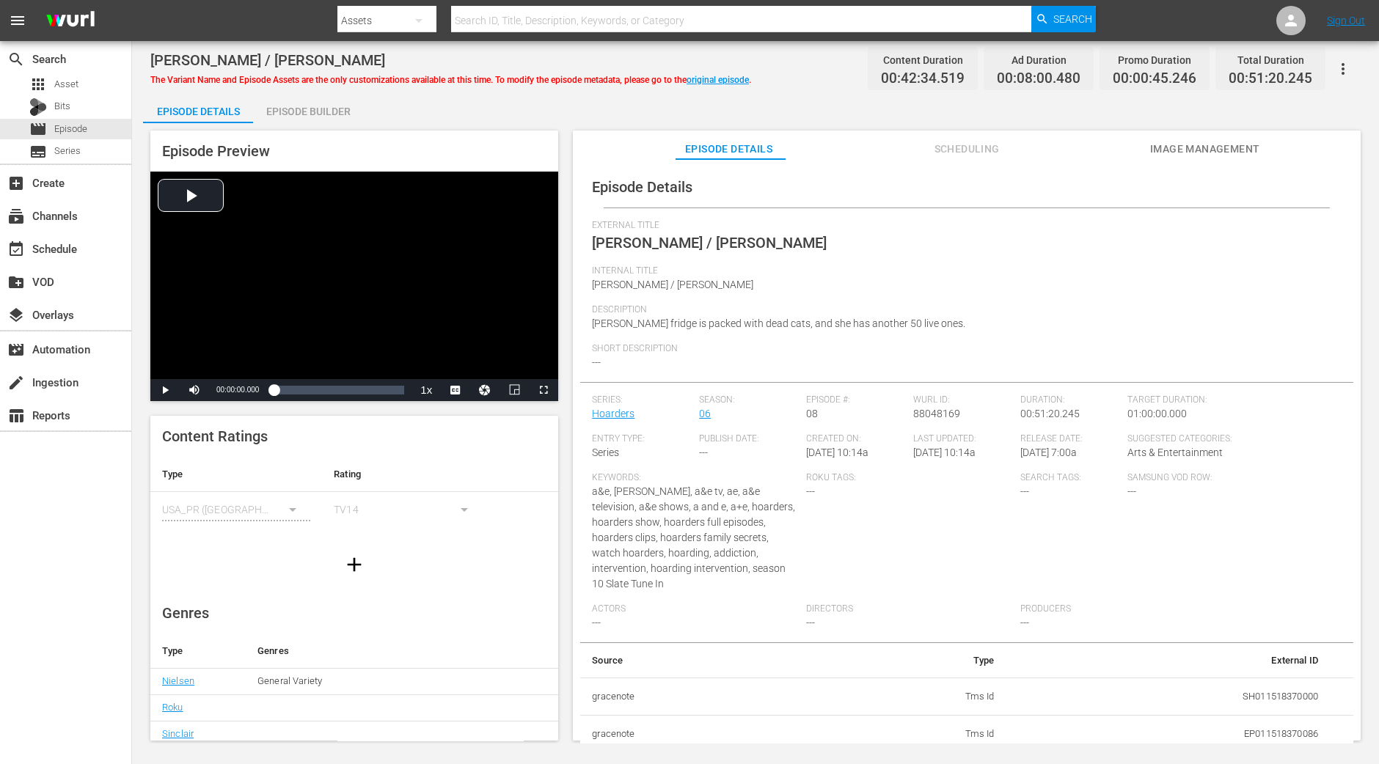
click at [336, 115] on div "Episode Builder" at bounding box center [308, 111] width 110 height 35
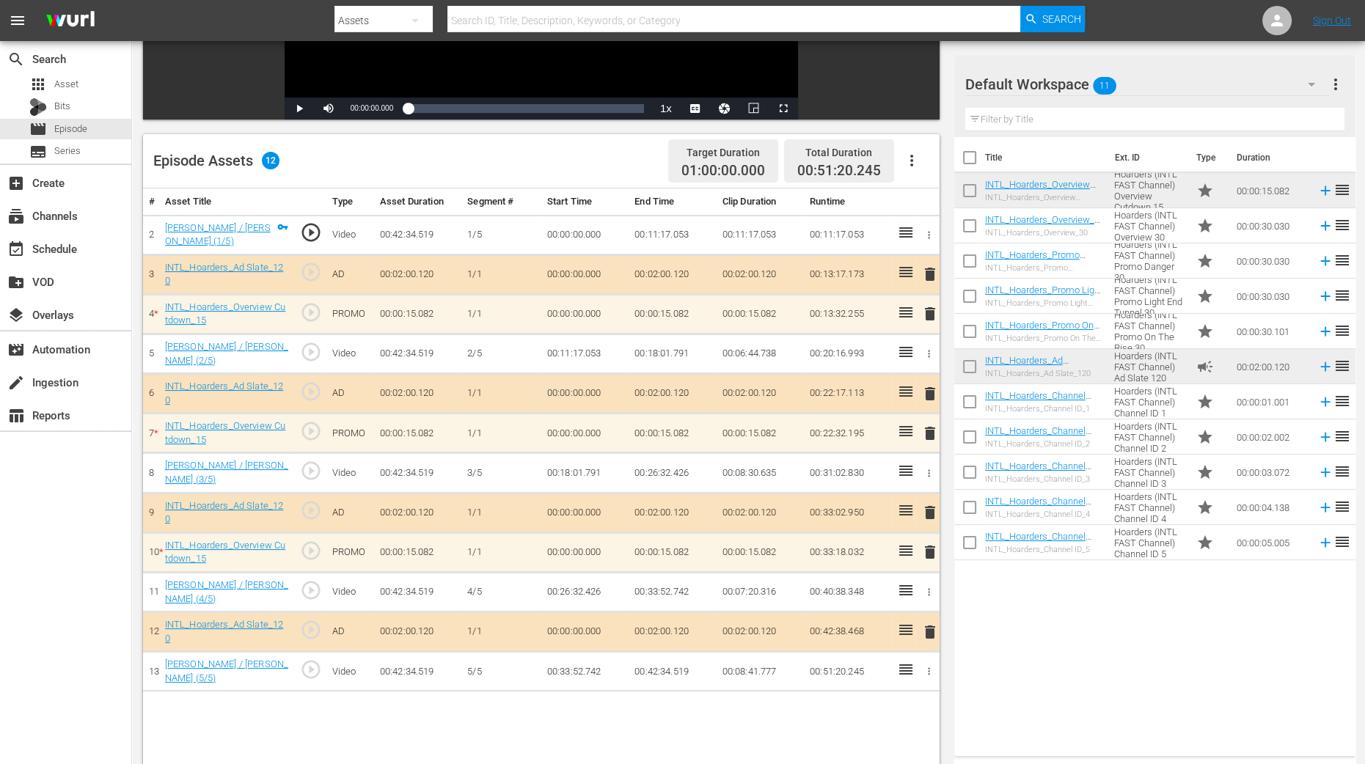
scroll to position [381, 0]
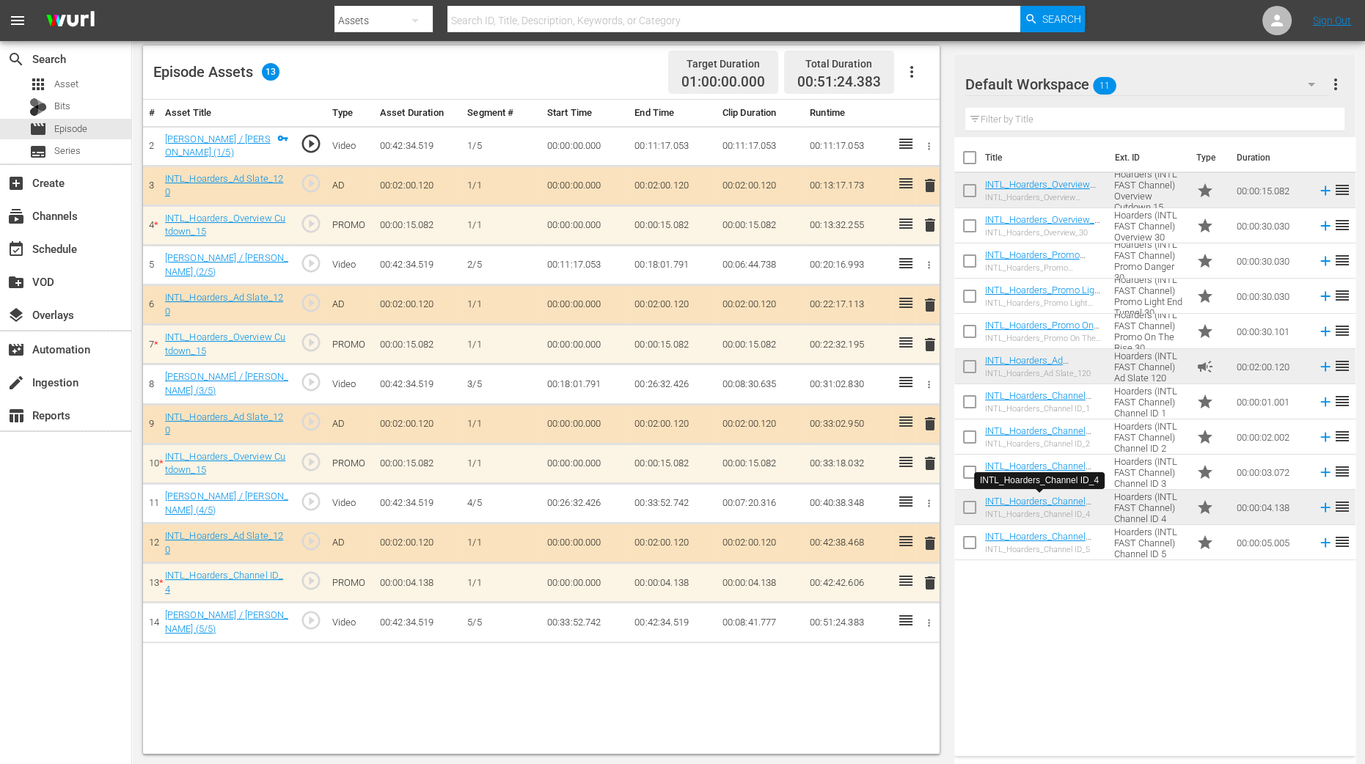
click at [932, 574] on span "delete" at bounding box center [930, 583] width 18 height 18
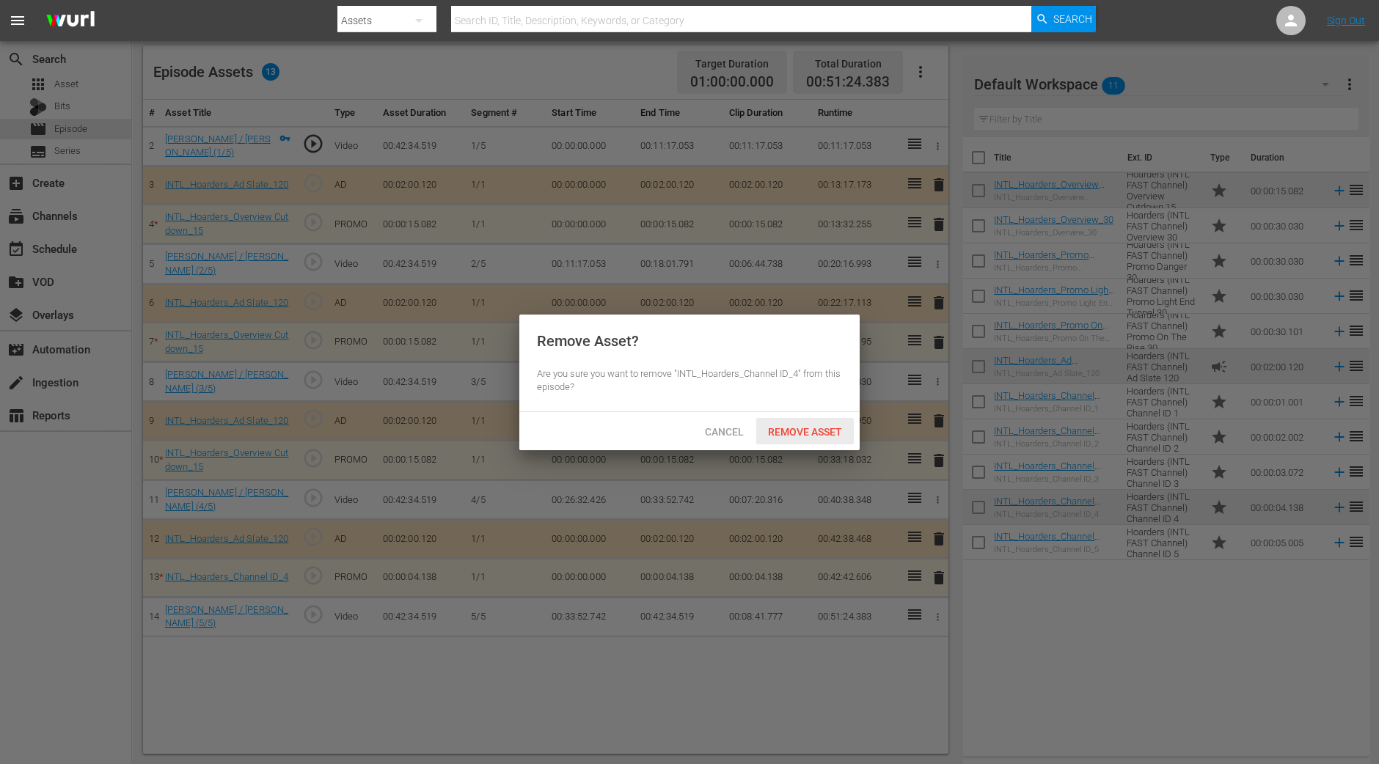
click at [817, 427] on span "Remove Asset" at bounding box center [805, 432] width 98 height 12
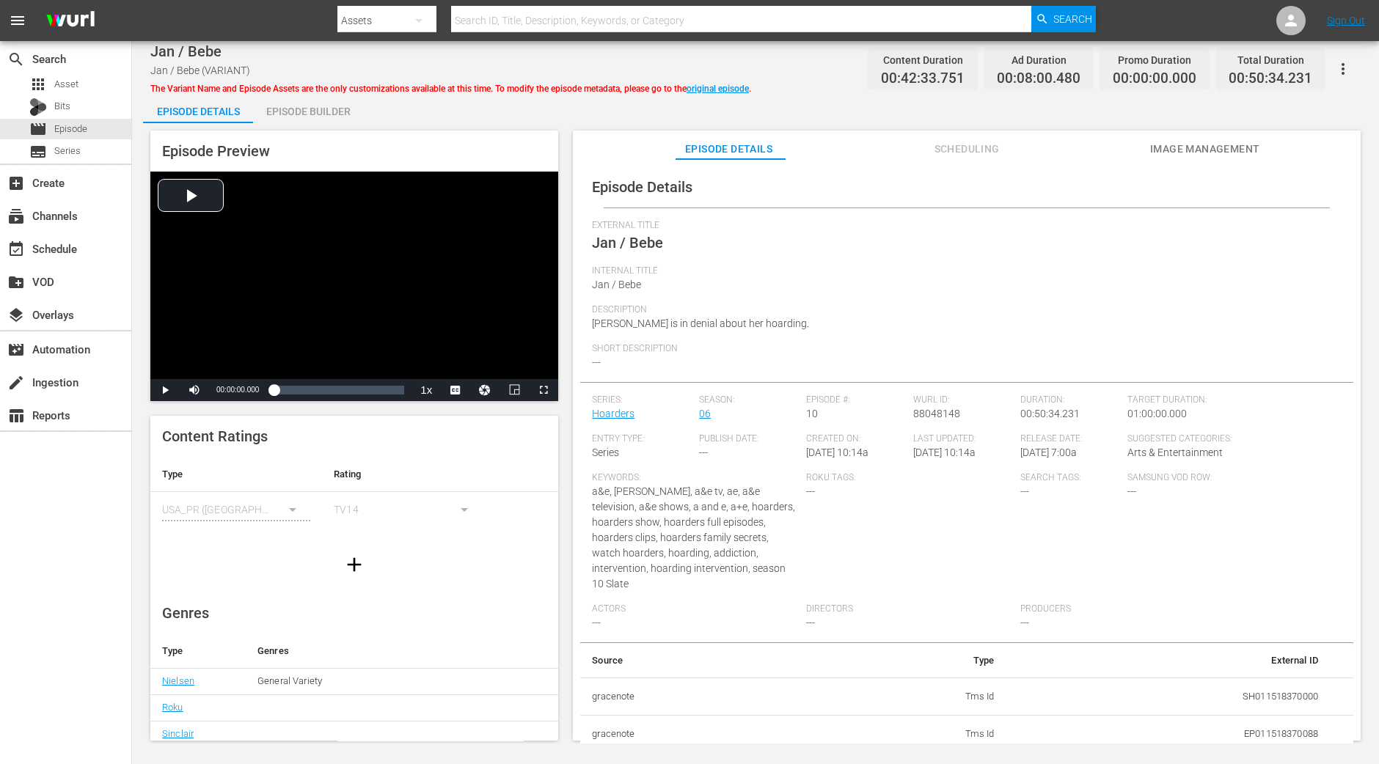
click at [318, 111] on div "Episode Builder" at bounding box center [308, 111] width 110 height 35
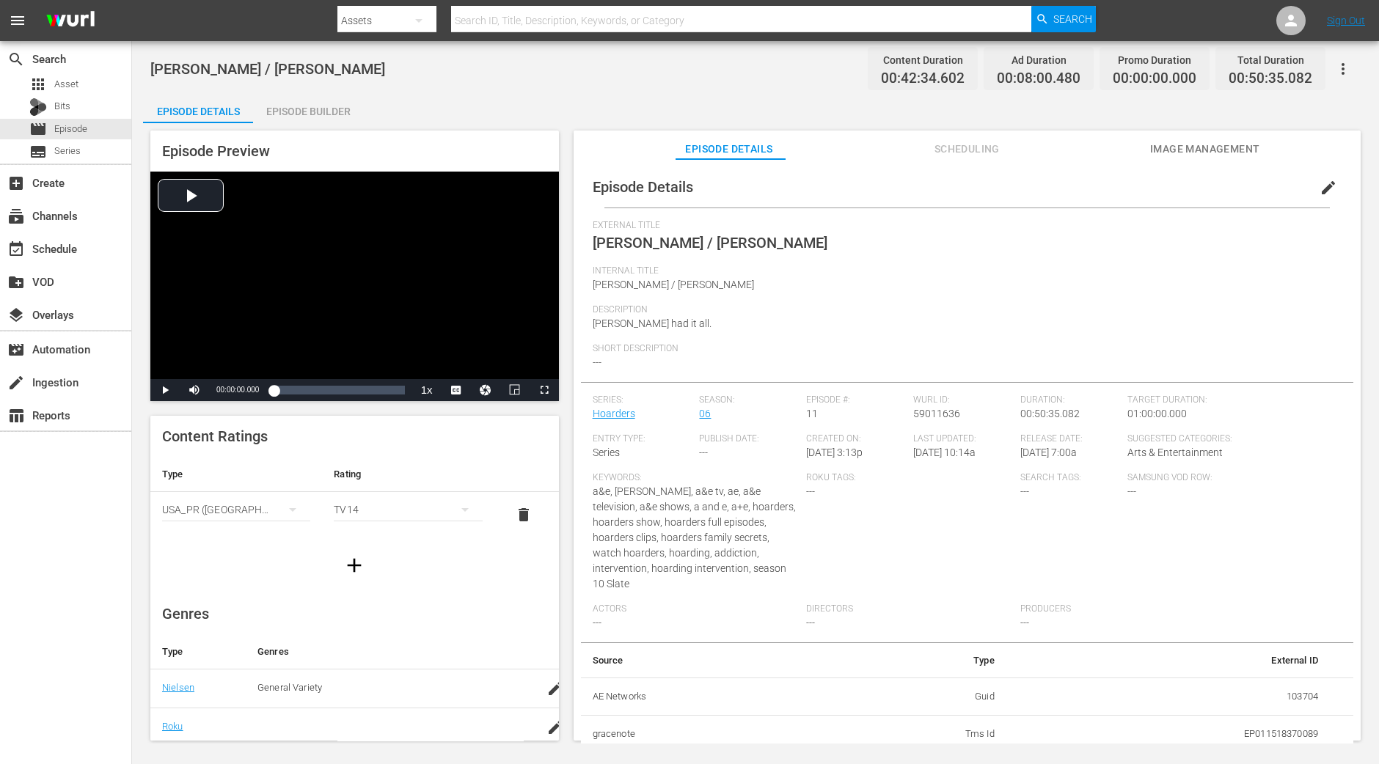
click at [291, 111] on div "Episode Builder" at bounding box center [308, 111] width 110 height 35
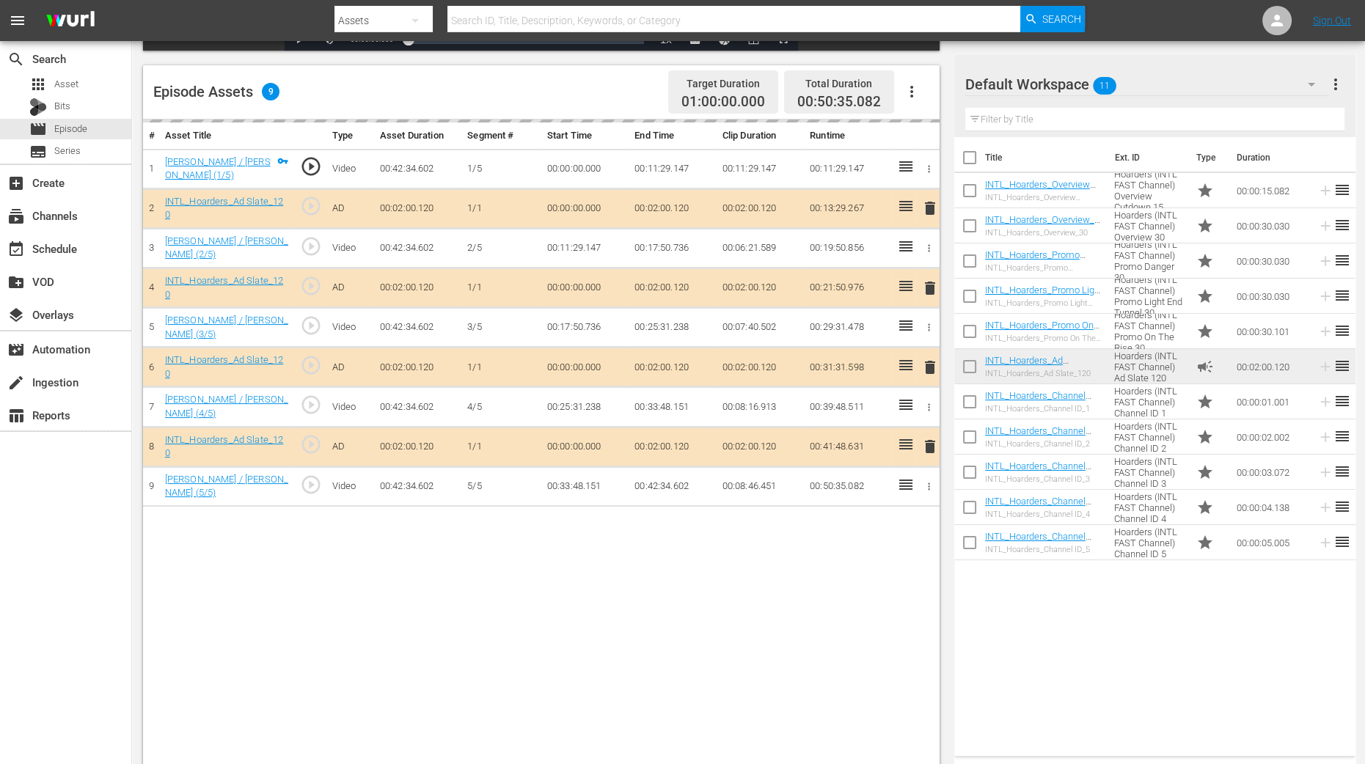
scroll to position [366, 0]
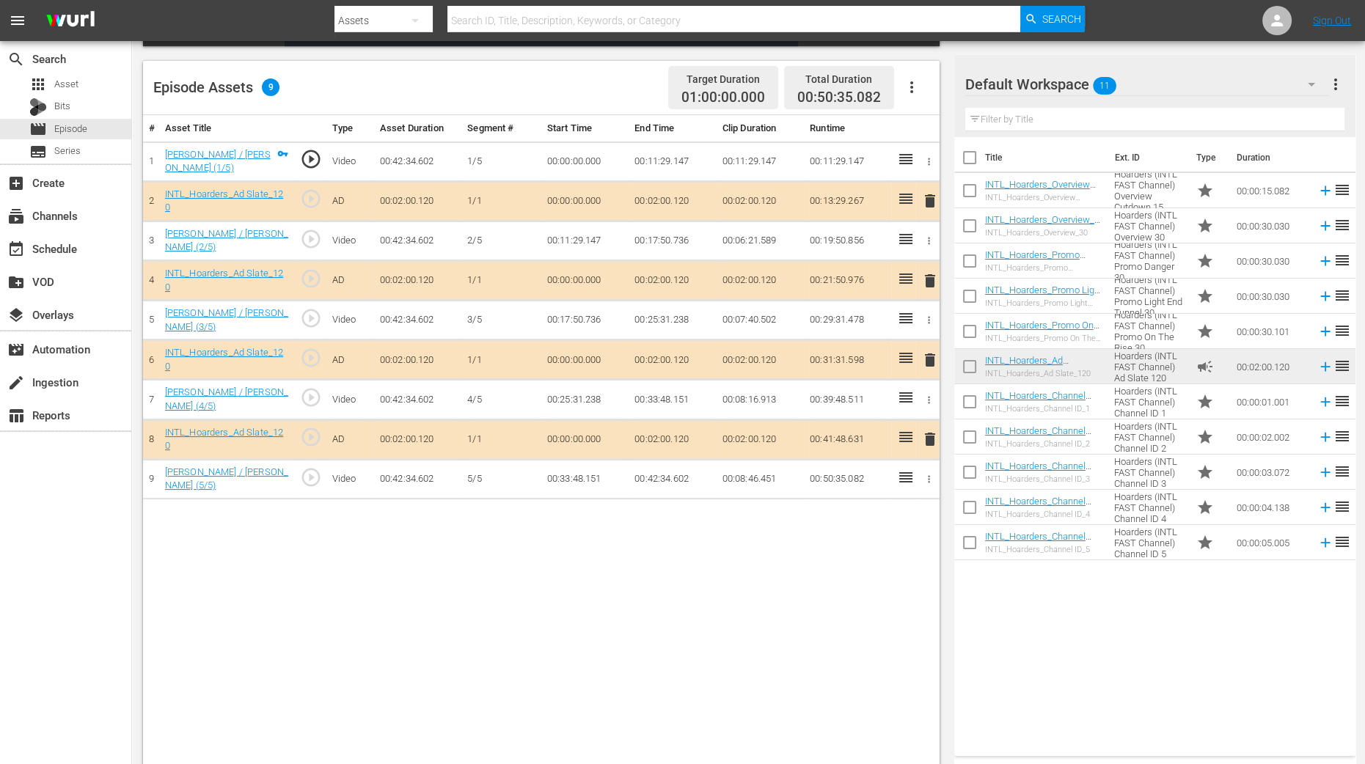
click at [925, 278] on span "delete" at bounding box center [930, 281] width 18 height 18
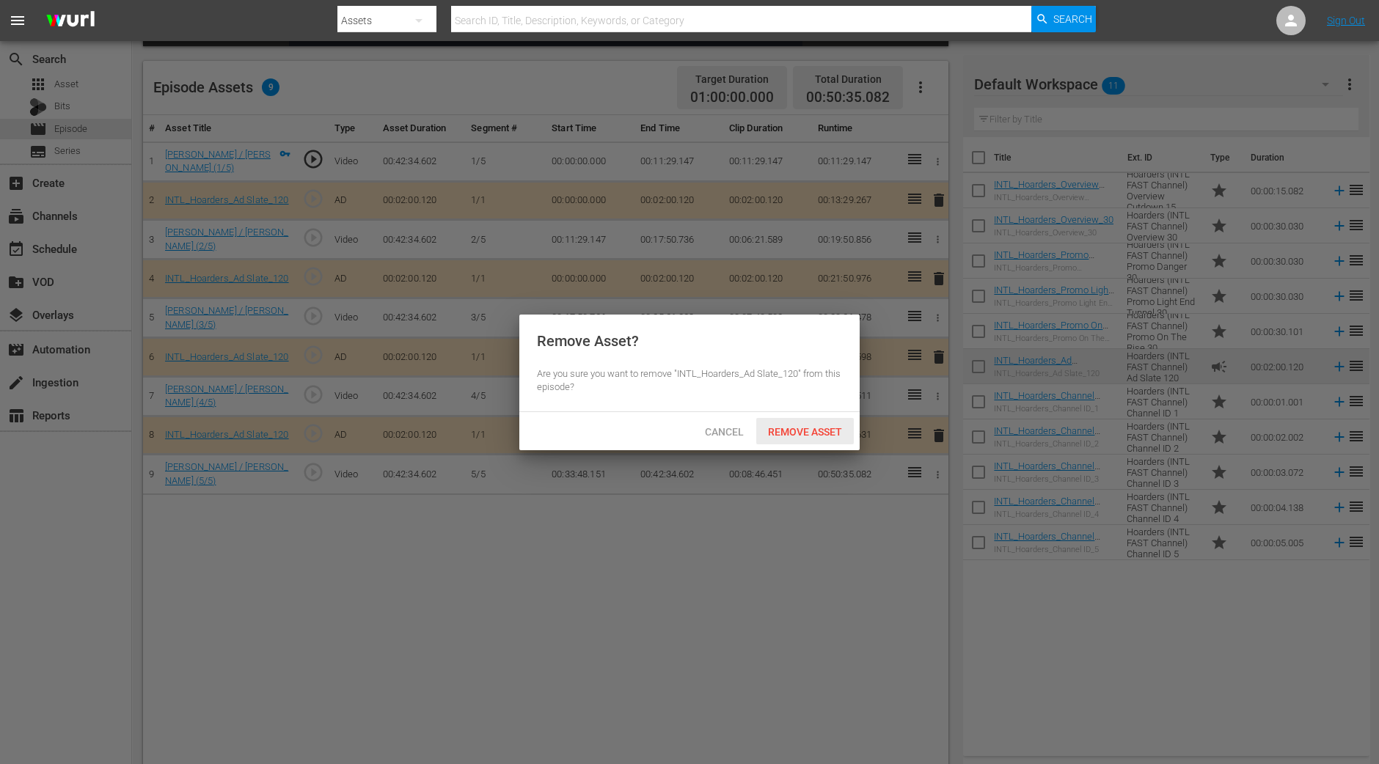
click at [843, 431] on span "Remove Asset" at bounding box center [805, 432] width 98 height 12
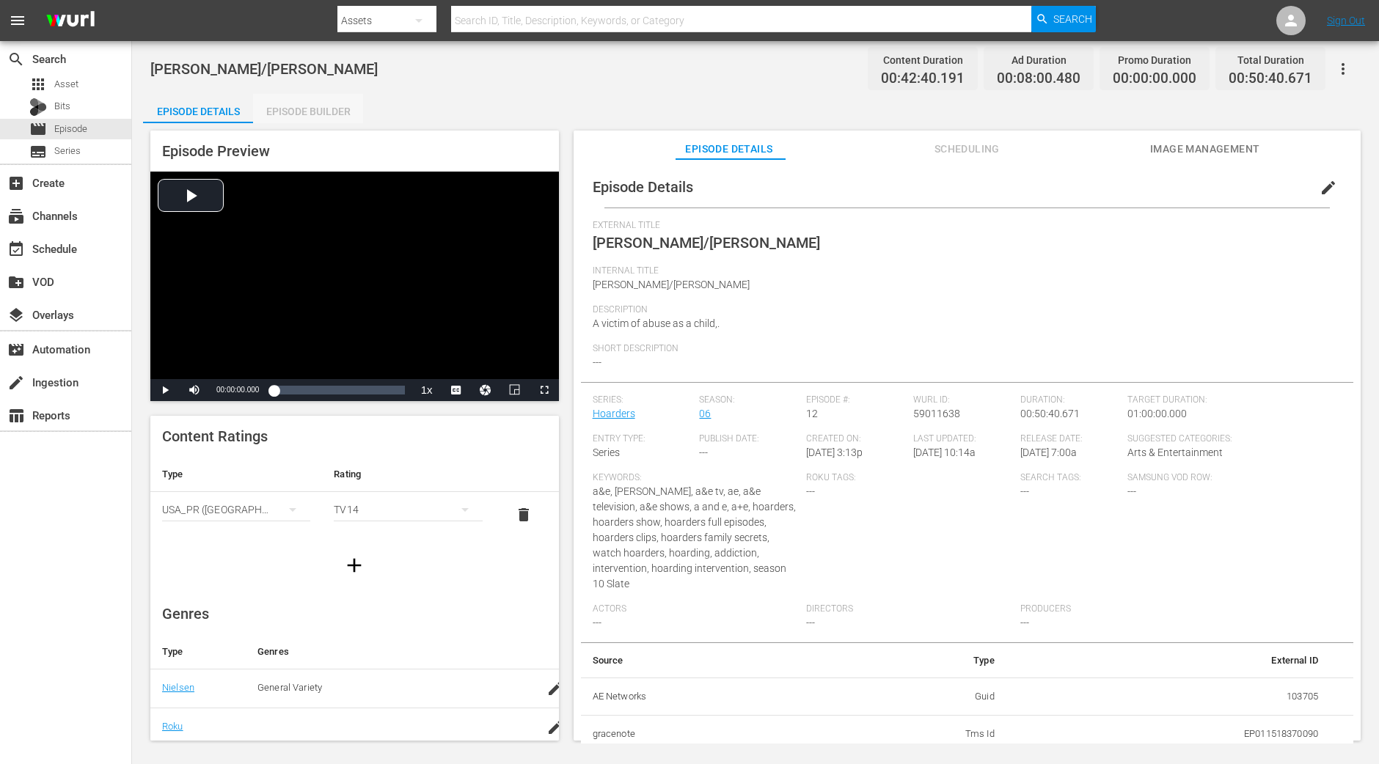
click at [343, 112] on div "Episode Builder" at bounding box center [308, 111] width 110 height 35
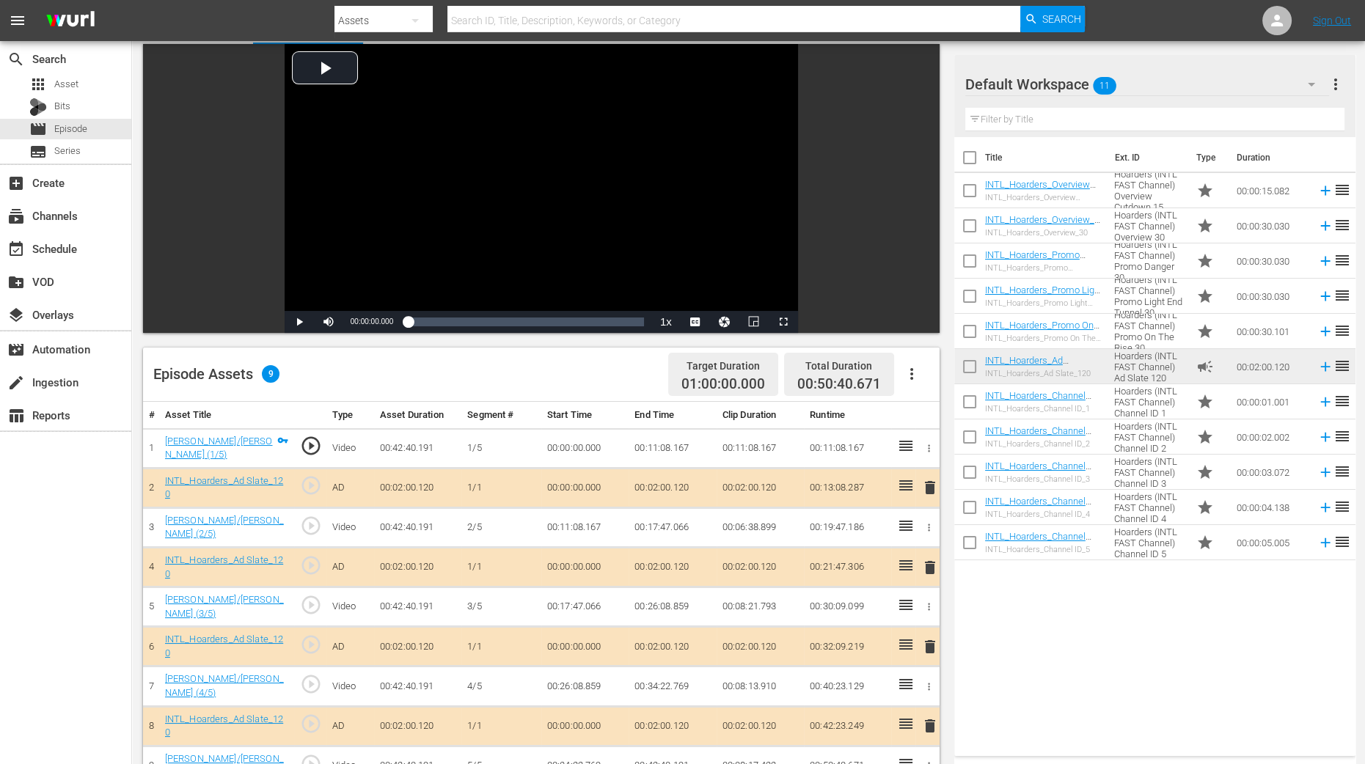
scroll to position [183, 0]
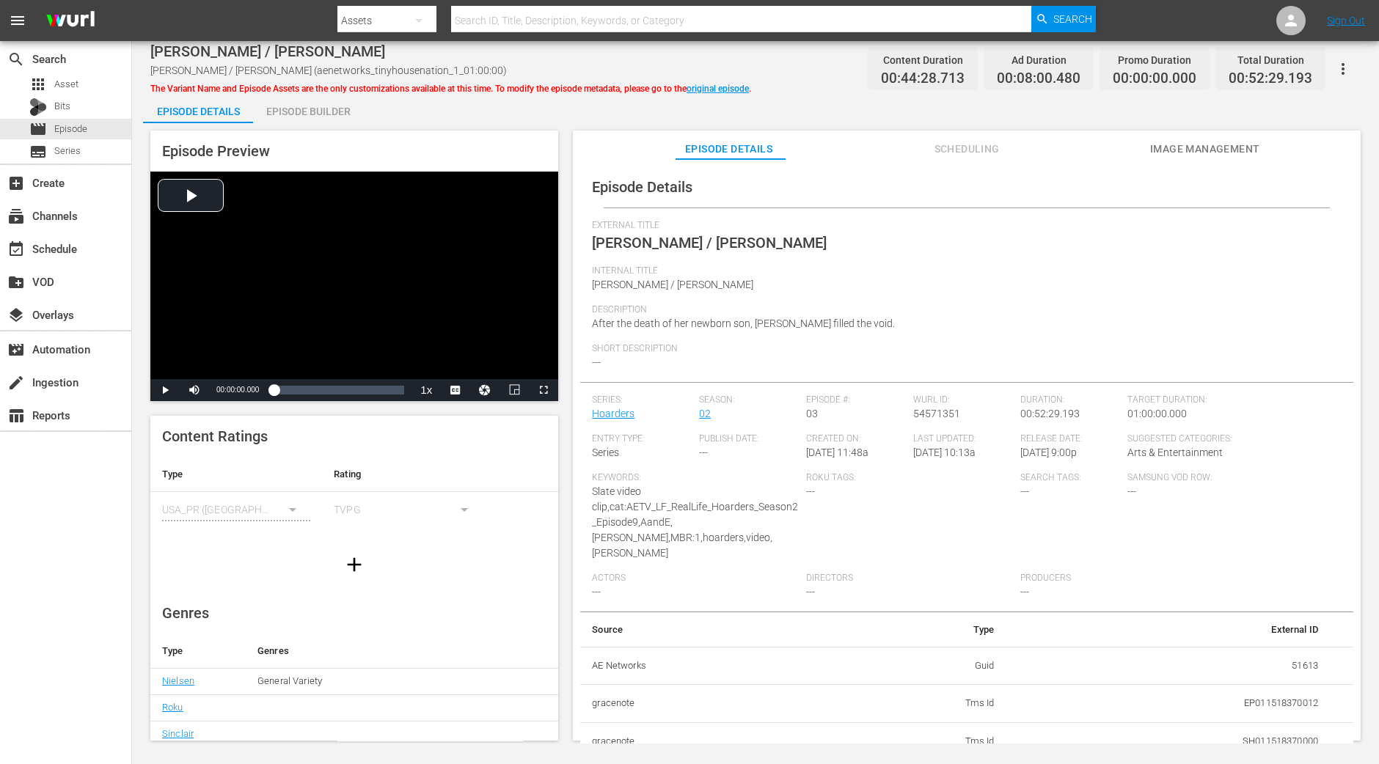
click at [340, 120] on div "Episode Builder" at bounding box center [308, 111] width 110 height 35
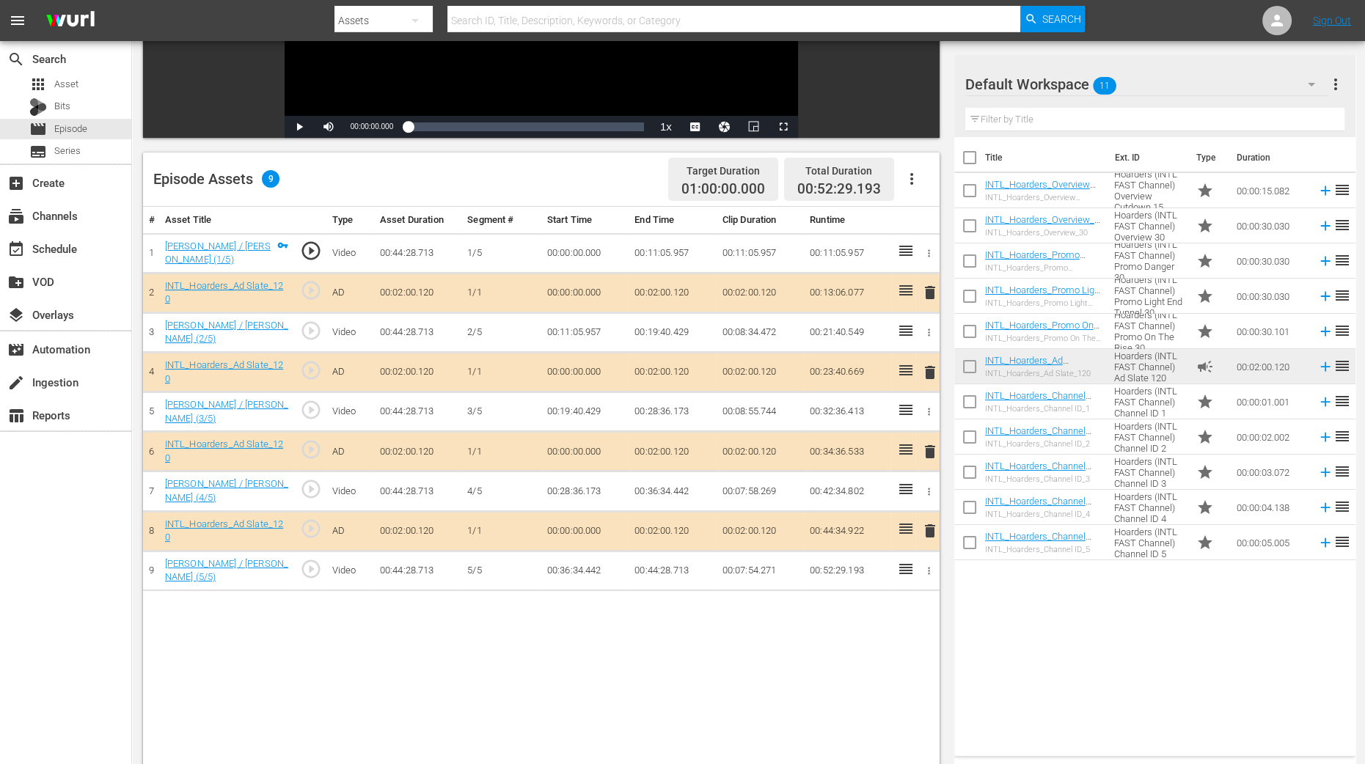
scroll to position [275, 0]
click at [930, 370] on span "delete" at bounding box center [930, 372] width 18 height 18
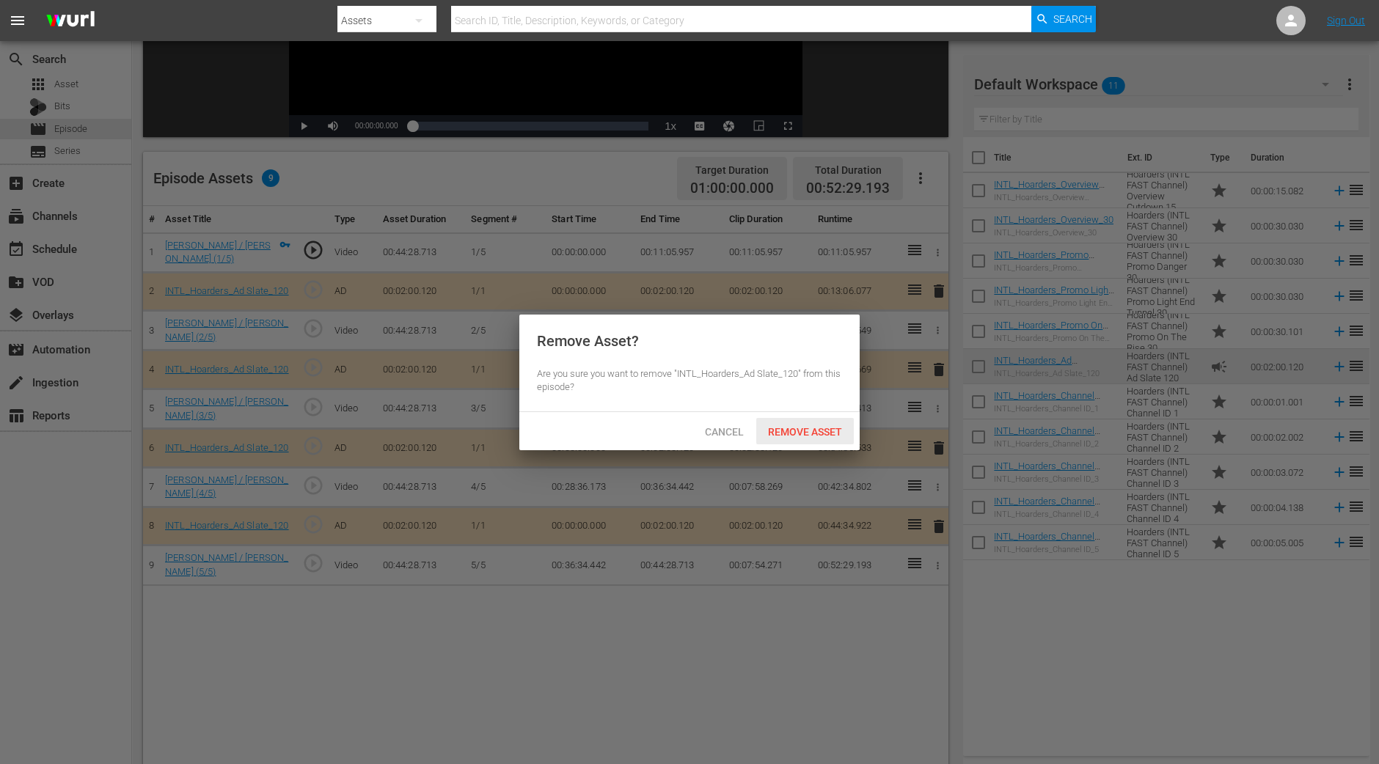
click at [800, 433] on span "Remove Asset" at bounding box center [805, 432] width 98 height 12
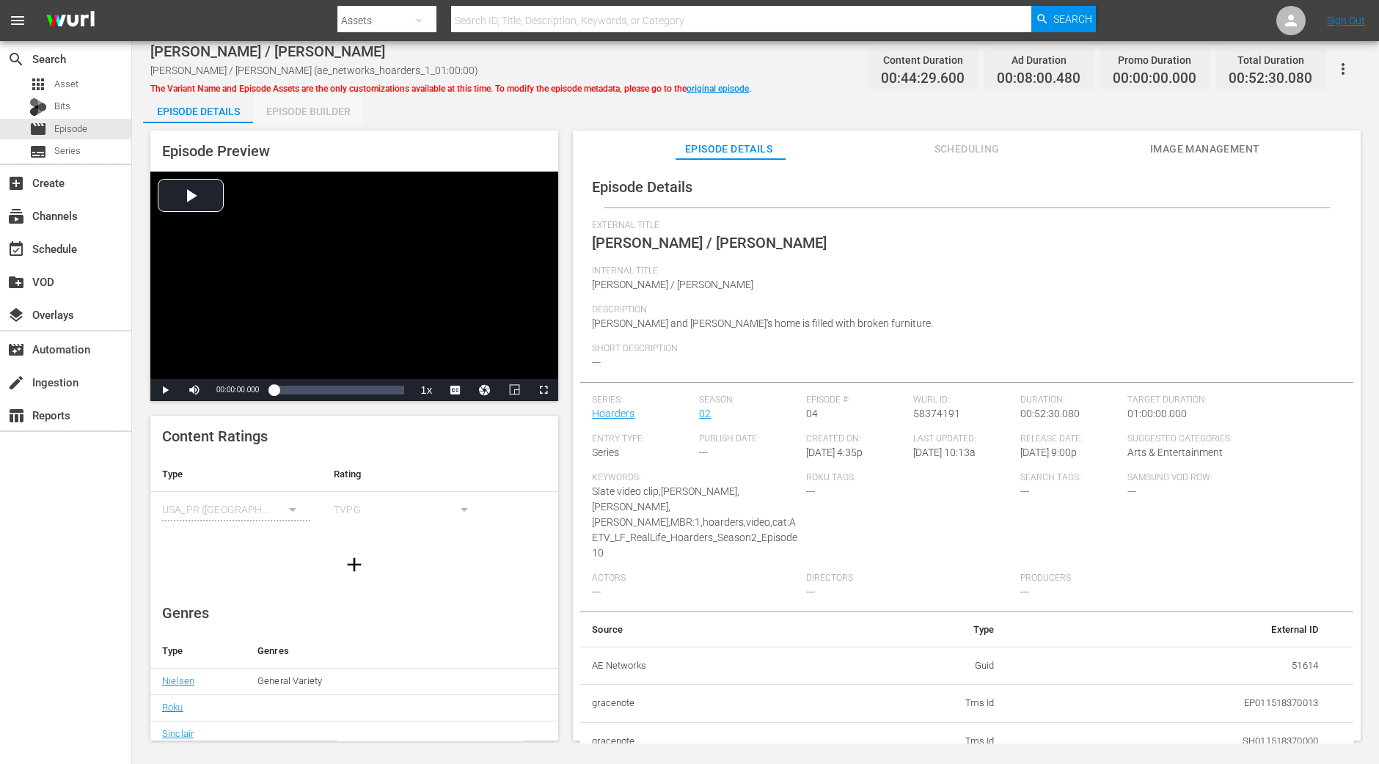
click at [327, 117] on div "Episode Builder" at bounding box center [308, 111] width 110 height 35
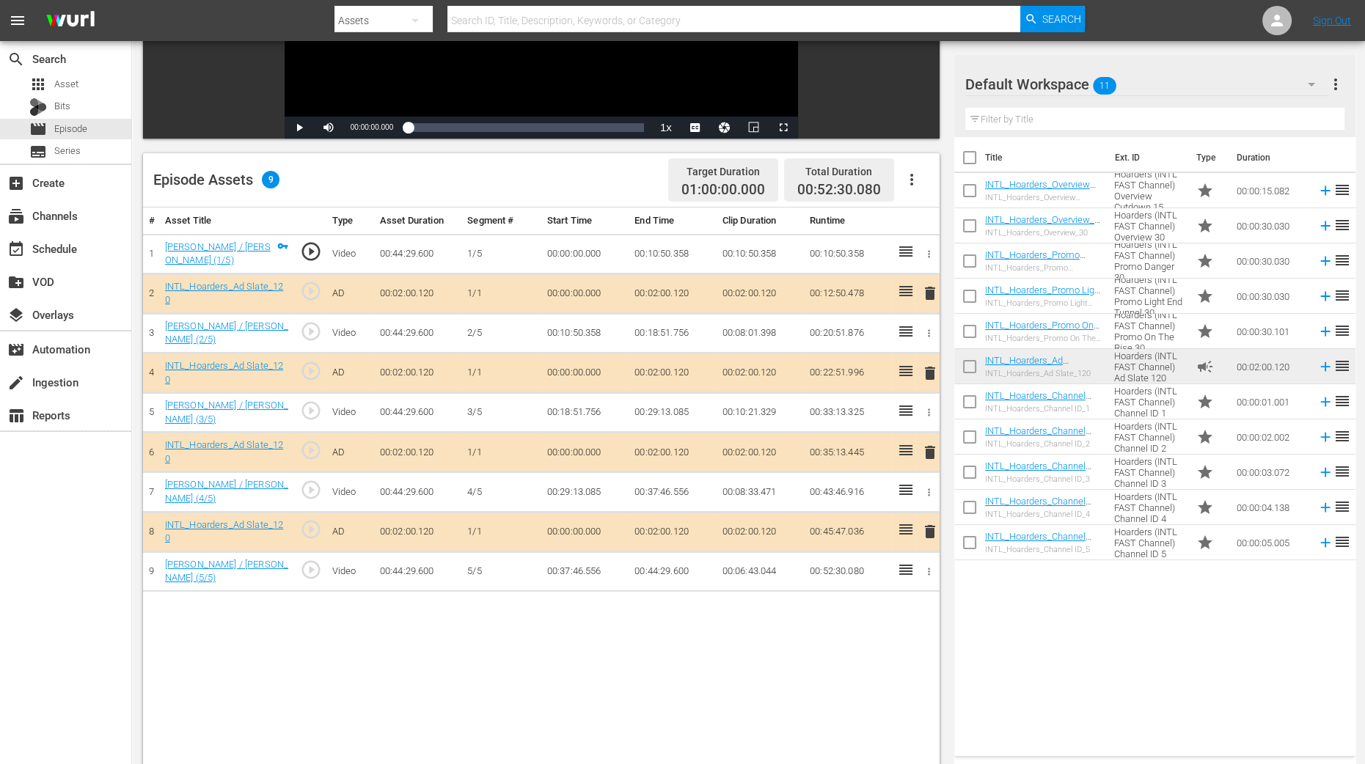
scroll to position [275, 0]
click at [937, 367] on span "delete" at bounding box center [930, 372] width 18 height 18
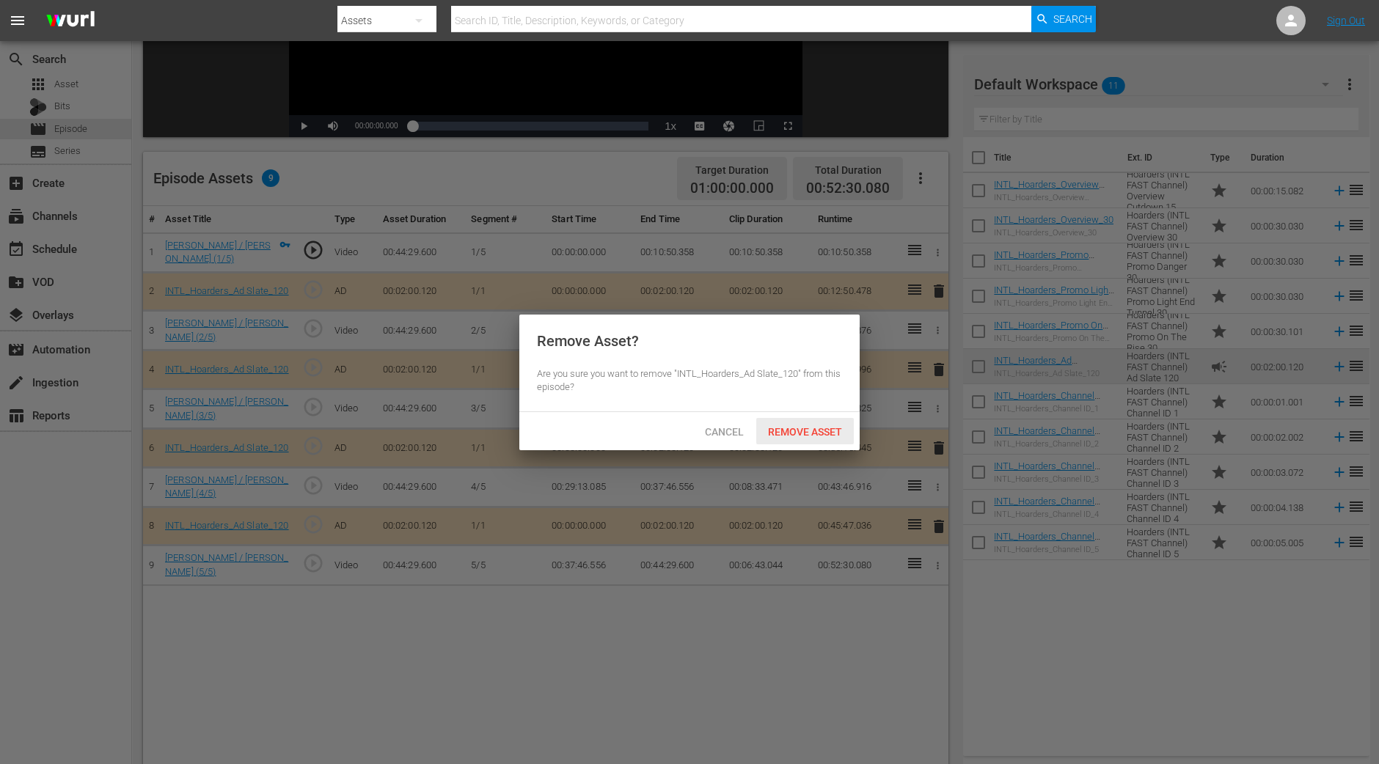
click at [833, 441] on div "Remove Asset" at bounding box center [805, 431] width 98 height 27
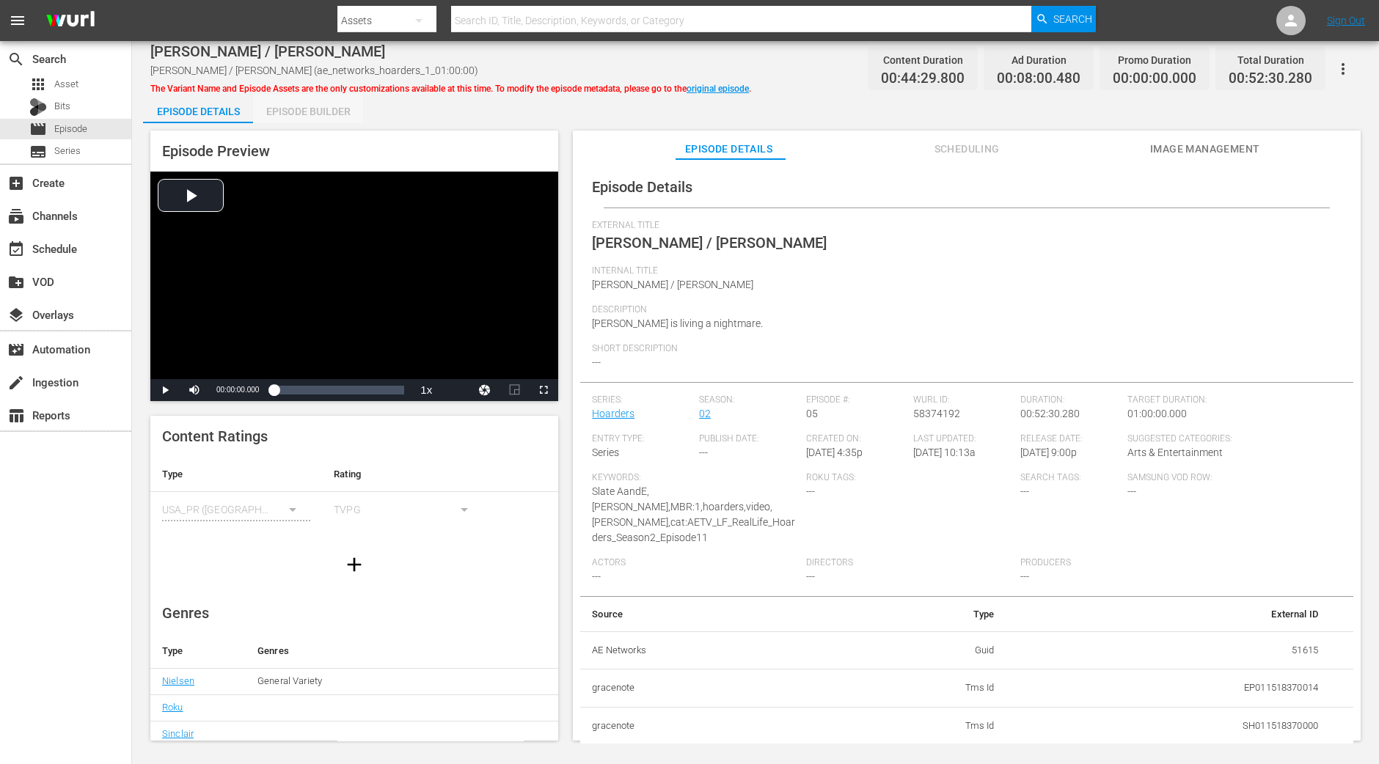
click at [326, 122] on div "Episode Builder" at bounding box center [308, 111] width 110 height 35
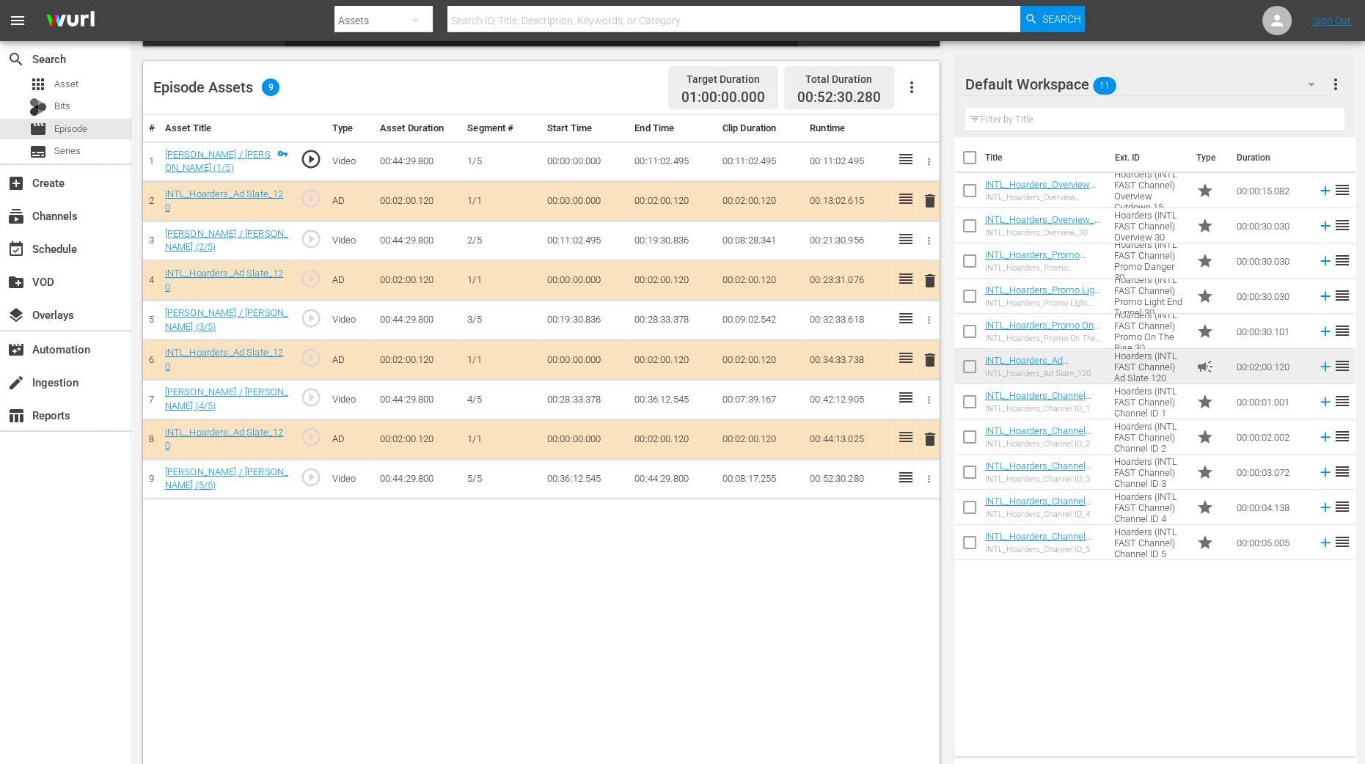
scroll to position [366, 0]
click at [931, 272] on span "delete" at bounding box center [930, 281] width 18 height 18
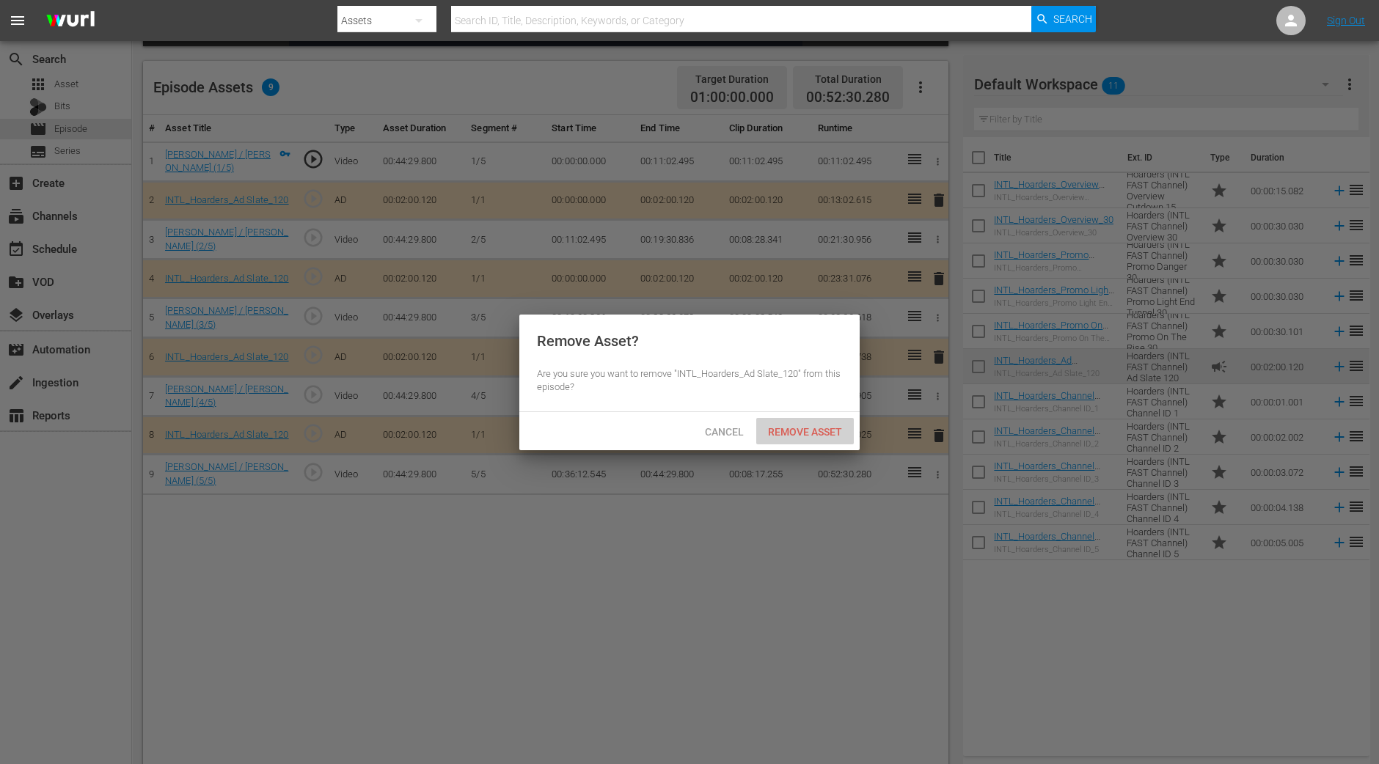
click at [818, 436] on span "Remove Asset" at bounding box center [805, 432] width 98 height 12
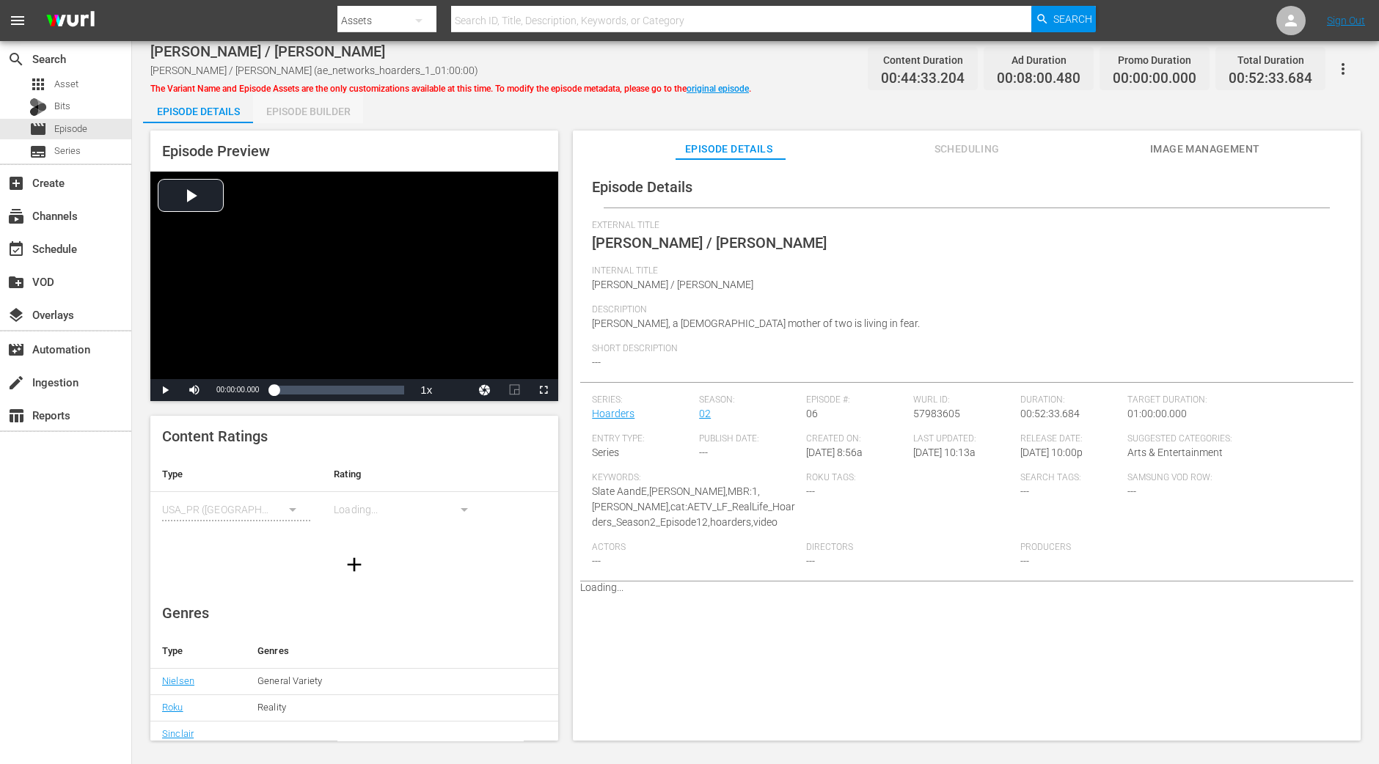
click at [299, 112] on div "Episode Builder" at bounding box center [308, 111] width 110 height 35
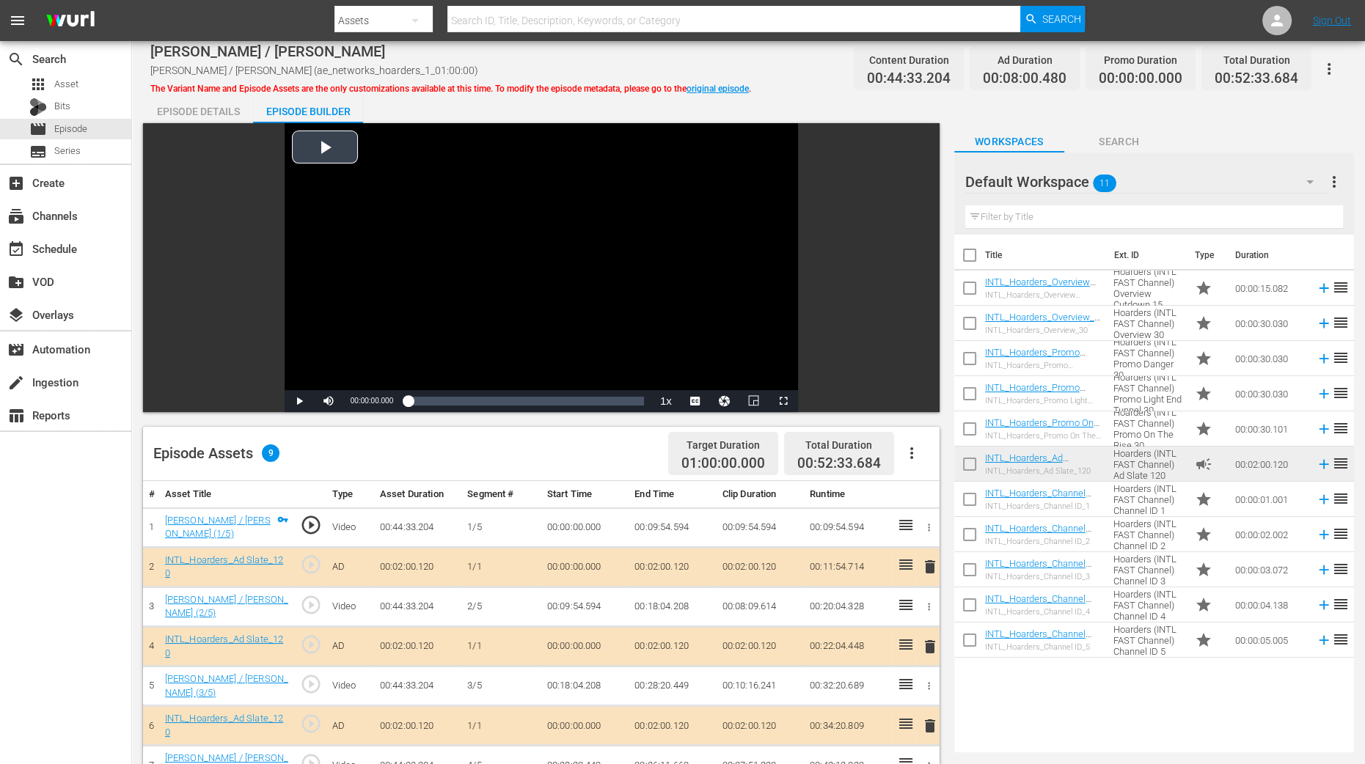
scroll to position [381, 0]
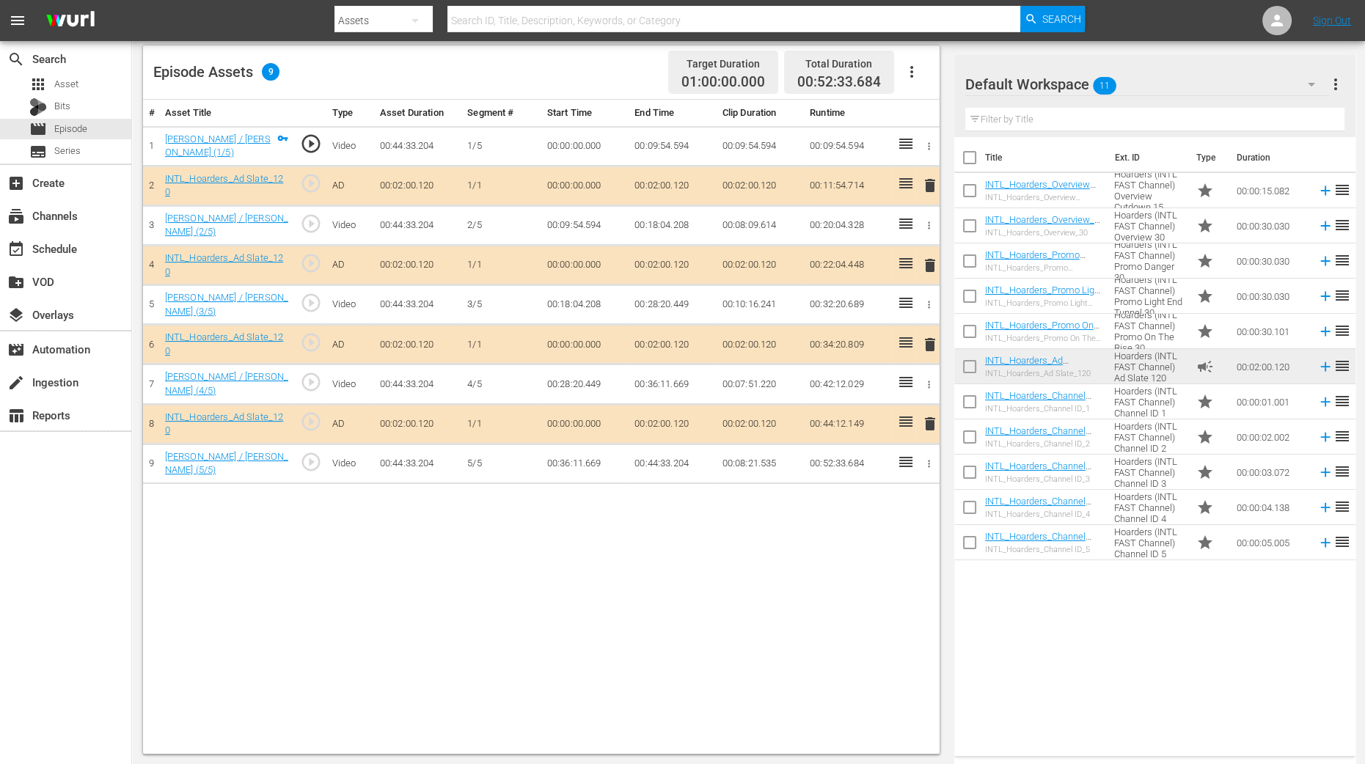
click at [931, 260] on span "delete" at bounding box center [930, 266] width 18 height 18
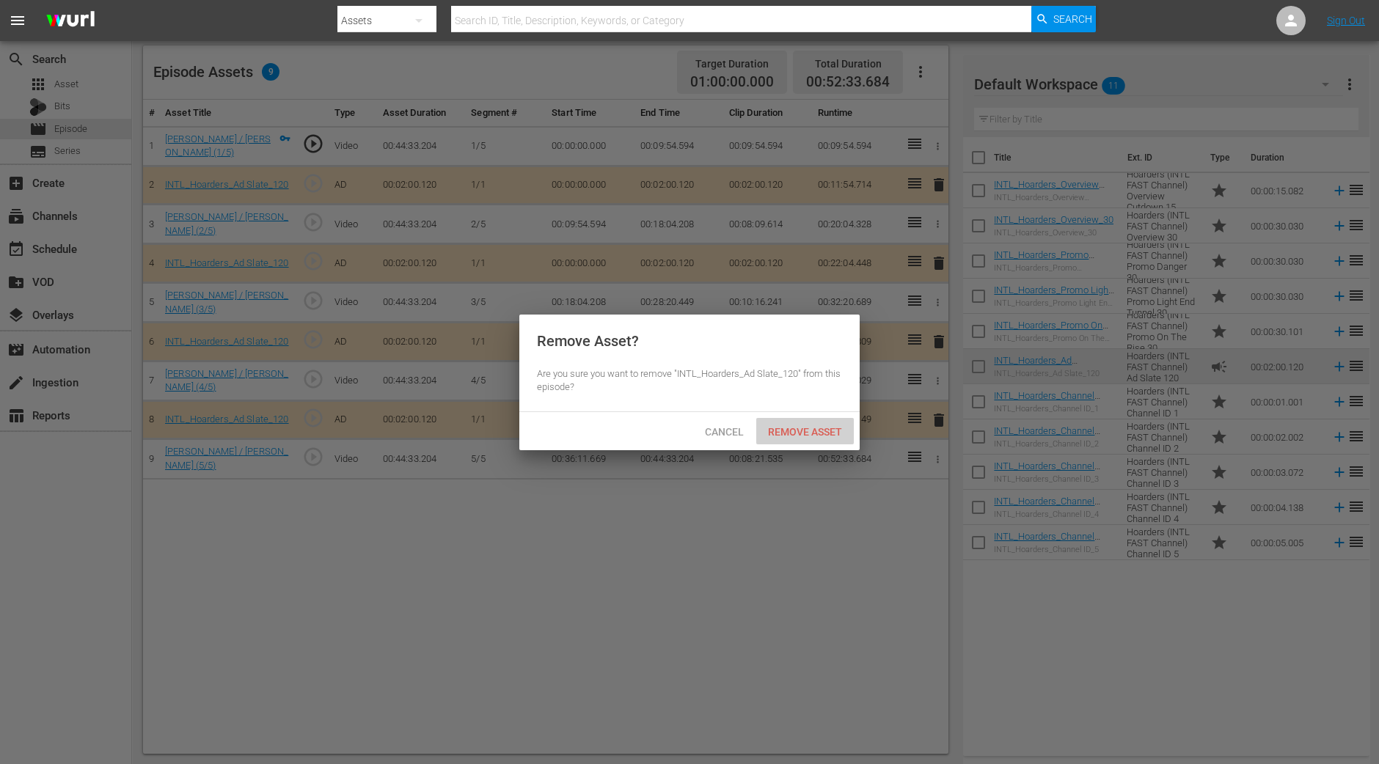
click at [818, 426] on span "Remove Asset" at bounding box center [805, 432] width 98 height 12
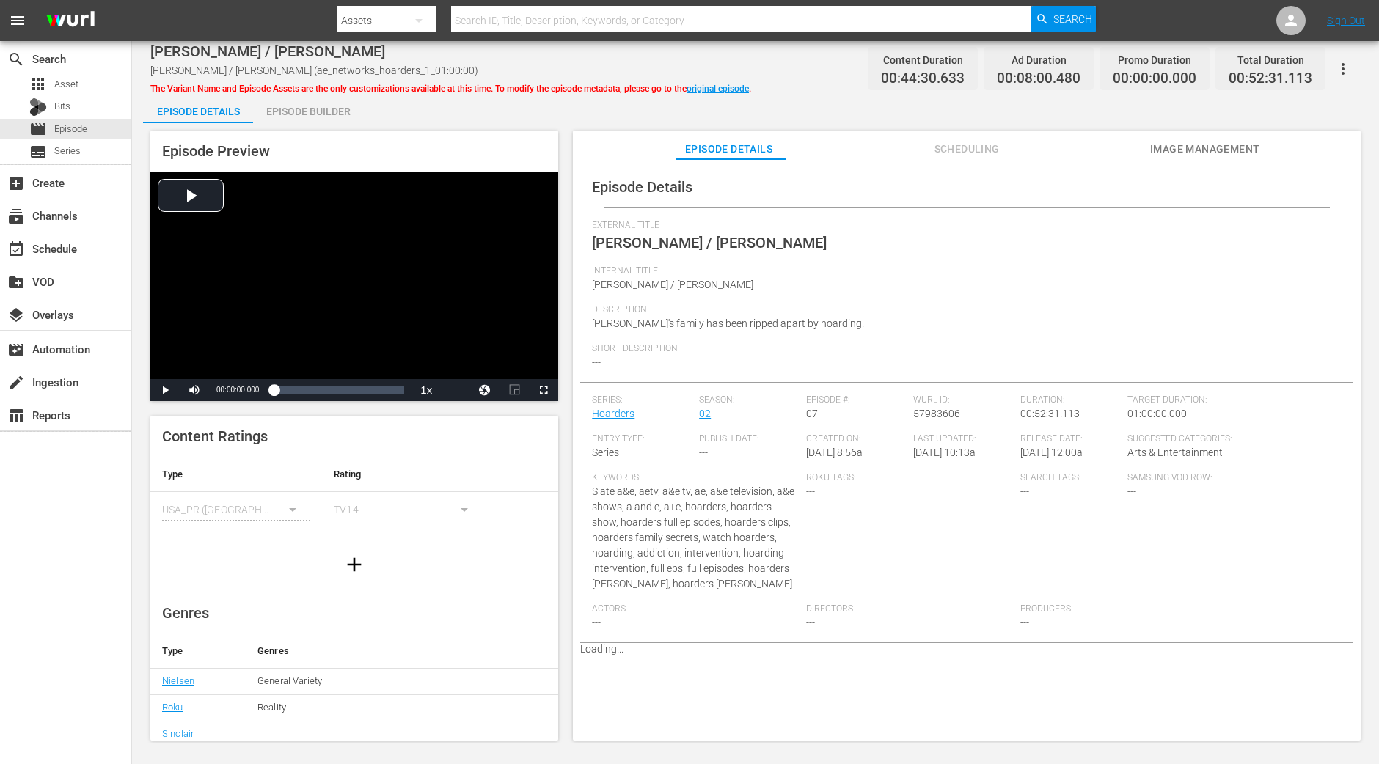
click at [318, 111] on div "Episode Builder" at bounding box center [308, 111] width 110 height 35
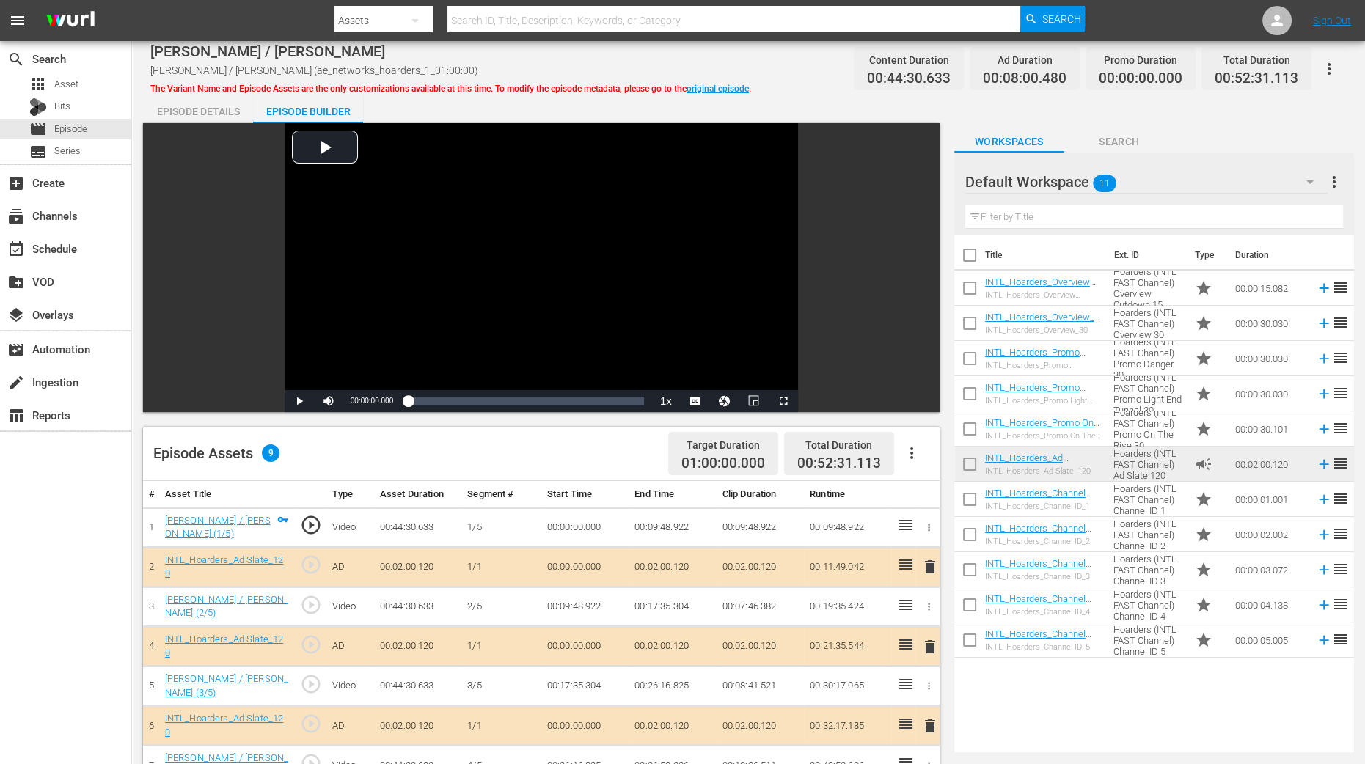
scroll to position [275, 0]
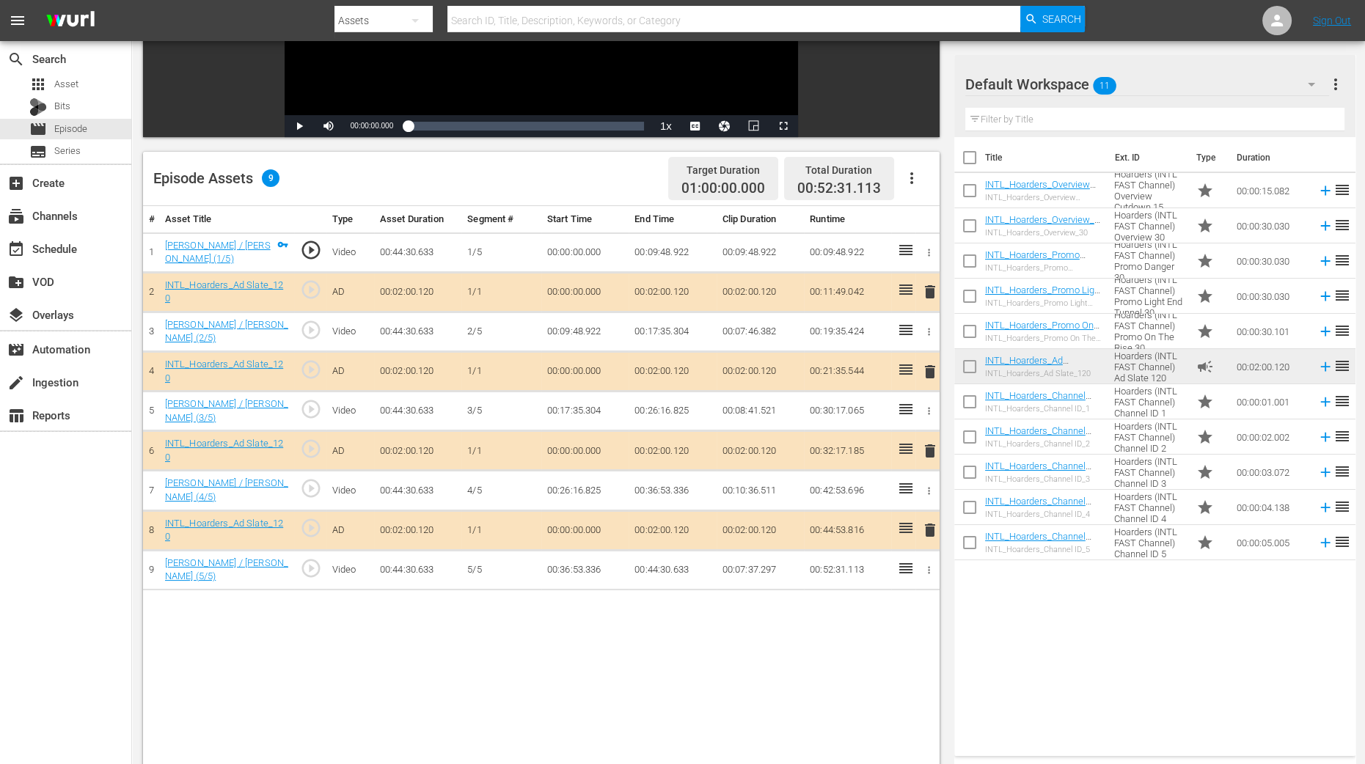
click at [929, 370] on span "delete" at bounding box center [930, 372] width 18 height 18
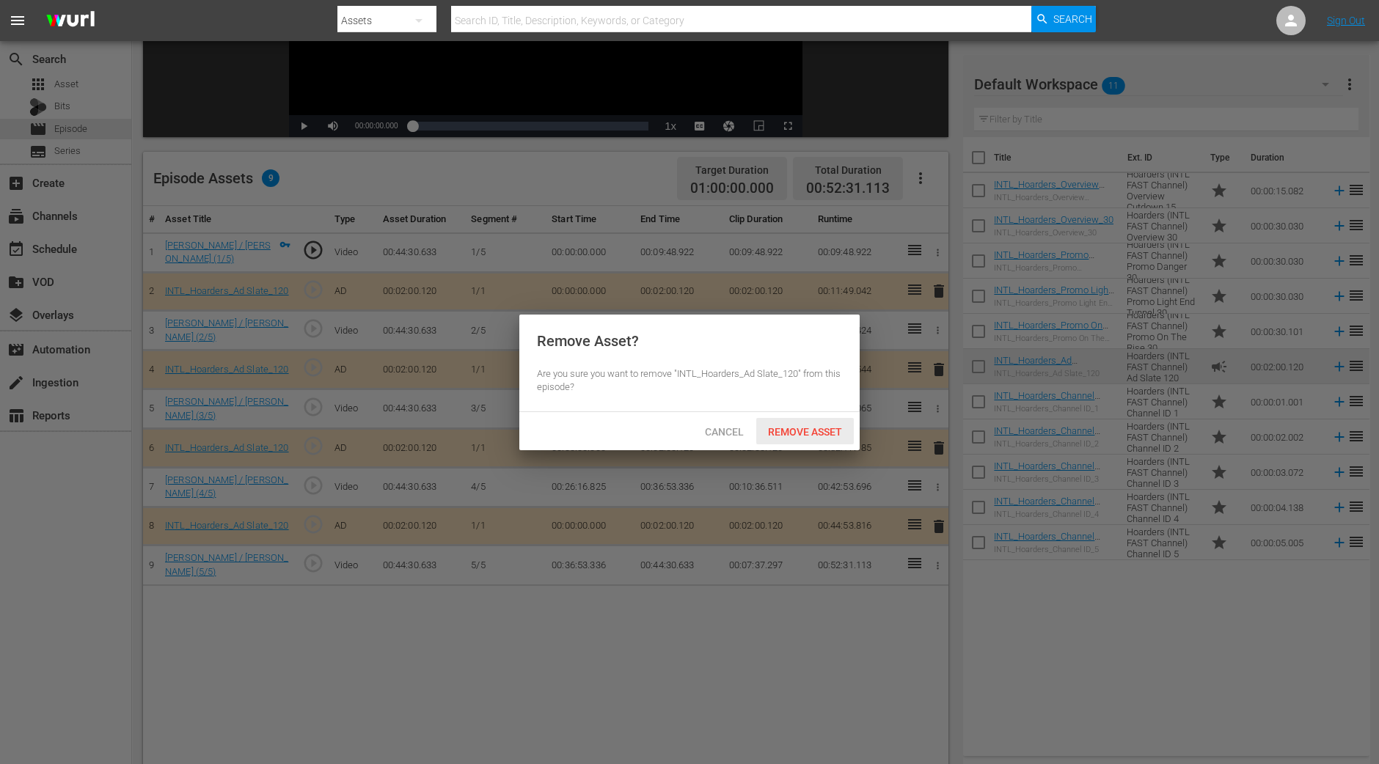
click at [822, 440] on div "Remove Asset" at bounding box center [805, 431] width 98 height 27
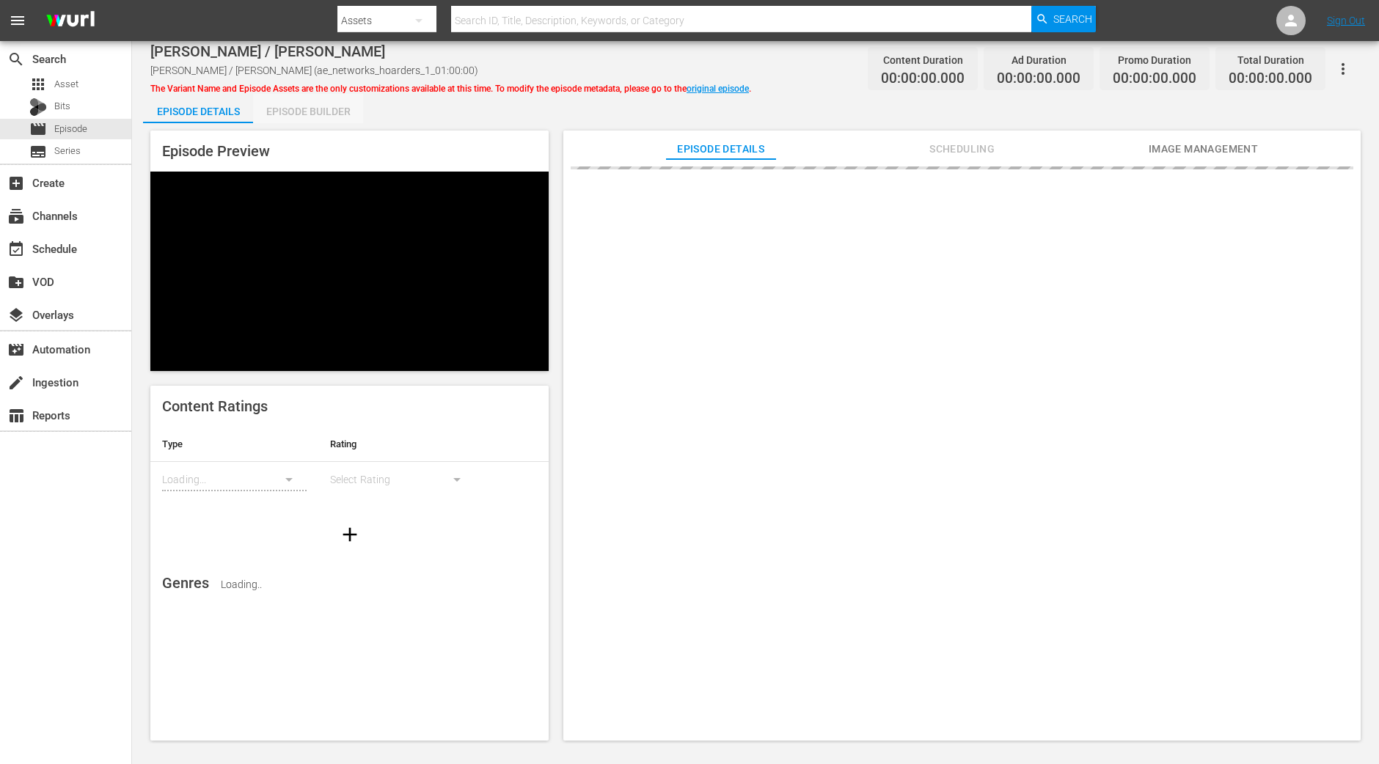
click at [333, 108] on div "Episode Builder" at bounding box center [308, 111] width 110 height 35
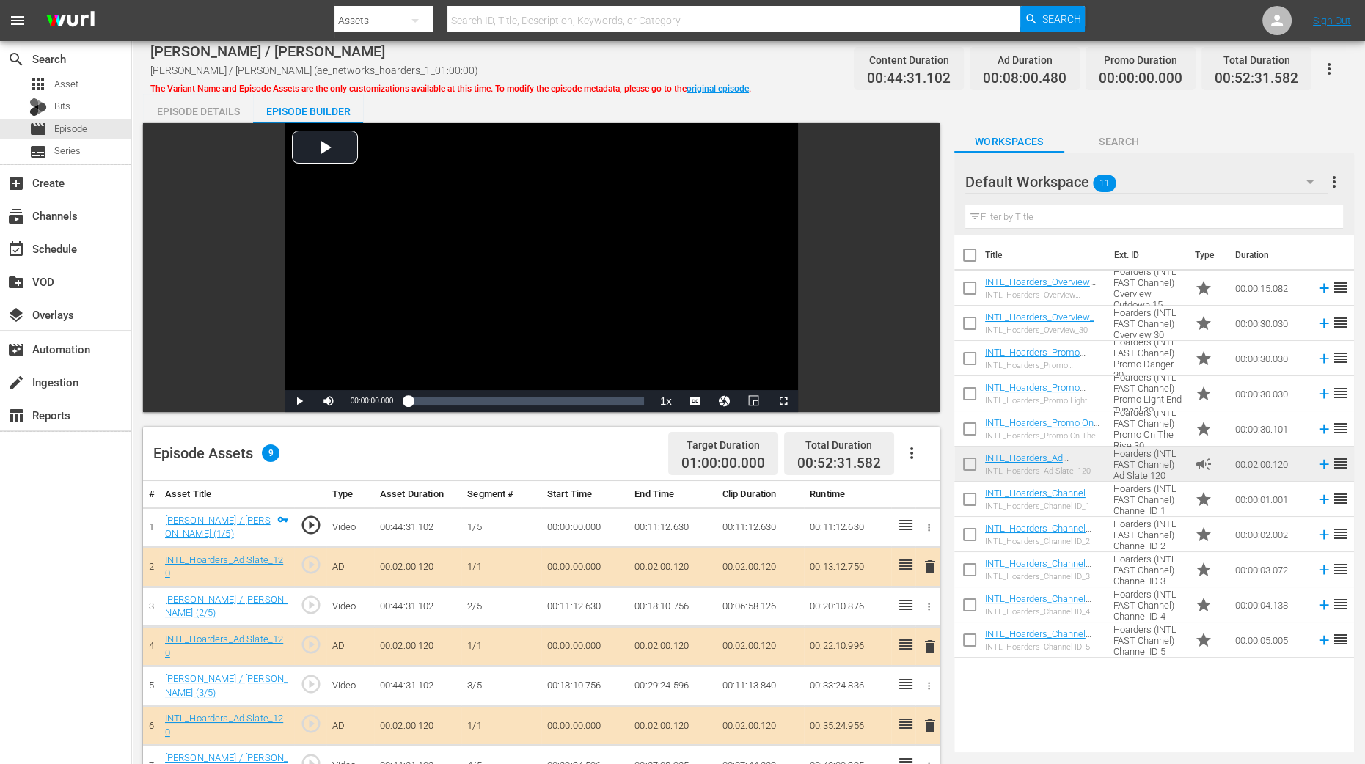
scroll to position [366, 0]
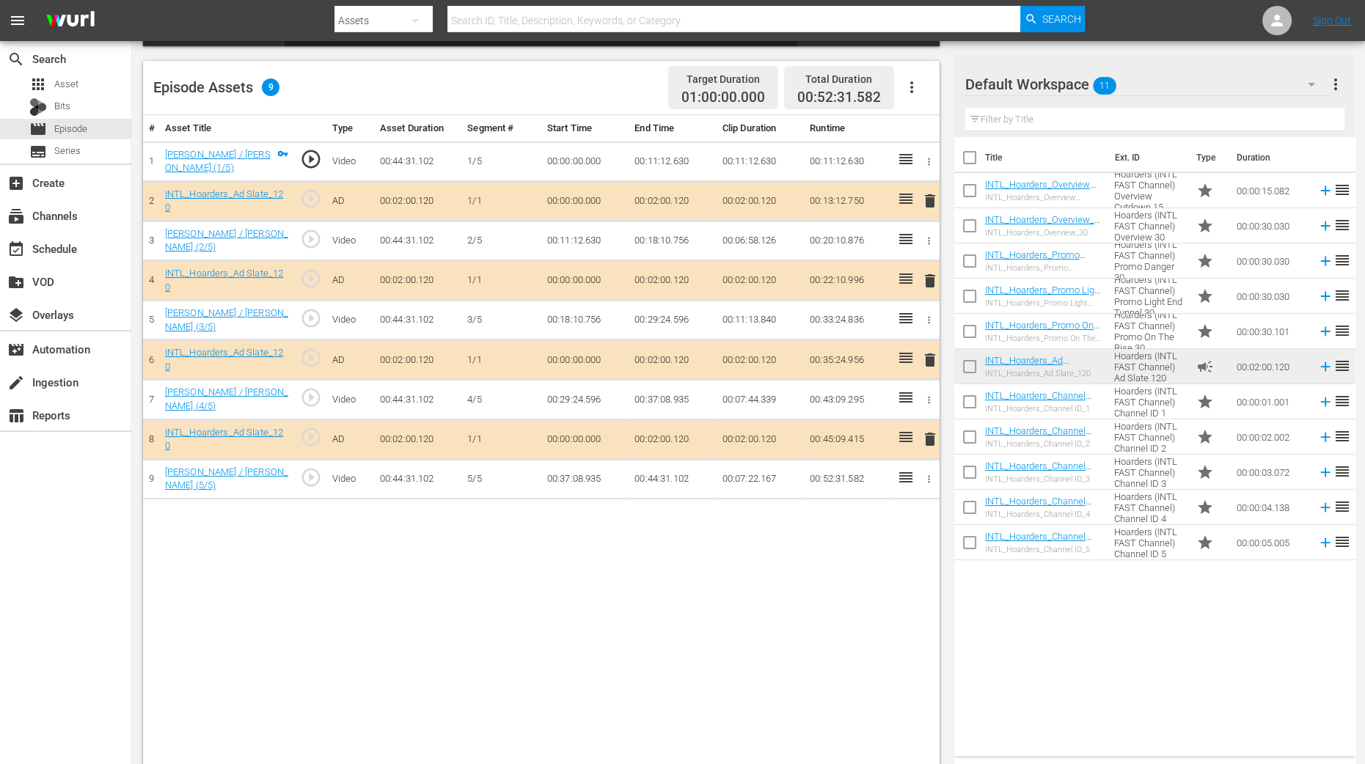
click at [930, 272] on span "delete" at bounding box center [930, 281] width 18 height 18
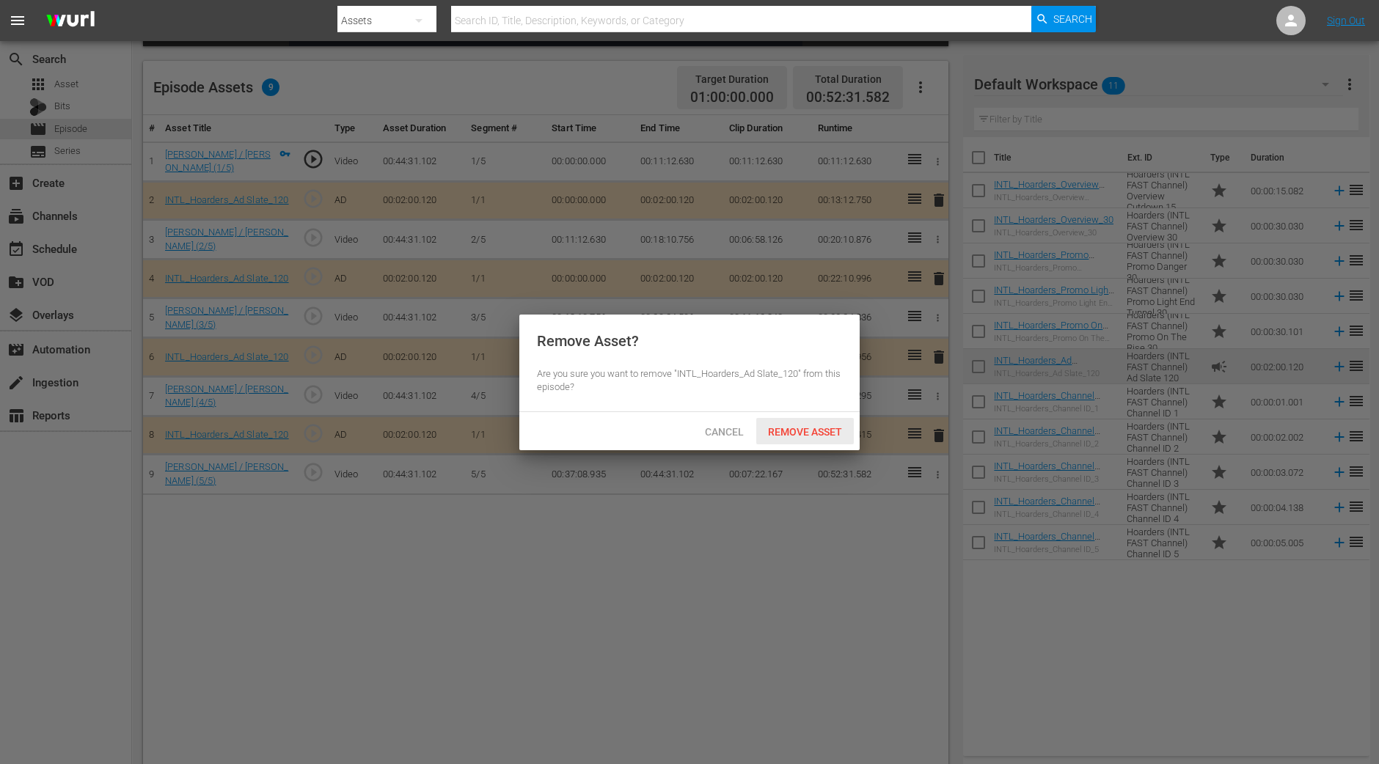
click at [823, 427] on span "Remove Asset" at bounding box center [805, 432] width 98 height 12
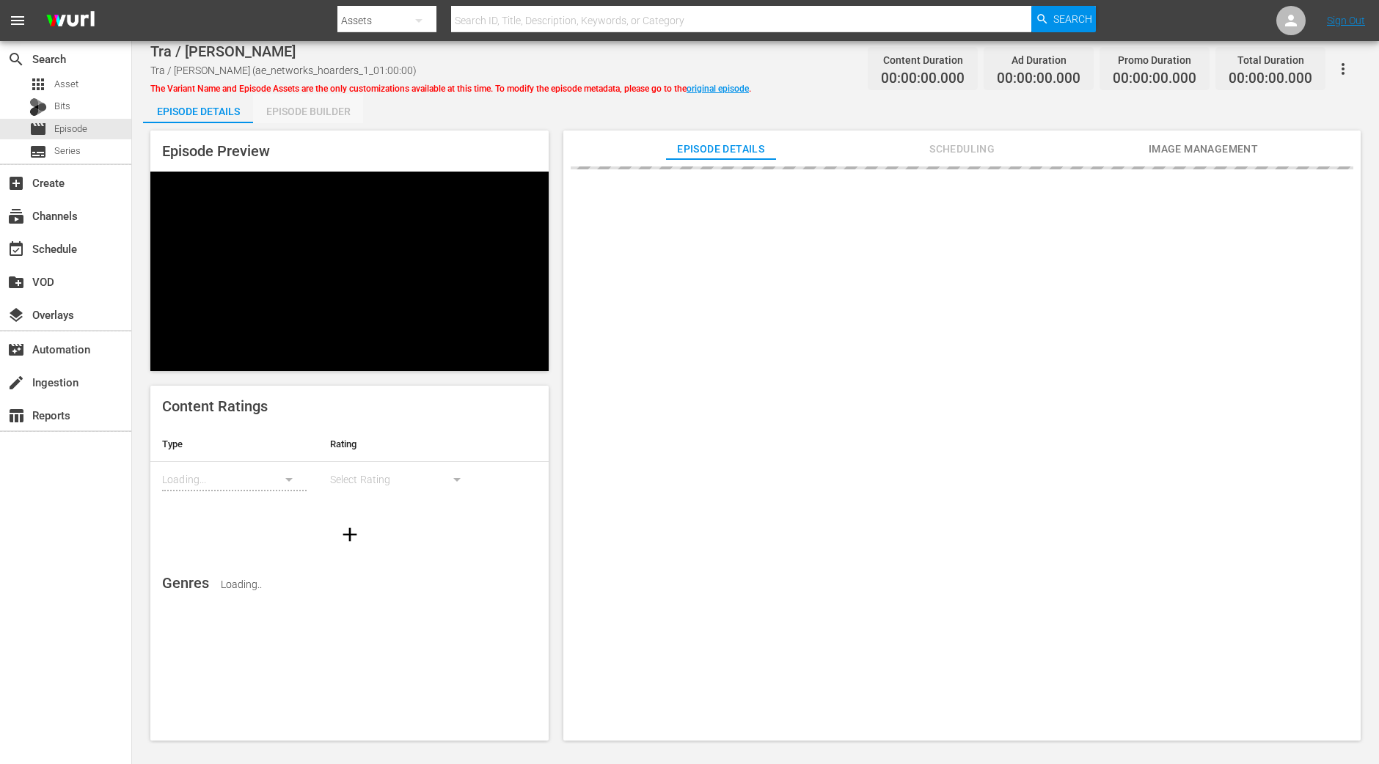
click at [308, 120] on div "Episode Builder" at bounding box center [308, 111] width 110 height 35
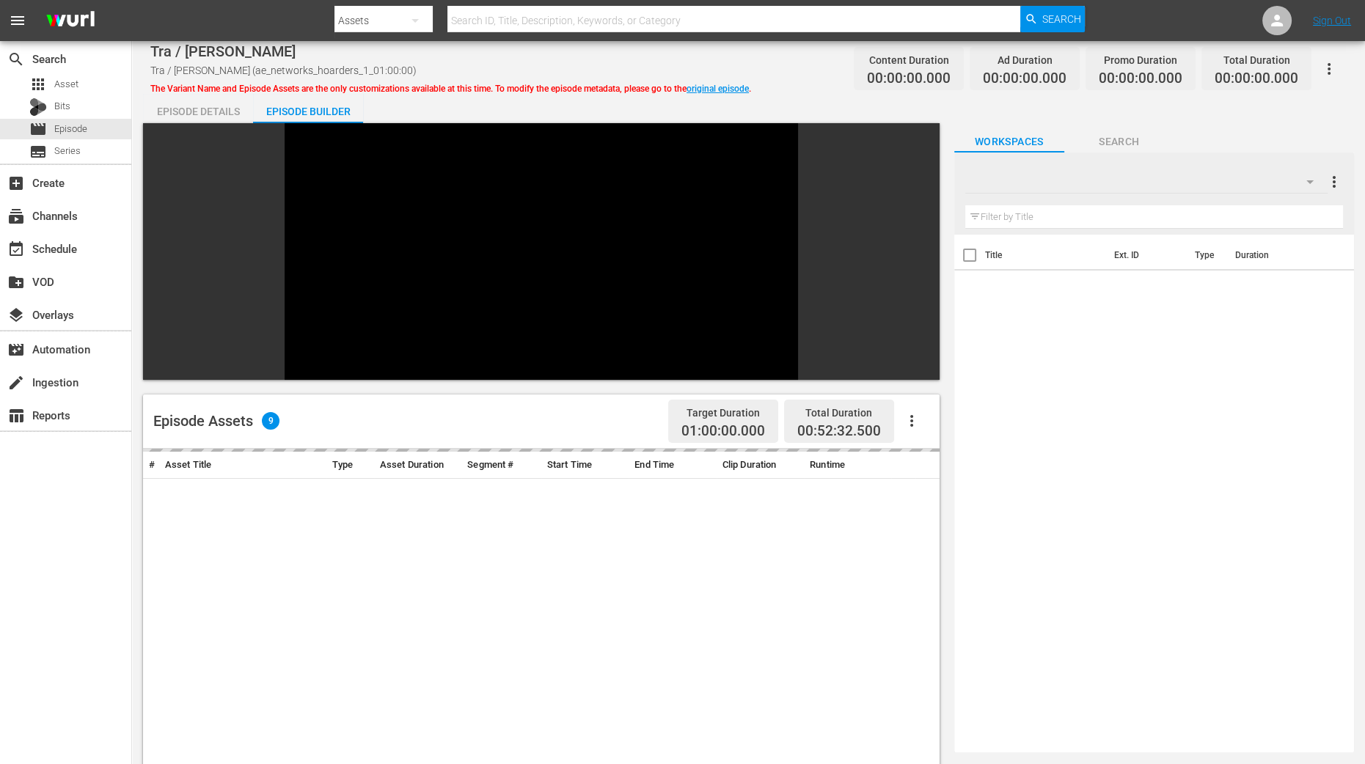
scroll to position [348, 0]
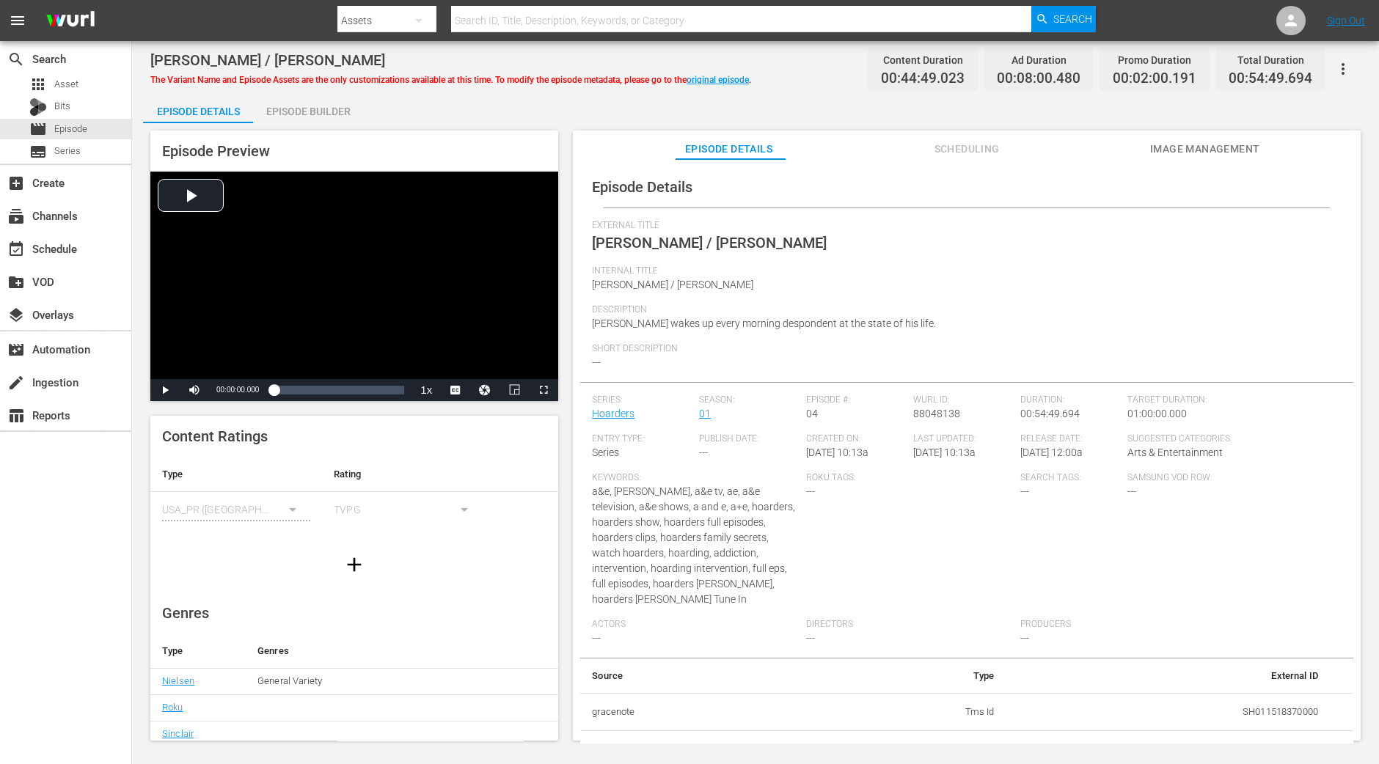
drag, startPoint x: 311, startPoint y: 124, endPoint x: 327, endPoint y: 62, distance: 64.4
click at [312, 124] on div "Episode Preview Video Player is loading. Play Video Play Mute Current Time 00:0…" at bounding box center [755, 437] width 1225 height 629
click at [307, 97] on div "Episode Builder" at bounding box center [308, 111] width 110 height 35
click at [301, 116] on div "Episode Builder" at bounding box center [308, 111] width 110 height 35
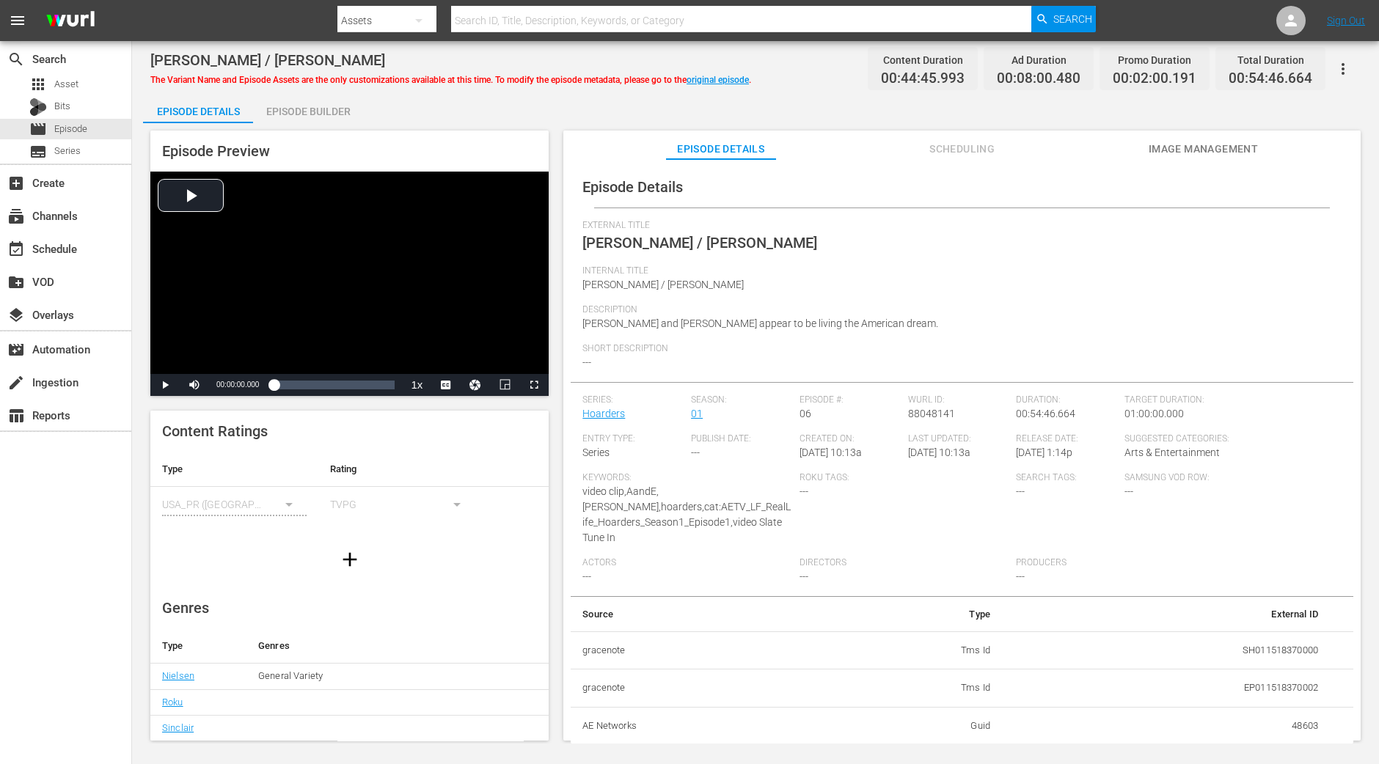
click at [322, 106] on div "Episode Builder" at bounding box center [308, 111] width 110 height 35
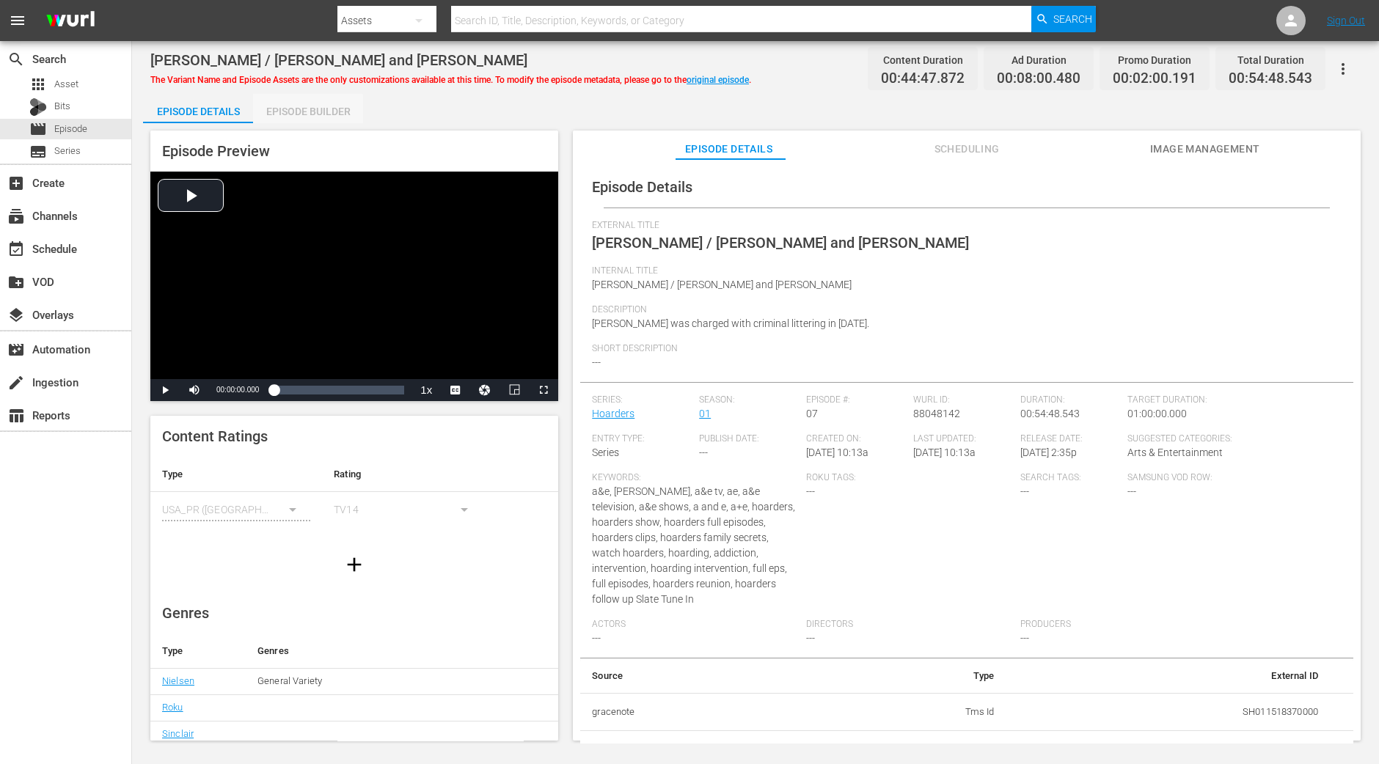
click at [300, 119] on div "Episode Builder" at bounding box center [308, 111] width 110 height 35
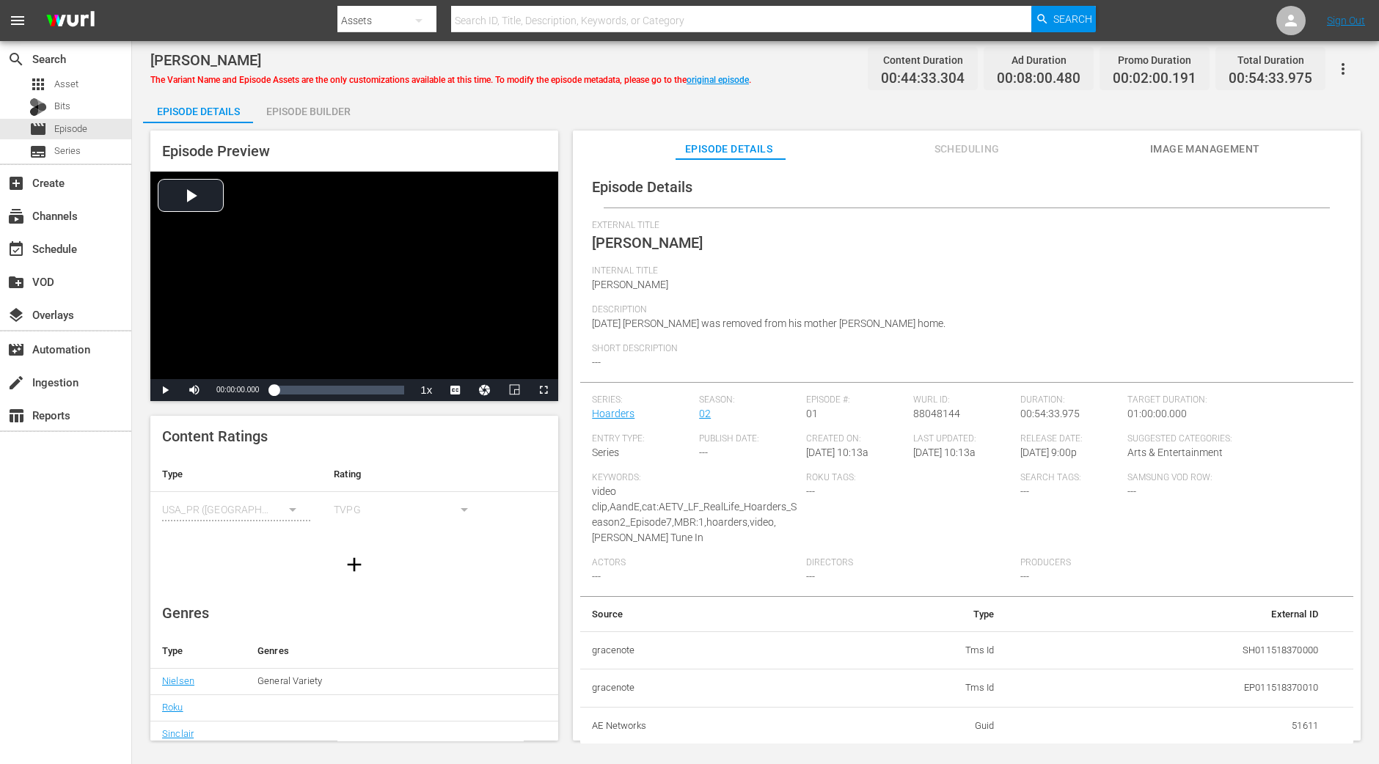
click at [296, 104] on div "Episode Builder" at bounding box center [308, 111] width 110 height 35
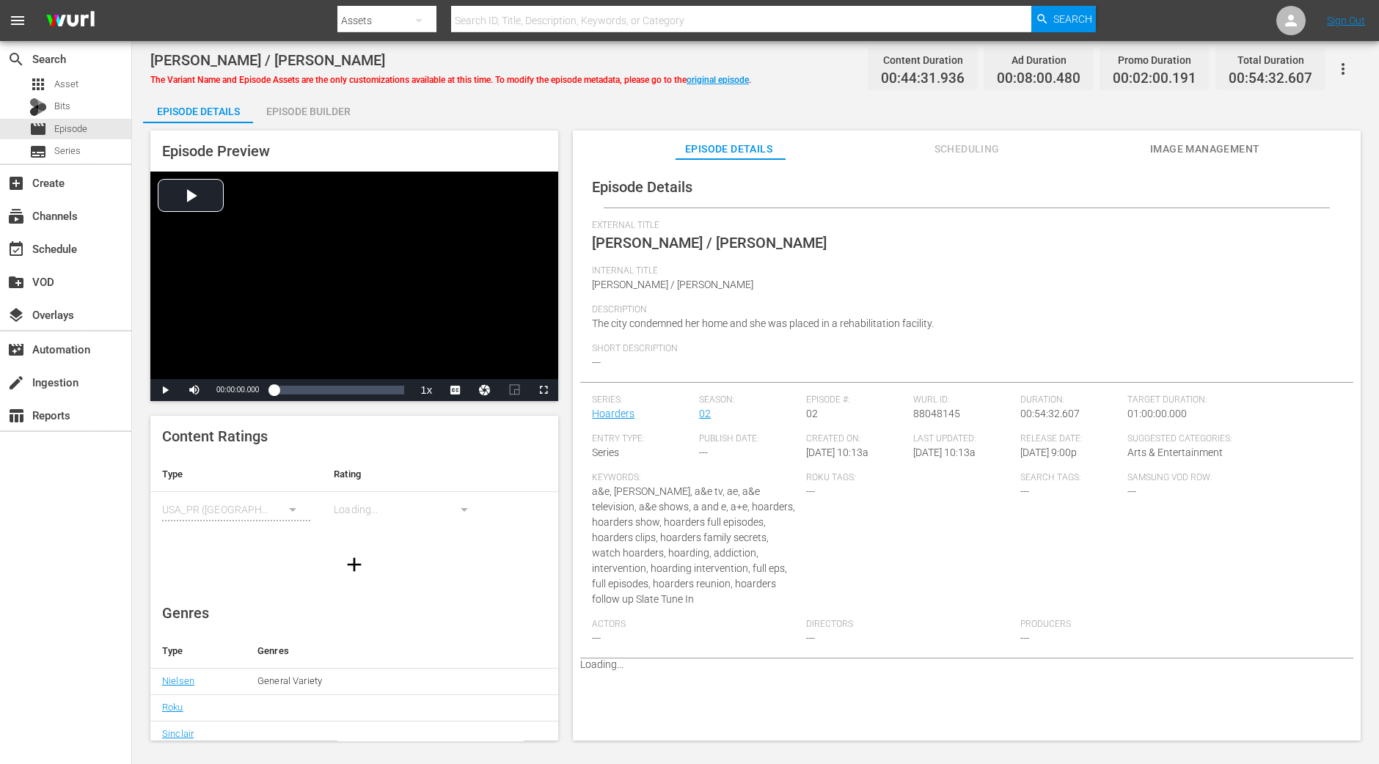
click at [323, 117] on div "Episode Builder" at bounding box center [308, 111] width 110 height 35
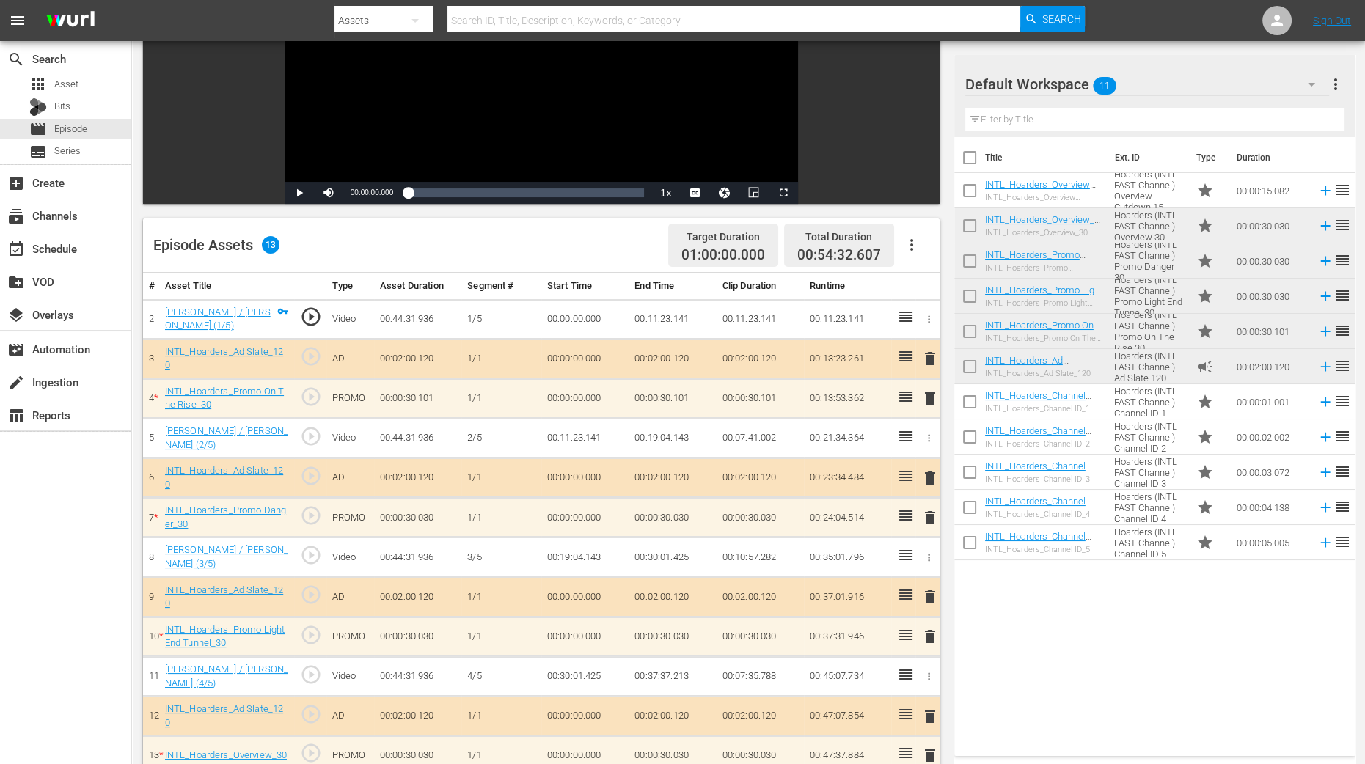
scroll to position [366, 0]
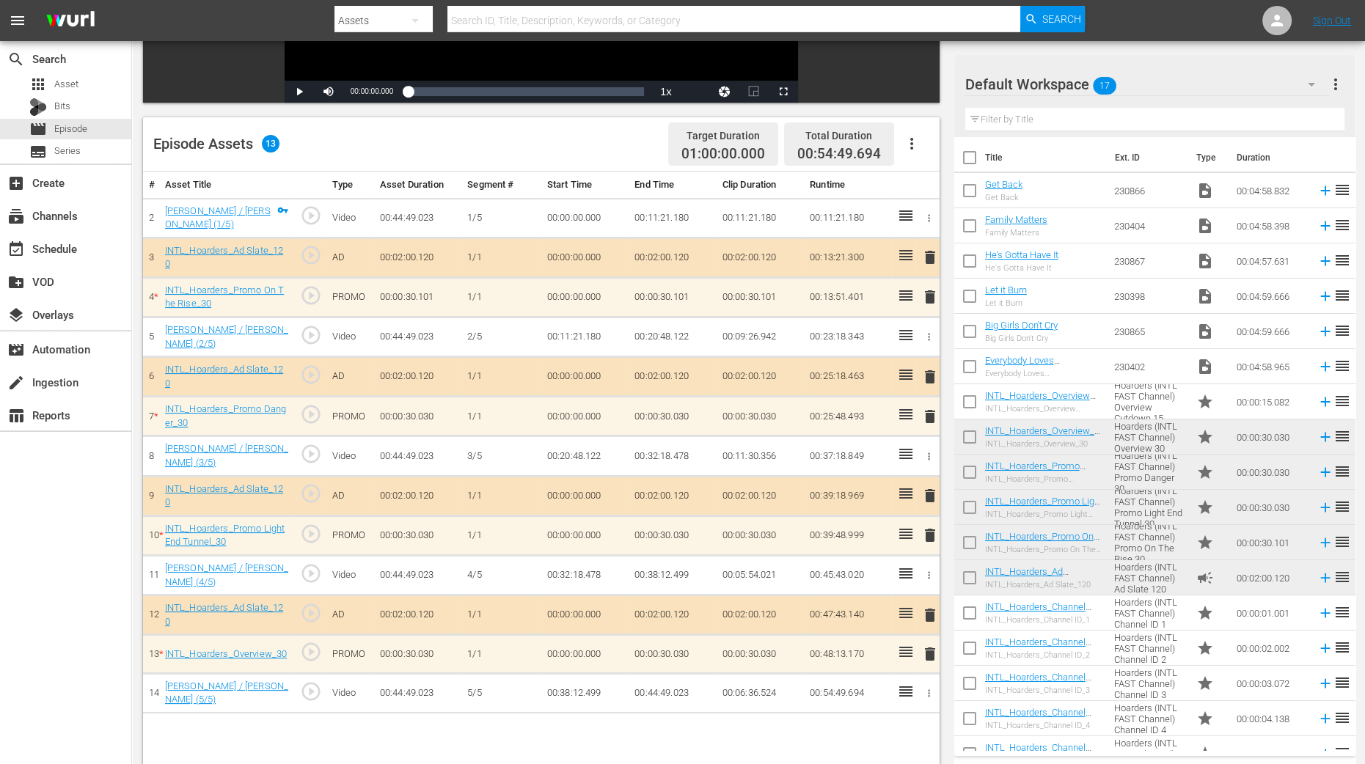
scroll to position [381, 0]
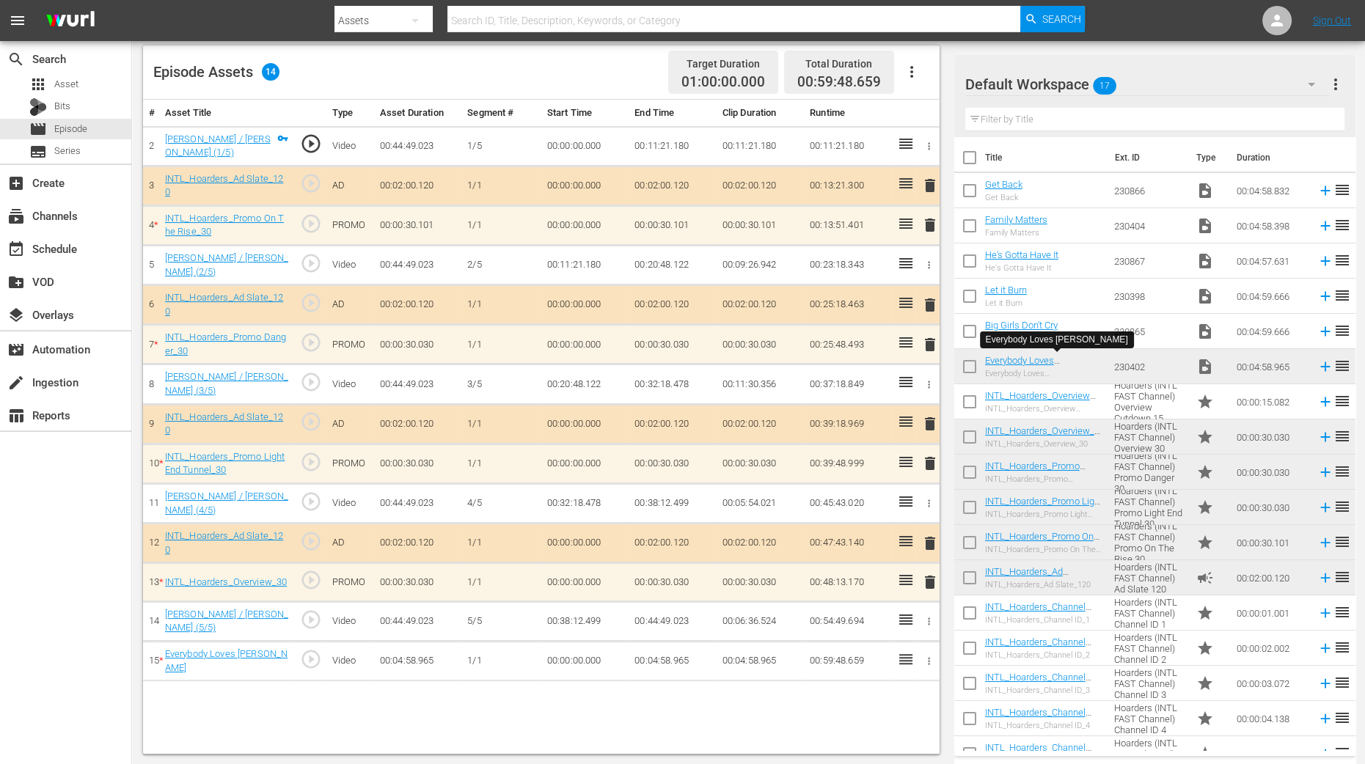
click at [930, 656] on icon "button" at bounding box center [928, 661] width 11 height 11
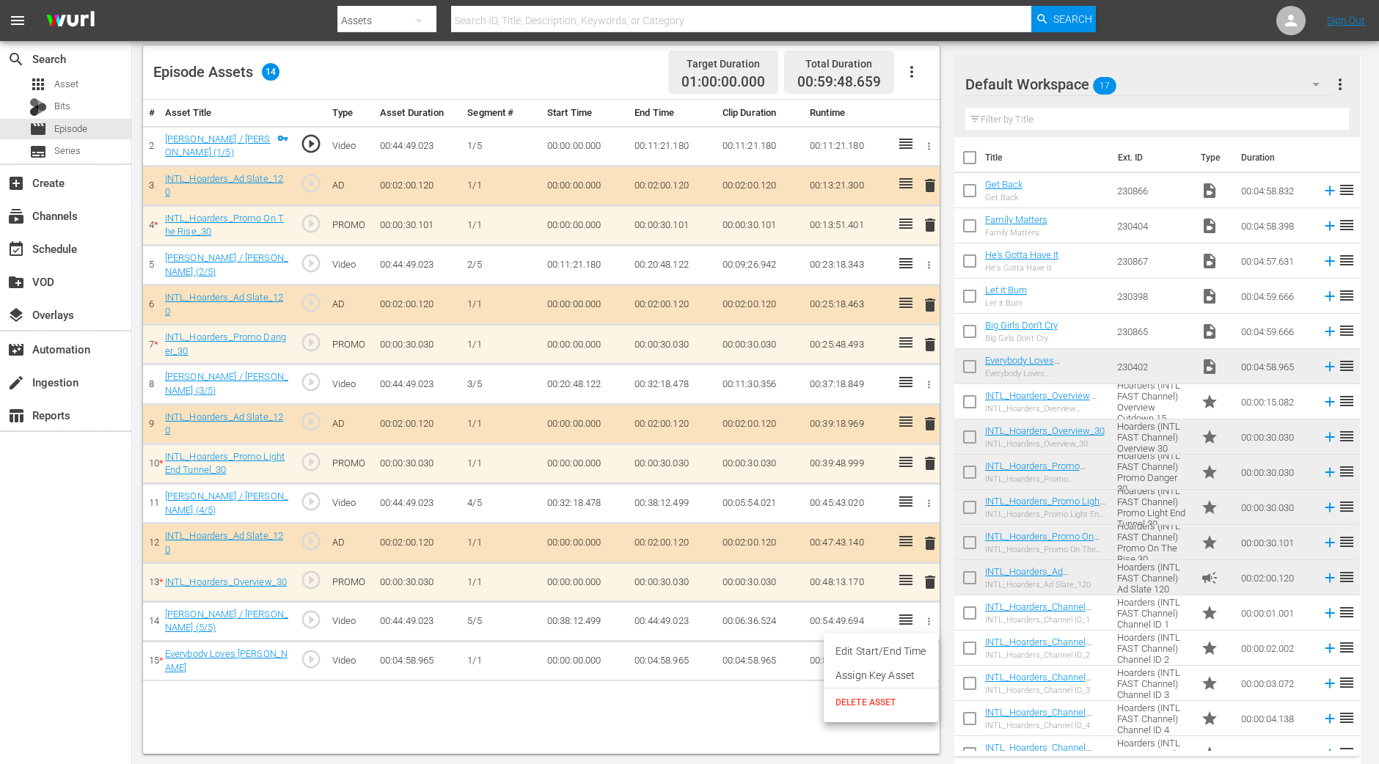
click at [885, 700] on span "DELETE ASSET" at bounding box center [880, 702] width 91 height 13
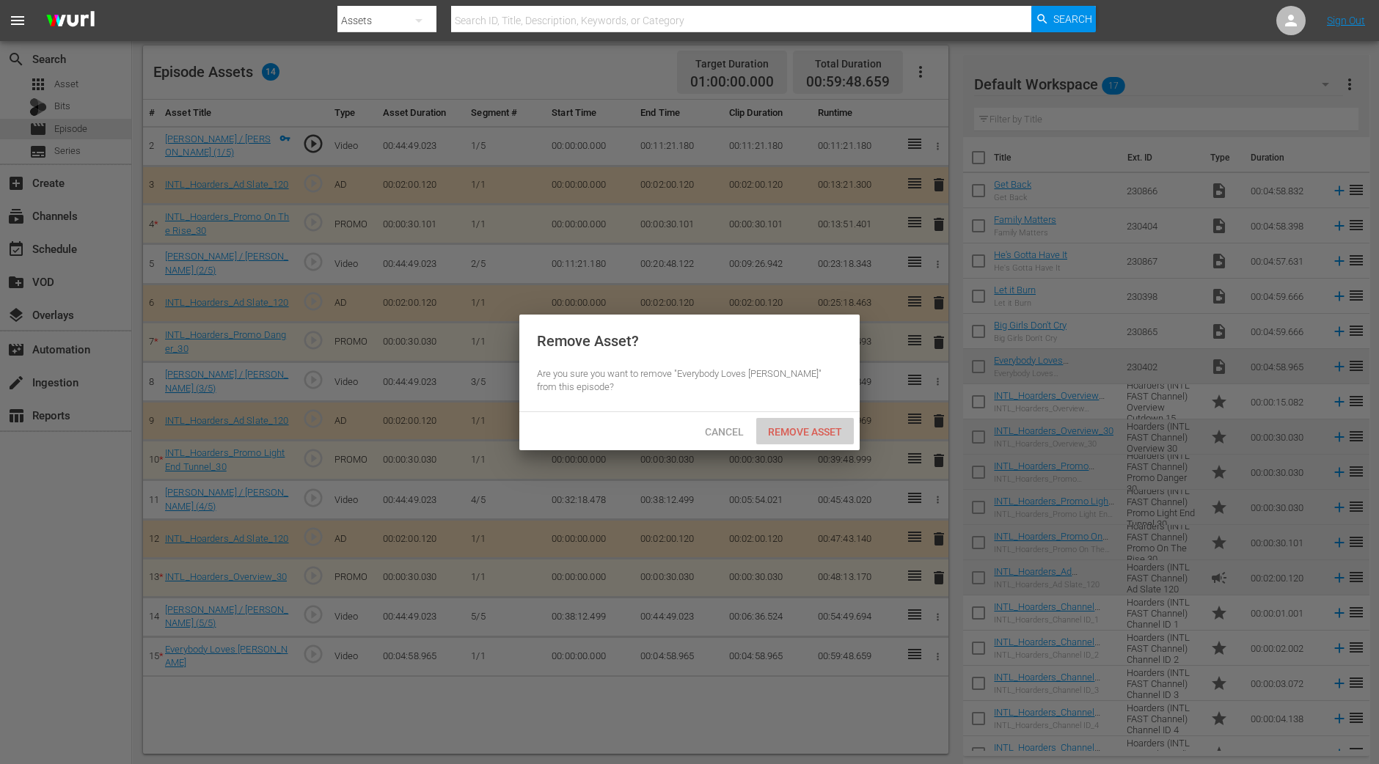
click at [812, 426] on span "Remove Asset" at bounding box center [805, 432] width 98 height 12
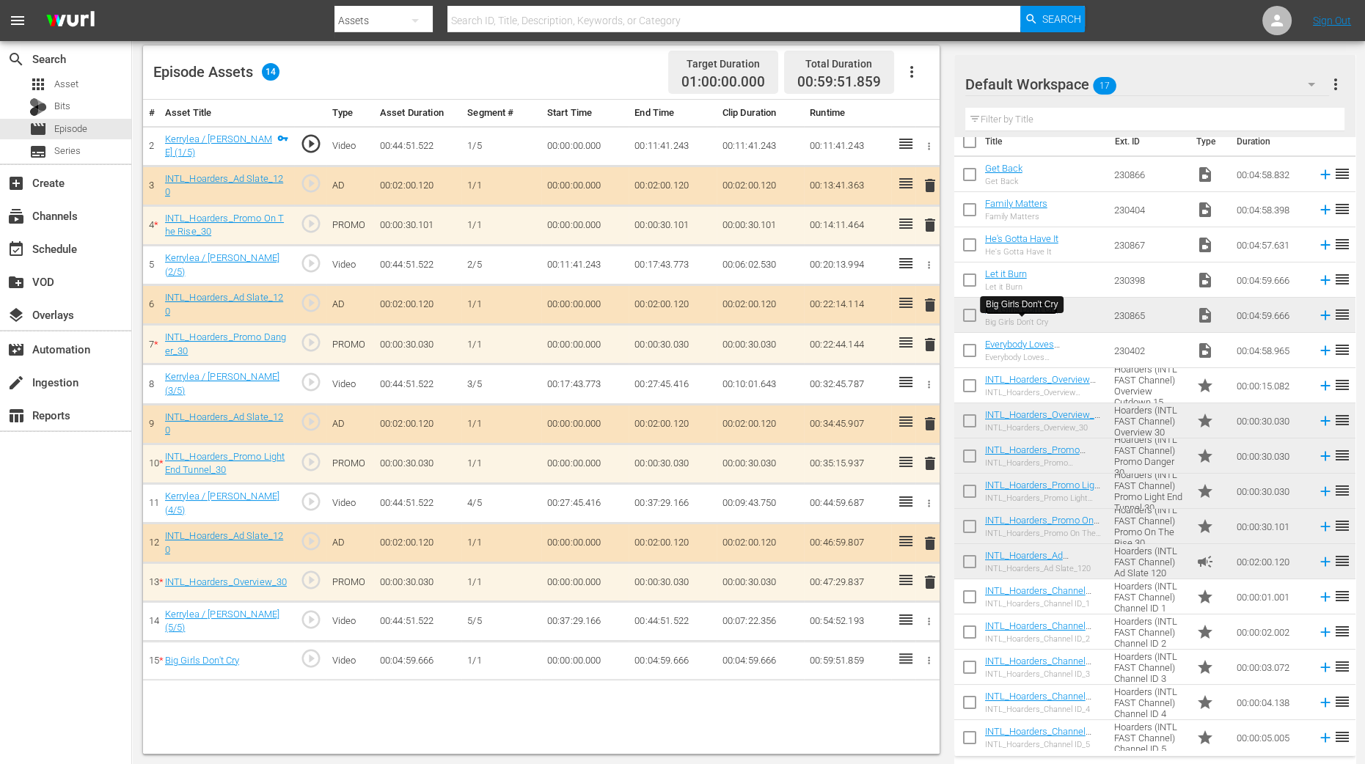
scroll to position [21, 0]
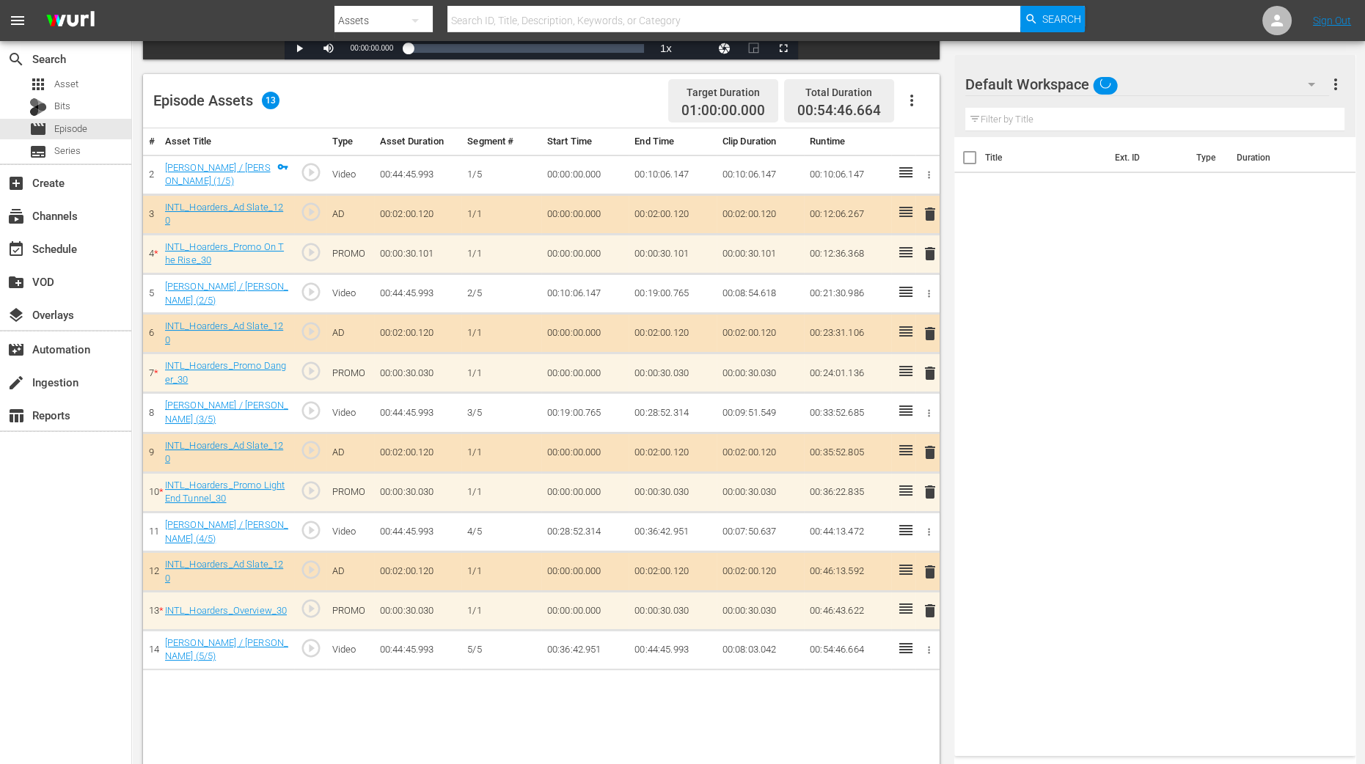
scroll to position [381, 0]
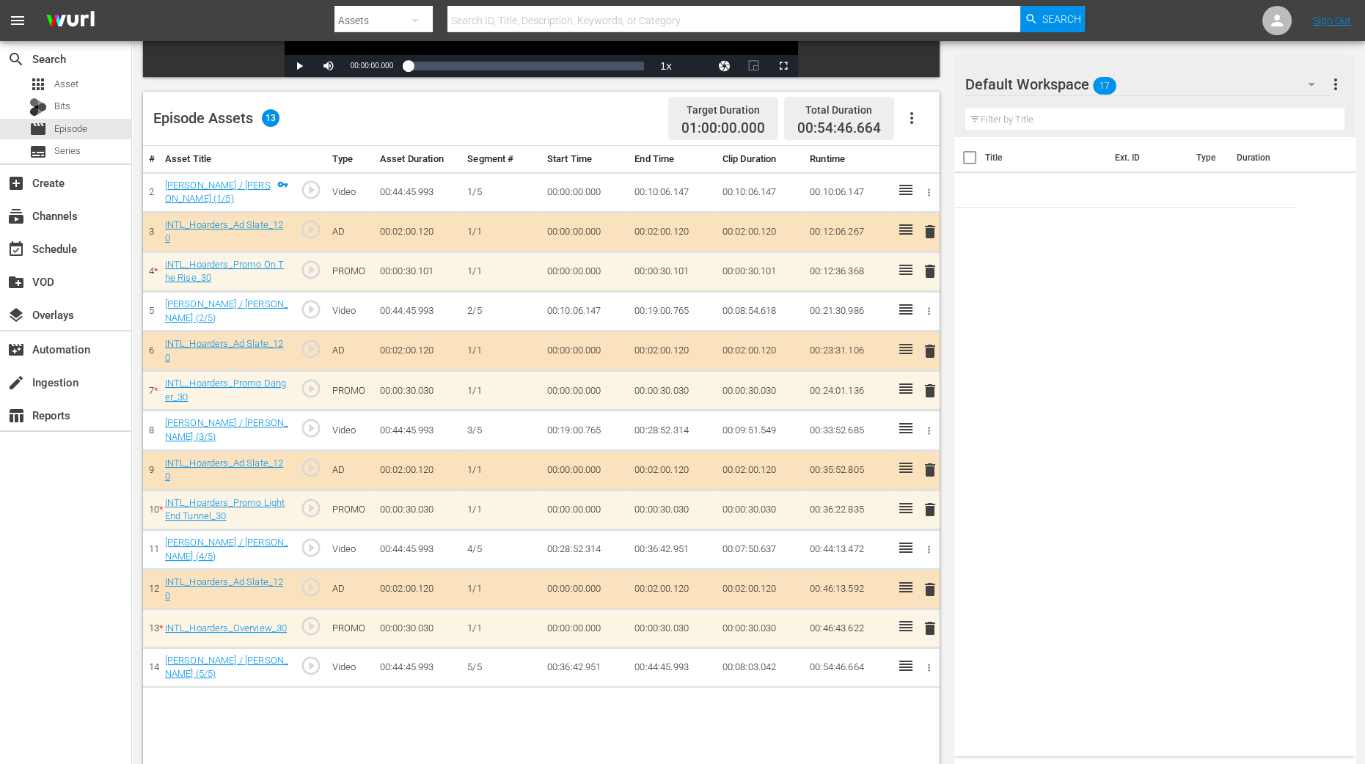
scroll to position [381, 0]
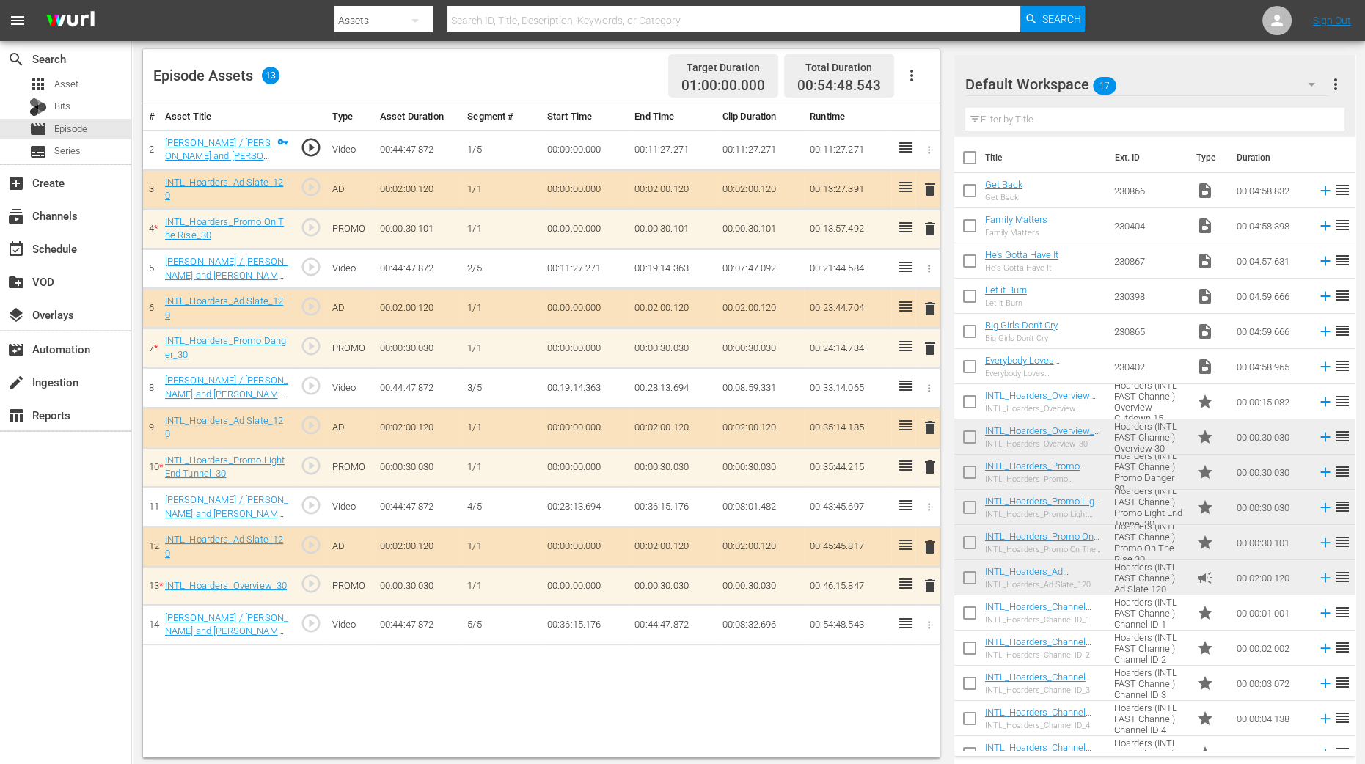
scroll to position [381, 0]
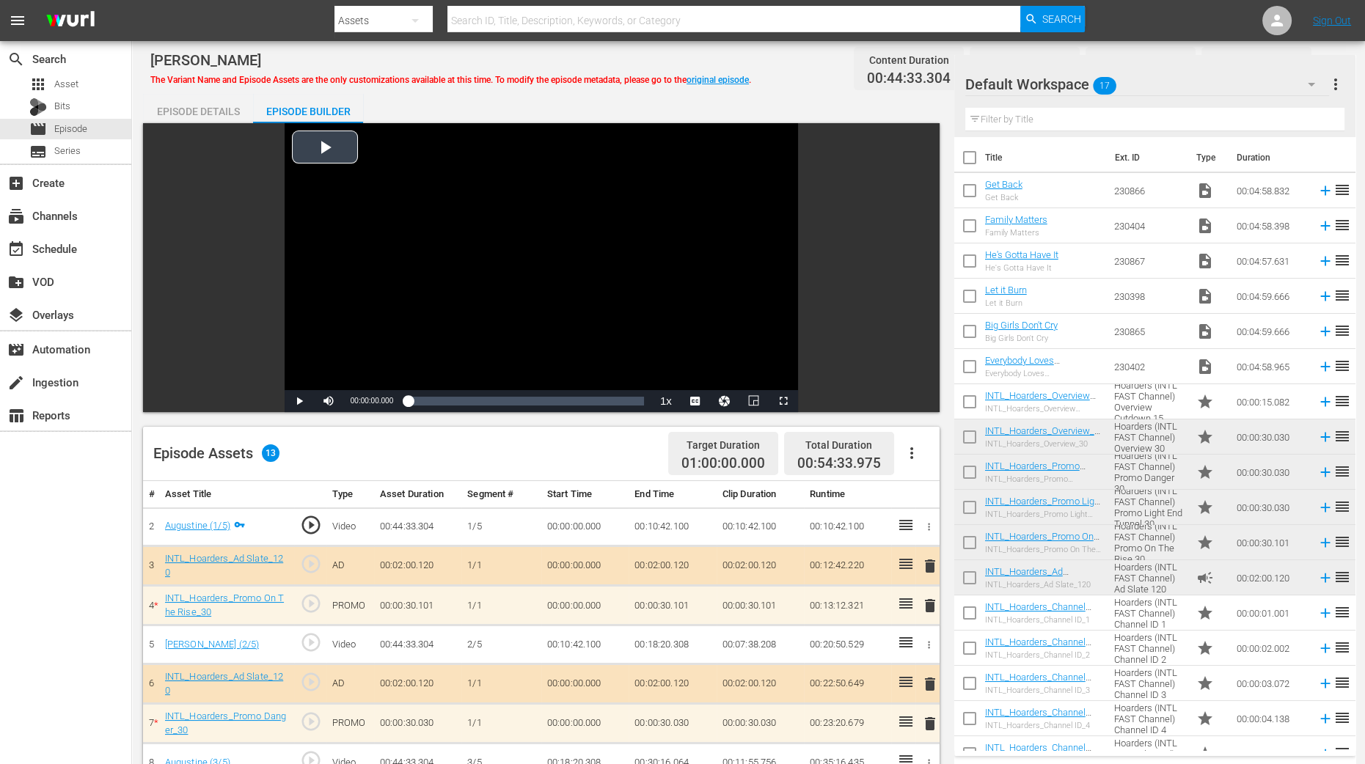
scroll to position [381, 0]
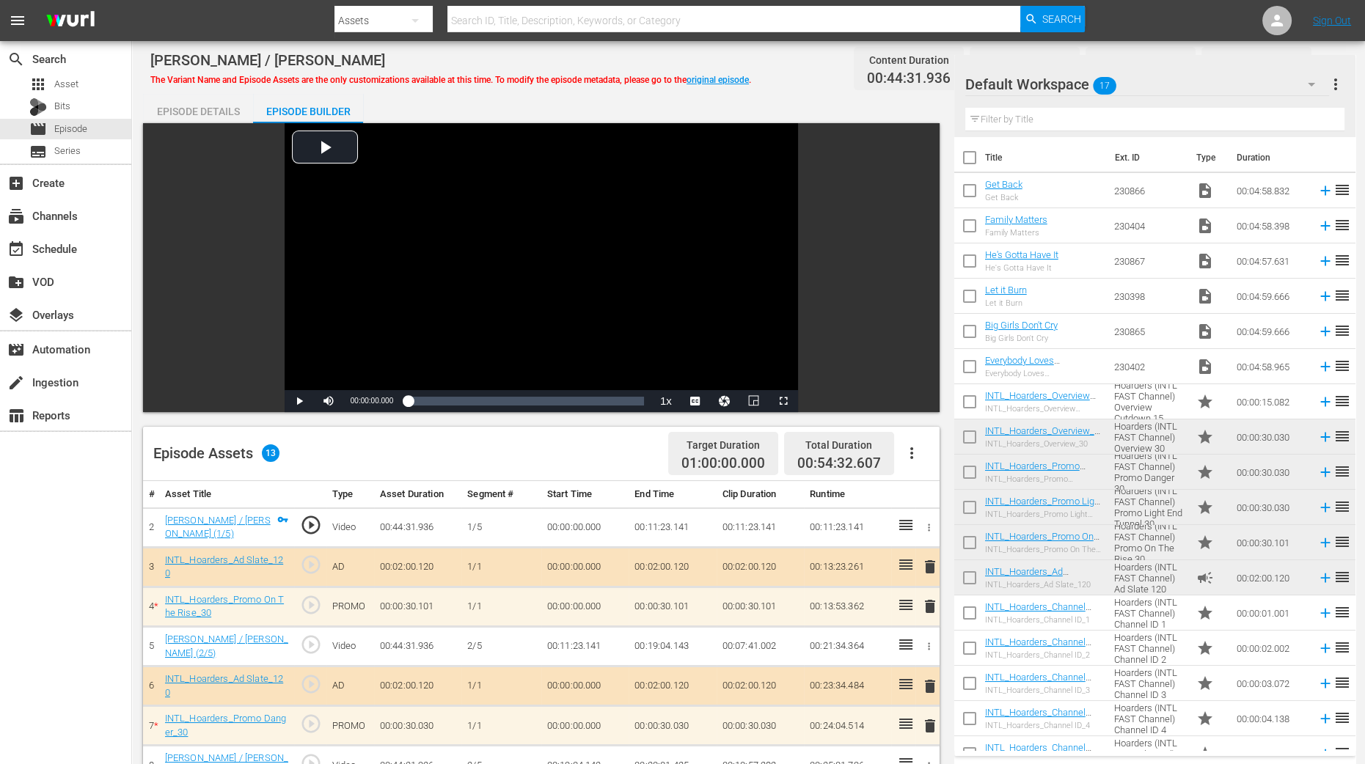
scroll to position [381, 0]
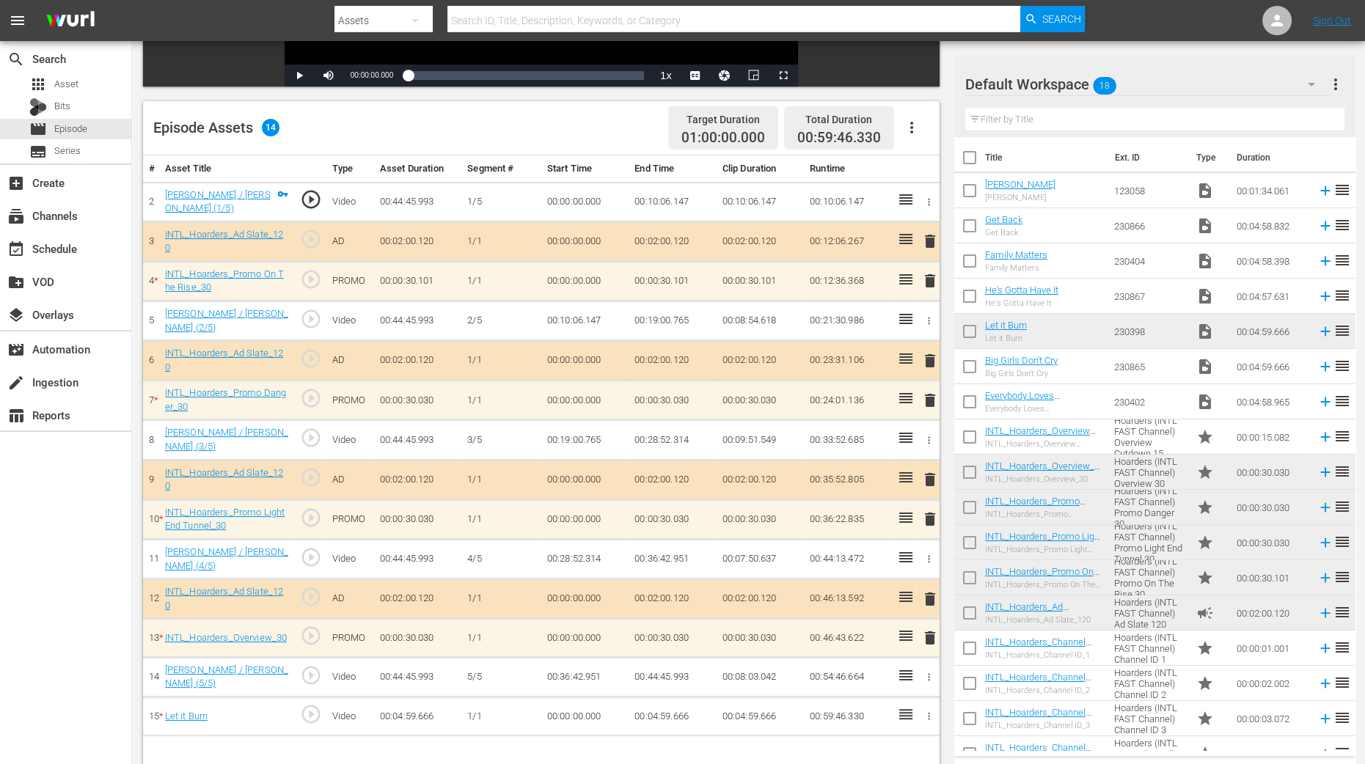
scroll to position [366, 0]
